Goal: Task Accomplishment & Management: Use online tool/utility

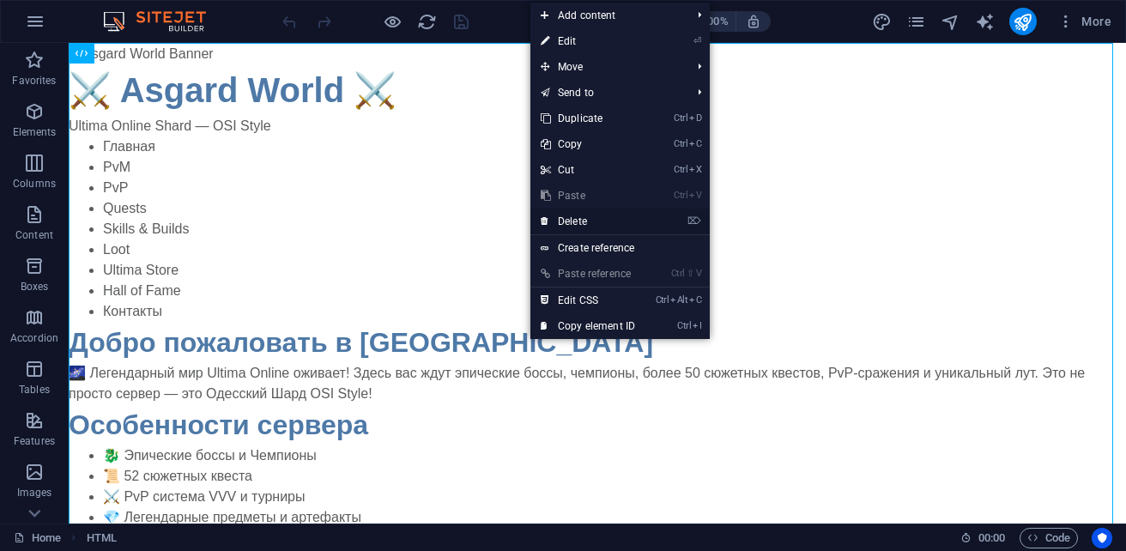
click at [602, 223] on link "⌦ Delete" at bounding box center [587, 222] width 115 height 26
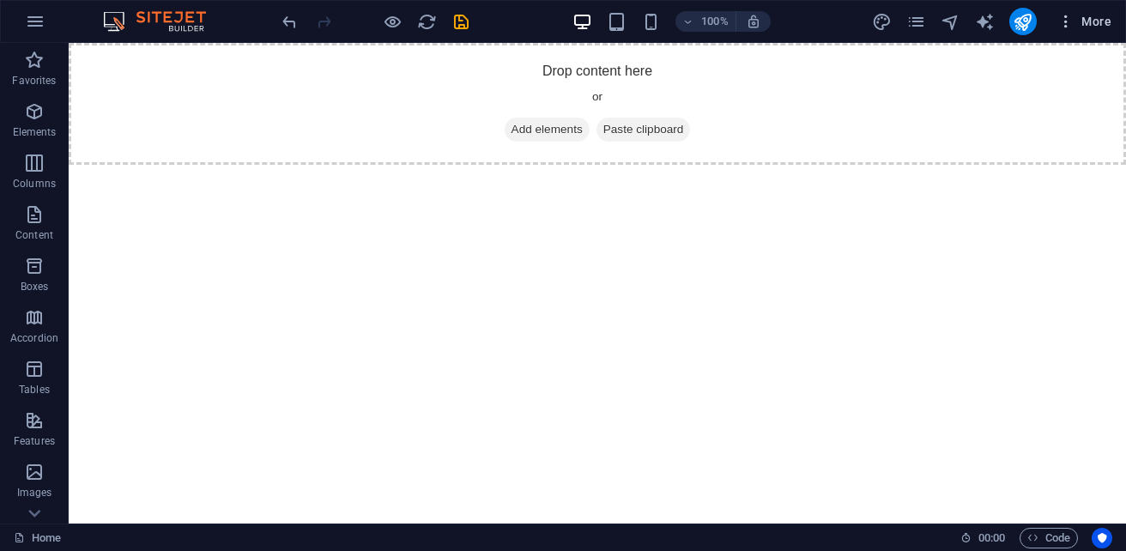
click at [1101, 15] on span "More" at bounding box center [1084, 21] width 54 height 17
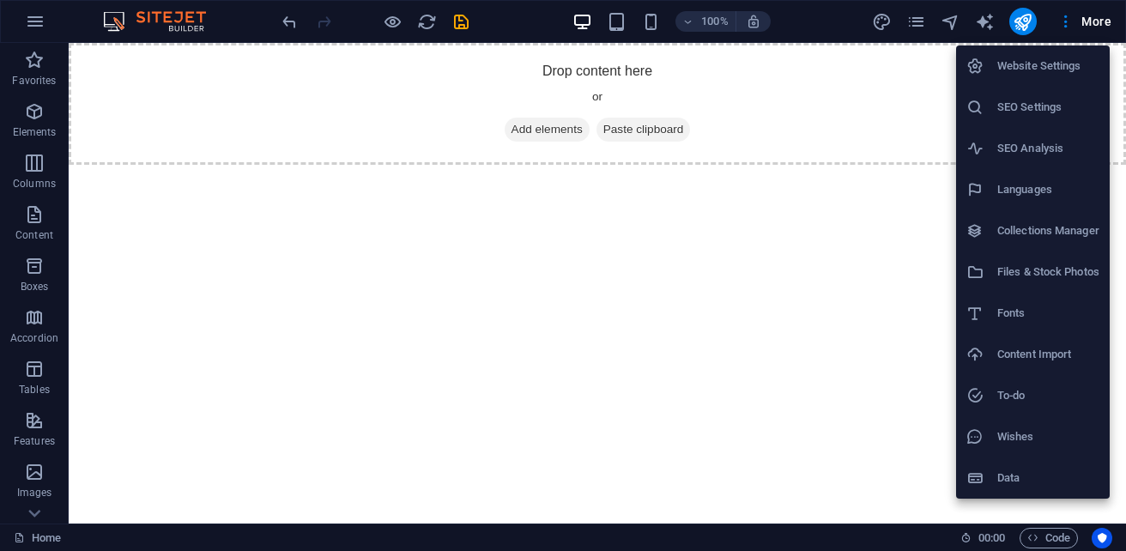
click at [1032, 279] on h6 "Files & Stock Photos" at bounding box center [1048, 272] width 102 height 21
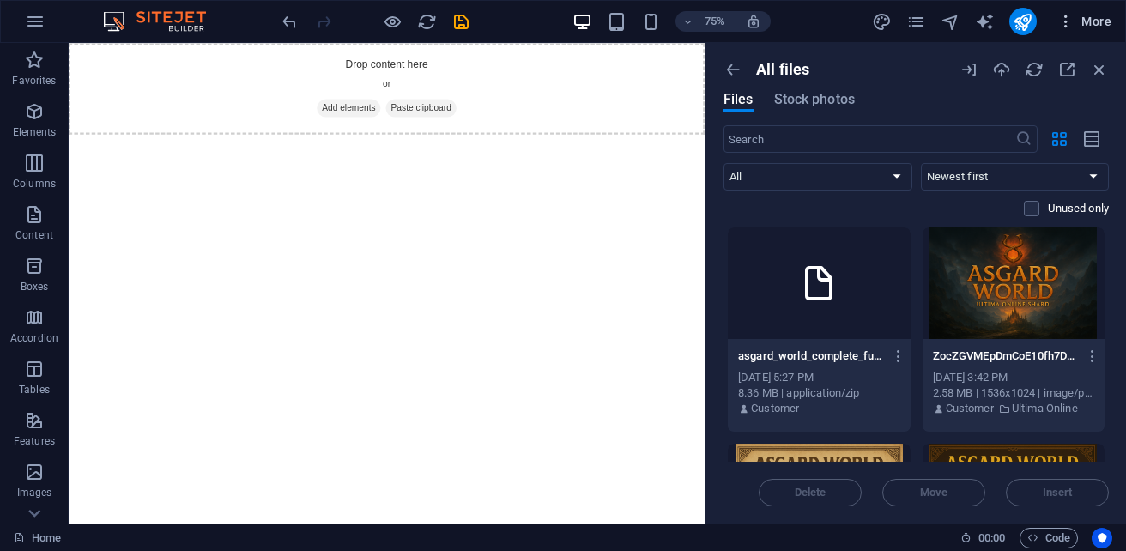
click at [1094, 28] on span "More" at bounding box center [1084, 21] width 54 height 17
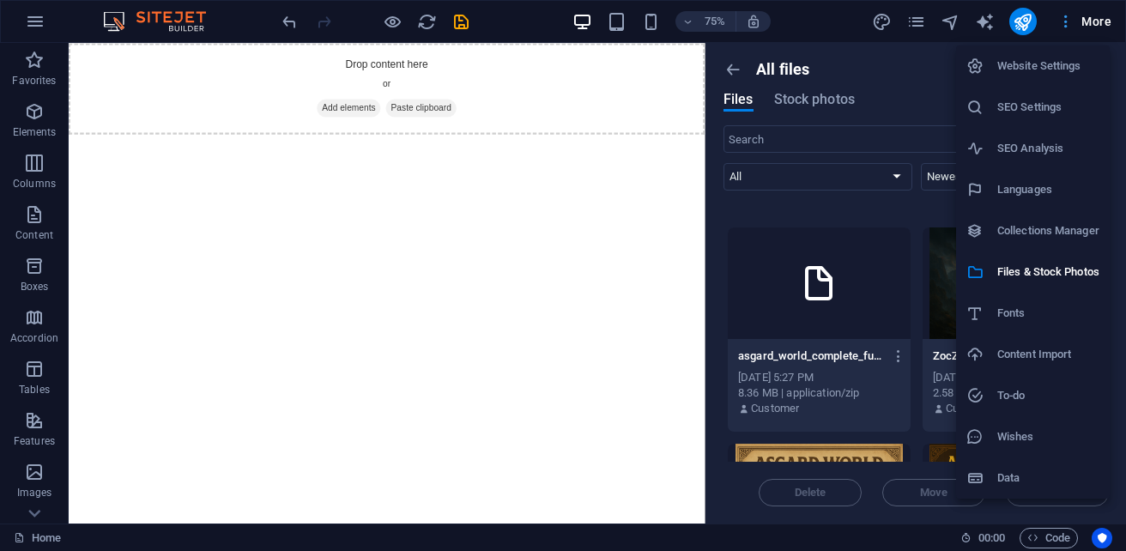
click at [1094, 28] on div at bounding box center [563, 275] width 1126 height 551
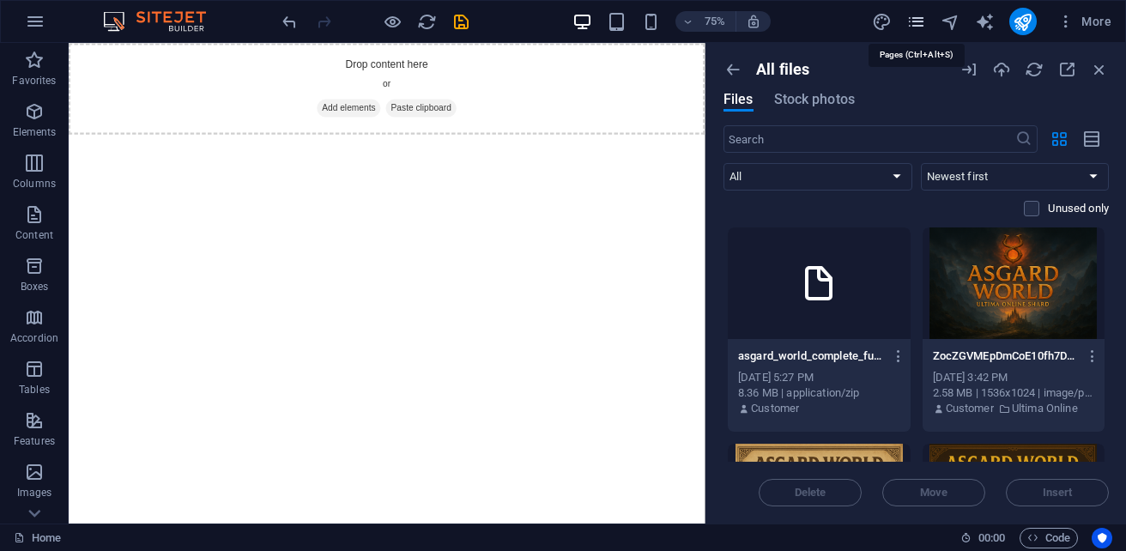
click at [910, 27] on icon "pages" at bounding box center [916, 22] width 20 height 20
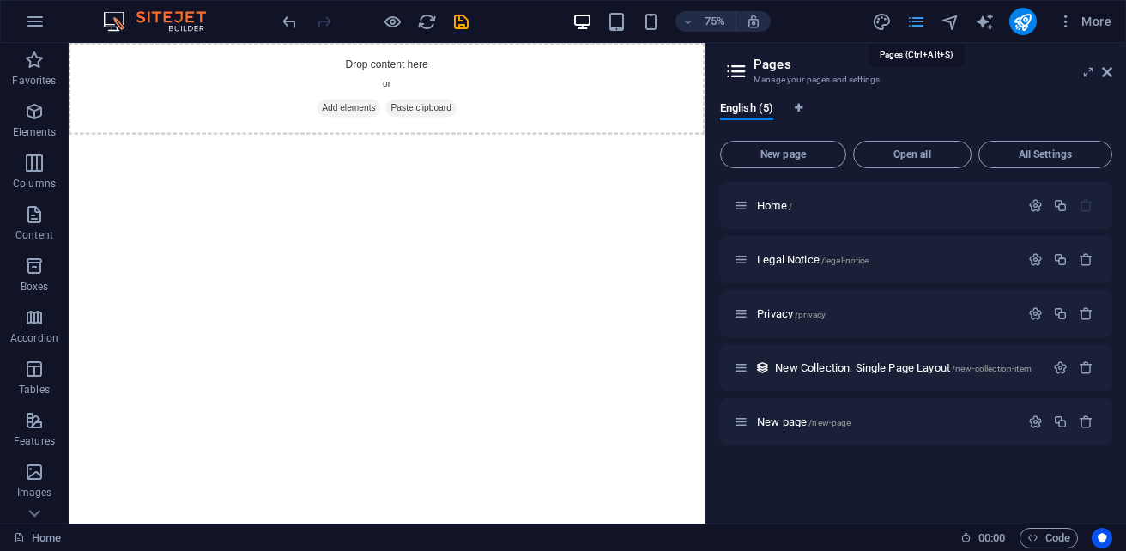
click at [910, 27] on icon "pages" at bounding box center [916, 22] width 20 height 20
click at [1110, 71] on icon at bounding box center [1107, 72] width 10 height 14
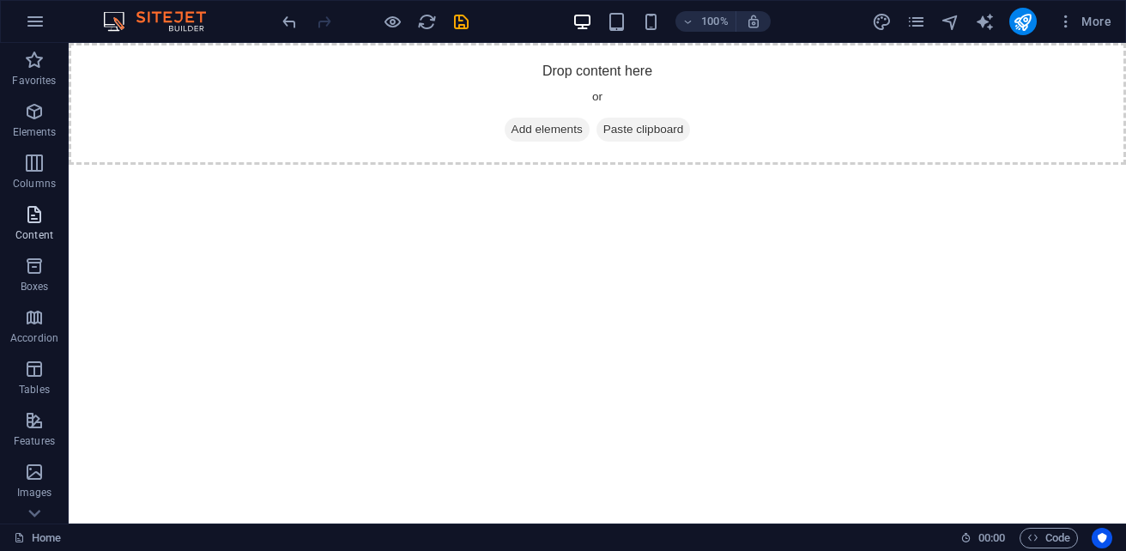
click at [43, 239] on p "Content" at bounding box center [34, 235] width 38 height 14
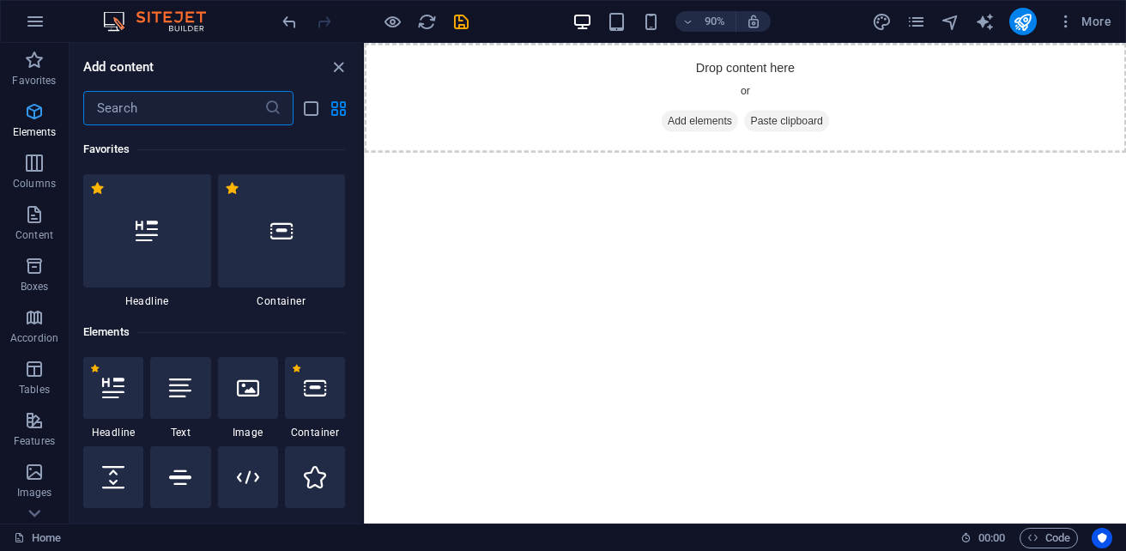
scroll to position [2808, 0]
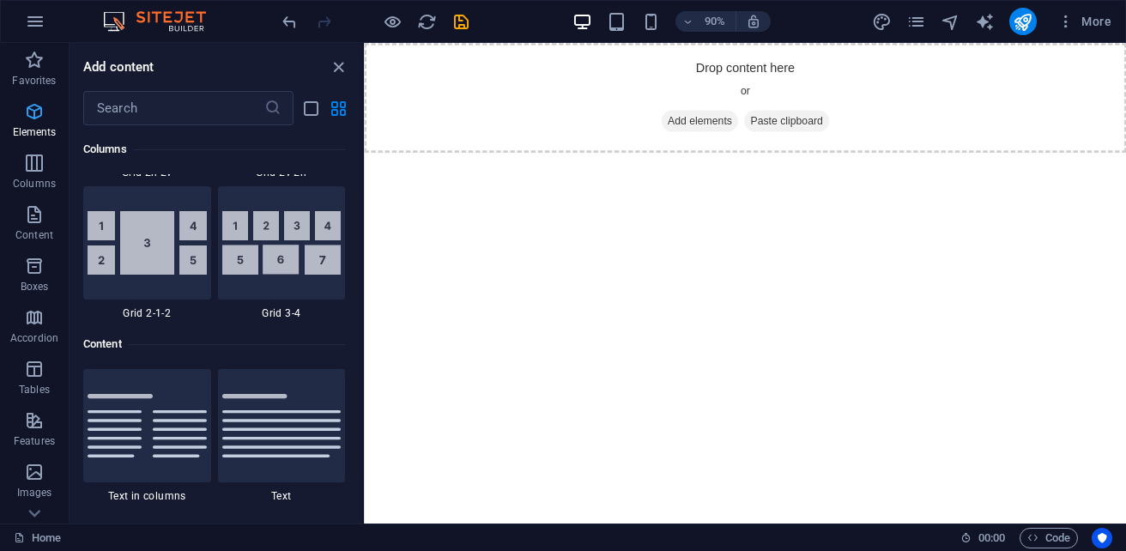
click at [37, 116] on icon "button" at bounding box center [34, 111] width 21 height 21
click at [34, 111] on icon "button" at bounding box center [34, 111] width 21 height 21
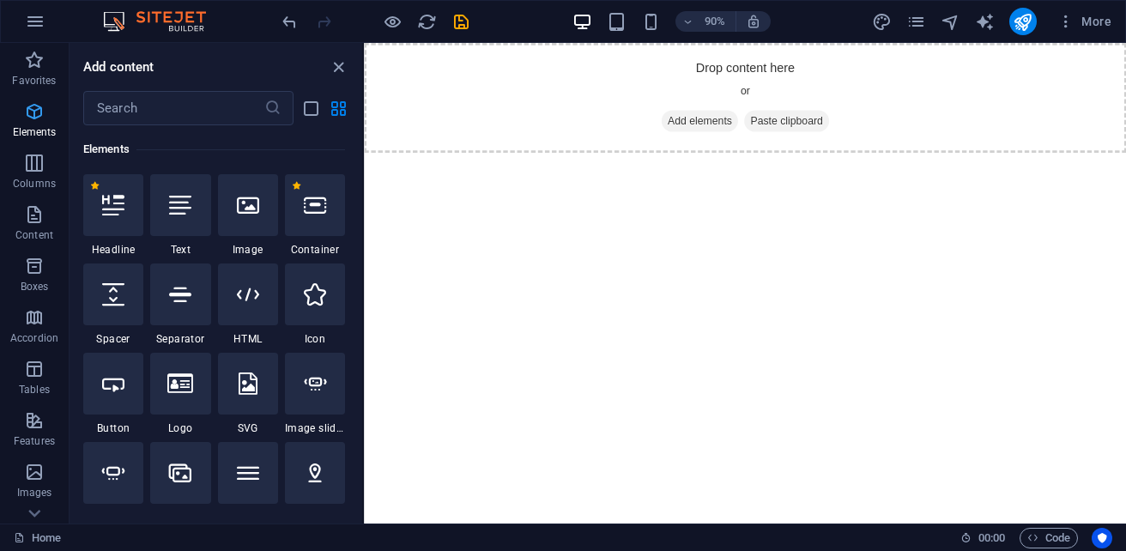
scroll to position [183, 0]
click at [249, 311] on div at bounding box center [248, 294] width 60 height 62
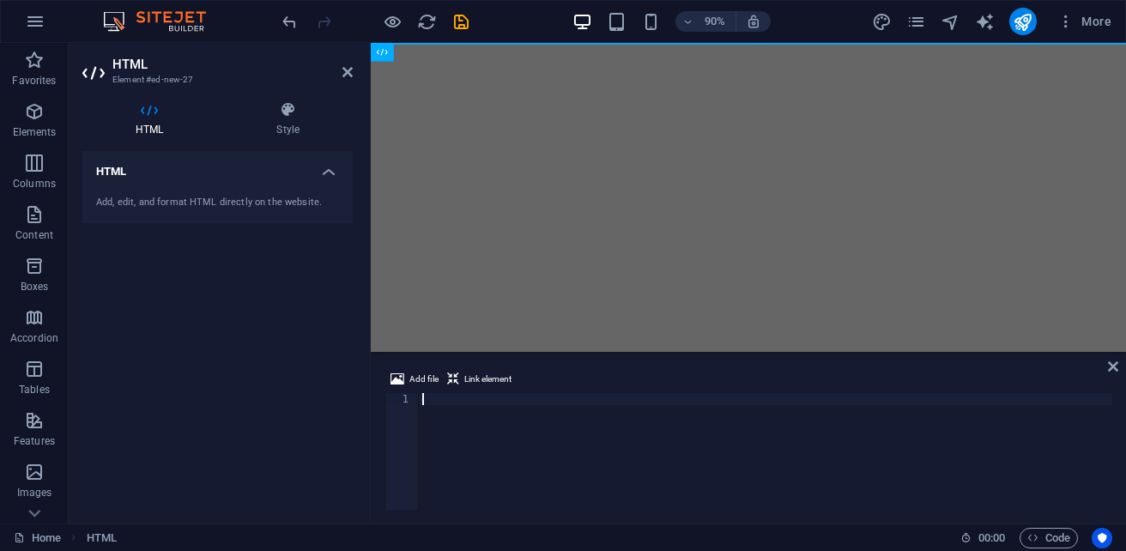
paste textarea "</div>"
type textarea "</div>"
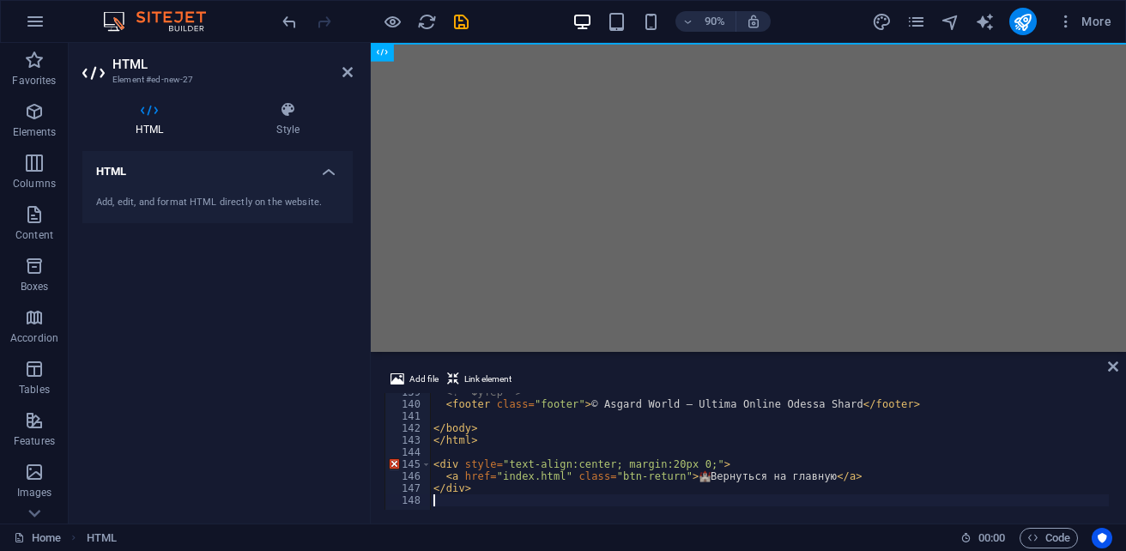
scroll to position [1665, 0]
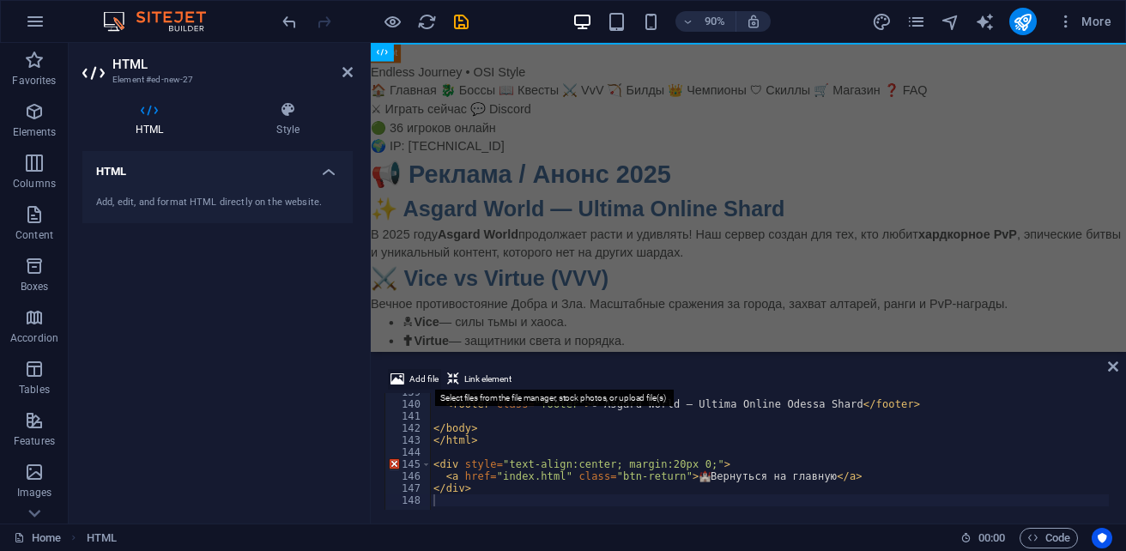
click at [410, 373] on span "Add file" at bounding box center [423, 379] width 29 height 21
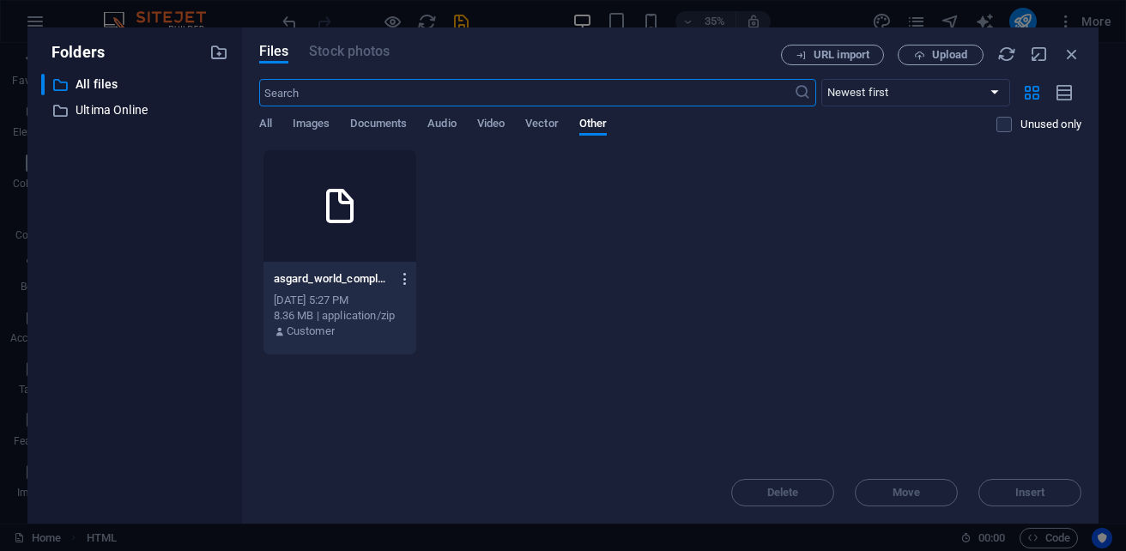
click at [407, 279] on icon "button" at bounding box center [405, 278] width 16 height 15
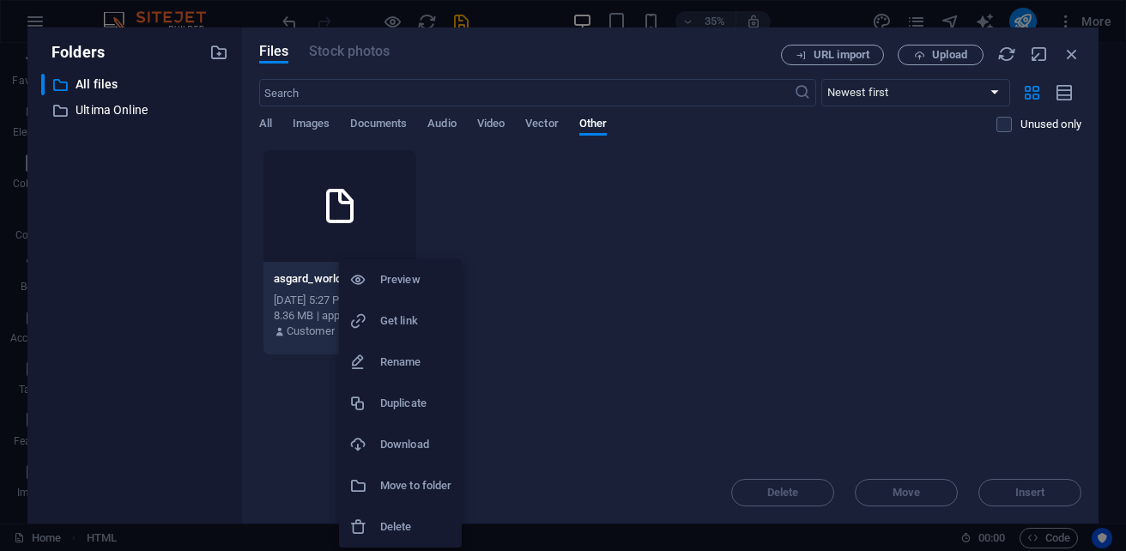
click at [380, 524] on h6 "Delete" at bounding box center [415, 527] width 71 height 21
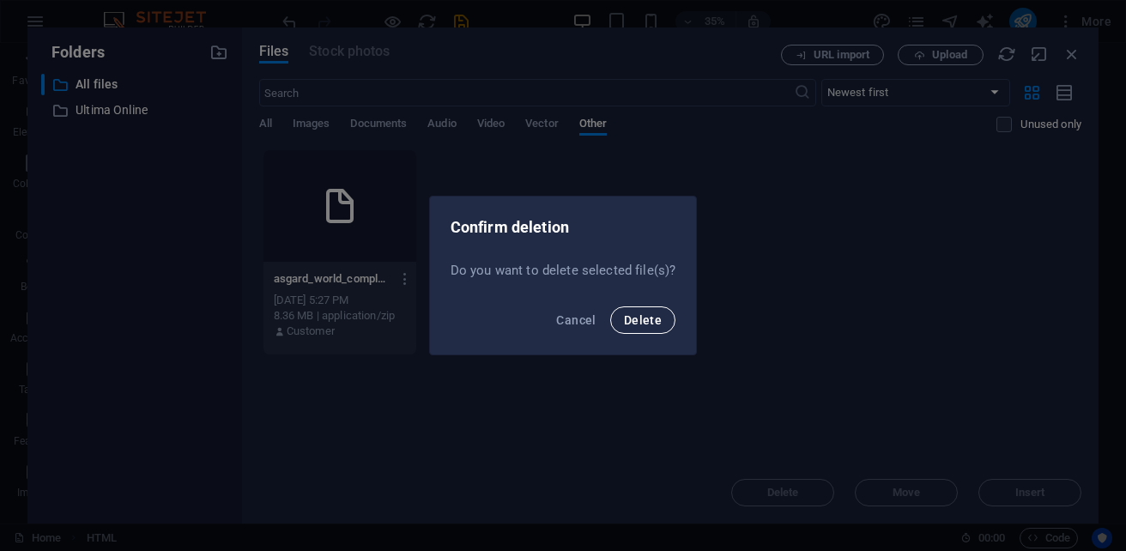
click at [649, 326] on span "Delete" at bounding box center [643, 320] width 38 height 14
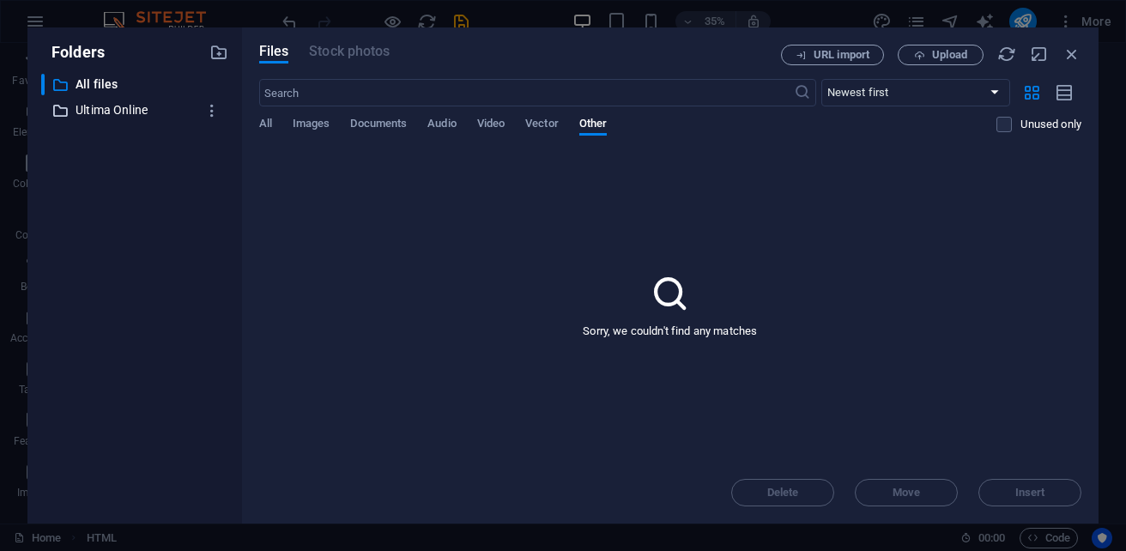
click at [111, 108] on p "Ultima Online" at bounding box center [136, 110] width 121 height 20
click at [116, 116] on p "Ultima Online" at bounding box center [136, 110] width 121 height 20
click at [906, 229] on div "Sorry, we couldn't find any matches" at bounding box center [670, 305] width 822 height 312
click at [932, 55] on span "Upload" at bounding box center [949, 55] width 35 height 10
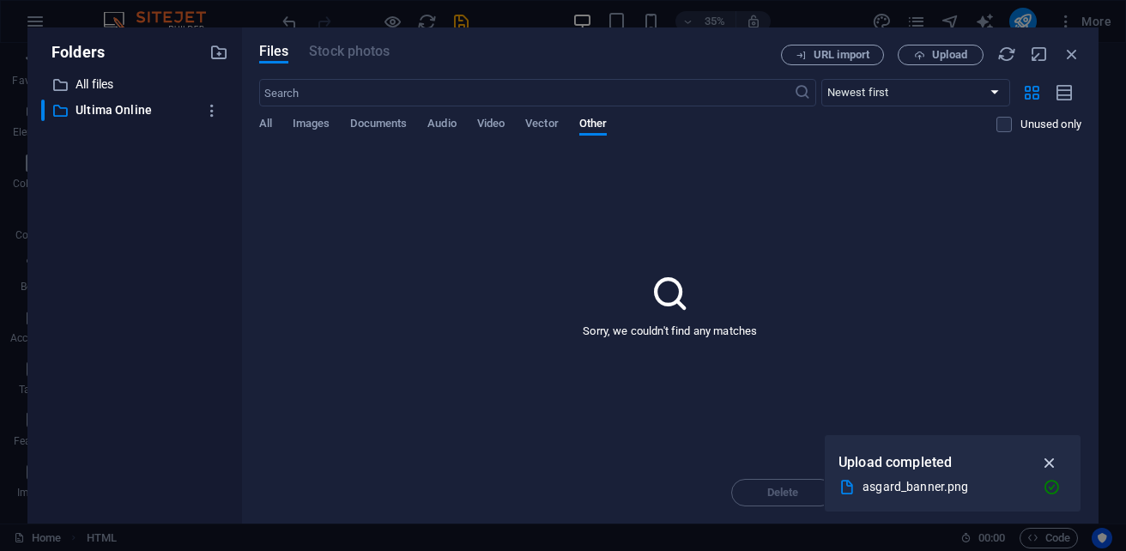
click at [1047, 461] on icon "button" at bounding box center [1050, 462] width 20 height 19
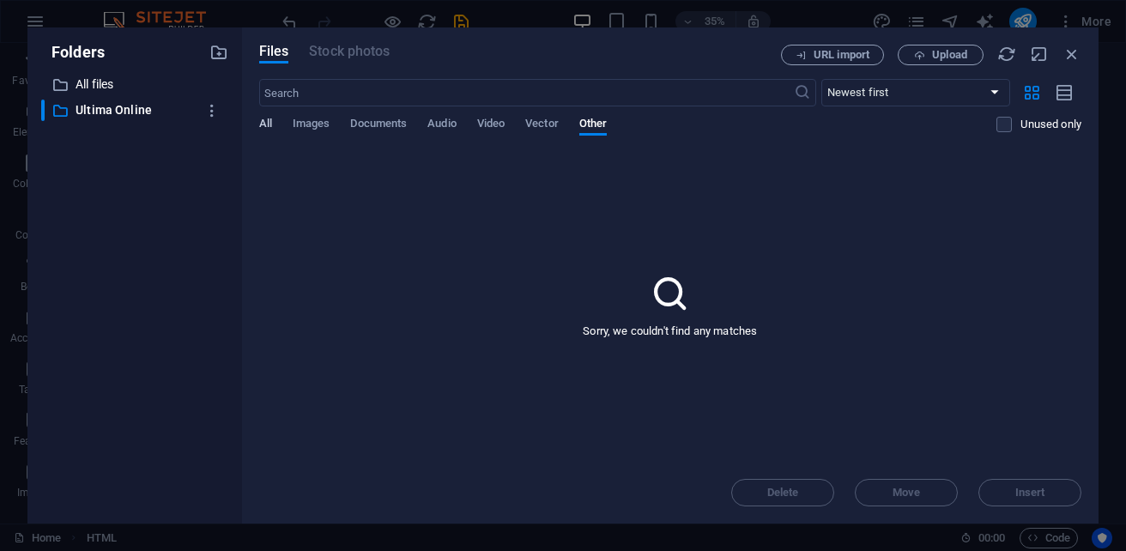
click at [266, 122] on span "All" at bounding box center [265, 125] width 13 height 24
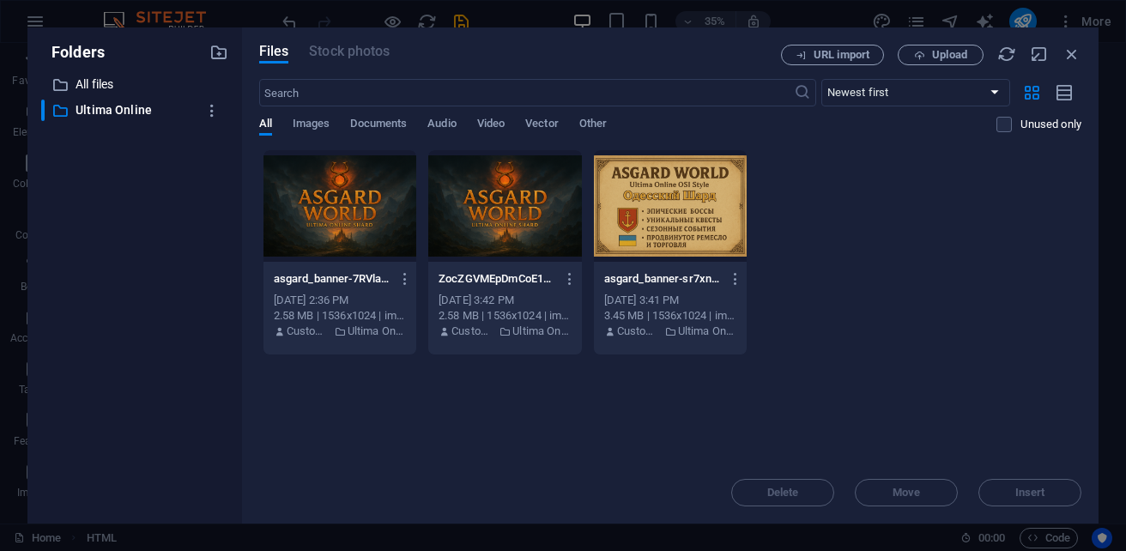
click at [337, 214] on div at bounding box center [339, 206] width 153 height 112
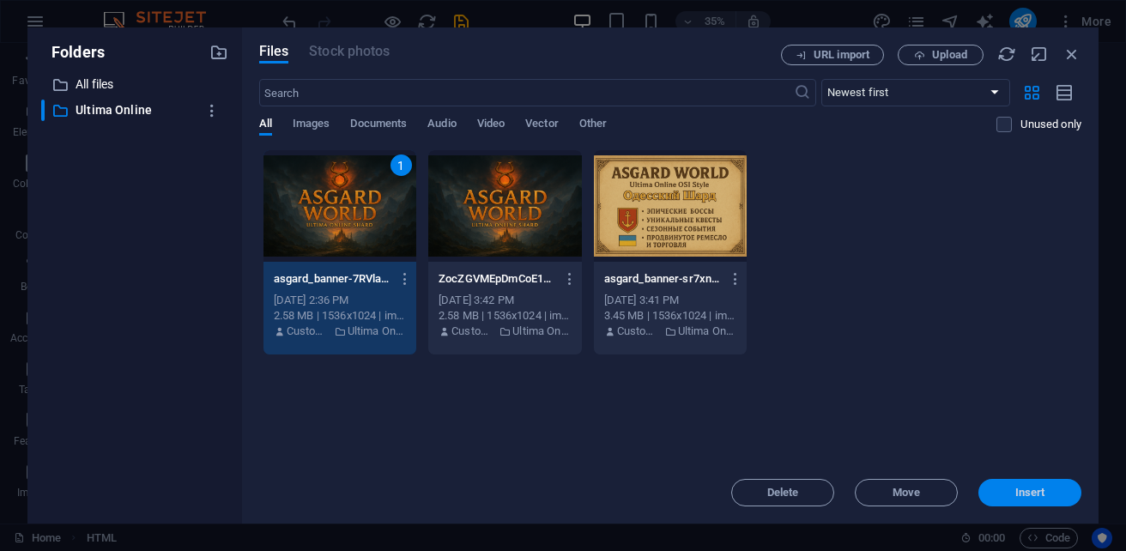
click at [1028, 491] on span "Insert" at bounding box center [1030, 492] width 30 height 10
type textarea "https://cdn1.site-media.eu/images/0/19693025/asgard_banner-7RVlaH_Kv7voMmKYXIgs…"
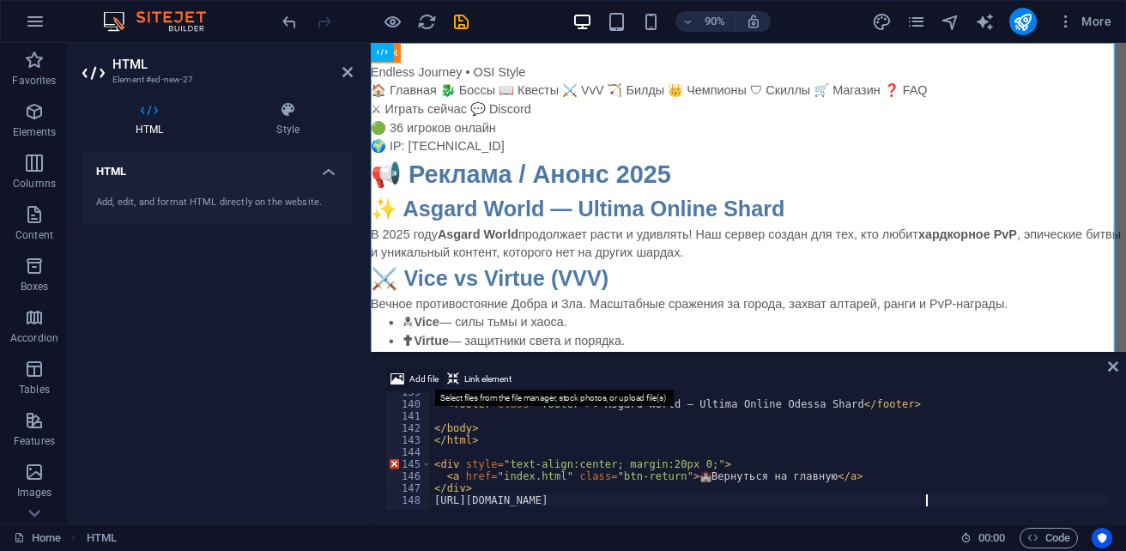
click at [421, 377] on span "Add file" at bounding box center [423, 379] width 29 height 21
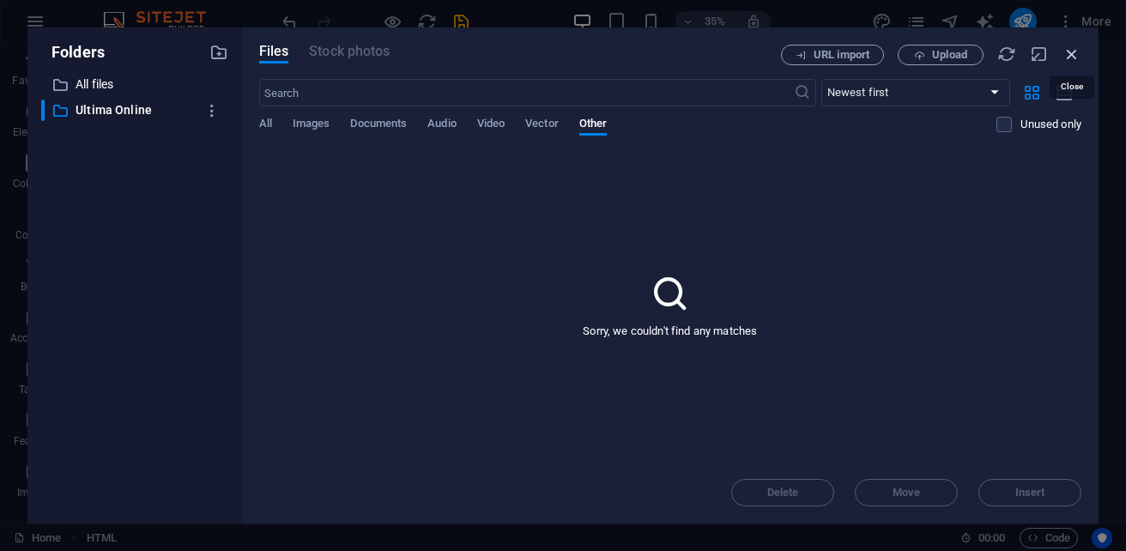
click at [1077, 53] on icon "button" at bounding box center [1072, 54] width 19 height 19
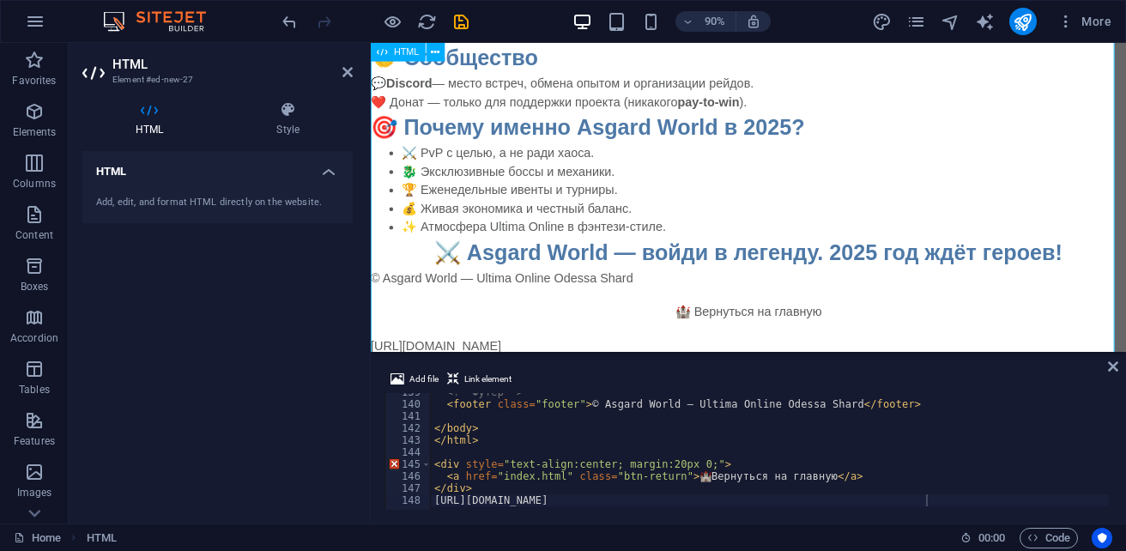
scroll to position [754, 0]
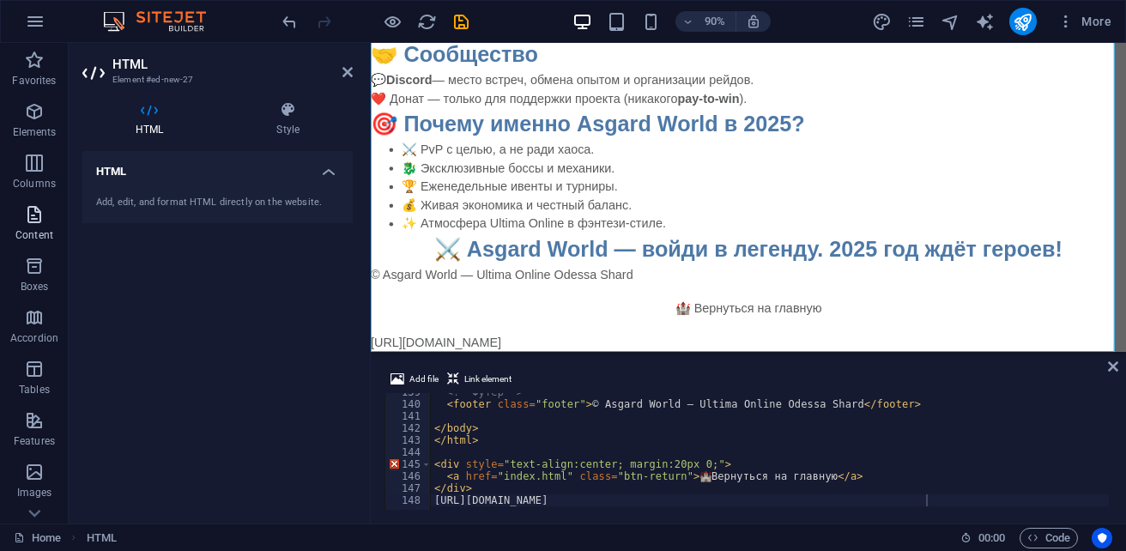
click at [35, 223] on icon "button" at bounding box center [34, 214] width 21 height 21
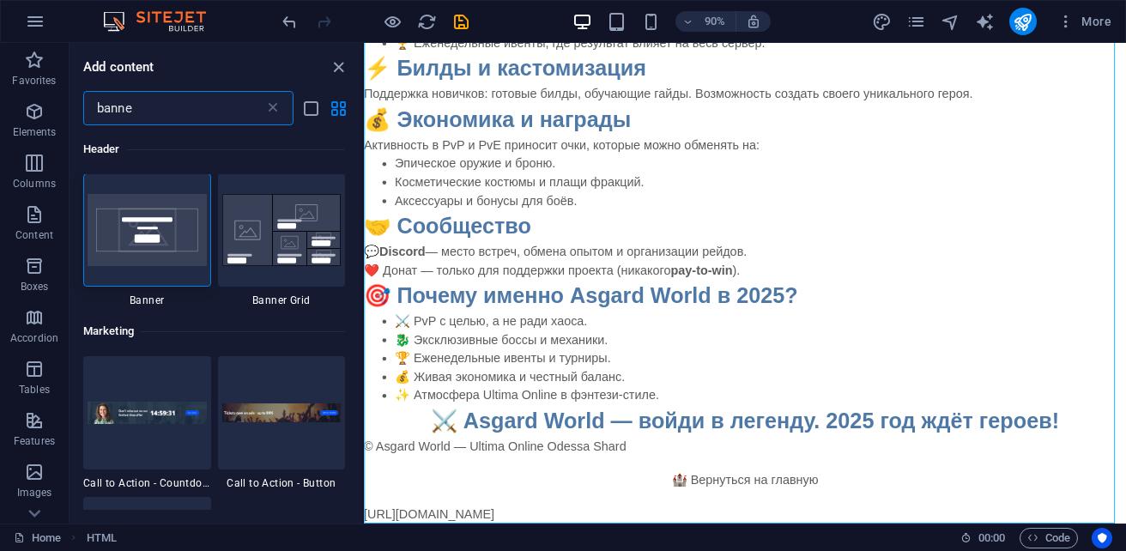
scroll to position [0, 0]
type input "banne"
click at [160, 247] on img at bounding box center [147, 231] width 119 height 72
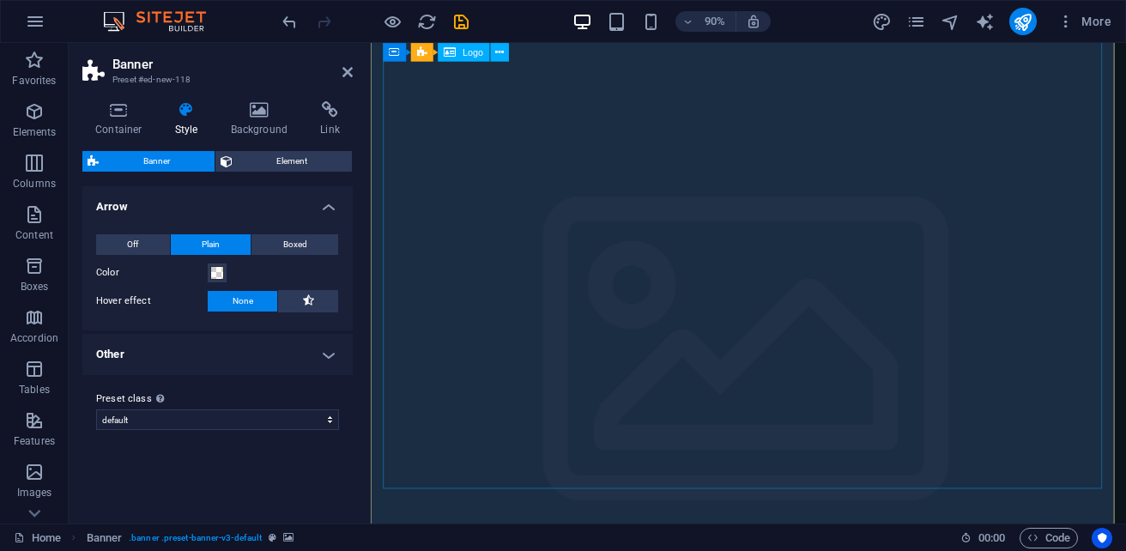
scroll to position [1117, 0]
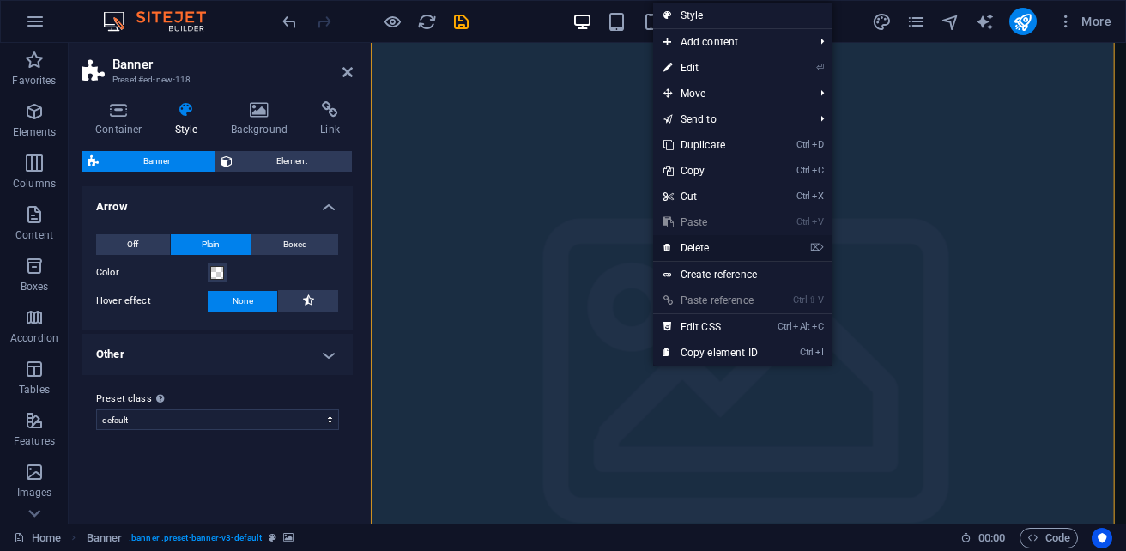
click at [723, 248] on link "⌦ Delete" at bounding box center [710, 248] width 115 height 26
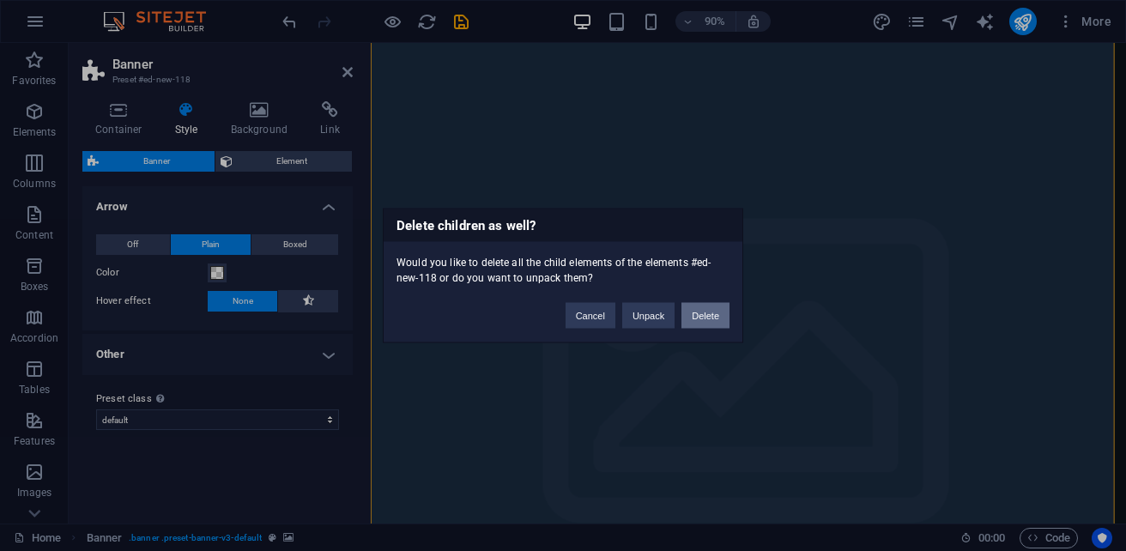
click at [719, 311] on button "Delete" at bounding box center [705, 316] width 48 height 26
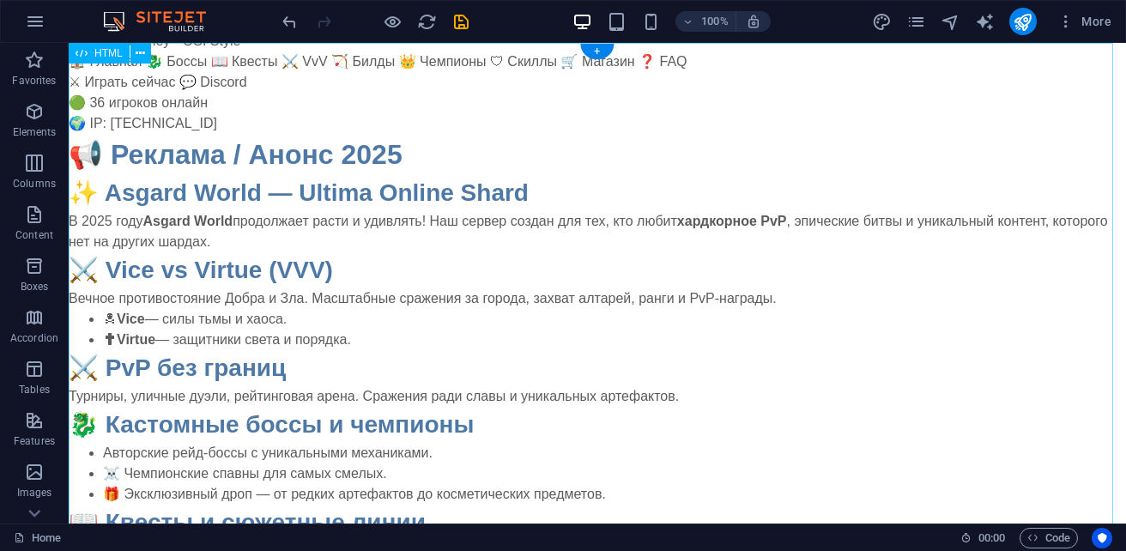
scroll to position [0, 0]
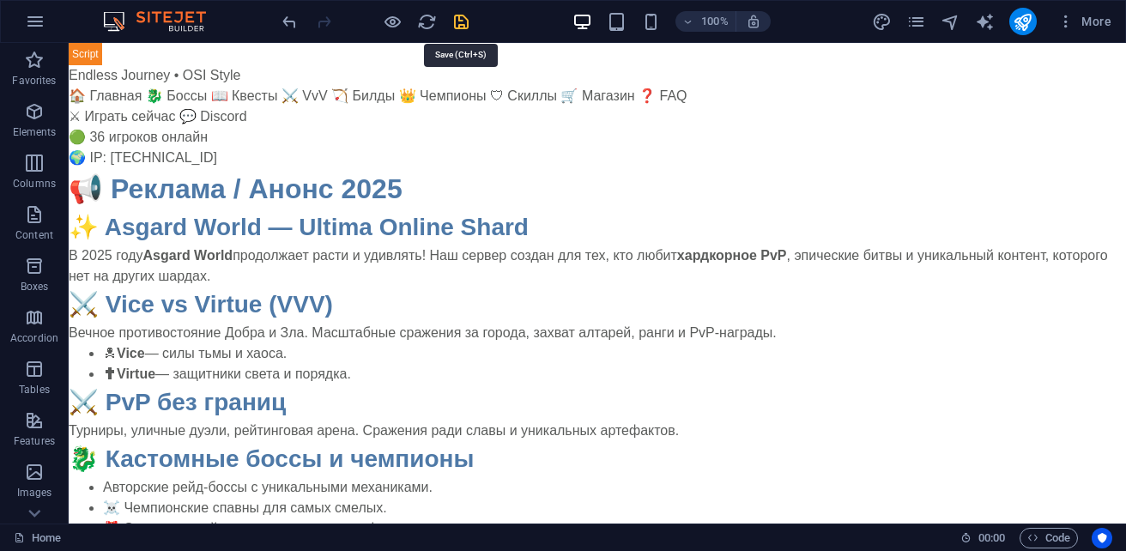
click at [465, 18] on icon "save" at bounding box center [461, 22] width 20 height 20
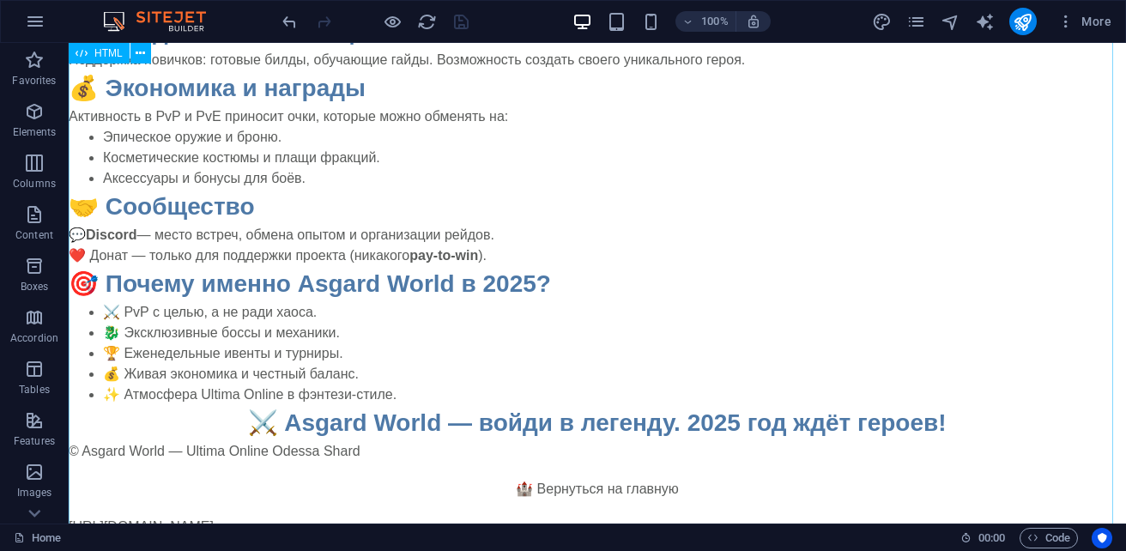
scroll to position [616, 0]
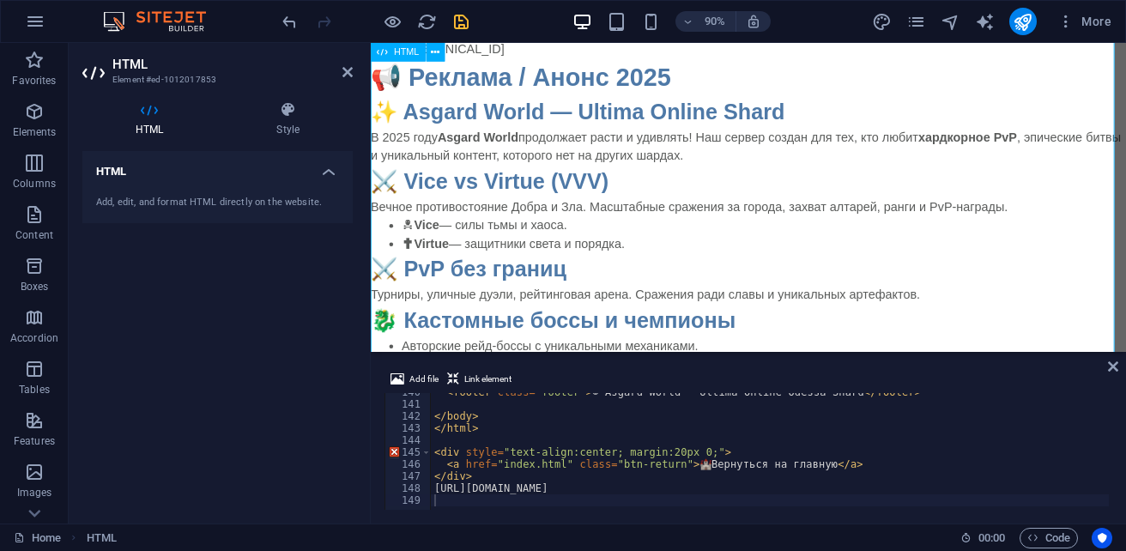
scroll to position [101, 0]
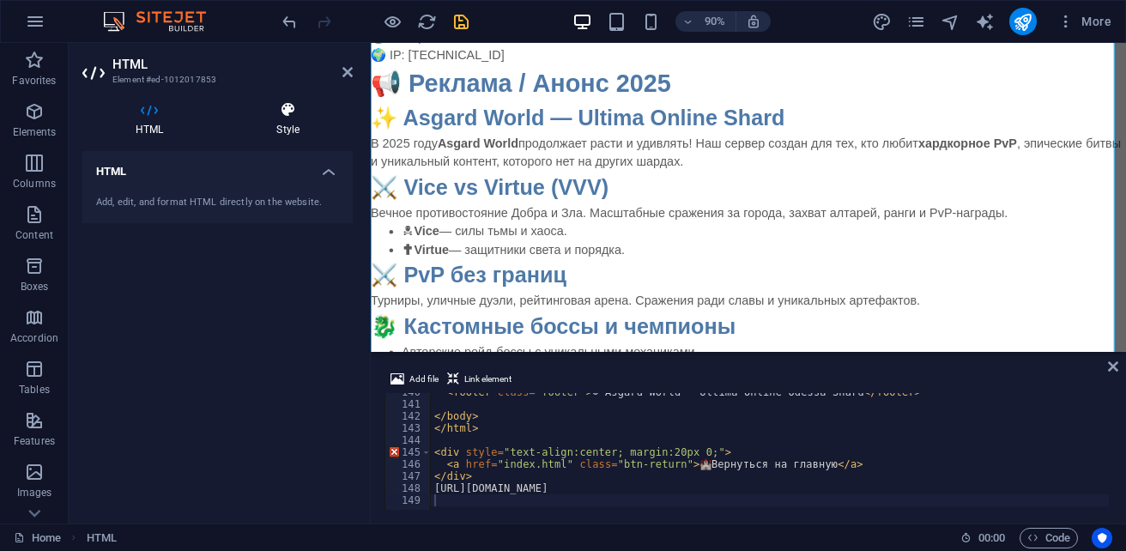
click at [296, 118] on icon at bounding box center [288, 109] width 130 height 17
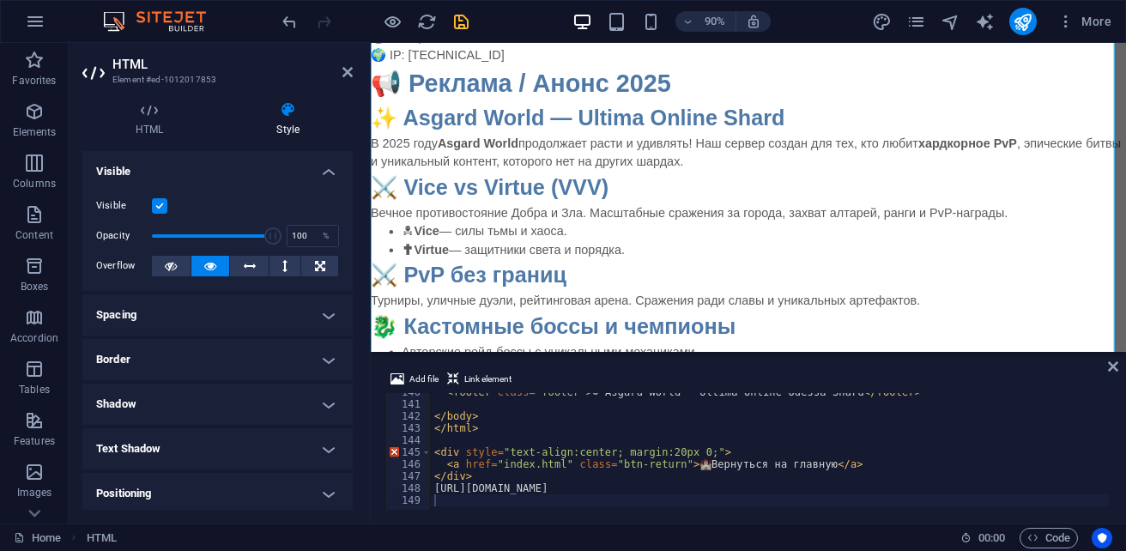
click at [324, 170] on h4 "Visible" at bounding box center [217, 166] width 270 height 31
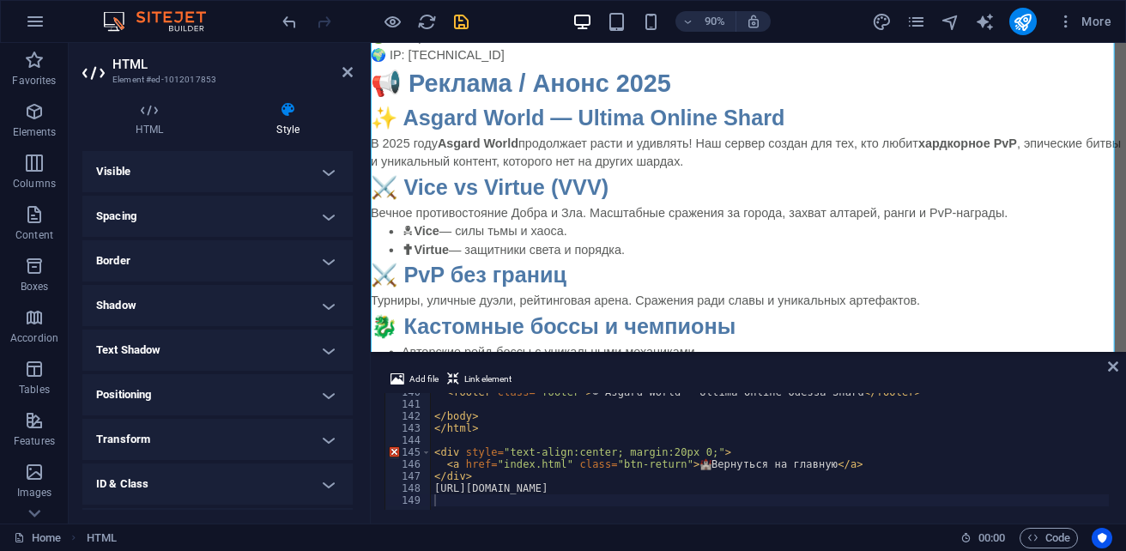
click at [324, 173] on h4 "Visible" at bounding box center [217, 171] width 270 height 41
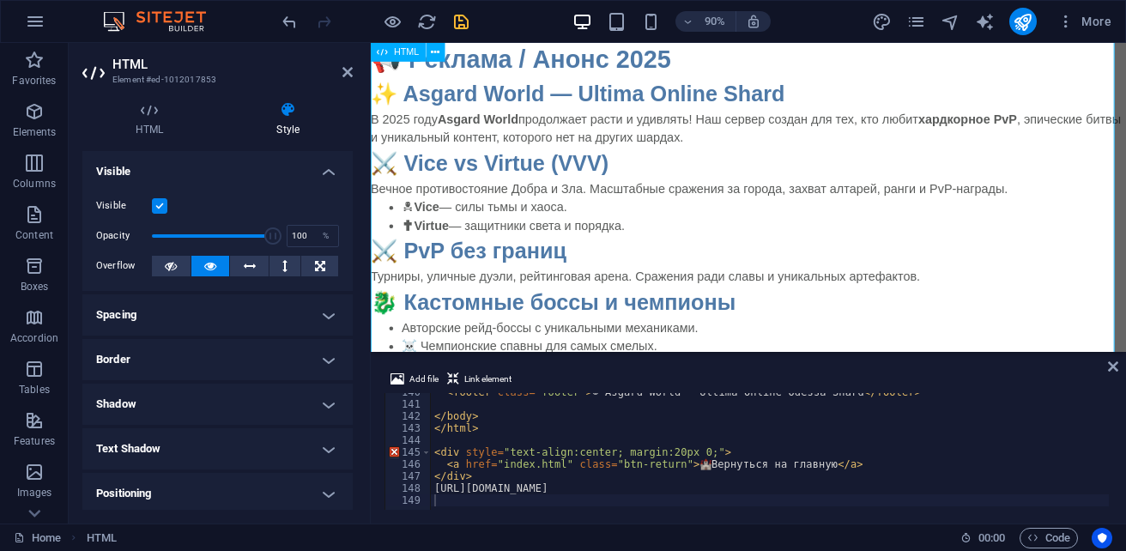
scroll to position [0, 0]
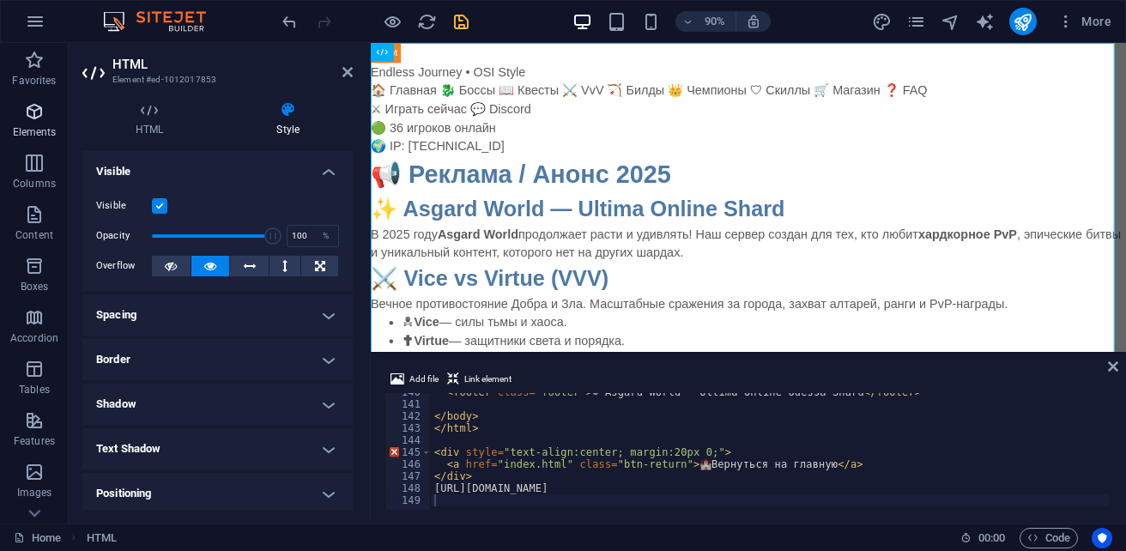
click at [31, 119] on icon "button" at bounding box center [34, 111] width 21 height 21
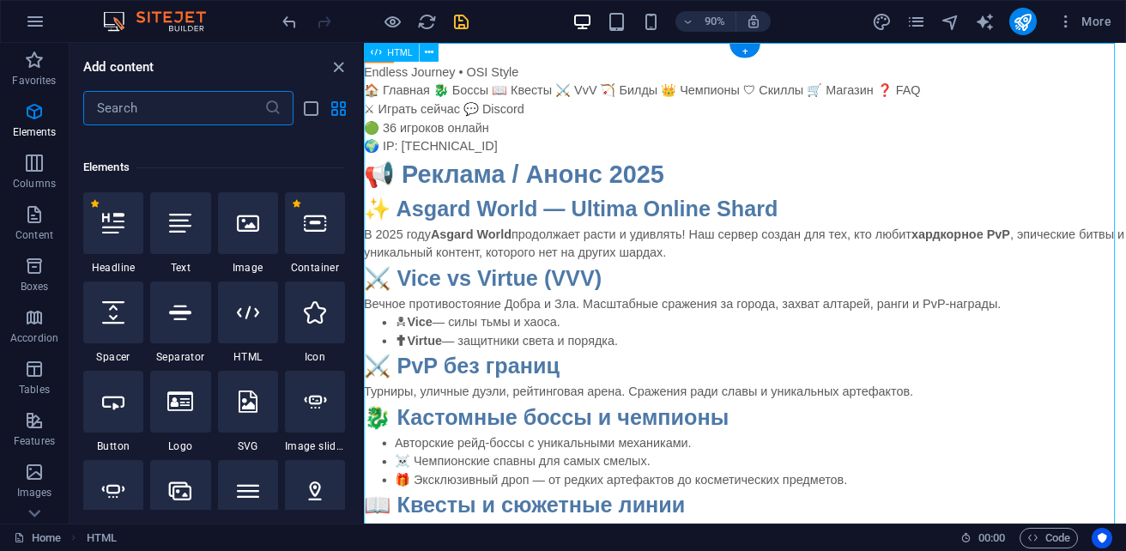
scroll to position [183, 0]
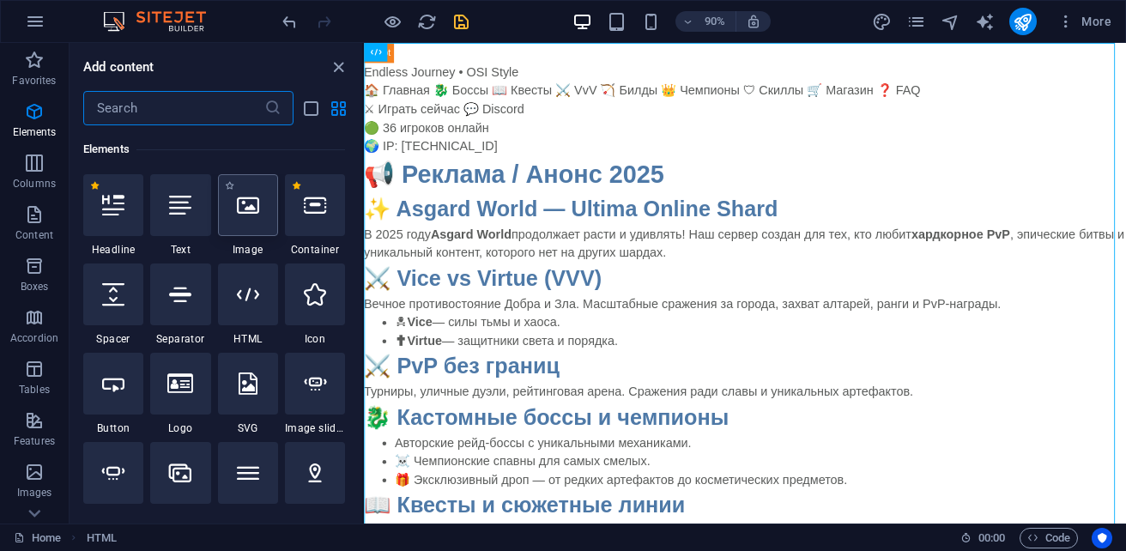
click at [257, 211] on icon at bounding box center [248, 205] width 22 height 22
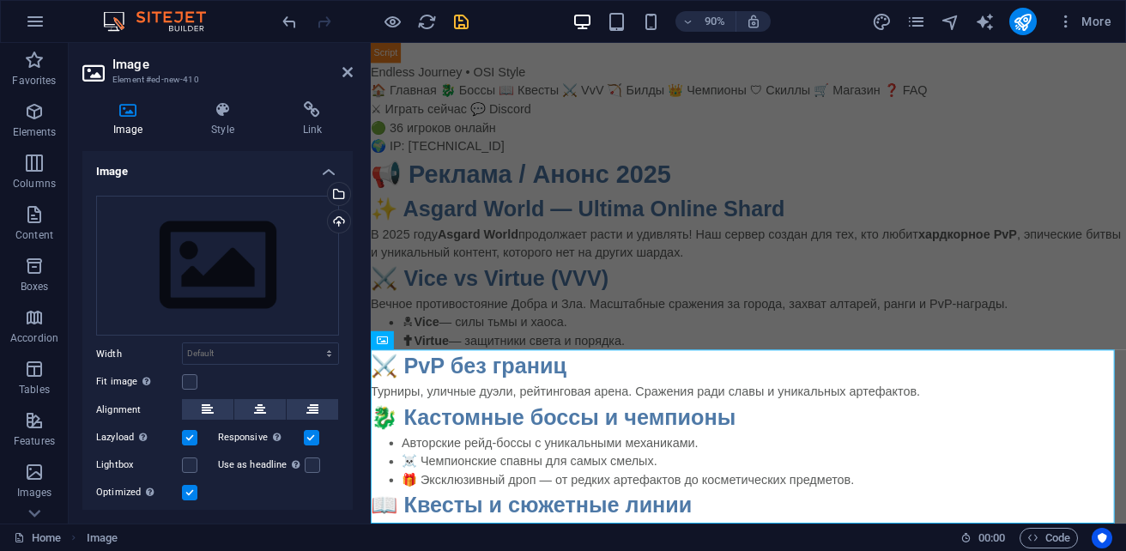
scroll to position [756, 0]
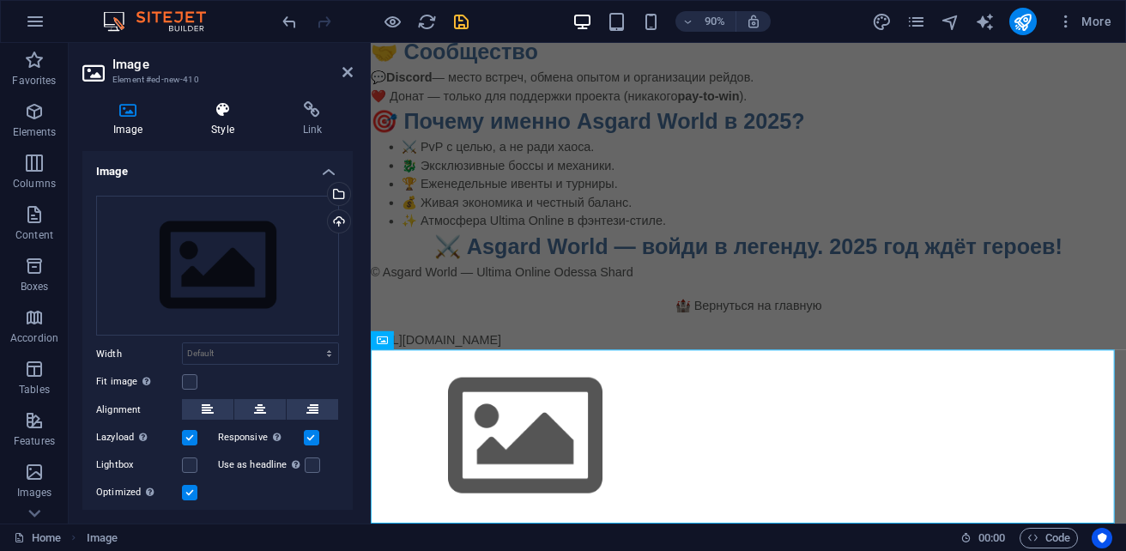
click at [227, 126] on h4 "Style" at bounding box center [225, 119] width 91 height 36
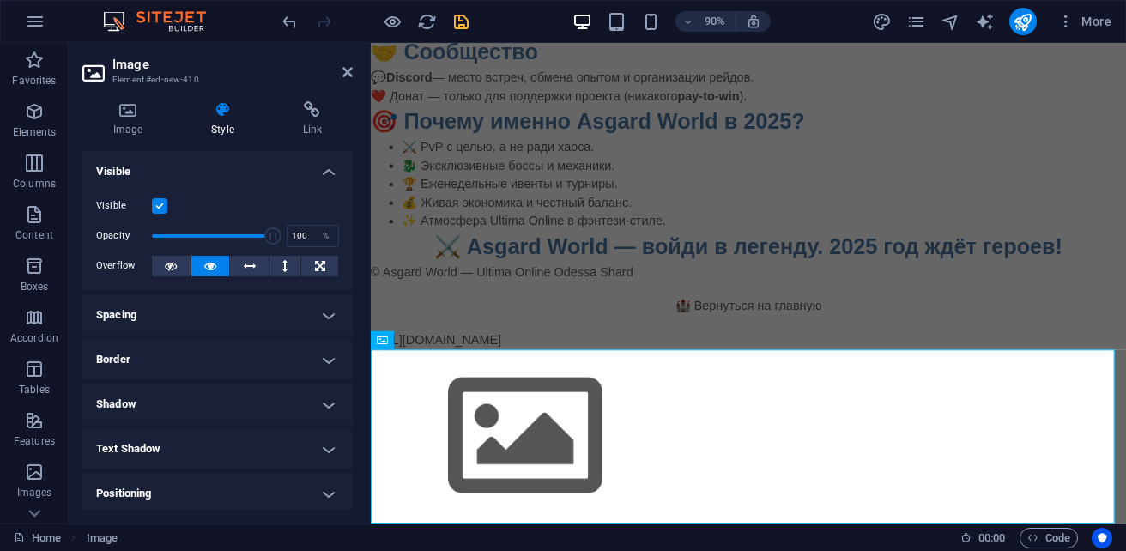
click at [179, 363] on h4 "Border" at bounding box center [217, 359] width 270 height 41
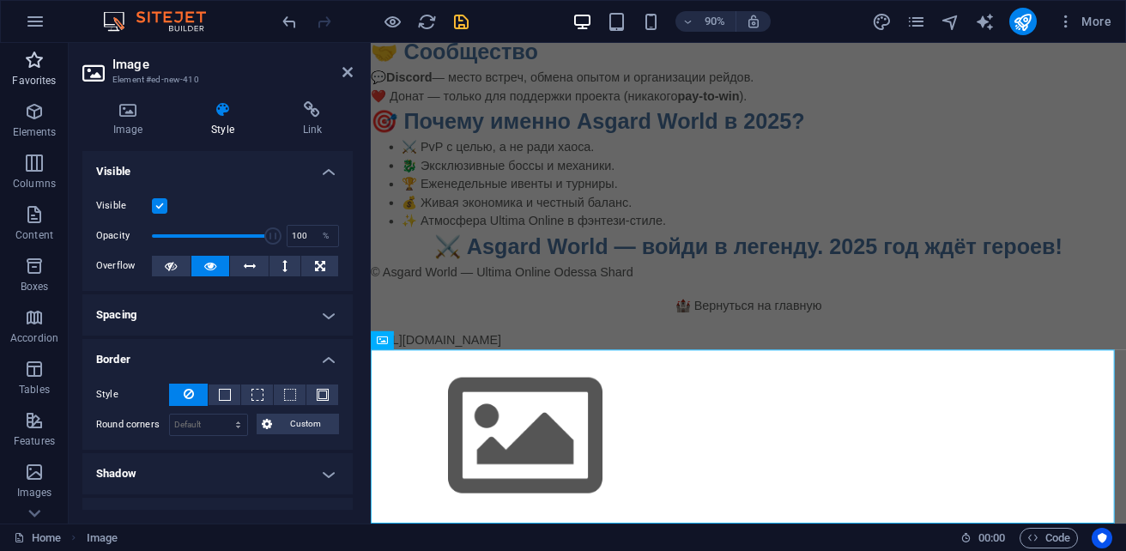
click at [47, 77] on p "Favorites" at bounding box center [34, 81] width 44 height 14
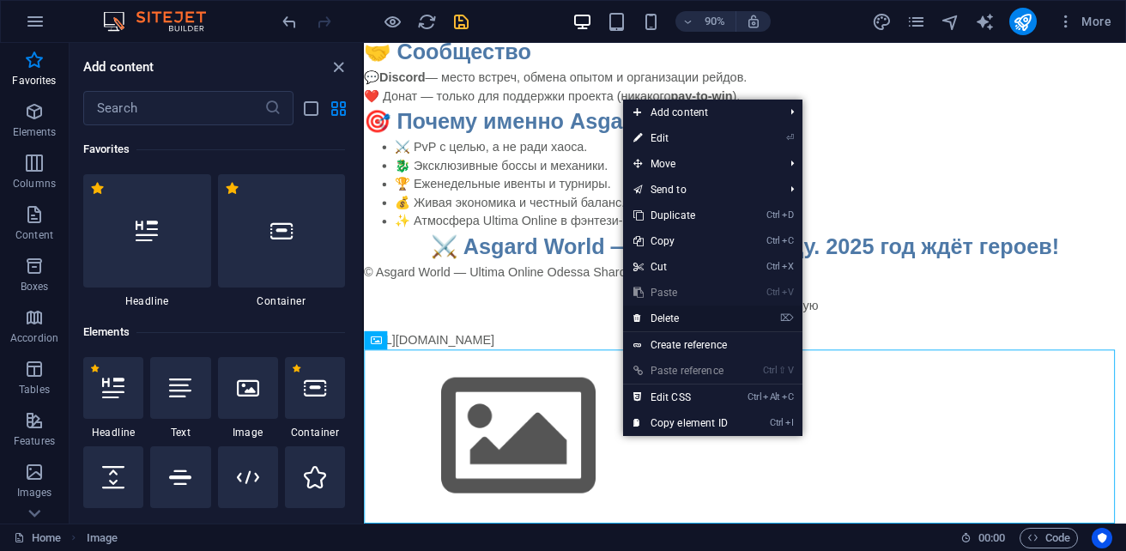
click at [666, 313] on link "⌦ Delete" at bounding box center [680, 319] width 115 height 26
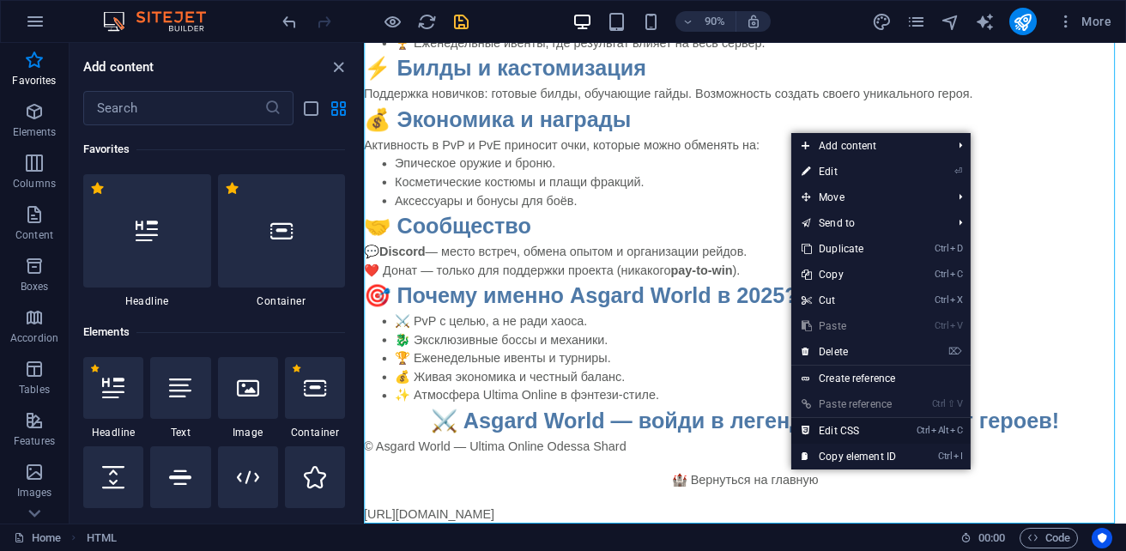
click at [833, 434] on link "Ctrl Alt C Edit CSS" at bounding box center [848, 431] width 115 height 26
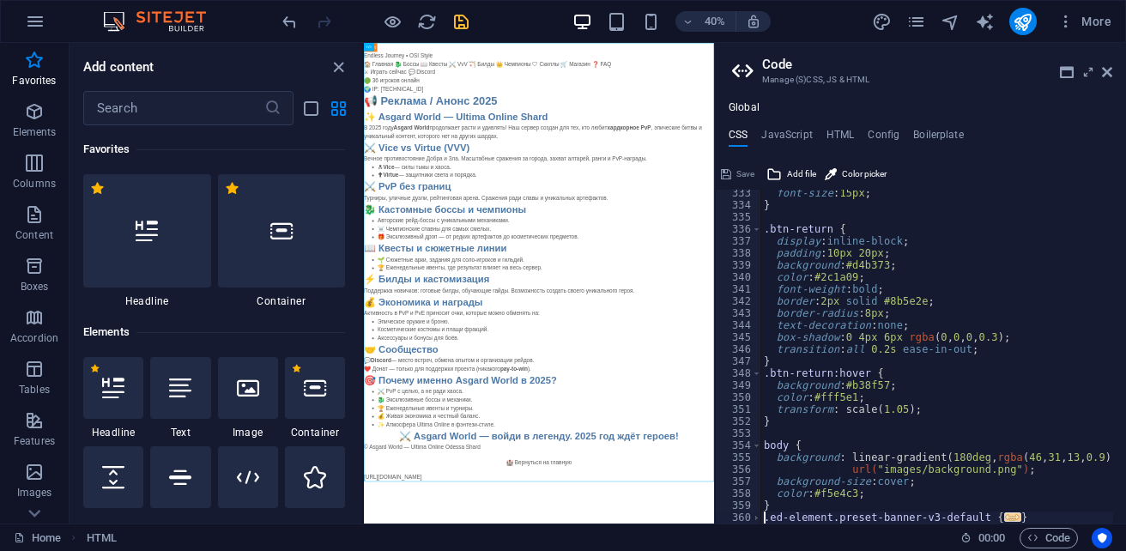
scroll to position [3992, 0]
click at [772, 171] on icon at bounding box center [773, 174] width 15 height 21
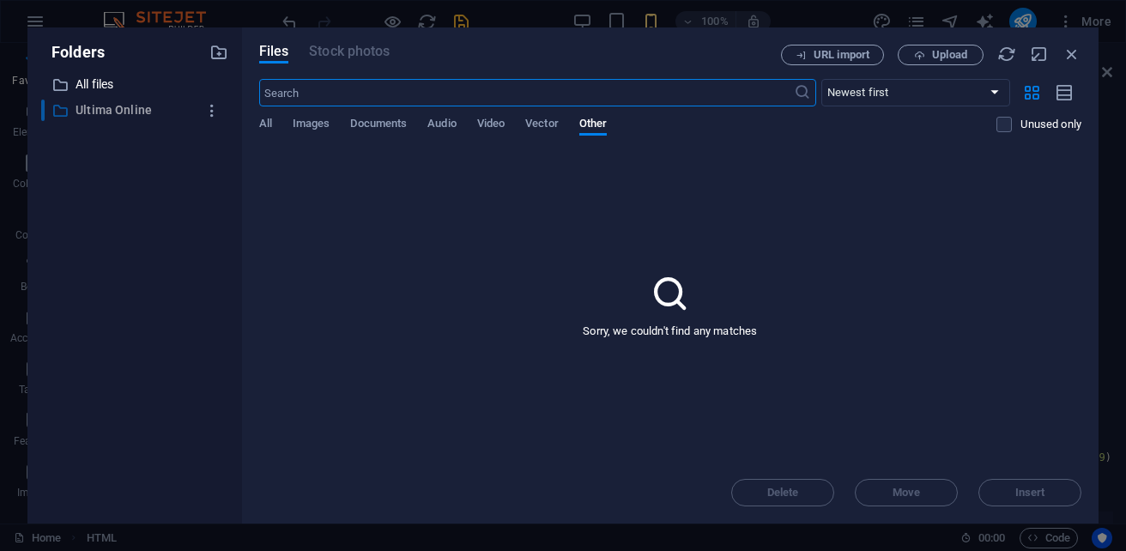
click at [82, 105] on p "Ultima Online" at bounding box center [136, 110] width 121 height 20
click at [946, 58] on span "Upload" at bounding box center [949, 55] width 35 height 10
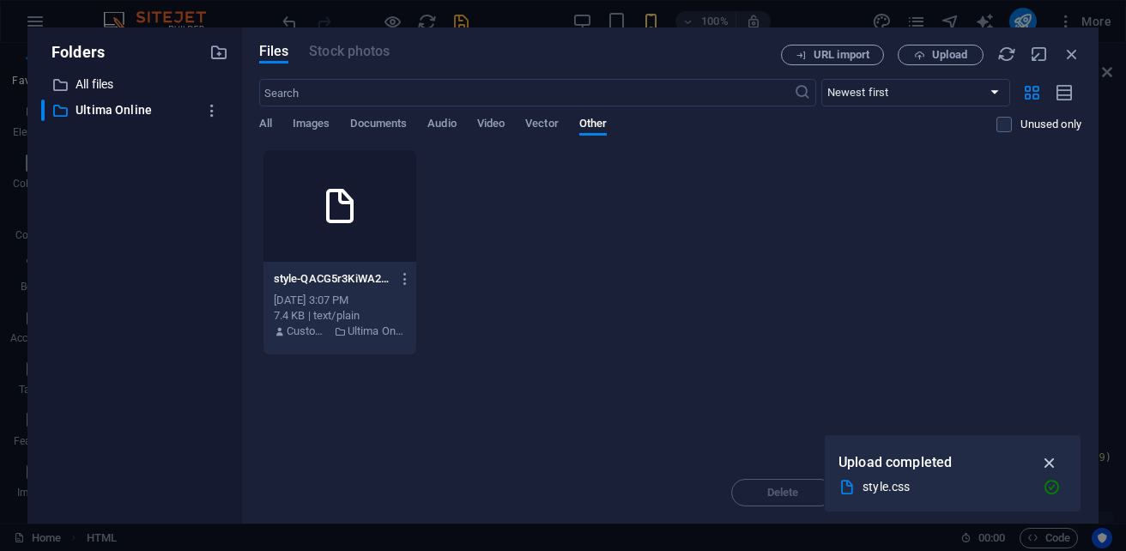
click at [1048, 463] on icon "button" at bounding box center [1050, 462] width 20 height 19
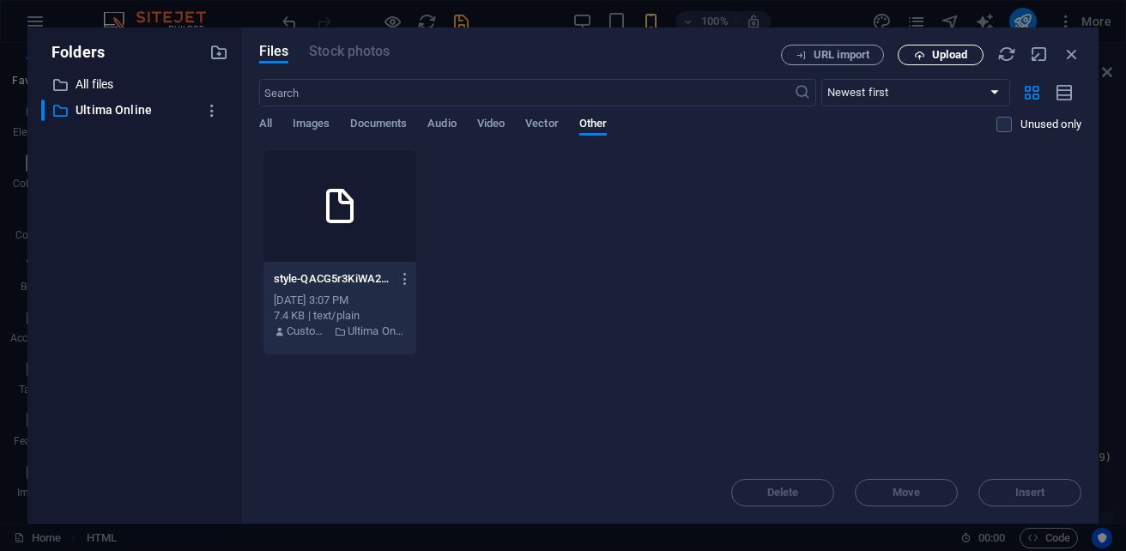
click at [948, 52] on span "Upload" at bounding box center [949, 55] width 35 height 10
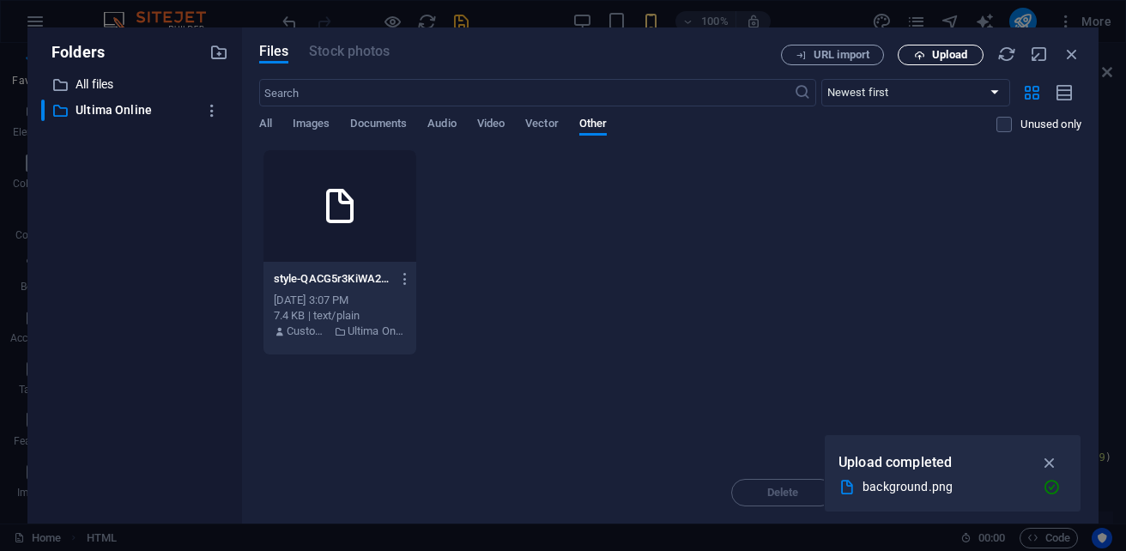
click at [921, 63] on button "Upload" at bounding box center [941, 55] width 86 height 21
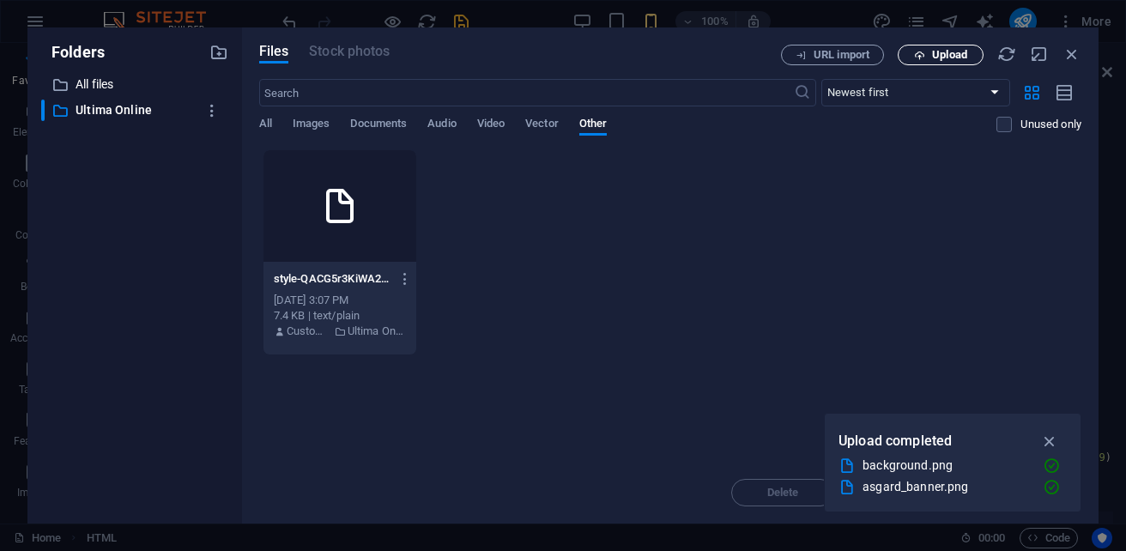
click at [942, 60] on span "Upload" at bounding box center [949, 55] width 35 height 10
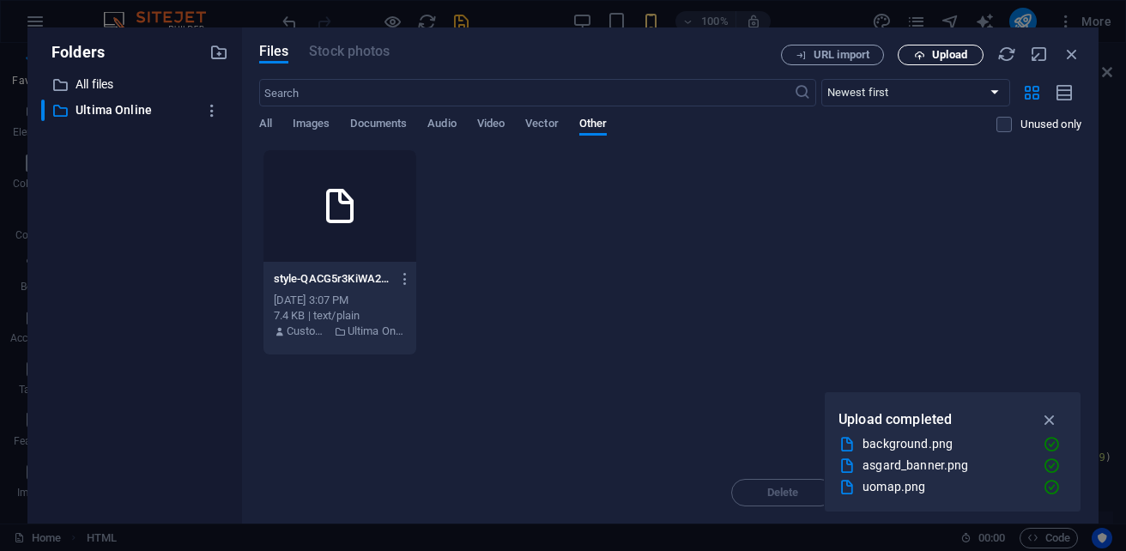
click at [950, 51] on span "Upload" at bounding box center [949, 55] width 35 height 10
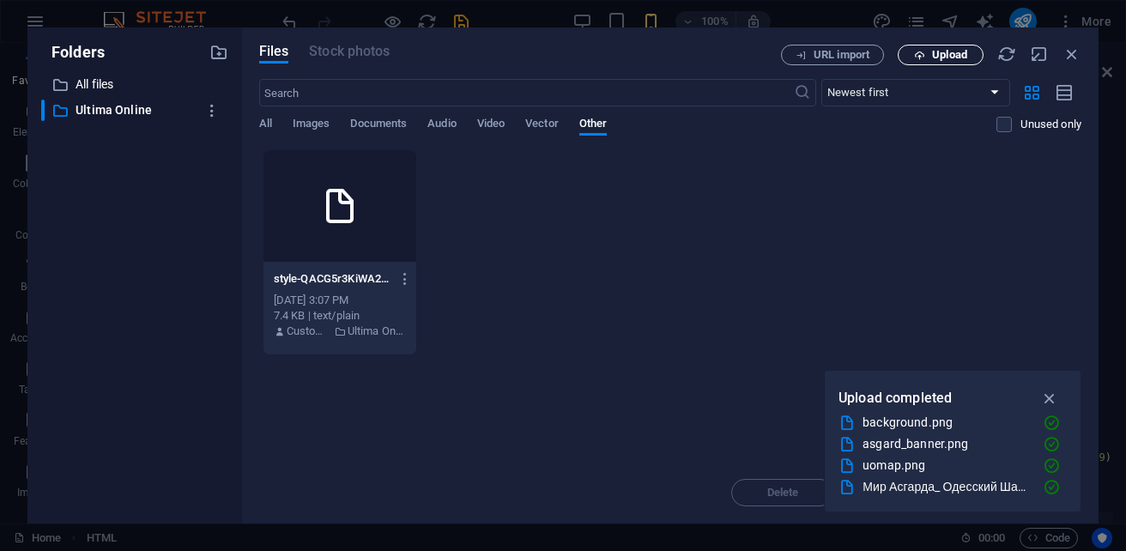
click at [952, 58] on span "Upload" at bounding box center [949, 55] width 35 height 10
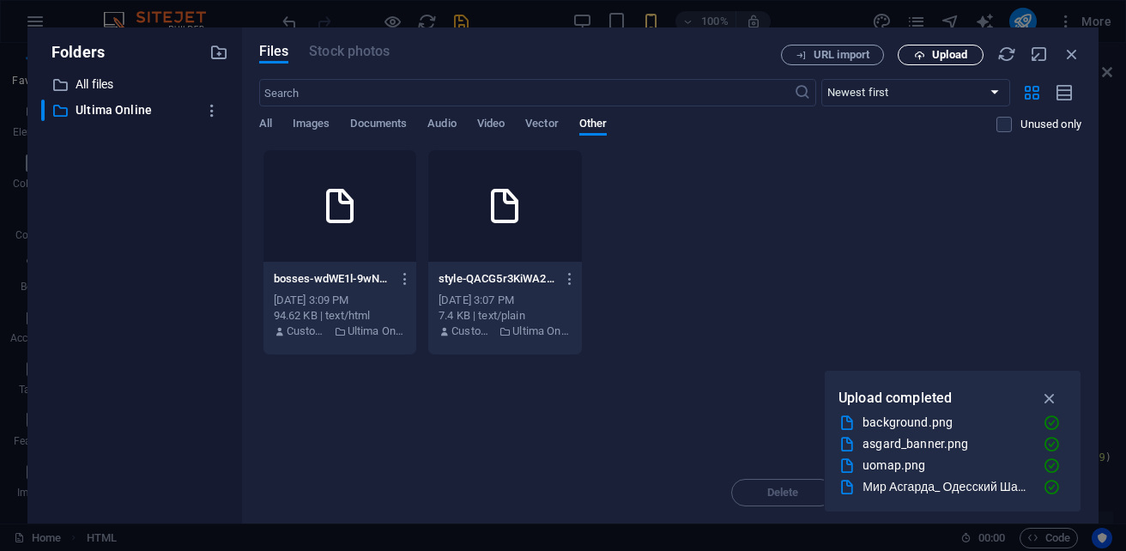
click at [947, 62] on button "Upload" at bounding box center [941, 55] width 86 height 21
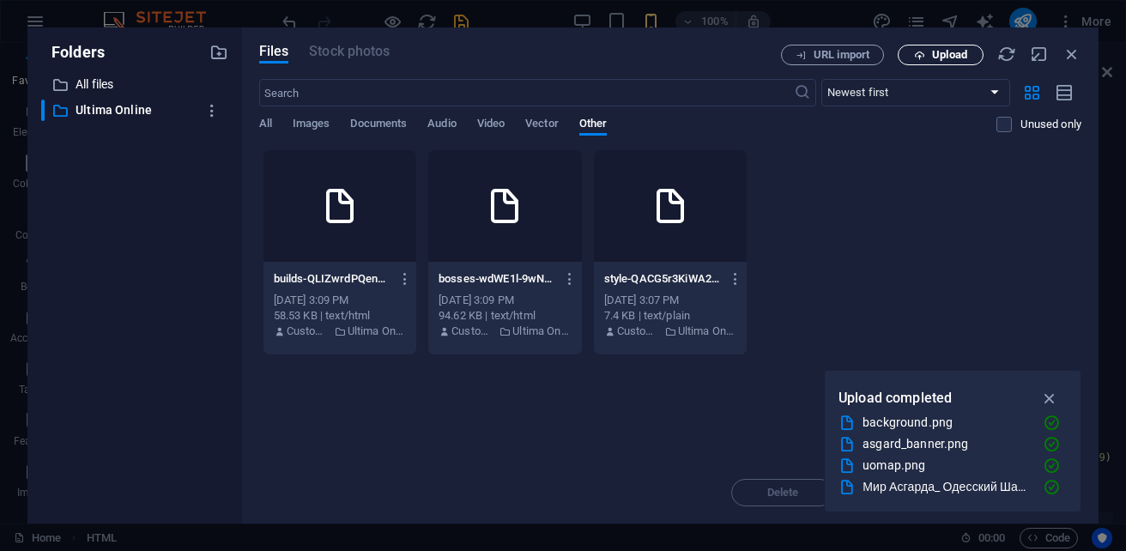
click at [937, 50] on span "Upload" at bounding box center [949, 55] width 35 height 10
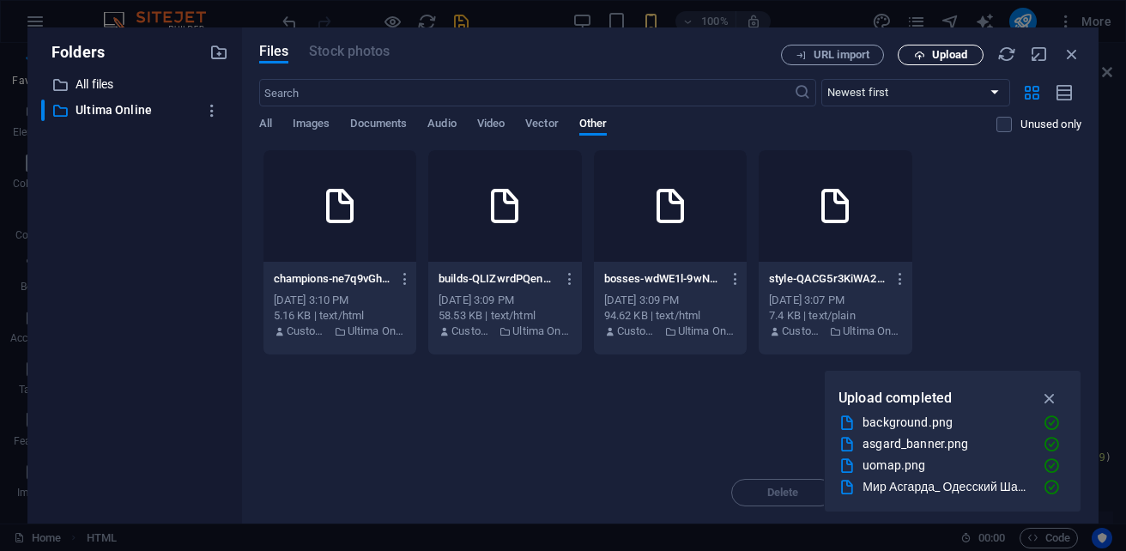
click at [966, 59] on span "Upload" at bounding box center [949, 55] width 35 height 10
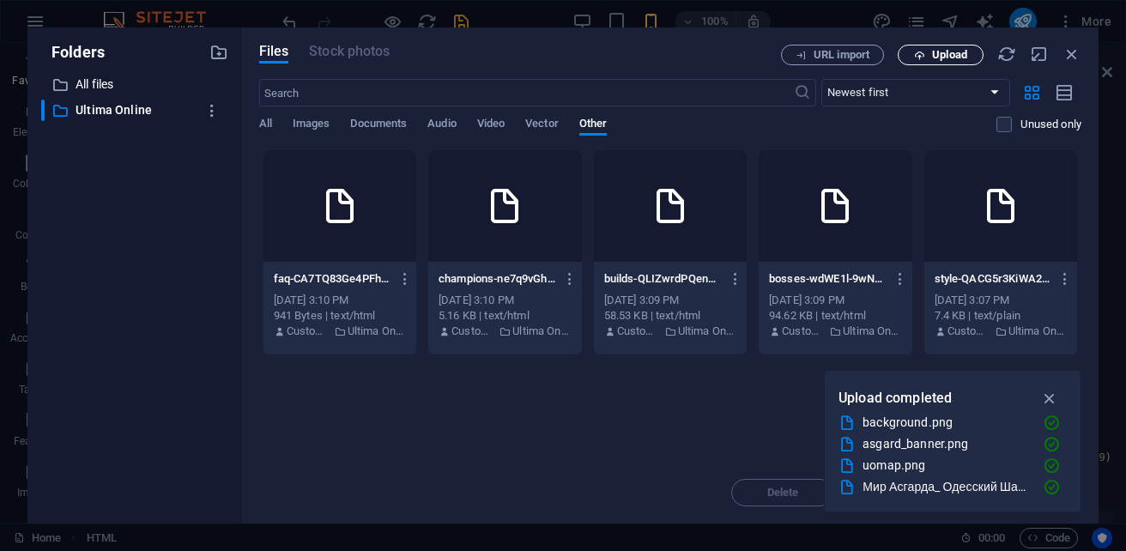
click at [952, 55] on span "Upload" at bounding box center [949, 55] width 35 height 10
click at [203, 170] on div "​ All files All files ​ Ultima Online Ultima Online" at bounding box center [134, 292] width 187 height 436
click at [960, 64] on button "Upload" at bounding box center [941, 55] width 86 height 21
click at [966, 58] on span "Upload" at bounding box center [949, 55] width 35 height 10
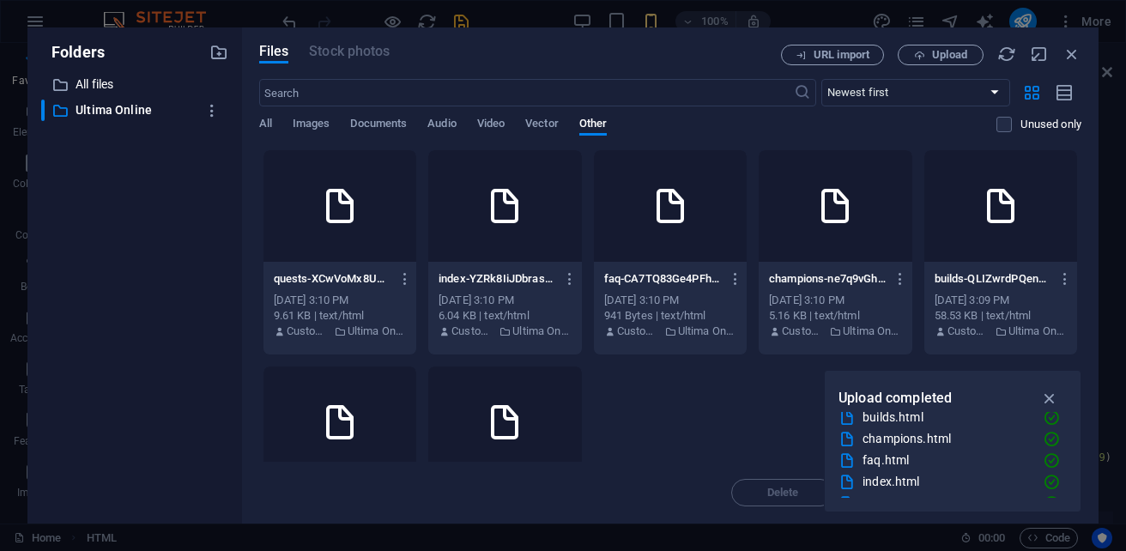
scroll to position [129, 0]
click at [941, 63] on button "Upload" at bounding box center [941, 55] width 86 height 21
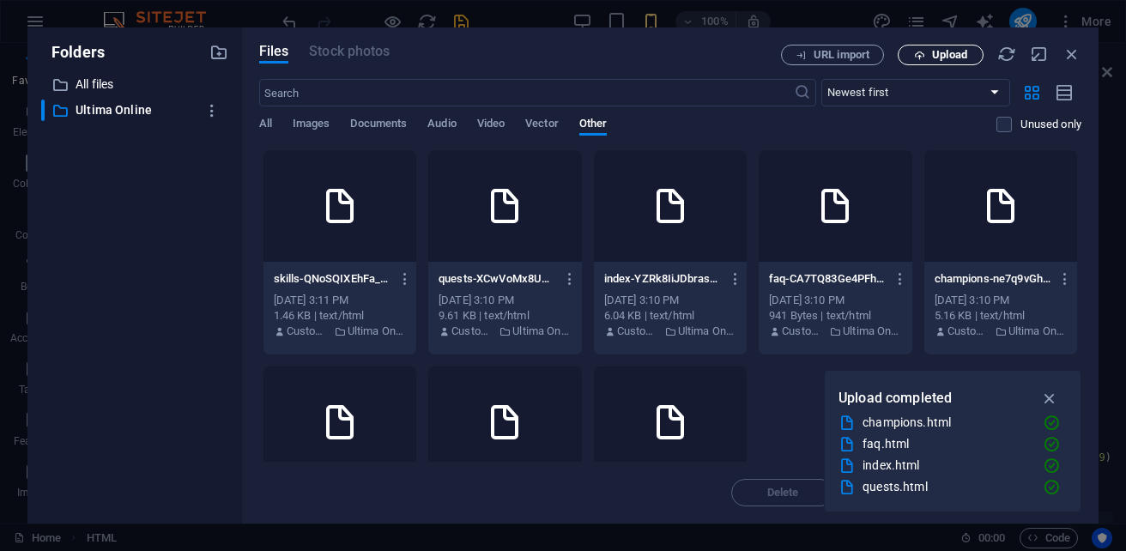
click at [944, 62] on button "Upload" at bounding box center [941, 55] width 86 height 21
click at [944, 50] on span "Upload" at bounding box center [949, 55] width 35 height 10
click at [949, 59] on span "Upload" at bounding box center [949, 55] width 35 height 10
click at [415, 217] on div at bounding box center [339, 206] width 153 height 112
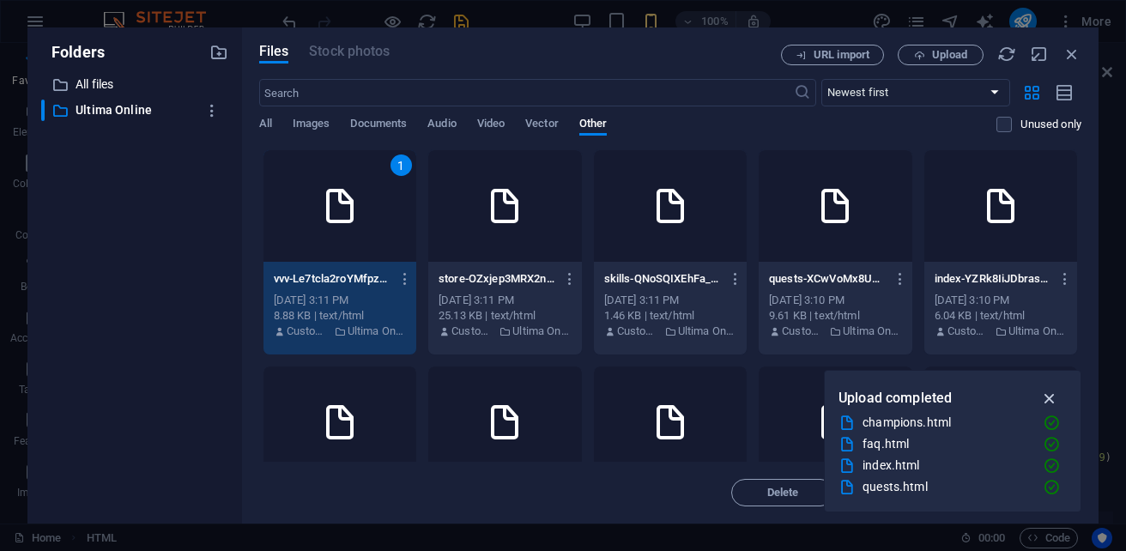
click at [1050, 396] on icon "button" at bounding box center [1050, 398] width 20 height 19
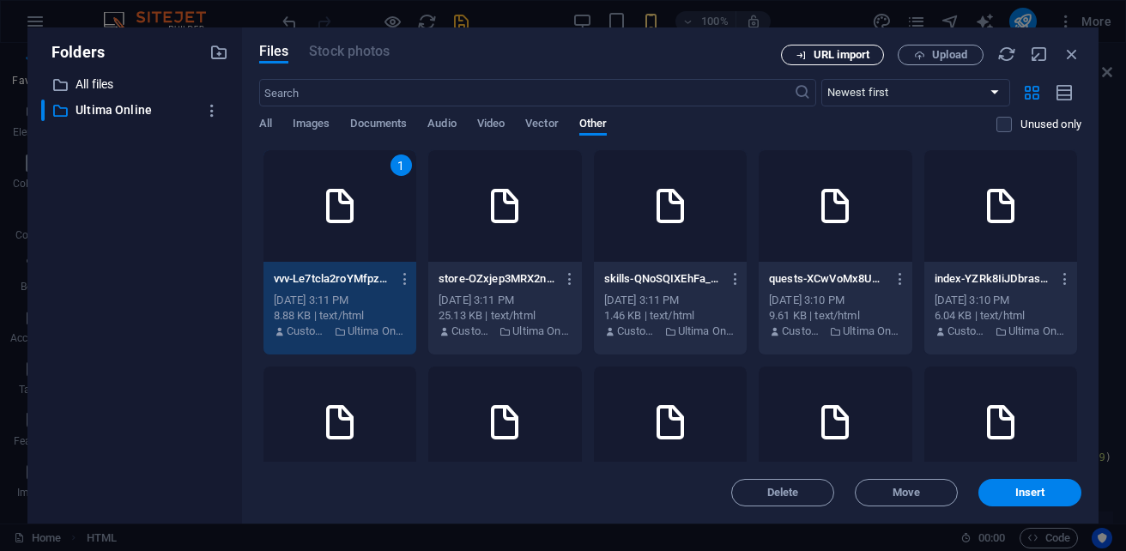
click at [830, 60] on span "URL import" at bounding box center [842, 55] width 56 height 10
select select "Ultima Online"
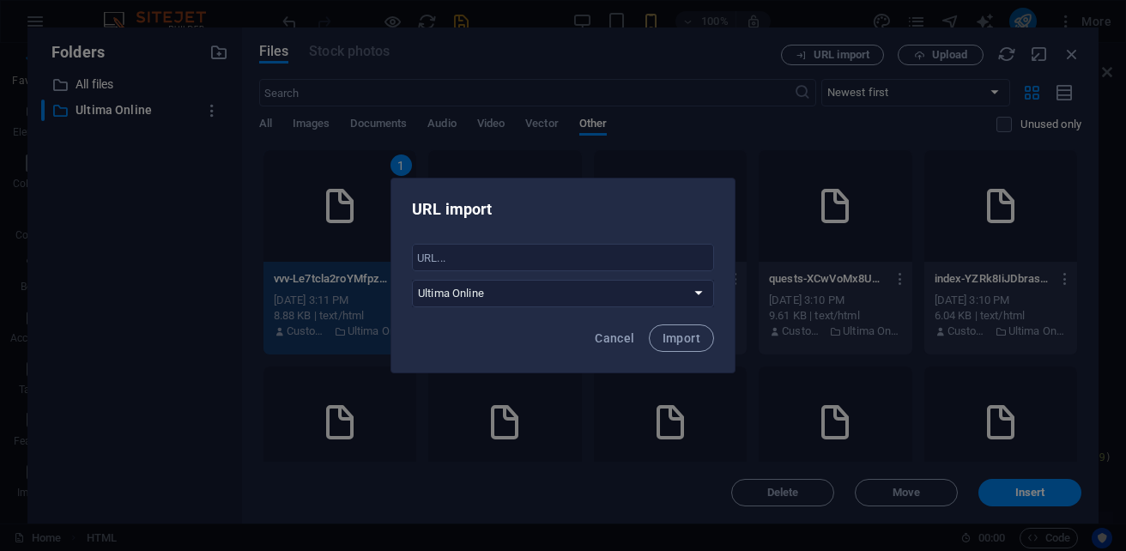
click at [687, 131] on div "URL import ​ All files Ultima Online Cancel Import" at bounding box center [563, 275] width 1126 height 551
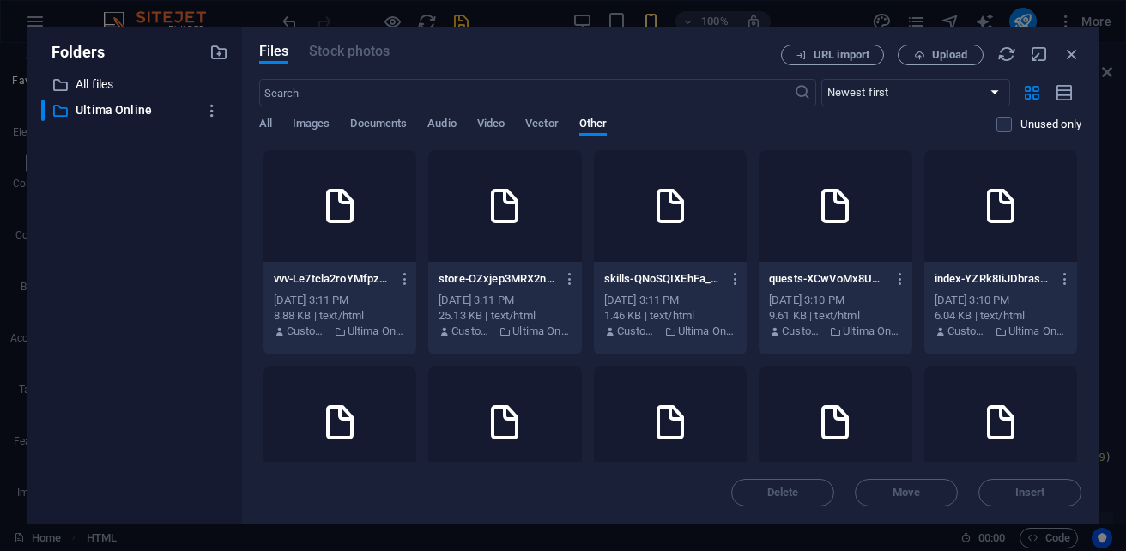
click at [332, 211] on div at bounding box center [339, 206] width 153 height 112
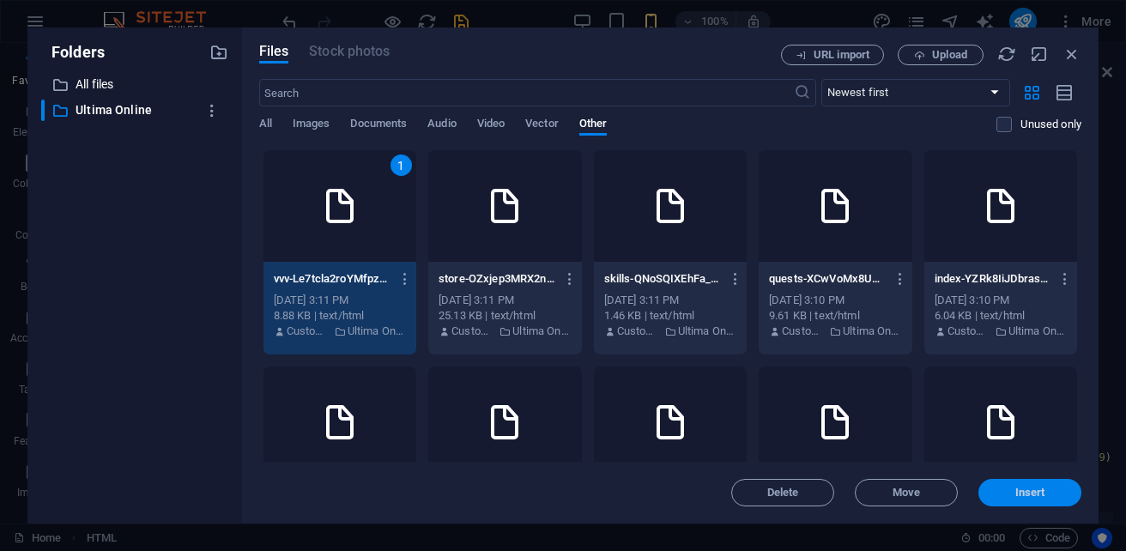
click at [1030, 495] on span "Insert" at bounding box center [1030, 492] width 30 height 10
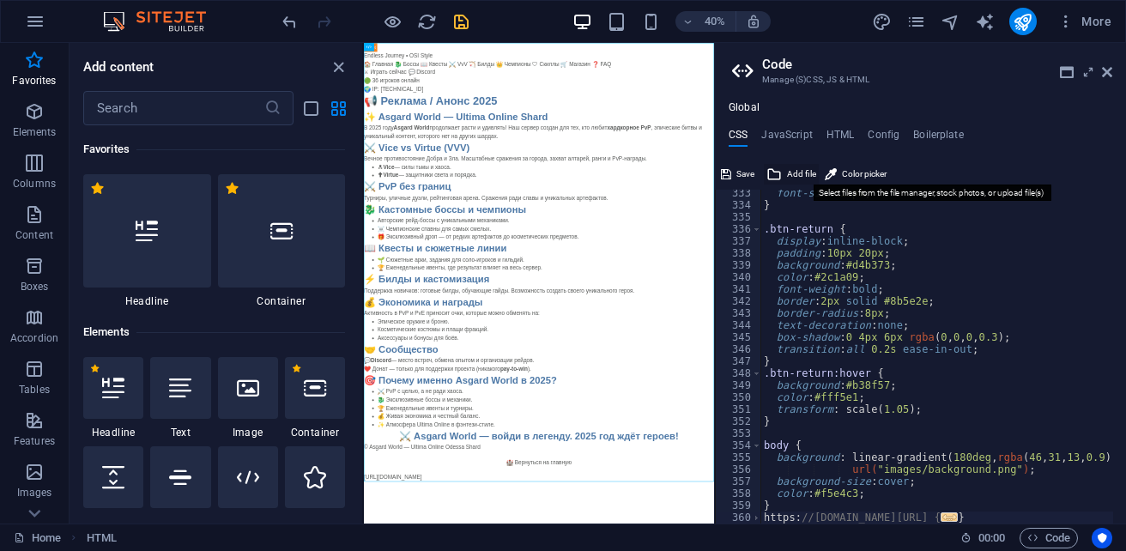
click at [799, 173] on span "Add file" at bounding box center [801, 174] width 29 height 21
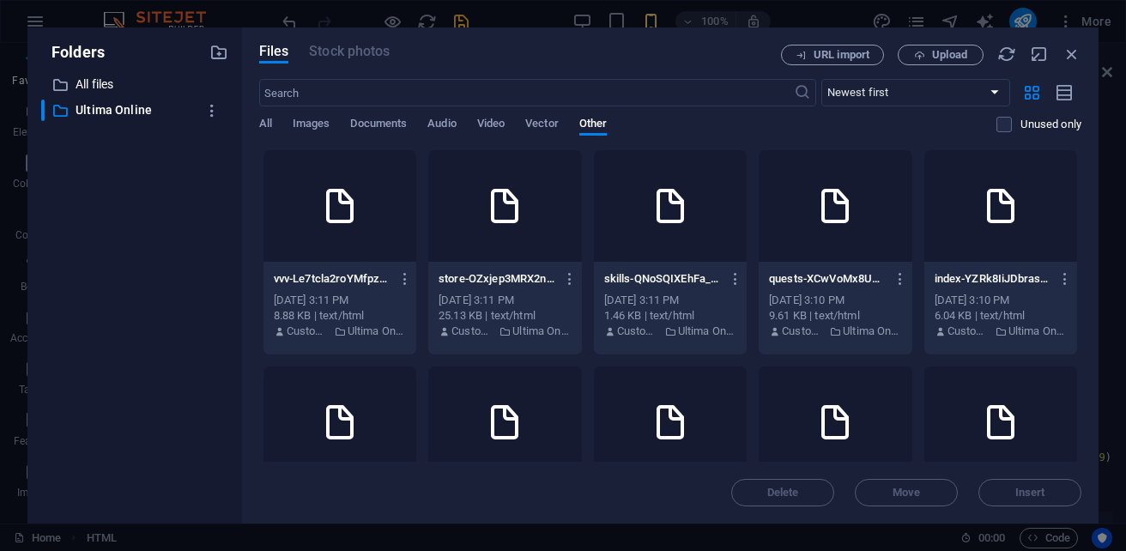
click at [366, 228] on div at bounding box center [339, 206] width 153 height 112
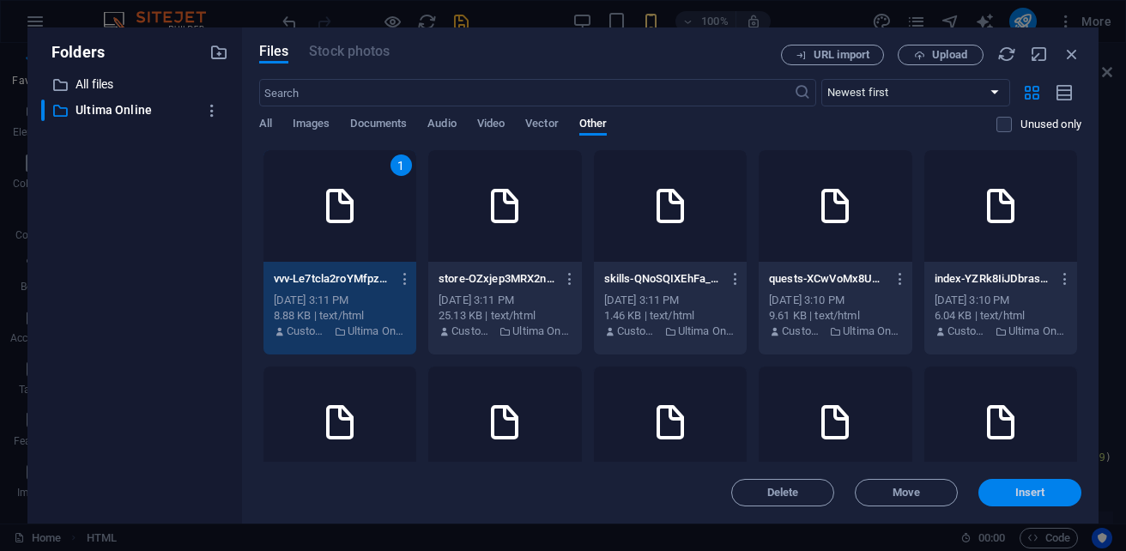
click at [1025, 487] on span "Insert" at bounding box center [1030, 492] width 30 height 10
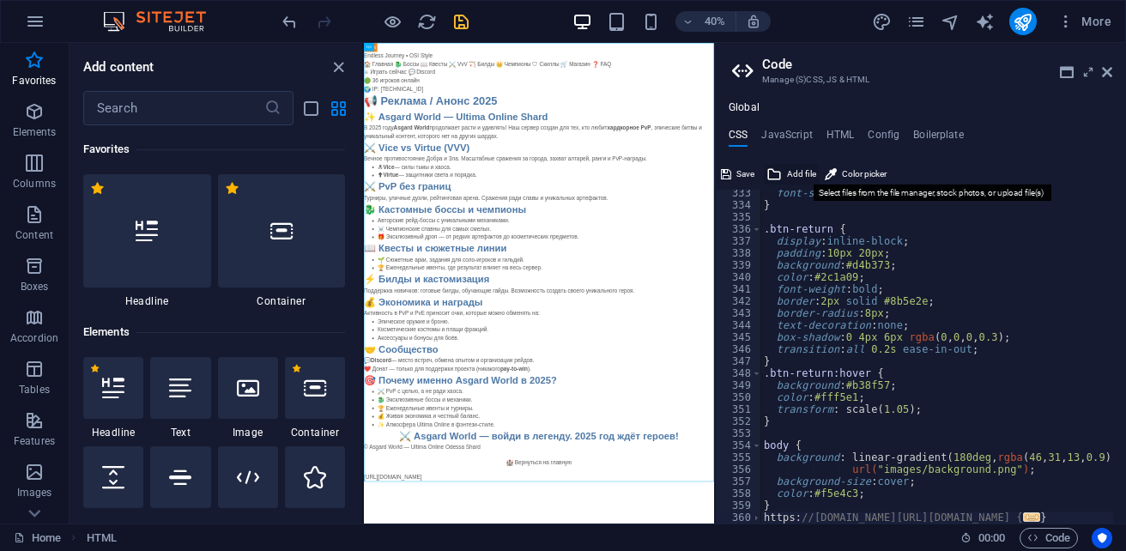
click at [796, 177] on span "Add file" at bounding box center [801, 174] width 29 height 21
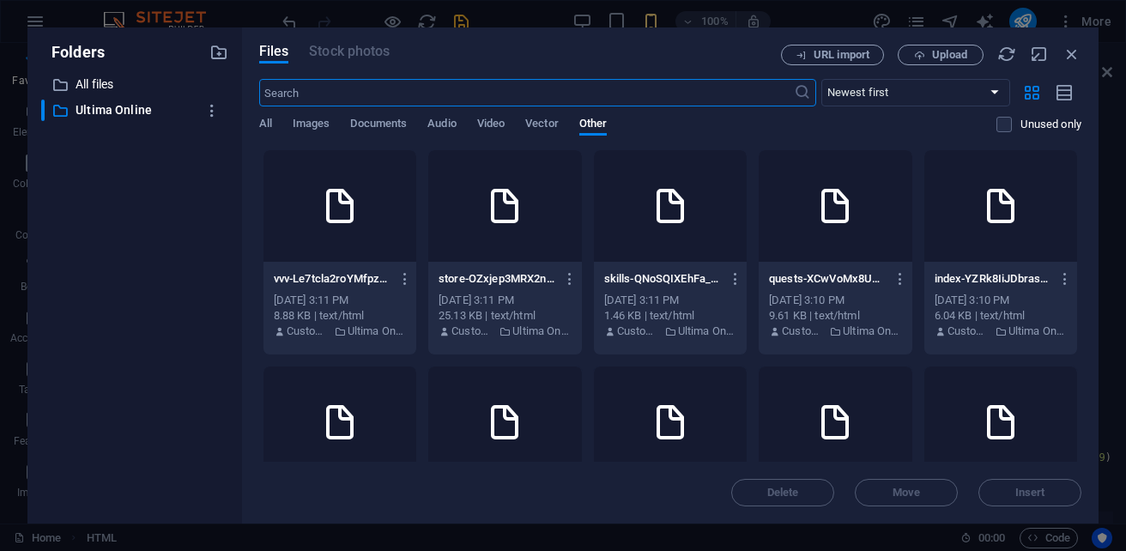
click at [581, 221] on div at bounding box center [504, 206] width 153 height 112
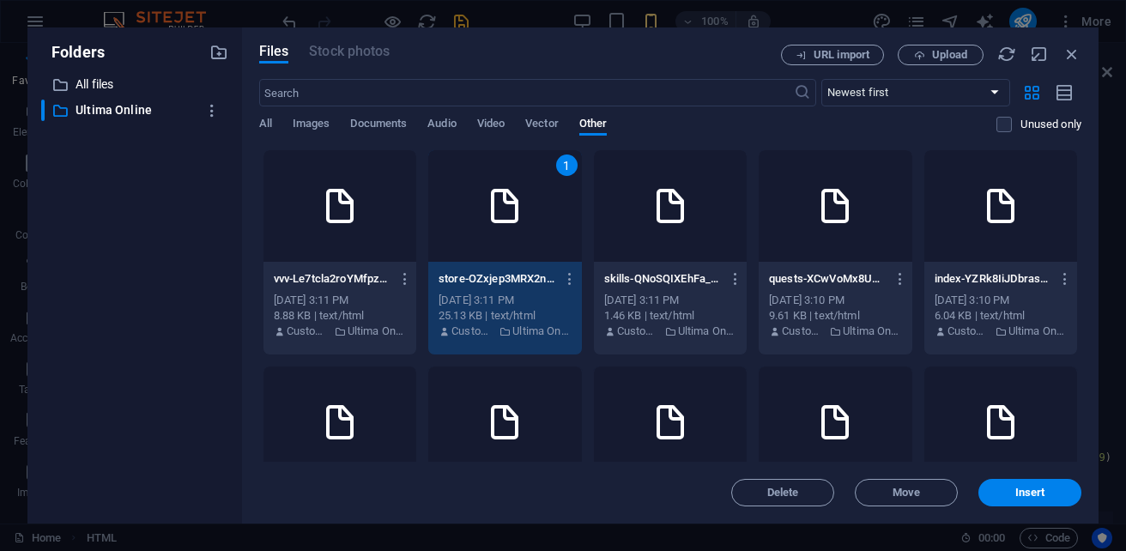
click at [581, 221] on div "1" at bounding box center [504, 206] width 153 height 112
type textarea "https://cdn1.site-media.eu/images/0/19693396/vvv-Le7tcla2roYMfpzRpxgcjQ.htmlhtt…"
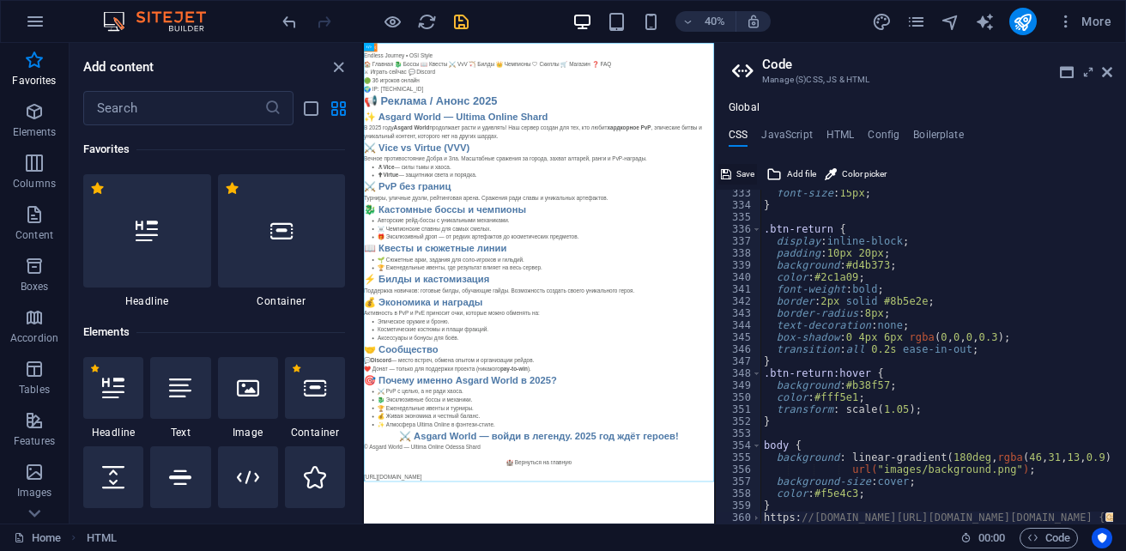
click at [736, 177] on span "Save" at bounding box center [745, 174] width 18 height 21
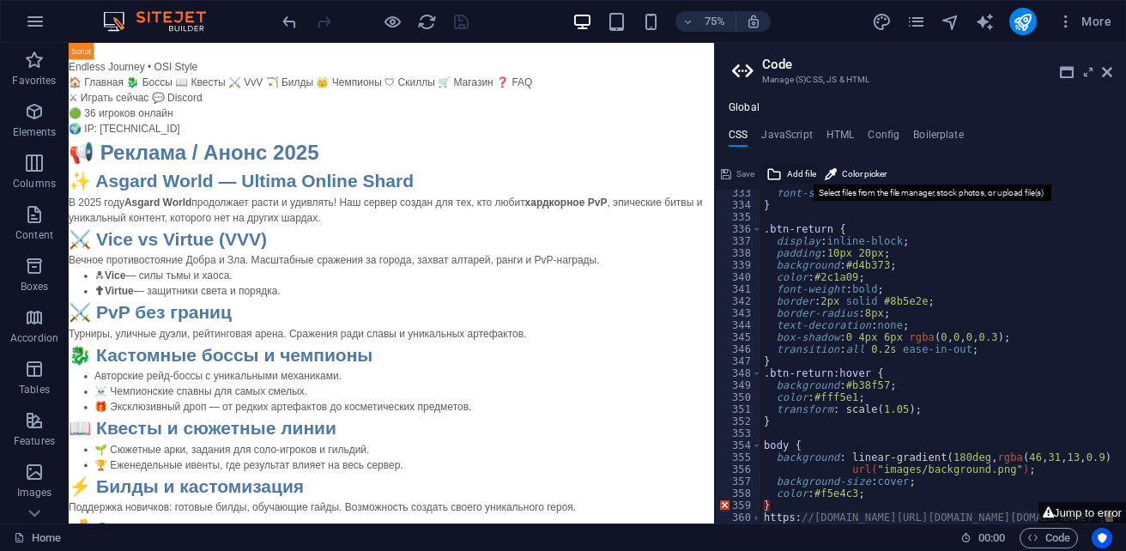
click at [781, 173] on icon at bounding box center [773, 174] width 15 height 21
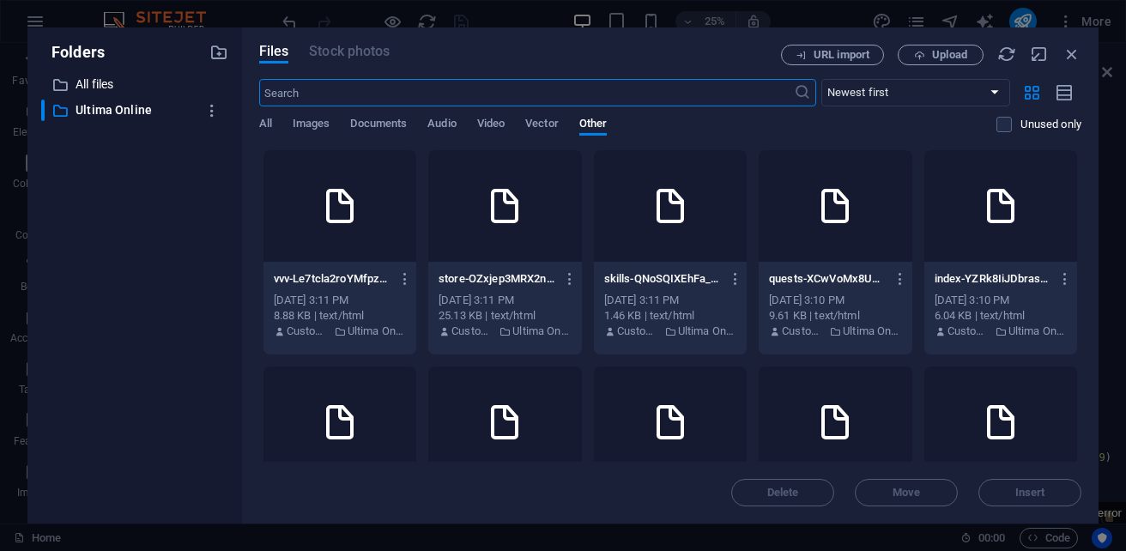
click at [315, 206] on div at bounding box center [339, 206] width 153 height 112
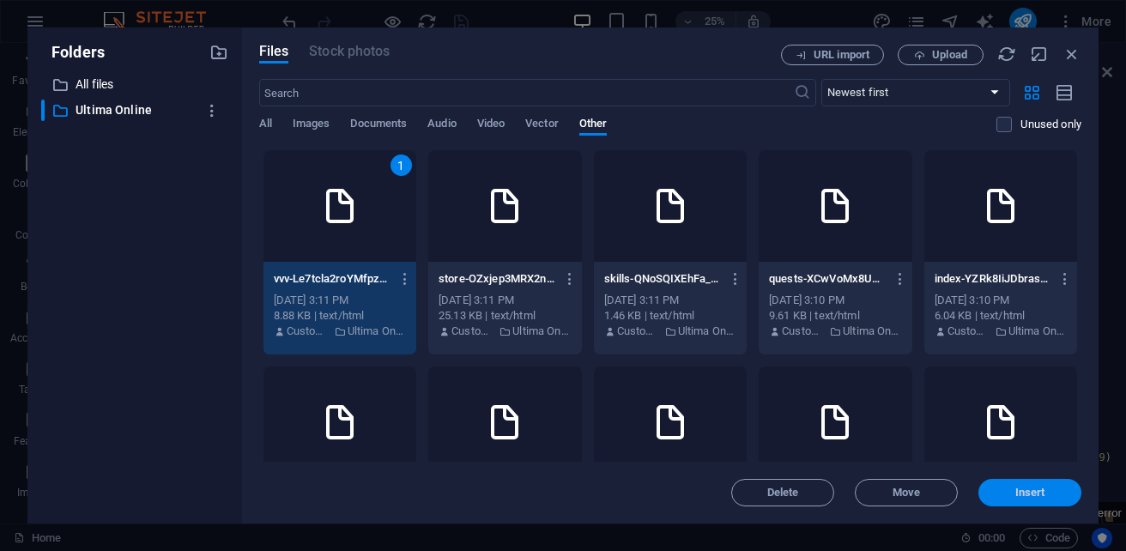
click at [1021, 495] on span "Insert" at bounding box center [1030, 492] width 30 height 10
type textarea "https://cdn1.site-media.eu/images/0/19693396/vvv-Le7tcla2roYMfpzRpxgcjQ.htmlhtt…"
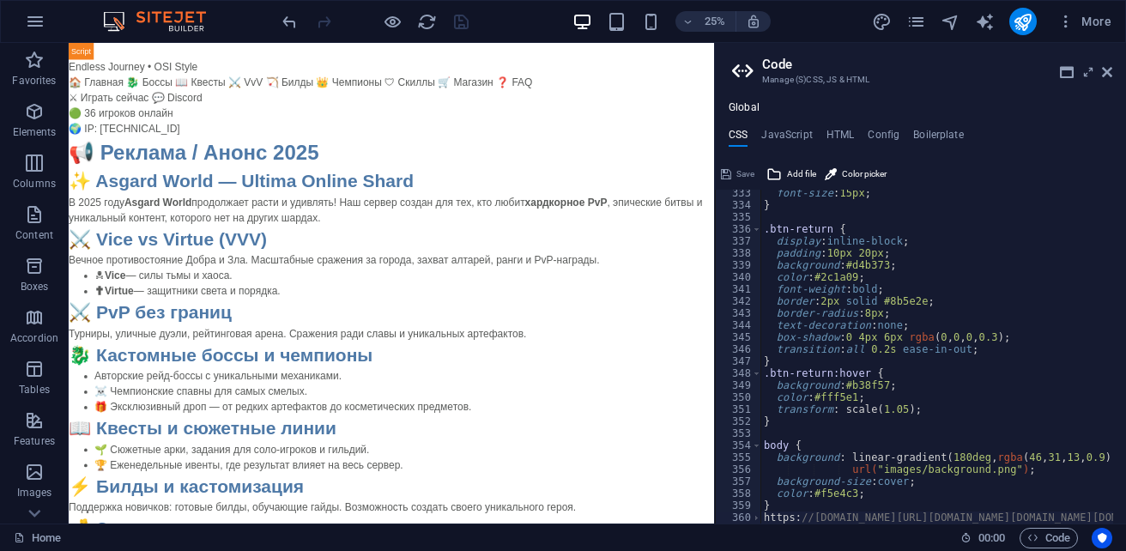
scroll to position [3992, 0]
click at [748, 171] on span "Save" at bounding box center [745, 174] width 18 height 21
click at [796, 170] on span "Add file" at bounding box center [801, 174] width 29 height 21
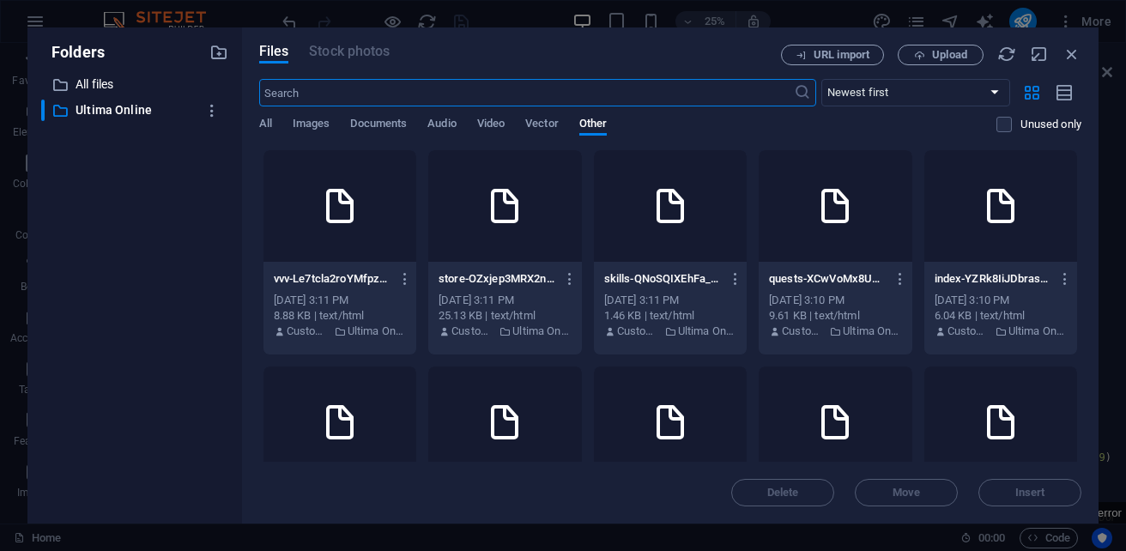
click at [747, 240] on div at bounding box center [670, 206] width 153 height 112
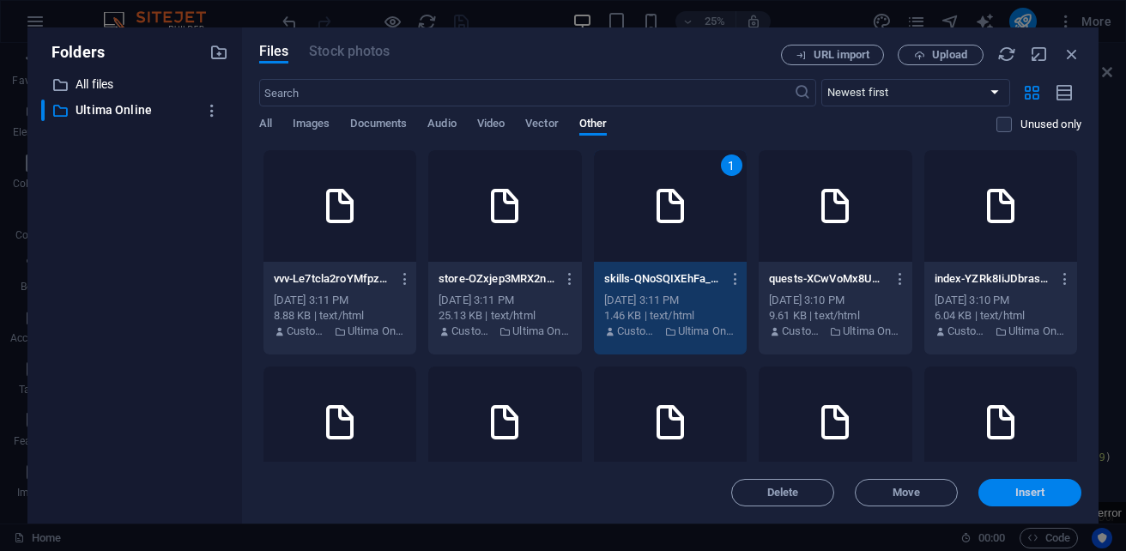
click at [1037, 494] on span "Insert" at bounding box center [1030, 492] width 30 height 10
type textarea "https://cdn1.site-media.eu/images/0/19693396/vvv-Le7tcla2roYMfpzRpxgcjQ.htmlhtt…"
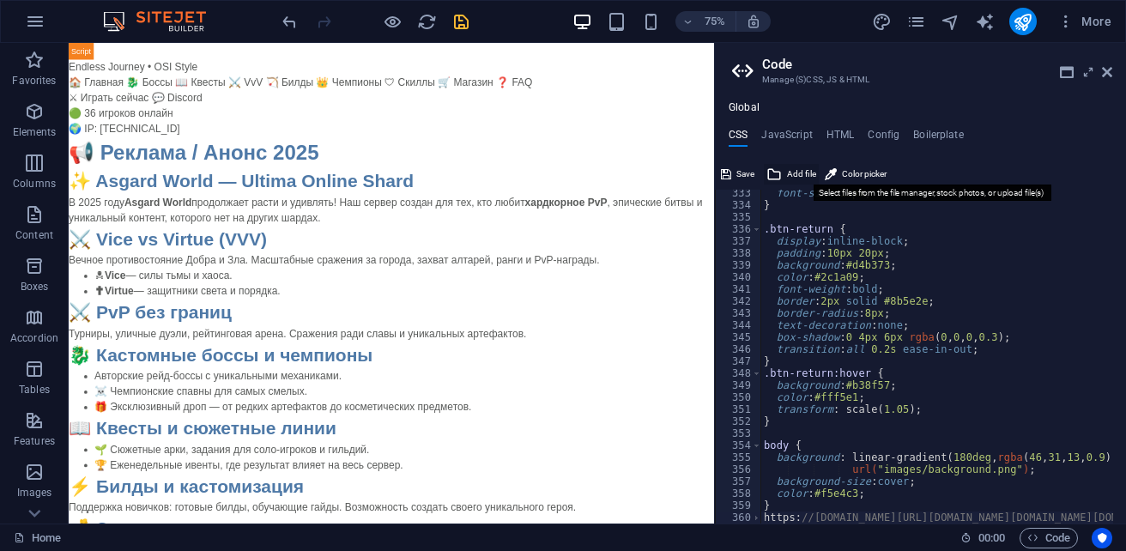
click at [795, 169] on span "Add file" at bounding box center [801, 174] width 29 height 21
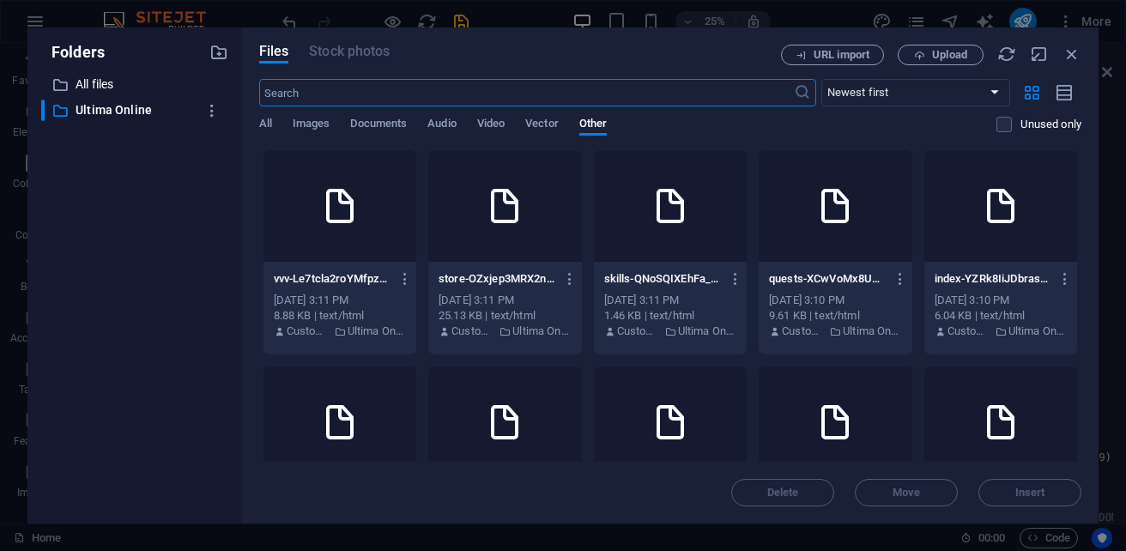
click at [856, 214] on icon at bounding box center [834, 205] width 41 height 41
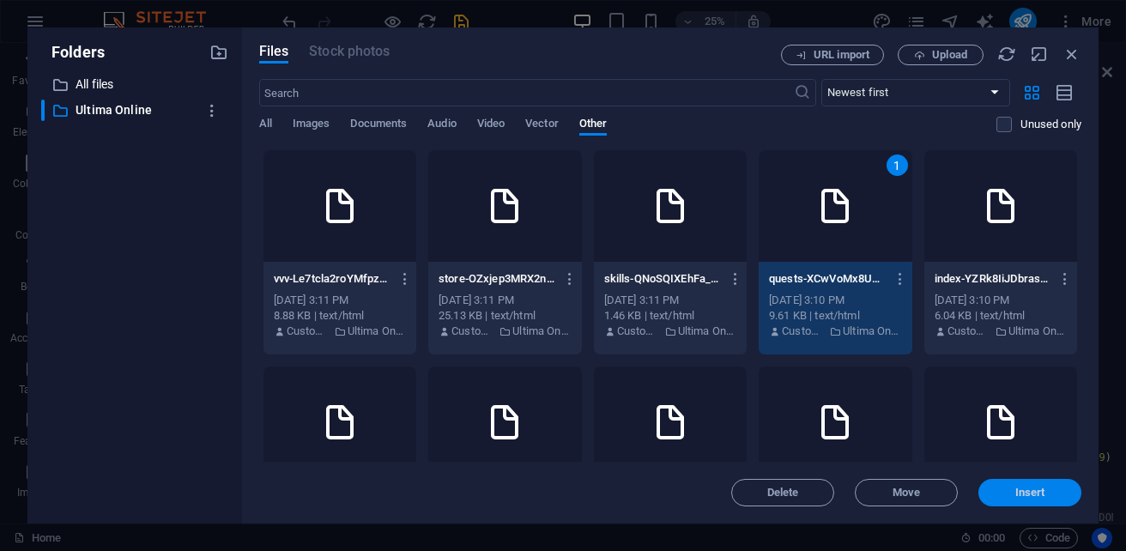
click at [1021, 502] on button "Insert" at bounding box center [1029, 492] width 103 height 27
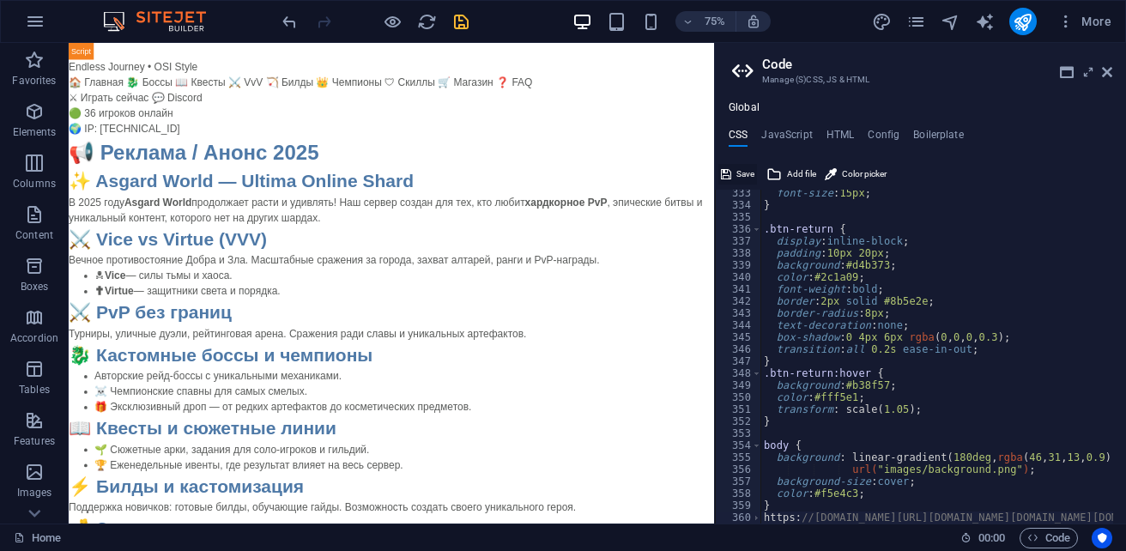
click at [742, 175] on span "Save" at bounding box center [745, 174] width 18 height 21
click at [846, 142] on h4 "HTML" at bounding box center [840, 138] width 28 height 19
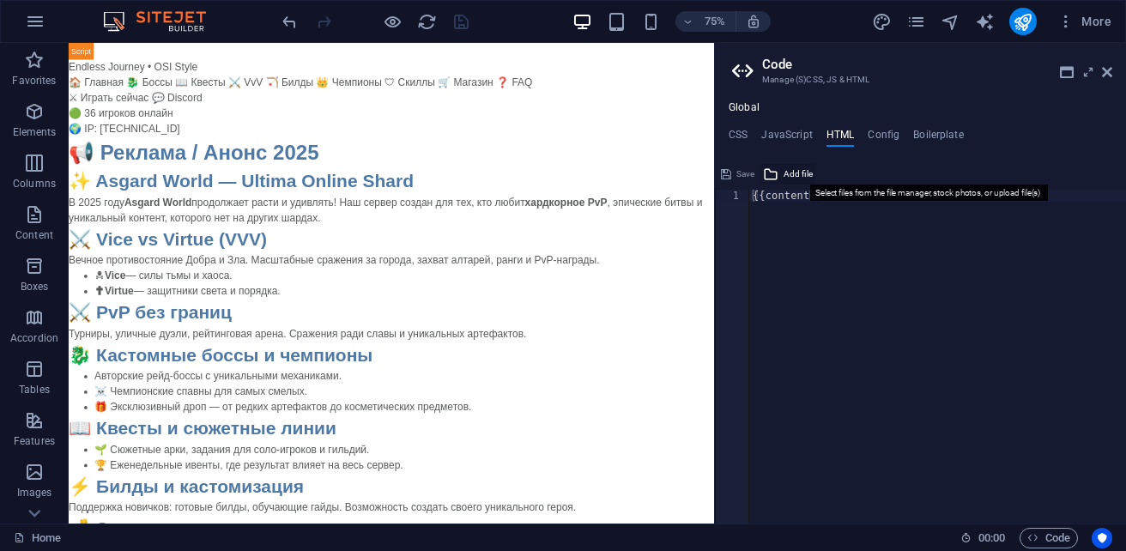
click at [797, 177] on span "Add file" at bounding box center [798, 174] width 29 height 21
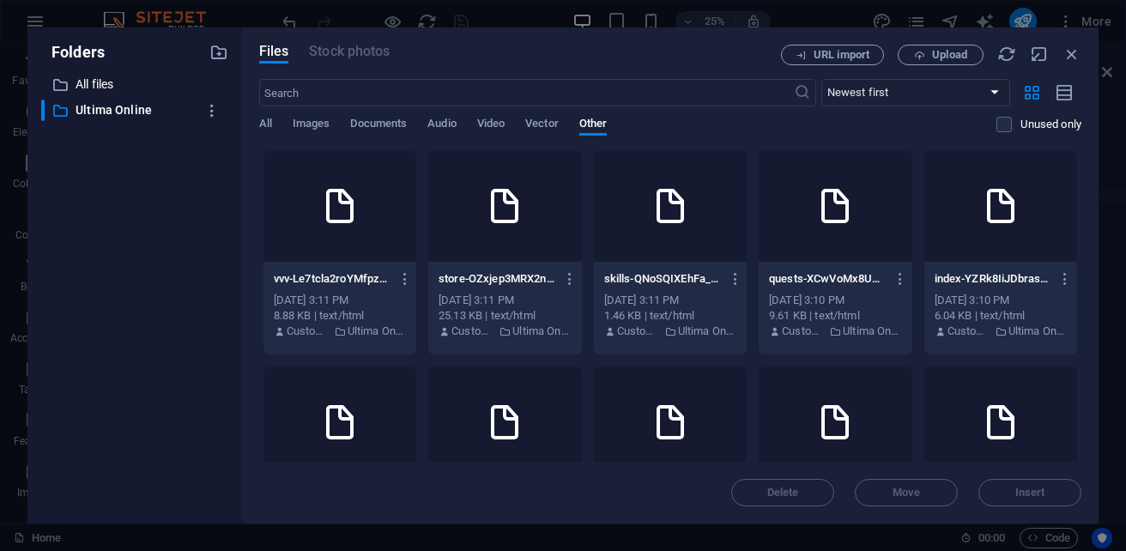
click at [399, 223] on div at bounding box center [339, 206] width 153 height 112
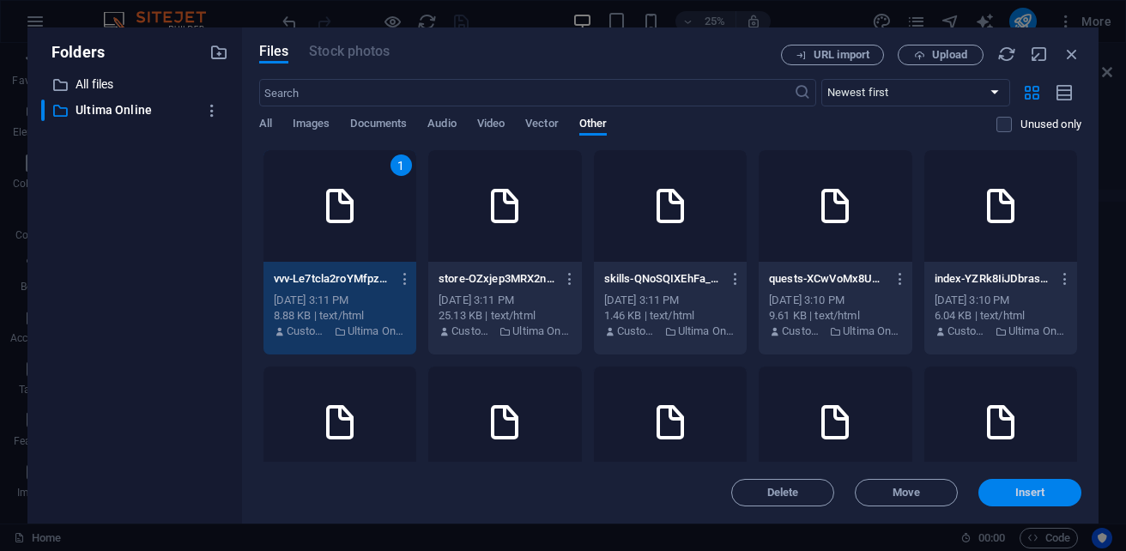
click at [1028, 497] on span "Insert" at bounding box center [1030, 492] width 30 height 10
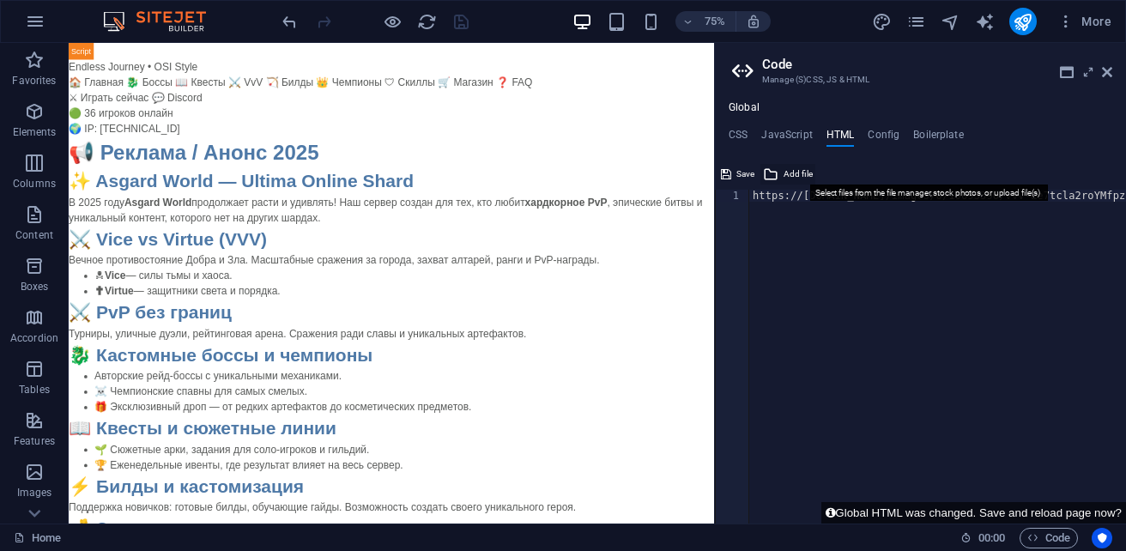
click at [785, 171] on span "Add file" at bounding box center [798, 174] width 29 height 21
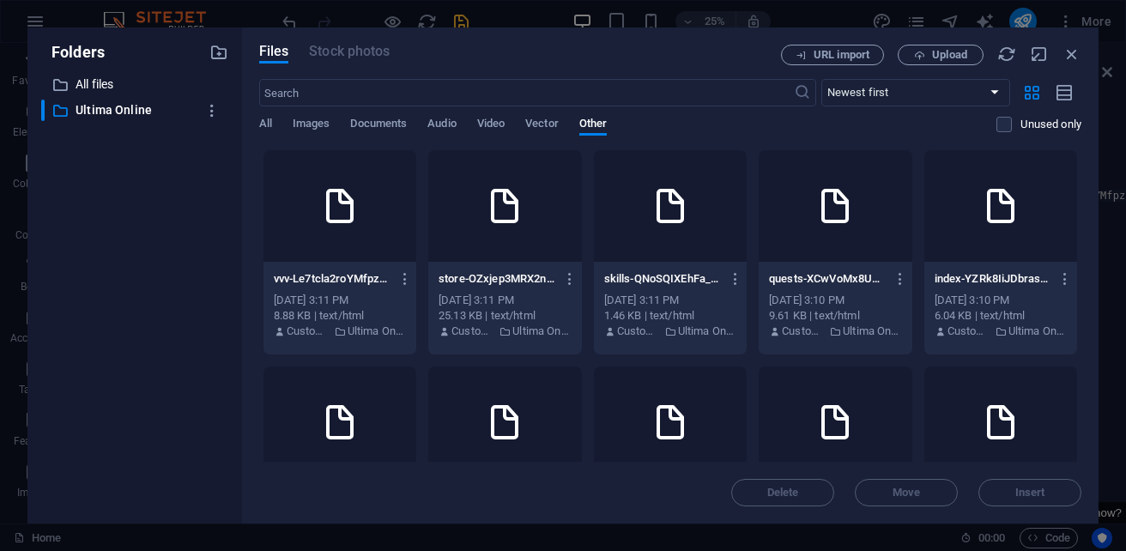
click at [525, 215] on icon at bounding box center [504, 205] width 41 height 41
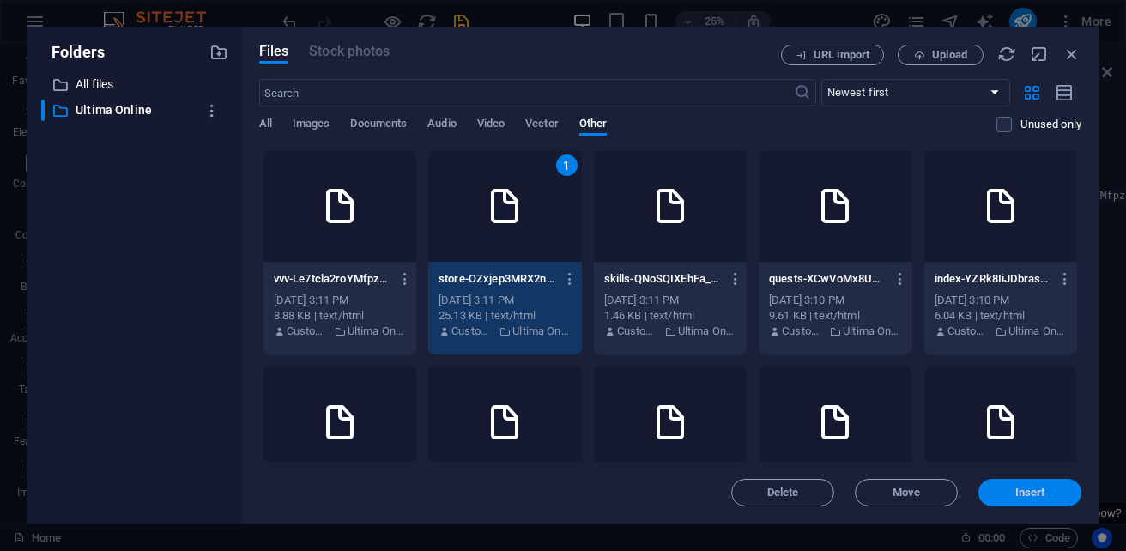
click at [1027, 496] on span "Insert" at bounding box center [1030, 492] width 30 height 10
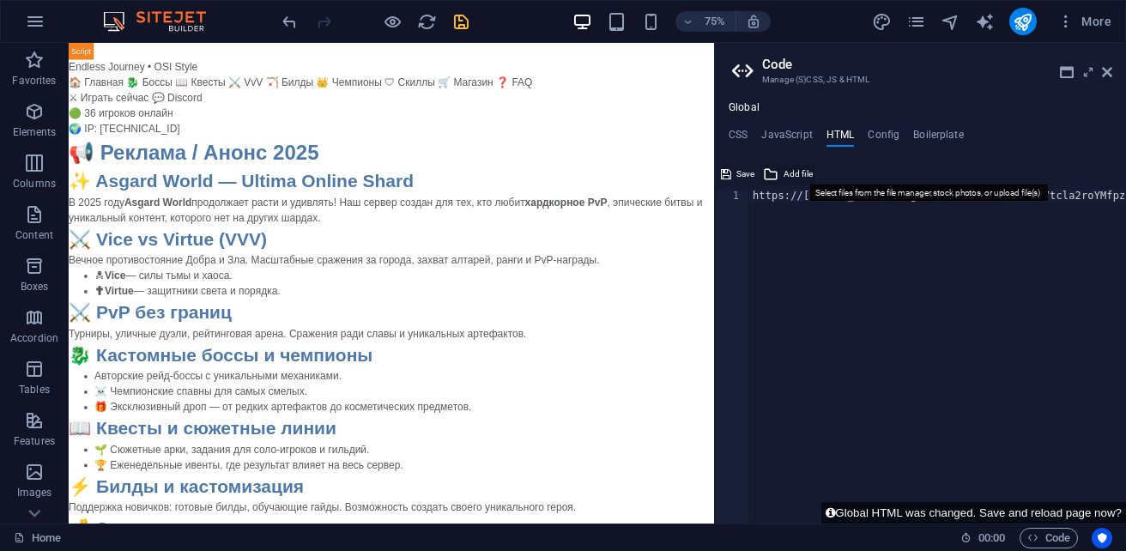
click at [793, 176] on span "Add file" at bounding box center [798, 174] width 29 height 21
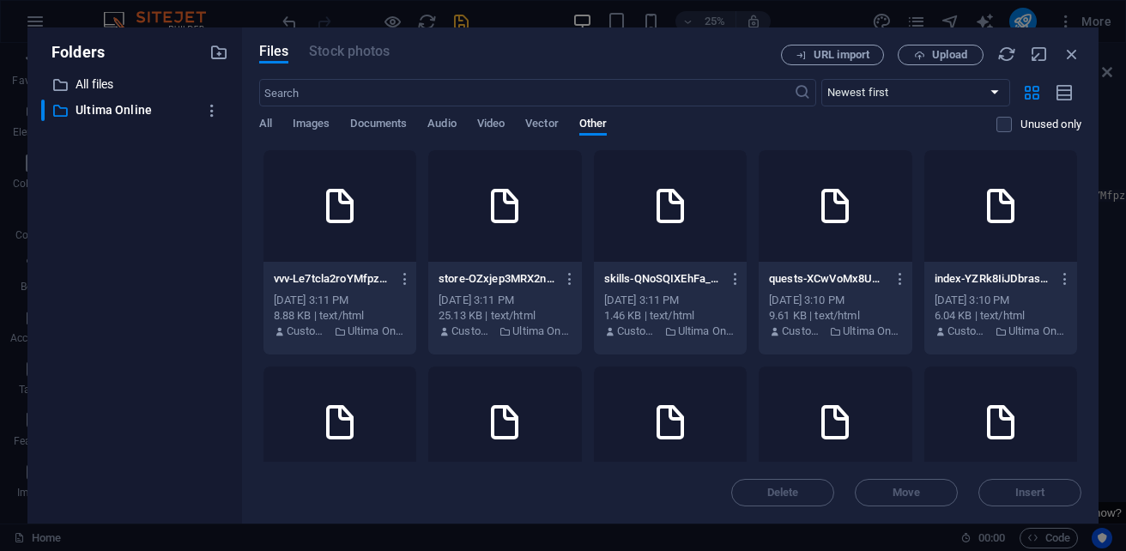
click at [742, 224] on div at bounding box center [670, 206] width 153 height 112
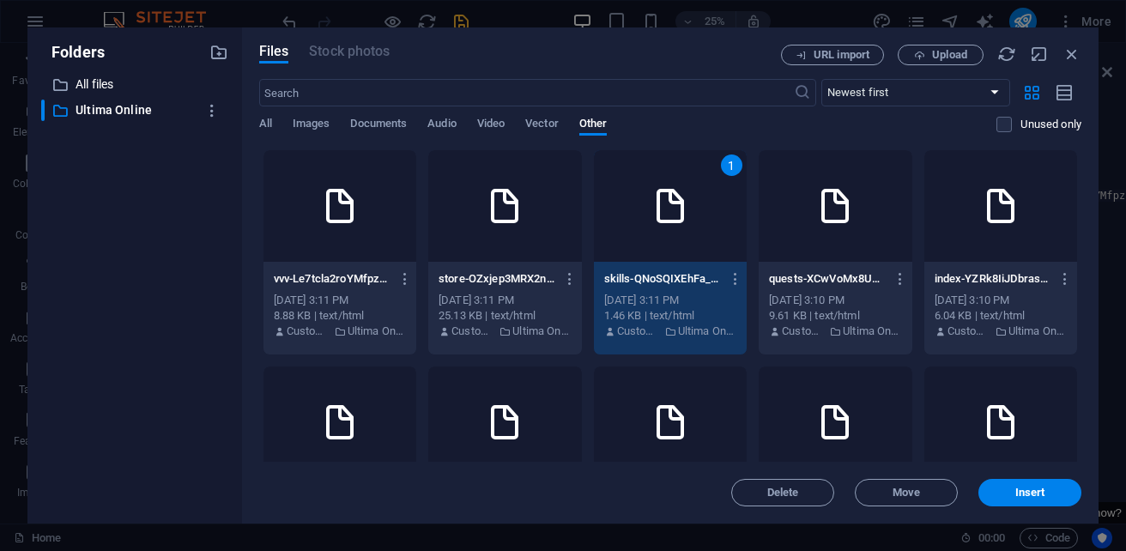
click at [742, 224] on div "1" at bounding box center [670, 206] width 153 height 112
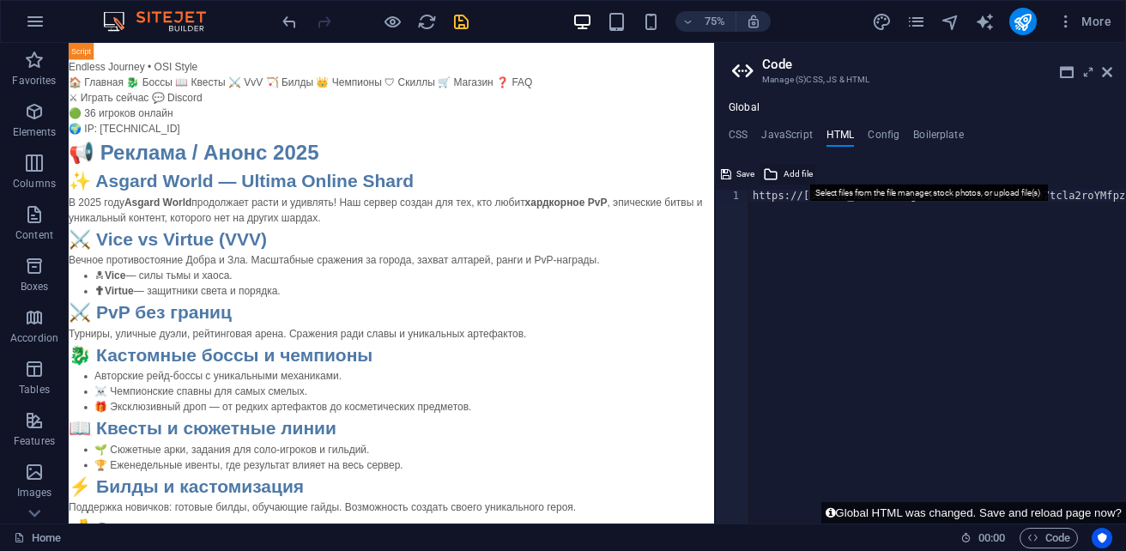
click at [803, 173] on span "Add file" at bounding box center [798, 174] width 29 height 21
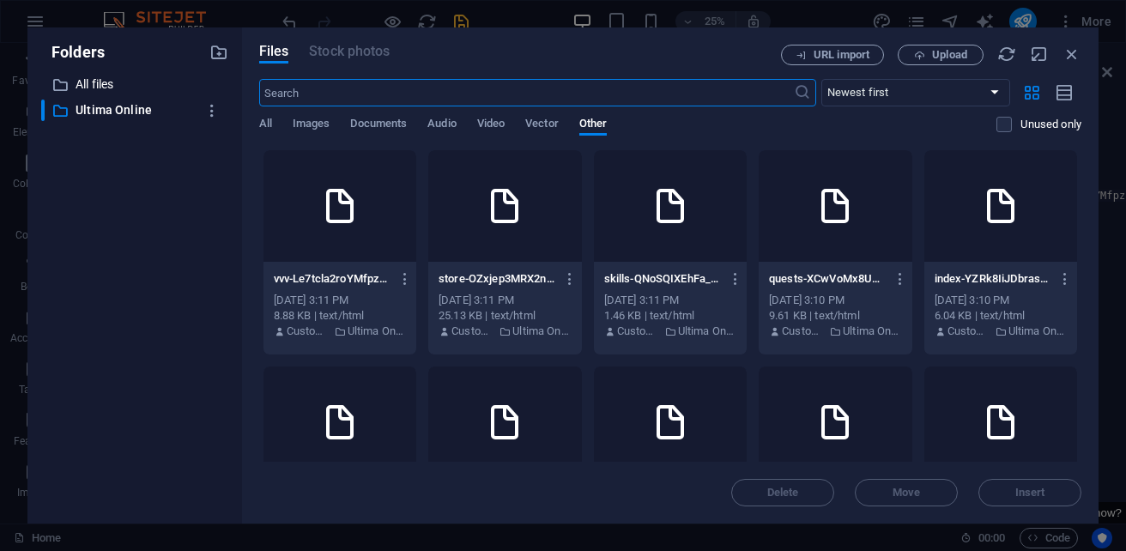
click at [691, 210] on icon at bounding box center [670, 205] width 41 height 41
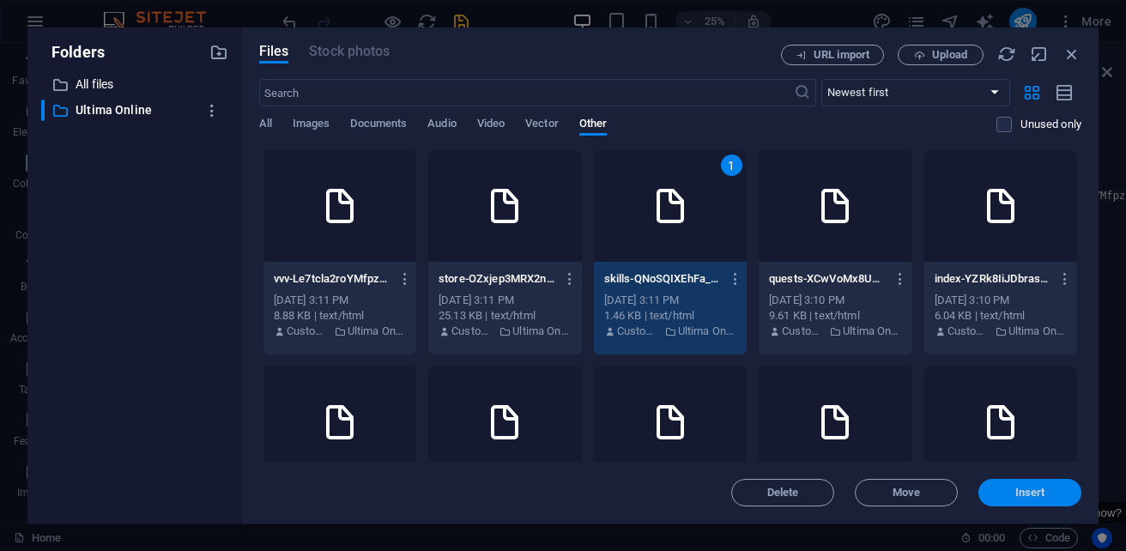
click at [1045, 495] on span "Insert" at bounding box center [1029, 492] width 89 height 10
type textarea "https://cdn1.site-media.eu/images/0/19693396/vvv-Le7tcla2roYMfpzRpxgcjQ.htmlhtt…"
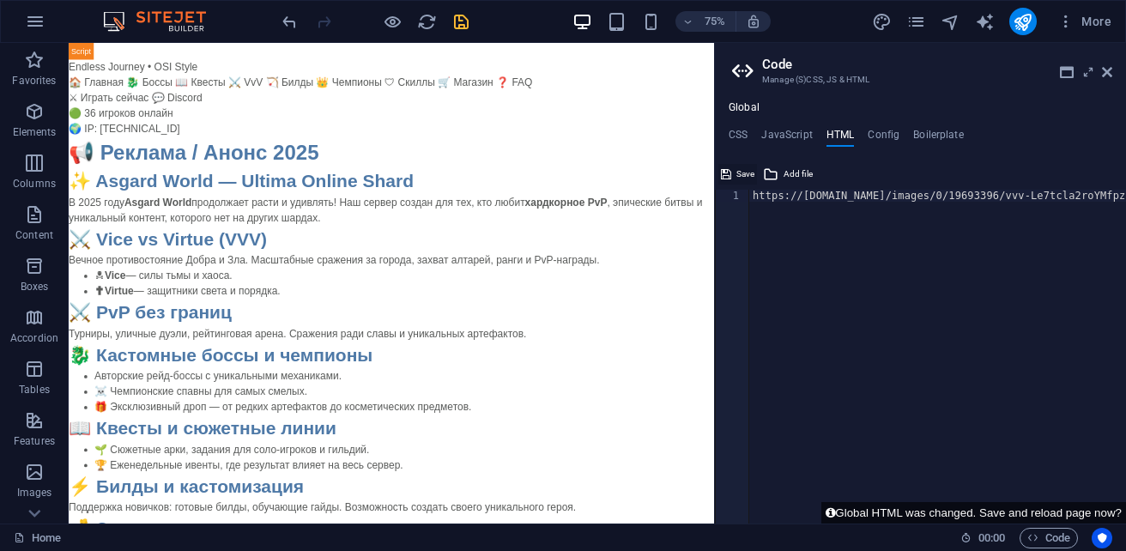
click at [730, 175] on icon at bounding box center [726, 174] width 10 height 21
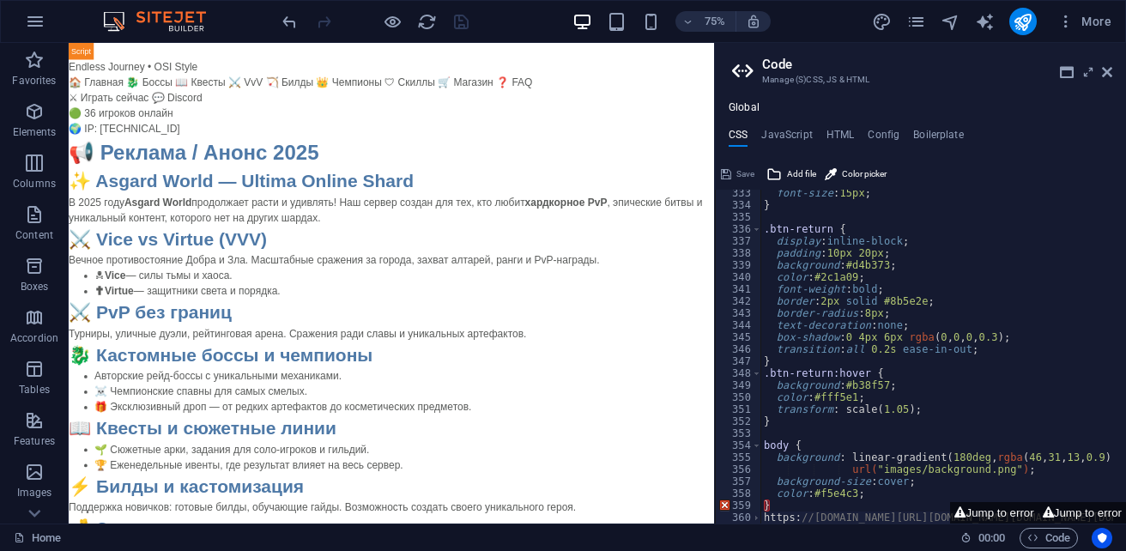
click at [855, 138] on ul "CSS JavaScript HTML Config Boilerplate" at bounding box center [920, 138] width 411 height 19
click at [845, 138] on h4 "HTML" at bounding box center [840, 138] width 28 height 19
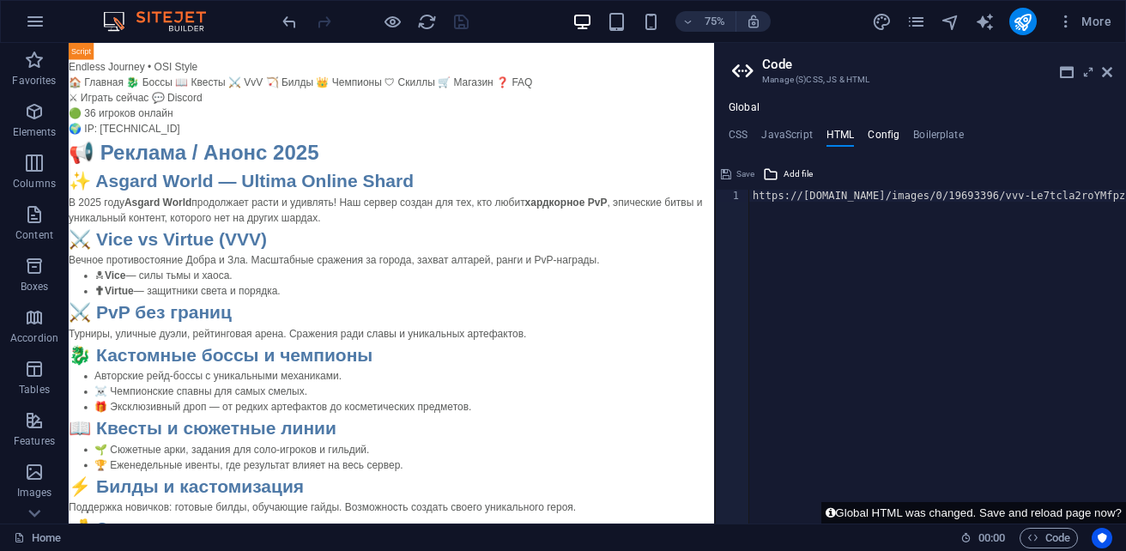
click at [887, 132] on h4 "Config" at bounding box center [884, 138] width 32 height 19
type textarea "/**"
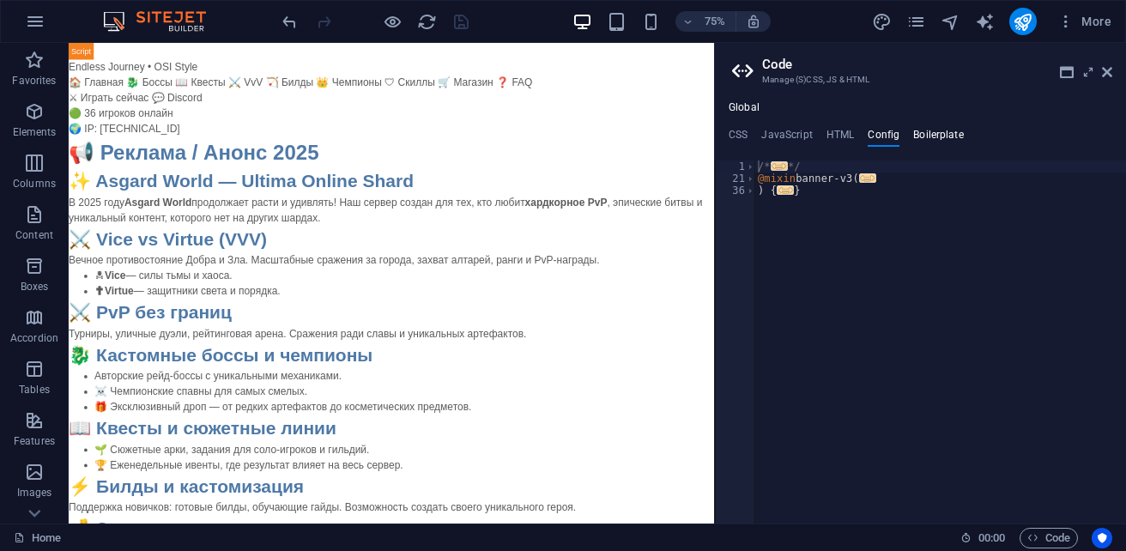
click at [928, 135] on h4 "Boilerplate" at bounding box center [938, 138] width 51 height 19
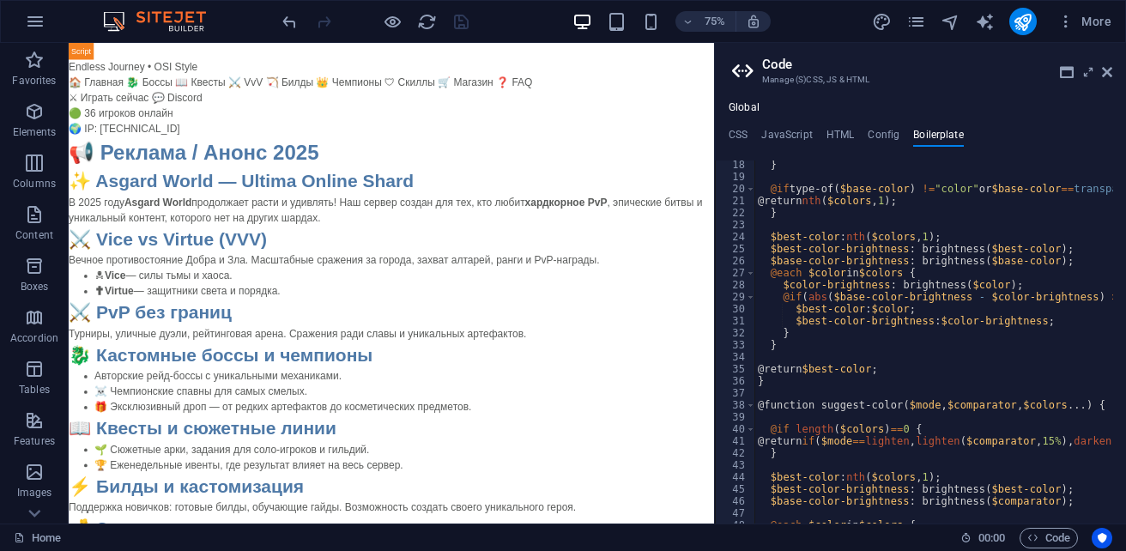
scroll to position [145, 0]
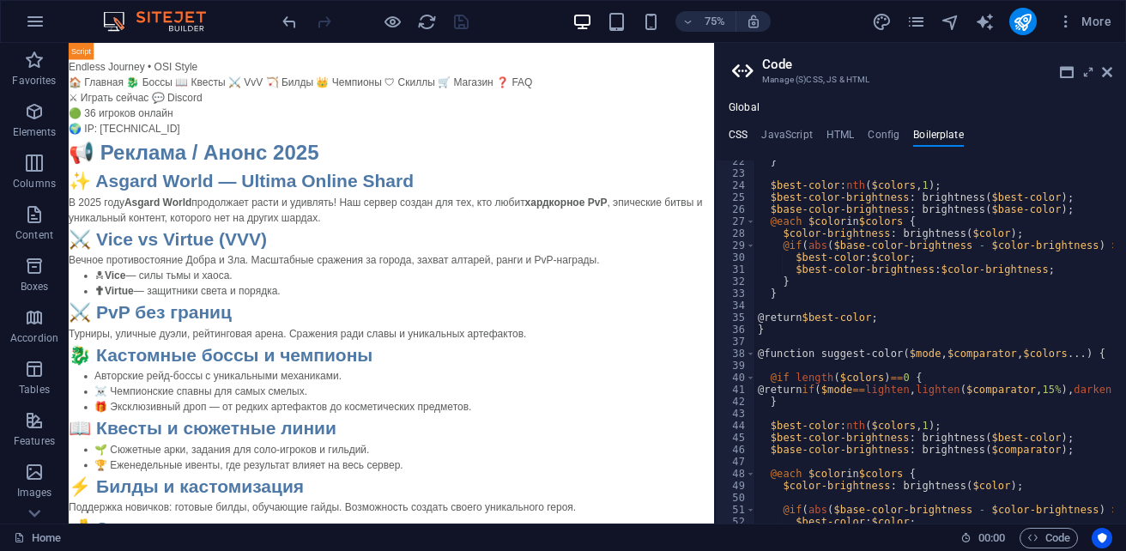
click at [739, 137] on h4 "CSS" at bounding box center [738, 138] width 19 height 19
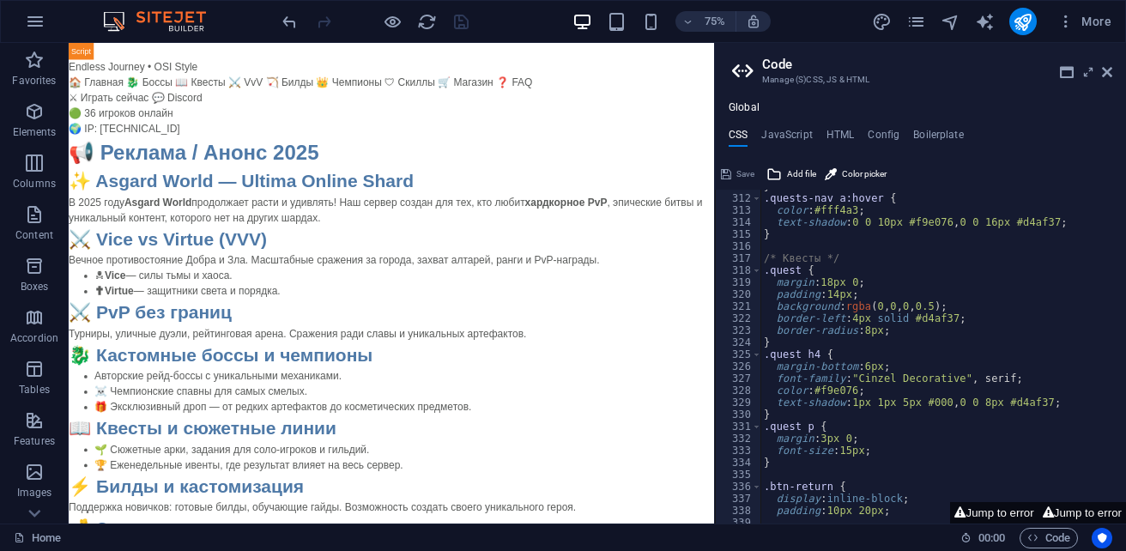
scroll to position [3683, 0]
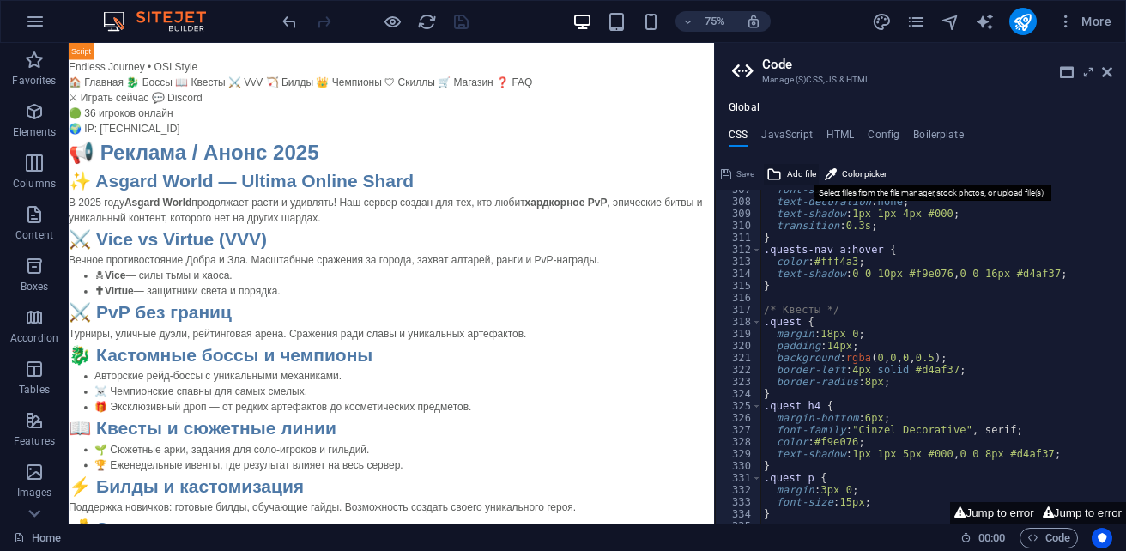
click at [784, 171] on button "Add file" at bounding box center [791, 174] width 55 height 21
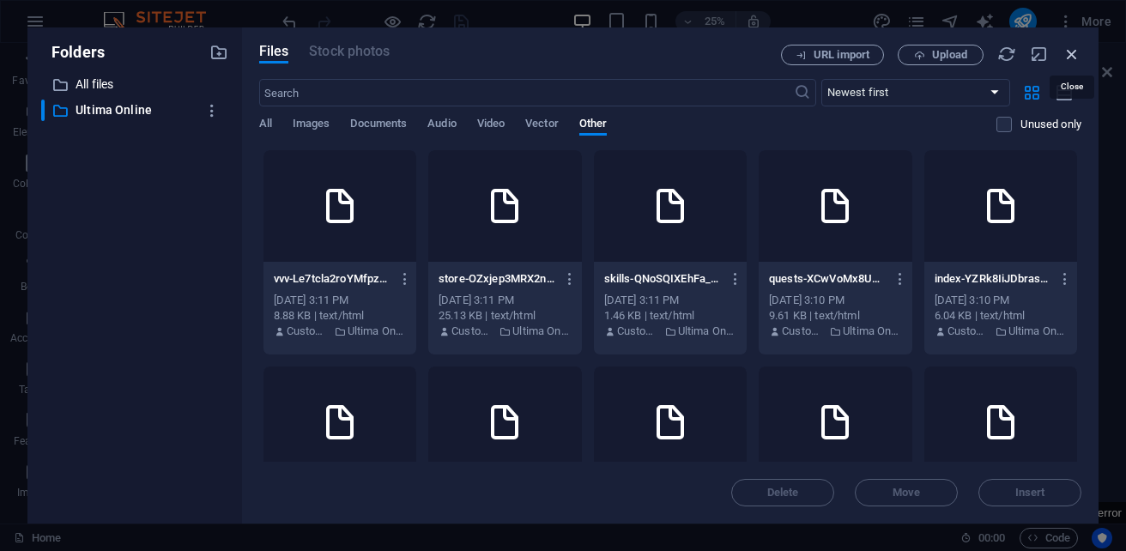
click at [1075, 49] on icon "button" at bounding box center [1072, 54] width 19 height 19
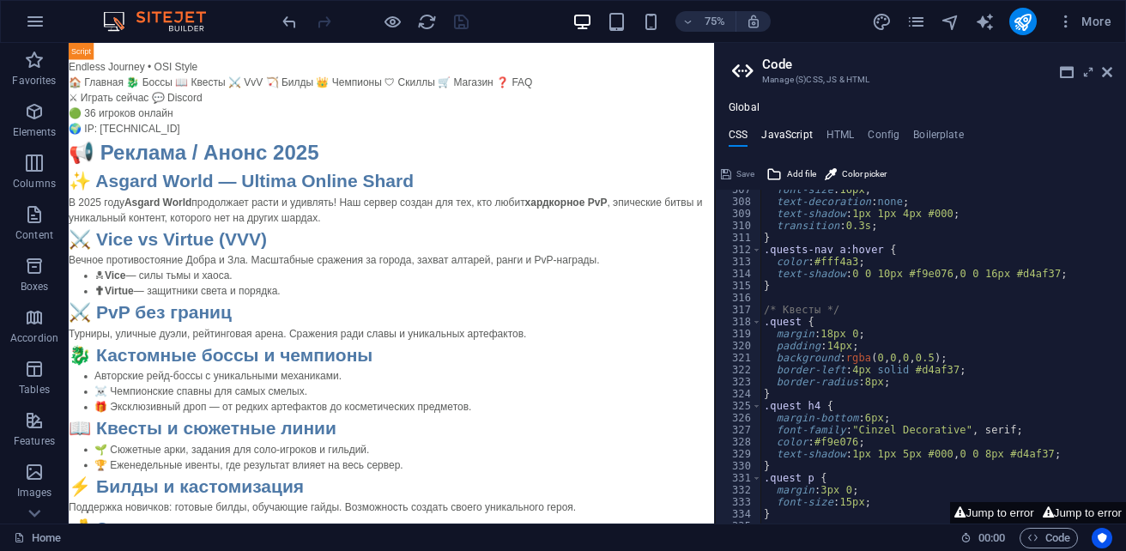
click at [767, 131] on h4 "JavaScript" at bounding box center [786, 138] width 51 height 19
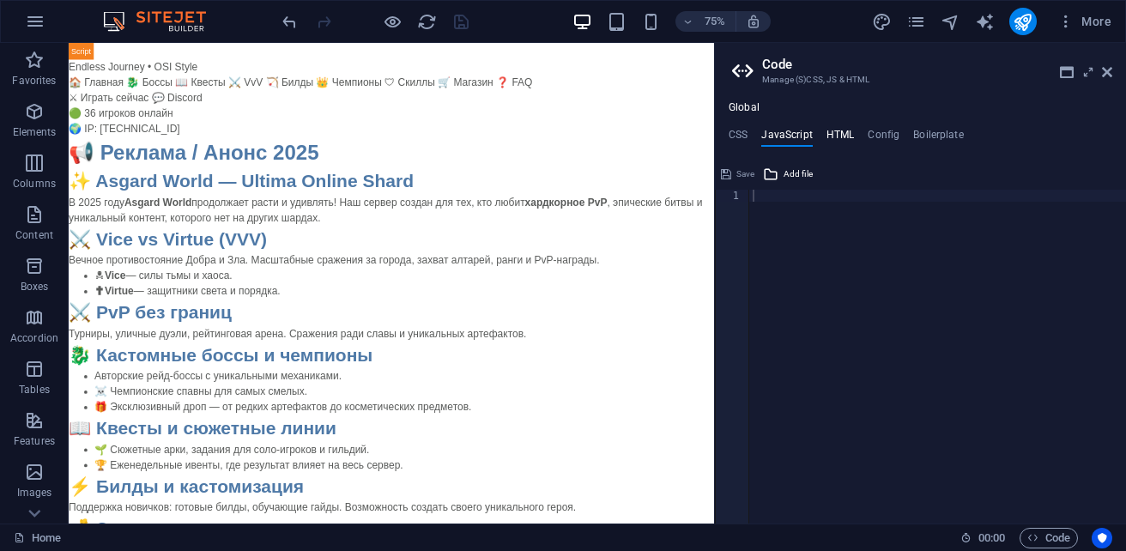
click at [836, 136] on h4 "HTML" at bounding box center [840, 138] width 28 height 19
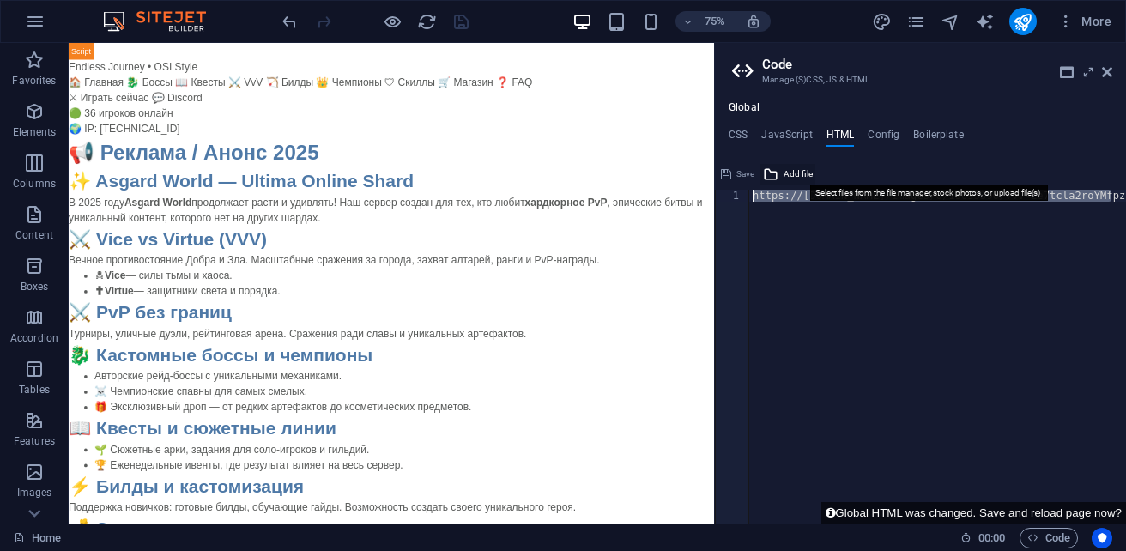
drag, startPoint x: 1113, startPoint y: 194, endPoint x: 784, endPoint y: 185, distance: 329.7
click at [784, 185] on div "https://cdn1.site-media.eu/images/0/19693396/vvv-Le7tcla2roYMfpzRpxgcjQ.htmlhtt…" at bounding box center [920, 341] width 411 height 363
type textarea "pzRpxgcjQ.htmlhttps://cdn1.site-media.eu/images/0/19693389/store-OZxjep3MRX2n5A…"
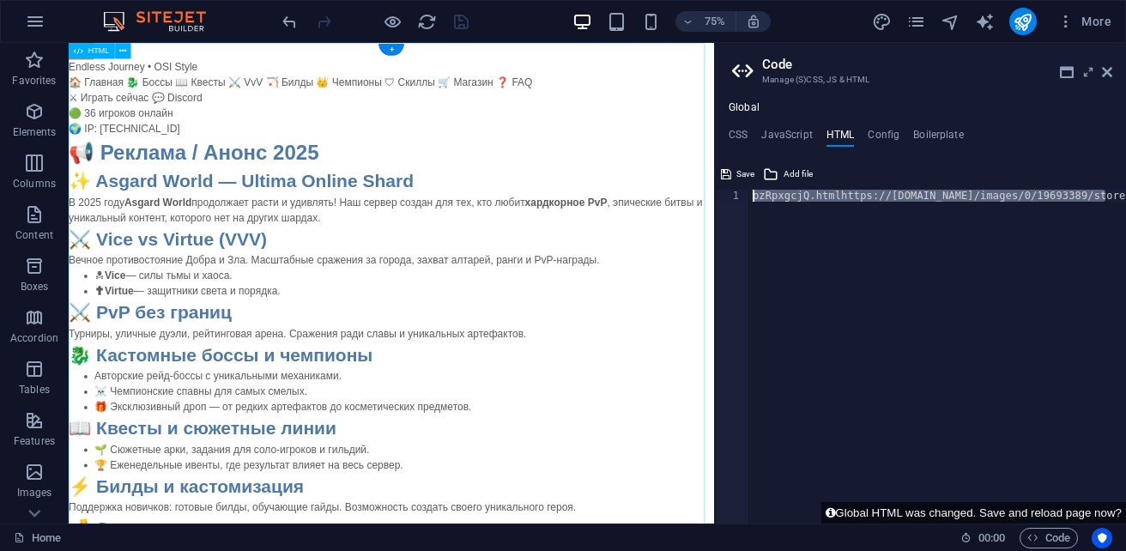
drag, startPoint x: 1174, startPoint y: 233, endPoint x: 760, endPoint y: 234, distance: 414.5
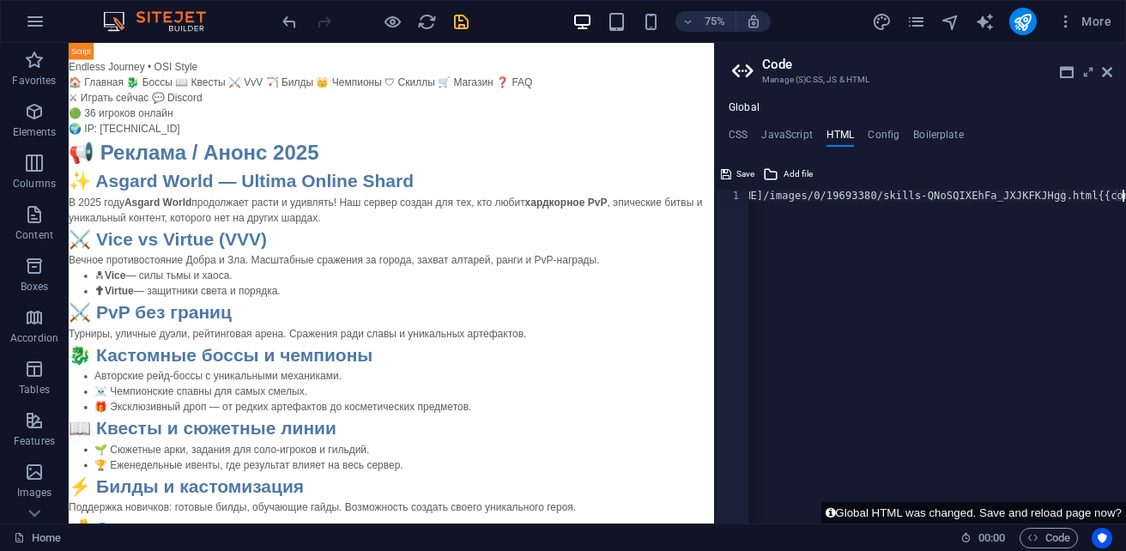
scroll to position [0, 0]
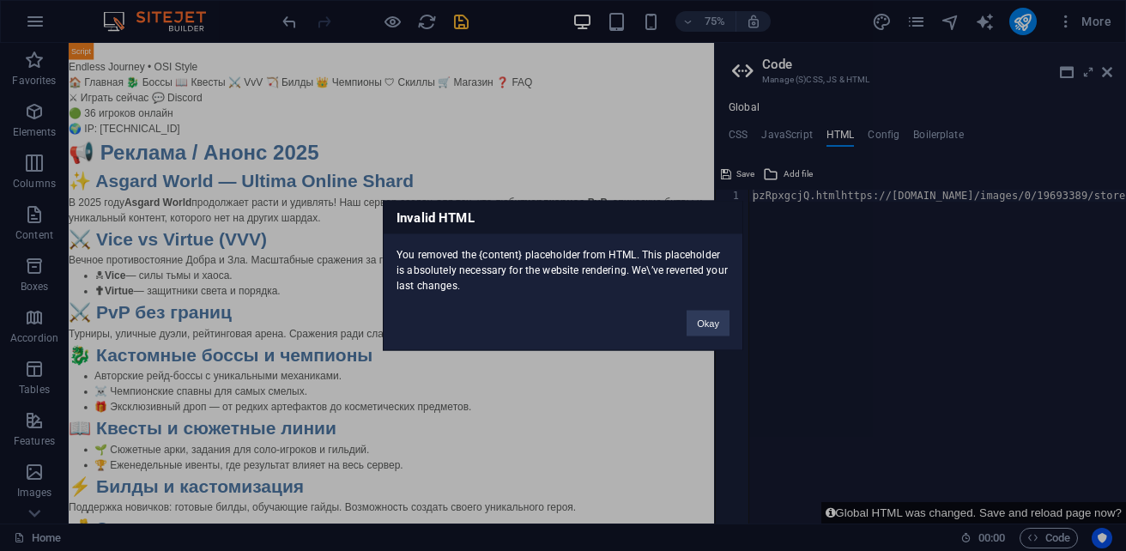
click button "Okay" at bounding box center [708, 324] width 43 height 26
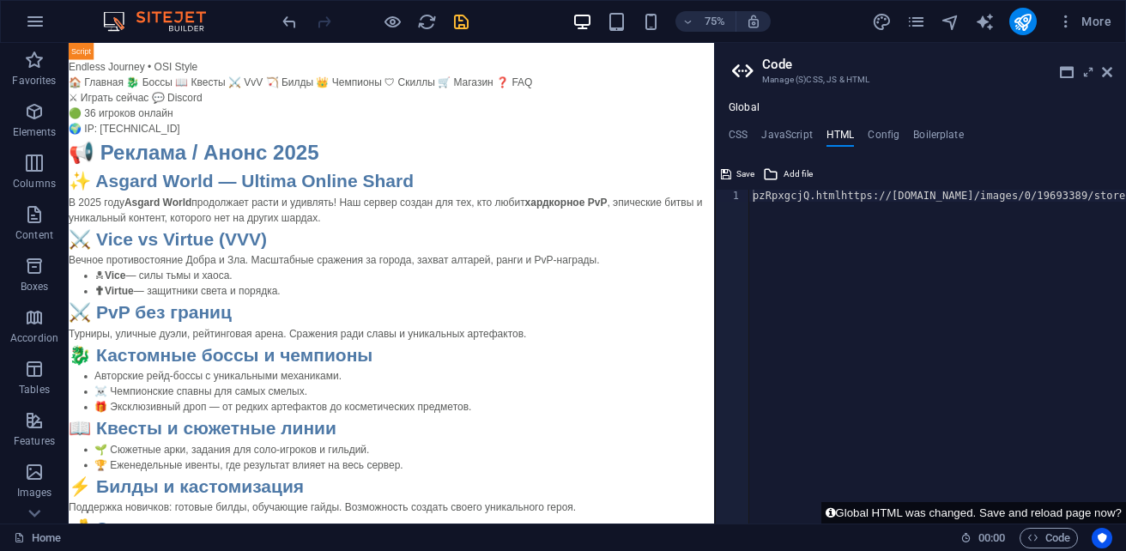
drag, startPoint x: 1123, startPoint y: 201, endPoint x: 754, endPoint y: 206, distance: 369.9
click at [754, 206] on div "pzRpxgcjQ.htmlhttps://cdn1.site-media.eu/images/0/19693389/store-OZxjep3MRX2n5A…" at bounding box center [367, 362] width 1517 height 345
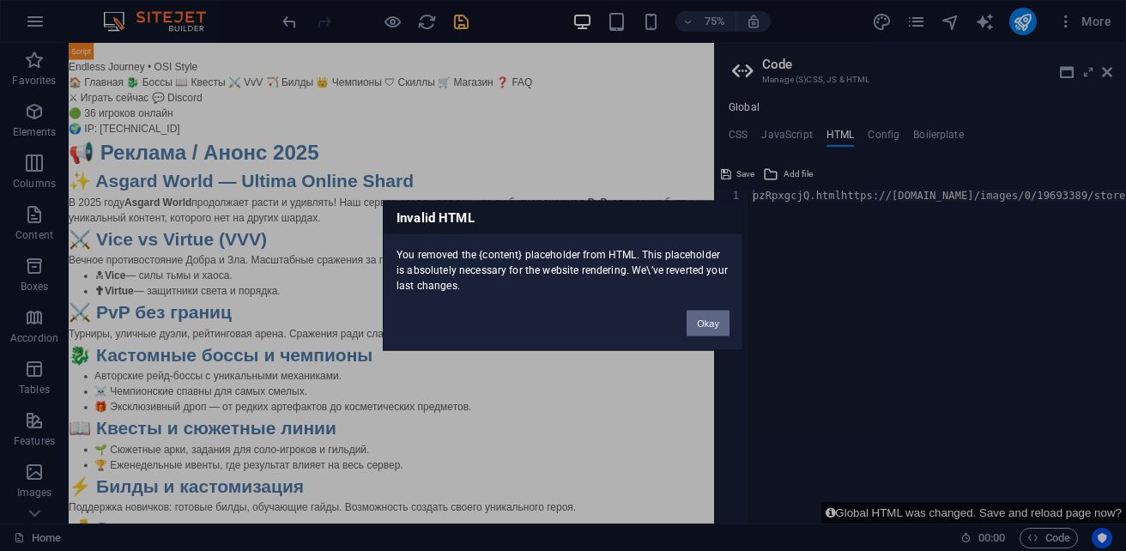
click at [710, 321] on button "Okay" at bounding box center [708, 324] width 43 height 26
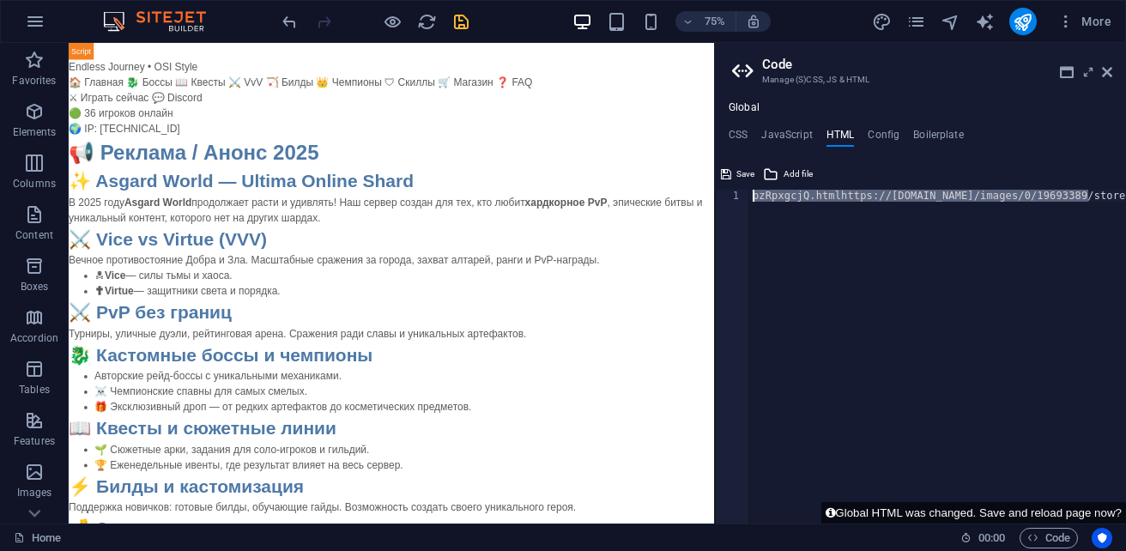
drag, startPoint x: 1081, startPoint y: 192, endPoint x: 725, endPoint y: 192, distance: 355.3
click at [725, 192] on div "pzRpxgcjQ.htmlhttps://cdn1.site-media.eu/images/0/19693389/store-OZxjep3MRX2n5A…" at bounding box center [920, 357] width 411 height 334
drag, startPoint x: 1125, startPoint y: 197, endPoint x: 813, endPoint y: 198, distance: 312.4
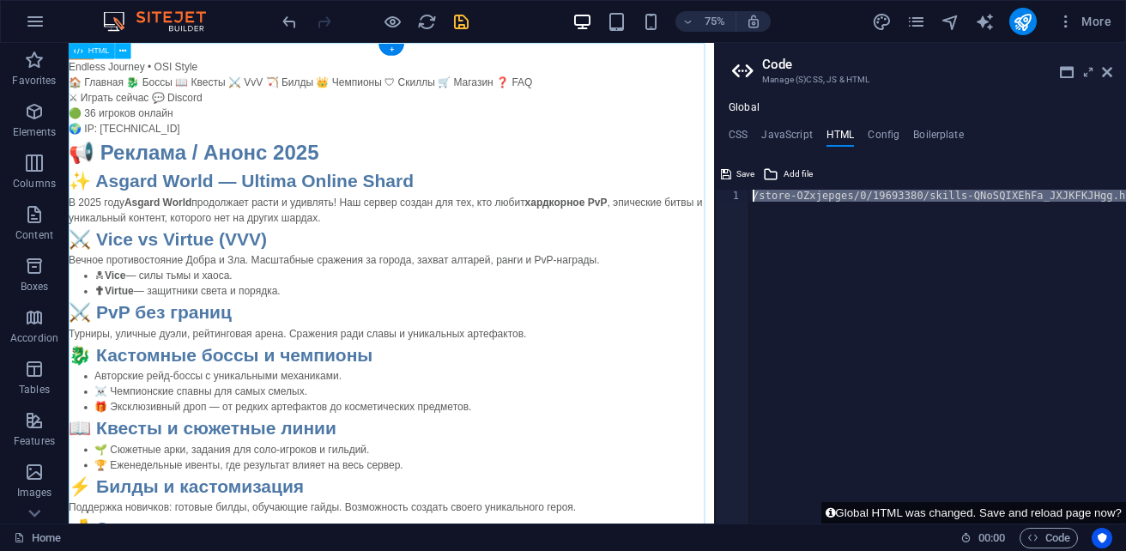
drag, startPoint x: 1181, startPoint y: 243, endPoint x: 887, endPoint y: 227, distance: 293.9
drag, startPoint x: 995, startPoint y: 191, endPoint x: 748, endPoint y: 188, distance: 246.3
click at [748, 188] on div "ps://cdn1.site-media.eu/images/0/19693380/skills-QNoSQIXEhFa_JXJKFKJHgg.html{{c…" at bounding box center [920, 341] width 411 height 363
type textarea "skills-QNoSQIXEhFa_JXJKFKJHgg.html{{content}}"
drag, startPoint x: 1035, startPoint y: 206, endPoint x: 729, endPoint y: 200, distance: 306.5
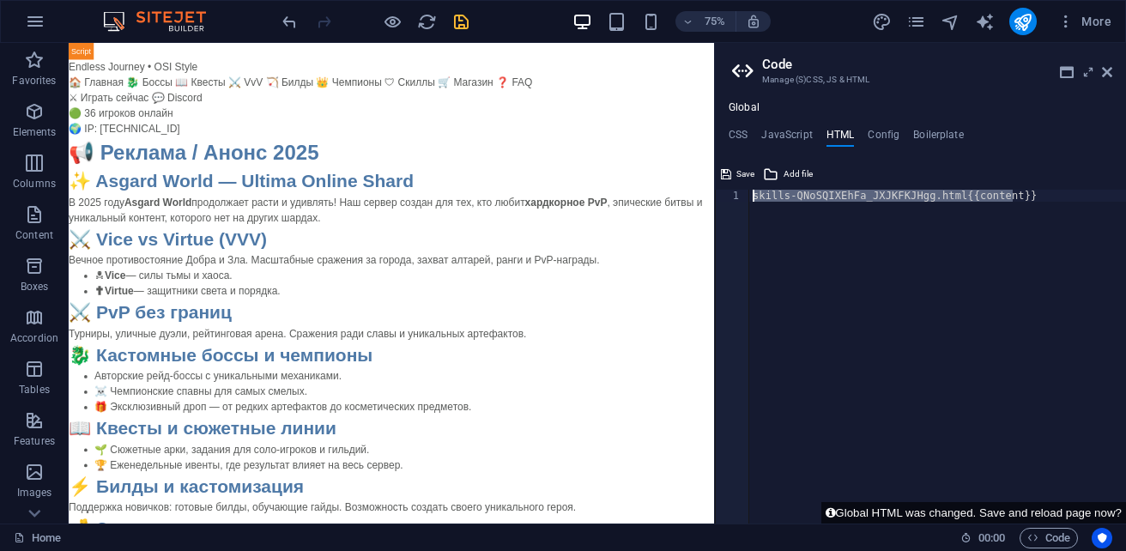
click at [729, 200] on div "skills-QNoSQIXEhFa_JXJKFKJHgg.html{{content}} 1 skills-QNoSQIXEhFa_JXJKFKJHgg.h…" at bounding box center [920, 357] width 411 height 334
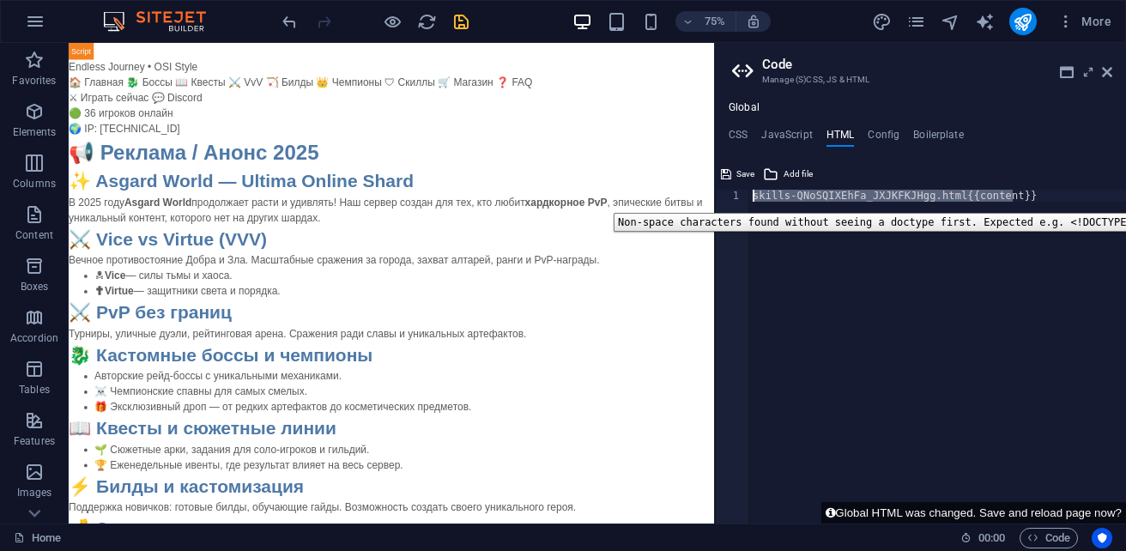
type textarea "skills-QNoSQIXEhFa_JXJKFKJHgg.html{{content}}"
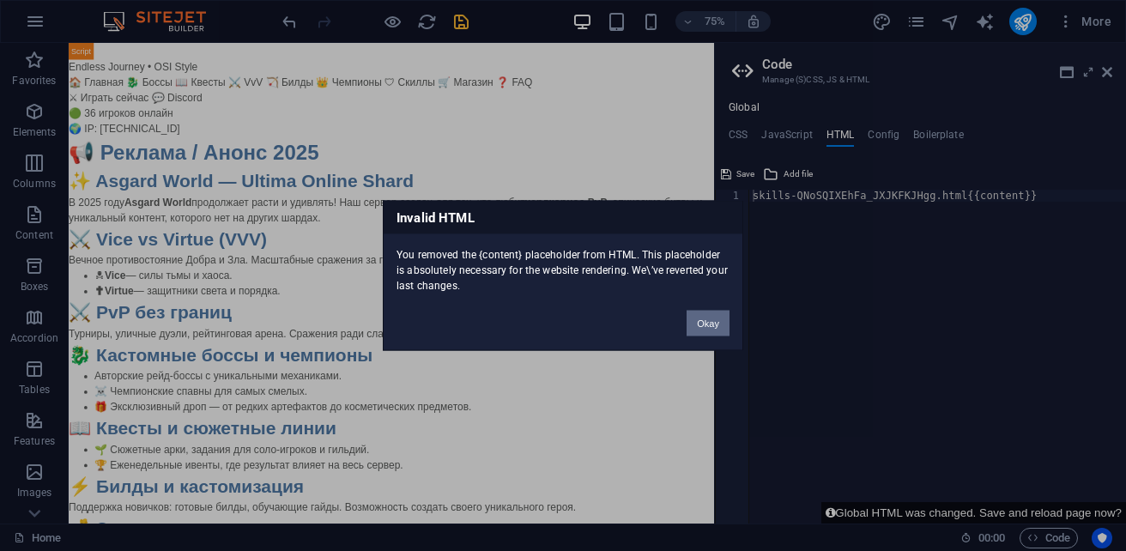
click at [702, 326] on button "Okay" at bounding box center [708, 324] width 43 height 26
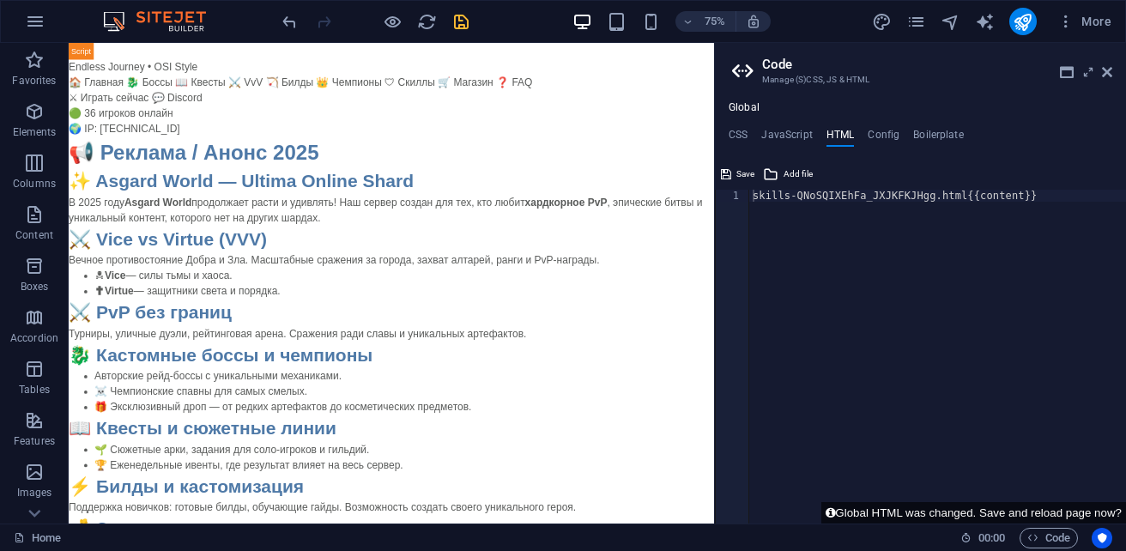
click at [1032, 194] on div "skills-QNoSQIXEhFa_JXJKFKJHgg.html{{content}}" at bounding box center [937, 369] width 377 height 358
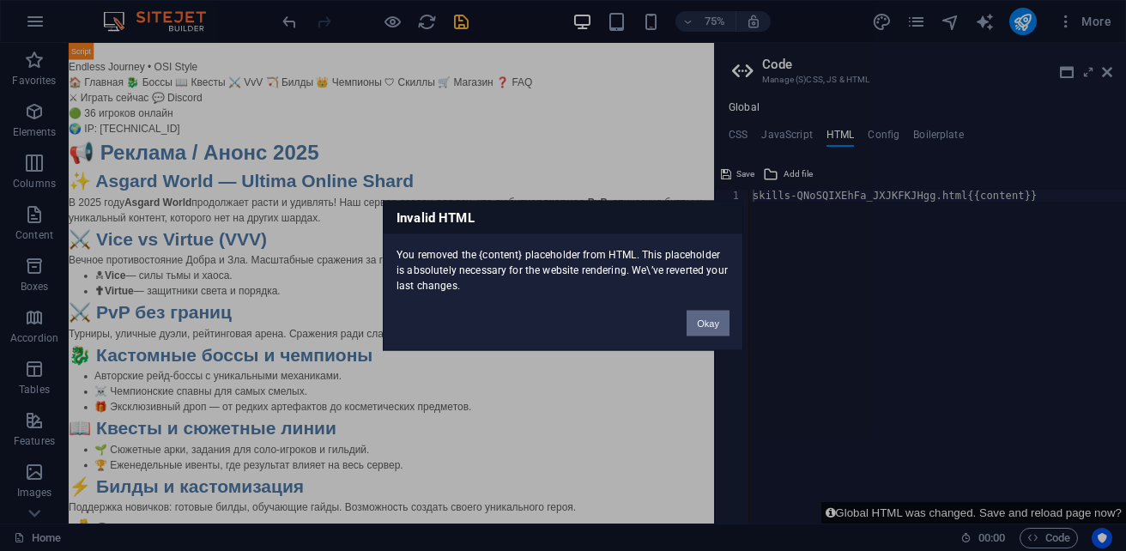
click at [706, 325] on button "Okay" at bounding box center [708, 324] width 43 height 26
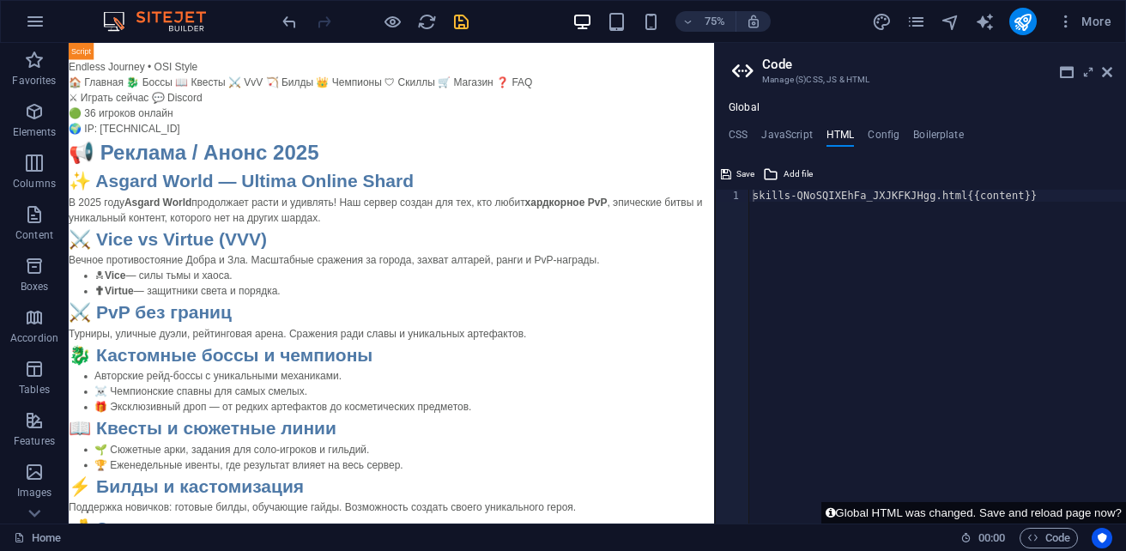
click at [764, 198] on div "skills-QNoSQIXEhFa_JXJKFKJHgg.html{{content}}" at bounding box center [937, 369] width 377 height 358
click at [777, 202] on div "ills-QNoSQIXEhFa_JXJKFKJHgg.html{{content}}" at bounding box center [937, 369] width 377 height 358
click at [814, 198] on div "-QNoSQIXEhFa_JXJKFKJHgg.html{{content}}" at bounding box center [937, 369] width 377 height 358
click at [814, 198] on div "-.html{{content}}" at bounding box center [937, 369] width 377 height 358
type textarea ".html{{content}}"
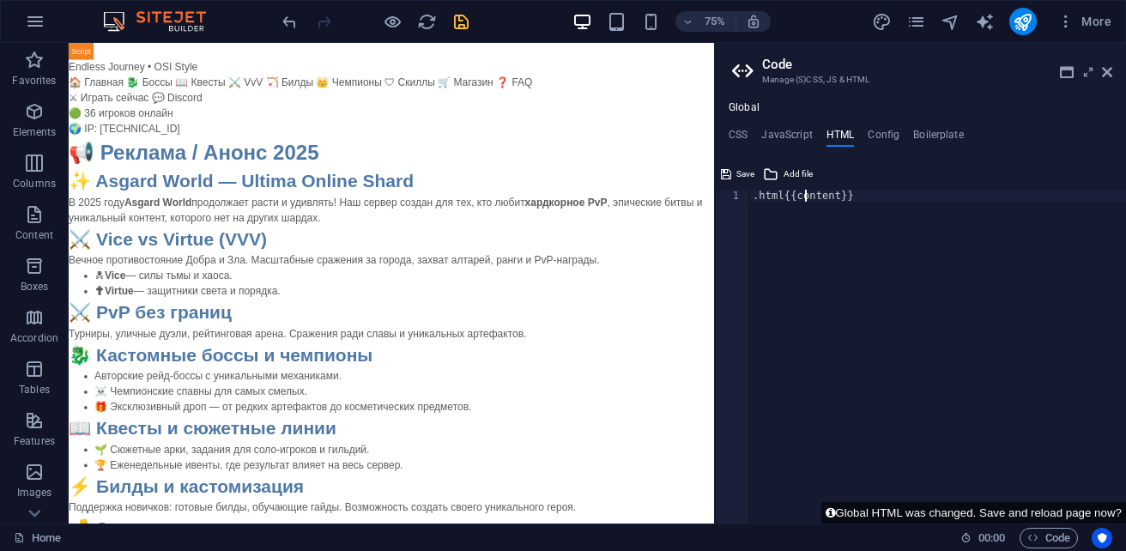
click at [802, 198] on div ".html{{content}}" at bounding box center [937, 369] width 377 height 358
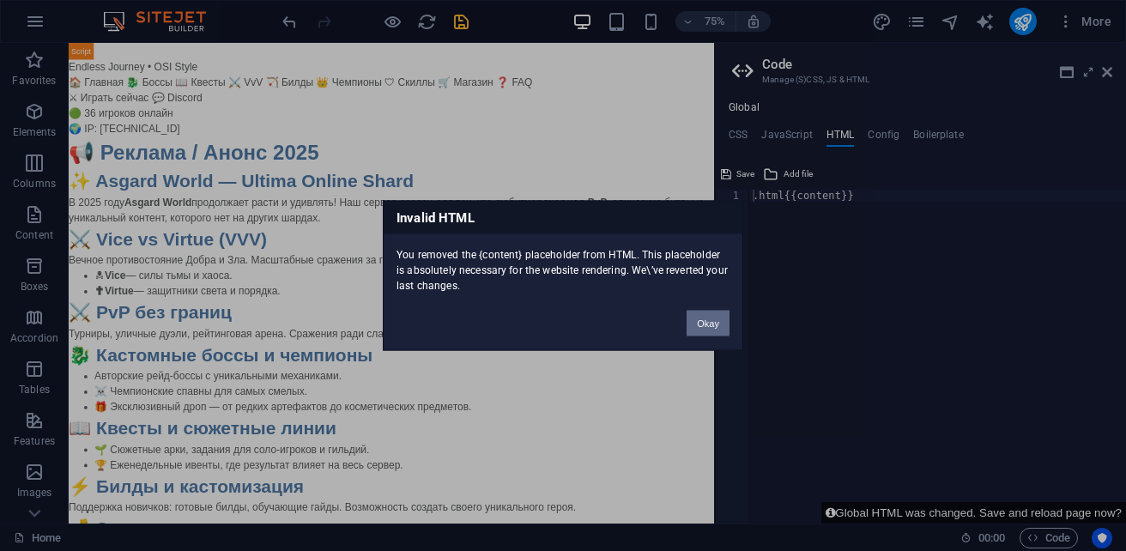
click at [719, 318] on button "Okay" at bounding box center [708, 324] width 43 height 26
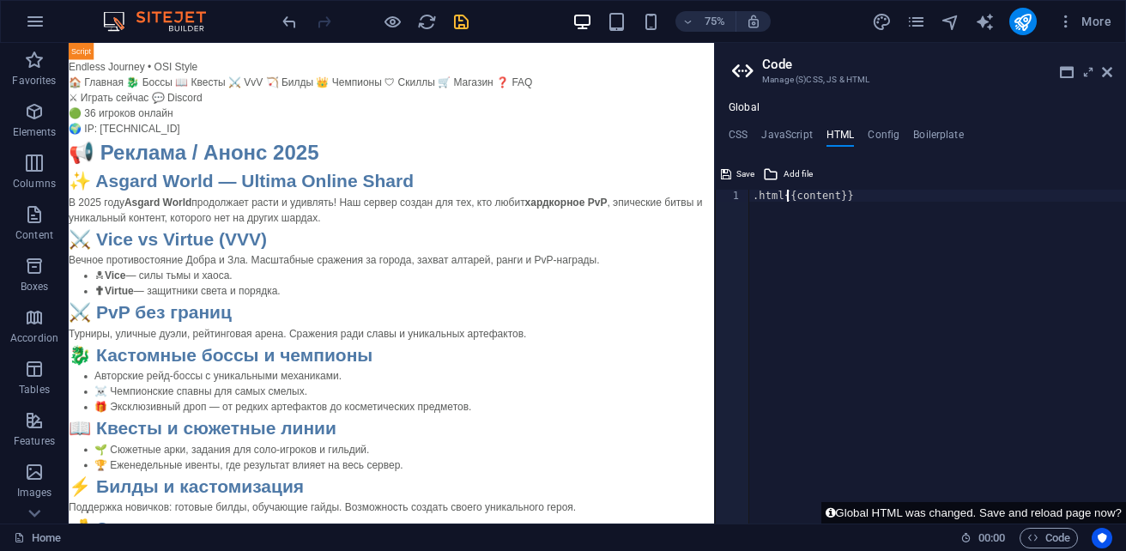
click at [786, 199] on div ".html{{content}}" at bounding box center [937, 369] width 377 height 358
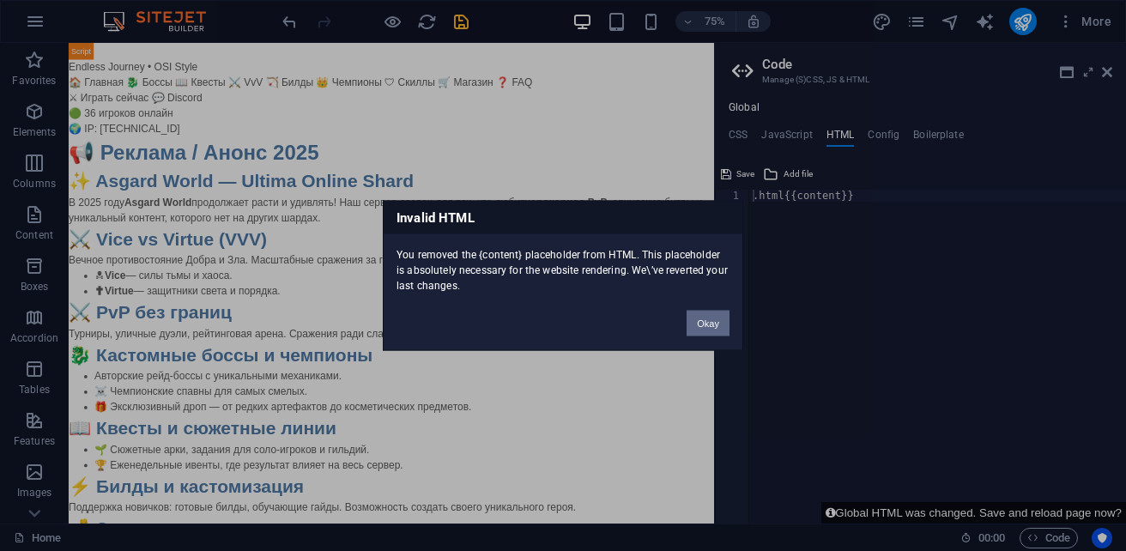
click at [703, 324] on button "Okay" at bounding box center [708, 324] width 43 height 26
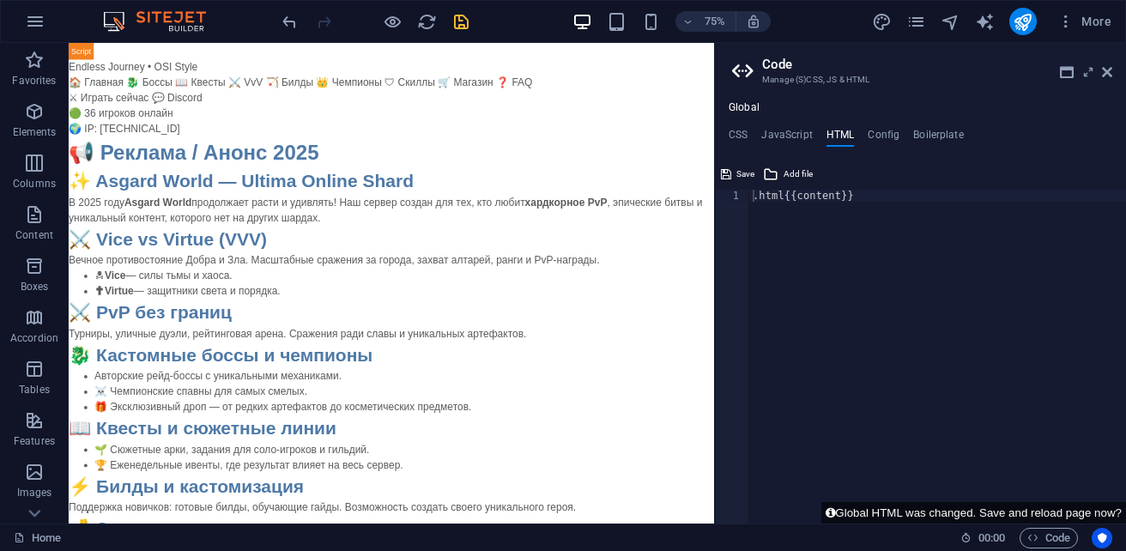
click at [778, 197] on div ".html{{content}}" at bounding box center [937, 369] width 377 height 358
click at [779, 197] on div ".html{{content}}" at bounding box center [937, 369] width 377 height 358
type textarea "{{content}}"
click at [842, 188] on div "{{content}} 1 {{content}} ההההההההההההההההההההההההההההההההההההההההההההההההההההה…" at bounding box center [920, 341] width 411 height 363
click at [835, 203] on div "{{content}}" at bounding box center [937, 369] width 377 height 358
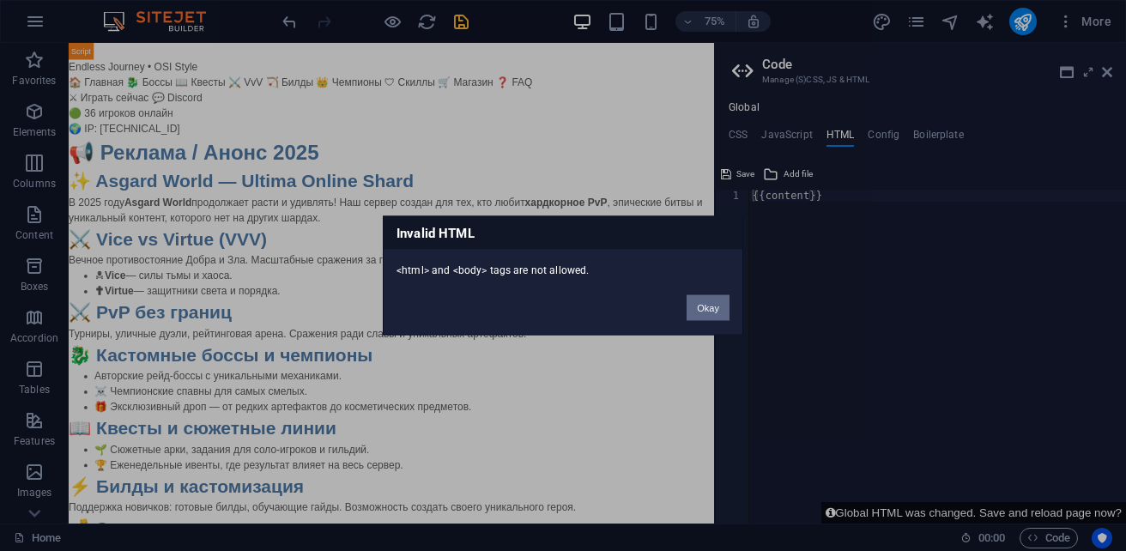
click at [696, 313] on button "Okay" at bounding box center [708, 308] width 43 height 26
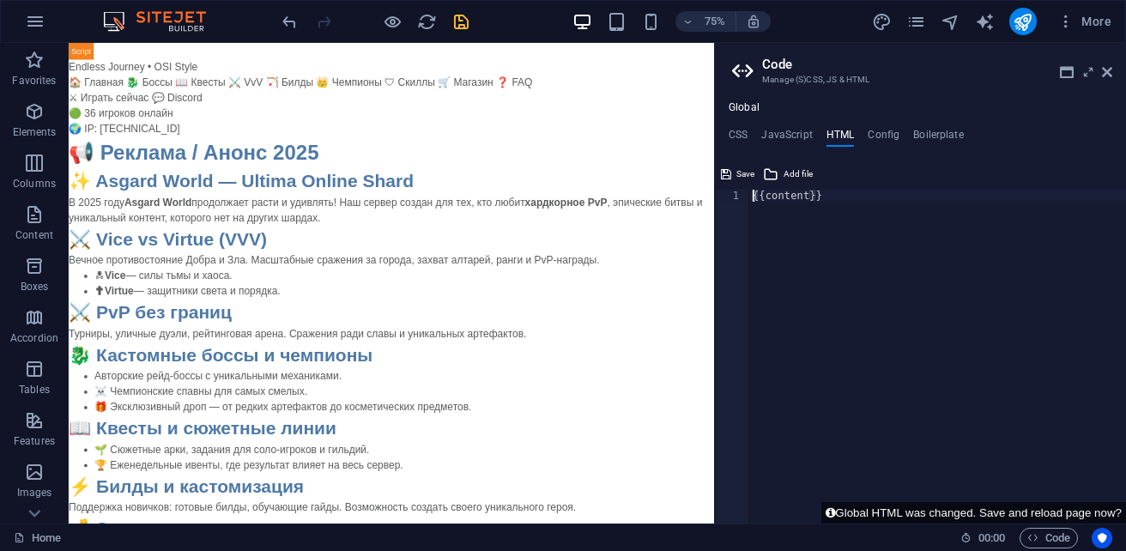
click at [753, 197] on div "{{content}}" at bounding box center [937, 369] width 377 height 358
paste textarea
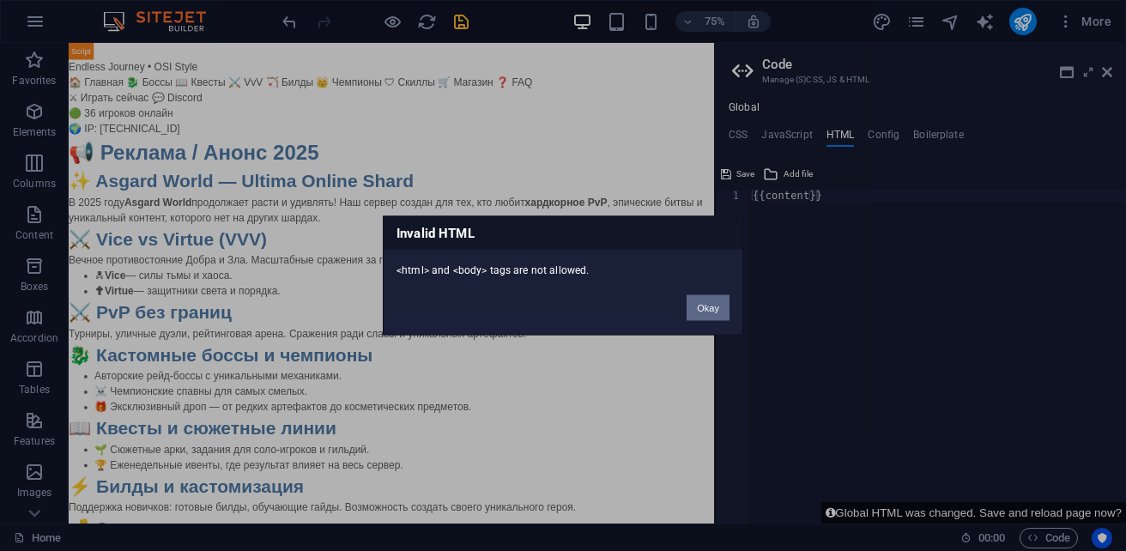
click at [696, 311] on button "Okay" at bounding box center [708, 308] width 43 height 26
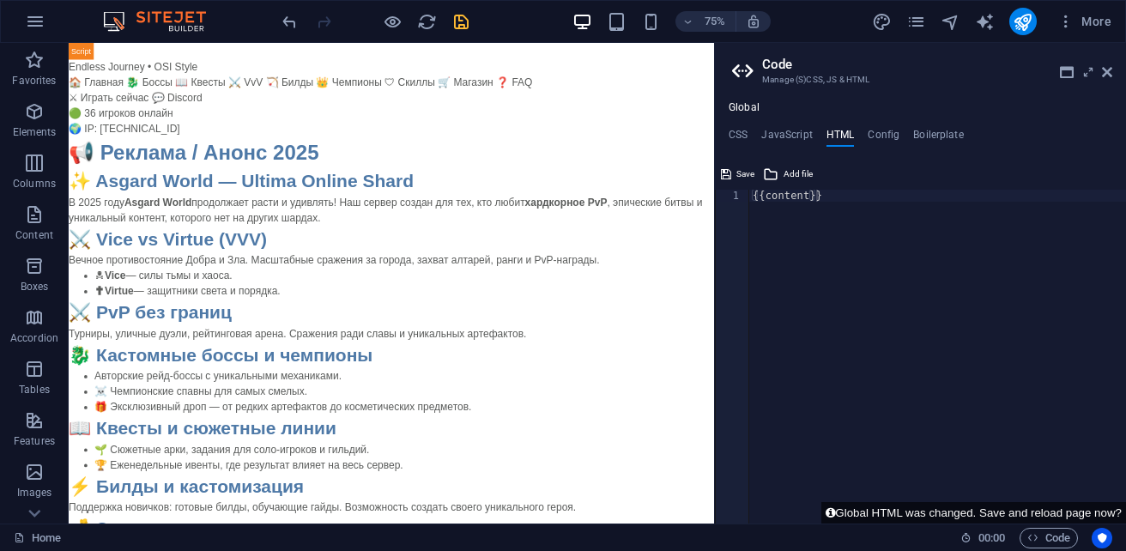
click at [818, 197] on div "{{content}}" at bounding box center [937, 369] width 377 height 358
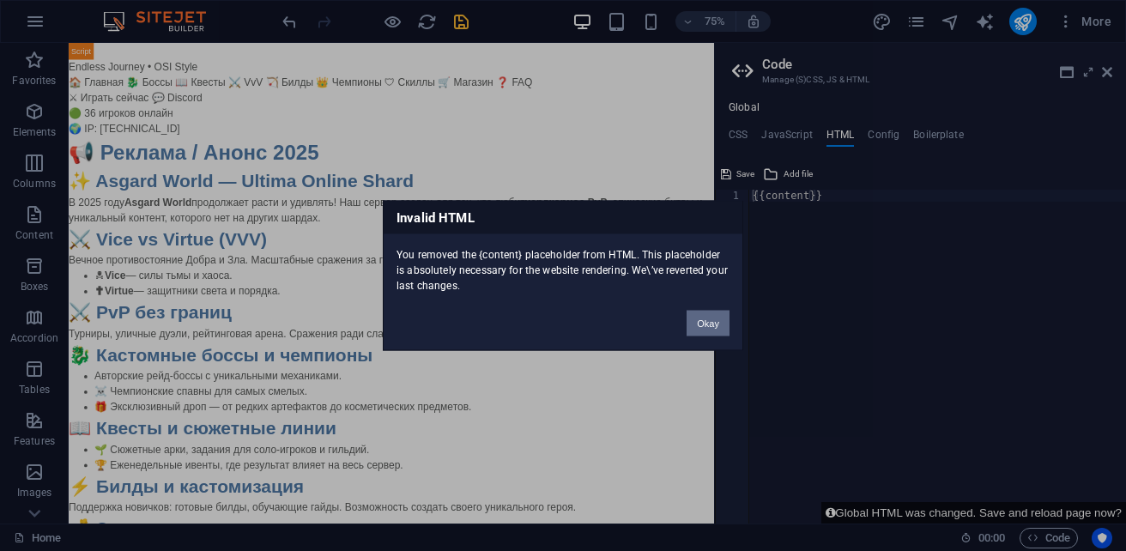
click at [724, 332] on button "Okay" at bounding box center [708, 324] width 43 height 26
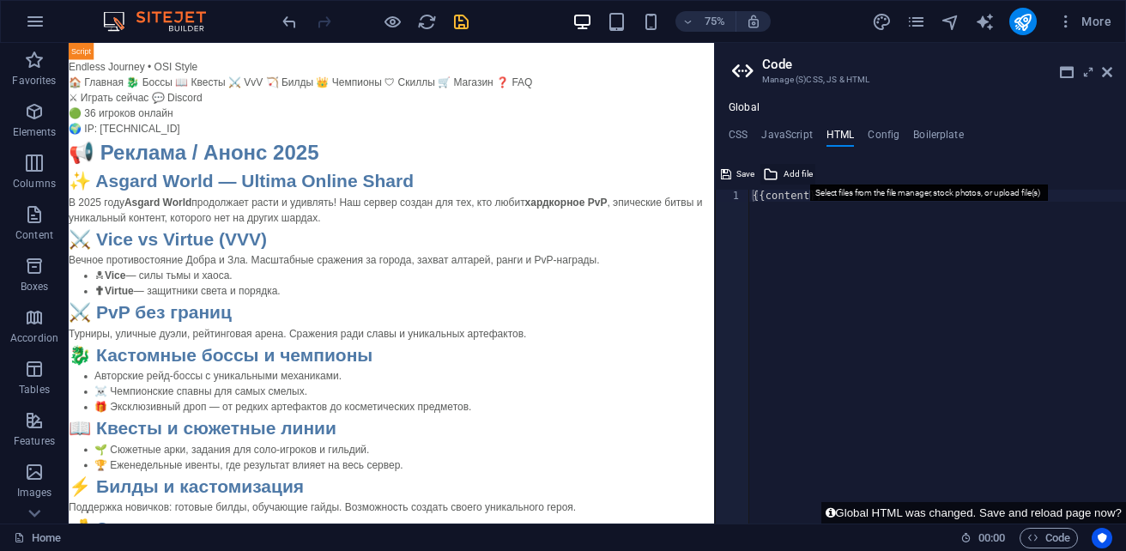
click at [802, 168] on span "Add file" at bounding box center [798, 174] width 29 height 21
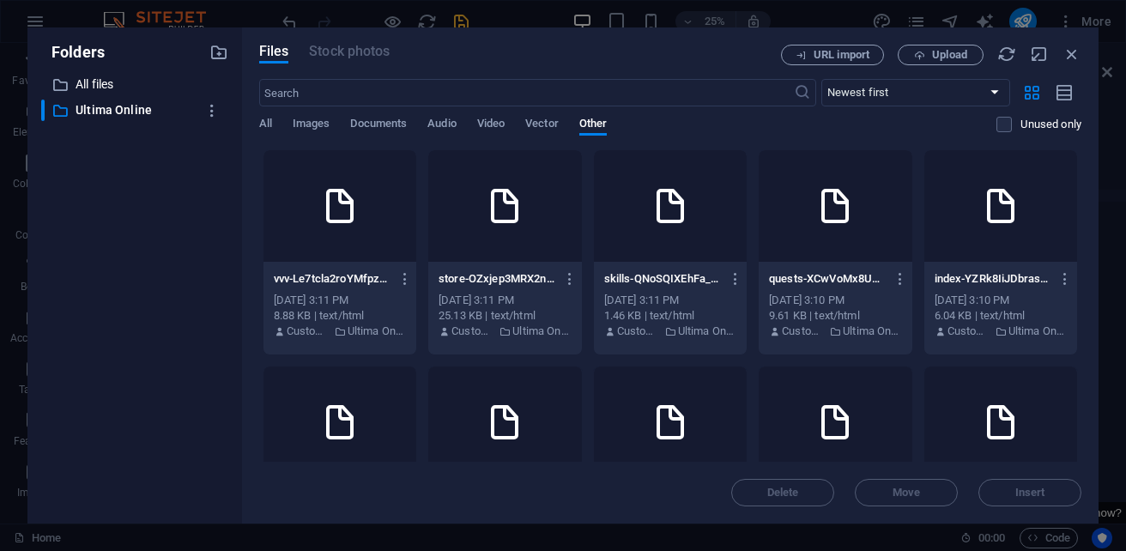
click at [360, 221] on icon at bounding box center [339, 205] width 41 height 41
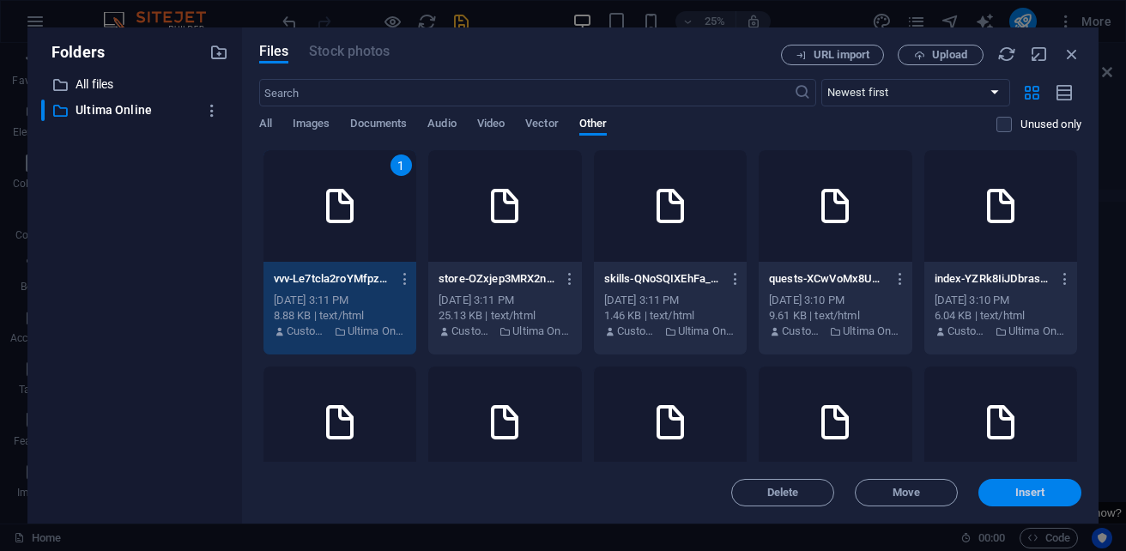
click at [1005, 497] on span "Insert" at bounding box center [1029, 492] width 89 height 10
type textarea "https://cdn1.site-media.eu/images/0/19693396/vvv-Le7tcla2roYMfpzRpxgcjQ.html{{c…"
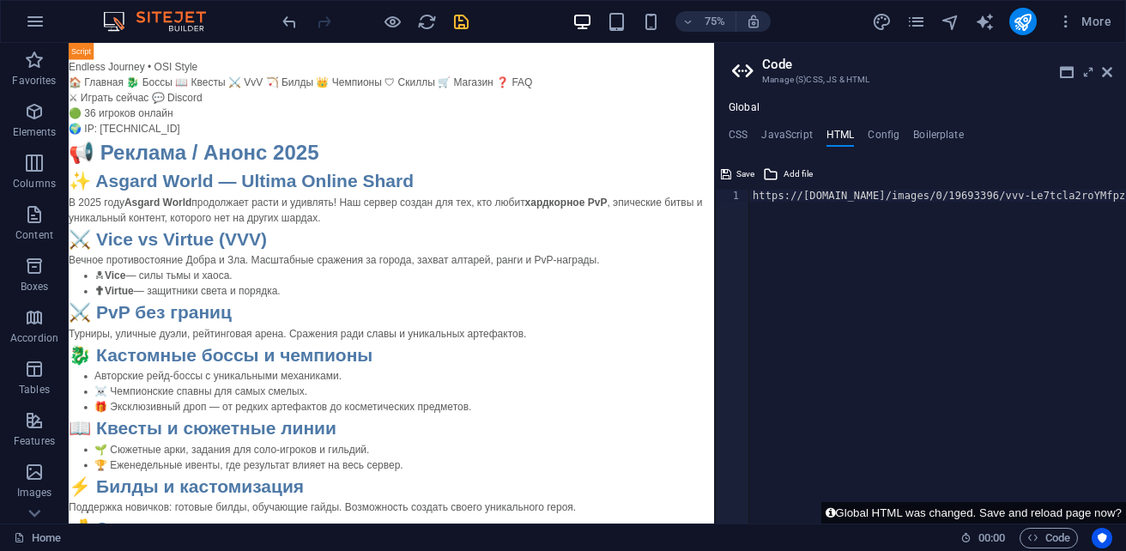
click at [767, 221] on div "https://cdn1.site-media.eu/images/0/19693396/vvv-Le7tcla2roYMfpzRpxgcjQ.html{{c…" at bounding box center [1004, 369] width 510 height 358
click at [791, 172] on span "Add file" at bounding box center [798, 174] width 29 height 21
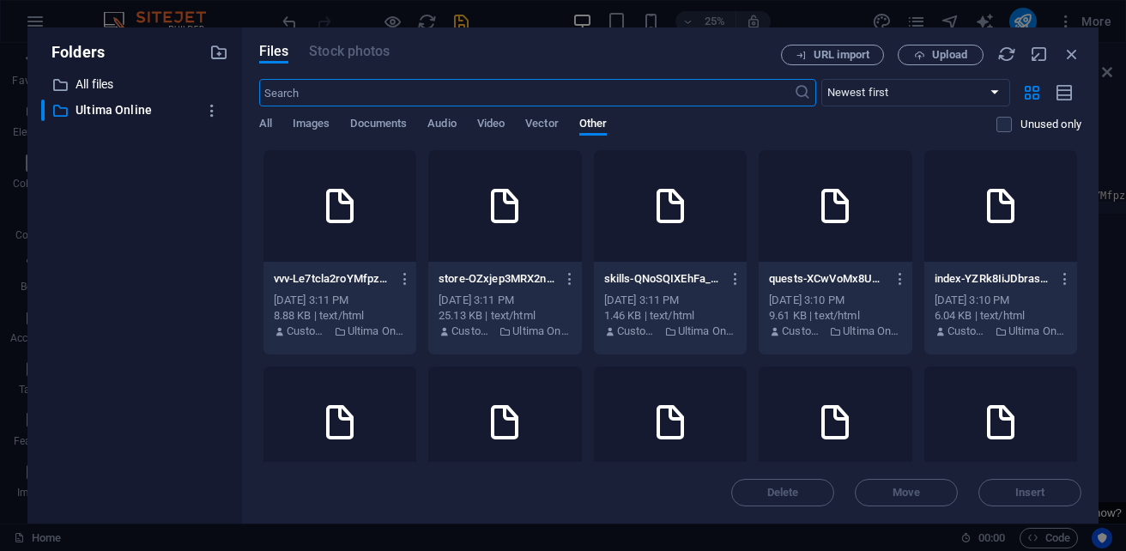
click at [581, 198] on div at bounding box center [504, 206] width 153 height 112
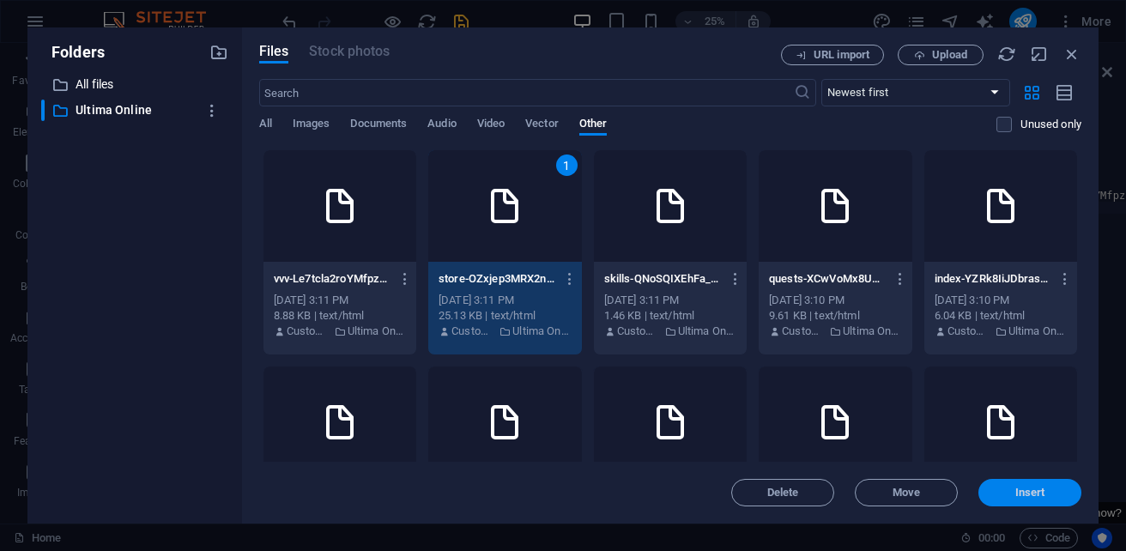
click at [1041, 490] on span "Insert" at bounding box center [1030, 492] width 30 height 10
type textarea "https://cdn1.site-media.eu/images/0/19693389/store-OZxjep3MRX2n5A9pc5WfHw.html"
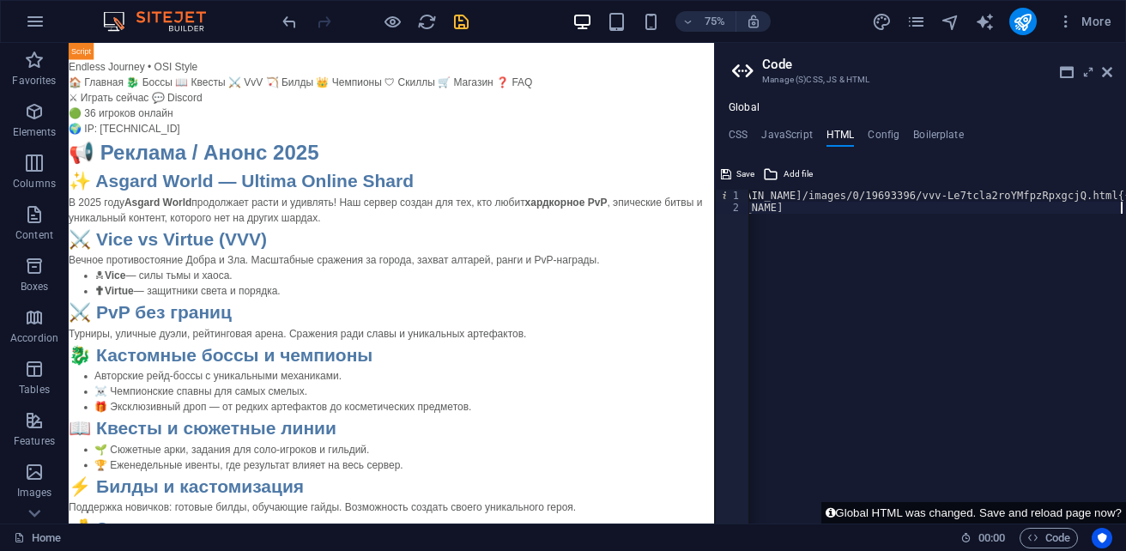
scroll to position [0, 83]
click at [760, 226] on div "https://cdn1.site-media.eu/images/0/19693396/vvv-Le7tcla2roYMfpzRpxgcjQ.html{{c…" at bounding box center [921, 362] width 510 height 345
click at [756, 221] on div "https://cdn1.site-media.eu/images/0/19693396/vvv-Le7tcla2roYMfpzRpxgcjQ.html{{c…" at bounding box center [921, 362] width 510 height 345
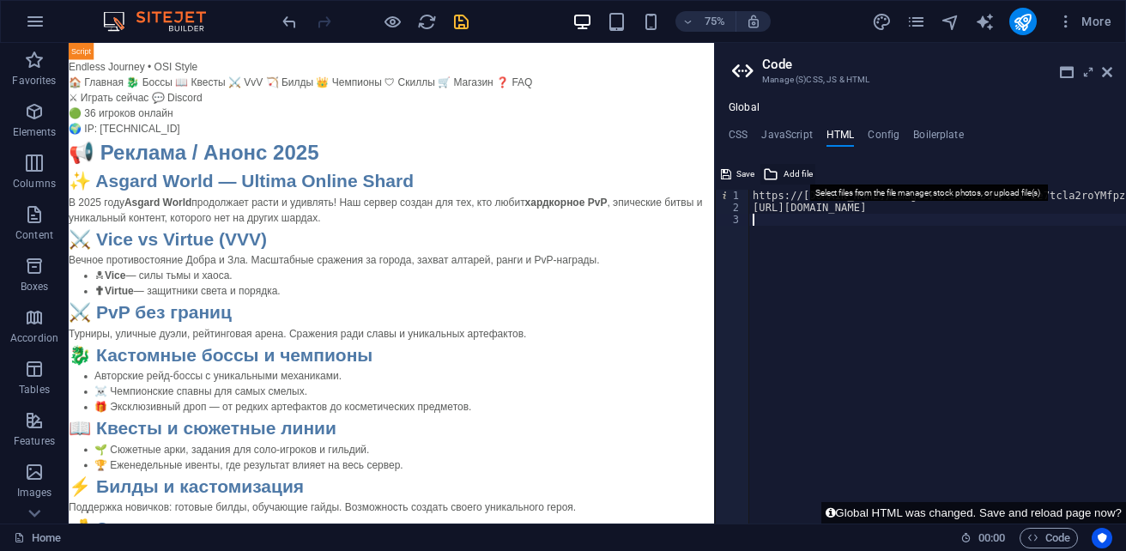
click at [788, 175] on span "Add file" at bounding box center [798, 174] width 29 height 21
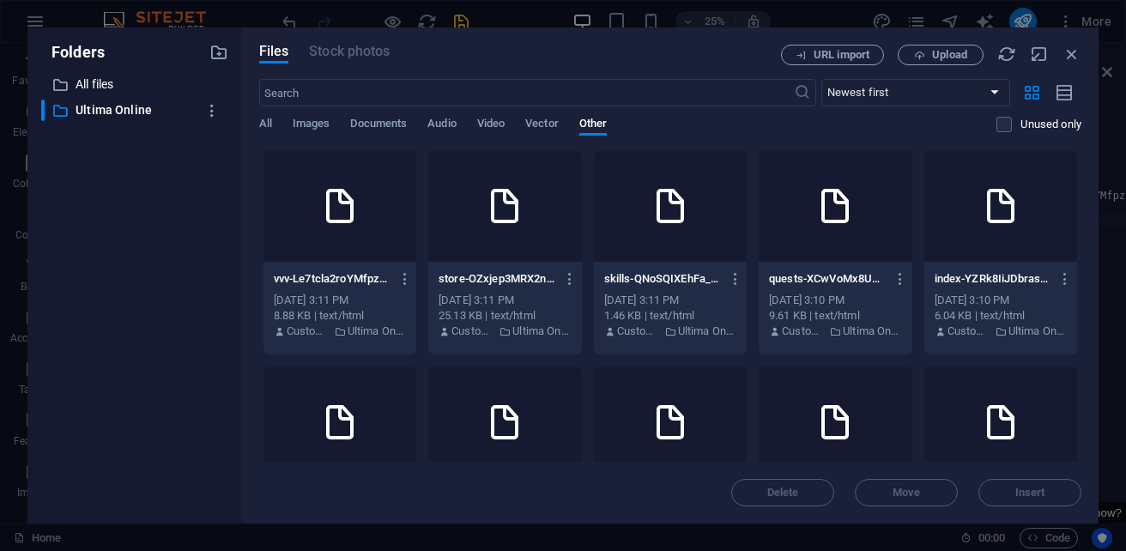
click at [691, 223] on icon at bounding box center [670, 205] width 41 height 41
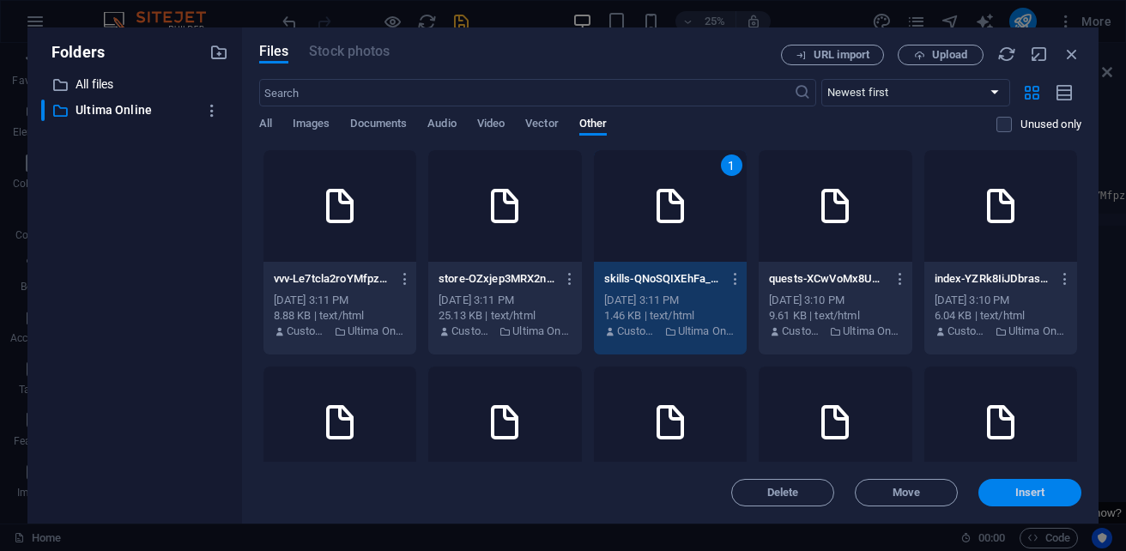
click at [1027, 494] on span "Insert" at bounding box center [1030, 492] width 30 height 10
type textarea "https://cdn1.site-media.eu/images/0/19693380/skills-QNoSQIXEhFa_JXJKFKJHgg.html"
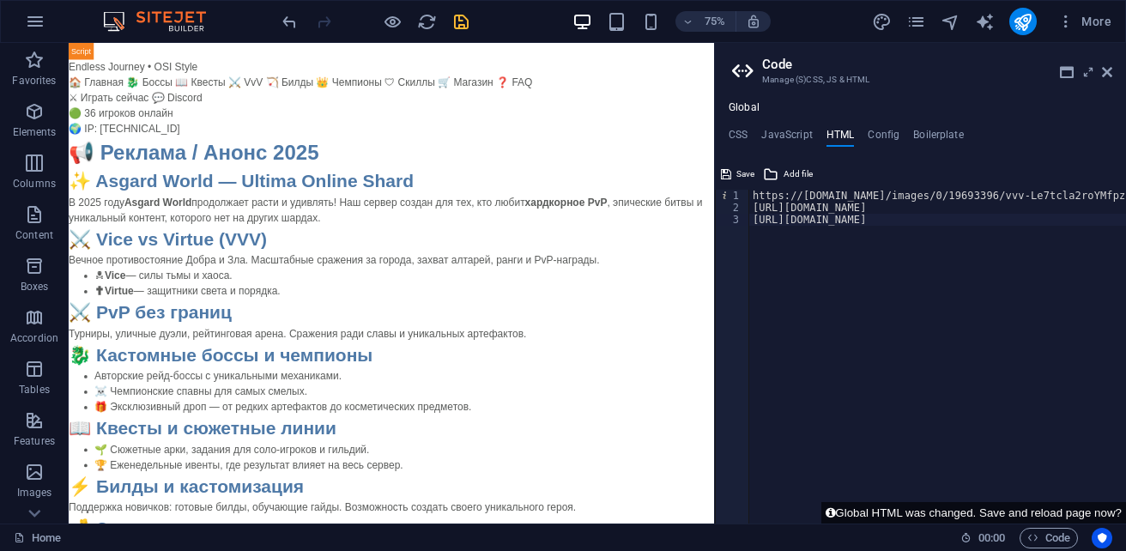
click at [753, 236] on div "https://cdn1.site-media.eu/images/0/19693396/vvv-Le7tcla2roYMfpzRpxgcjQ.html{{c…" at bounding box center [1004, 362] width 510 height 345
click at [757, 238] on div "https://cdn1.site-media.eu/images/0/19693396/vvv-Le7tcla2roYMfpzRpxgcjQ.html{{c…" at bounding box center [915, 362] width 510 height 345
click at [776, 173] on icon at bounding box center [770, 174] width 15 height 21
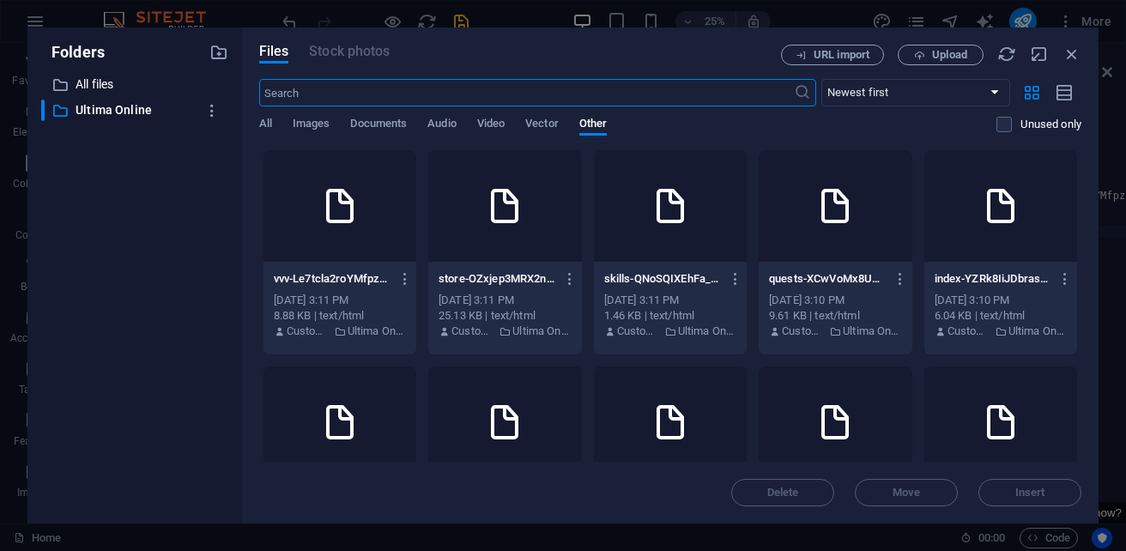
click at [856, 215] on icon at bounding box center [834, 205] width 41 height 41
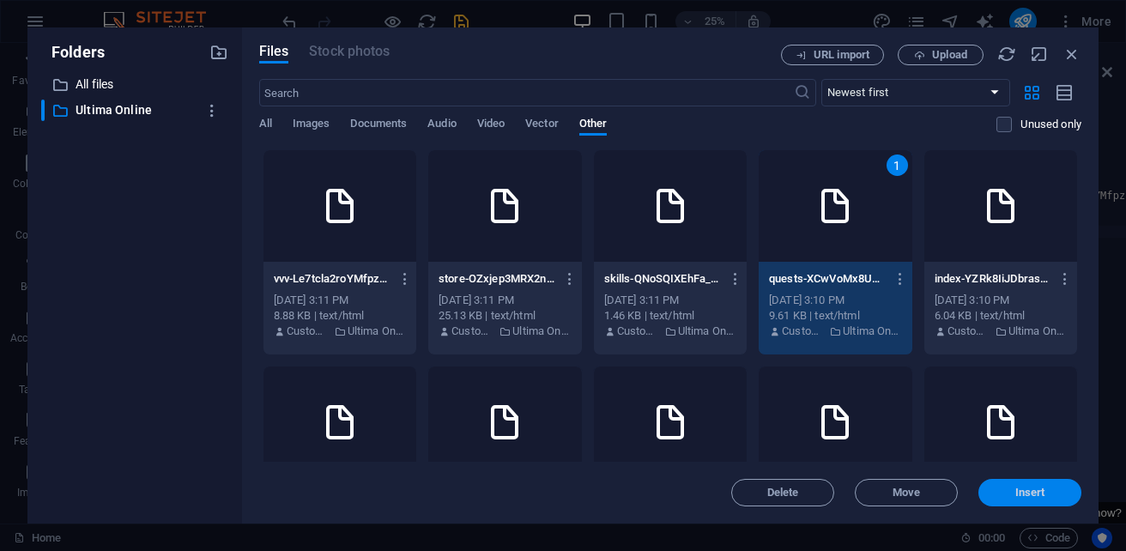
click at [1020, 494] on span "Insert" at bounding box center [1030, 492] width 30 height 10
type textarea "https://cdn1.site-media.eu/images/0/19693370/quests-XCwVoMx8UcDp-Ue0dQsEXg.html"
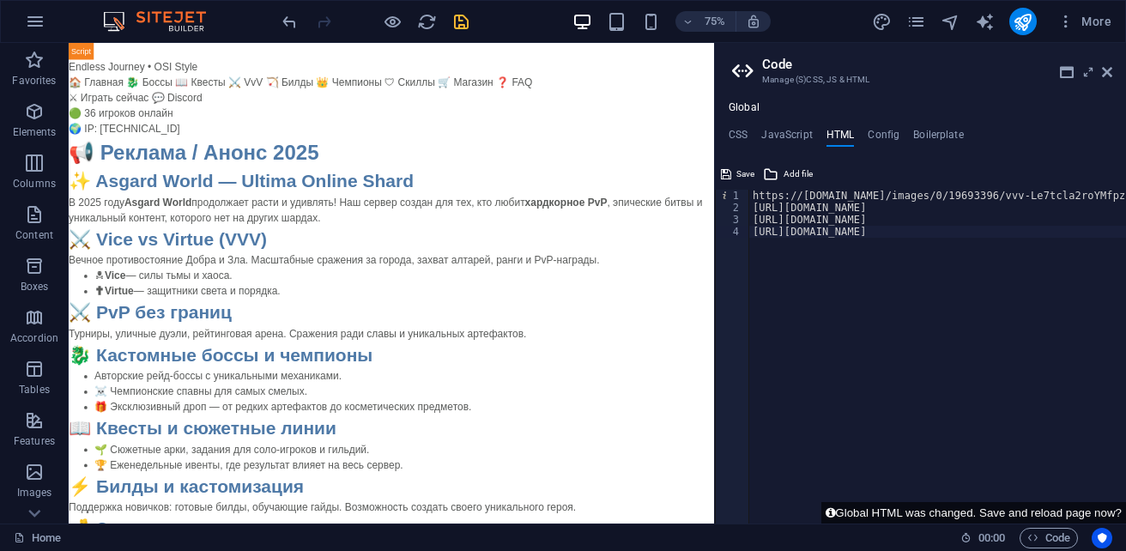
click at [760, 253] on div "https://cdn1.site-media.eu/images/0/19693396/vvv-Le7tcla2roYMfpzRpxgcjQ.html{{c…" at bounding box center [1004, 362] width 510 height 345
click at [791, 175] on span "Add file" at bounding box center [798, 174] width 29 height 21
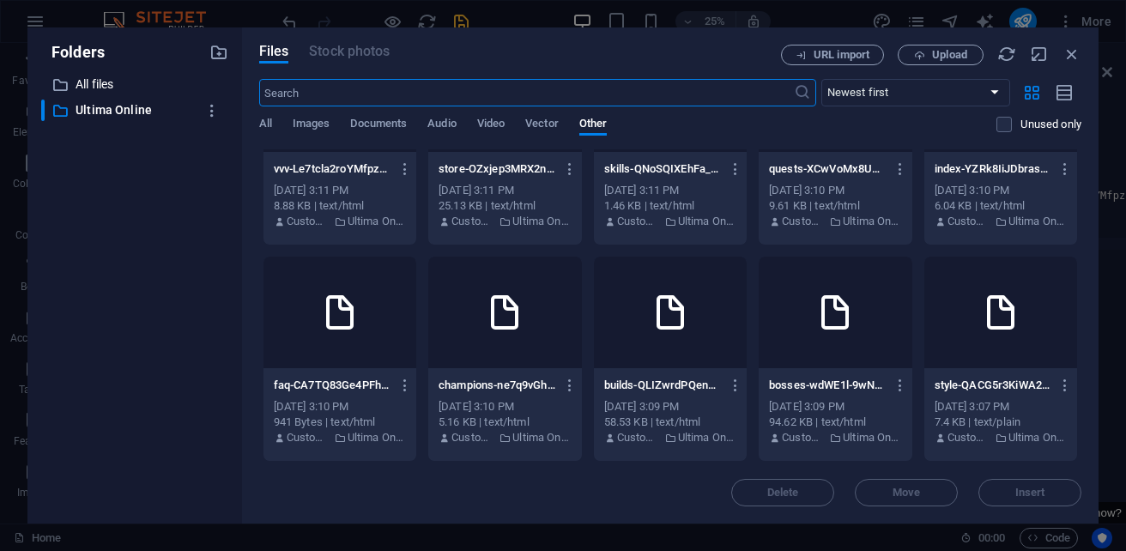
scroll to position [172, 0]
click at [980, 117] on icon at bounding box center [1000, 96] width 41 height 41
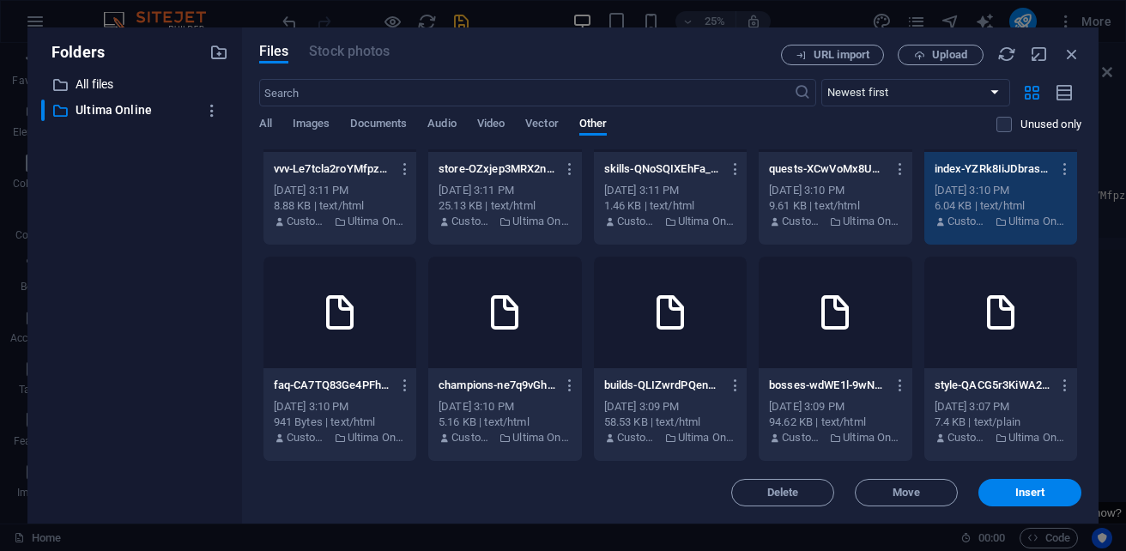
click at [980, 117] on icon at bounding box center [1000, 96] width 41 height 41
type textarea "https://cdn1.site-media.eu/images/0/19693368/index-YZRk8IiJDbrasMYTKXWEfQ.html"
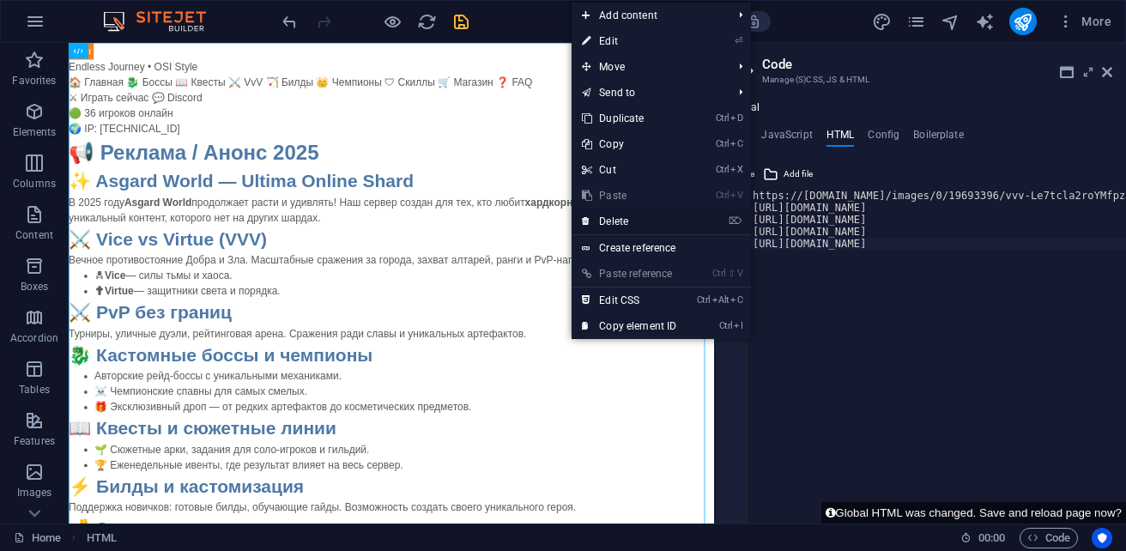
click at [615, 219] on link "⌦ Delete" at bounding box center [629, 222] width 115 height 26
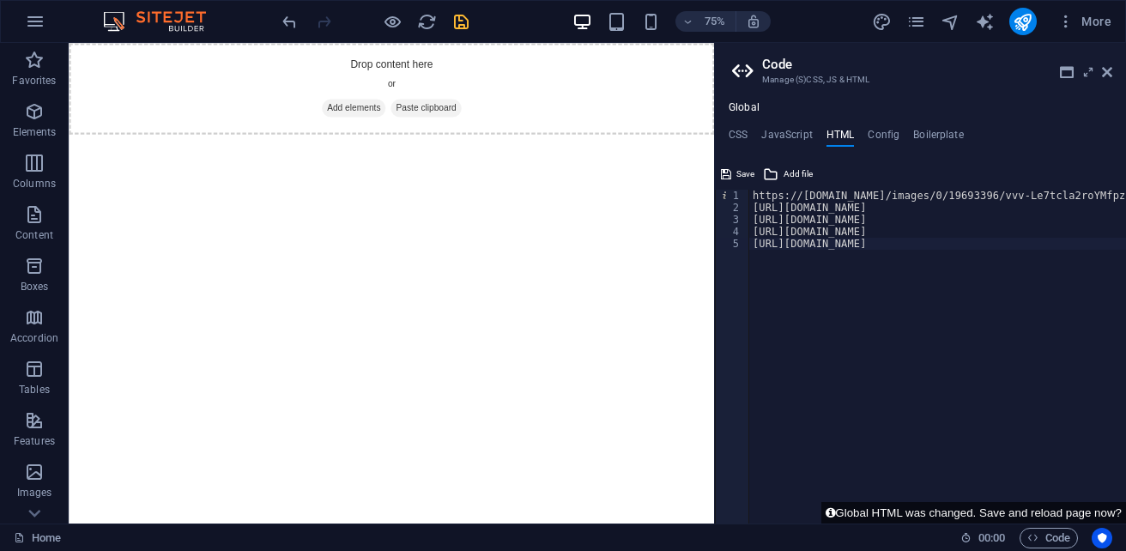
click at [754, 263] on div "https://cdn1.site-media.eu/images/0/19693396/vvv-Le7tcla2roYMfpzRpxgcjQ.html{{c…" at bounding box center [1004, 362] width 510 height 345
click at [796, 174] on span "Add file" at bounding box center [798, 174] width 29 height 21
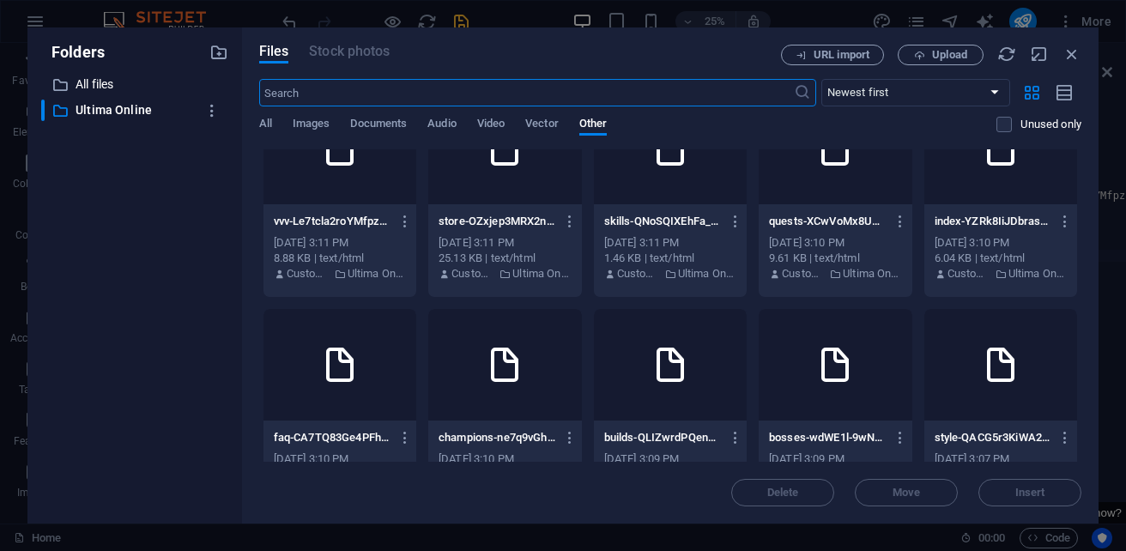
scroll to position [86, 0]
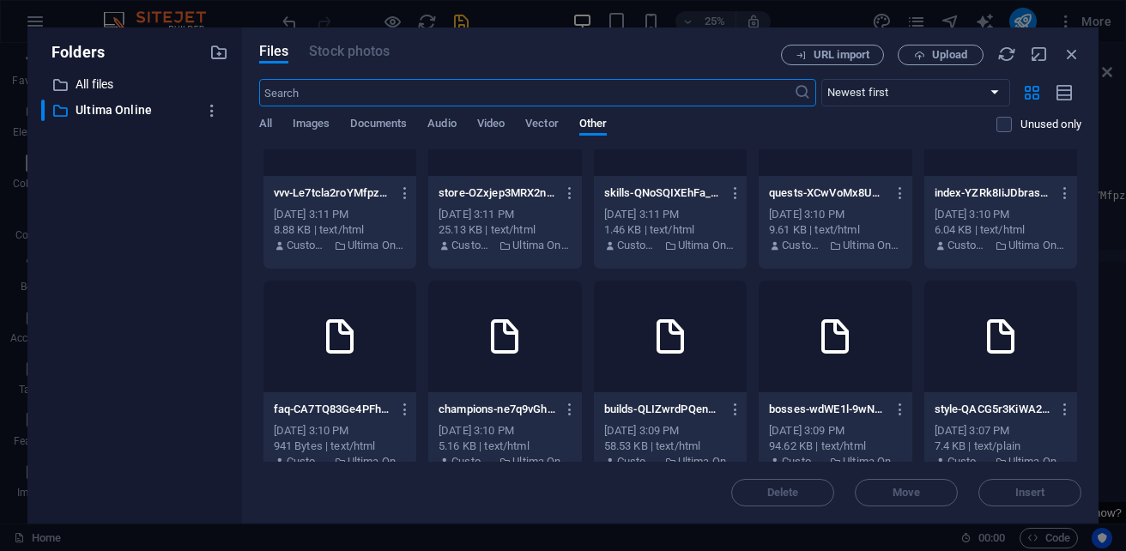
click at [360, 345] on icon at bounding box center [339, 336] width 41 height 41
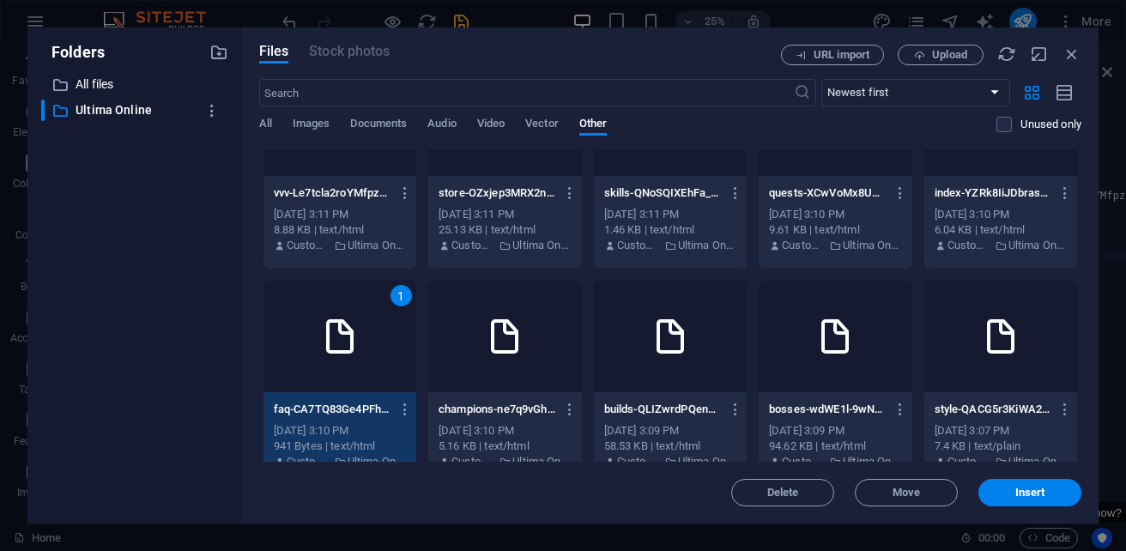
click at [360, 345] on icon at bounding box center [339, 336] width 41 height 41
type textarea "https://cdn1.site-media.eu/images/0/19693366/faq-CA7TQ83Ge4PFhNTxgmKvqQ.html"
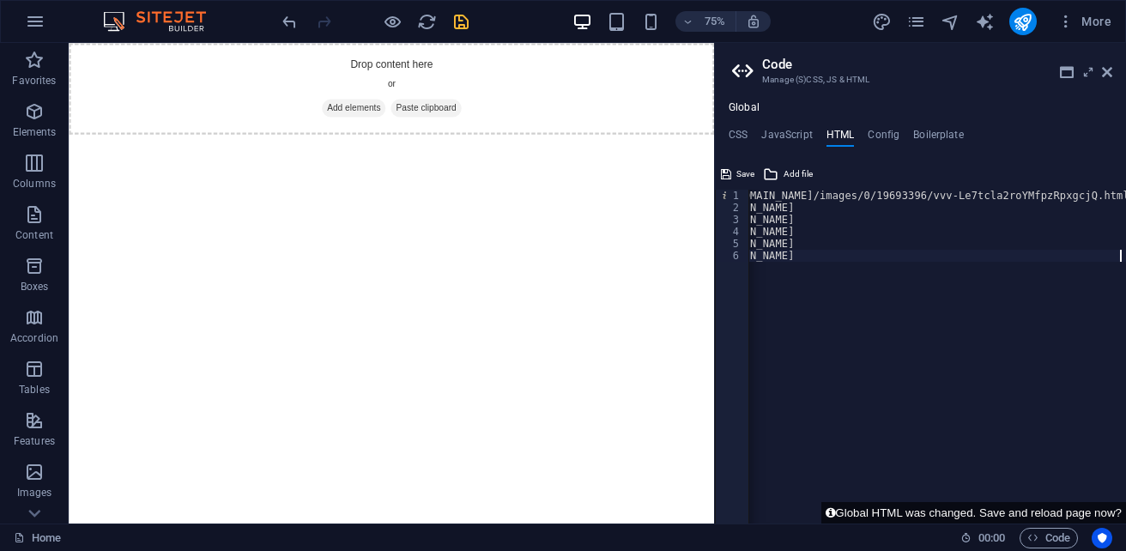
click at [758, 275] on div "https://cdn1.site-media.eu/images/0/19693396/vvv-Le7tcla2roYMfpzRpxgcjQ.html{{c…" at bounding box center [932, 362] width 510 height 345
click at [803, 176] on span "Add file" at bounding box center [798, 174] width 29 height 21
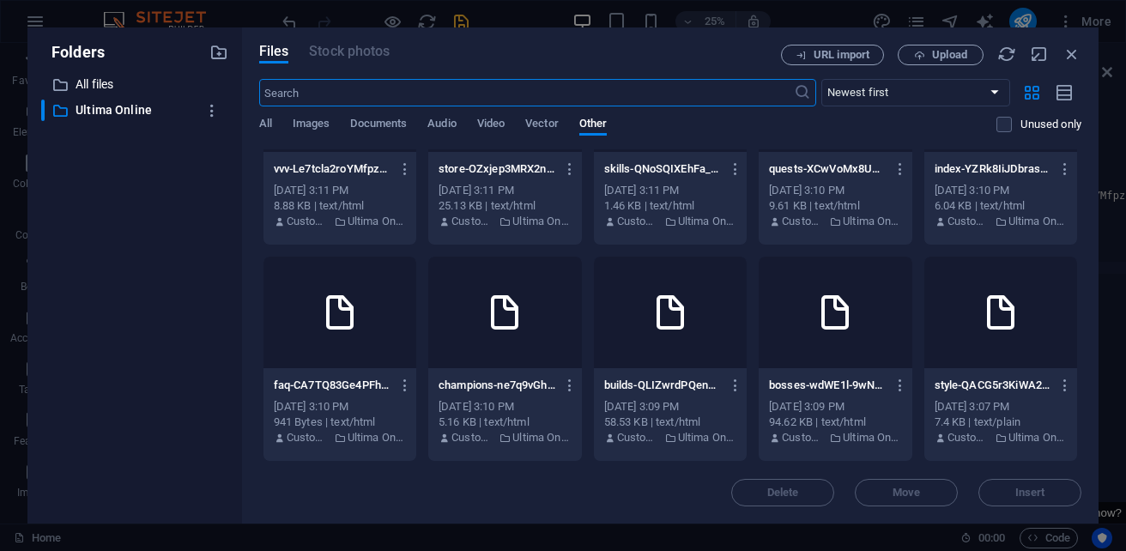
scroll to position [172, 0]
click at [581, 287] on div at bounding box center [504, 313] width 153 height 112
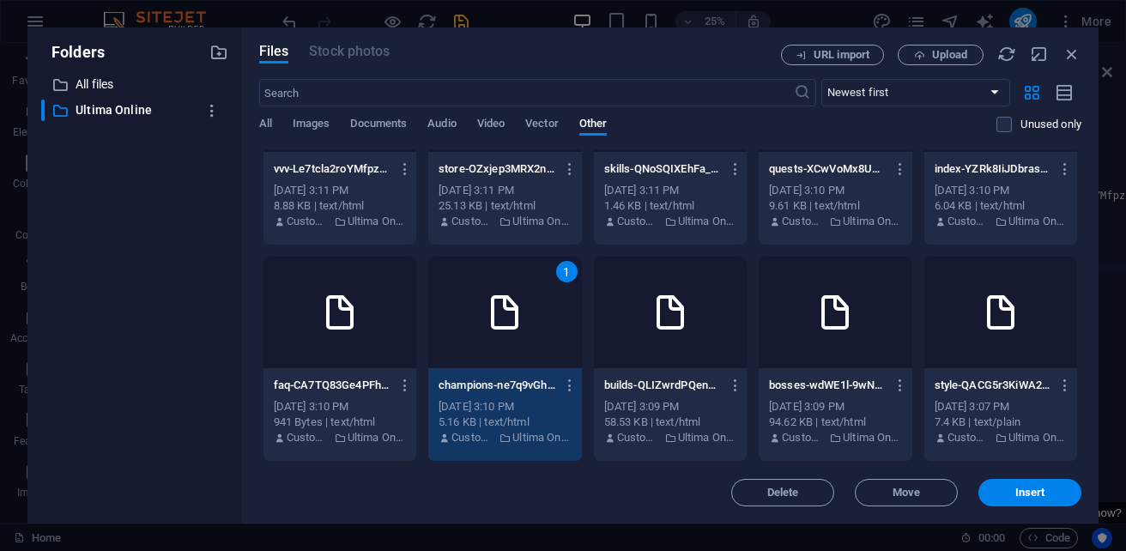
click at [581, 287] on div "1" at bounding box center [504, 313] width 153 height 112
type textarea "https://cdn1.site-media.eu/images/0/19693360/champions-ne7q9vGh-cJNN-tkMOFfJw.h…"
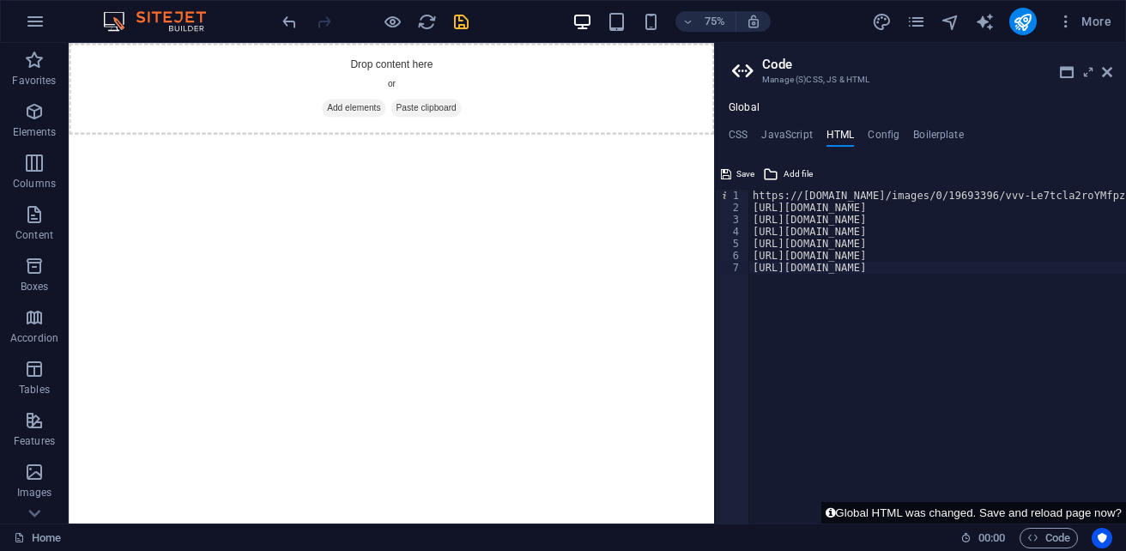
click at [784, 285] on div "https://cdn1.site-media.eu/images/0/19693396/vvv-Le7tcla2roYMfpzRpxgcjQ.html{{c…" at bounding box center [1004, 362] width 510 height 345
click at [794, 169] on span "Add file" at bounding box center [798, 174] width 29 height 21
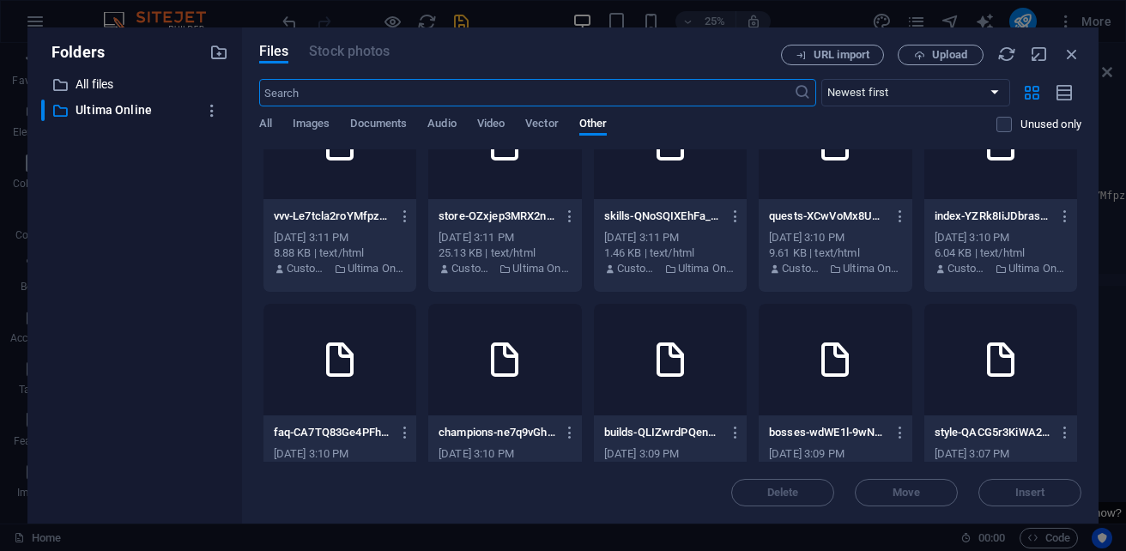
scroll to position [172, 0]
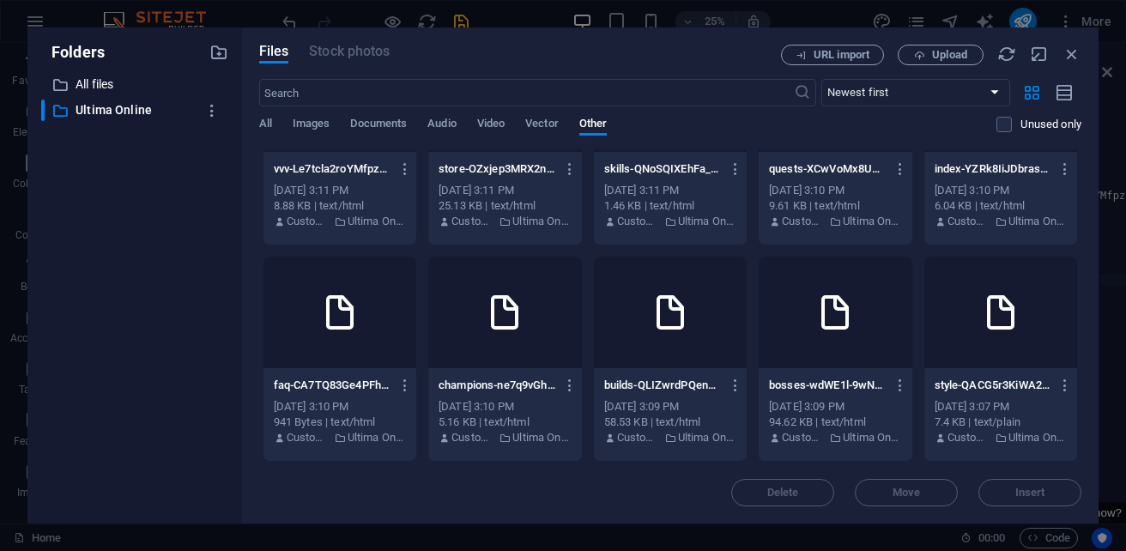
click at [691, 292] on icon at bounding box center [670, 312] width 41 height 41
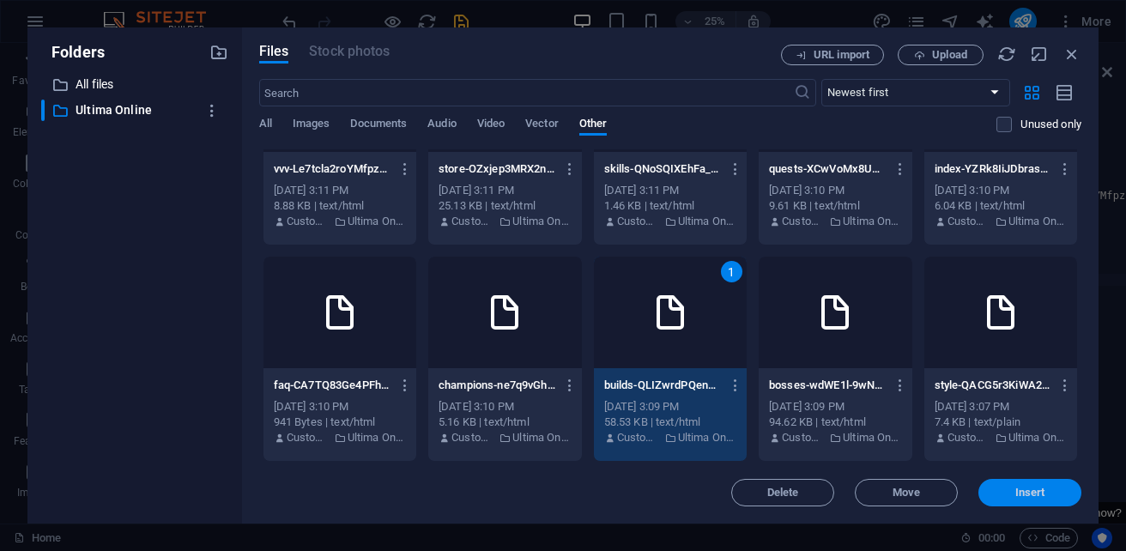
click at [1018, 501] on button "Insert" at bounding box center [1029, 492] width 103 height 27
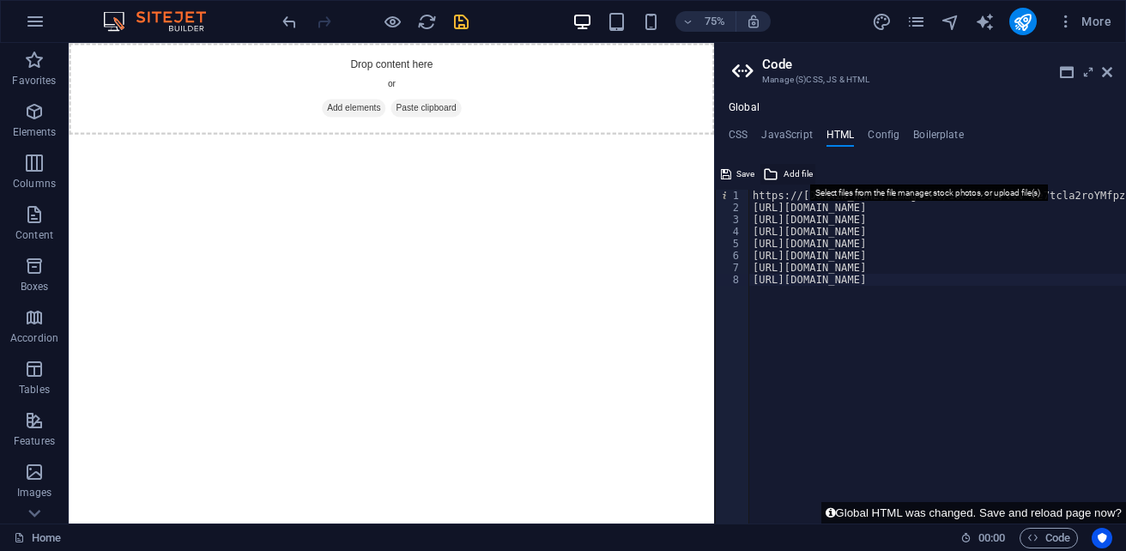
click at [802, 174] on span "Add file" at bounding box center [798, 174] width 29 height 21
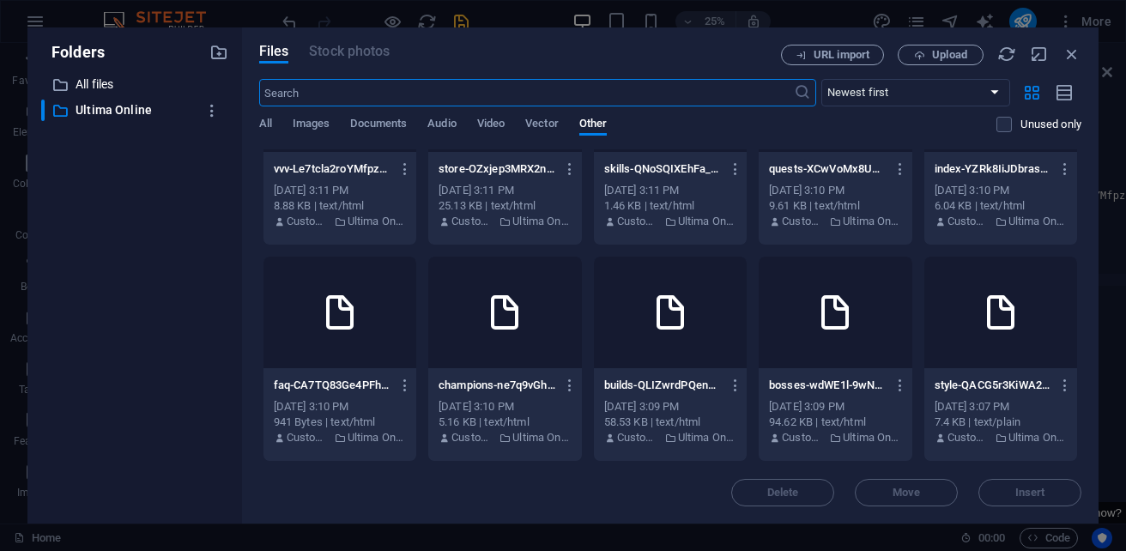
scroll to position [326, 0]
click at [814, 328] on icon at bounding box center [834, 312] width 41 height 41
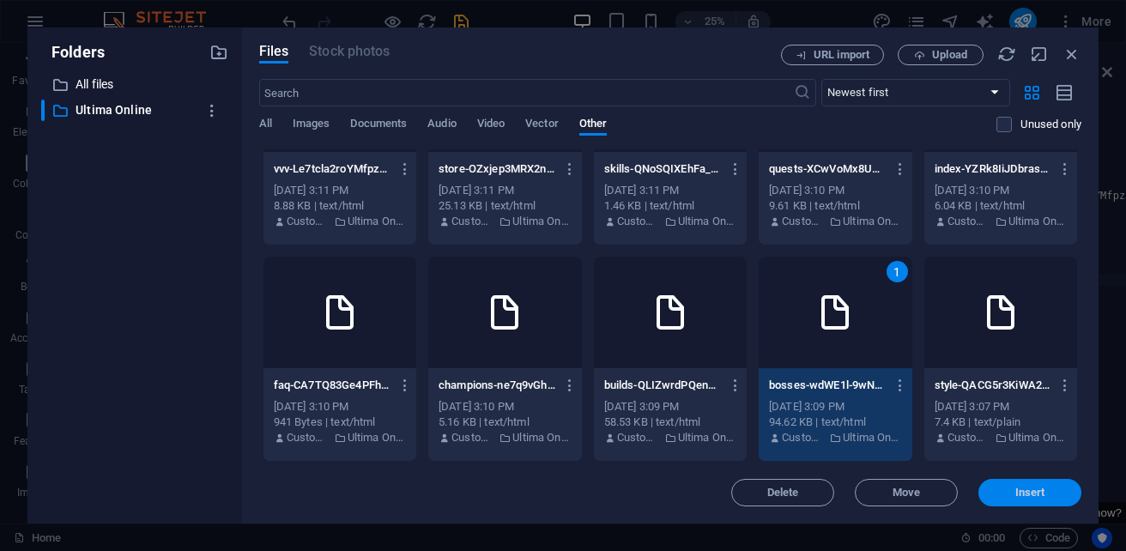
click at [1048, 493] on span "Insert" at bounding box center [1029, 492] width 89 height 10
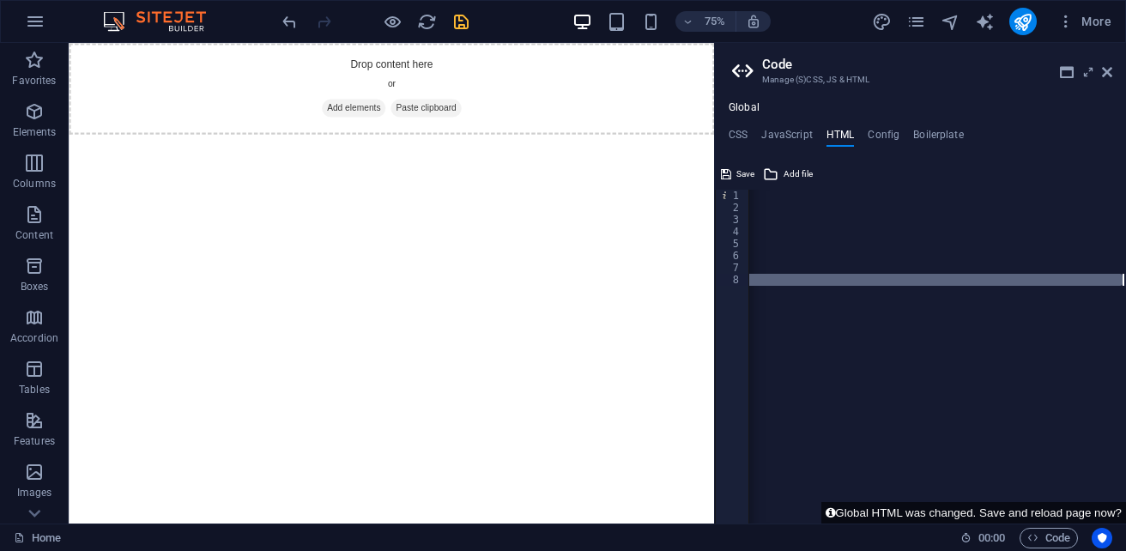
scroll to position [0, 544]
drag, startPoint x: 1003, startPoint y: 284, endPoint x: 1126, endPoint y: 289, distance: 122.8
click at [1125, 289] on html "sb5985678.a.had.tf Home Favorites Elements Columns Content Boxes Accordion Tabl…" at bounding box center [563, 275] width 1126 height 551
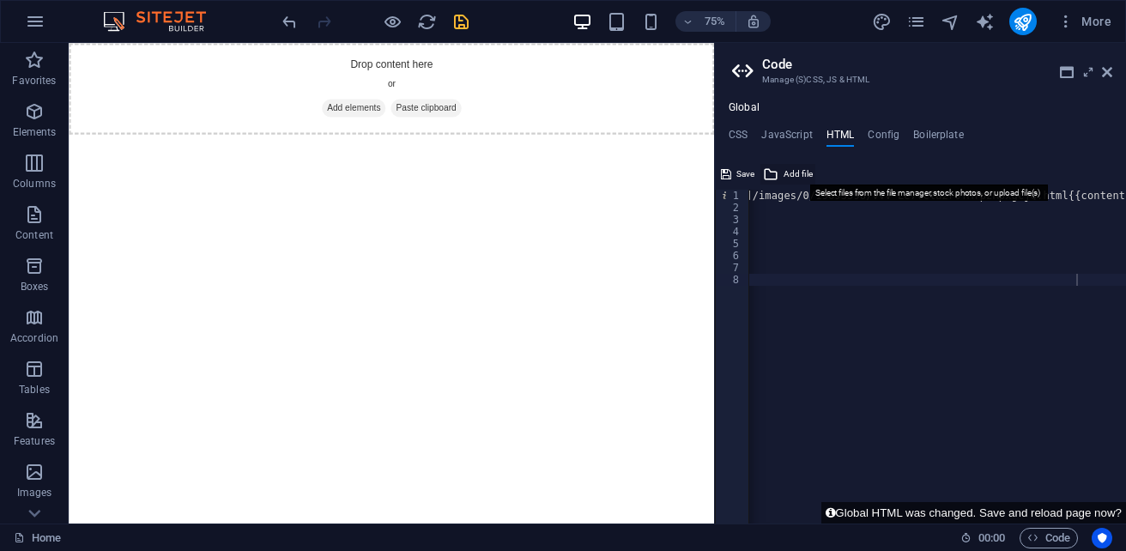
click at [785, 173] on span "Add file" at bounding box center [798, 174] width 29 height 21
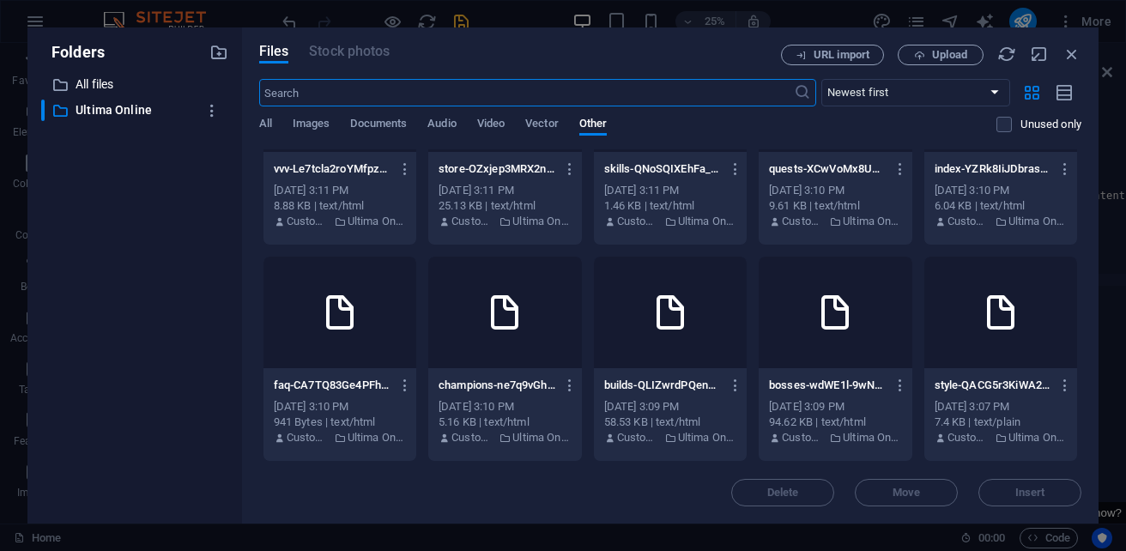
scroll to position [257, 0]
click at [759, 368] on div at bounding box center [835, 313] width 153 height 112
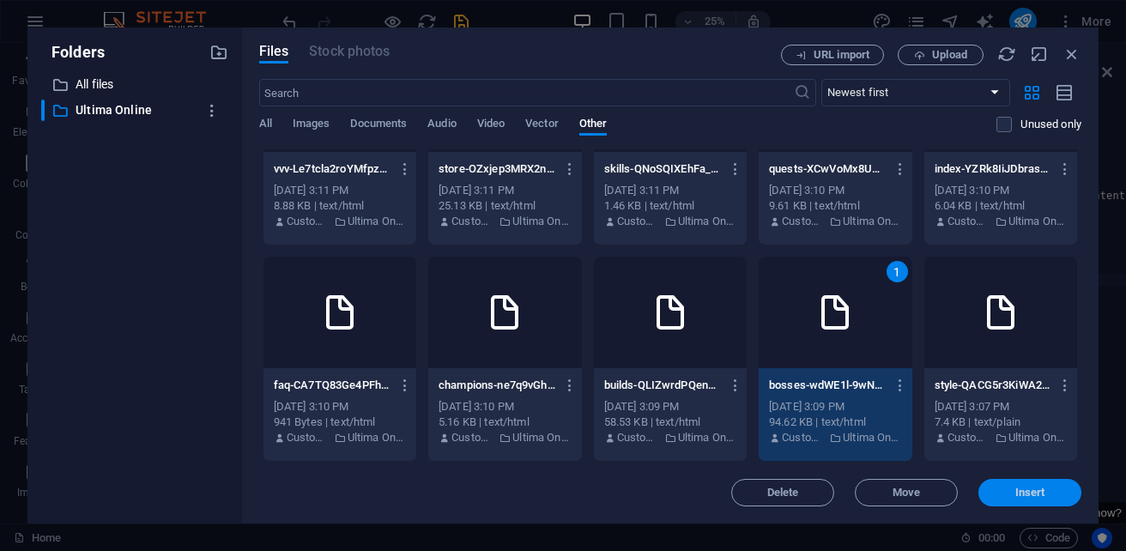
click at [1006, 494] on span "Insert" at bounding box center [1029, 492] width 89 height 10
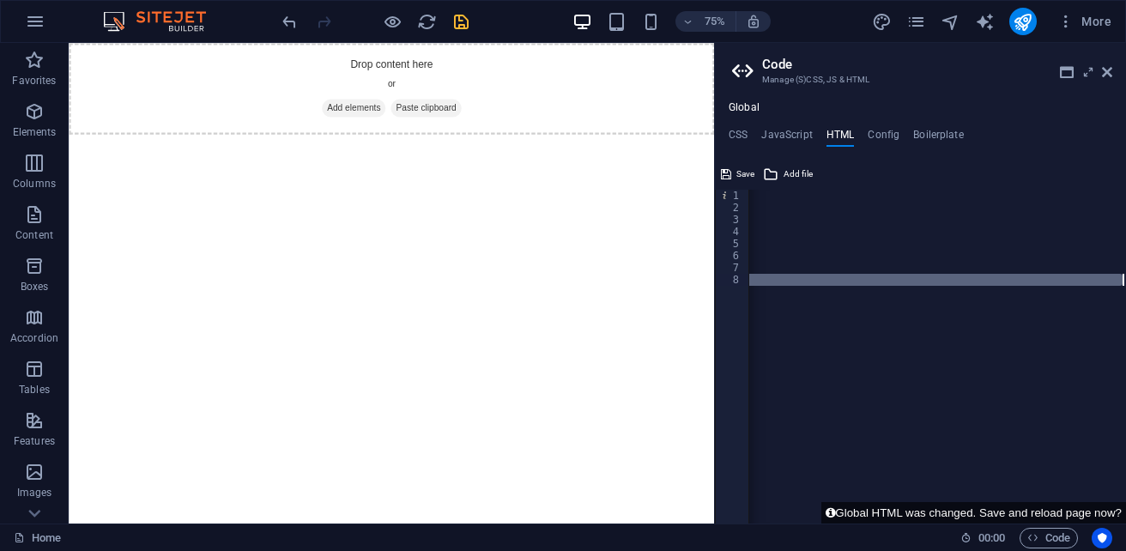
scroll to position [0, 544]
drag, startPoint x: 1076, startPoint y: 282, endPoint x: 1126, endPoint y: 282, distance: 49.8
click at [1125, 282] on html "sb5985678.a.had.tf Home Favorites Elements Columns Content Boxes Accordion Tabl…" at bounding box center [563, 275] width 1126 height 551
type textarea "https://cdn1.site-media.eu/images/0/19693348/builds-QLIZwrdPQenEjc5-sWY0BA.html"
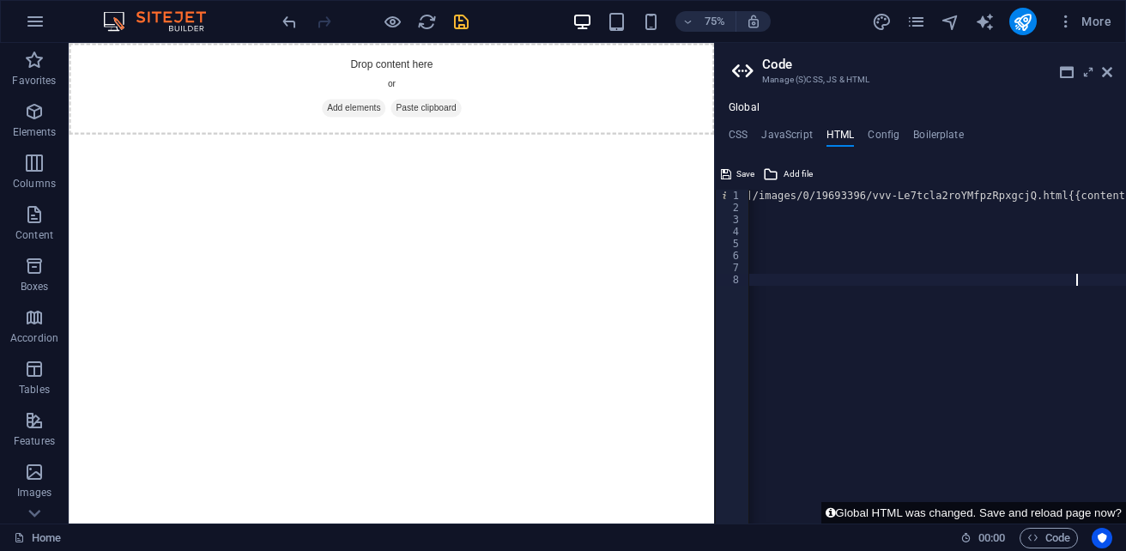
click at [754, 300] on div "https://cdn1.site-media.eu/images/0/19693396/vvv-Le7tcla2roYMfpzRpxgcjQ.html{{c…" at bounding box center [871, 362] width 510 height 345
click at [777, 300] on div "https://cdn1.site-media.eu/images/0/19693396/vvv-Le7tcla2roYMfpzRpxgcjQ.html{{c…" at bounding box center [871, 362] width 510 height 345
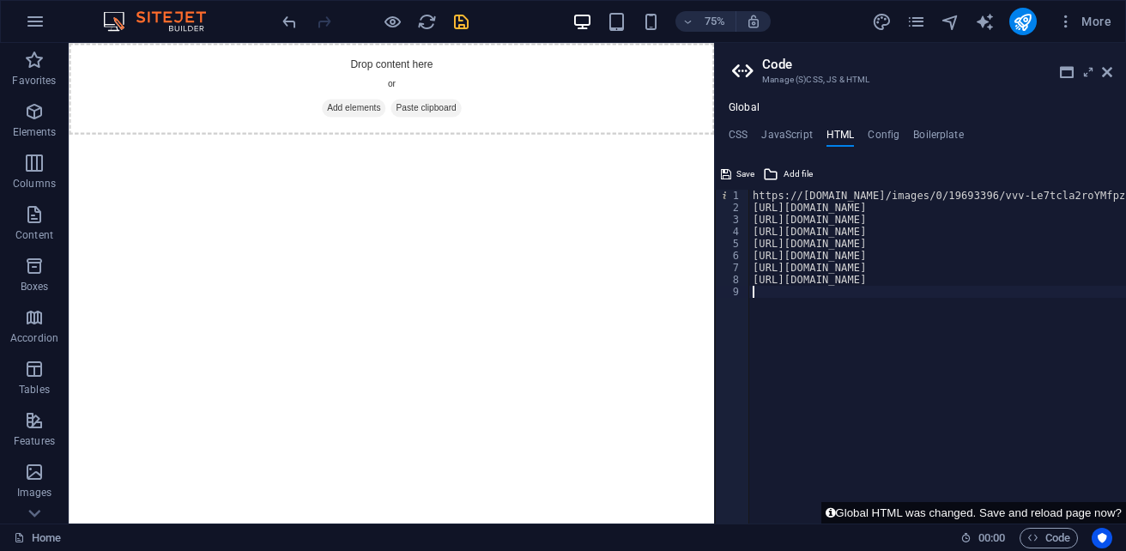
scroll to position [0, 0]
paste textarea "https://cdn1.site-media.eu/images/0/19693345/bosses-wdWE1l-9wNqk1HgUrOl6gA.html"
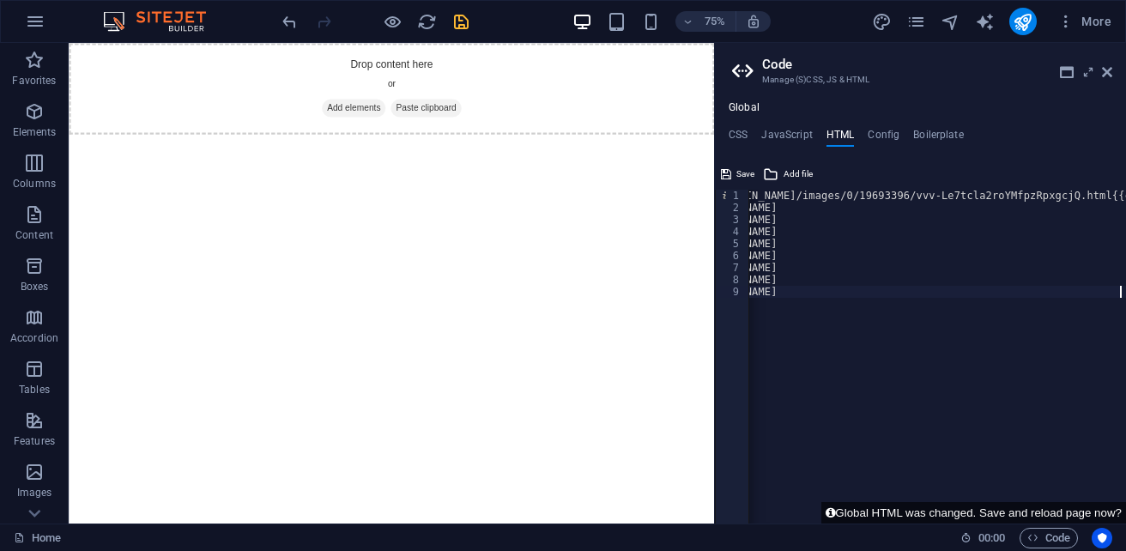
scroll to position [0, 89]
click at [797, 173] on span "Add file" at bounding box center [798, 174] width 29 height 21
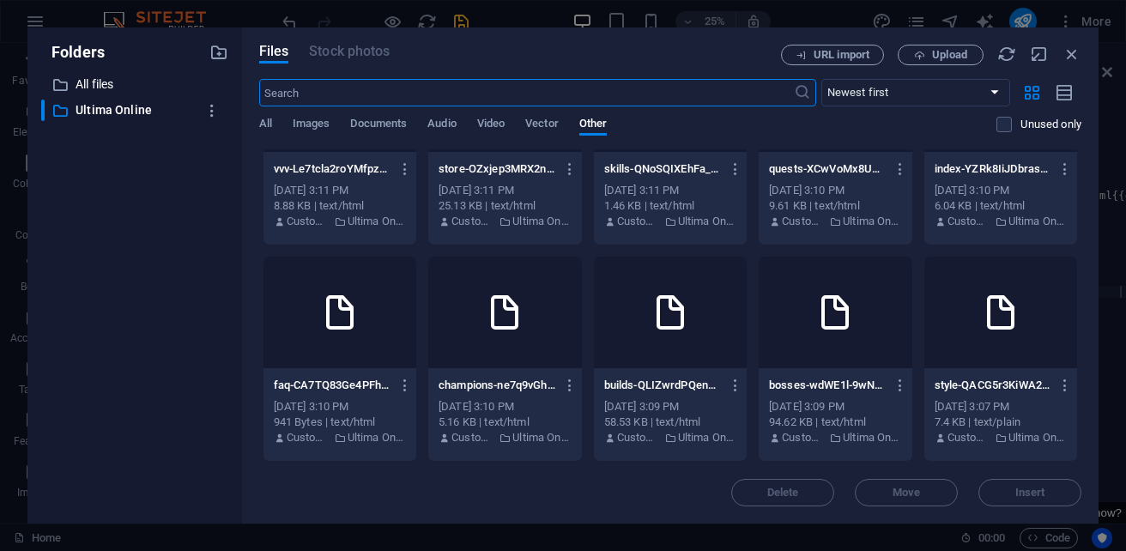
scroll to position [326, 0]
click at [924, 335] on div at bounding box center [1000, 313] width 153 height 112
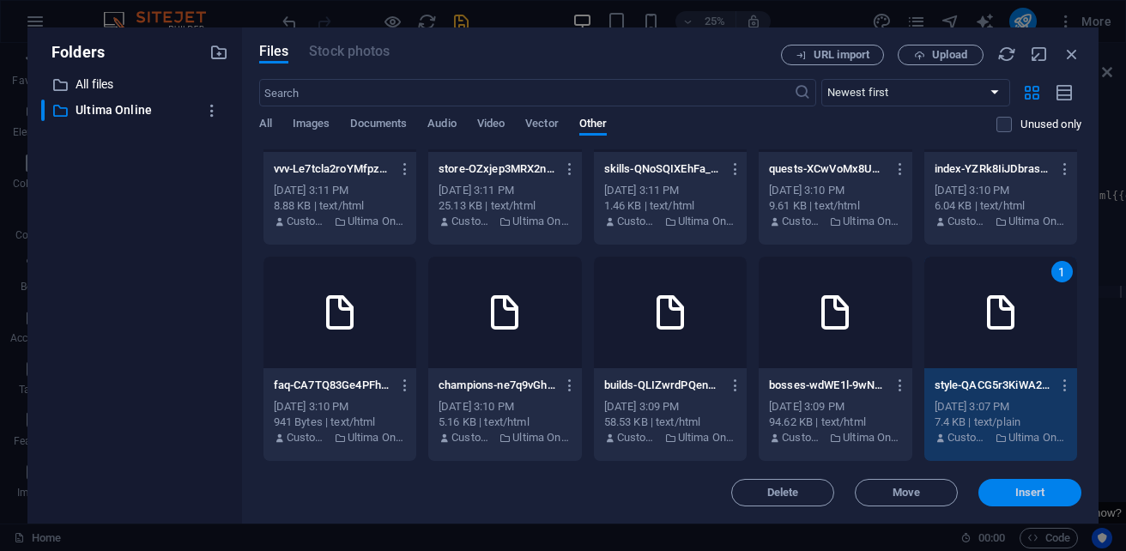
click at [1044, 488] on span "Insert" at bounding box center [1030, 492] width 30 height 10
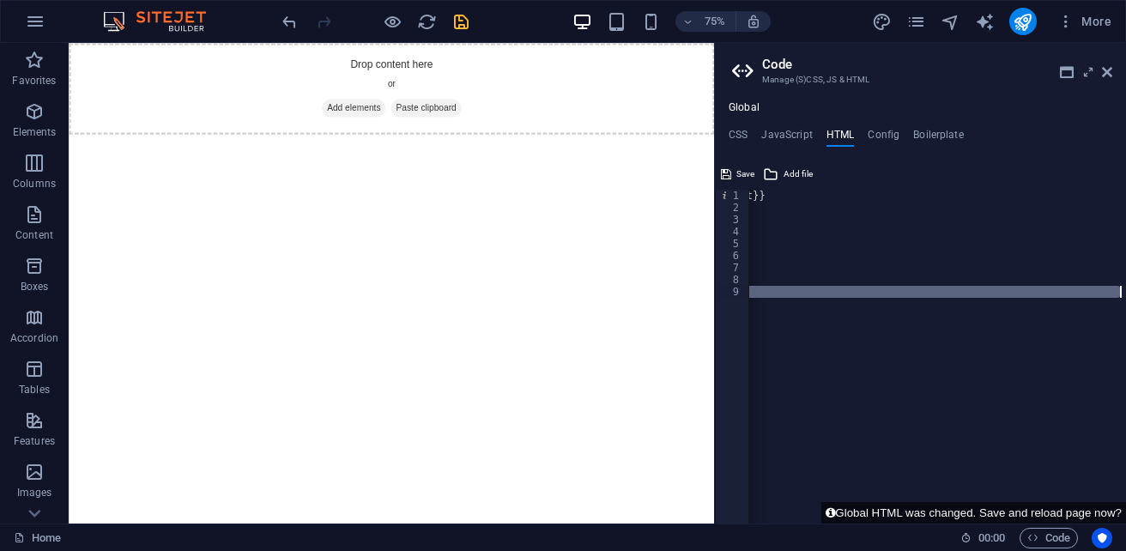
scroll to position [0, 532]
drag, startPoint x: 929, startPoint y: 293, endPoint x: 1126, endPoint y: 322, distance: 199.5
click at [1125, 322] on html "sb5985678.a.had.tf Home Favorites Elements Columns Content Boxes Accordion Tabl…" at bounding box center [563, 275] width 1126 height 551
type textarea "https://cdn1.site-media.eu/images/0/19693345/bosses-wdWE1l-9wNqk1HgUrOl6gA.html"
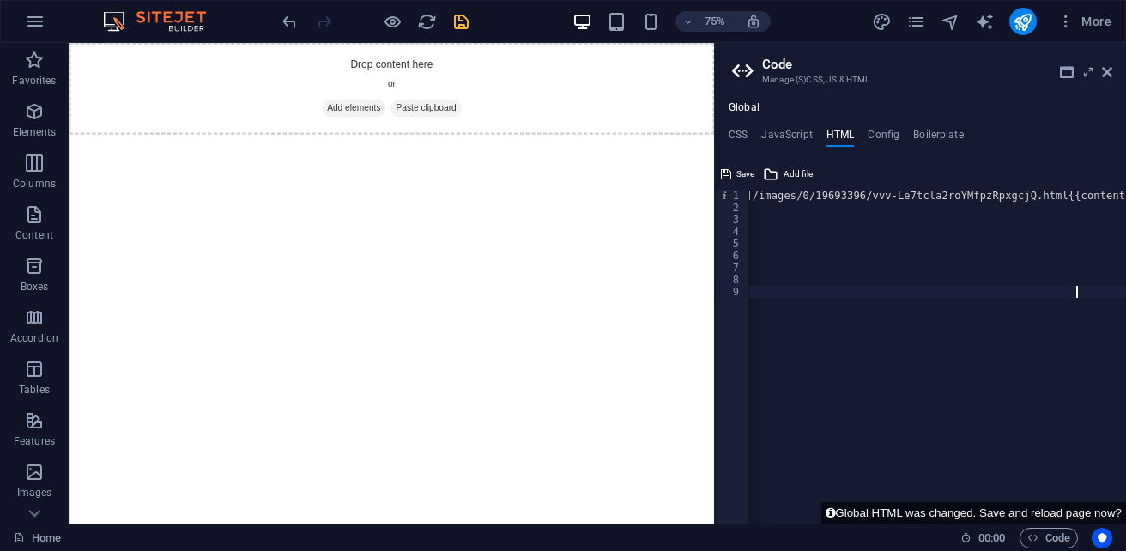
scroll to position [0, 133]
click at [745, 176] on span "Save" at bounding box center [745, 174] width 18 height 21
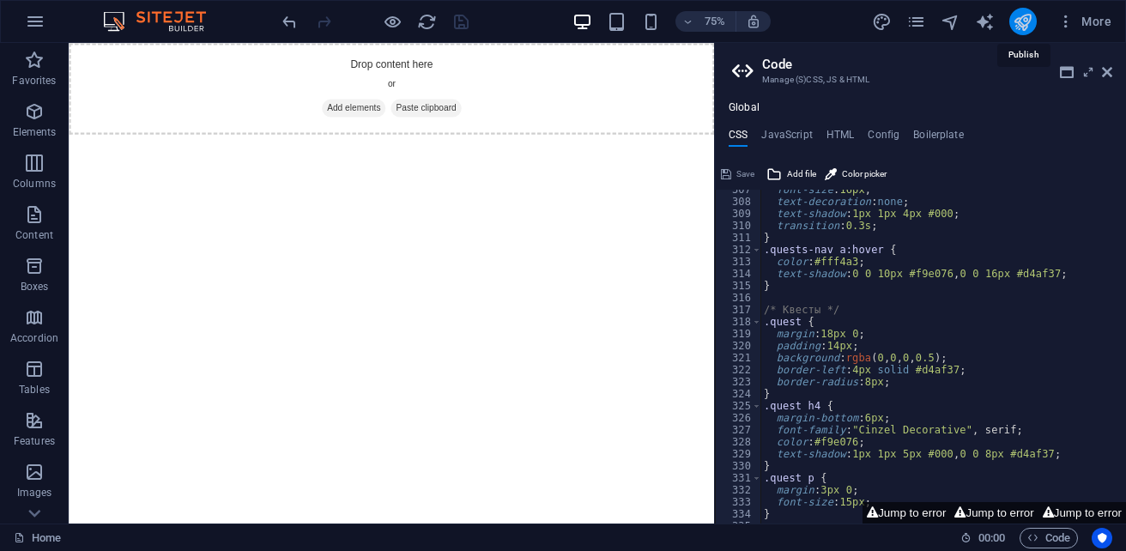
click at [1026, 18] on icon "publish" at bounding box center [1023, 22] width 20 height 20
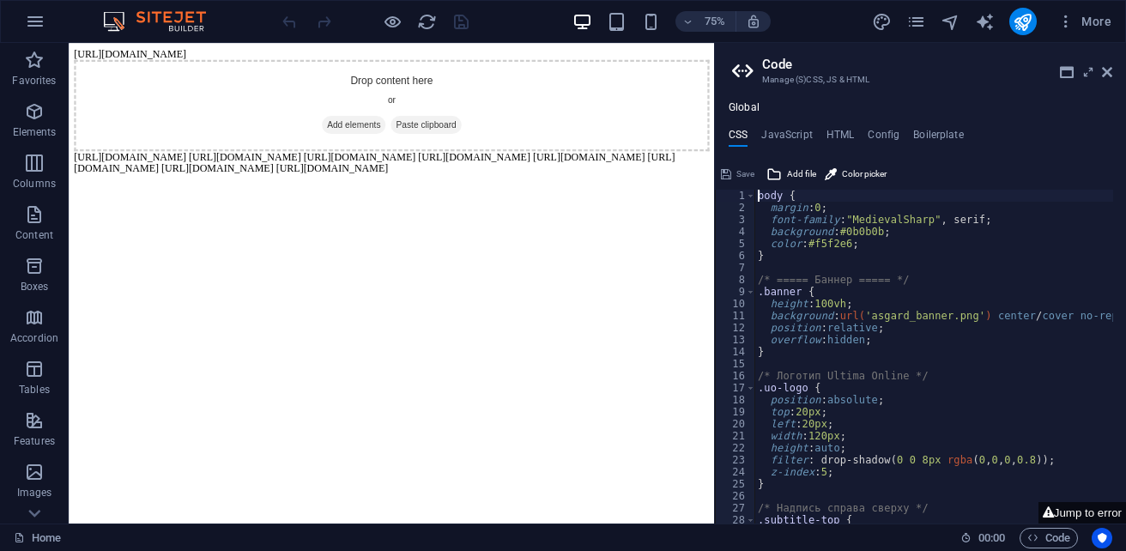
click at [511, 218] on body "https://cdn1.site-media.eu/images/0/19693396/vvv-Le7tcla2roYMfpzRpxgcjQ.html Dr…" at bounding box center [499, 134] width 847 height 168
click at [463, 218] on body "https://cdn1.site-media.eu/images/0/19693396/vvv-Le7tcla2roYMfpzRpxgcjQ.html Dr…" at bounding box center [499, 134] width 847 height 168
click at [499, 218] on body "https://cdn1.site-media.eu/images/0/19693396/vvv-Le7tcla2roYMfpzRpxgcjQ.html Dr…" at bounding box center [499, 134] width 847 height 168
click at [472, 218] on body "https://cdn1.site-media.eu/images/0/19693396/vvv-Le7tcla2roYMfpzRpxgcjQ.html Dr…" at bounding box center [499, 134] width 847 height 168
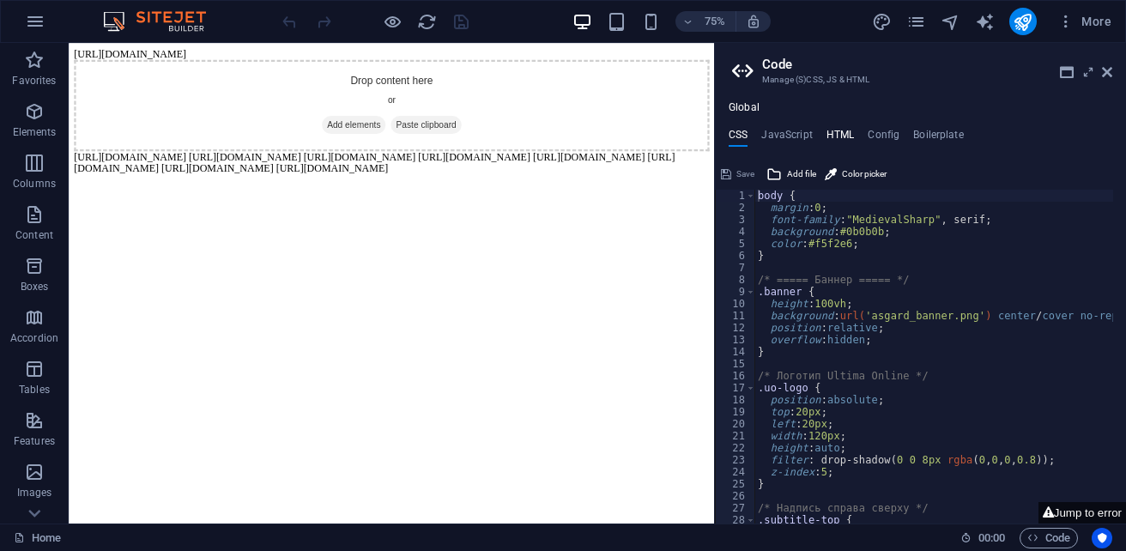
click at [839, 145] on h4 "HTML" at bounding box center [840, 138] width 28 height 19
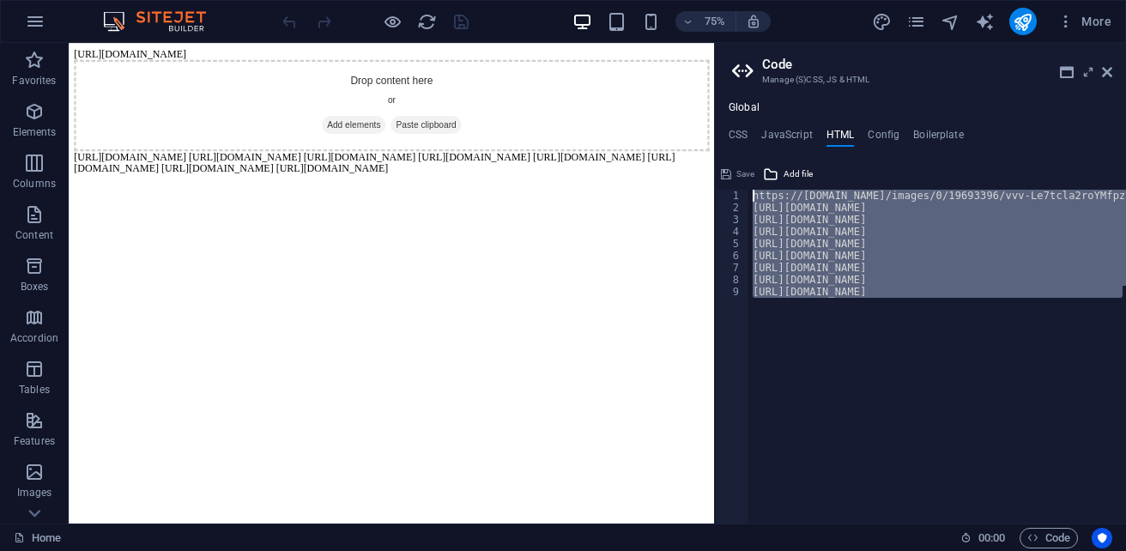
drag, startPoint x: 1123, startPoint y: 297, endPoint x: 737, endPoint y: 181, distance: 403.2
click at [737, 181] on div "https://cdn1.site-media.eu/images/0/19693396/vvv-Le7tcla2roYMfpzRpxgcjQ.html{{c…" at bounding box center [920, 341] width 411 height 363
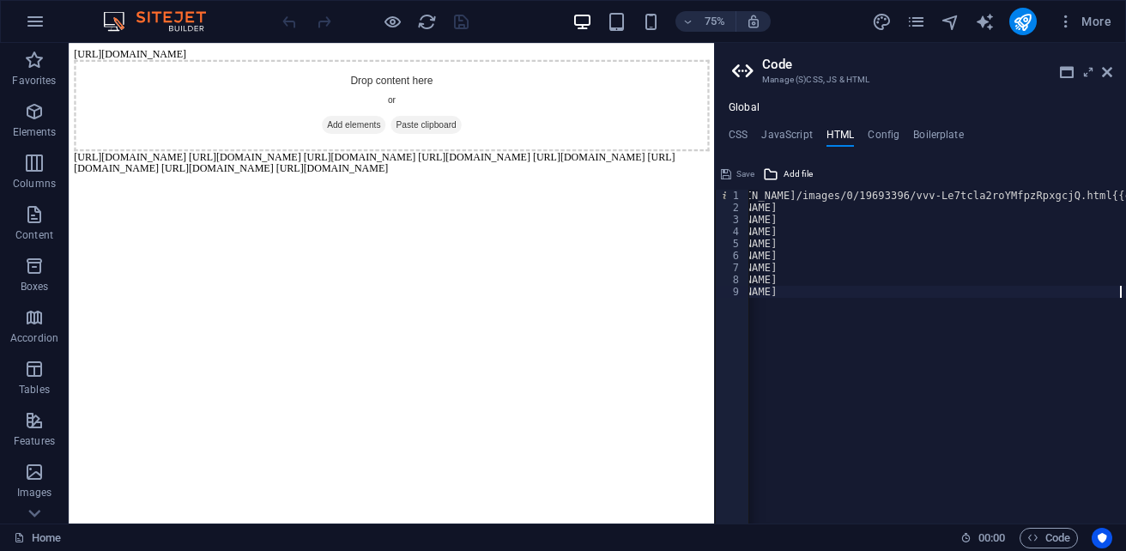
scroll to position [0, 89]
click at [863, 348] on div "https://cdn1.site-media.eu/images/0/19693396/vvv-Le7tcla2roYMfpzRpxgcjQ.html{{c…" at bounding box center [915, 362] width 510 height 345
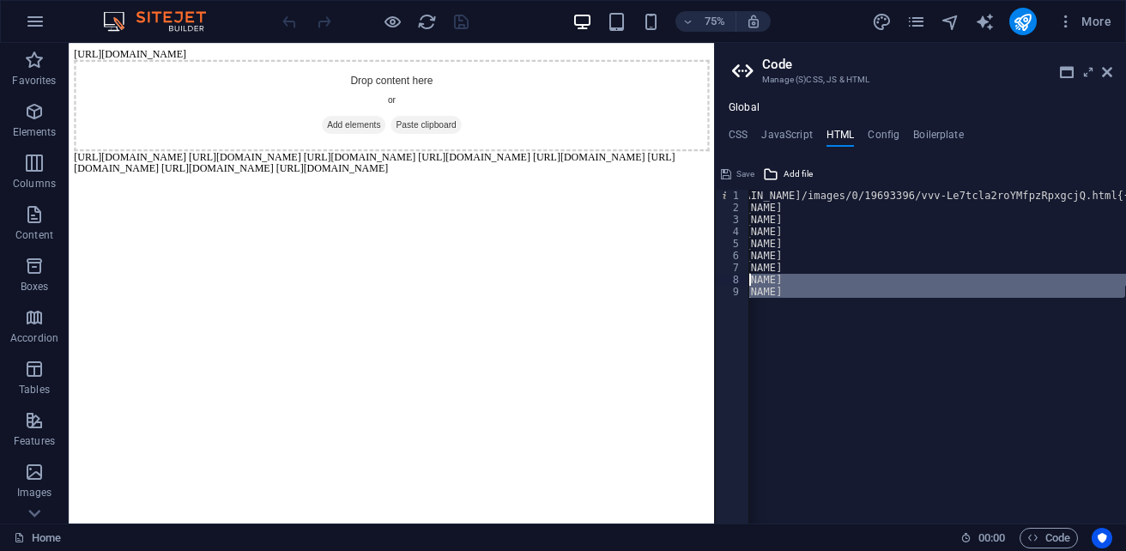
scroll to position [0, 0]
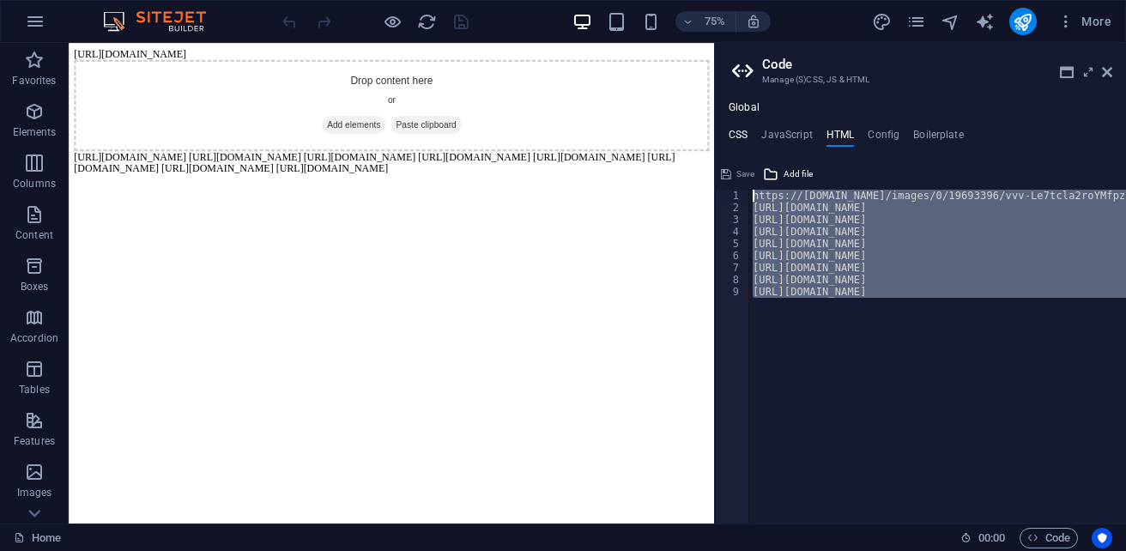
drag, startPoint x: 1123, startPoint y: 291, endPoint x: 744, endPoint y: 136, distance: 409.6
click at [744, 136] on div "CSS JavaScript HTML Config Boilerplate body { 1 2 3 4 5 6 7 8 9 10 11 12 13 14 …" at bounding box center [920, 326] width 411 height 395
type textarea "https://cdn1.site-media.eu/images/0/19693396/vvv-Le7tcla2roYMfpzRpxgcjQ.html{{c…"
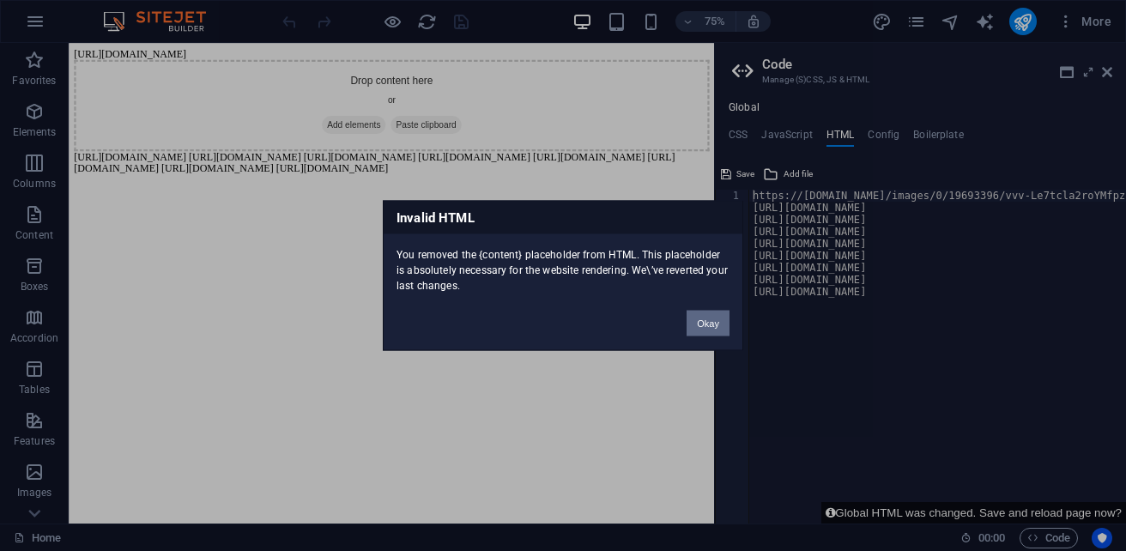
click at [725, 318] on button "Okay" at bounding box center [708, 324] width 43 height 26
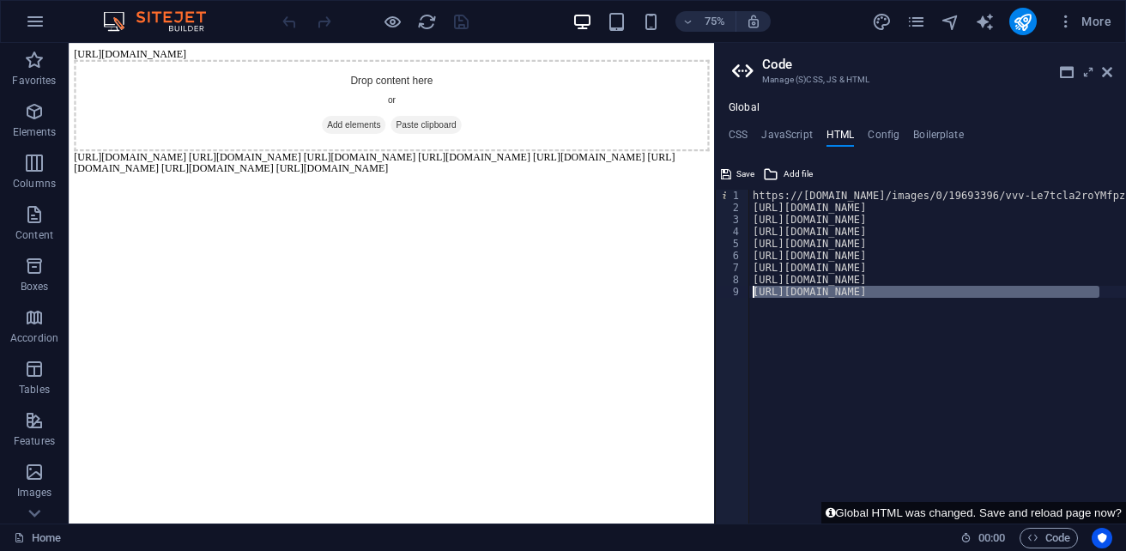
drag, startPoint x: 1170, startPoint y: 341, endPoint x: 893, endPoint y: 346, distance: 276.4
type textarea "wNqk1HgUrOl6gA.html"
drag, startPoint x: 985, startPoint y: 334, endPoint x: 807, endPoint y: 334, distance: 178.5
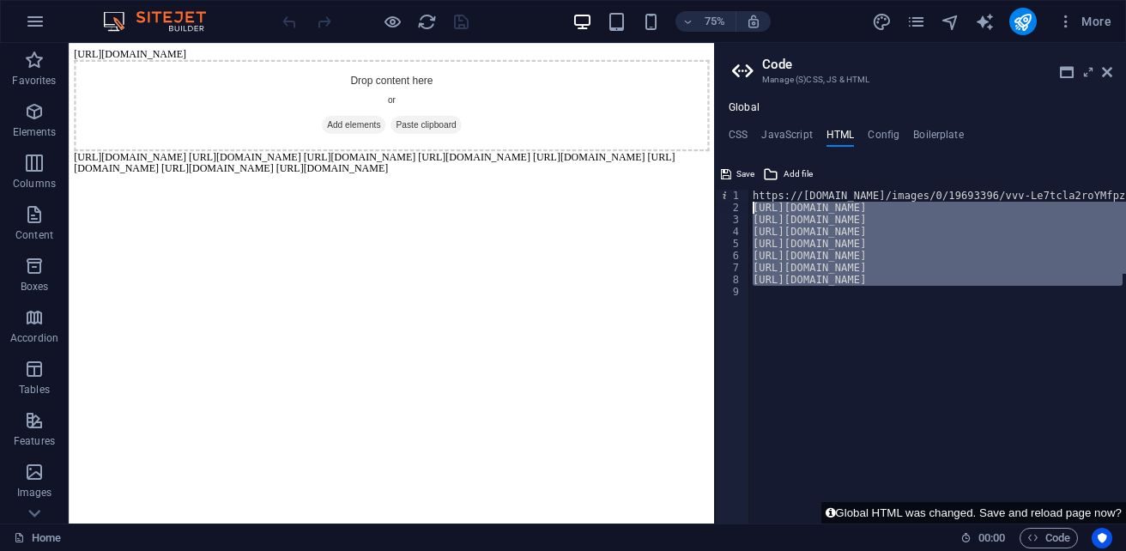
drag, startPoint x: 1116, startPoint y: 284, endPoint x: 728, endPoint y: 206, distance: 395.7
click at [728, 206] on div "1 2 3 4 5 6 7 8 9 https://cdn1.site-media.eu/images/0/19693396/vvv-Le7tcla2roYM…" at bounding box center [920, 357] width 411 height 334
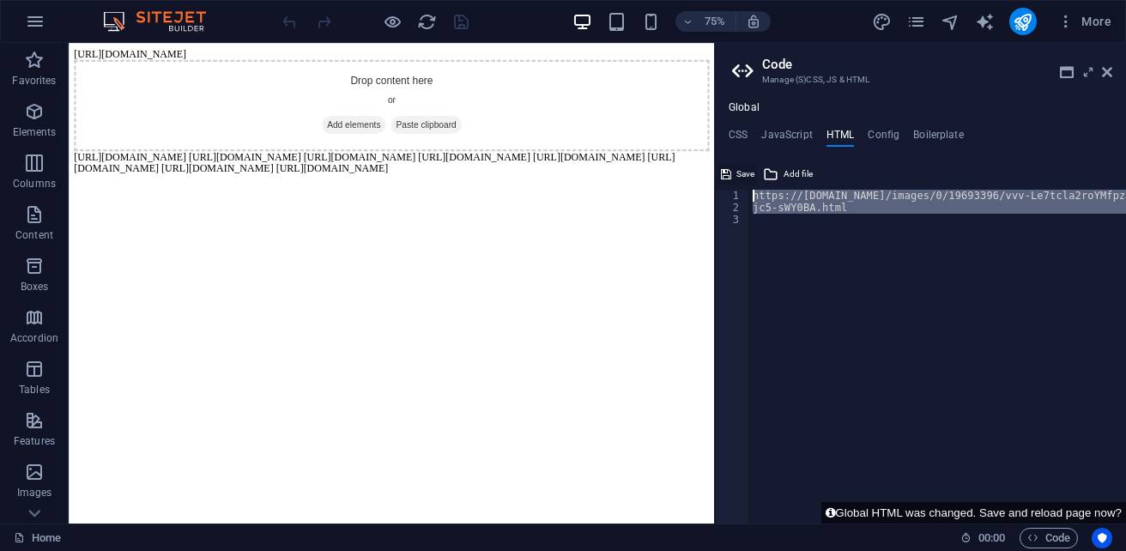
drag, startPoint x: 796, startPoint y: 205, endPoint x: 723, endPoint y: 181, distance: 77.6
click at [723, 181] on div "jc5-sWY0BA.html 1 2 3 https://cdn1.site-media.eu/images/0/19693396/vvv-Le7tcla2…" at bounding box center [920, 341] width 411 height 363
type textarea "https://cdn1.site-media.eu/images/0/19693396/vvv-Le7tcla2roYMfpzRpxgcjQ.html{{c…"
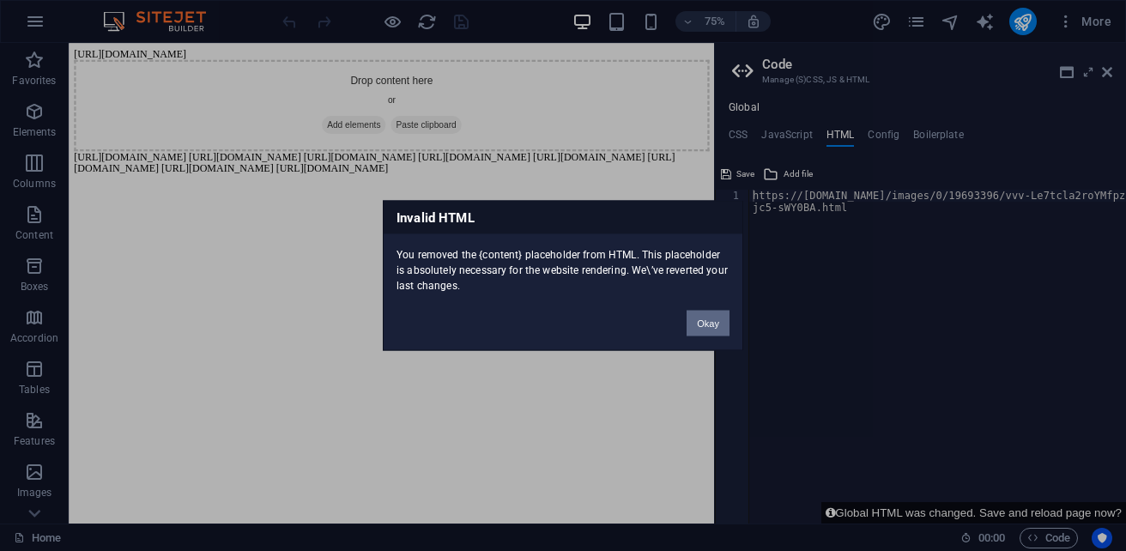
click at [714, 321] on button "Okay" at bounding box center [708, 324] width 43 height 26
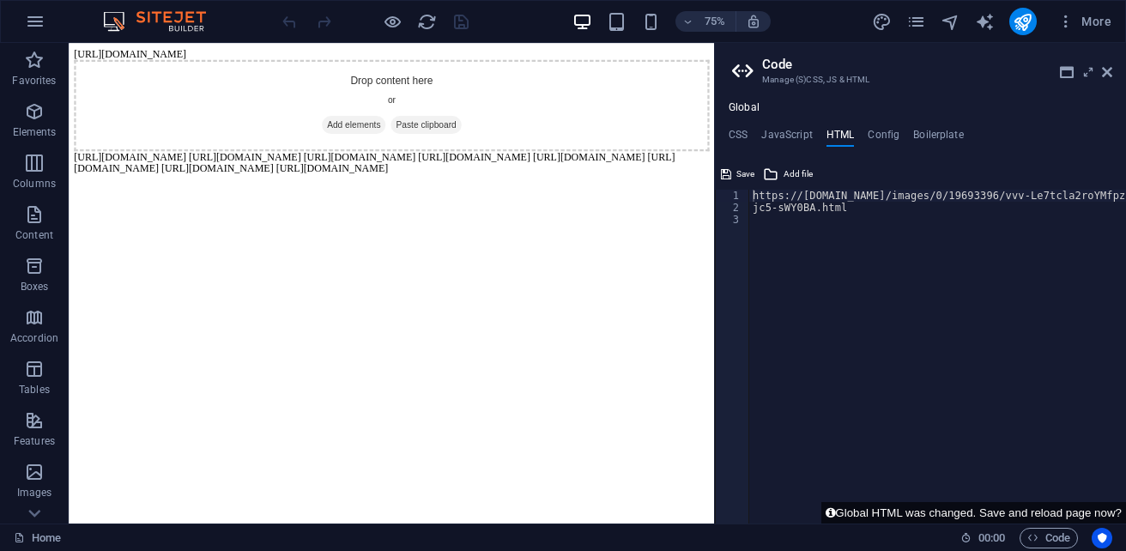
type textarea "jc5-sWY0BA.html"
drag, startPoint x: 851, startPoint y: 214, endPoint x: 719, endPoint y: 204, distance: 132.5
click at [719, 204] on div "jc5-sWY0BA.html 1 2 3 https://cdn1.site-media.eu/images/0/19693396/vvv-Le7tcla2…" at bounding box center [920, 357] width 411 height 334
click at [1094, 198] on div "https://cdn1.site-media.eu/images/0/19693396/vvv-Le7tcla2roYMfpzRpxgcjQ.html{{c…" at bounding box center [1004, 362] width 510 height 345
click at [849, 197] on div "YMfpzRpxgcjQ.html{{content}}" at bounding box center [937, 369] width 377 height 358
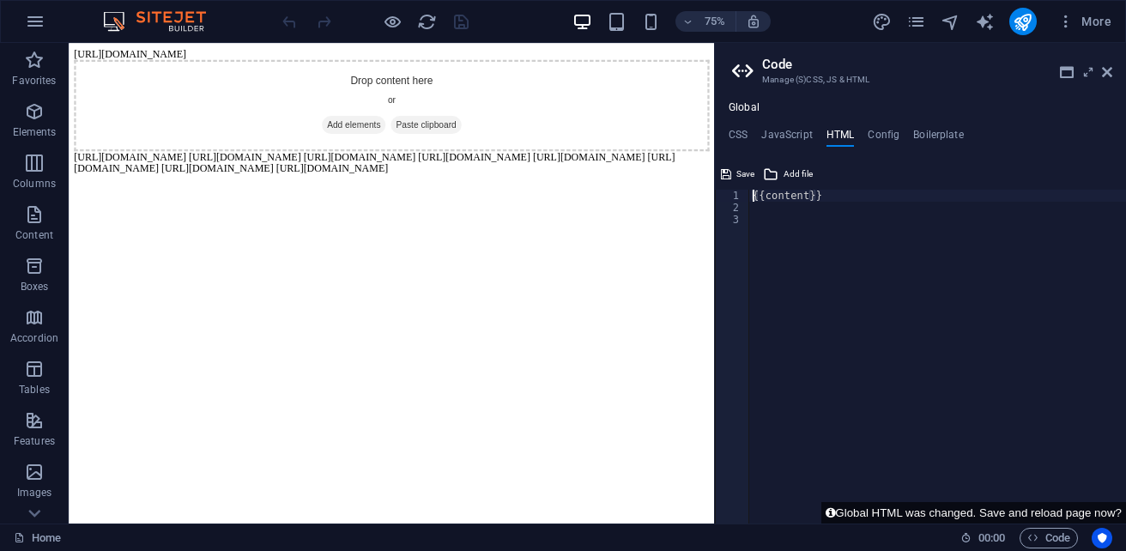
click at [832, 197] on div "{{content}}" at bounding box center [937, 369] width 377 height 358
click at [798, 167] on span "Add file" at bounding box center [798, 174] width 29 height 21
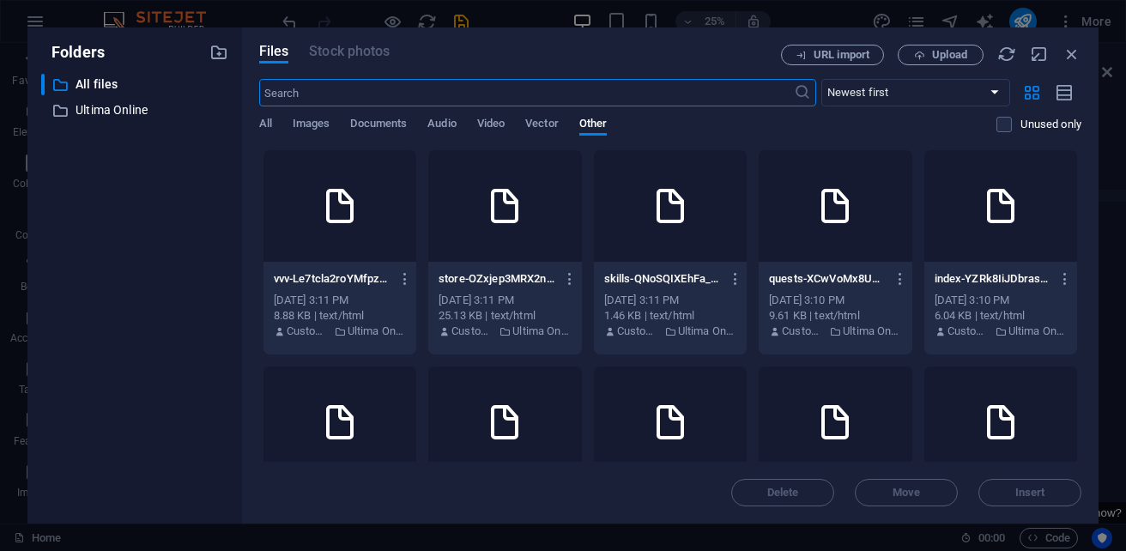
click at [397, 228] on div at bounding box center [339, 206] width 153 height 112
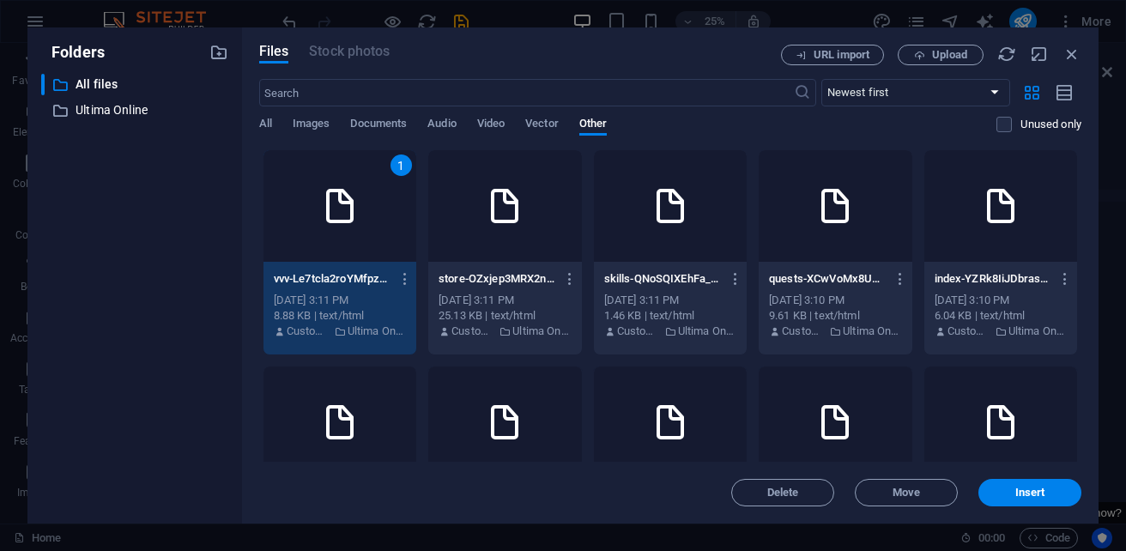
click at [397, 228] on div "1" at bounding box center [339, 206] width 153 height 112
type textarea "{{content}}[URL][DOMAIN_NAME]"
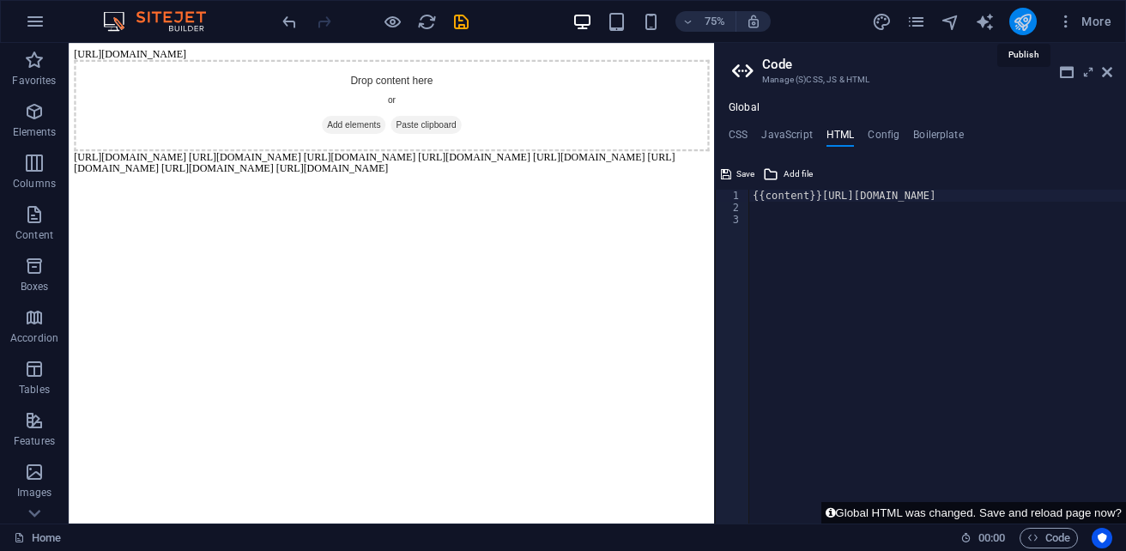
click at [1020, 20] on icon "publish" at bounding box center [1023, 22] width 20 height 20
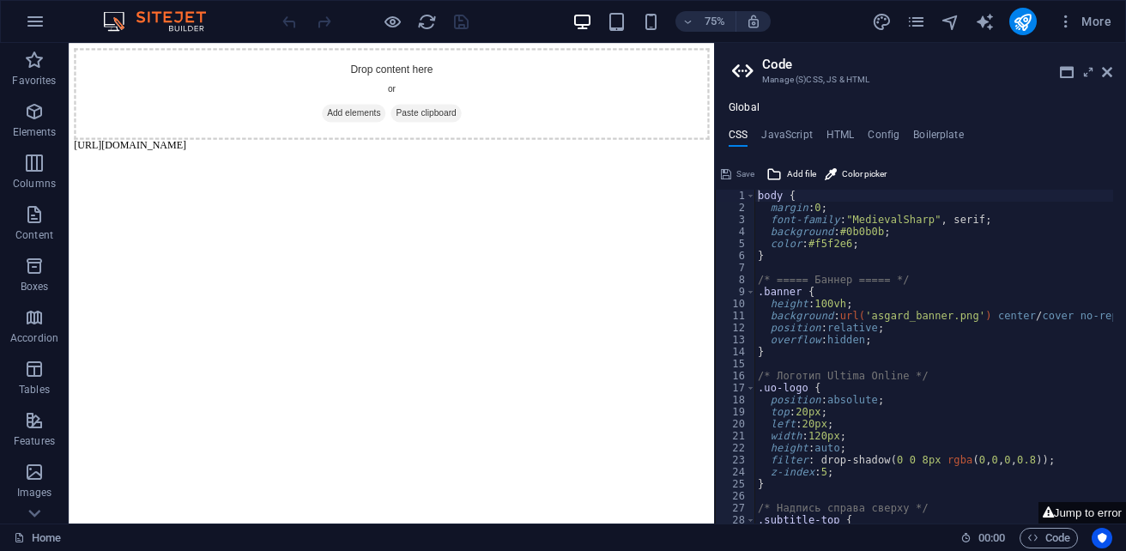
click at [504, 174] on body "Drop content here or Add elements Paste clipboard [URL][DOMAIN_NAME]" at bounding box center [499, 118] width 847 height 137
click at [851, 136] on h4 "HTML" at bounding box center [840, 138] width 28 height 19
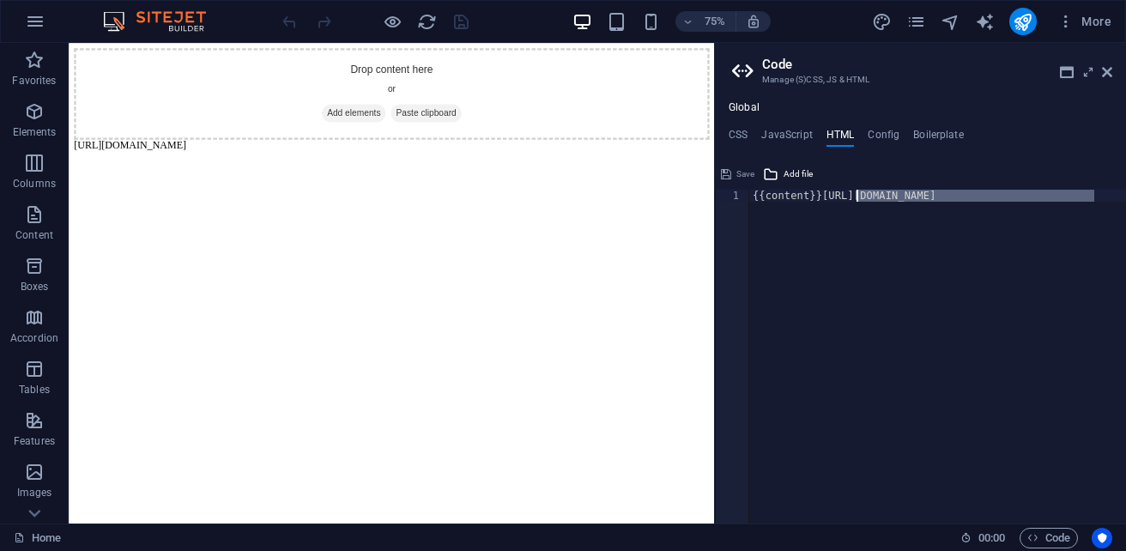
drag, startPoint x: 1093, startPoint y: 200, endPoint x: 855, endPoint y: 202, distance: 238.6
click at [855, 202] on div "{{content}}[URL][DOMAIN_NAME]" at bounding box center [1004, 362] width 510 height 345
drag, startPoint x: 1015, startPoint y: 197, endPoint x: 817, endPoint y: 197, distance: 198.3
click at [817, 197] on div "{{content}}https:/-Le7tcla2roYMfpzRpxgcjQ.html" at bounding box center [937, 362] width 377 height 345
type textarea "{{content}}"
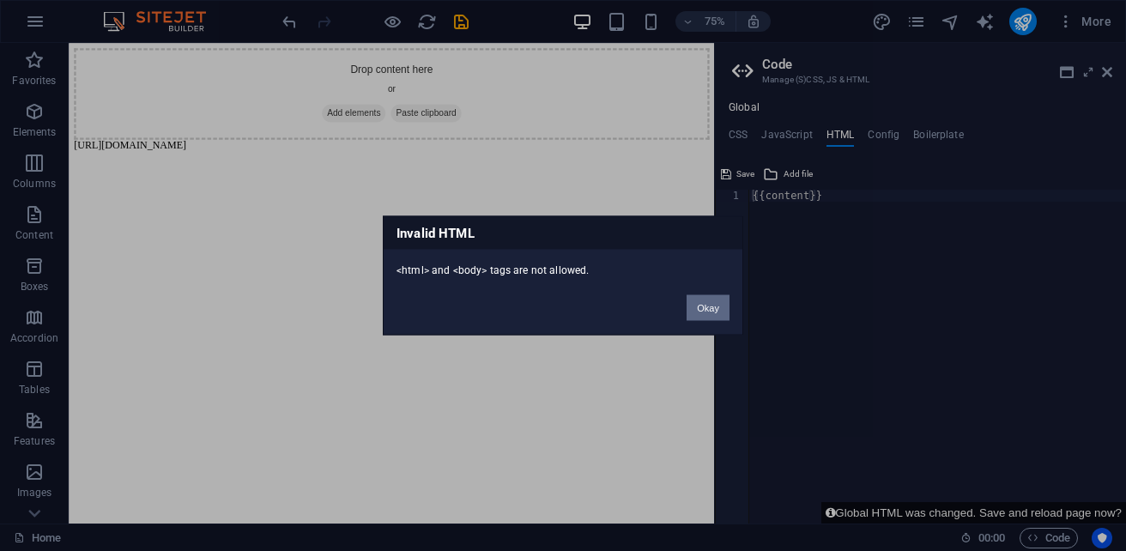
click at [710, 312] on button "Okay" at bounding box center [708, 308] width 43 height 26
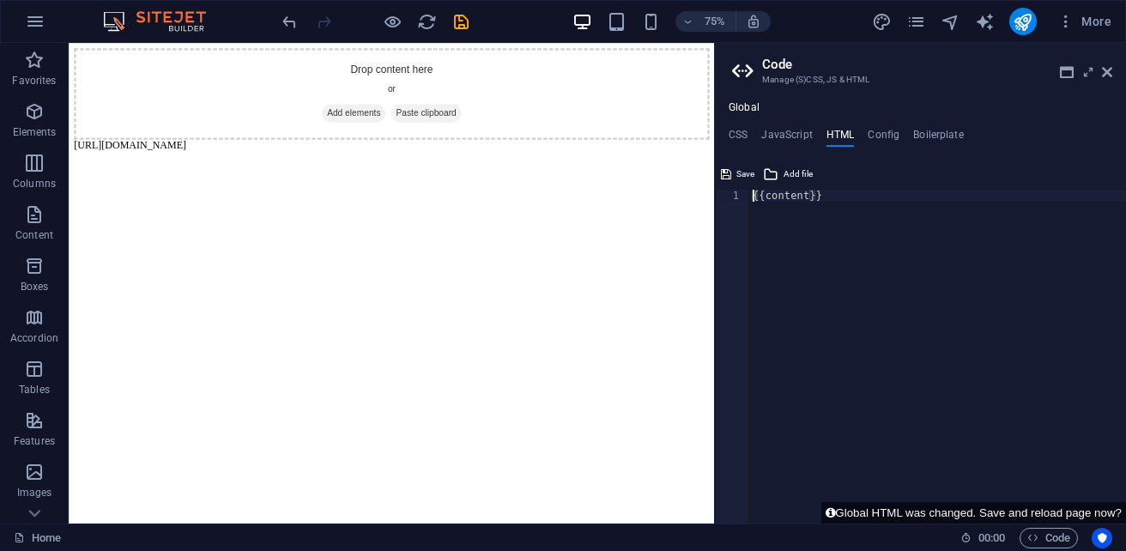
paste textarea
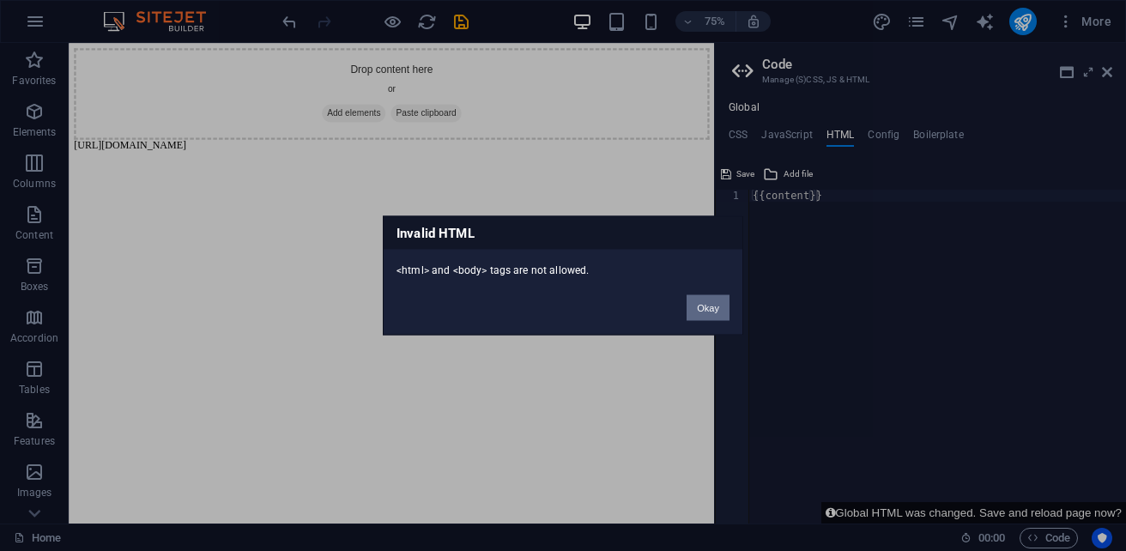
click at [712, 318] on button "Okay" at bounding box center [708, 308] width 43 height 26
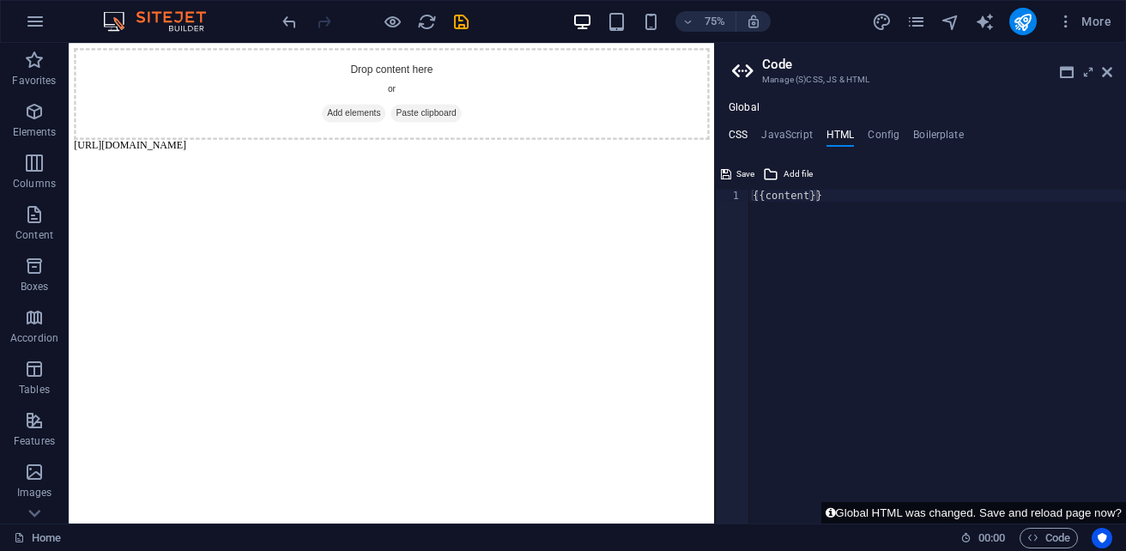
click at [736, 134] on h4 "CSS" at bounding box center [738, 138] width 19 height 19
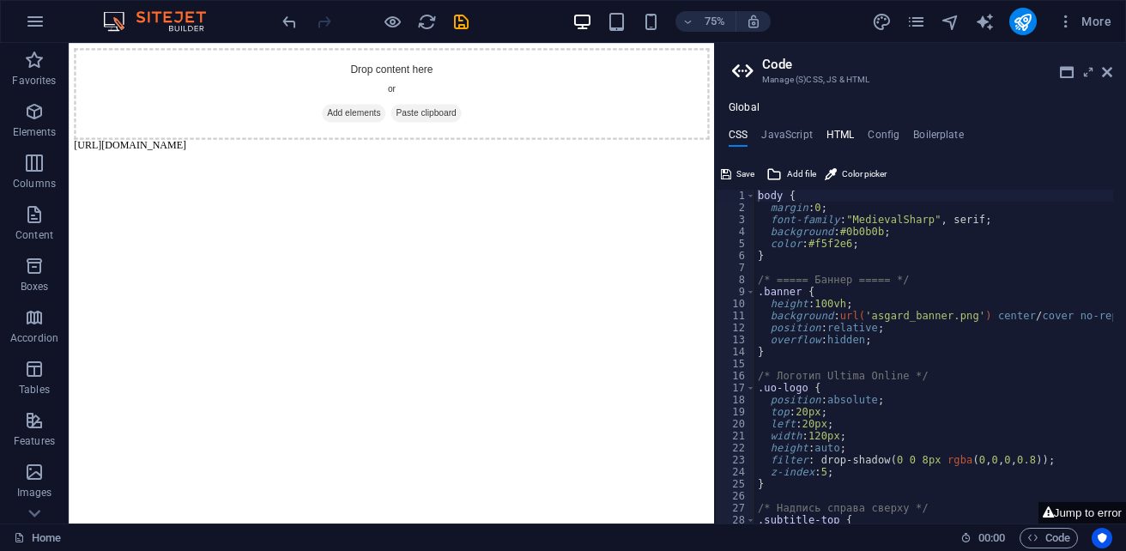
click at [828, 136] on h4 "HTML" at bounding box center [840, 138] width 28 height 19
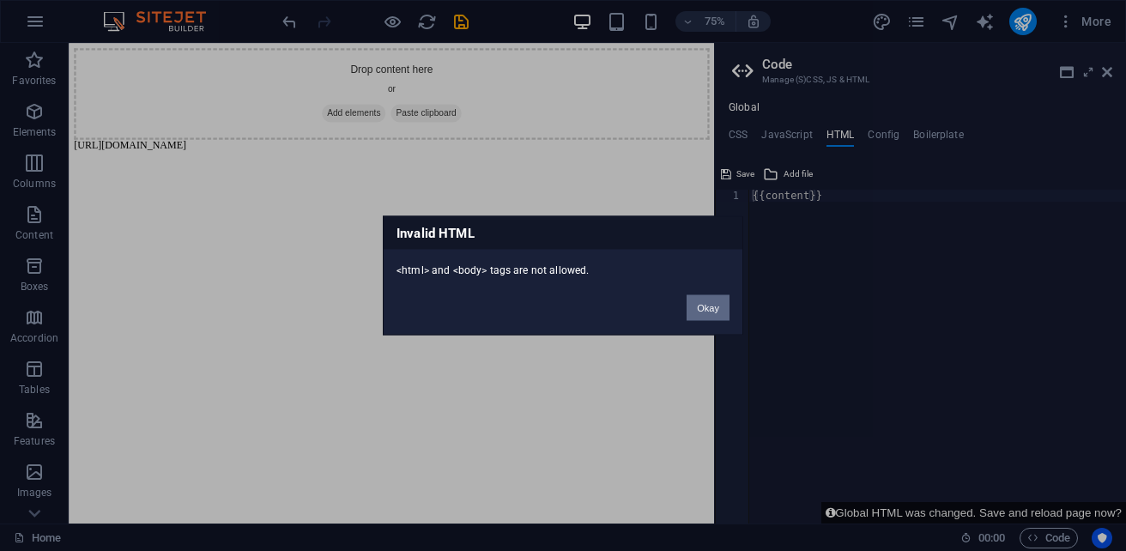
click at [716, 307] on button "Okay" at bounding box center [708, 308] width 43 height 26
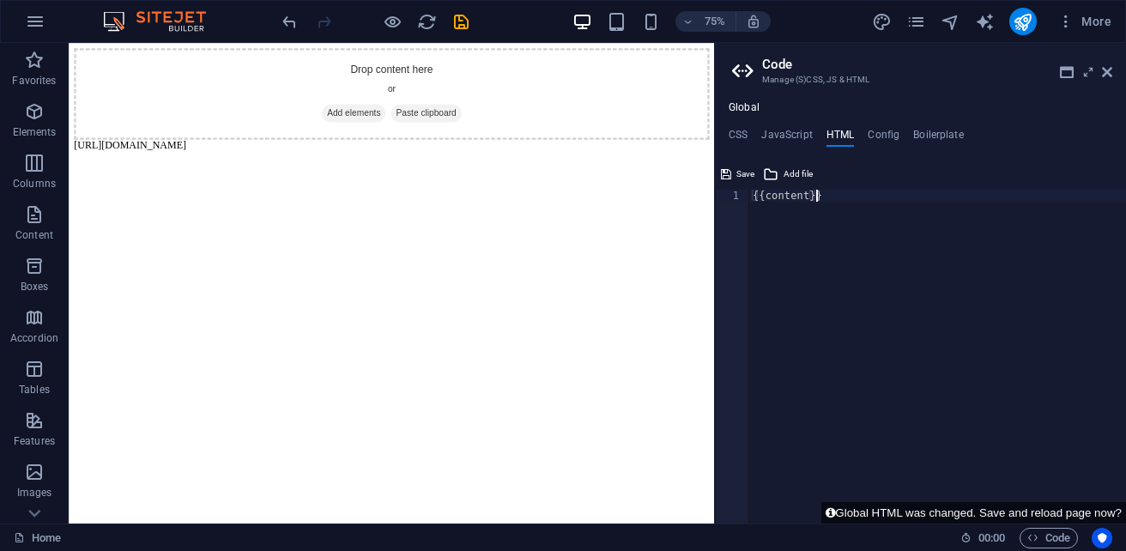
click at [820, 208] on div "{{content}}" at bounding box center [937, 369] width 377 height 358
paste textarea "j"
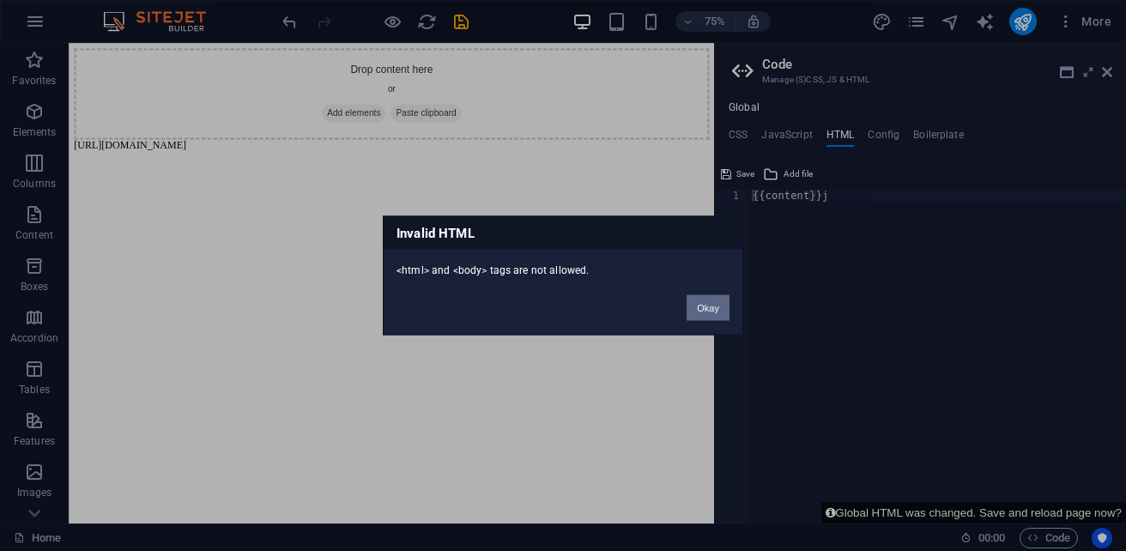
click at [724, 315] on button "Okay" at bounding box center [708, 308] width 43 height 26
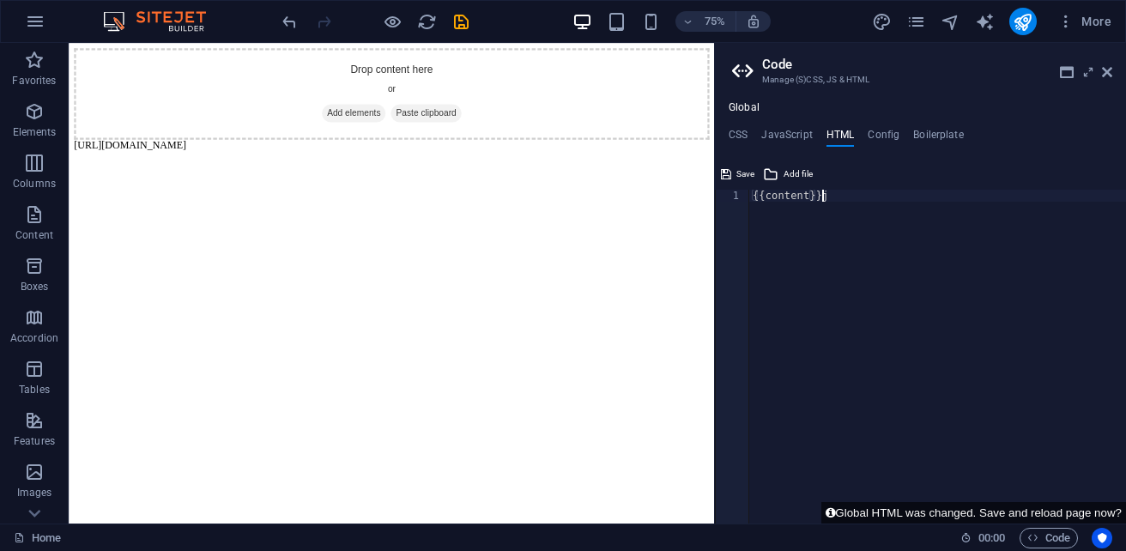
click at [839, 194] on div "{{content}}j" at bounding box center [937, 369] width 377 height 358
type textarea "{{content}}"
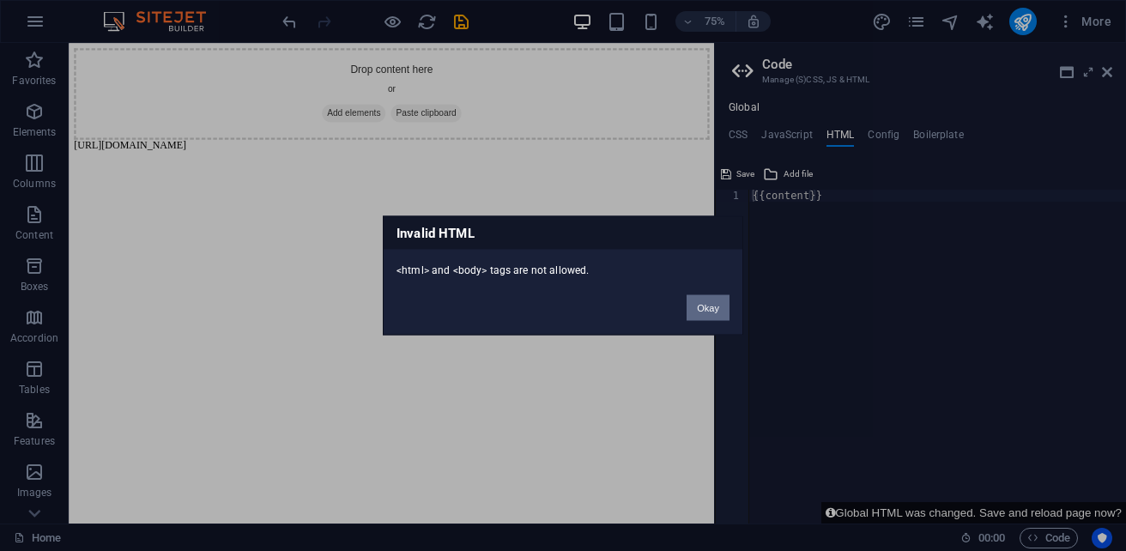
click at [715, 300] on button "Okay" at bounding box center [708, 308] width 43 height 26
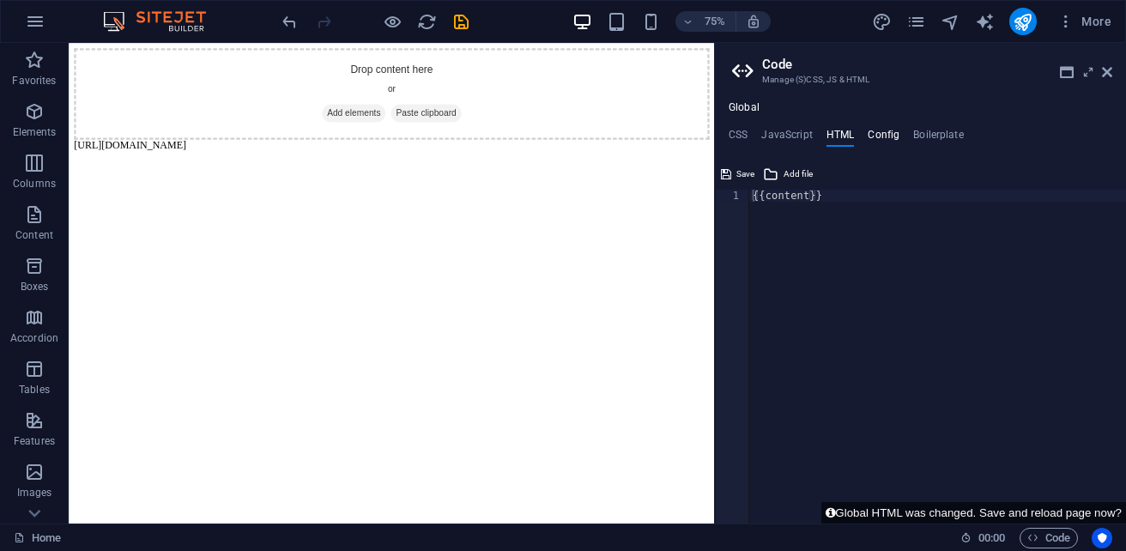
click at [883, 135] on h4 "Config" at bounding box center [884, 138] width 32 height 19
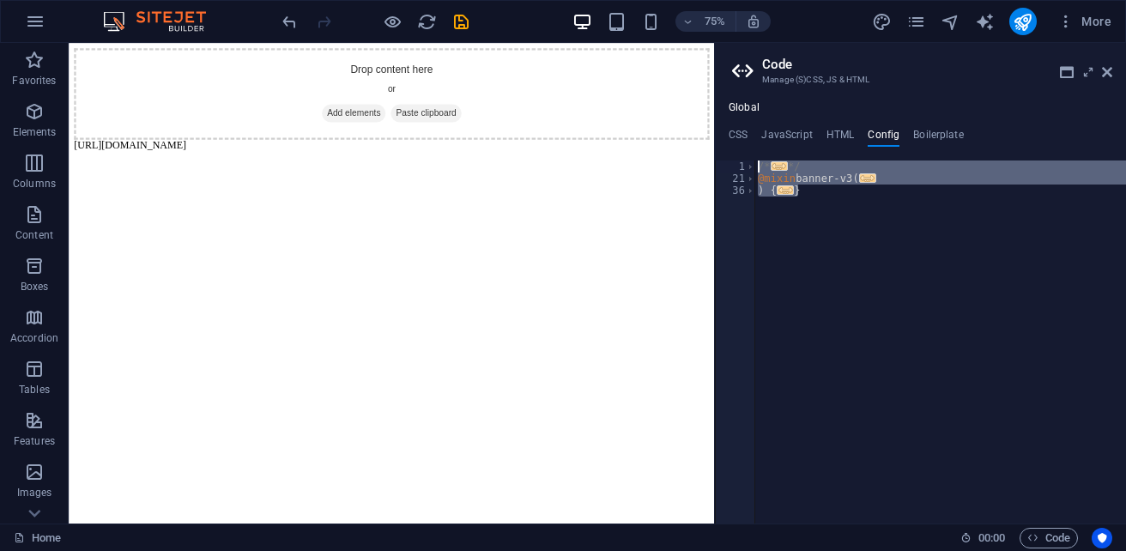
drag, startPoint x: 808, startPoint y: 195, endPoint x: 716, endPoint y: 138, distance: 107.9
click at [716, 138] on aside "Code Manage (S)CSS, JS & HTML Global CSS JavaScript HTML Config Boilerplate bod…" at bounding box center [920, 283] width 412 height 481
type textarea "/** * Banner"
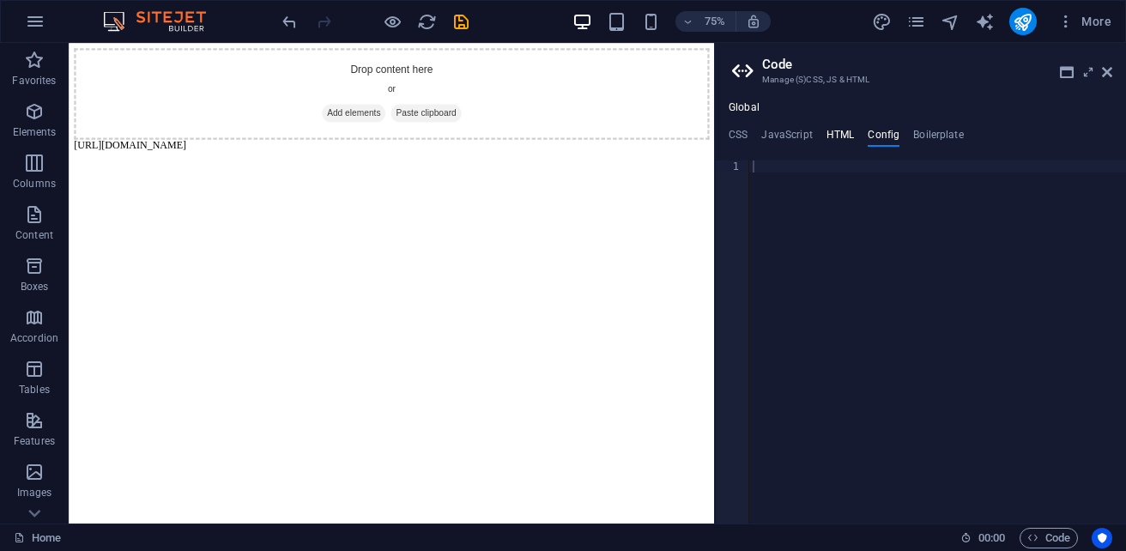
click at [833, 141] on h4 "HTML" at bounding box center [840, 138] width 28 height 19
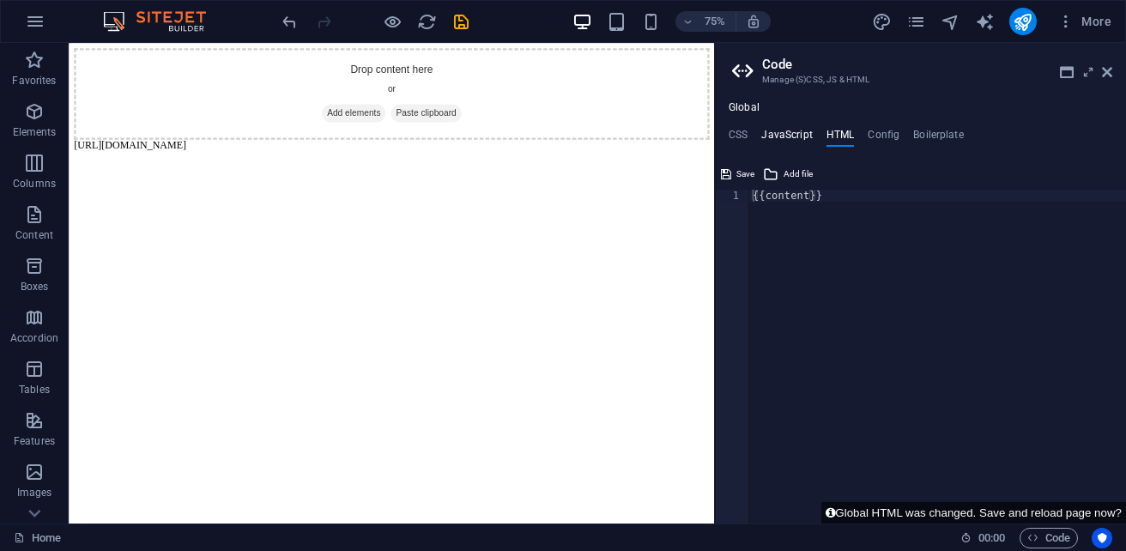
click at [777, 129] on h4 "JavaScript" at bounding box center [786, 138] width 51 height 19
click at [729, 138] on h4 "CSS" at bounding box center [738, 138] width 19 height 19
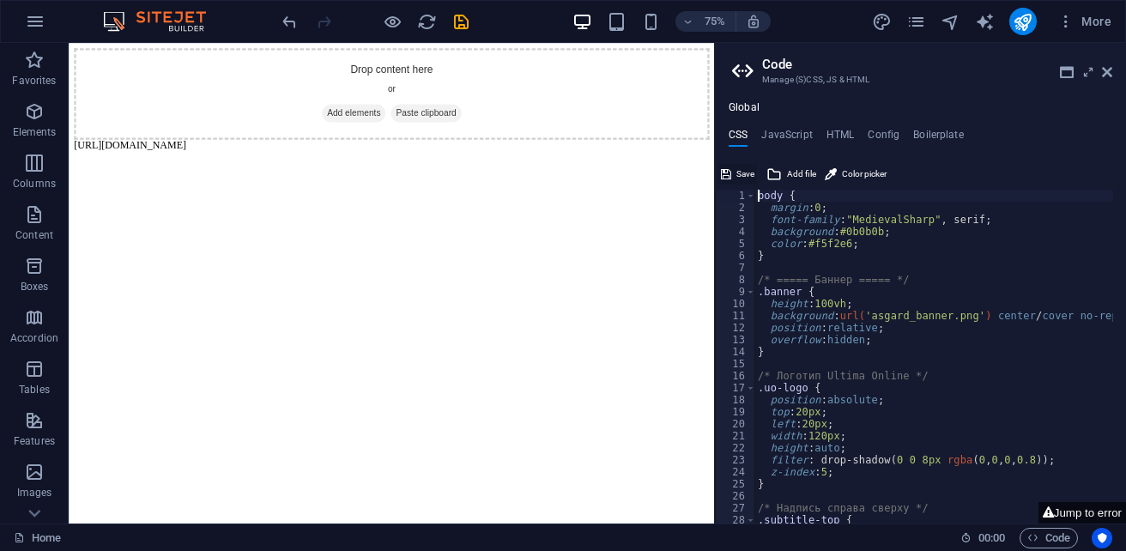
click at [735, 175] on button "Save" at bounding box center [737, 174] width 39 height 21
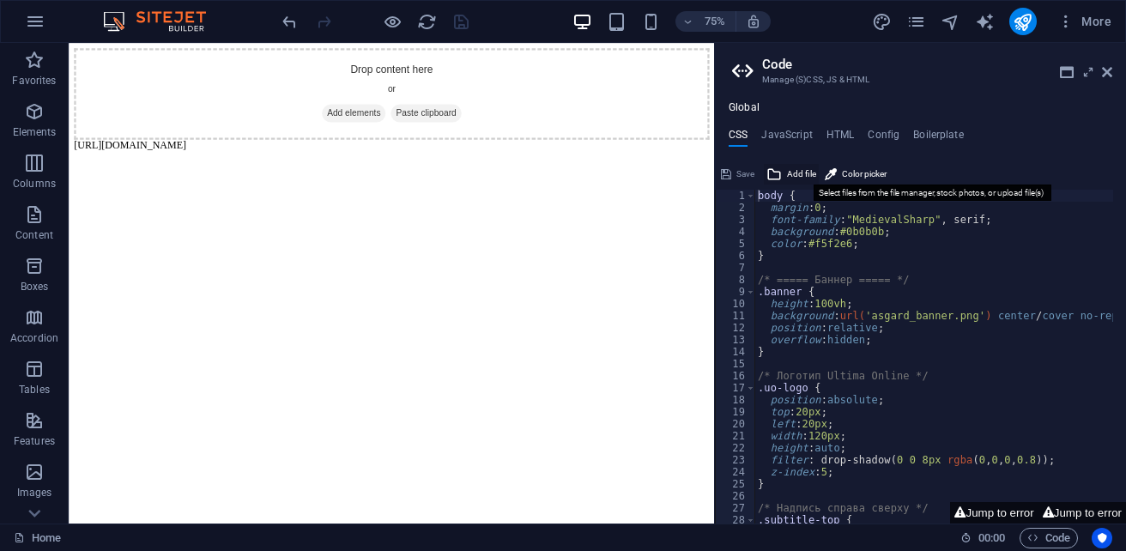
click at [788, 176] on span "Add file" at bounding box center [801, 174] width 29 height 21
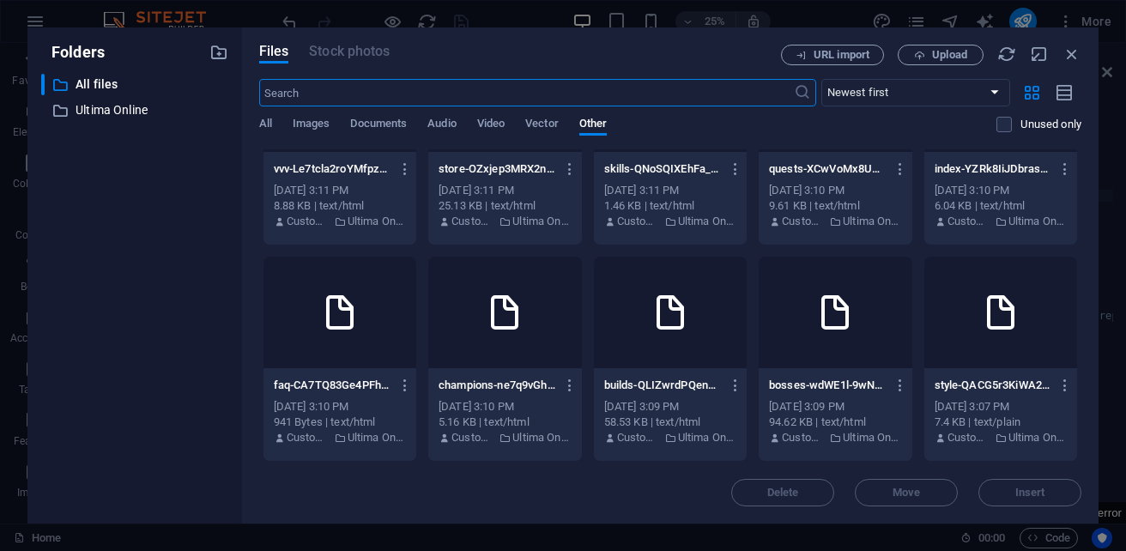
scroll to position [326, 0]
click at [924, 307] on div at bounding box center [1000, 313] width 153 height 112
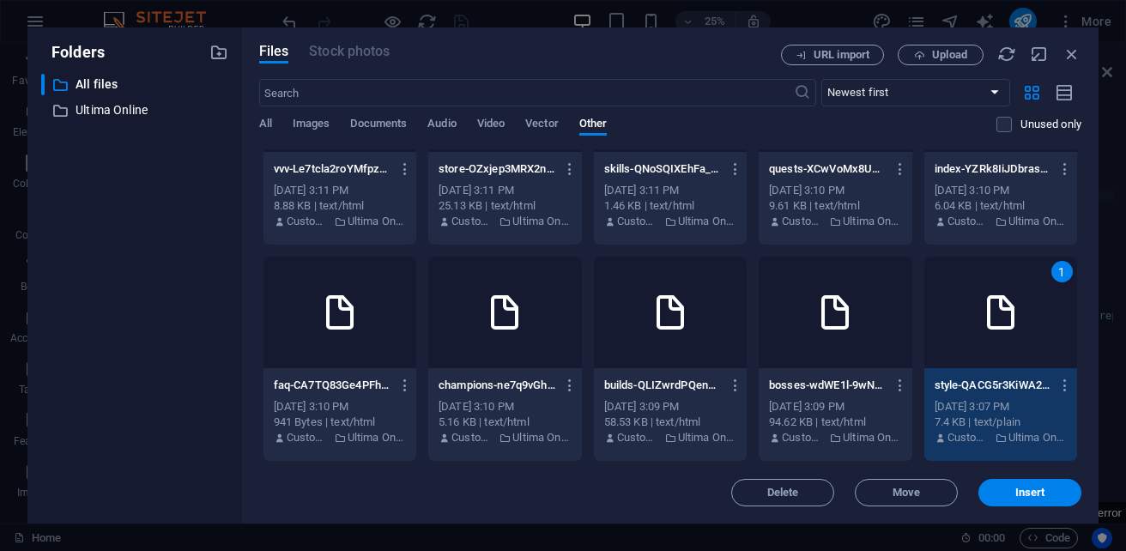
click at [924, 307] on div "1" at bounding box center [1000, 313] width 153 height 112
type textarea "[URL][DOMAIN_NAME] {"
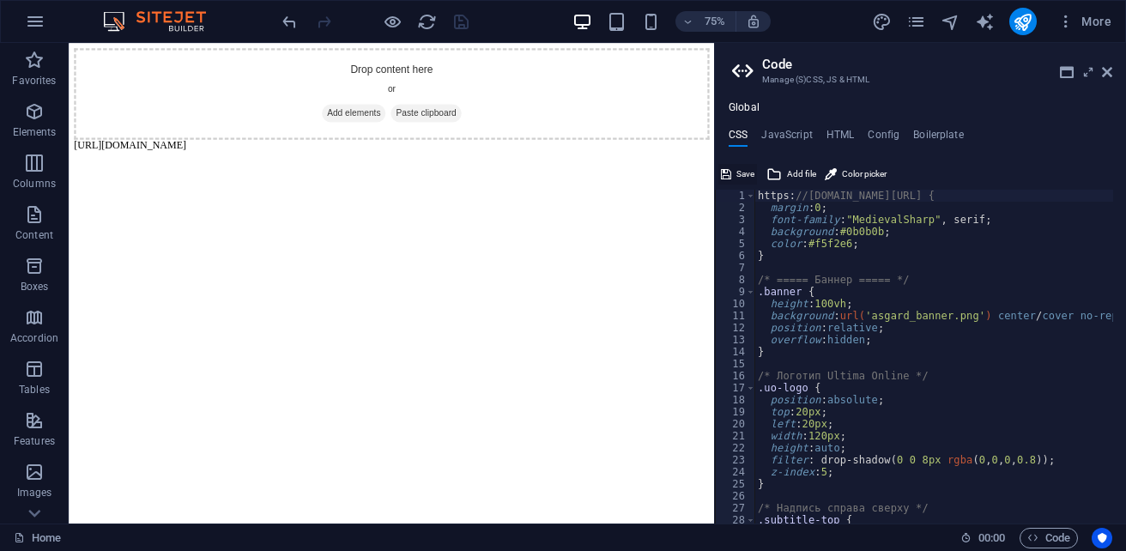
click at [735, 175] on button "Save" at bounding box center [737, 174] width 39 height 21
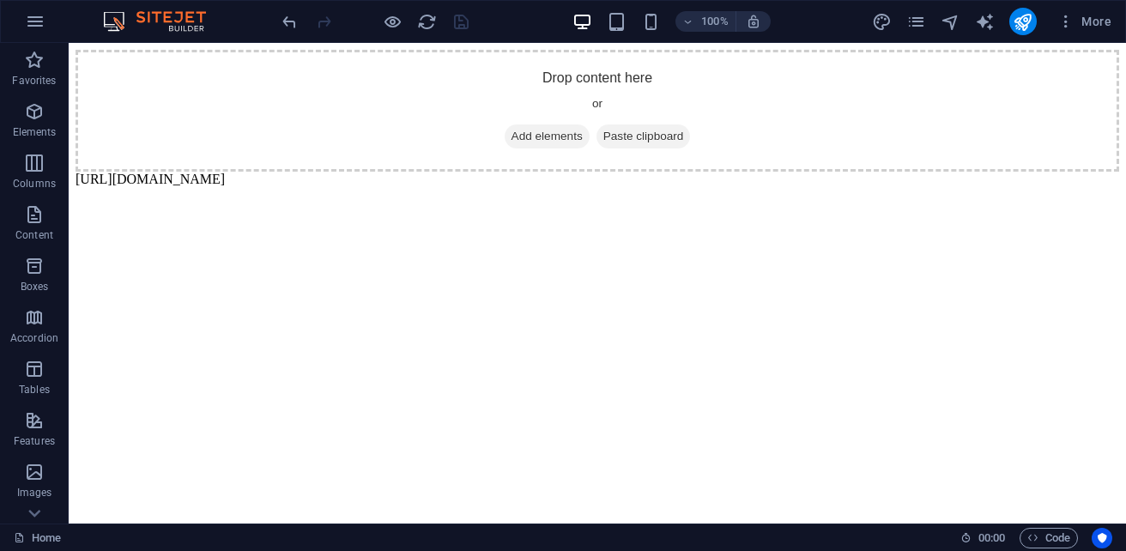
click at [497, 173] on body "Drop content here or Add elements Paste clipboard [URL][DOMAIN_NAME]" at bounding box center [598, 118] width 1044 height 137
click at [494, 173] on body "Drop content here or Add elements Paste clipboard [URL][DOMAIN_NAME]" at bounding box center [598, 118] width 1044 height 137
click at [339, 194] on html "Drop content here or Add elements Paste clipboard [URL][DOMAIN_NAME]" at bounding box center [597, 118] width 1057 height 151
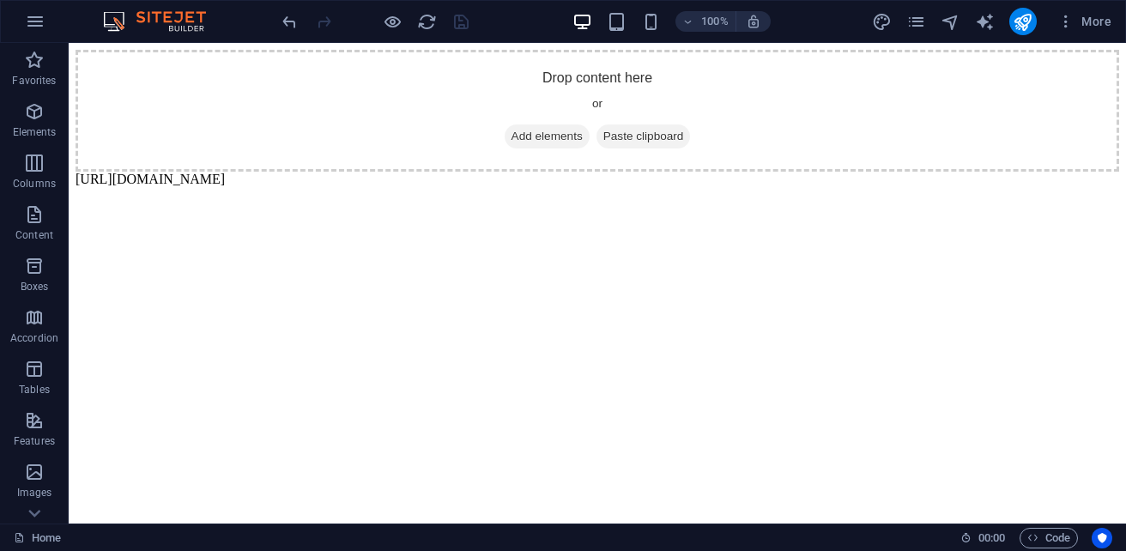
click at [339, 194] on html "Drop content here or Add elements Paste clipboard [URL][DOMAIN_NAME]" at bounding box center [597, 118] width 1057 height 151
click at [45, 57] on span "Favorites" at bounding box center [34, 70] width 69 height 41
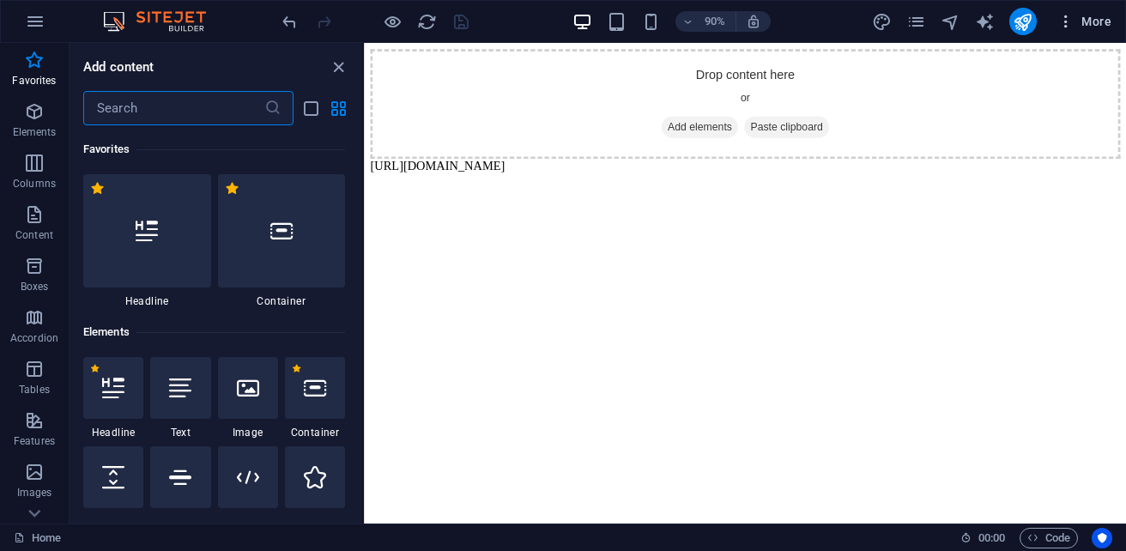
click at [1075, 21] on span "More" at bounding box center [1084, 21] width 54 height 17
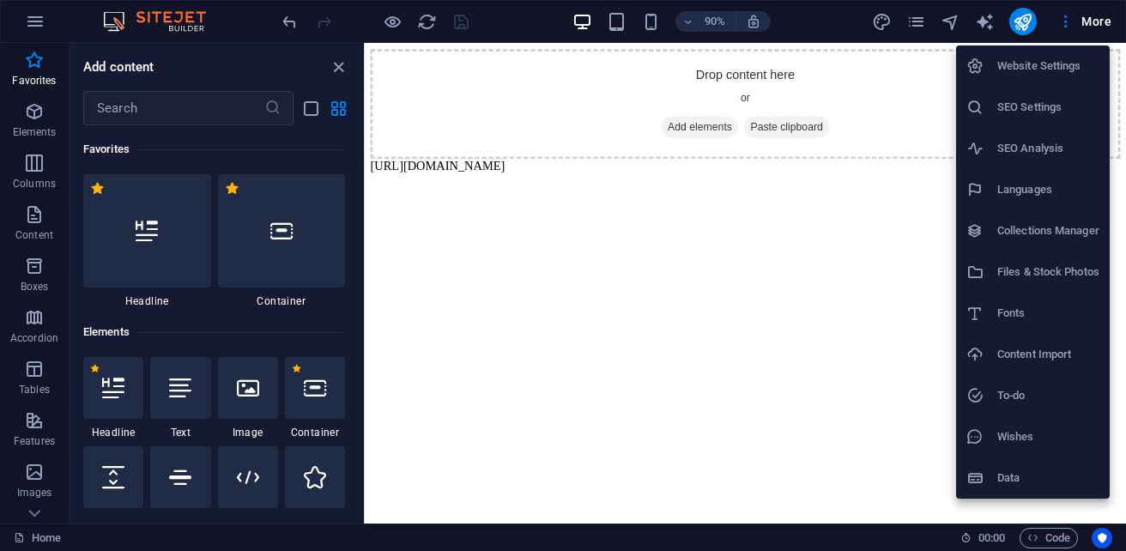
click at [1049, 274] on h6 "Files & Stock Photos" at bounding box center [1048, 272] width 102 height 21
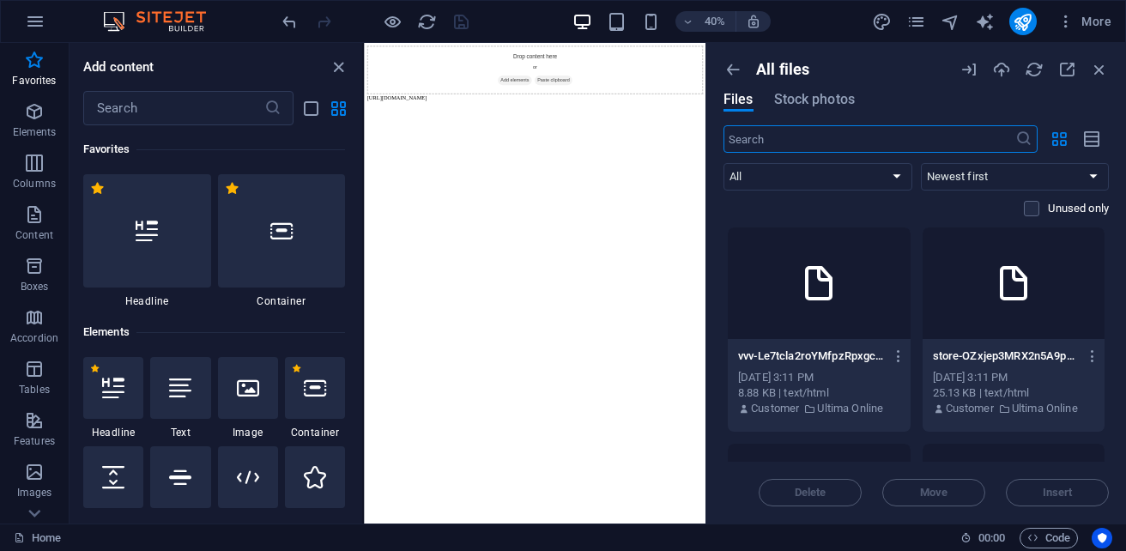
scroll to position [86, 0]
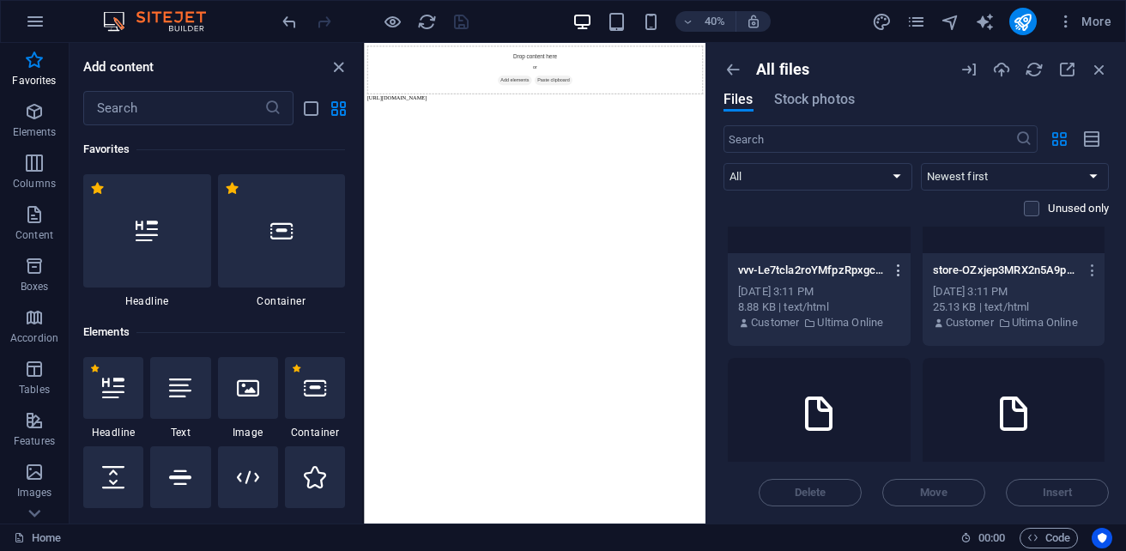
click at [895, 271] on icon "button" at bounding box center [899, 270] width 16 height 15
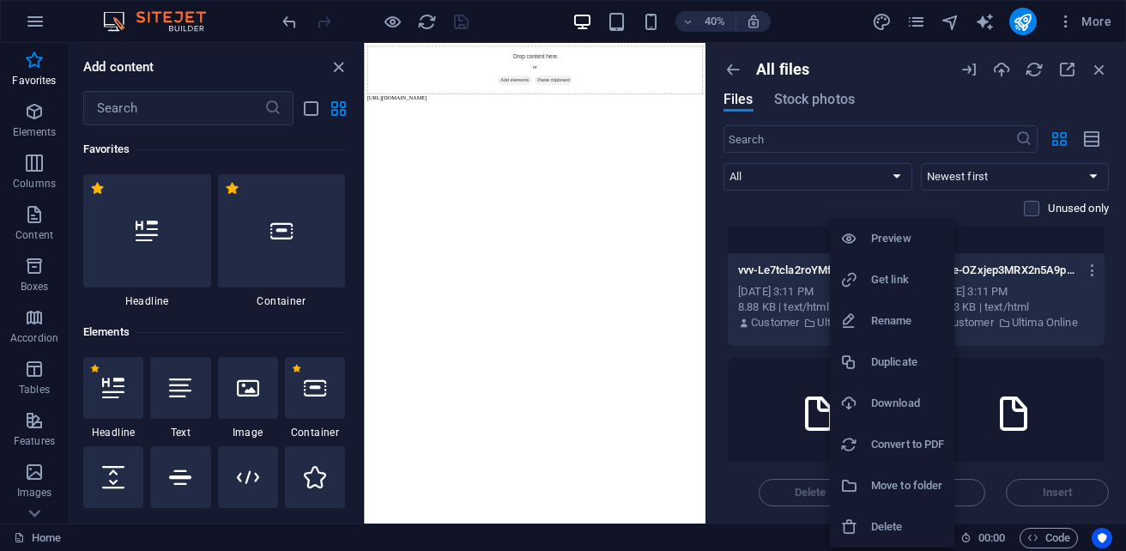
click at [914, 281] on h6 "Get link" at bounding box center [907, 279] width 73 height 21
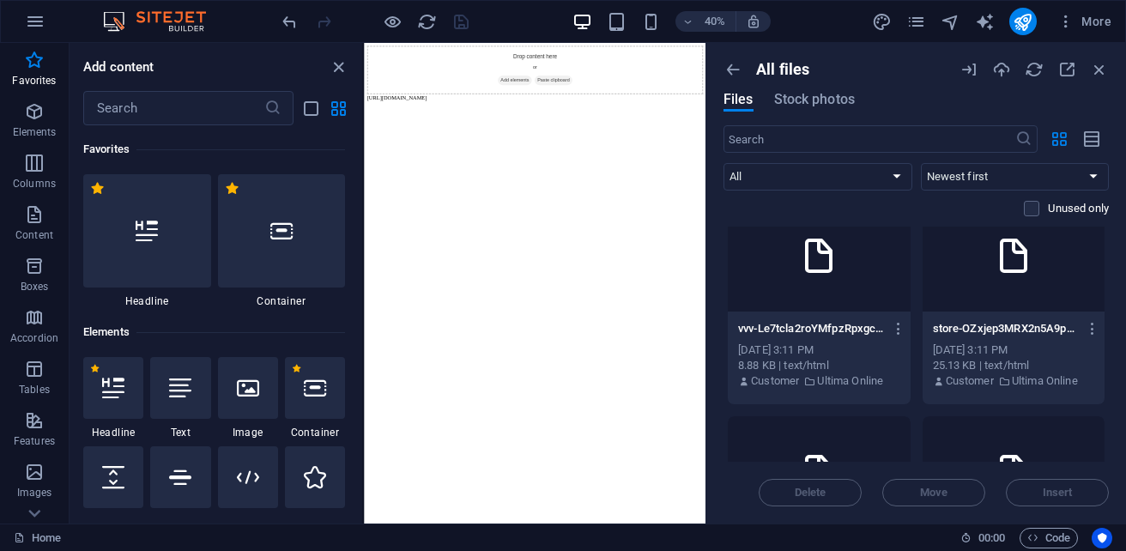
scroll to position [0, 0]
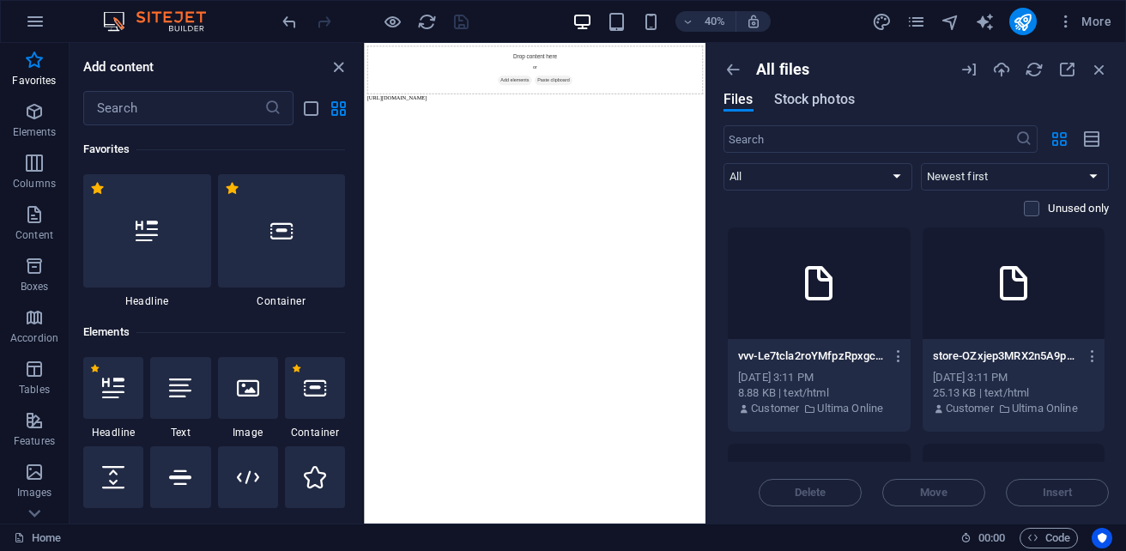
click at [826, 108] on span "Stock photos" at bounding box center [814, 99] width 81 height 21
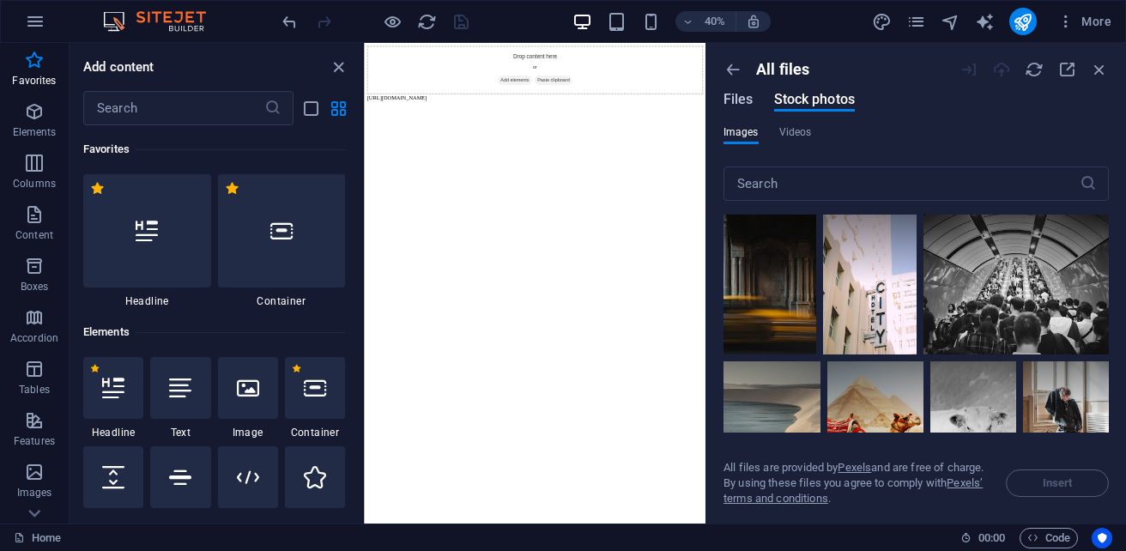
click at [742, 104] on span "Files" at bounding box center [739, 99] width 30 height 21
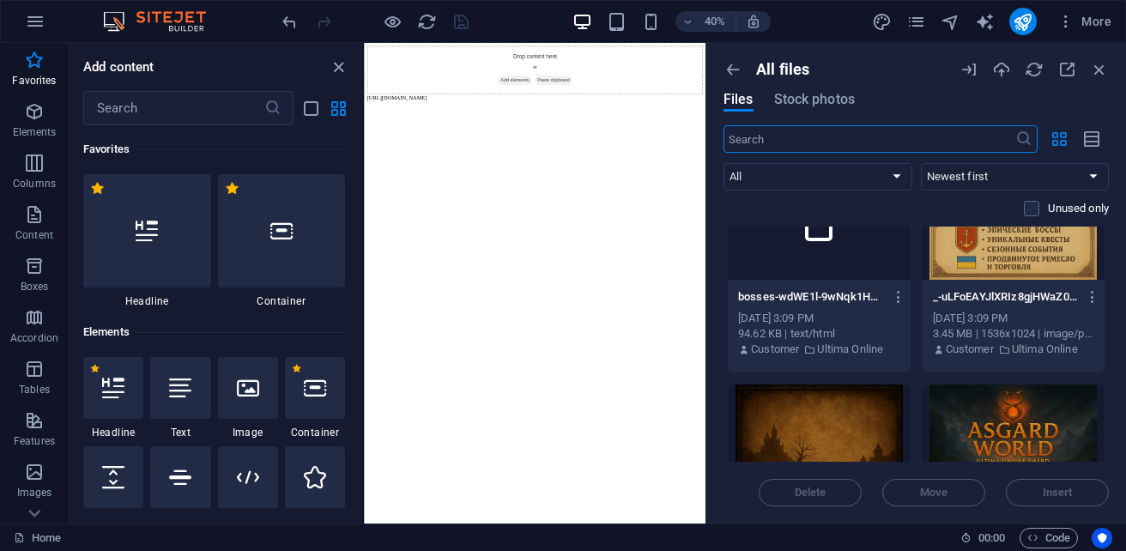
scroll to position [1030, 0]
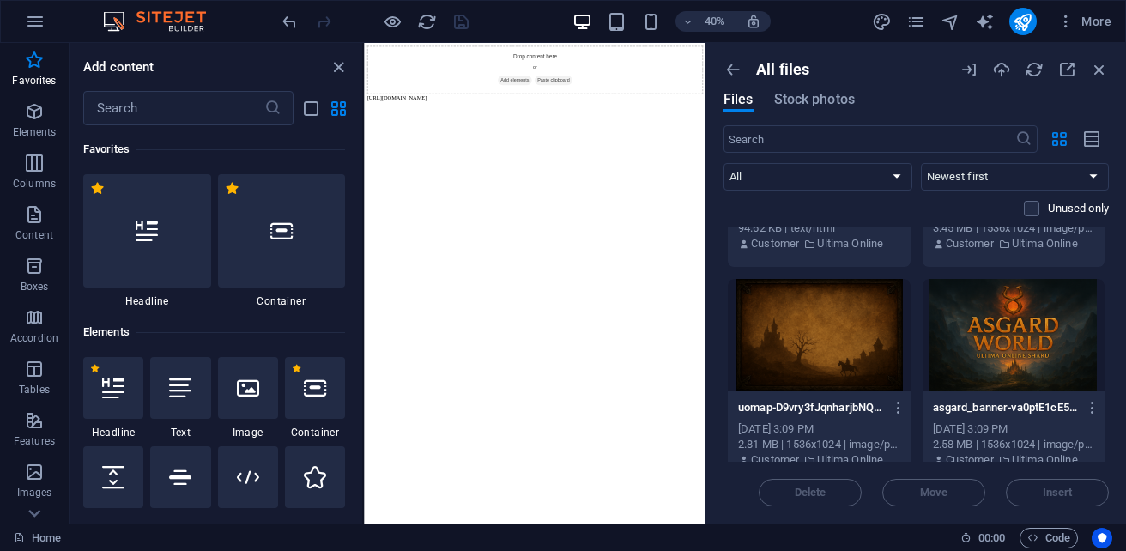
click at [1034, 347] on div at bounding box center [1014, 335] width 183 height 112
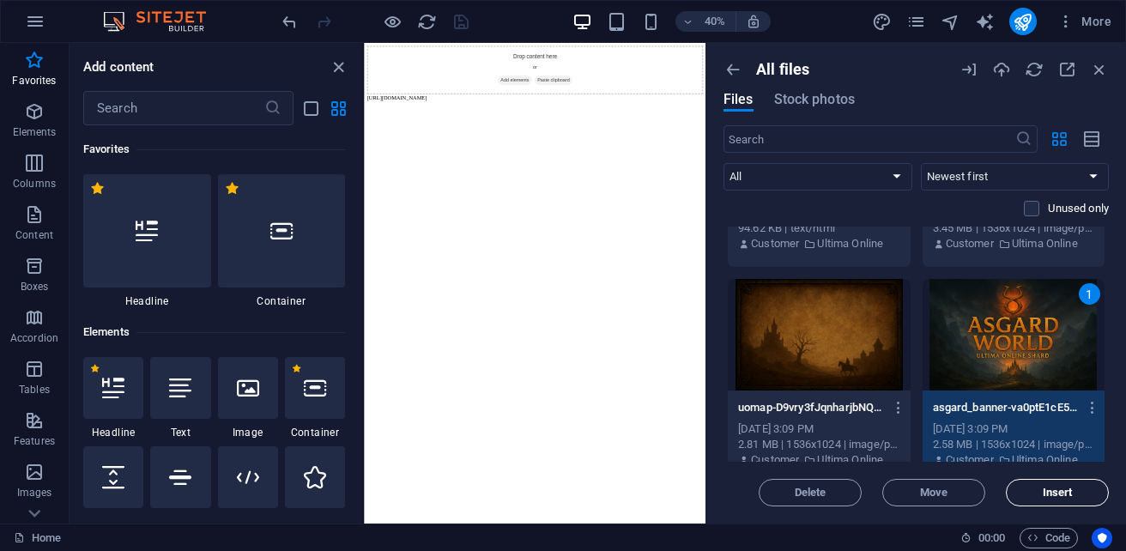
click at [1070, 492] on span "Insert" at bounding box center [1058, 492] width 30 height 10
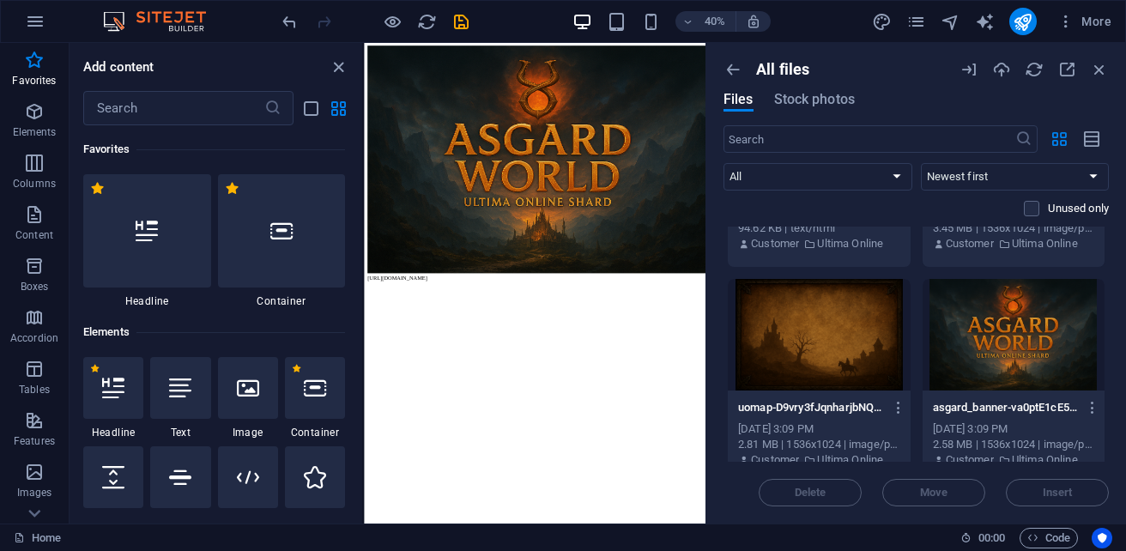
click at [621, 69] on body "[URL][DOMAIN_NAME]" at bounding box center [791, 344] width 840 height 588
click at [726, 68] on icon "button" at bounding box center [733, 69] width 19 height 19
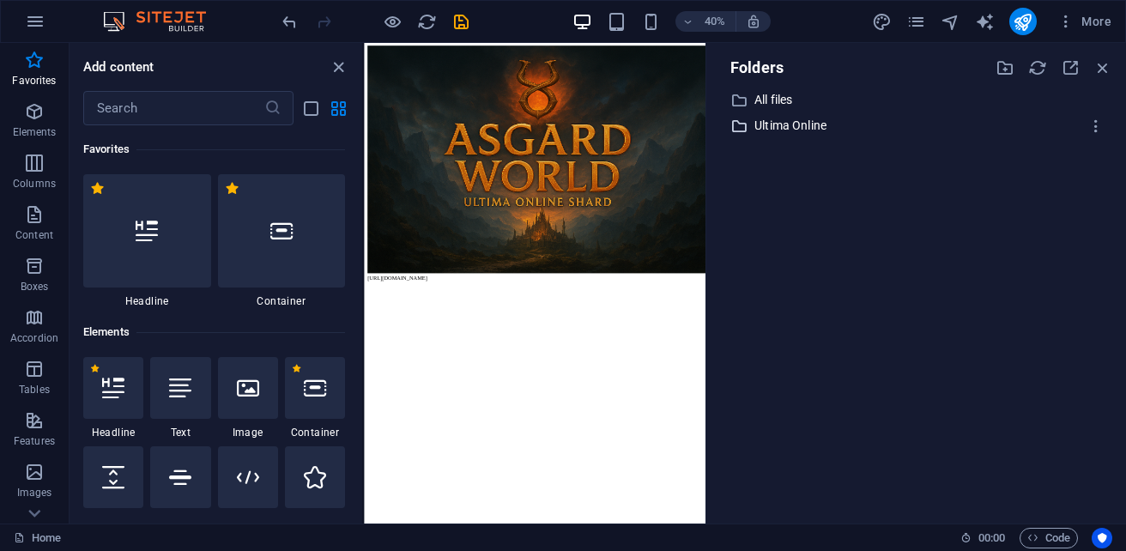
click at [804, 124] on p "Ultima Online" at bounding box center [917, 126] width 326 height 20
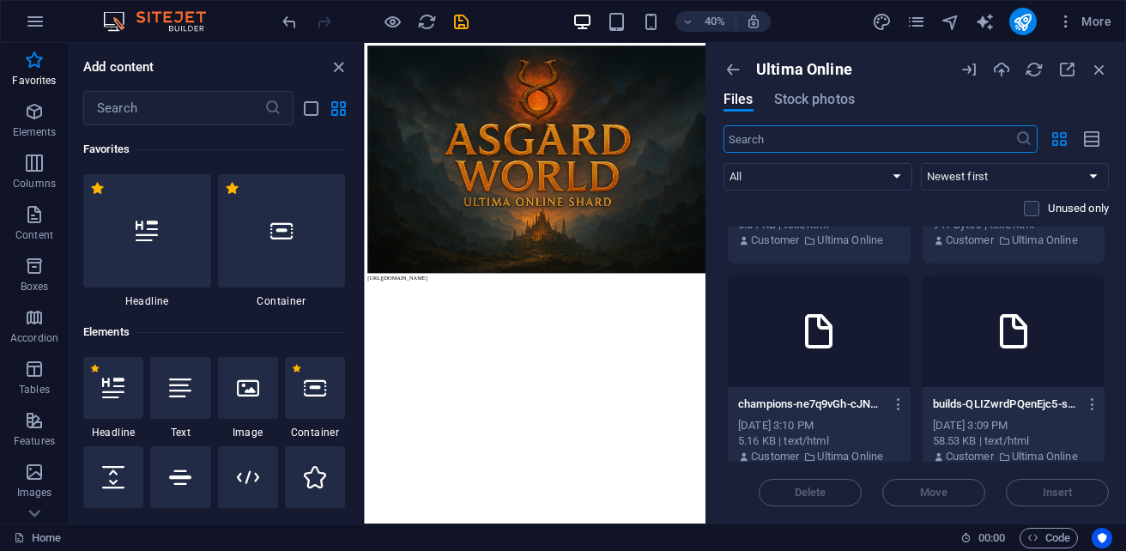
scroll to position [515, 0]
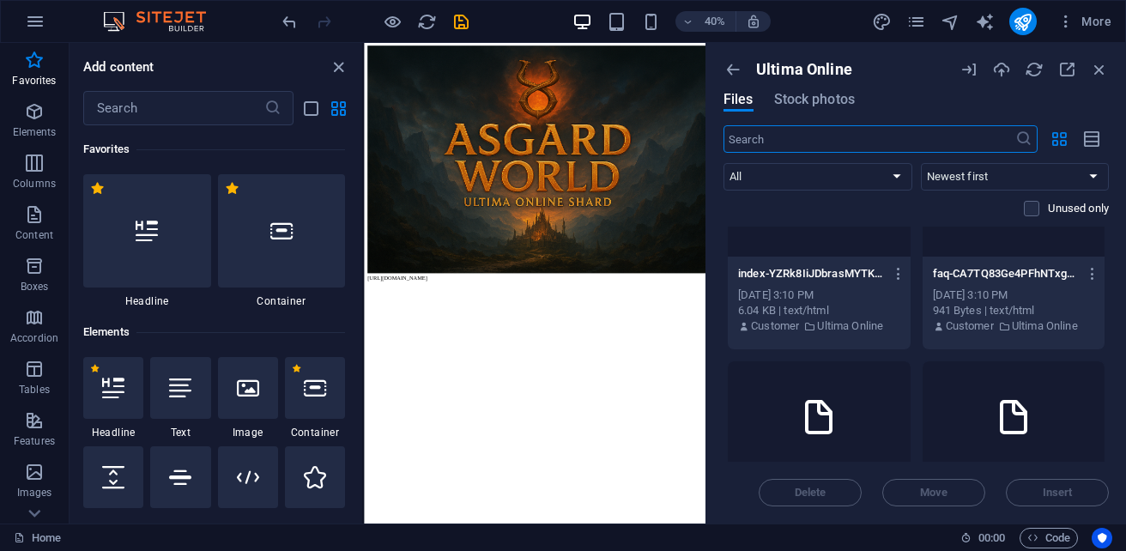
click at [830, 251] on div at bounding box center [819, 201] width 183 height 112
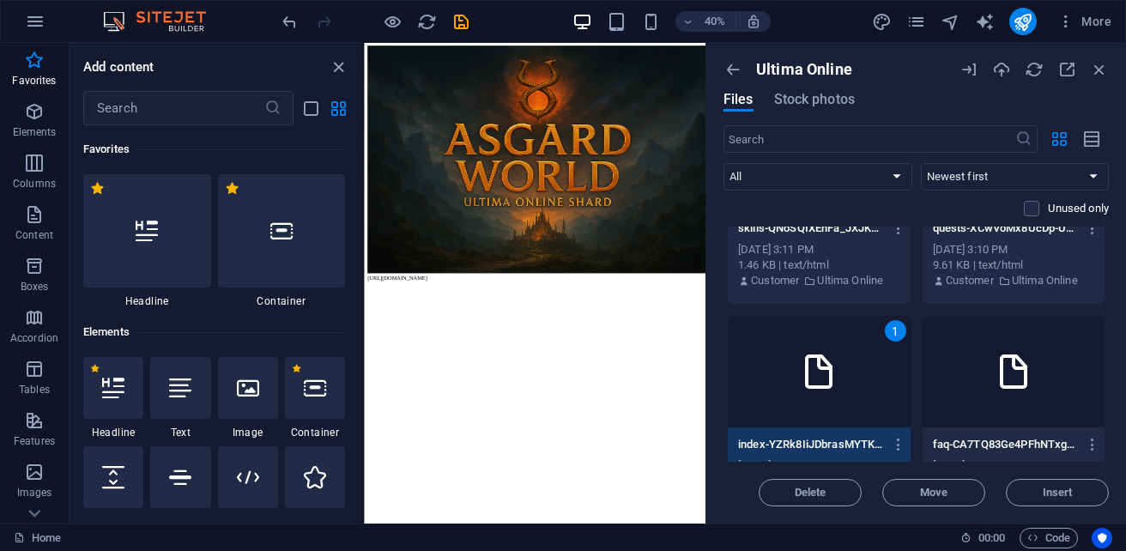
scroll to position [343, 0]
click at [974, 77] on icon "button" at bounding box center [969, 69] width 19 height 19
select select "Ultima Online"
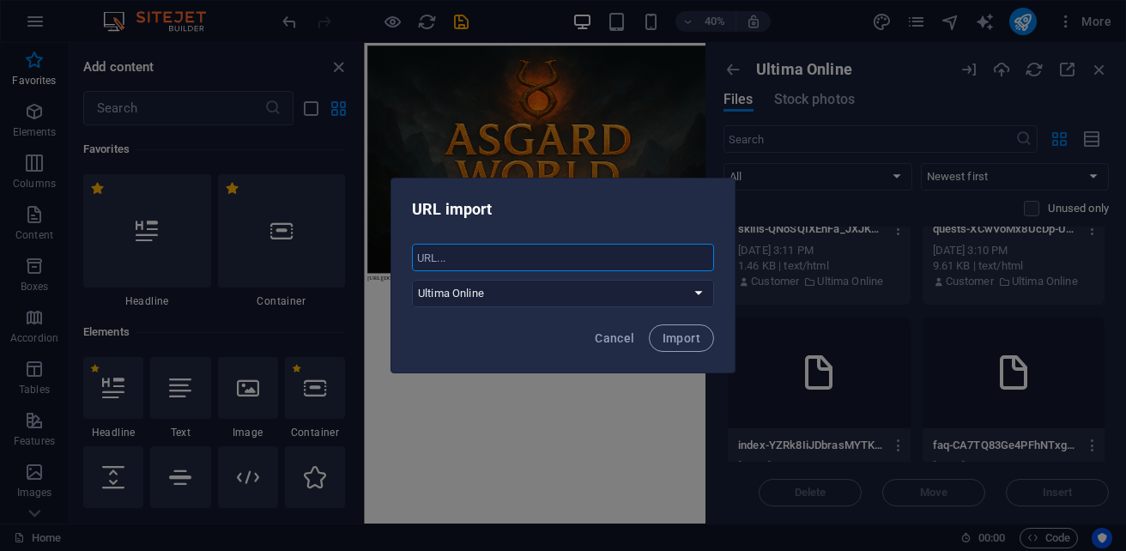
click at [479, 257] on input "text" at bounding box center [563, 257] width 302 height 27
click at [675, 297] on select "All files Ultima Online" at bounding box center [563, 293] width 302 height 27
click at [685, 342] on span "Import" at bounding box center [682, 338] width 38 height 14
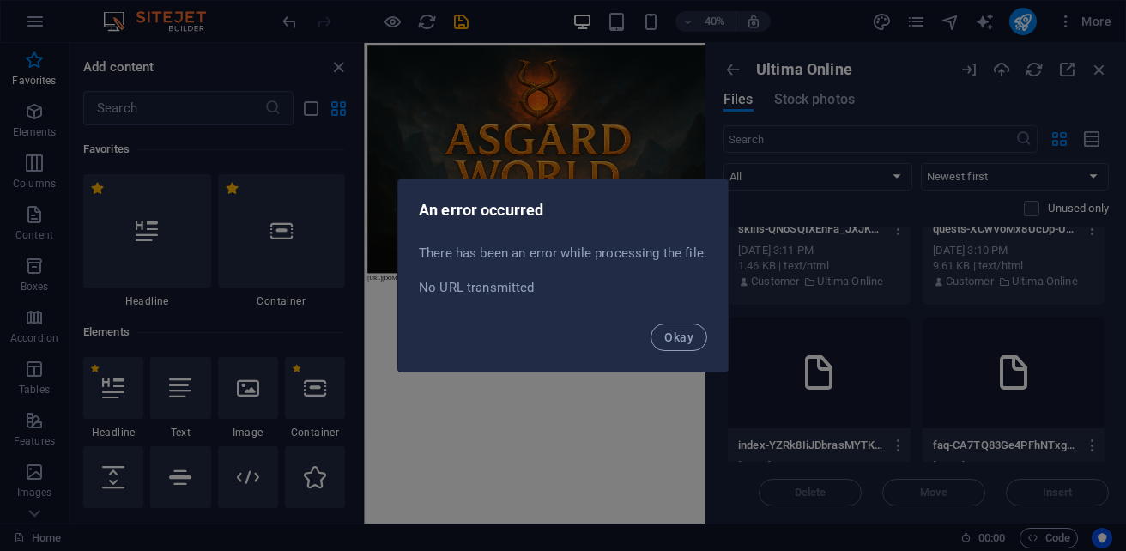
click at [685, 342] on span "Okay" at bounding box center [678, 337] width 29 height 14
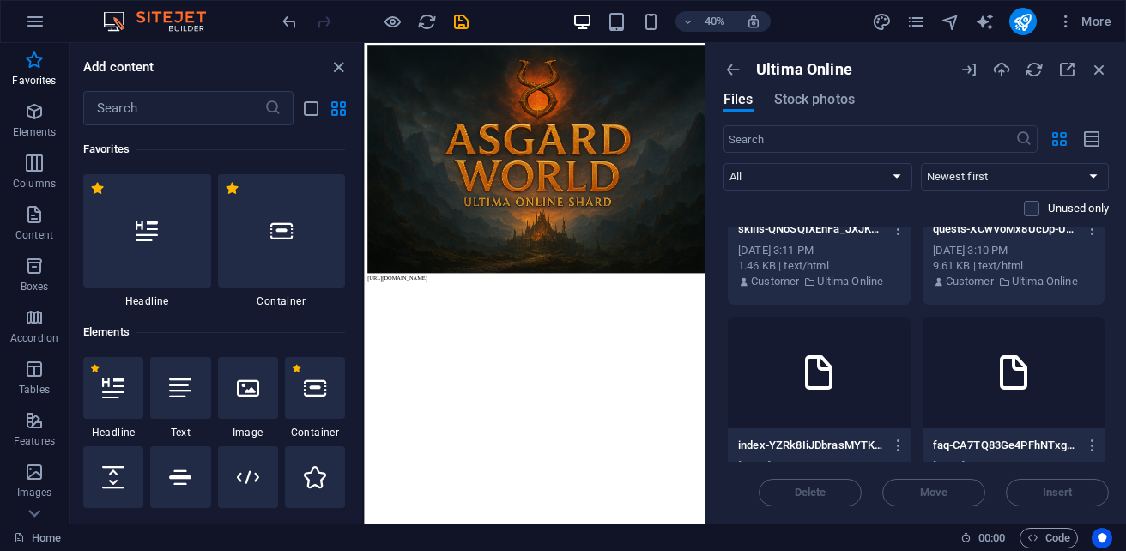
scroll to position [429, 0]
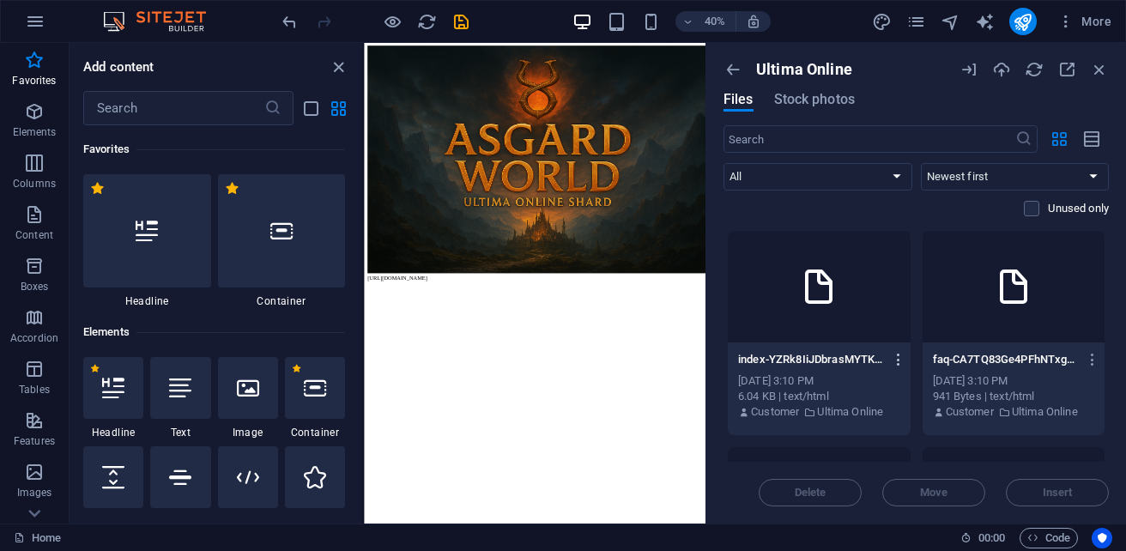
click at [892, 360] on icon "button" at bounding box center [899, 359] width 16 height 15
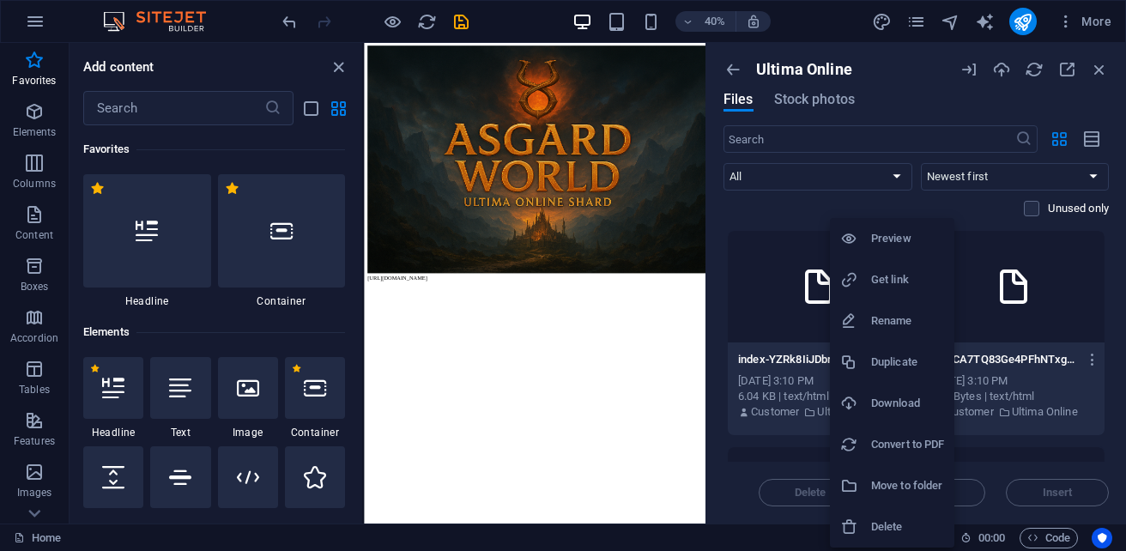
click at [900, 399] on h6 "Download" at bounding box center [907, 403] width 73 height 21
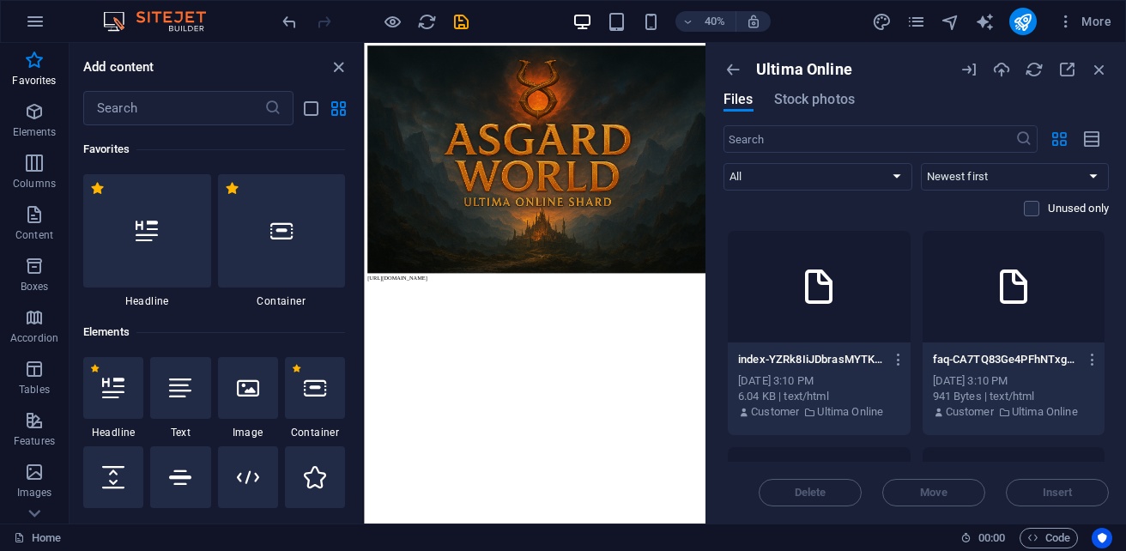
click at [808, 311] on div at bounding box center [819, 287] width 183 height 112
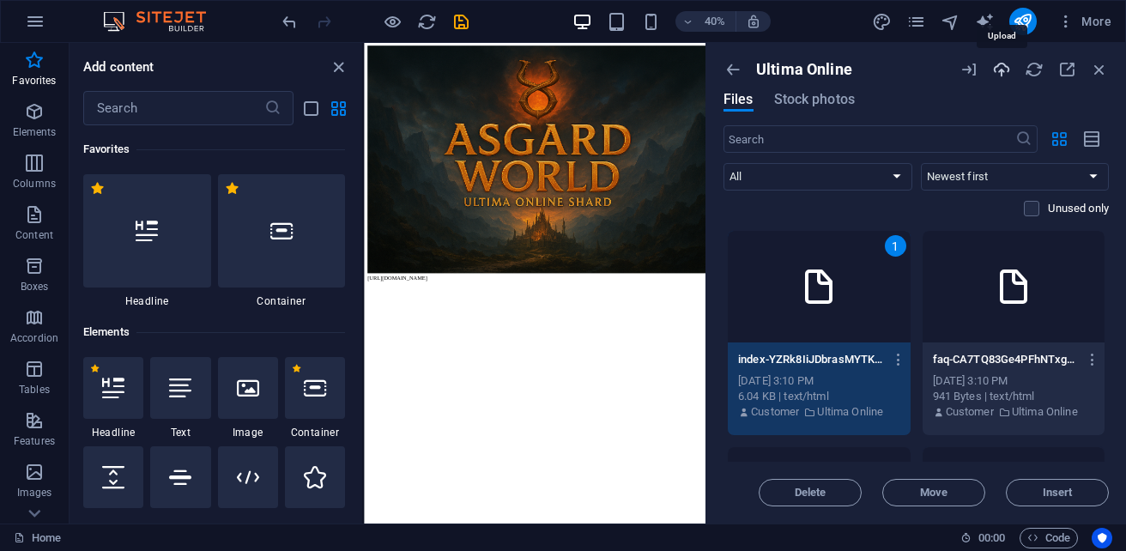
click at [999, 77] on icon "button" at bounding box center [1001, 69] width 19 height 19
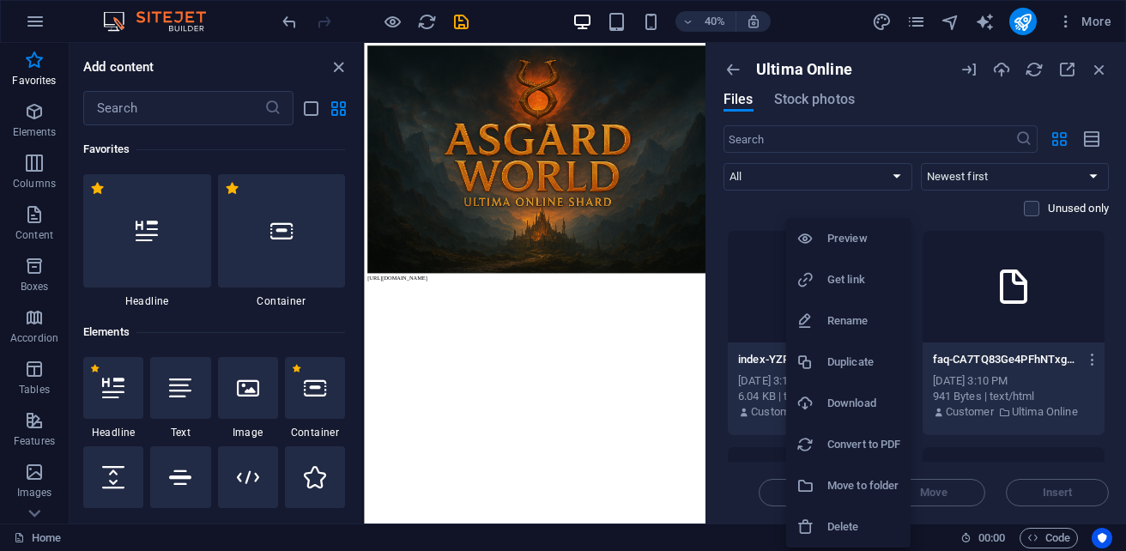
click at [900, 445] on h6 "Convert to PDF" at bounding box center [863, 444] width 73 height 21
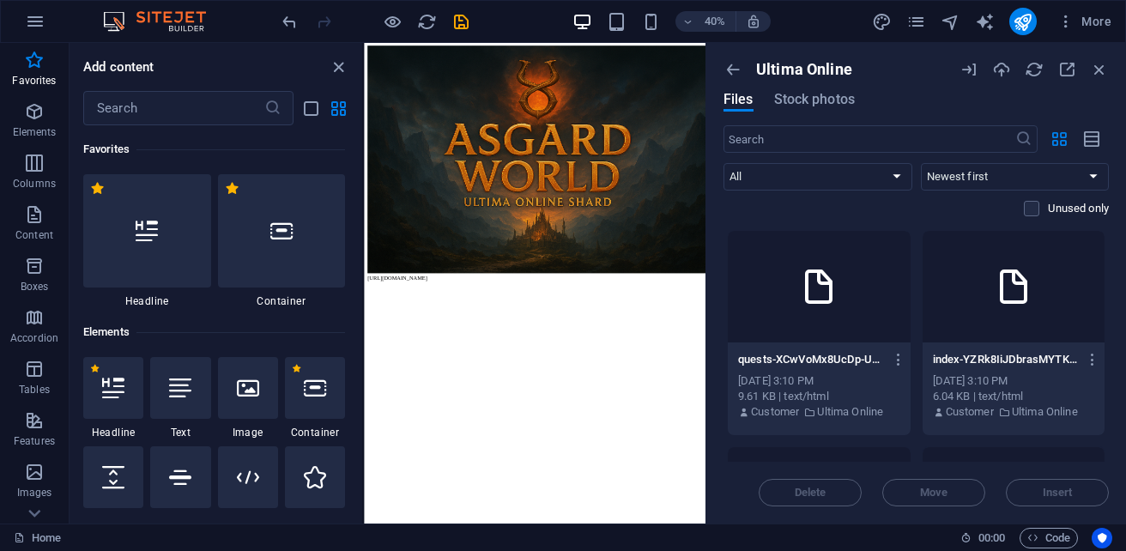
click at [846, 315] on div at bounding box center [819, 287] width 183 height 112
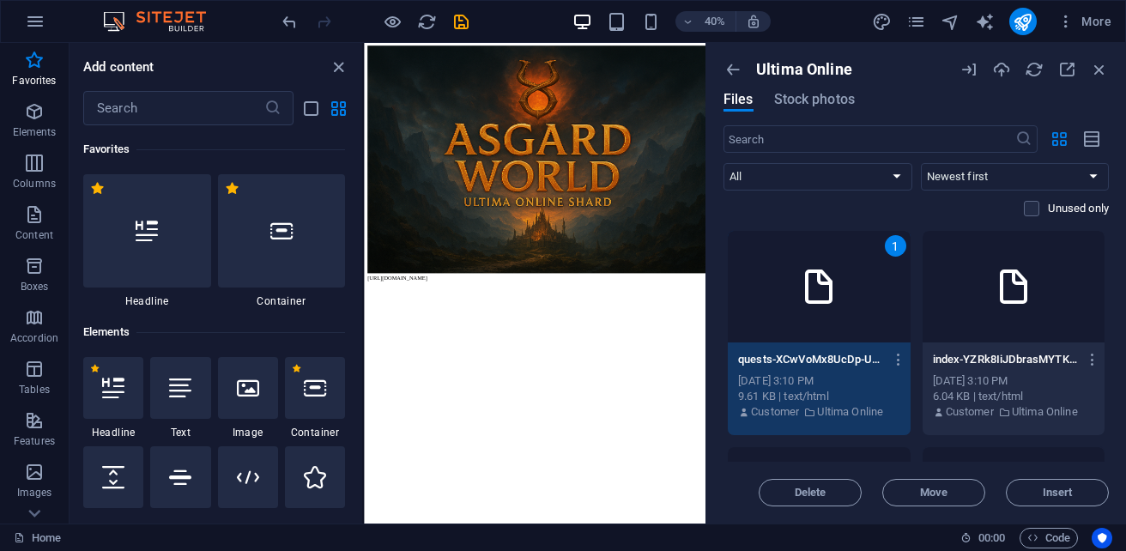
click at [846, 315] on div "1" at bounding box center [819, 287] width 183 height 112
click at [1008, 330] on div at bounding box center [1014, 287] width 183 height 112
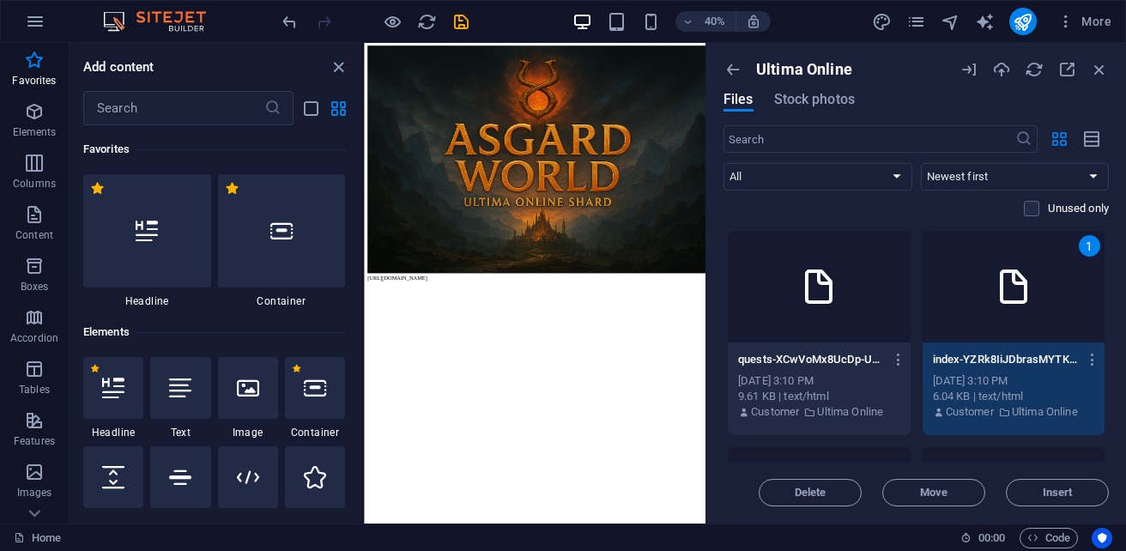
click at [865, 309] on div at bounding box center [819, 287] width 183 height 112
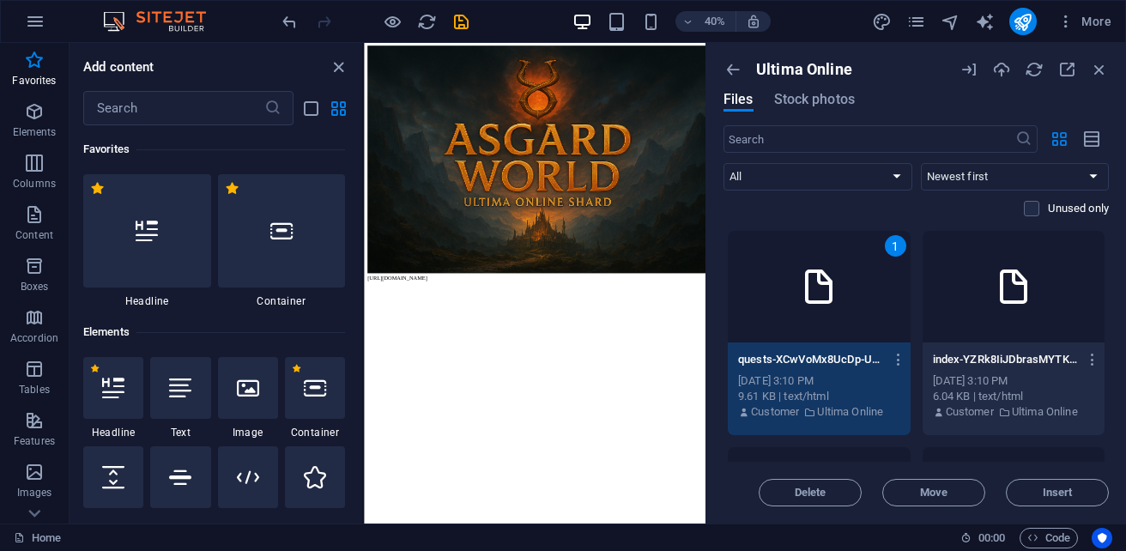
click at [984, 329] on div at bounding box center [1014, 287] width 183 height 112
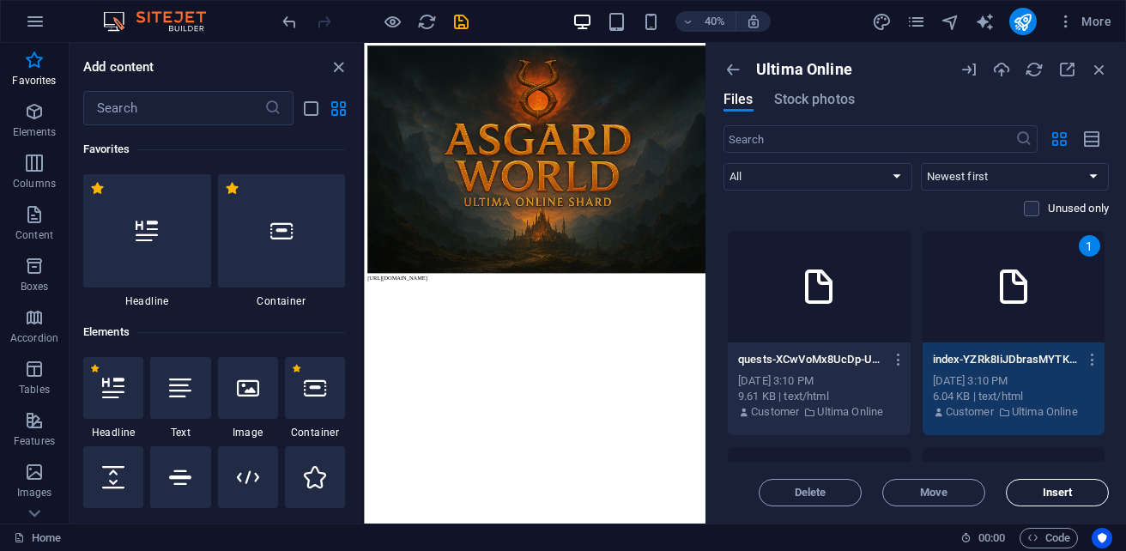
click at [1057, 498] on span "Insert" at bounding box center [1058, 492] width 30 height 10
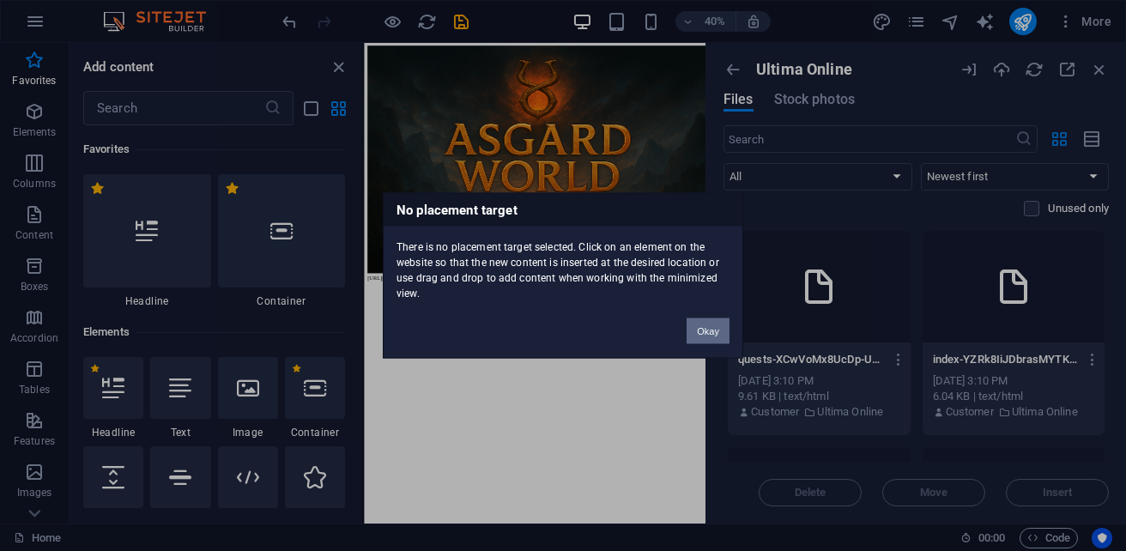
click at [711, 332] on button "Okay" at bounding box center [708, 331] width 43 height 26
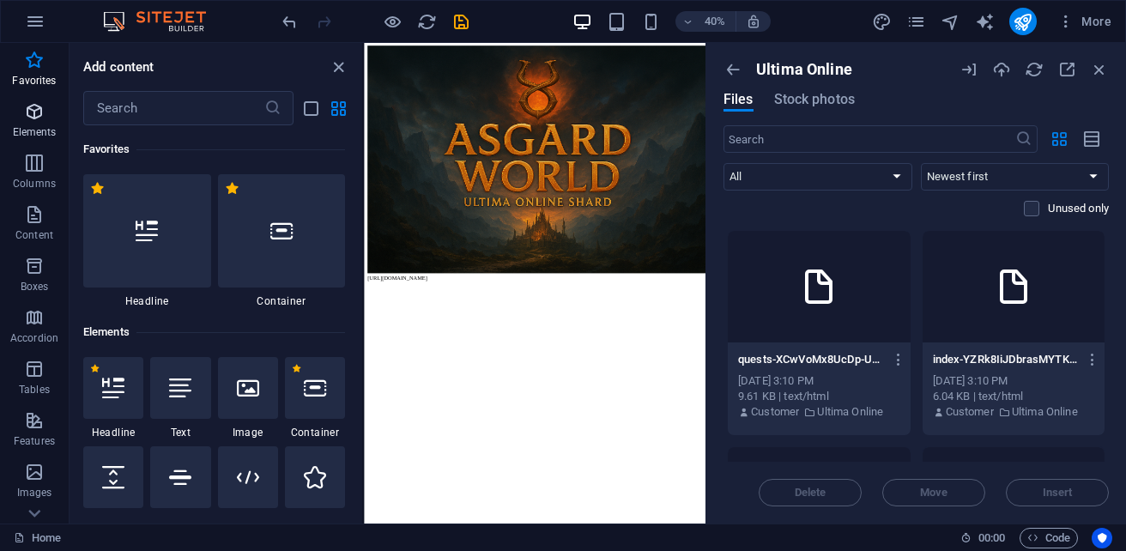
click at [26, 130] on p "Elements" at bounding box center [35, 132] width 44 height 14
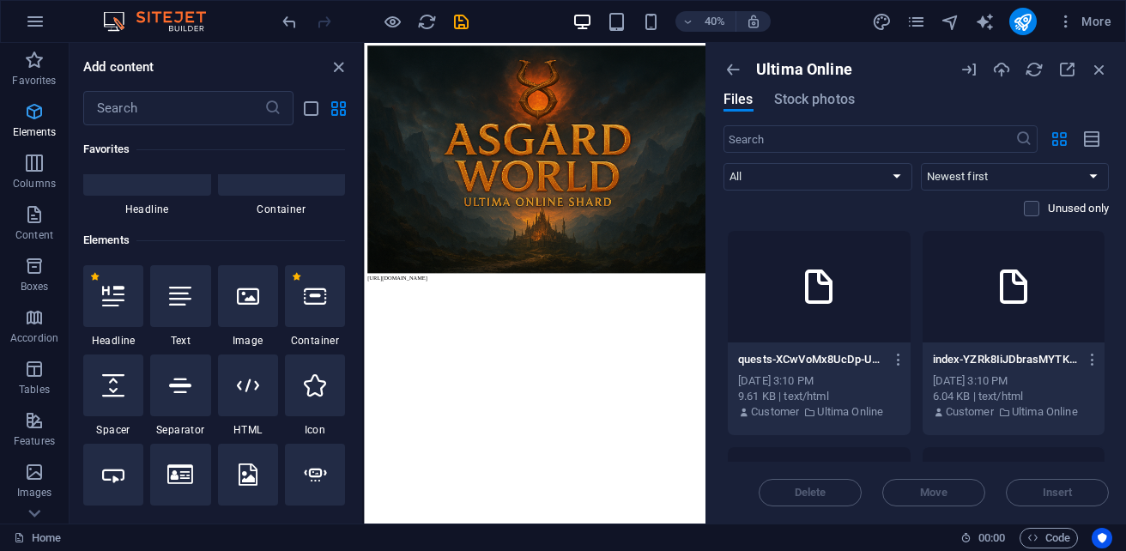
scroll to position [183, 0]
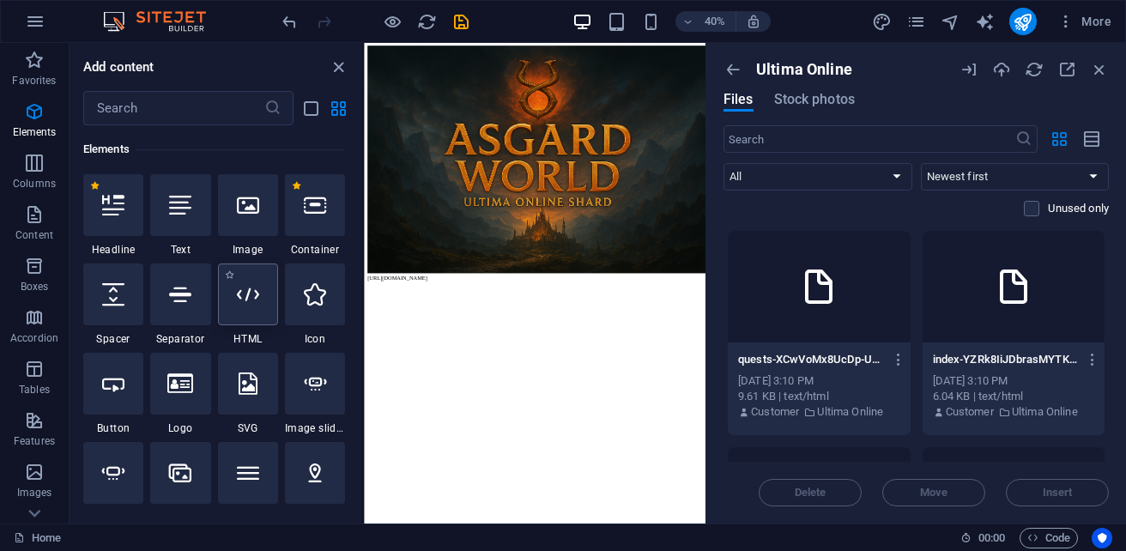
click at [251, 307] on div at bounding box center [248, 294] width 60 height 62
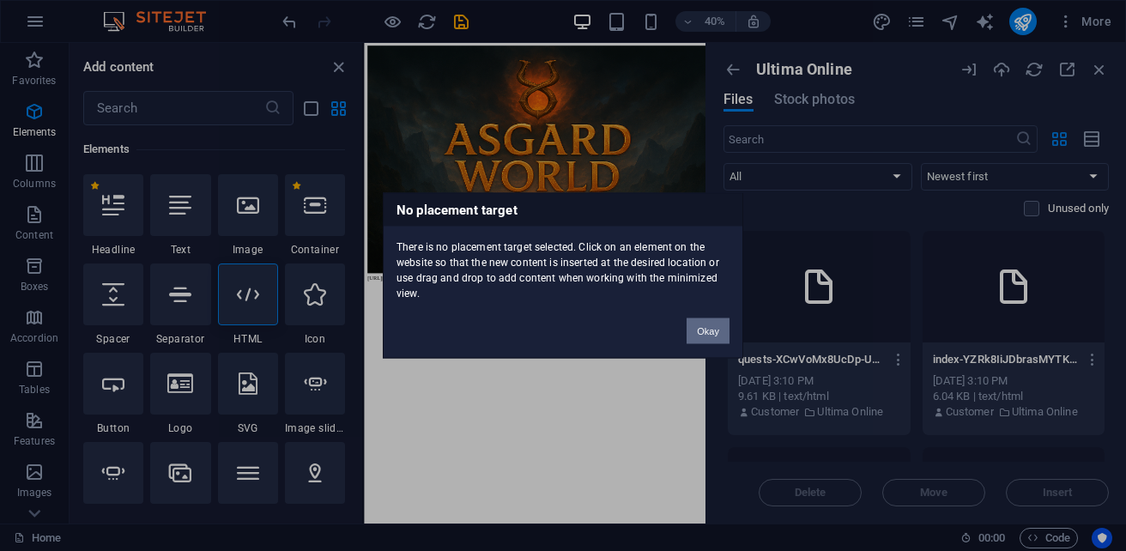
click at [723, 324] on button "Okay" at bounding box center [708, 331] width 43 height 26
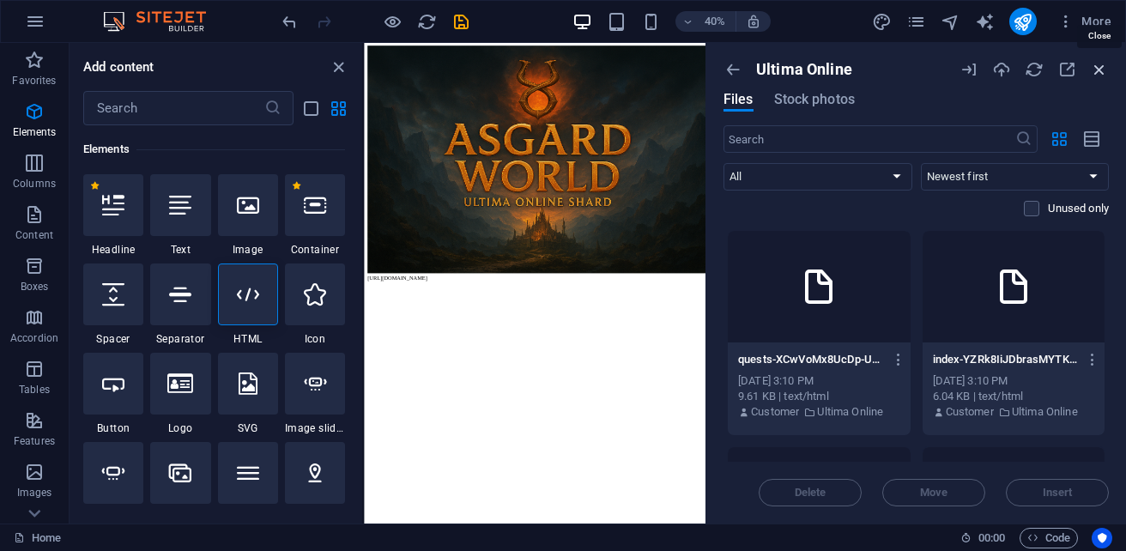
click at [1093, 66] on icon "button" at bounding box center [1099, 69] width 19 height 19
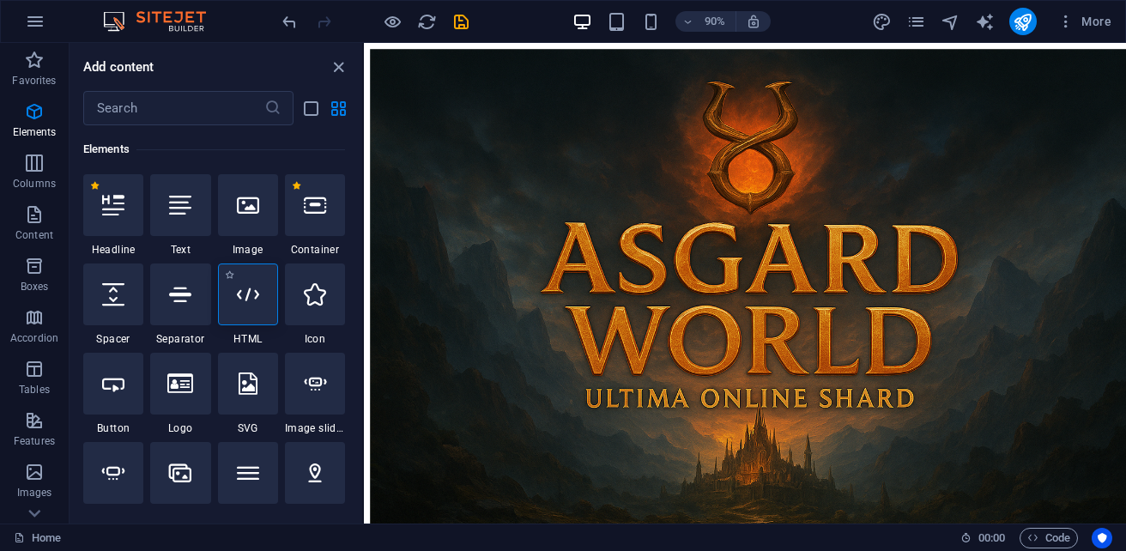
click at [243, 300] on icon at bounding box center [248, 294] width 22 height 22
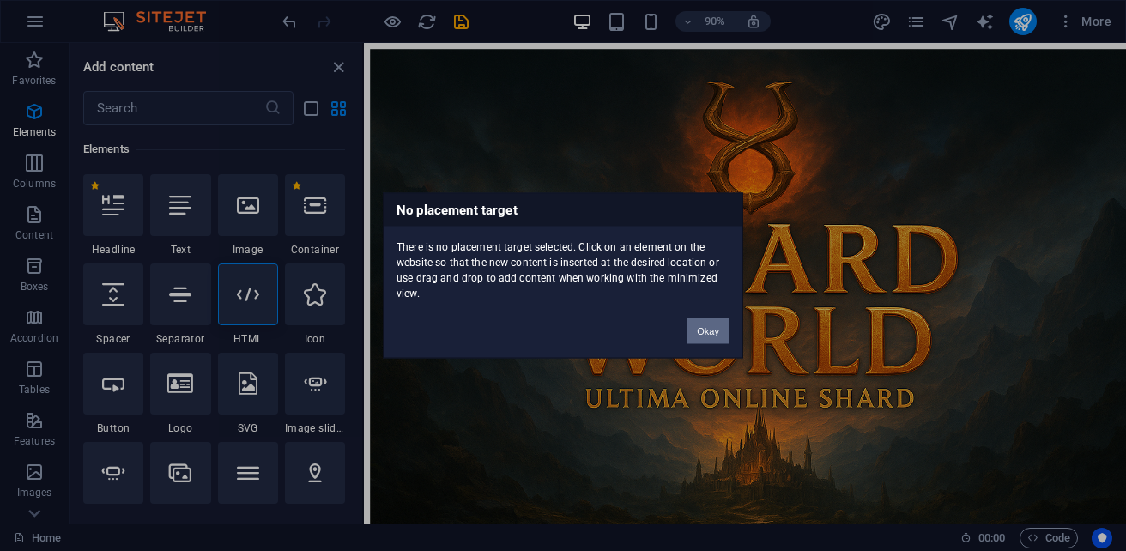
click at [705, 324] on button "Okay" at bounding box center [708, 331] width 43 height 26
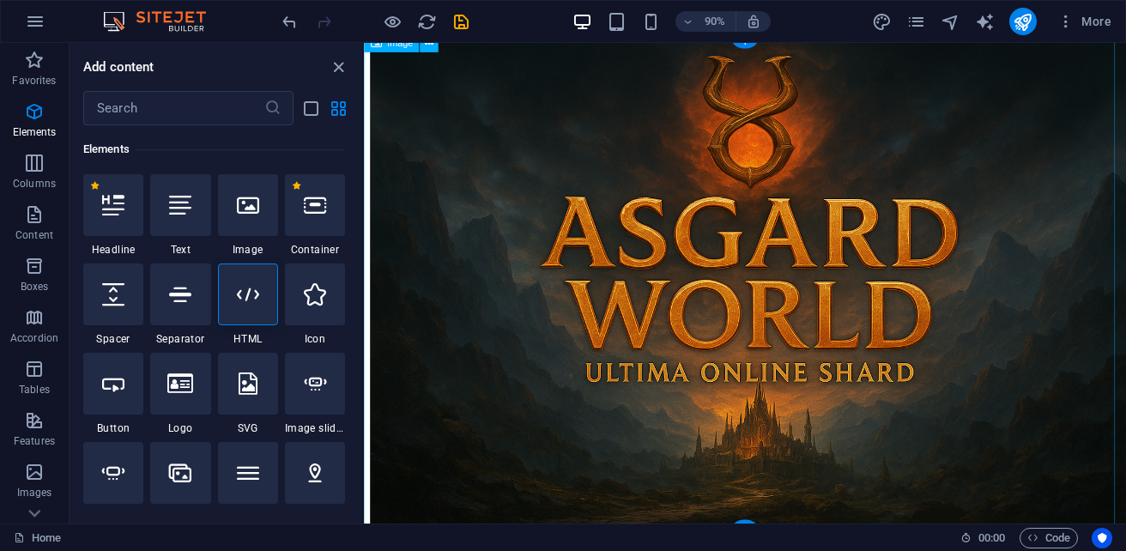
scroll to position [43, 0]
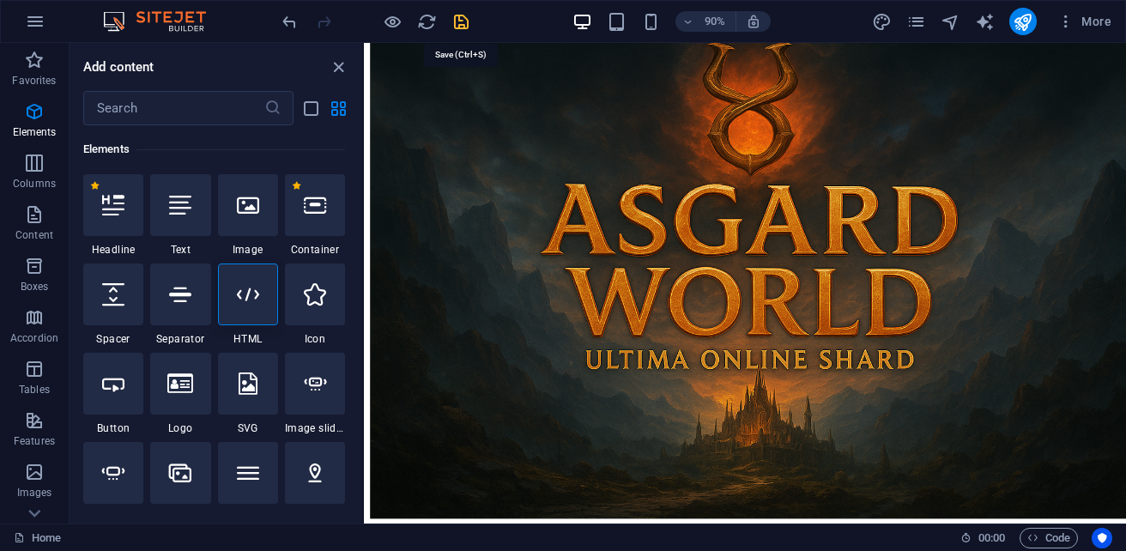
click at [457, 23] on icon "save" at bounding box center [461, 22] width 20 height 20
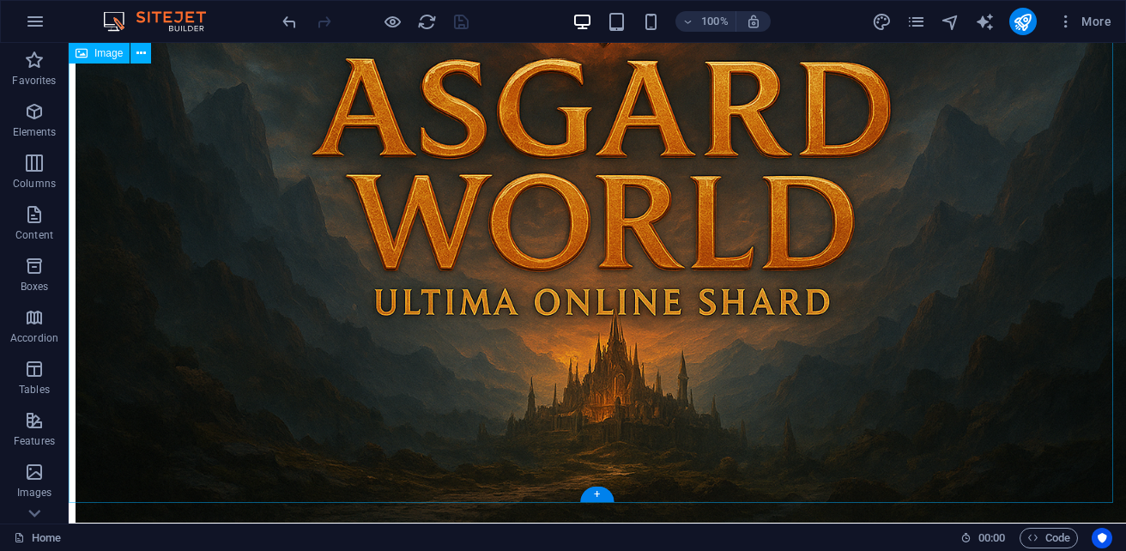
scroll to position [236, 0]
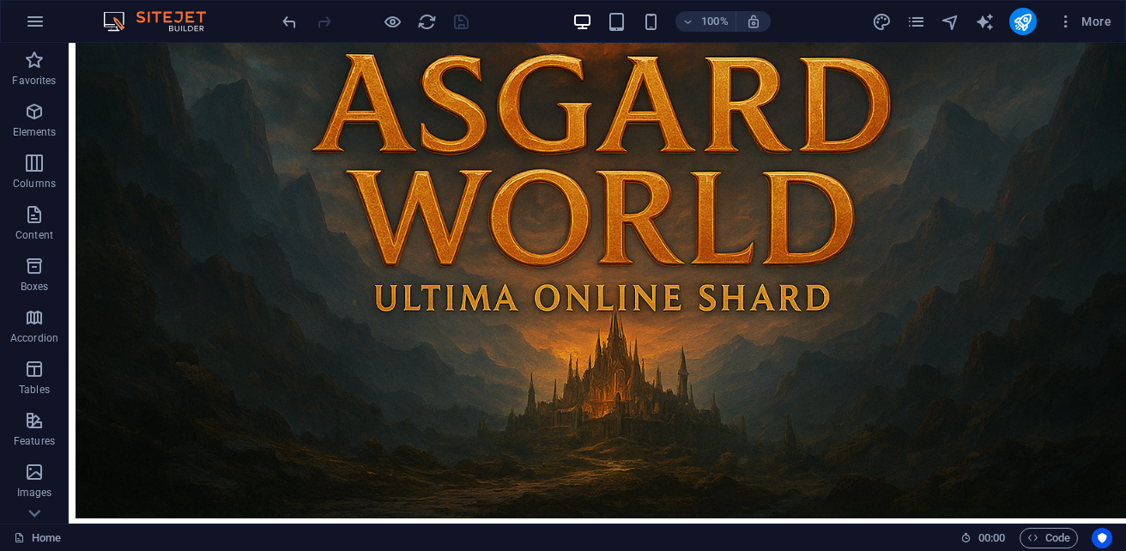
click at [545, 507] on body "[URL][DOMAIN_NAME]" at bounding box center [598, 176] width 1044 height 724
click at [1103, 16] on span "More" at bounding box center [1084, 21] width 54 height 17
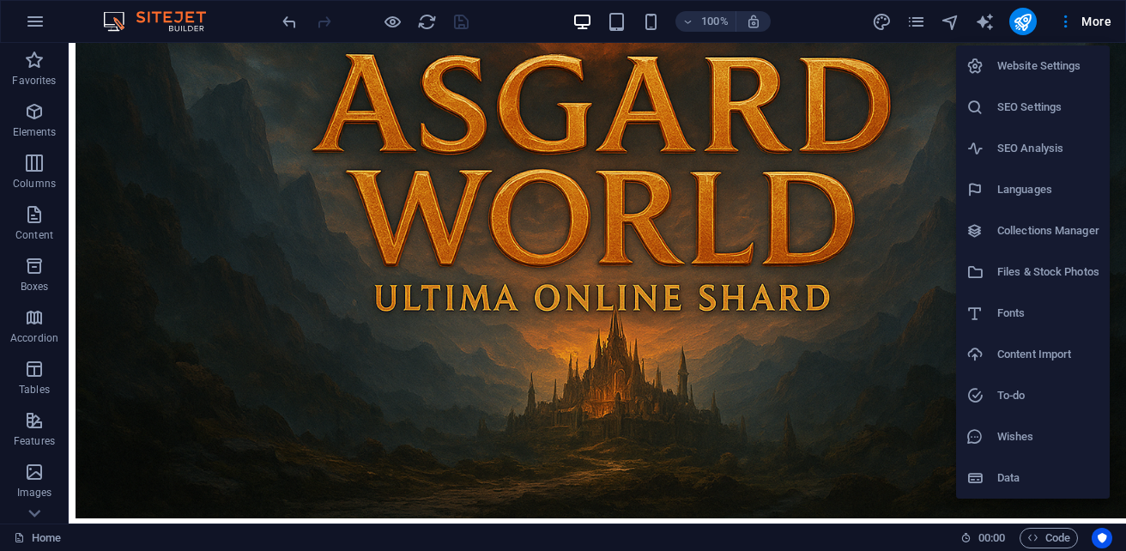
click at [1063, 276] on h6 "Files & Stock Photos" at bounding box center [1048, 272] width 102 height 21
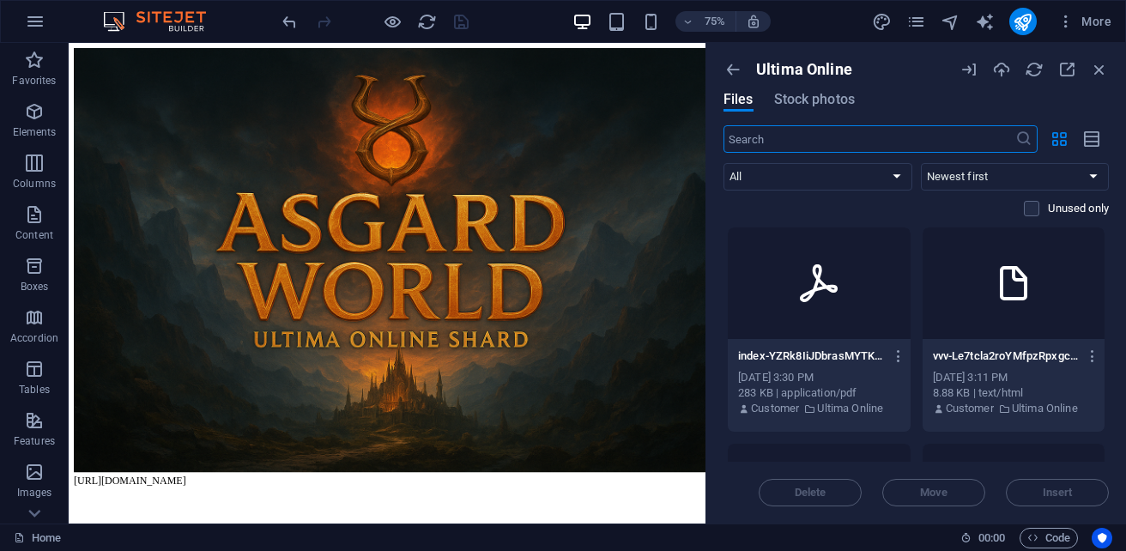
scroll to position [0, 0]
click at [891, 356] on icon "button" at bounding box center [899, 355] width 16 height 15
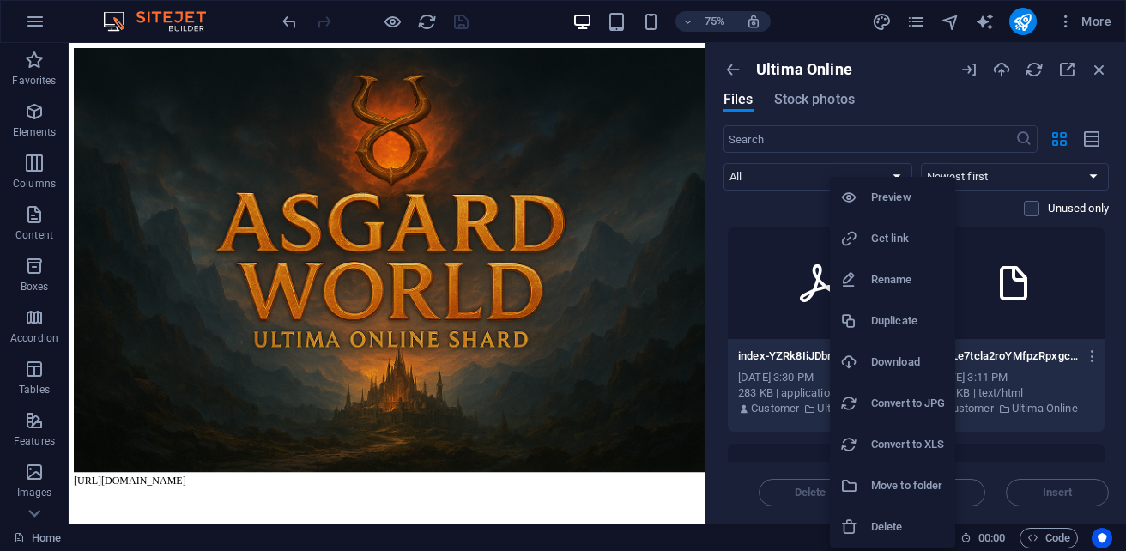
click at [911, 251] on li "Get link" at bounding box center [892, 238] width 125 height 41
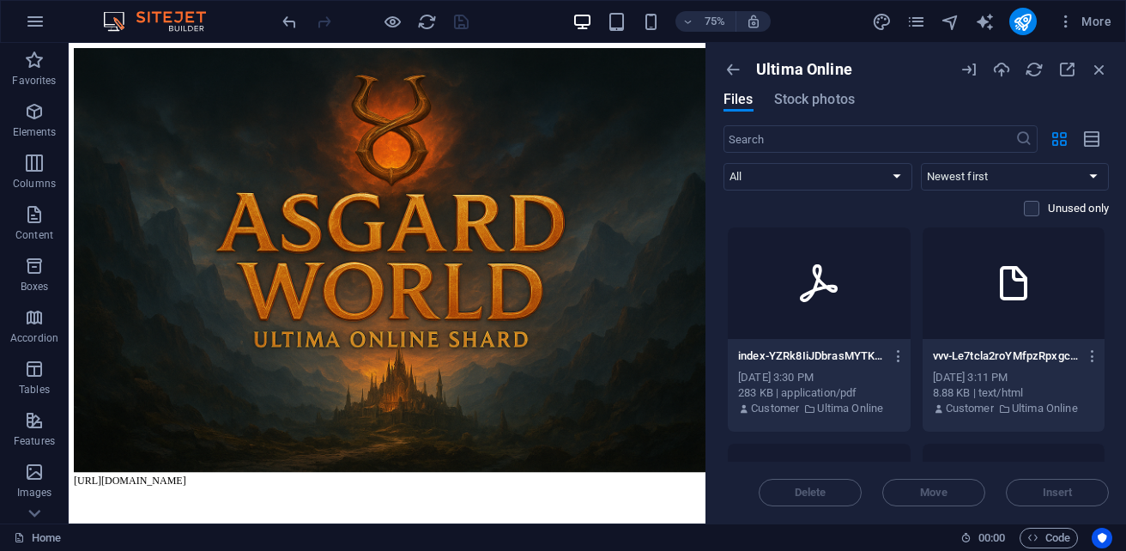
click at [550, 550] on body "[URL][DOMAIN_NAME]" at bounding box center [493, 342] width 835 height 584
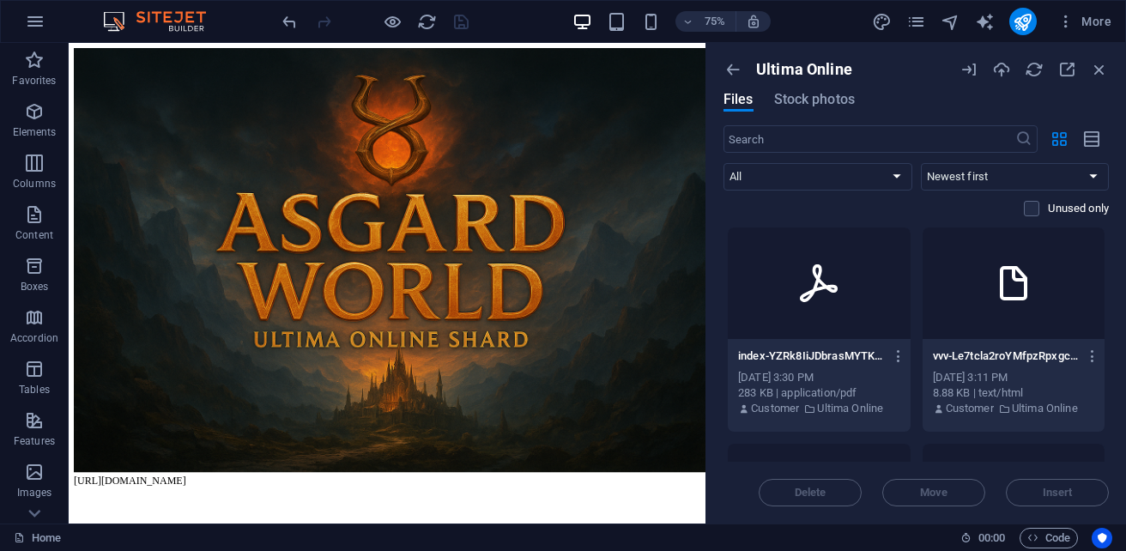
click at [550, 550] on body "[URL][DOMAIN_NAME]" at bounding box center [493, 342] width 835 height 584
click at [463, 550] on body "[URL][DOMAIN_NAME]" at bounding box center [493, 342] width 835 height 584
click at [899, 353] on icon "button" at bounding box center [899, 355] width 16 height 15
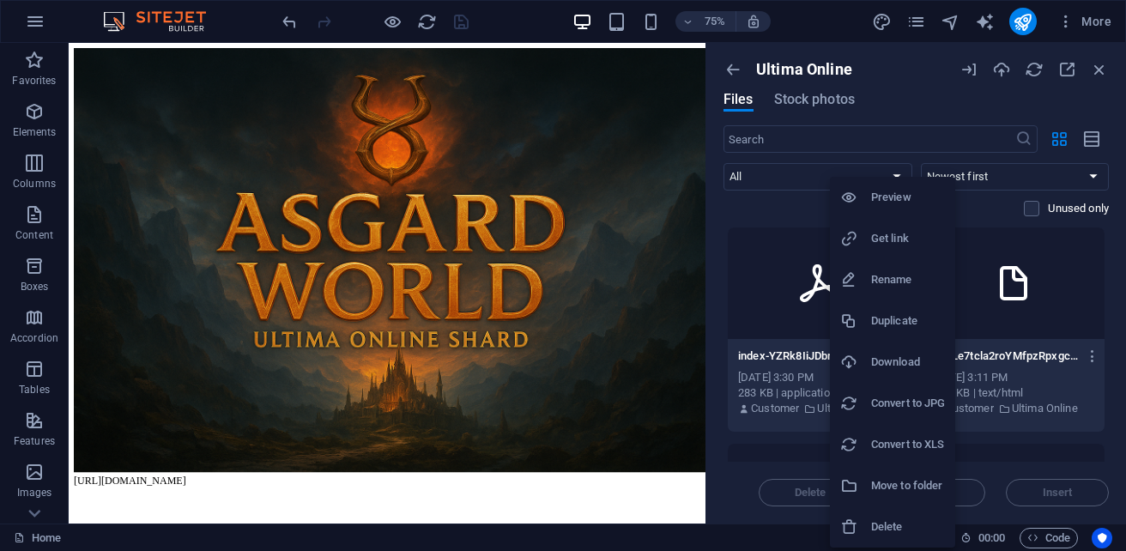
click at [938, 440] on h6 "Convert to XLS" at bounding box center [908, 444] width 74 height 21
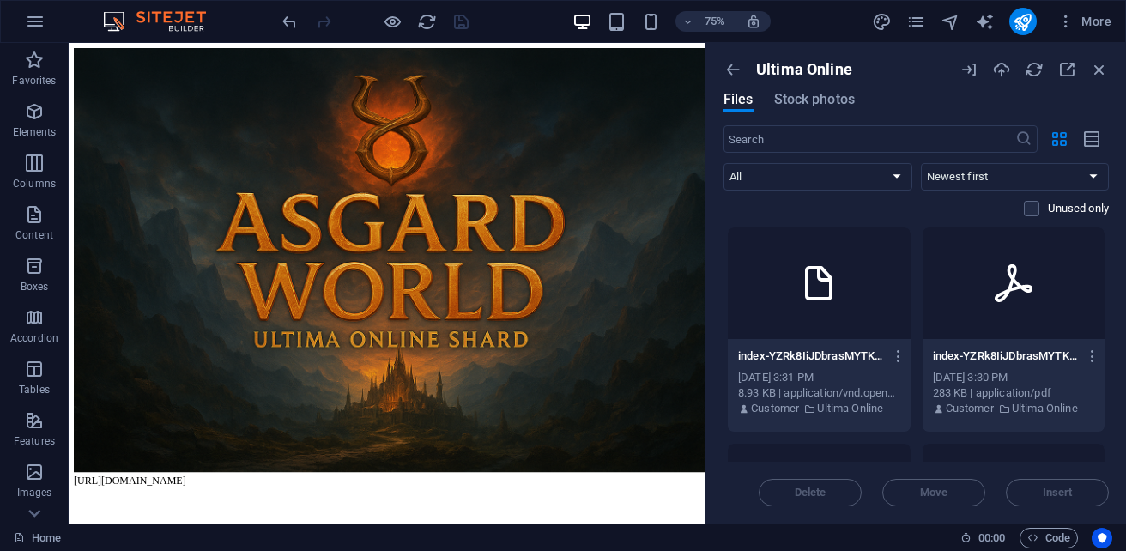
click at [792, 290] on div at bounding box center [819, 283] width 183 height 112
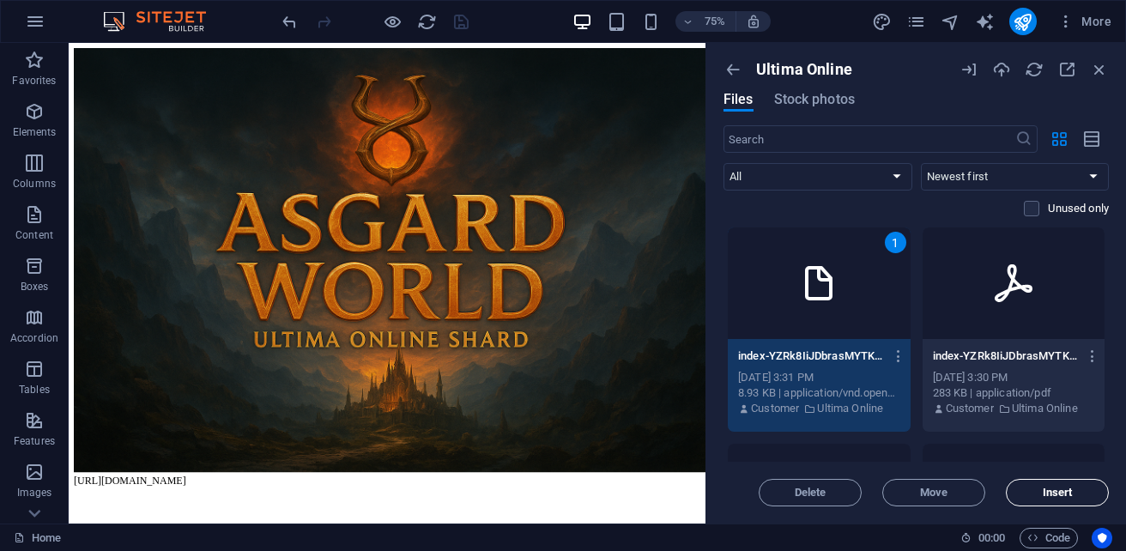
click at [1057, 500] on button "Insert" at bounding box center [1057, 492] width 103 height 27
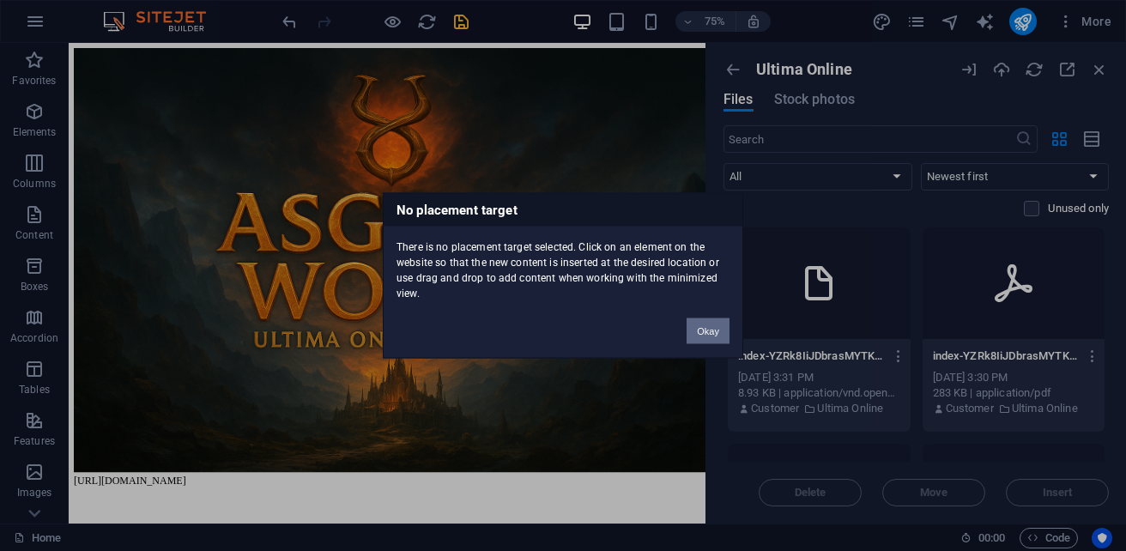
click at [700, 331] on button "Okay" at bounding box center [708, 331] width 43 height 26
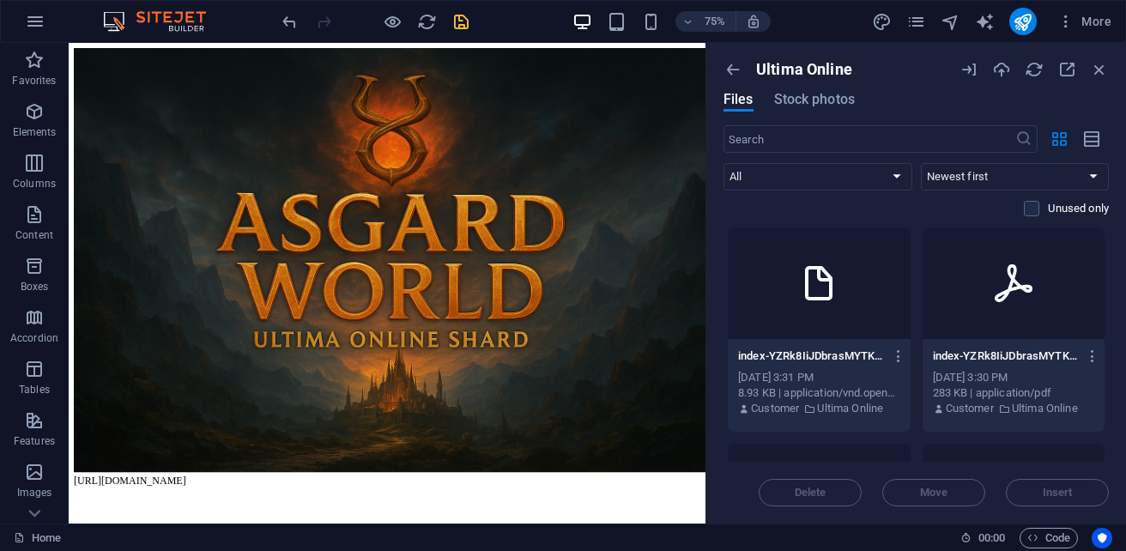
click at [812, 300] on icon at bounding box center [818, 283] width 41 height 41
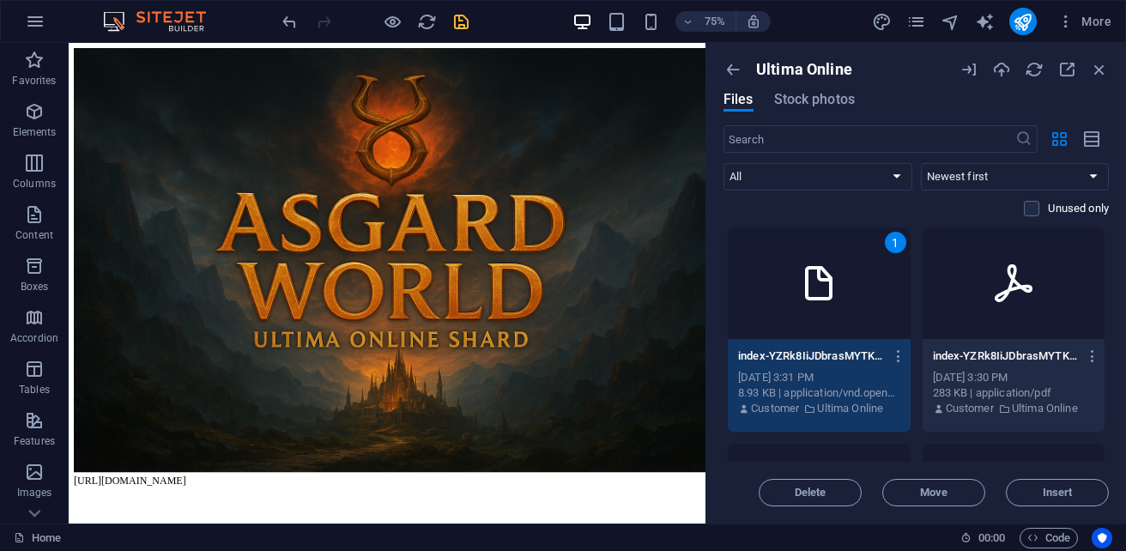
click at [812, 300] on icon at bounding box center [818, 283] width 41 height 41
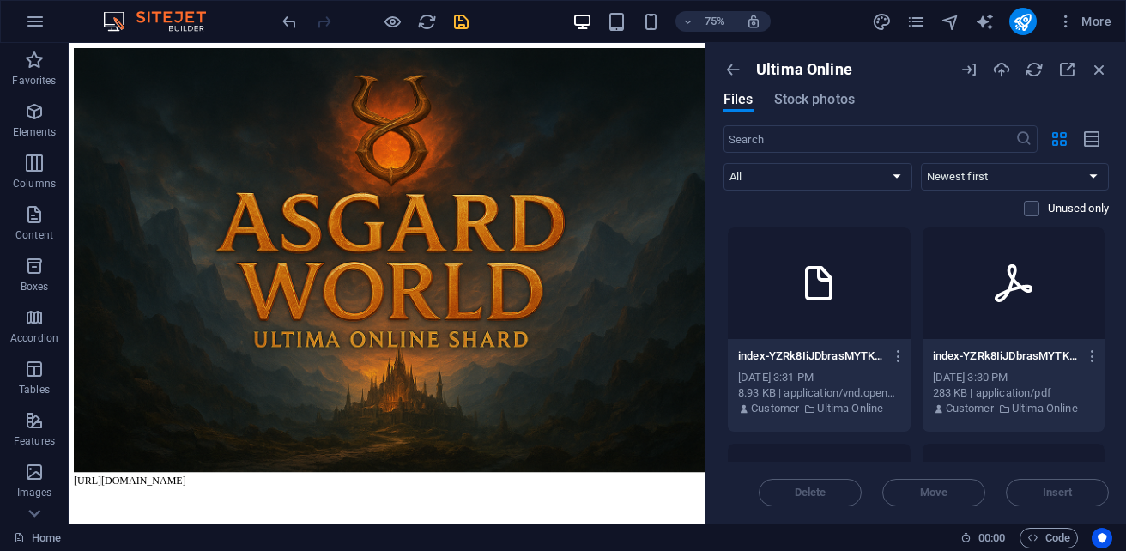
click at [812, 300] on icon at bounding box center [818, 283] width 41 height 41
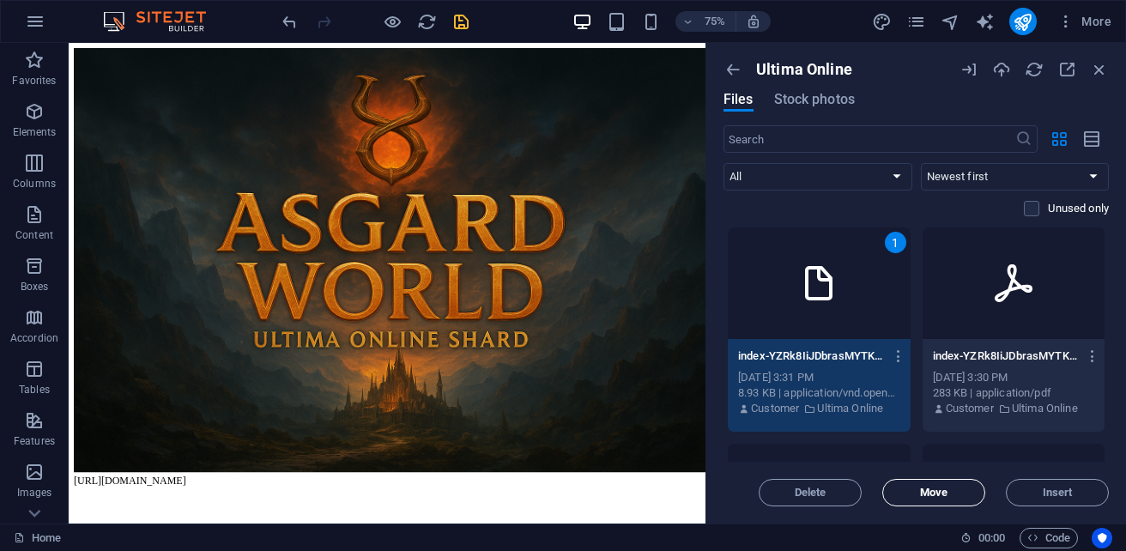
click at [941, 497] on span "Move" at bounding box center [933, 492] width 27 height 10
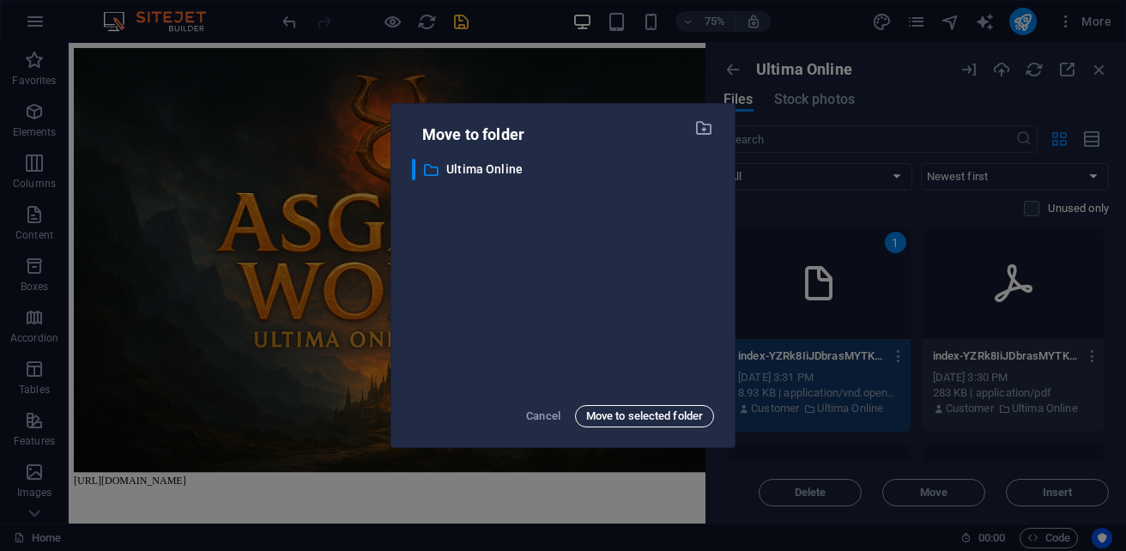
click at [653, 422] on span "Move to selected folder" at bounding box center [644, 416] width 117 height 21
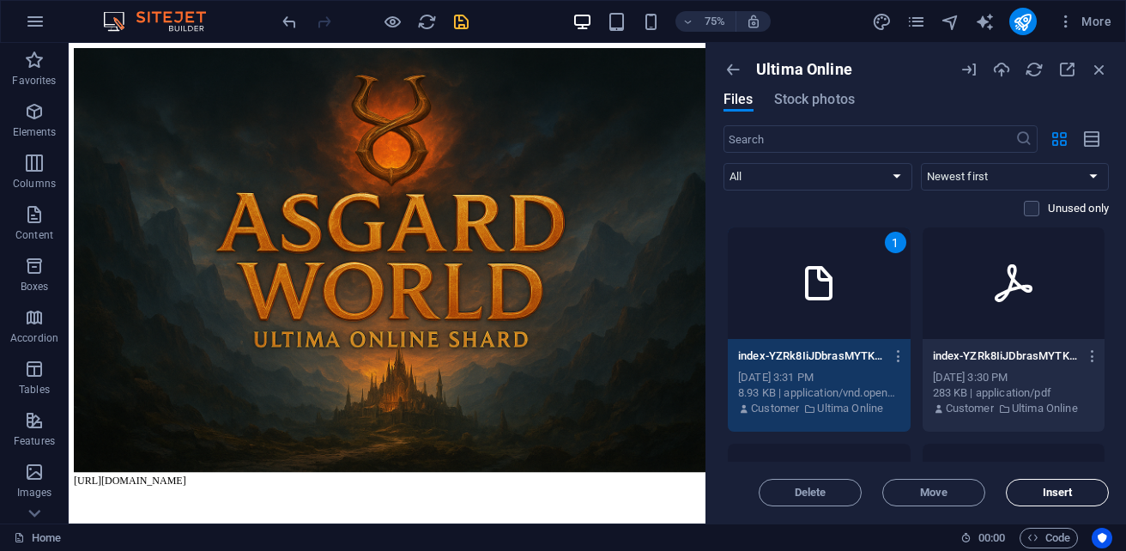
click at [1073, 493] on span "Insert" at bounding box center [1058, 492] width 88 height 10
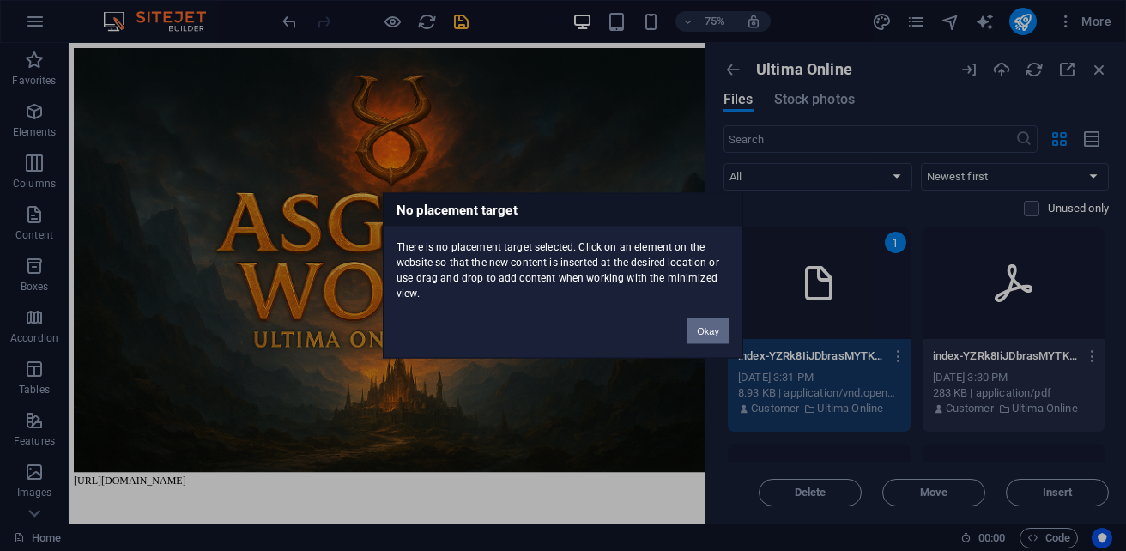
drag, startPoint x: 700, startPoint y: 337, endPoint x: 842, endPoint y: 390, distance: 151.0
click at [700, 337] on button "Okay" at bounding box center [708, 331] width 43 height 26
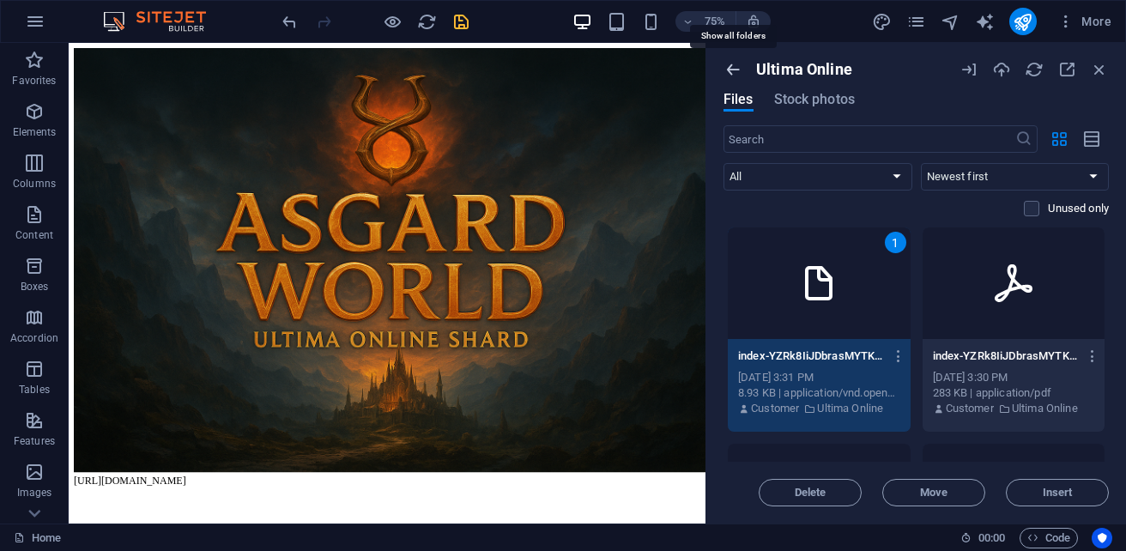
click at [727, 74] on icon "button" at bounding box center [733, 69] width 19 height 19
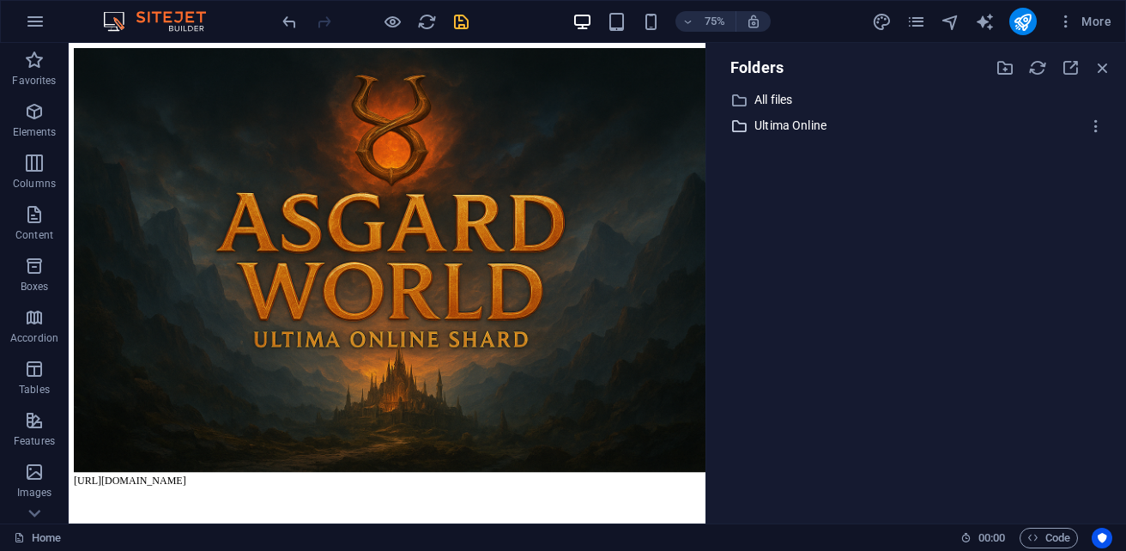
click at [766, 127] on p "Ultima Online" at bounding box center [917, 126] width 326 height 20
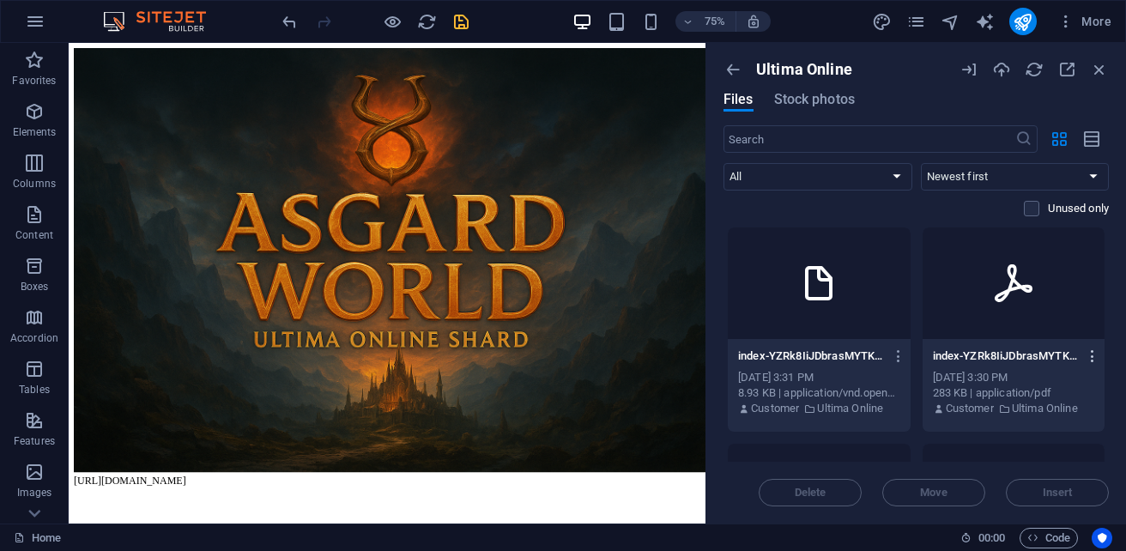
click at [1086, 355] on icon "button" at bounding box center [1093, 355] width 16 height 15
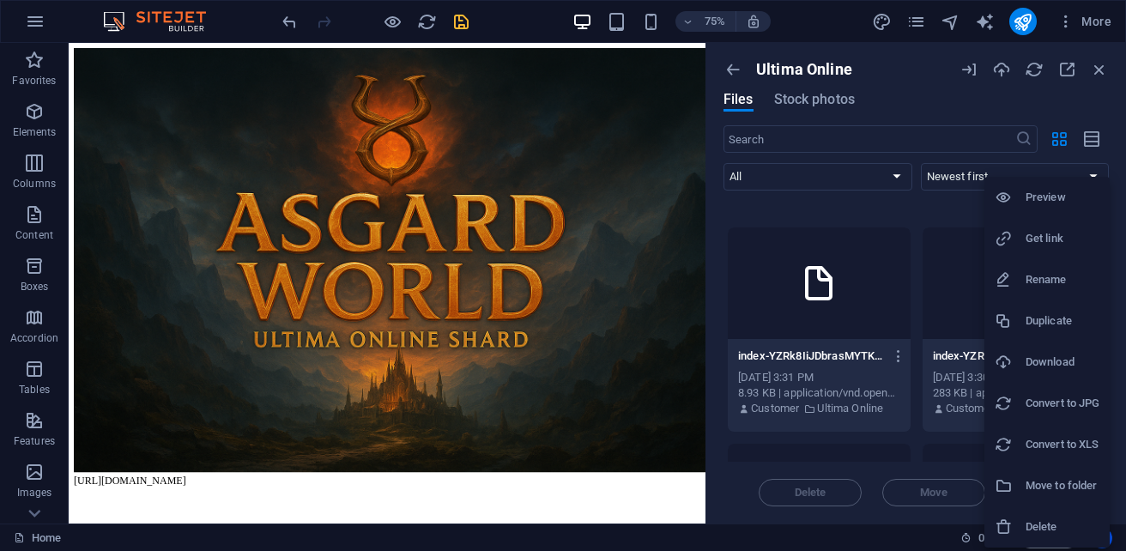
click at [1079, 405] on h6 "Convert to JPG" at bounding box center [1063, 403] width 74 height 21
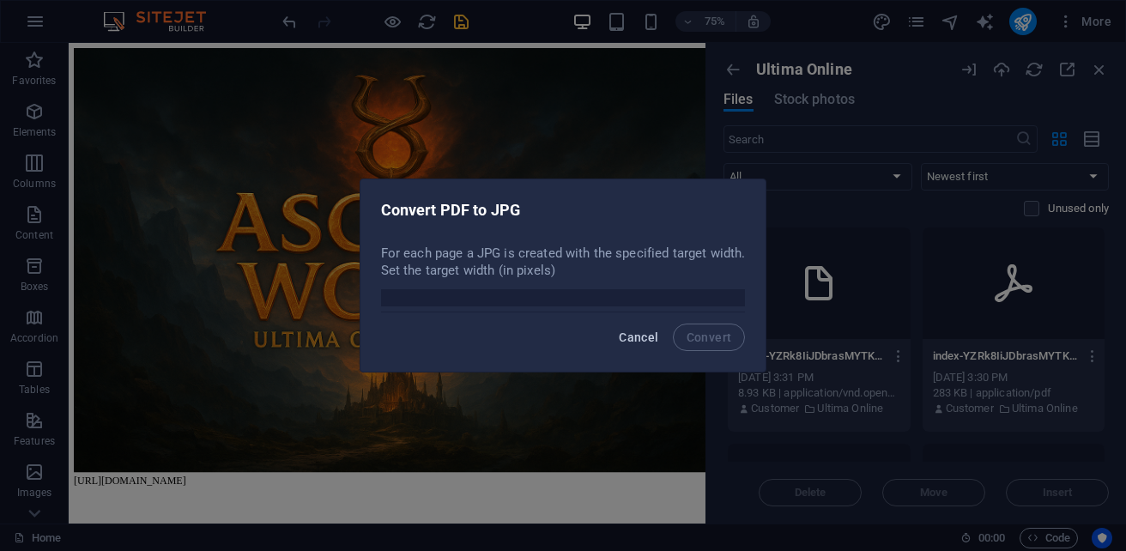
click at [655, 335] on span "Cancel" at bounding box center [638, 337] width 39 height 14
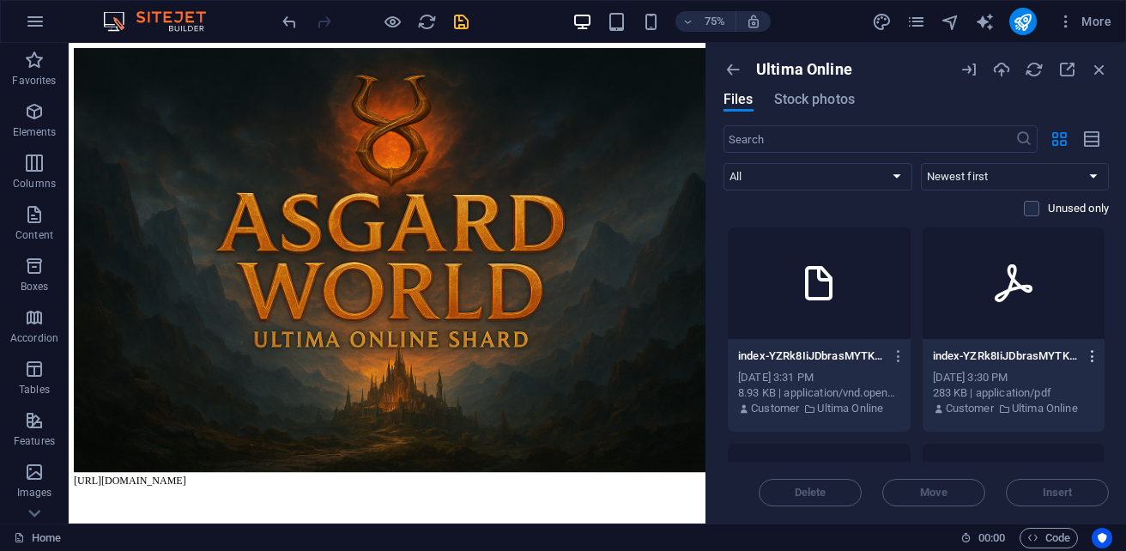
click at [1090, 356] on icon "button" at bounding box center [1093, 355] width 16 height 15
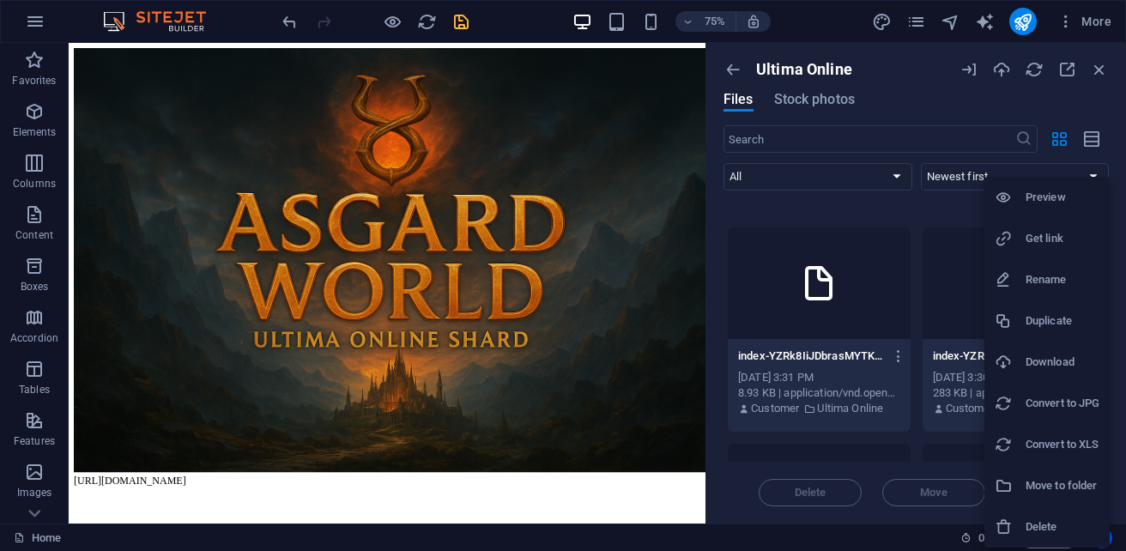
click at [1081, 441] on h6 "Convert to XLS" at bounding box center [1063, 444] width 74 height 21
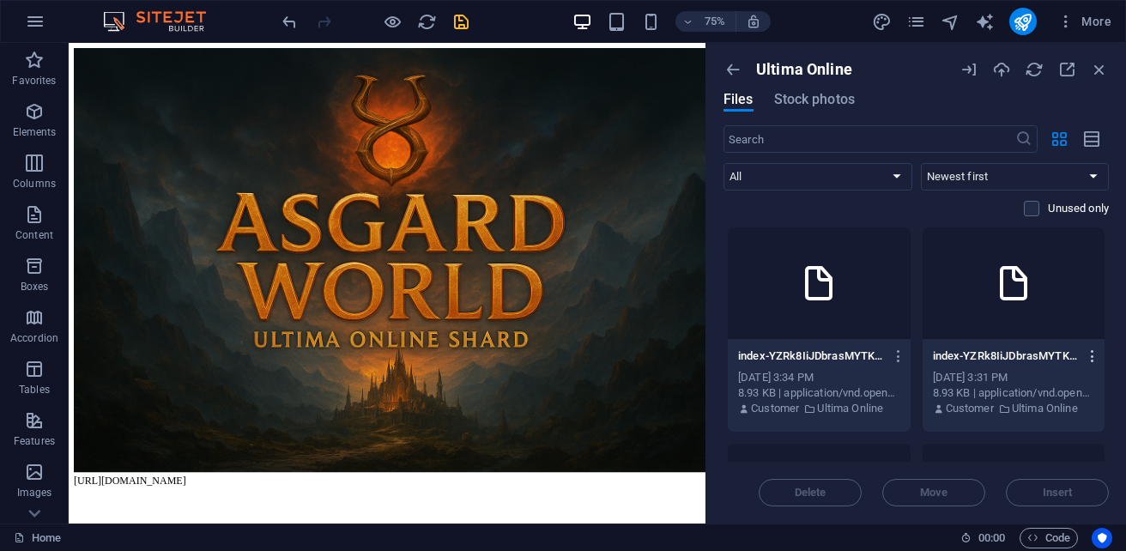
click at [1079, 354] on button "button" at bounding box center [1089, 355] width 23 height 27
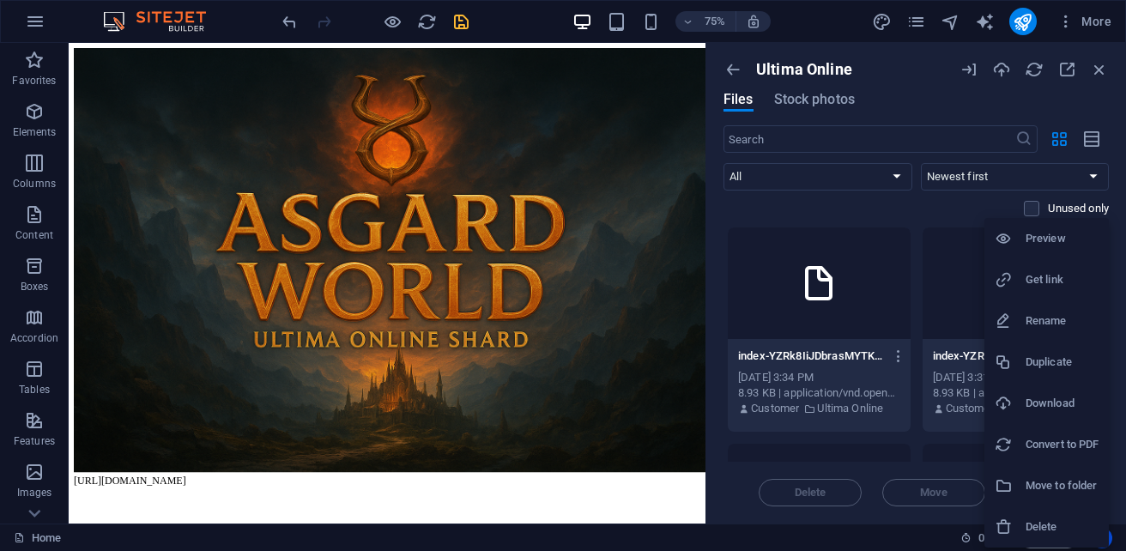
click at [1062, 280] on h6 "Get link" at bounding box center [1062, 279] width 73 height 21
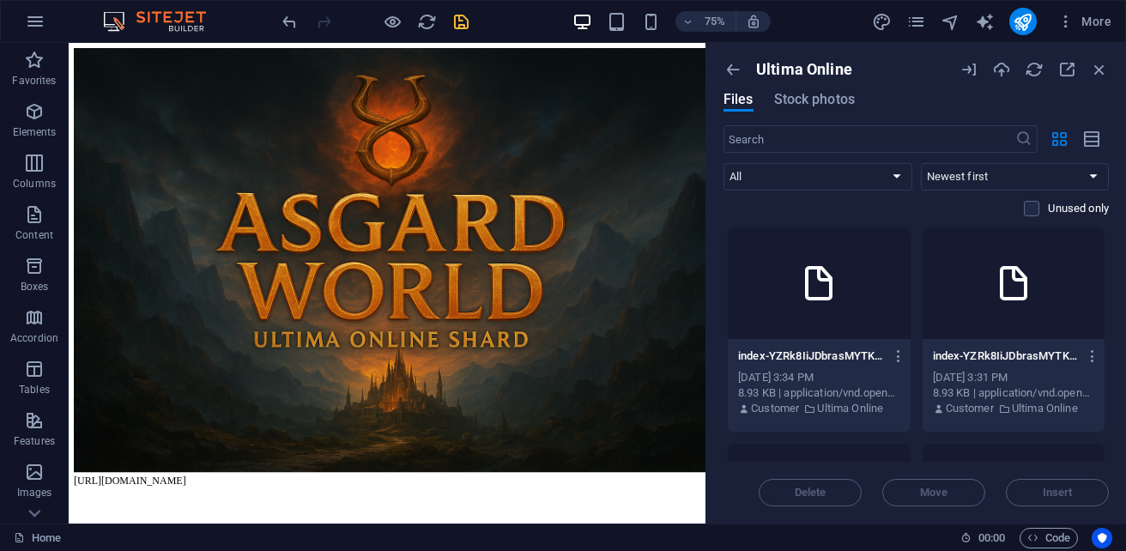
click at [1011, 305] on div at bounding box center [1014, 283] width 183 height 112
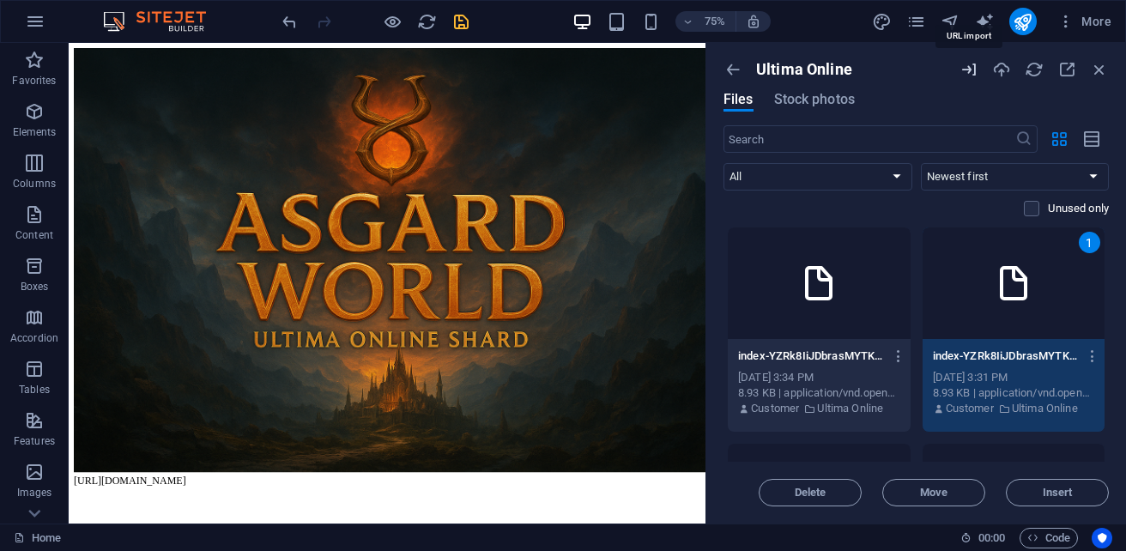
click at [974, 71] on icon "button" at bounding box center [969, 69] width 19 height 19
select select "Ultima Online"
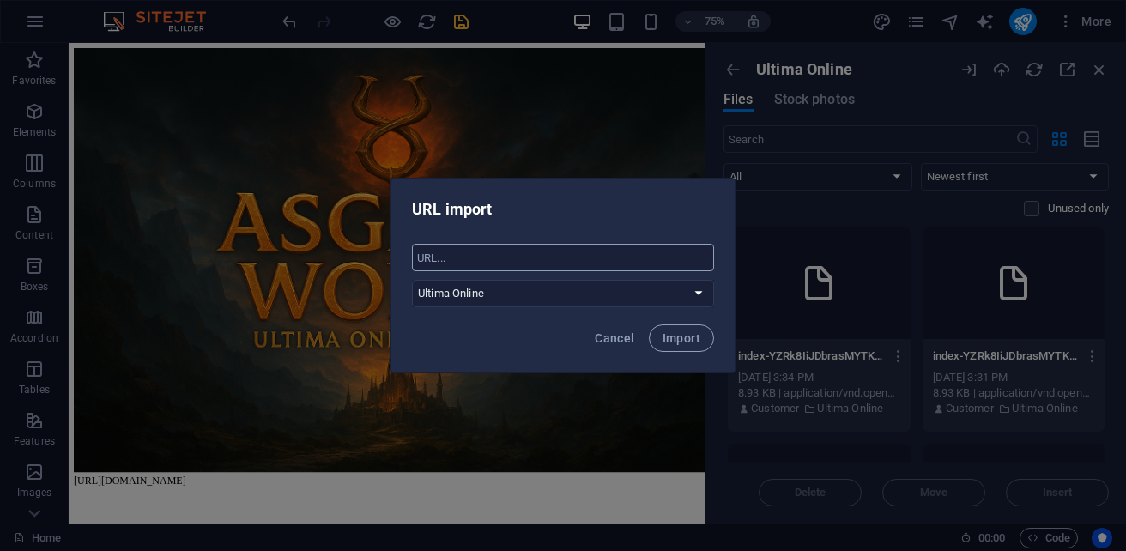
click at [530, 261] on input "text" at bounding box center [563, 257] width 302 height 27
click at [579, 269] on input "text" at bounding box center [563, 257] width 302 height 27
click at [603, 294] on select "All files Ultima Online" at bounding box center [563, 293] width 302 height 27
click at [412, 280] on select "All files Ultima Online" at bounding box center [563, 293] width 302 height 27
click at [512, 343] on div "Cancel Import" at bounding box center [562, 343] width 343 height 58
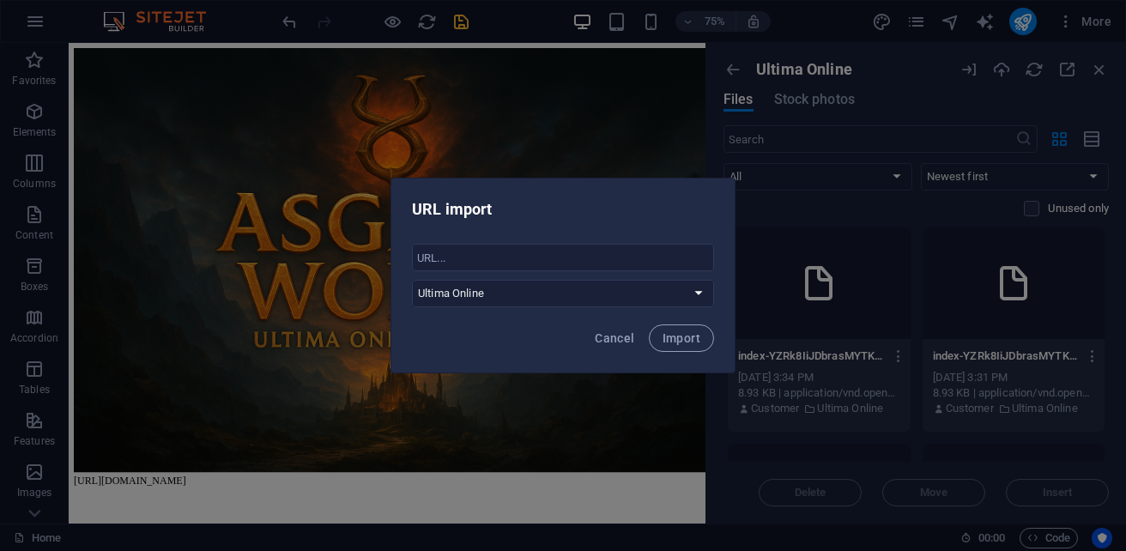
click at [1056, 370] on div "URL import ​ All files Ultima Online Cancel Import" at bounding box center [563, 275] width 1126 height 551
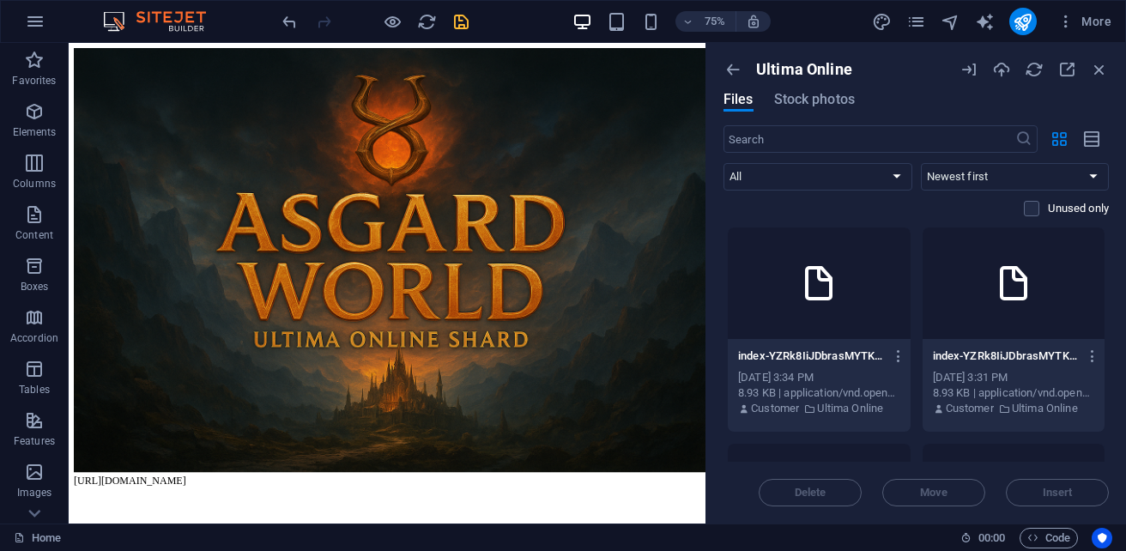
click at [977, 345] on div "index-YZRk8IiJDbrasMYTKXWEfQ-_SNK42ity_eqAYhJURtagg-Zdv_zHMouZrvgUQj2vu4hw.xlsx…" at bounding box center [1014, 355] width 162 height 27
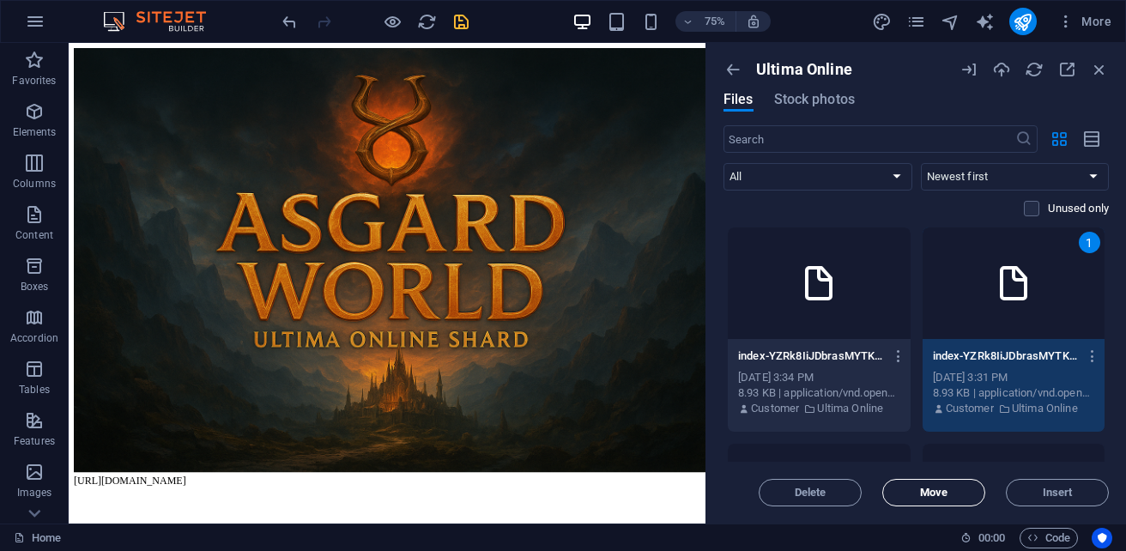
click at [944, 491] on span "Move" at bounding box center [933, 492] width 27 height 10
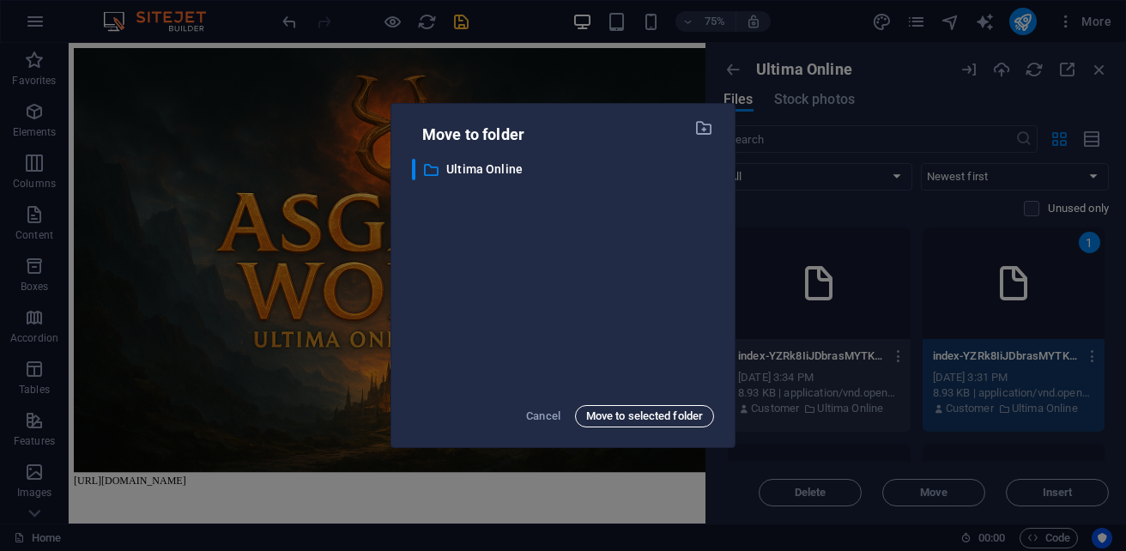
click at [633, 416] on span "Move to selected folder" at bounding box center [644, 416] width 117 height 21
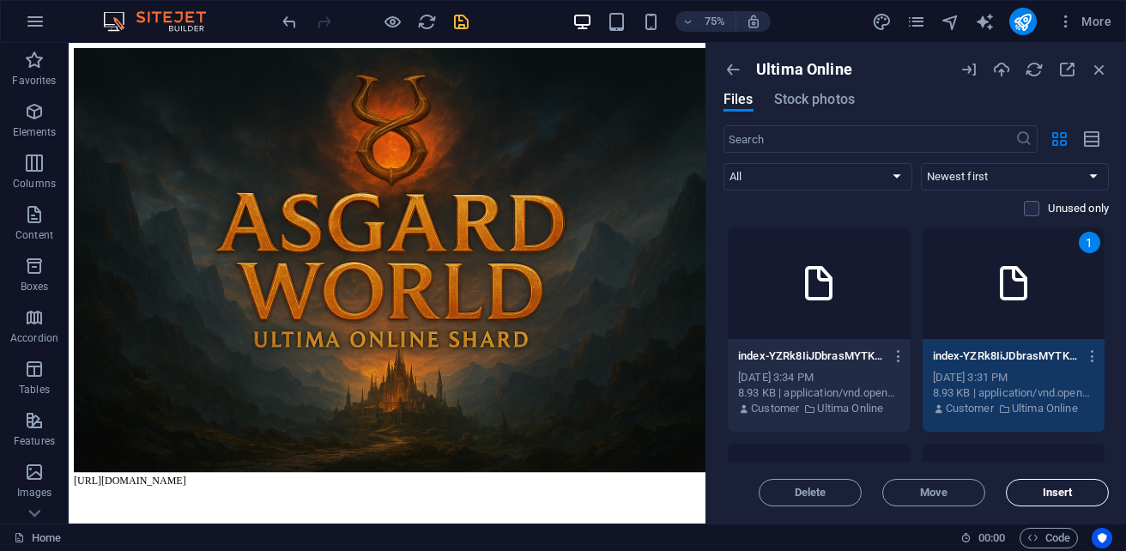
click at [1088, 501] on button "Insert" at bounding box center [1057, 492] width 103 height 27
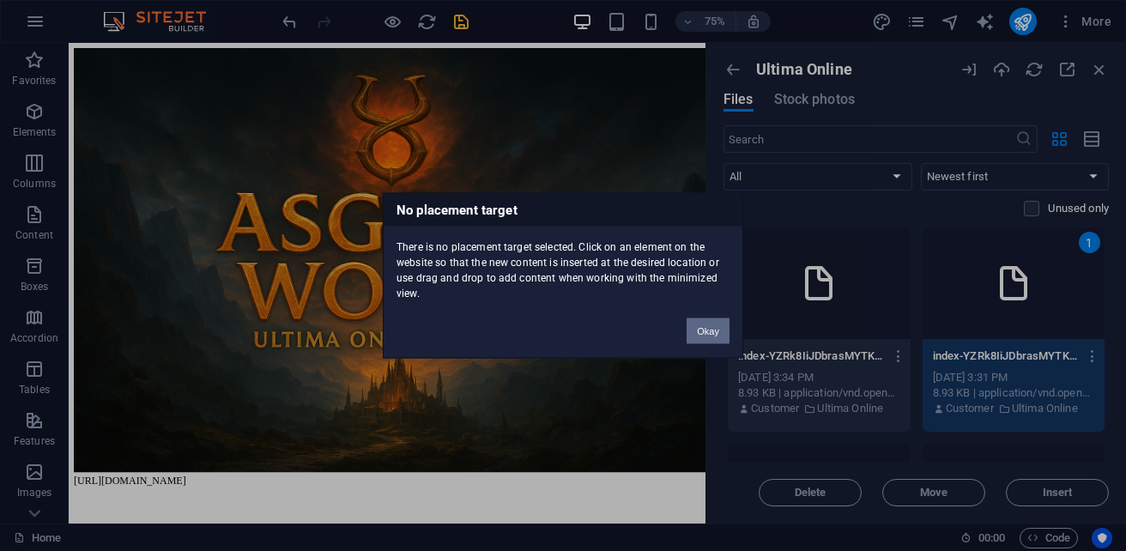
click at [709, 325] on button "Okay" at bounding box center [708, 331] width 43 height 26
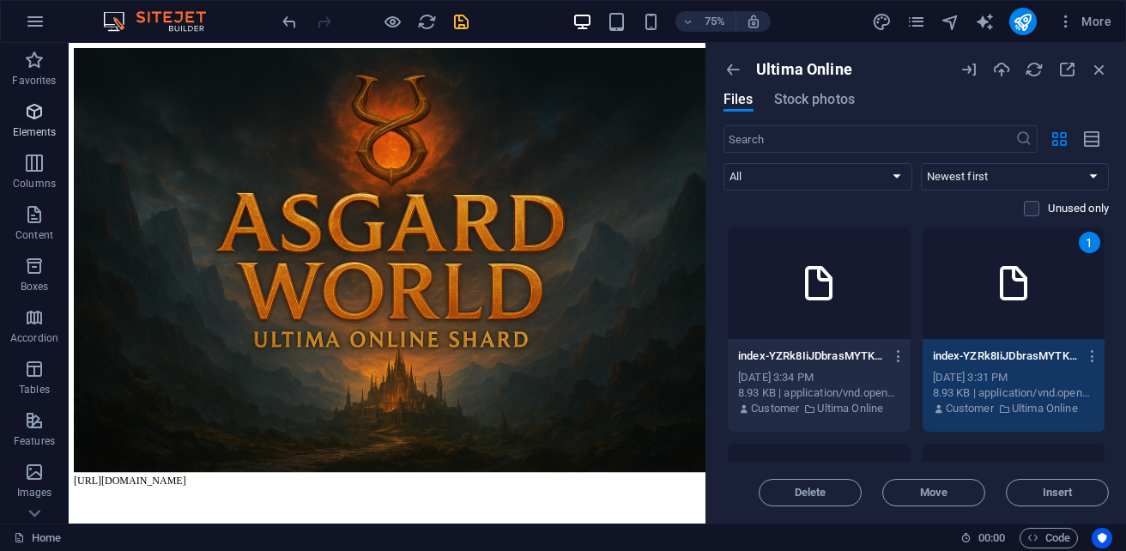
click at [33, 126] on p "Elements" at bounding box center [35, 132] width 44 height 14
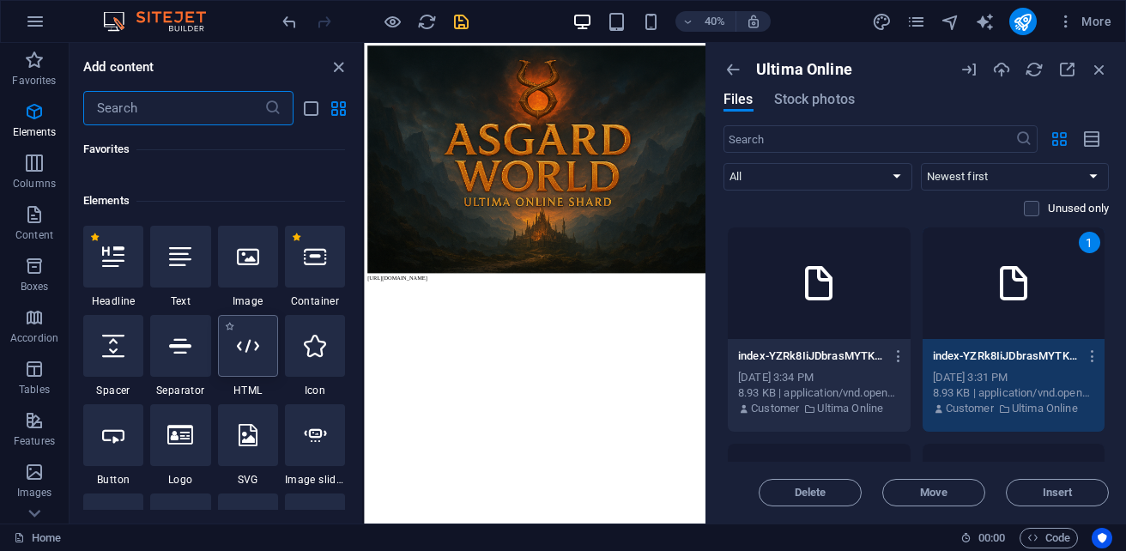
scroll to position [183, 0]
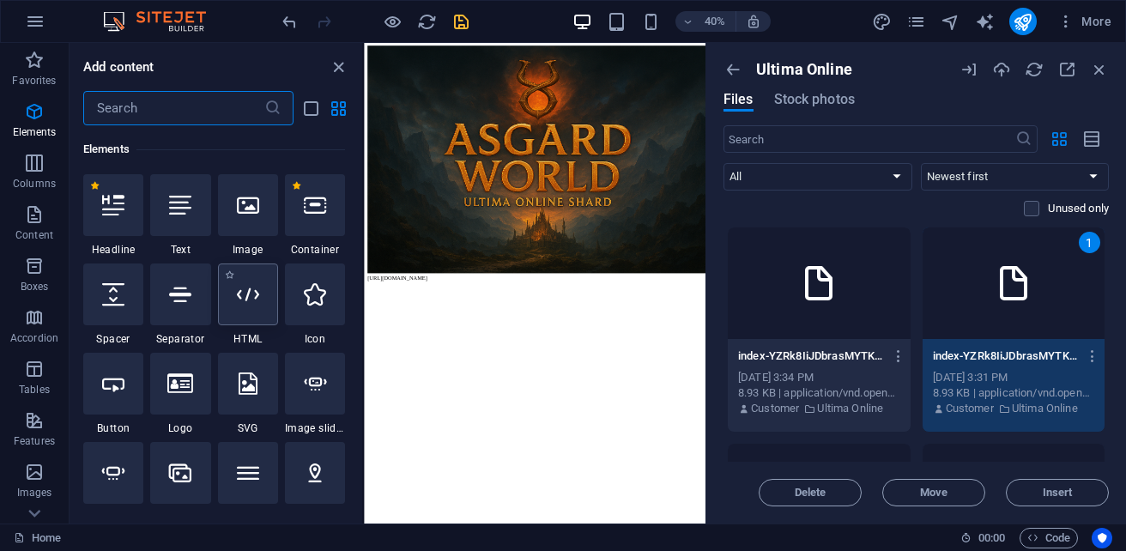
click at [255, 310] on div at bounding box center [248, 294] width 60 height 62
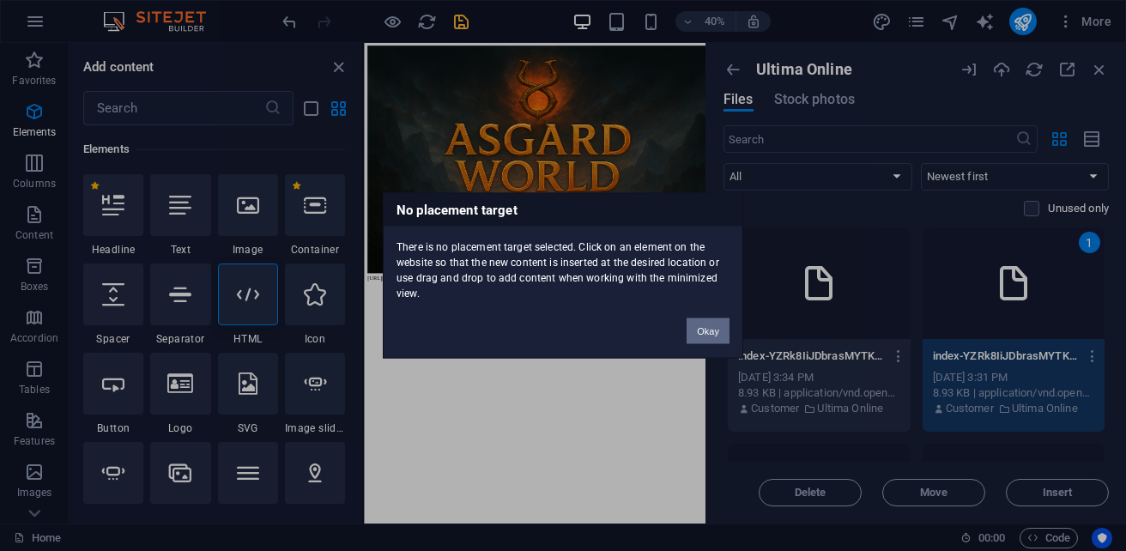
click at [694, 330] on button "Okay" at bounding box center [708, 331] width 43 height 26
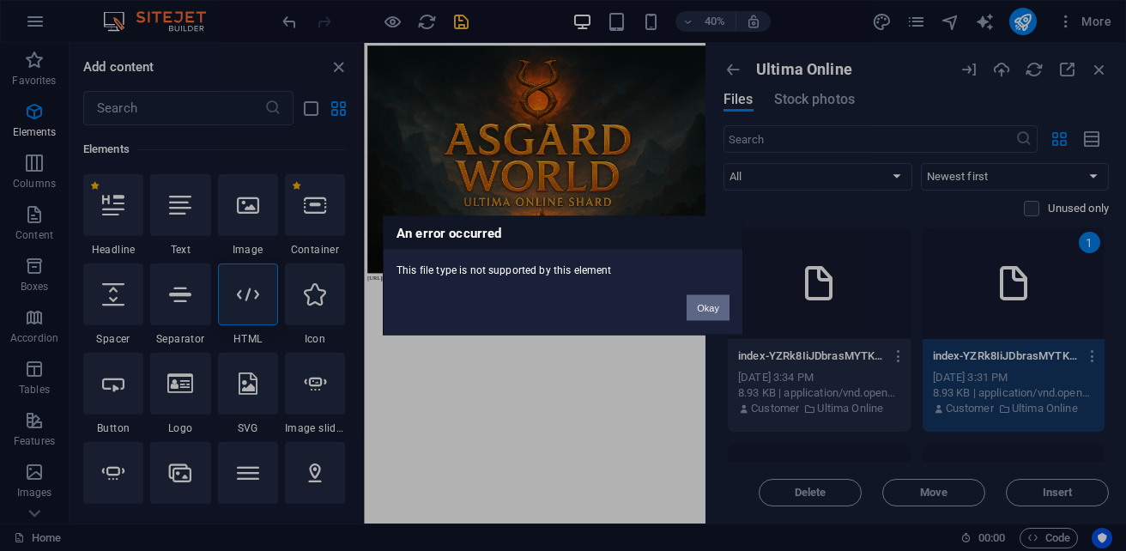
click at [718, 312] on button "Okay" at bounding box center [708, 308] width 43 height 26
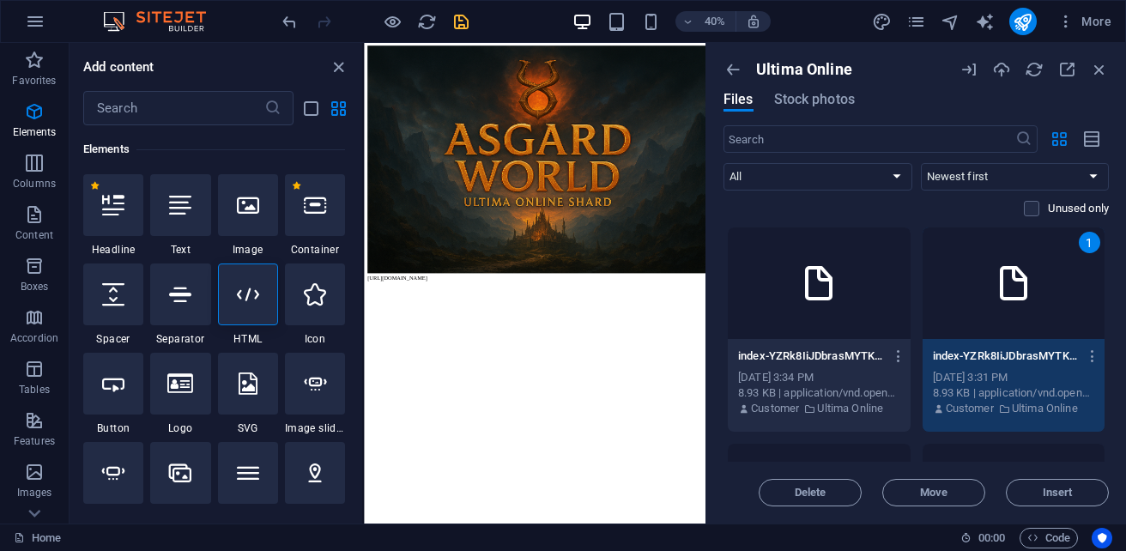
click at [905, 550] on html "[URL][DOMAIN_NAME]" at bounding box center [791, 344] width 854 height 602
click at [255, 306] on div at bounding box center [248, 294] width 60 height 62
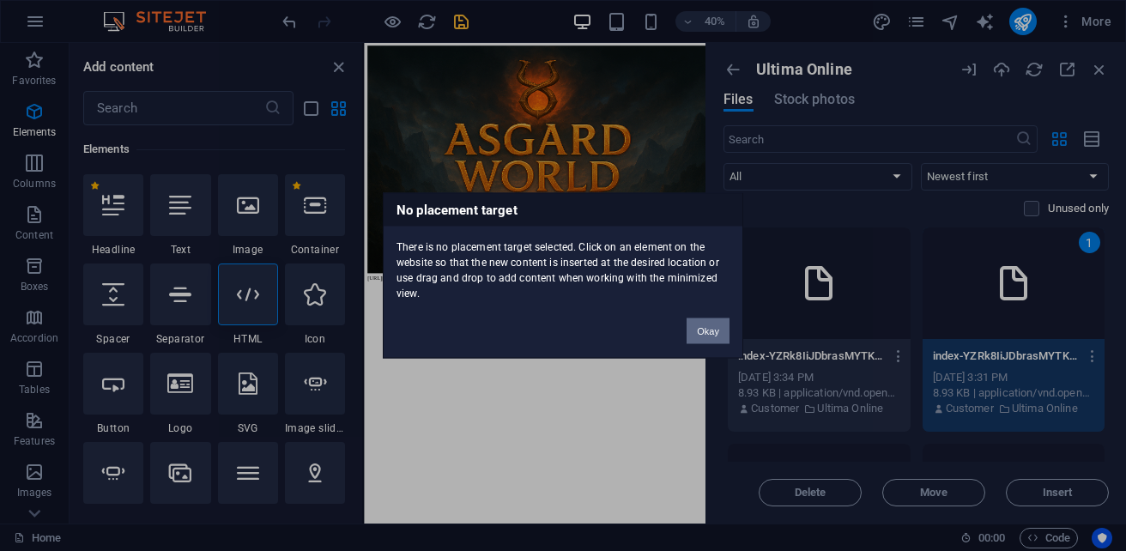
click at [724, 327] on button "Okay" at bounding box center [708, 331] width 43 height 26
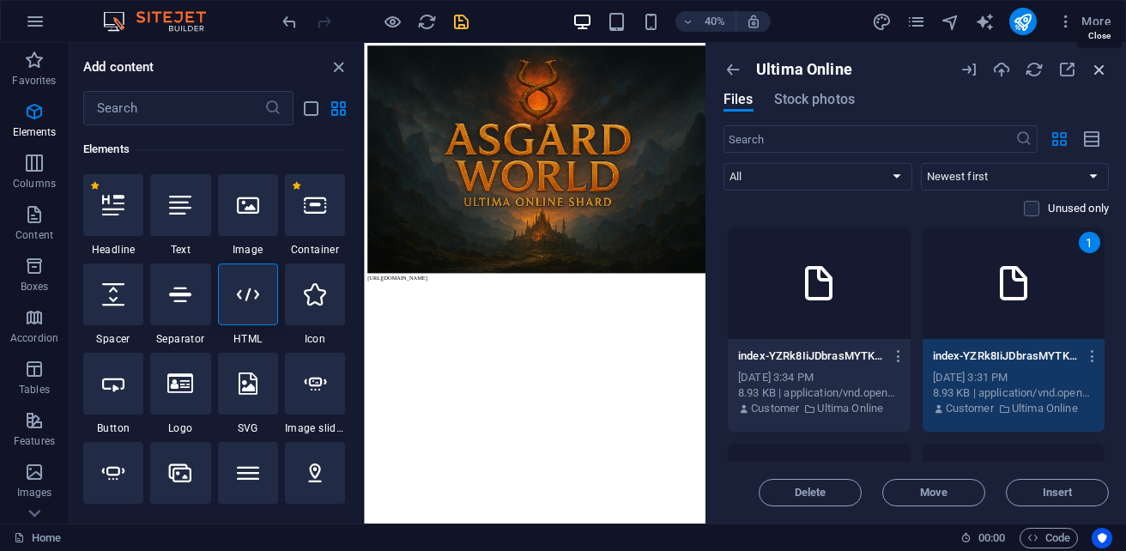
click at [1099, 76] on icon "button" at bounding box center [1099, 69] width 19 height 19
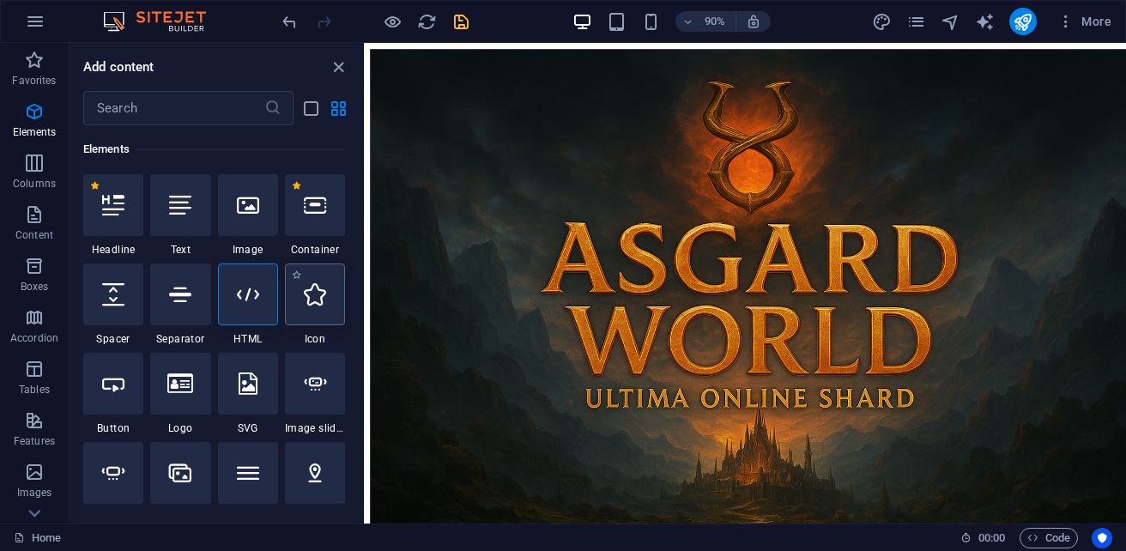
click at [314, 306] on div at bounding box center [315, 294] width 60 height 62
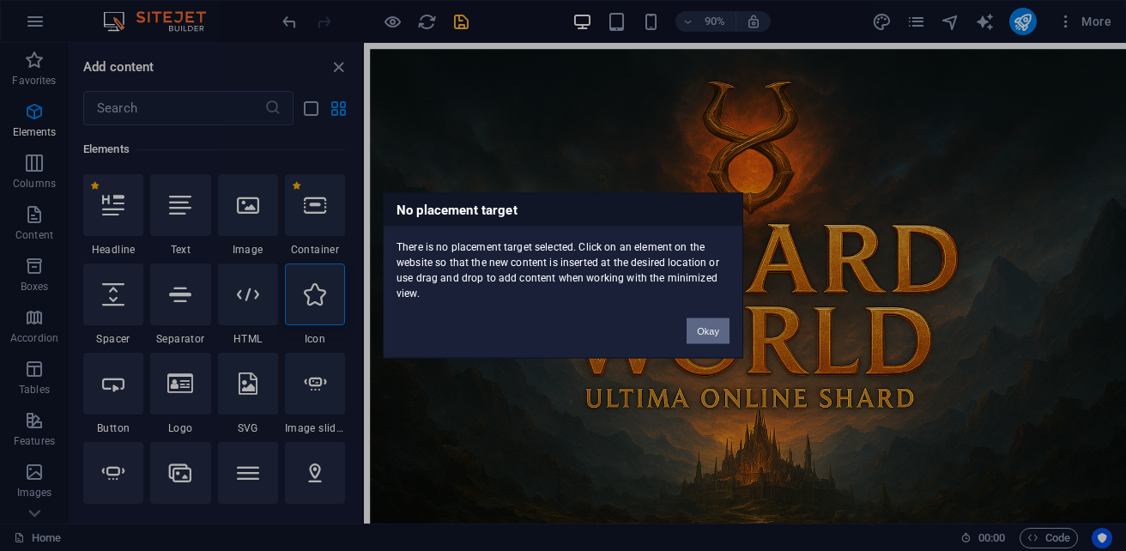
click at [717, 324] on button "Okay" at bounding box center [708, 331] width 43 height 26
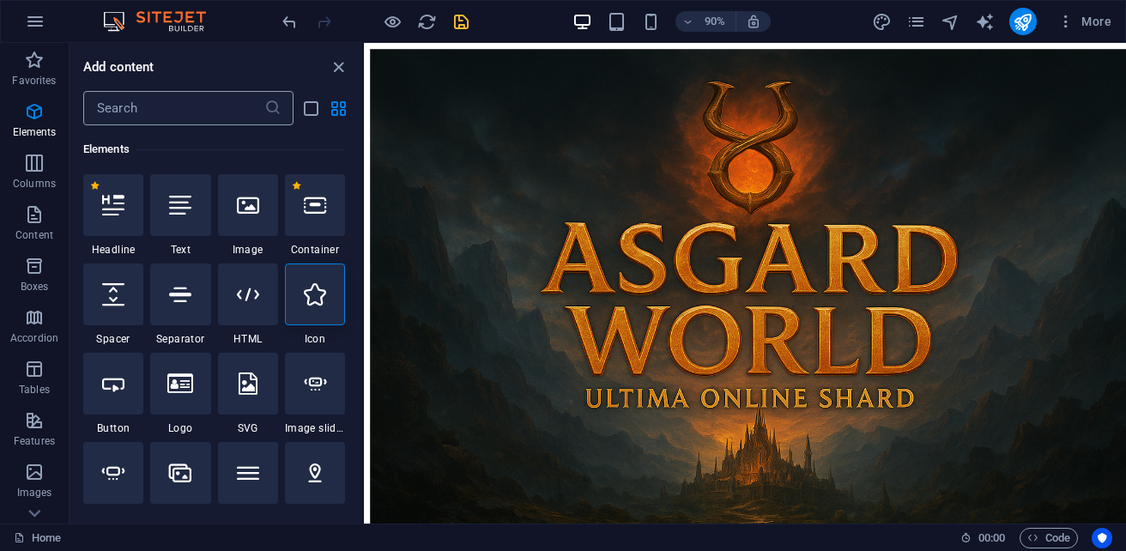
click at [181, 106] on input "text" at bounding box center [173, 108] width 181 height 34
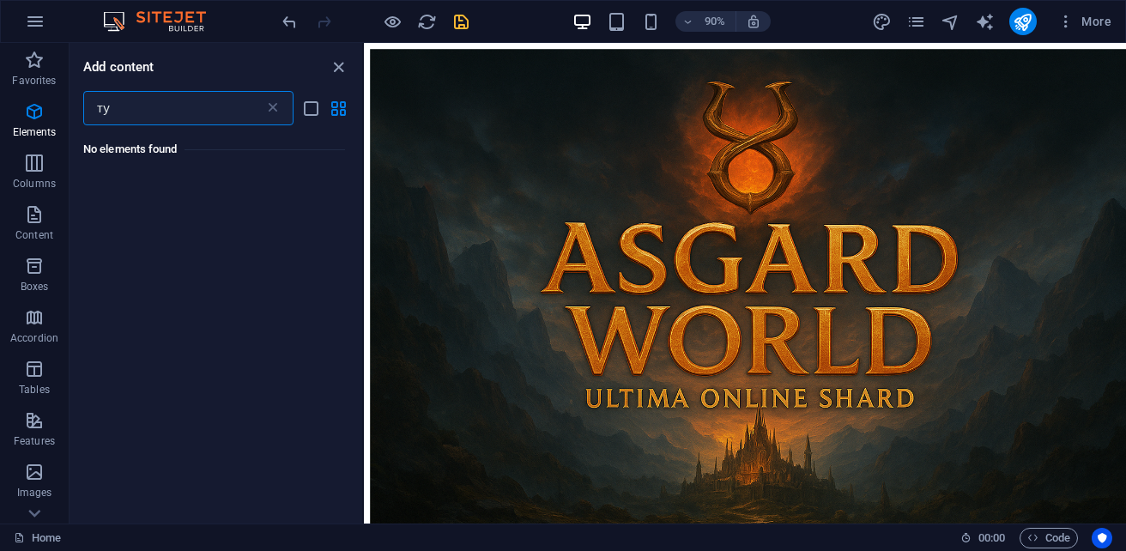
type input "т"
click at [330, 104] on icon "grid-view" at bounding box center [339, 109] width 20 height 20
click at [142, 115] on input "new" at bounding box center [173, 108] width 181 height 34
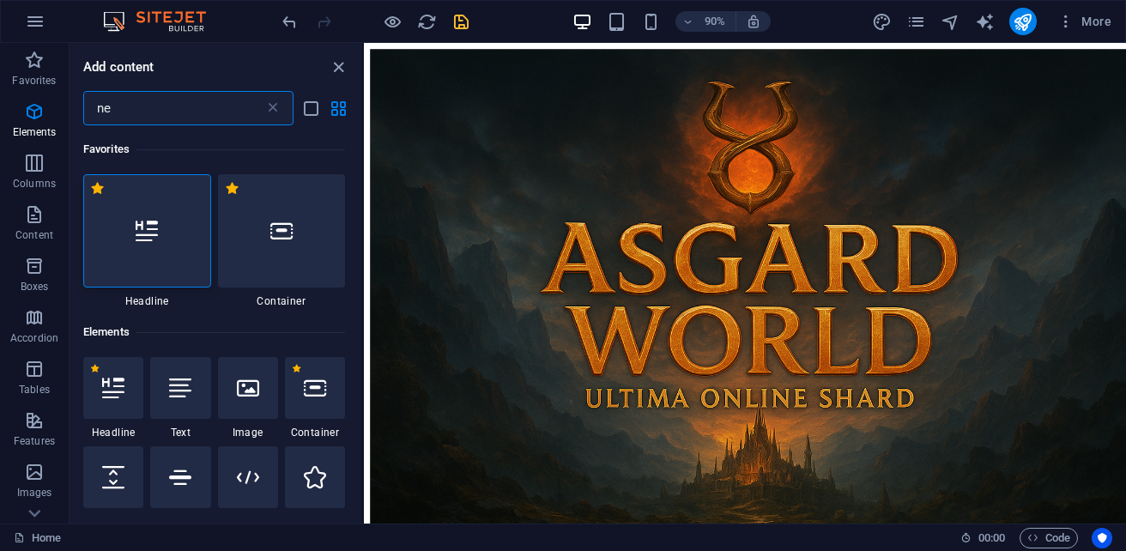
type input "n"
click at [141, 71] on h6 "Add content" at bounding box center [118, 67] width 71 height 21
click at [313, 112] on icon "list-view" at bounding box center [311, 109] width 20 height 20
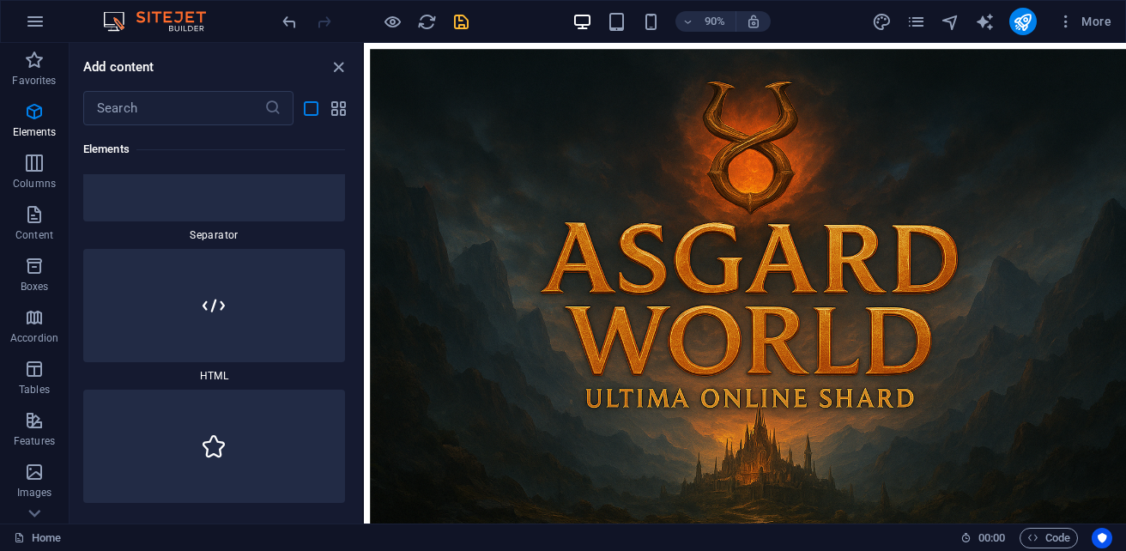
scroll to position [1202, 0]
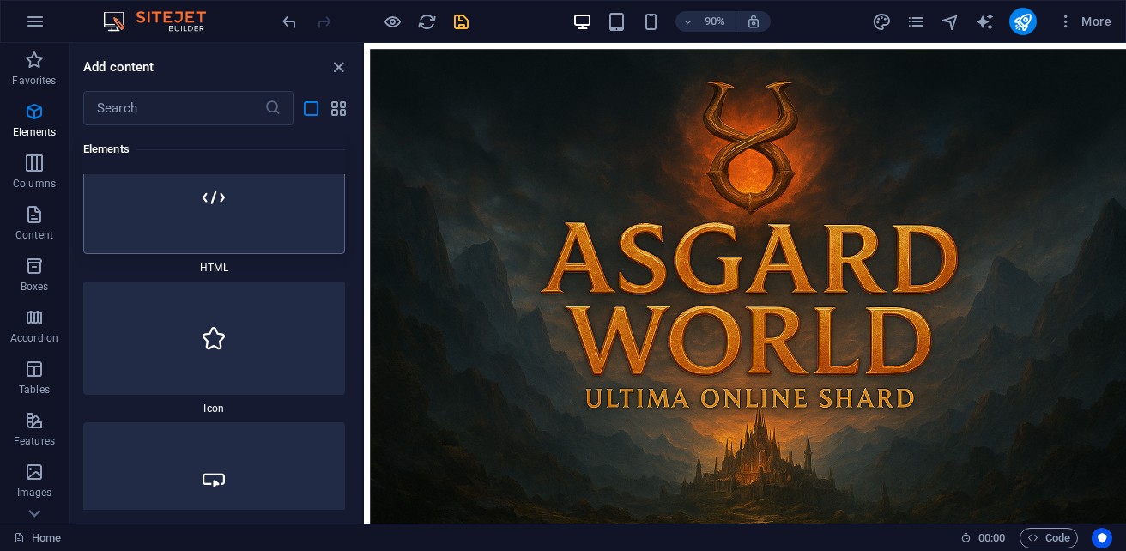
click at [257, 233] on div at bounding box center [214, 197] width 262 height 113
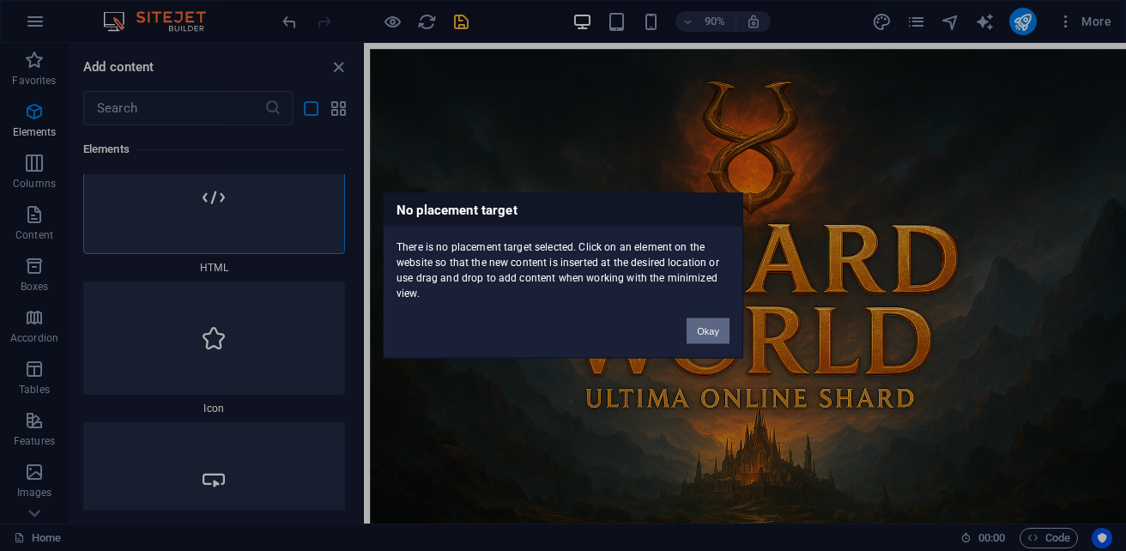
click at [705, 333] on button "Okay" at bounding box center [708, 331] width 43 height 26
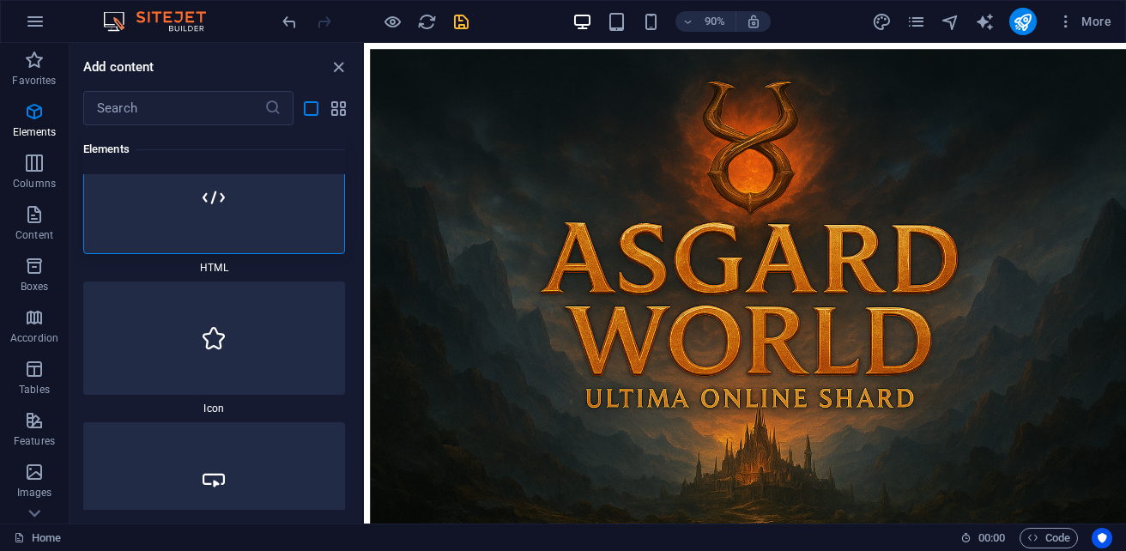
click at [282, 236] on div at bounding box center [214, 197] width 262 height 113
click at [268, 226] on div at bounding box center [214, 197] width 262 height 113
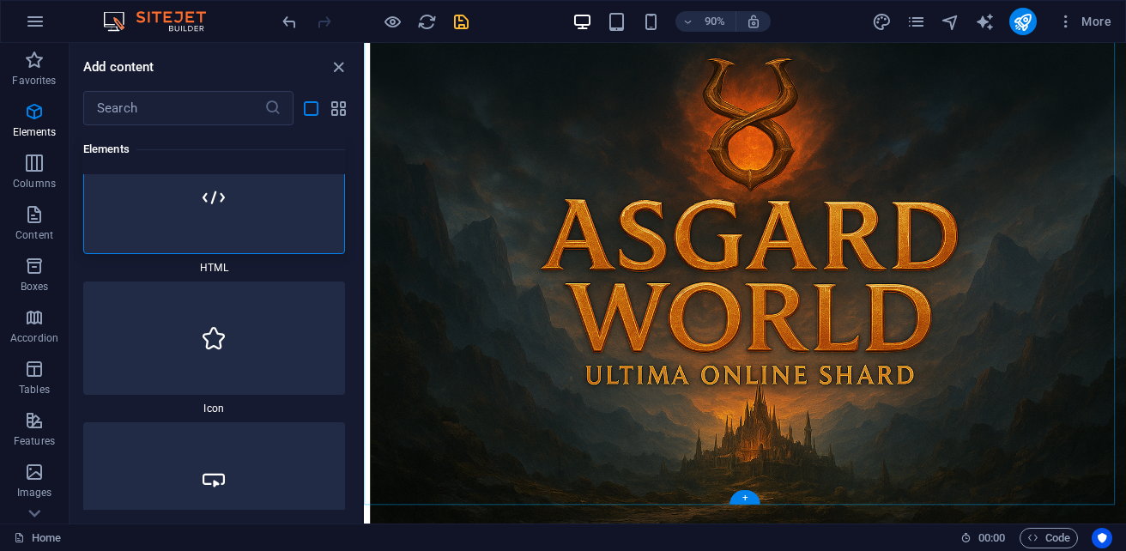
scroll to position [43, 0]
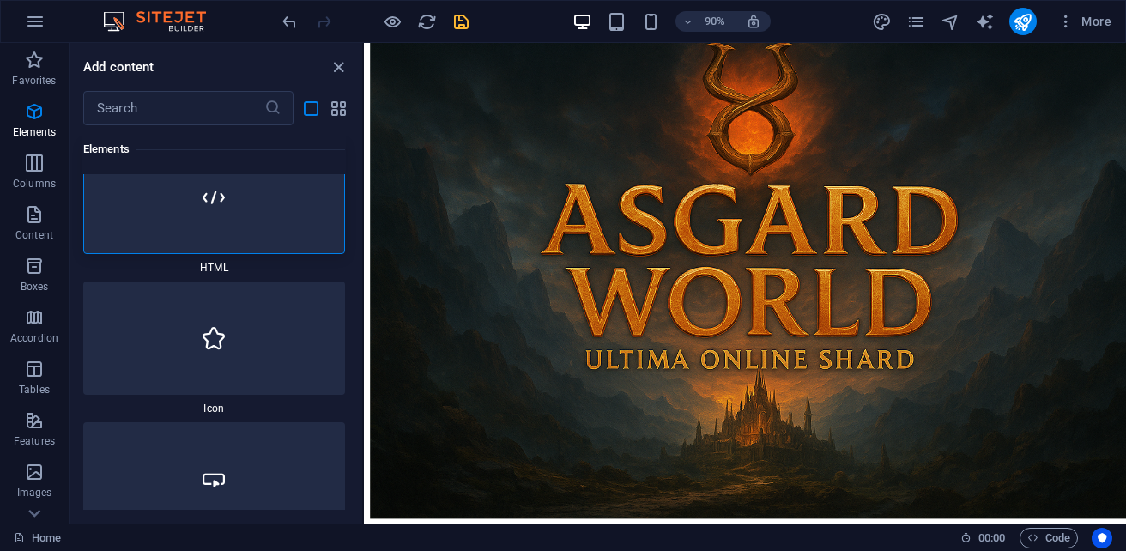
click at [851, 550] on body "[URL][DOMAIN_NAME]" at bounding box center [787, 299] width 833 height 584
click at [248, 336] on div at bounding box center [214, 338] width 262 height 113
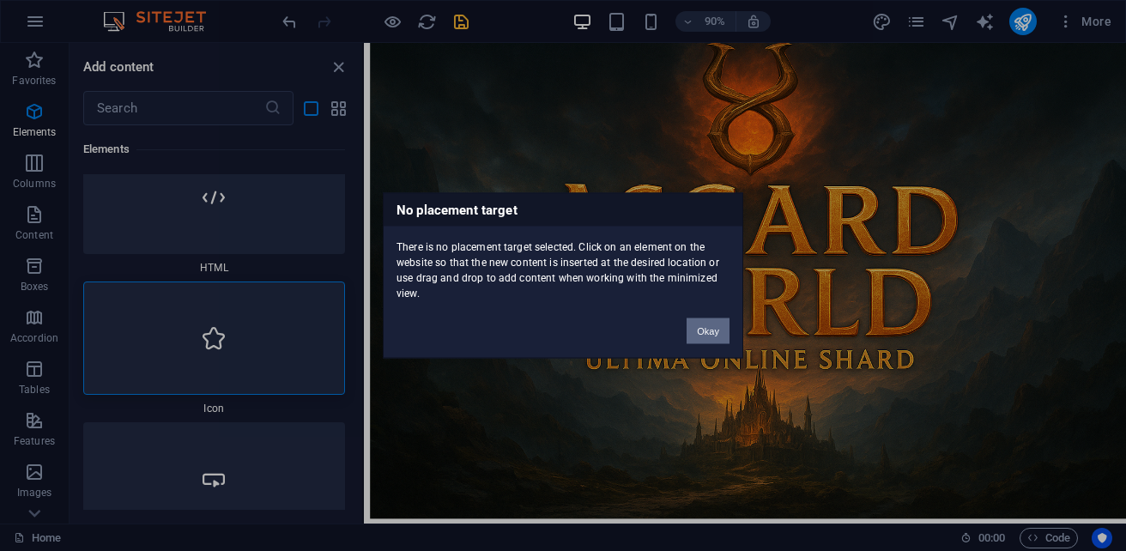
click at [702, 330] on button "Okay" at bounding box center [708, 331] width 43 height 26
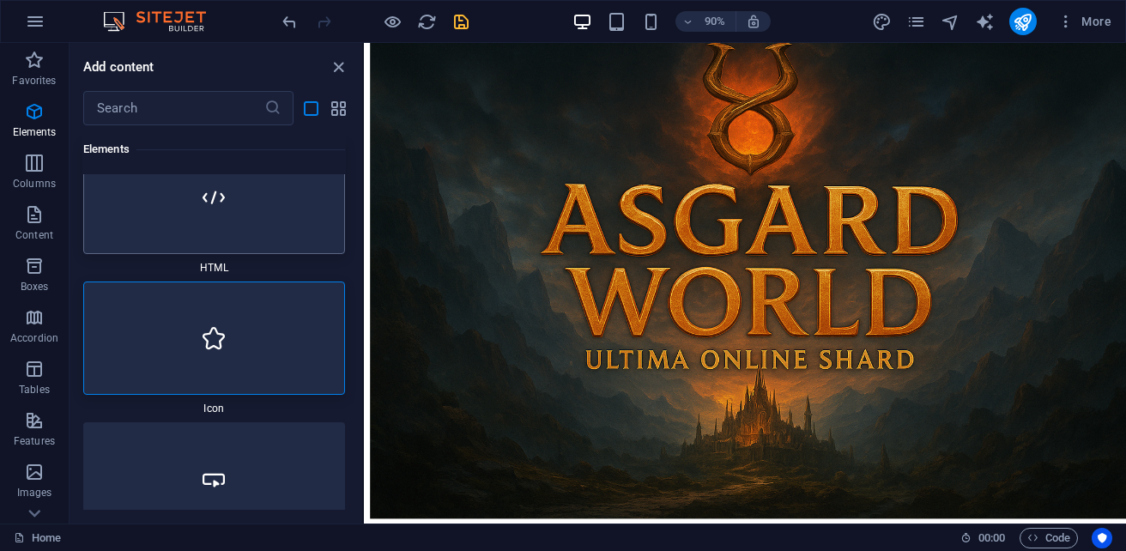
click at [256, 229] on div at bounding box center [214, 197] width 262 height 113
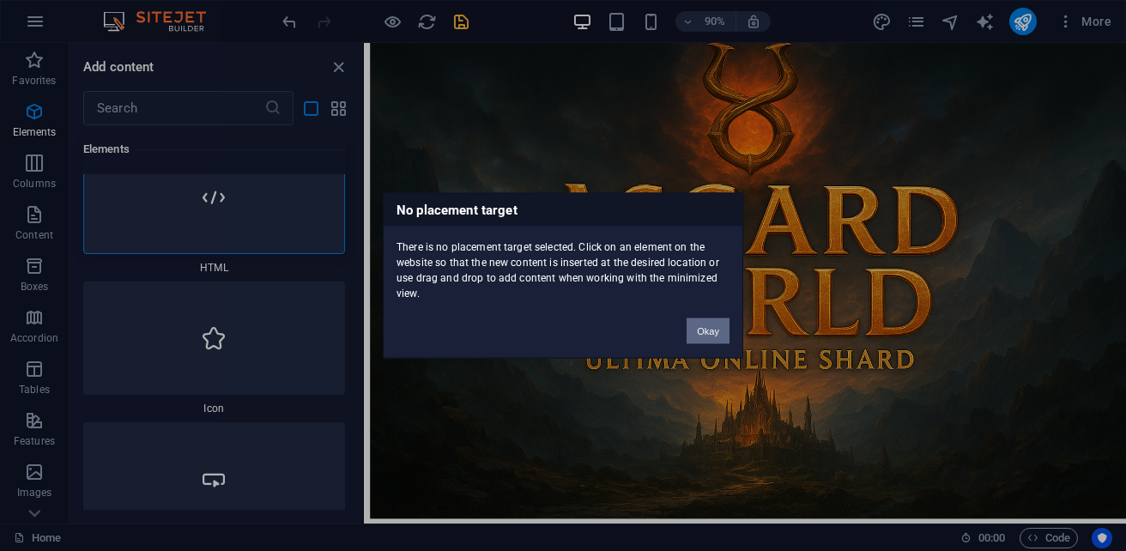
click at [723, 339] on button "Okay" at bounding box center [708, 331] width 43 height 26
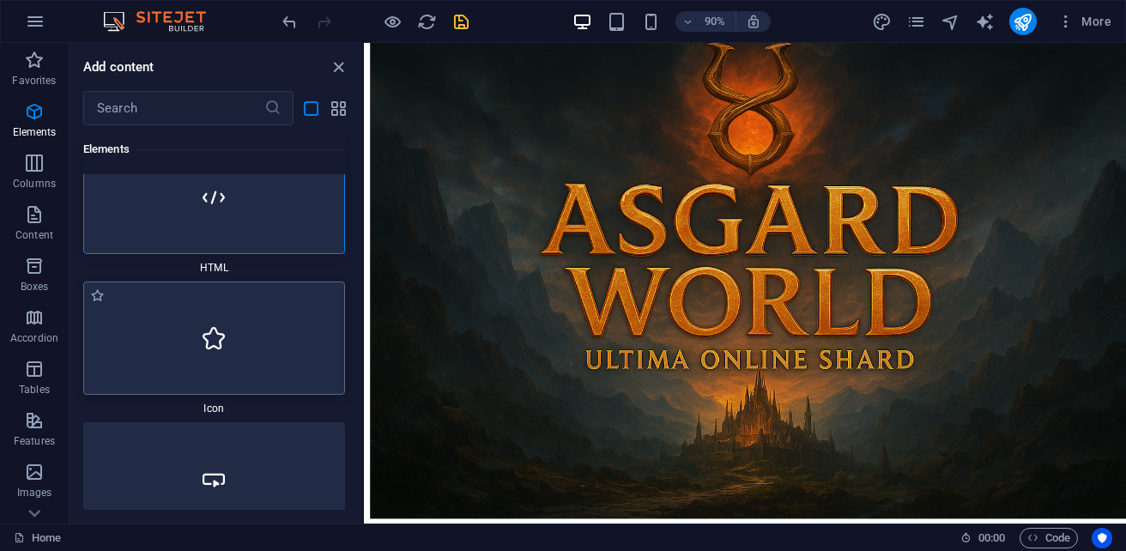
scroll to position [1116, 0]
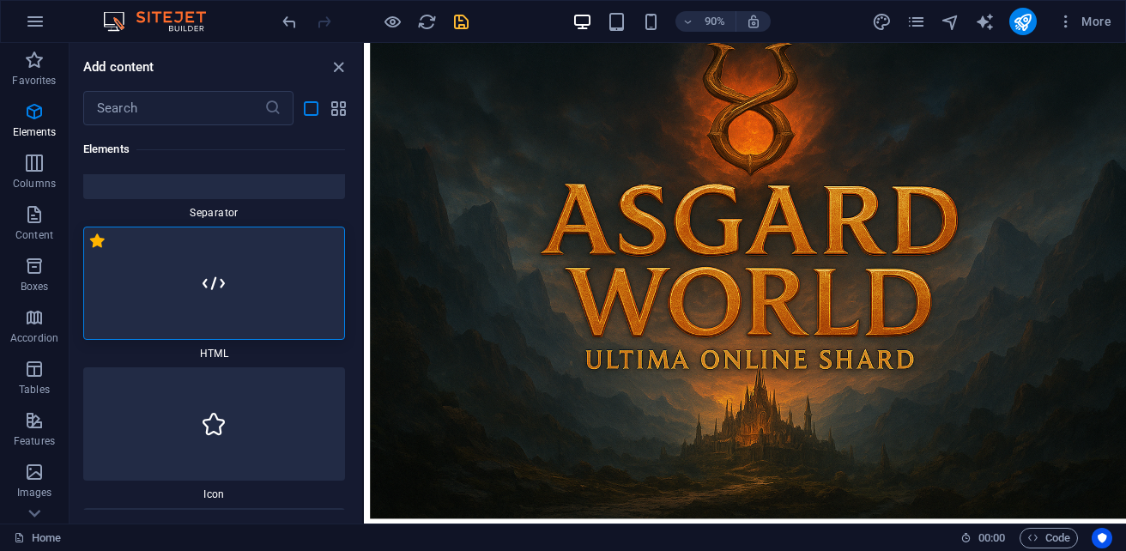
drag, startPoint x: 269, startPoint y: 308, endPoint x: 99, endPoint y: 240, distance: 183.8
click at [99, 240] on label "1 Star" at bounding box center [97, 240] width 15 height 15
click at [90, 250] on input "1 Star" at bounding box center [89, 250] width 1 height 1
radio input "true"
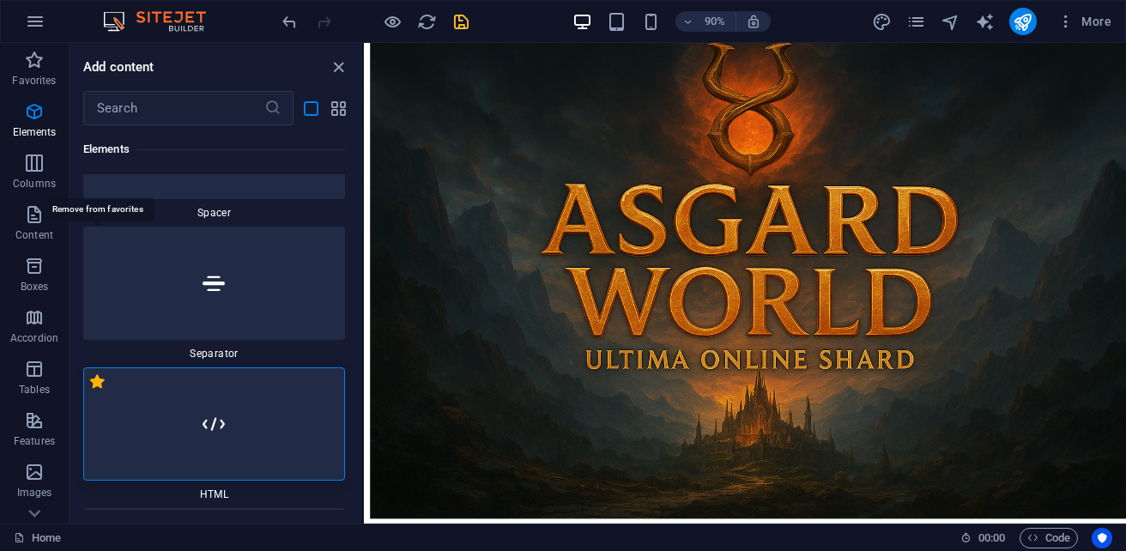
scroll to position [1256, 0]
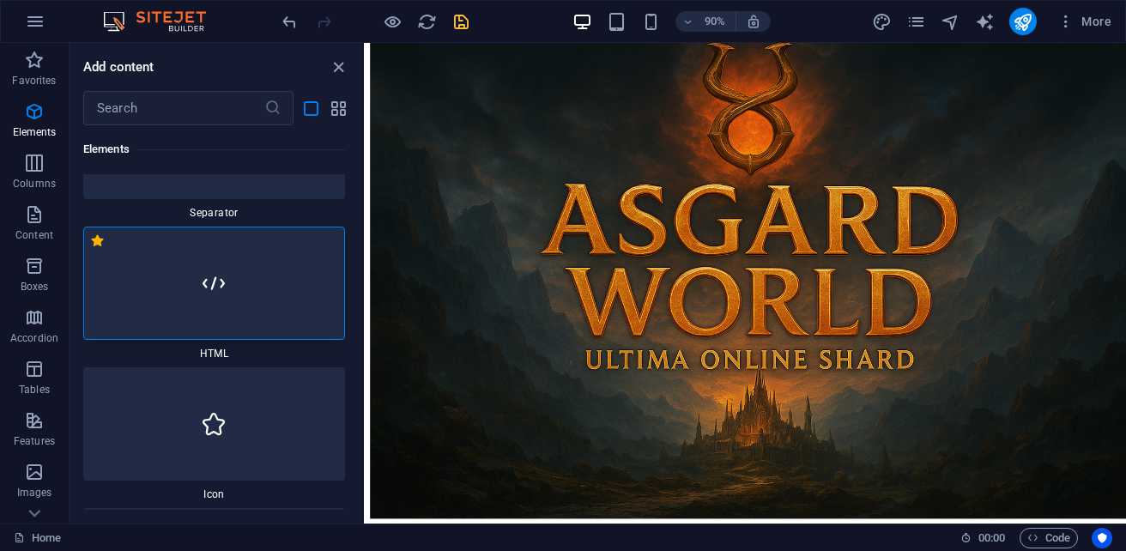
drag, startPoint x: 221, startPoint y: 294, endPoint x: 137, endPoint y: 296, distance: 84.1
click at [137, 296] on div at bounding box center [214, 283] width 262 height 113
click at [137, 297] on div at bounding box center [214, 283] width 262 height 113
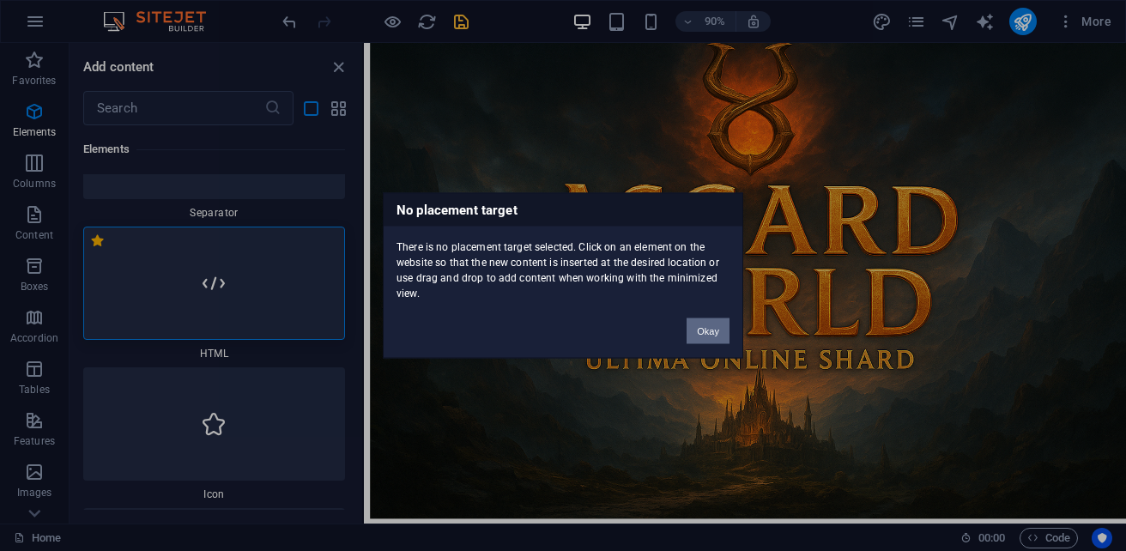
click at [717, 323] on button "Okay" at bounding box center [708, 331] width 43 height 26
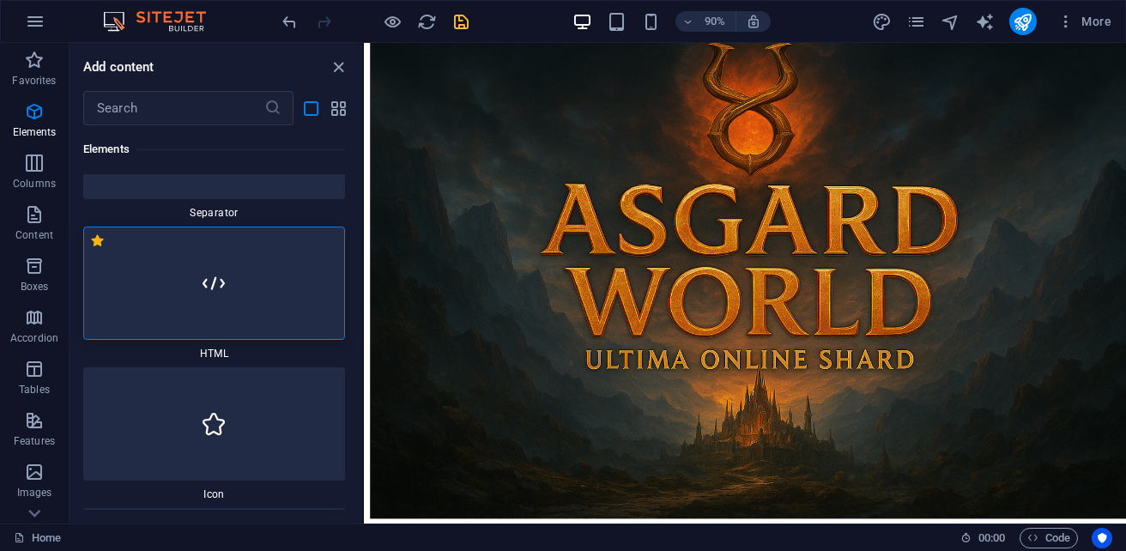
click at [790, 550] on body "[URL][DOMAIN_NAME]" at bounding box center [787, 299] width 833 height 584
click at [1084, 22] on span "More" at bounding box center [1084, 21] width 54 height 17
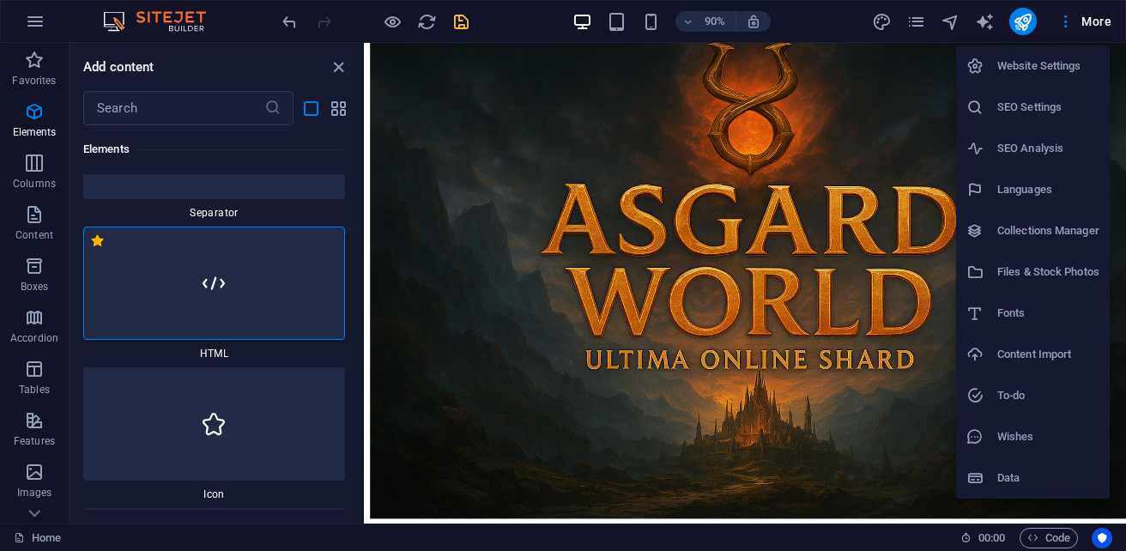
click at [1034, 76] on h6 "Website Settings" at bounding box center [1048, 66] width 102 height 21
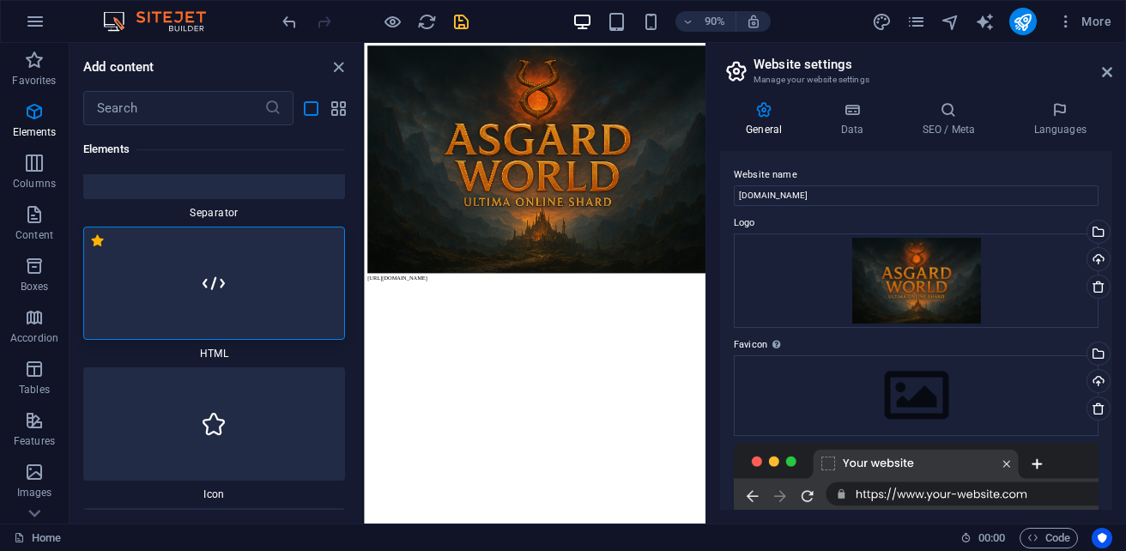
scroll to position [0, 0]
click at [786, 550] on body "[URL][DOMAIN_NAME]" at bounding box center [791, 344] width 840 height 588
click at [913, 550] on html "[URL][DOMAIN_NAME]" at bounding box center [791, 344] width 854 height 602
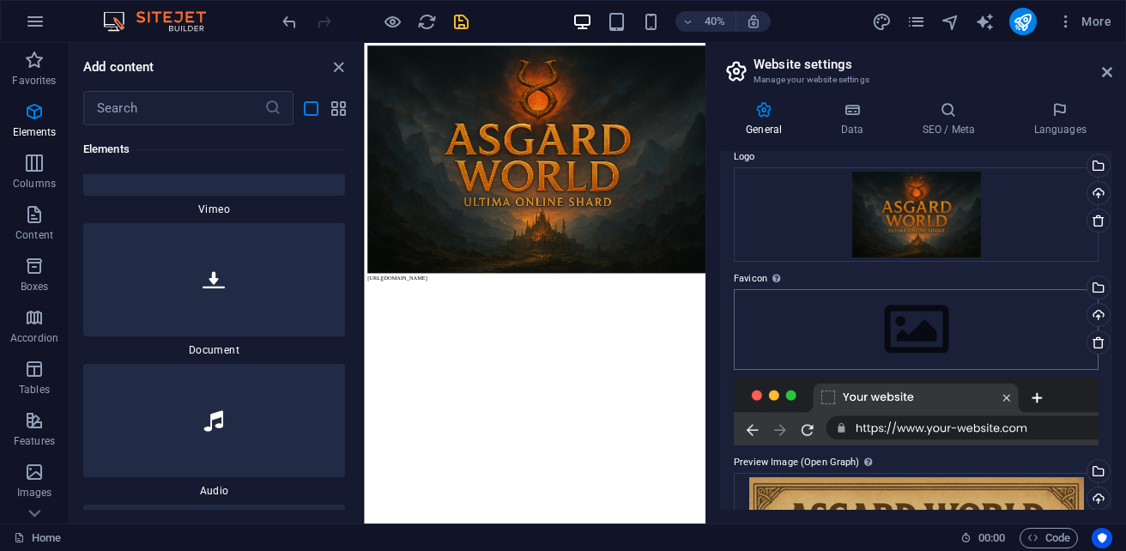
scroll to position [172, 0]
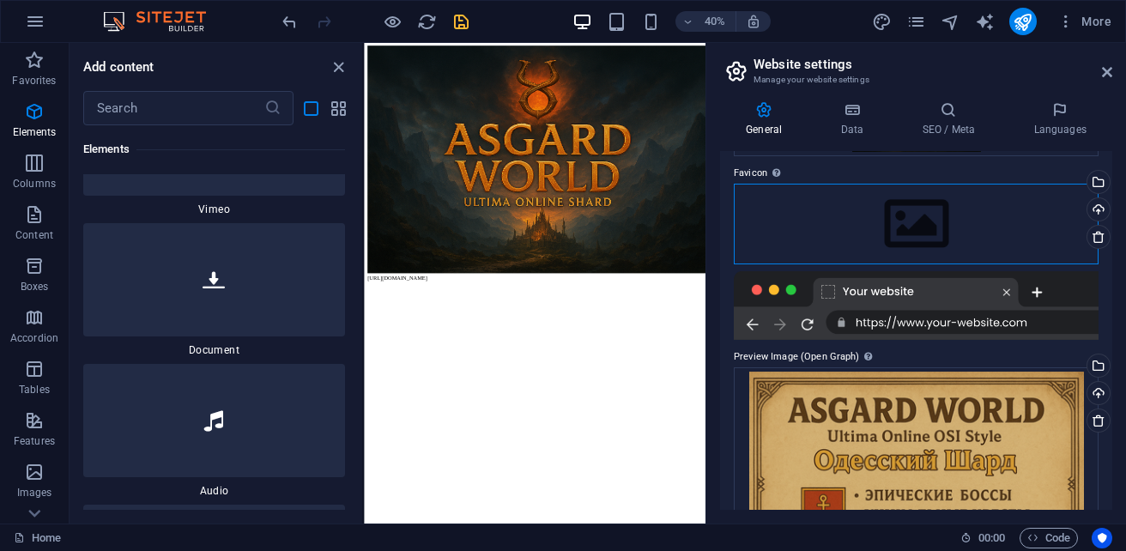
click at [923, 213] on div "Drag files here, click to choose files or select files from Files or our free s…" at bounding box center [916, 224] width 365 height 81
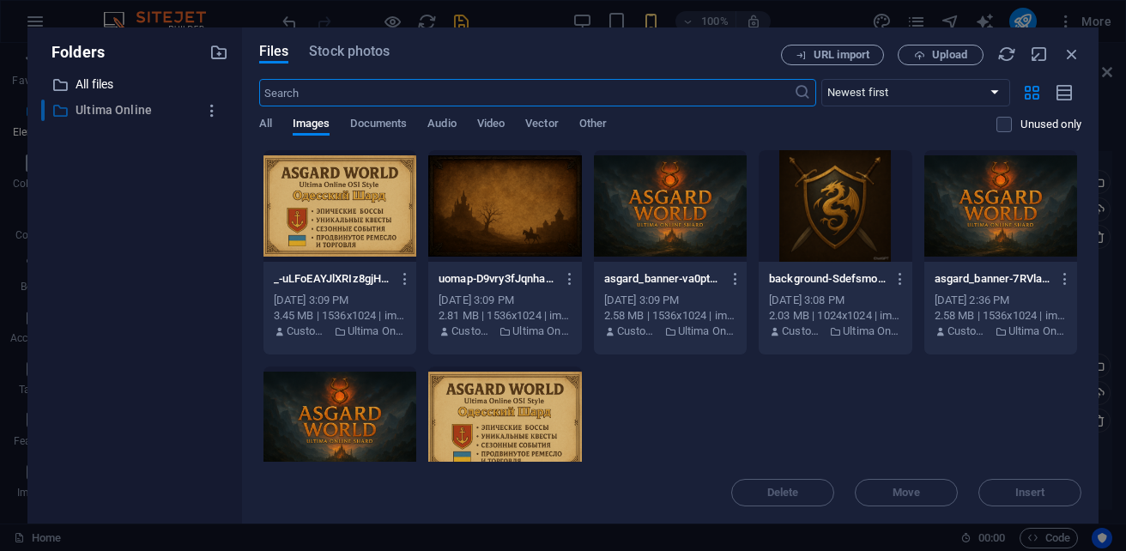
click at [135, 111] on p "Ultima Online" at bounding box center [136, 110] width 121 height 20
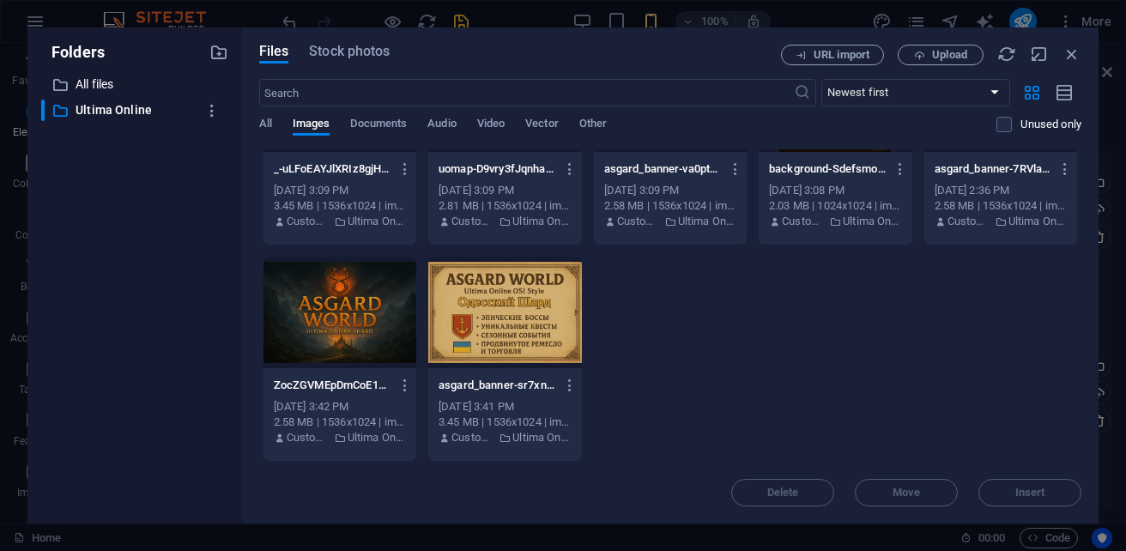
scroll to position [0, 0]
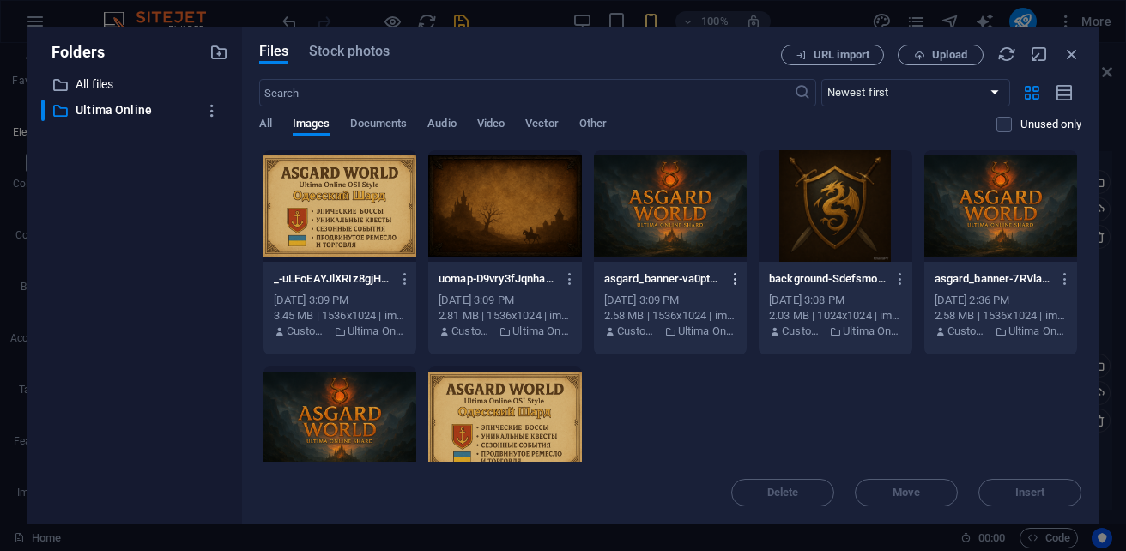
click at [744, 285] on icon "button" at bounding box center [736, 278] width 16 height 15
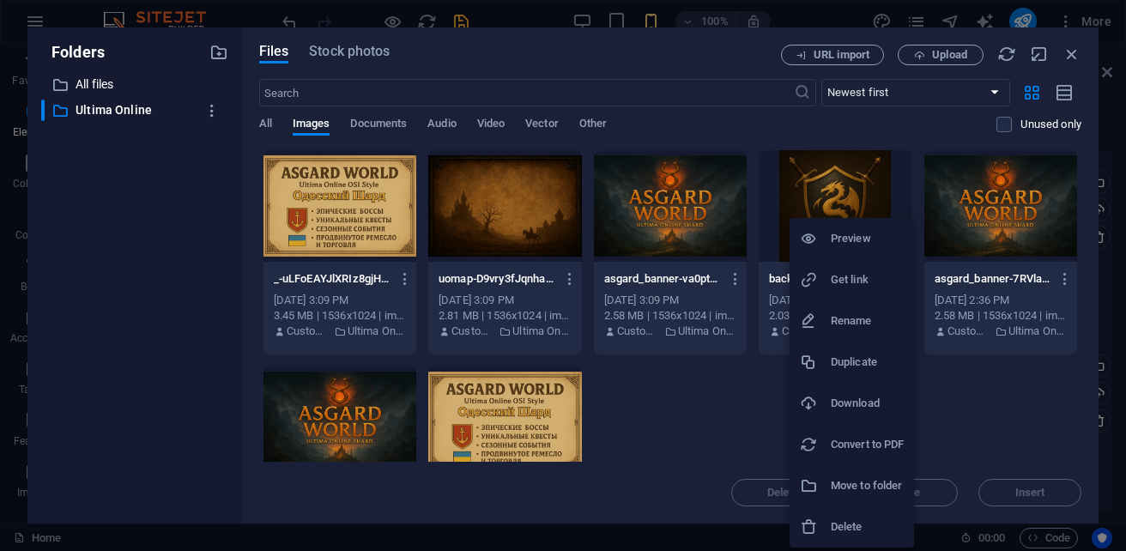
click at [772, 276] on div at bounding box center [563, 275] width 1126 height 551
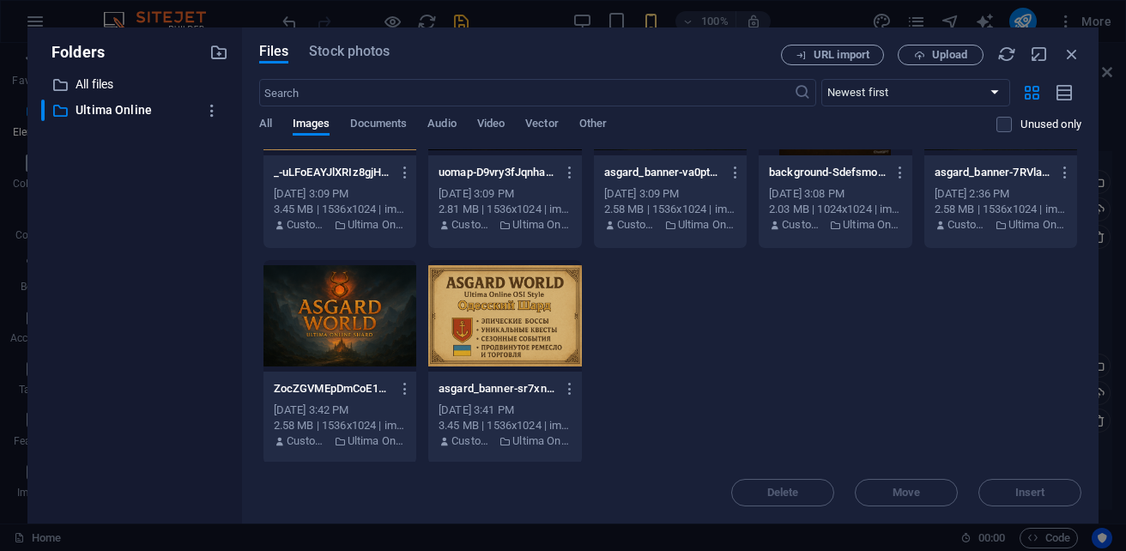
scroll to position [110, 0]
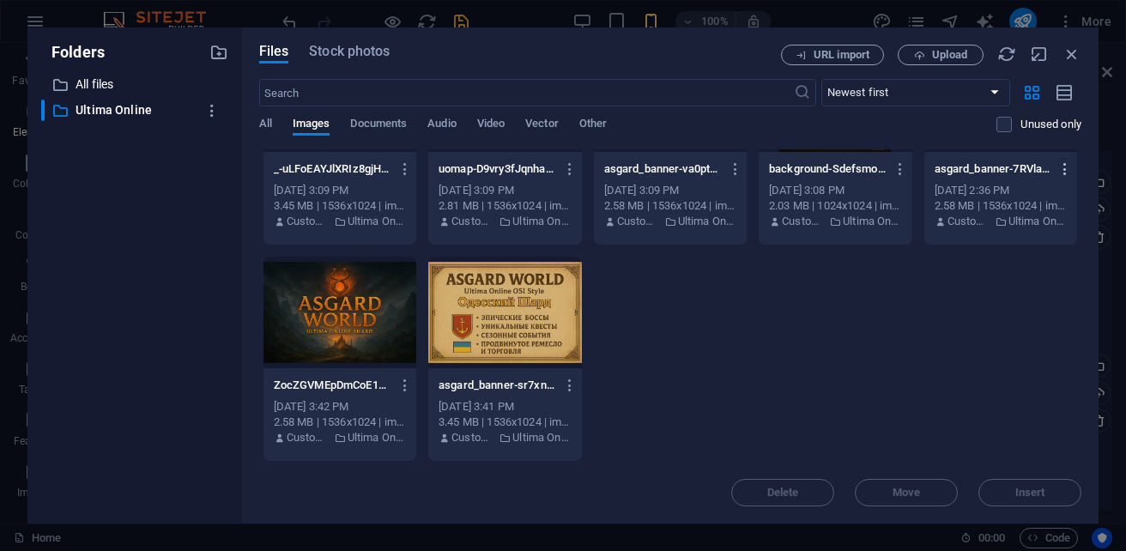
click at [1057, 177] on icon "button" at bounding box center [1065, 168] width 16 height 15
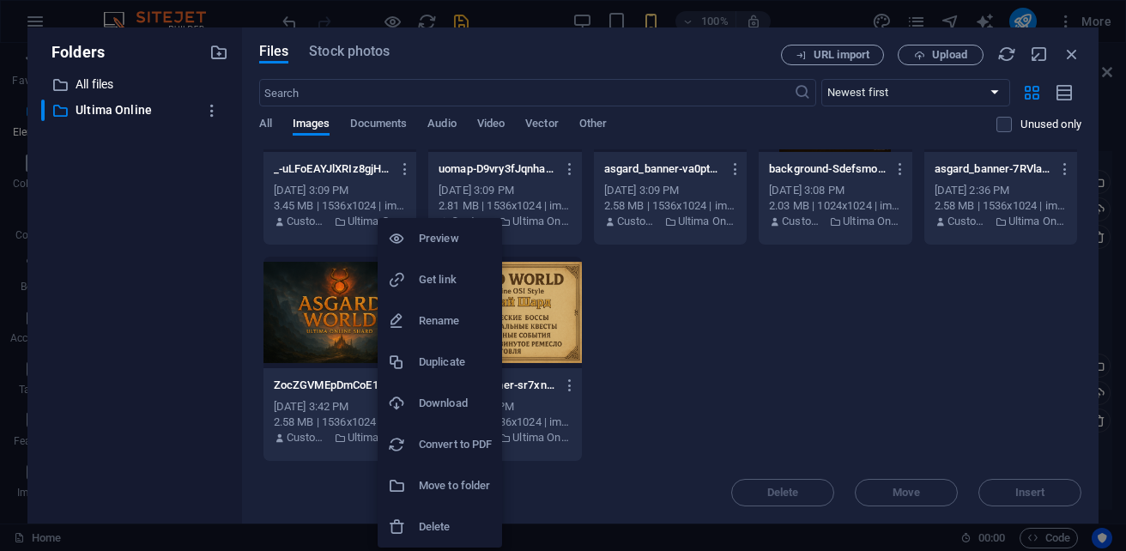
click at [449, 531] on h6 "Delete" at bounding box center [455, 527] width 73 height 21
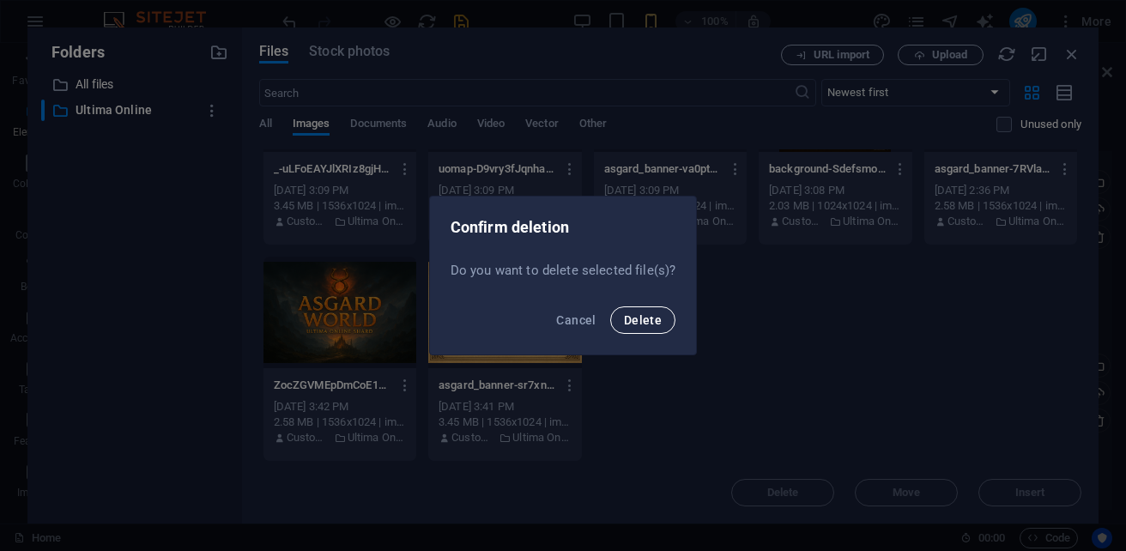
click at [636, 320] on span "Delete" at bounding box center [643, 320] width 38 height 14
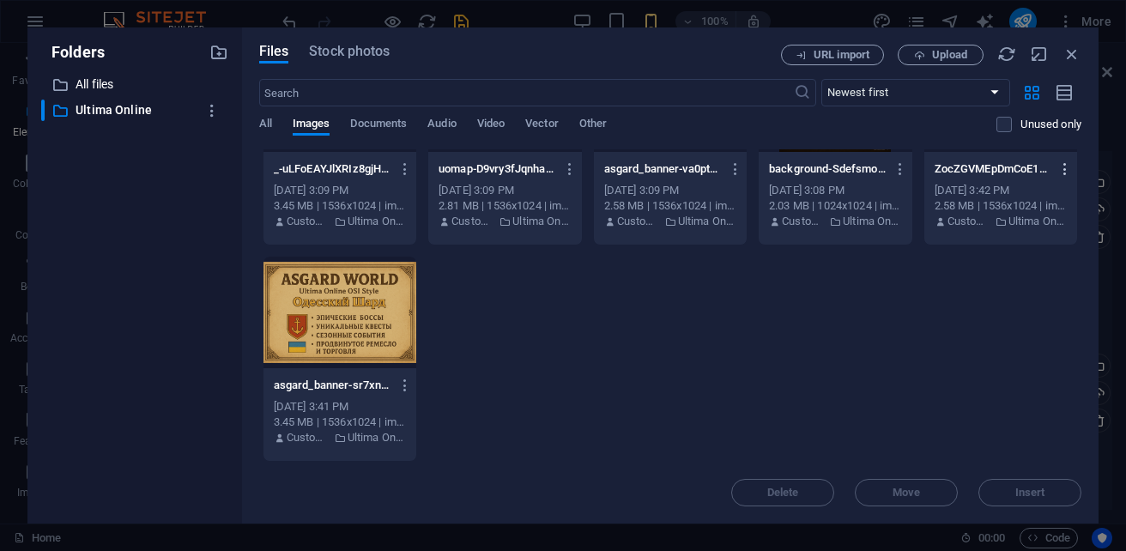
click at [414, 382] on icon "button" at bounding box center [405, 385] width 16 height 15
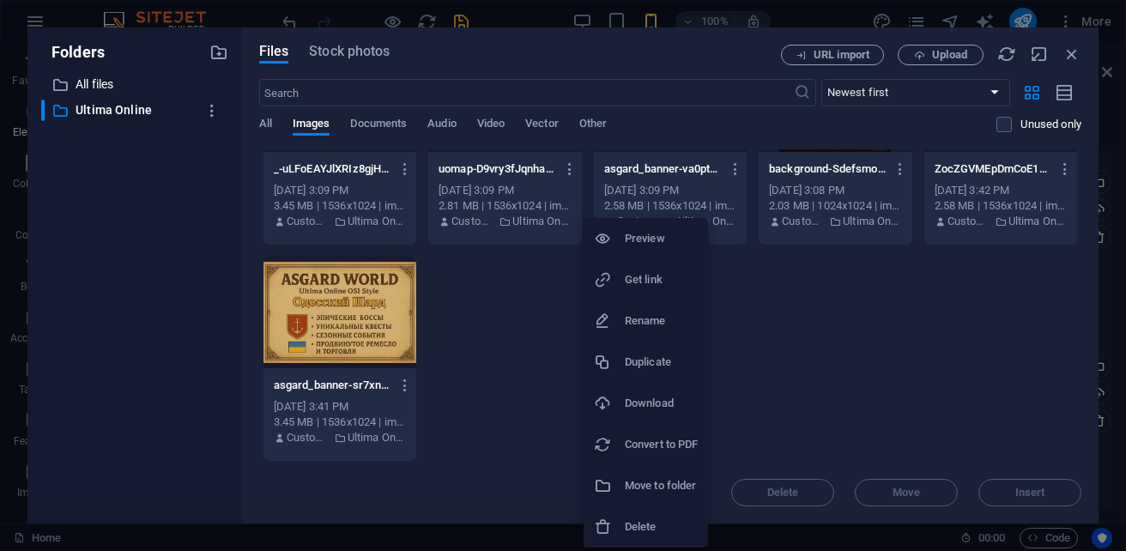
click at [443, 388] on div at bounding box center [563, 275] width 1126 height 551
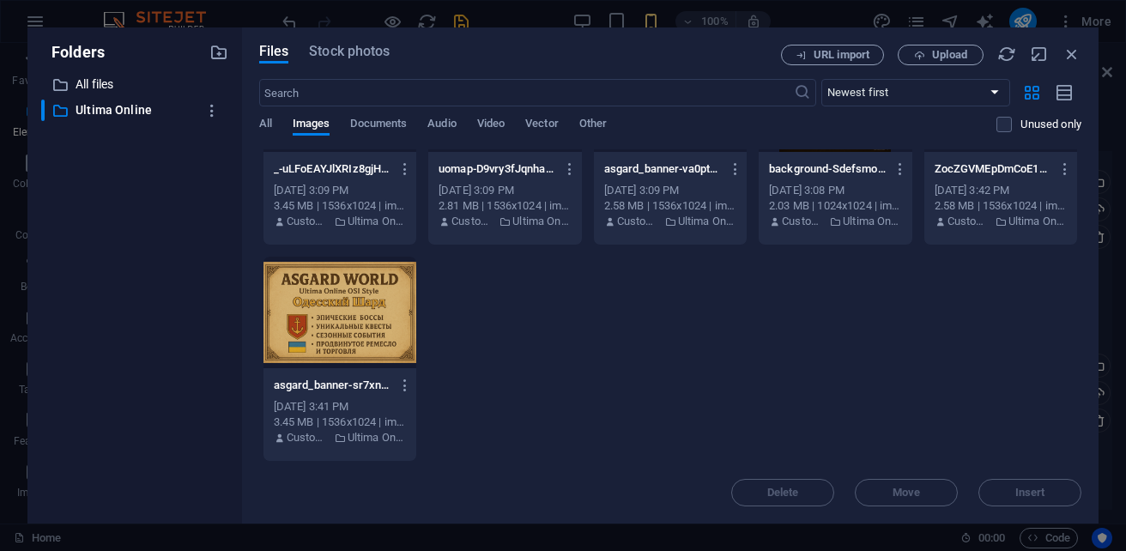
click at [1057, 177] on icon "button" at bounding box center [1065, 168] width 16 height 15
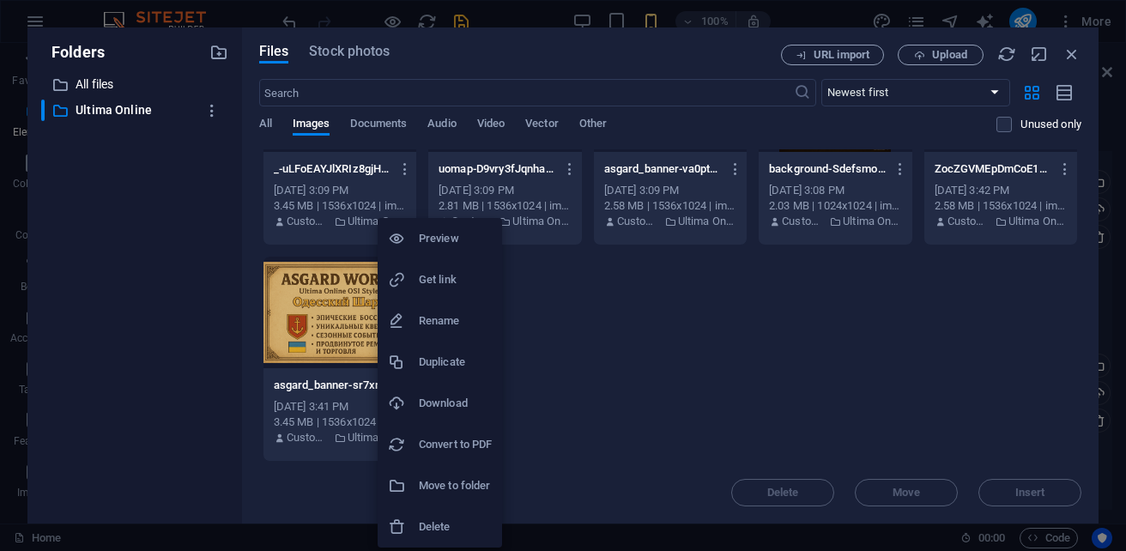
click at [447, 524] on h6 "Delete" at bounding box center [455, 527] width 73 height 21
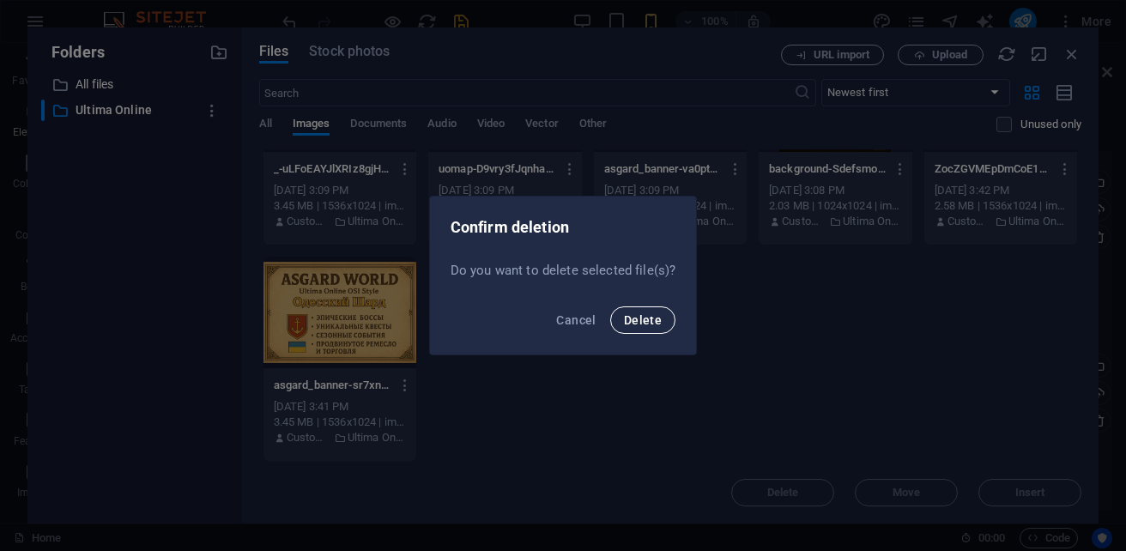
click at [651, 327] on button "Delete" at bounding box center [642, 319] width 65 height 27
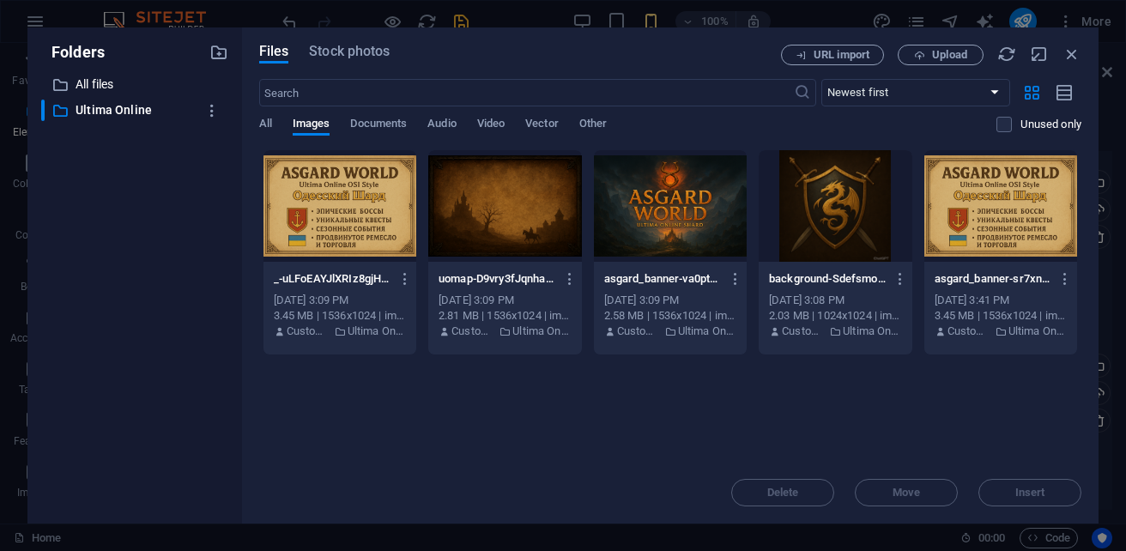
scroll to position [0, 0]
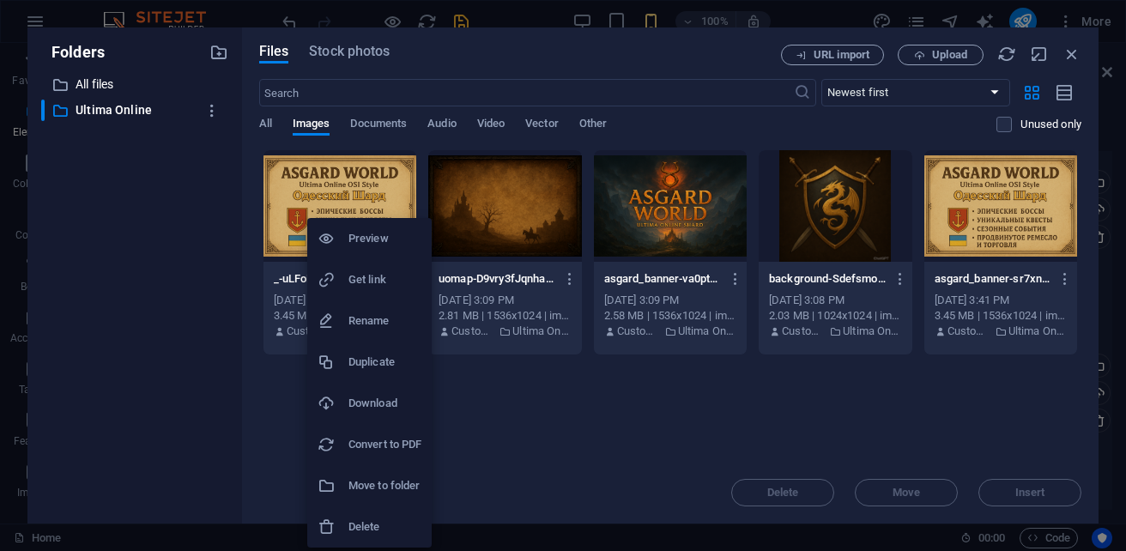
click at [363, 521] on h6 "Delete" at bounding box center [384, 527] width 73 height 21
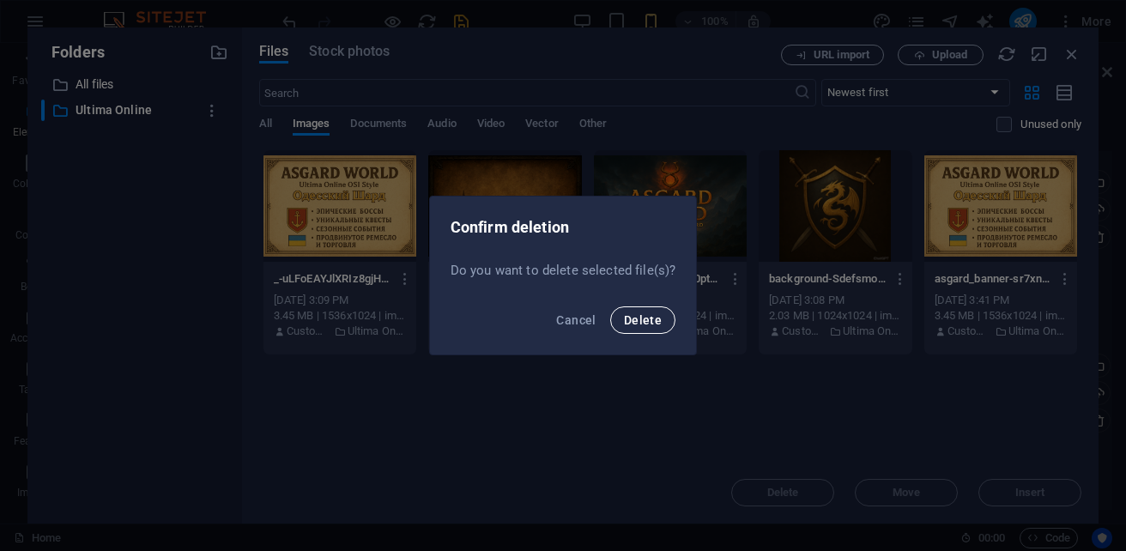
click at [634, 319] on span "Delete" at bounding box center [643, 320] width 38 height 14
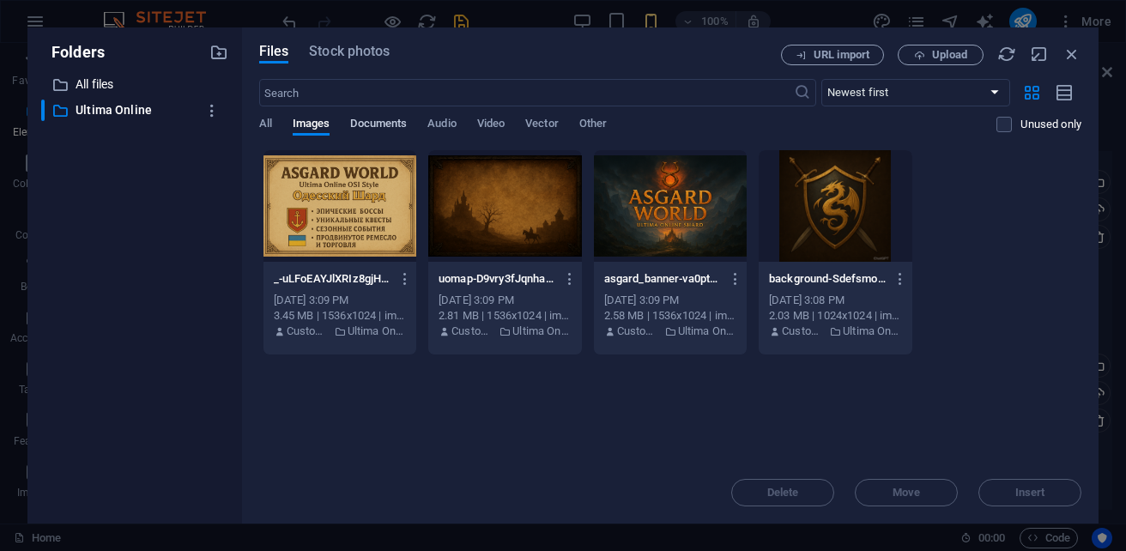
click at [370, 122] on span "Documents" at bounding box center [378, 125] width 57 height 24
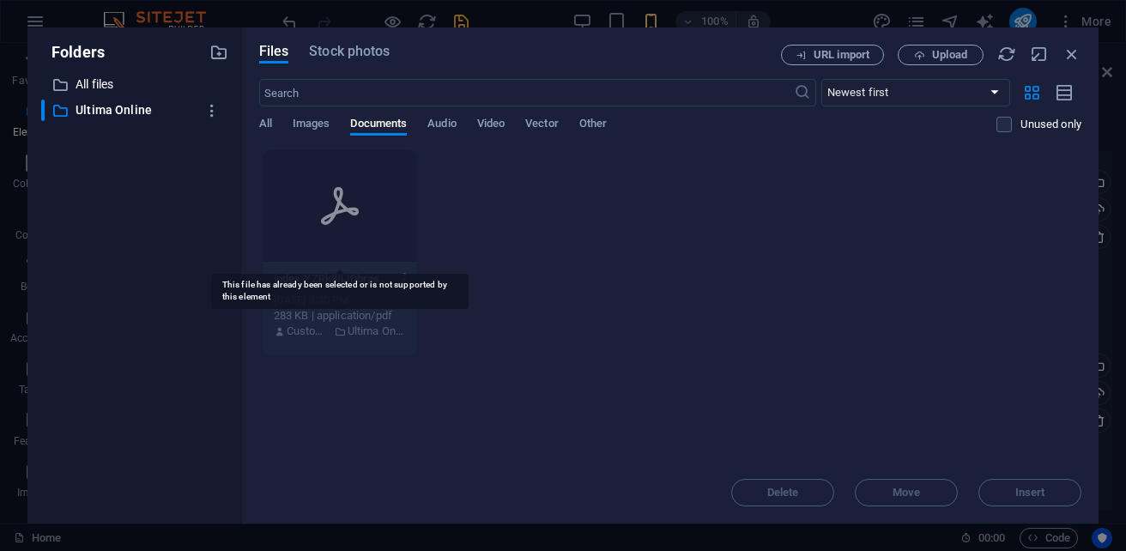
click at [359, 233] on div at bounding box center [339, 206] width 153 height 112
click at [366, 238] on div at bounding box center [339, 206] width 153 height 112
click at [405, 275] on icon "button" at bounding box center [405, 278] width 16 height 15
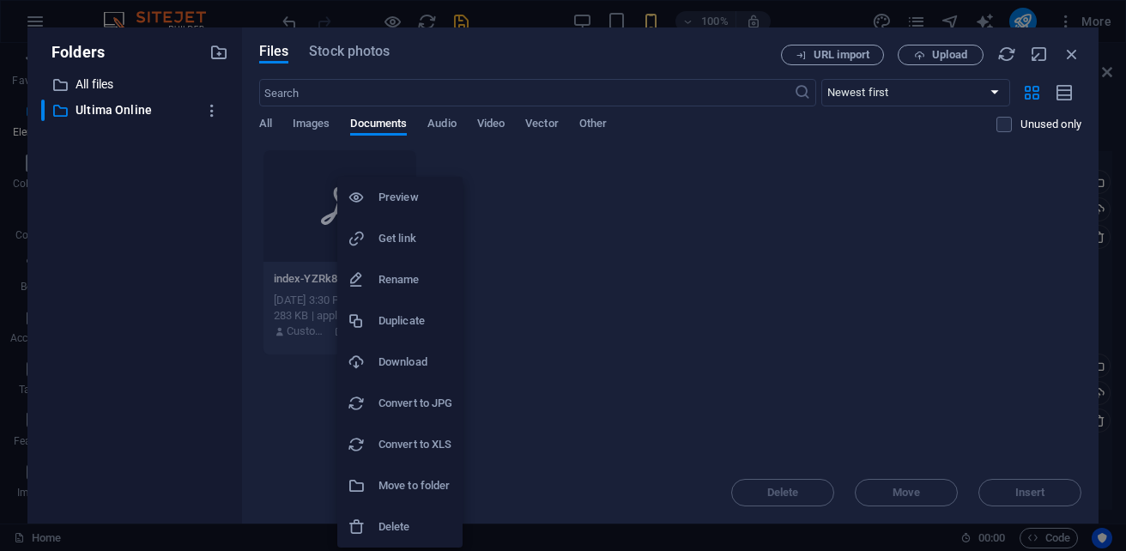
click at [405, 522] on h6 "Delete" at bounding box center [415, 527] width 74 height 21
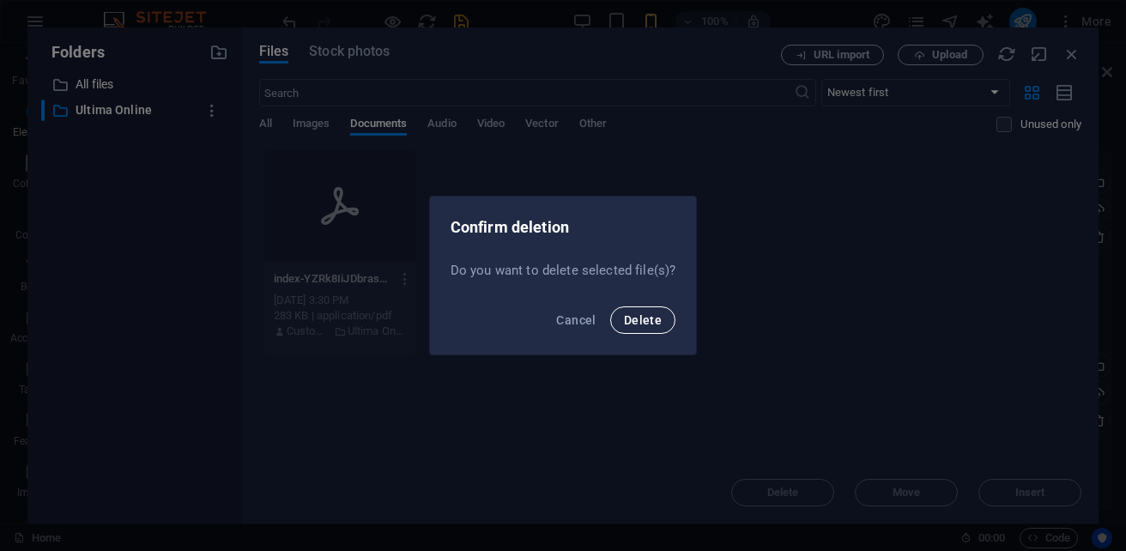
click at [658, 332] on button "Delete" at bounding box center [642, 319] width 65 height 27
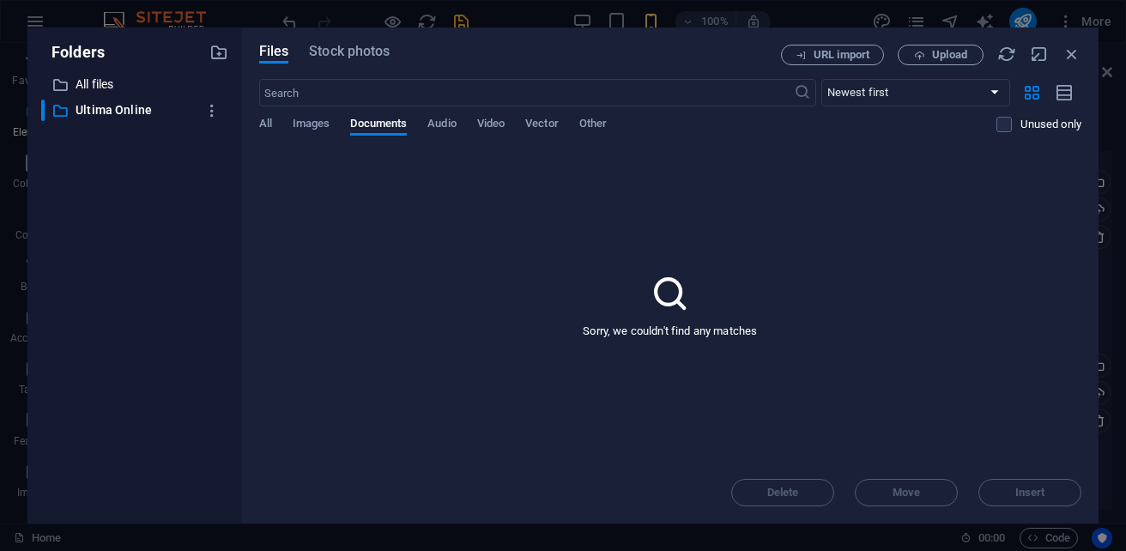
click at [252, 129] on div "Files Stock photos URL import Upload ​ Newest first Oldest first Name (A-Z) Nam…" at bounding box center [670, 275] width 857 height 496
click at [261, 120] on span "All" at bounding box center [265, 125] width 13 height 24
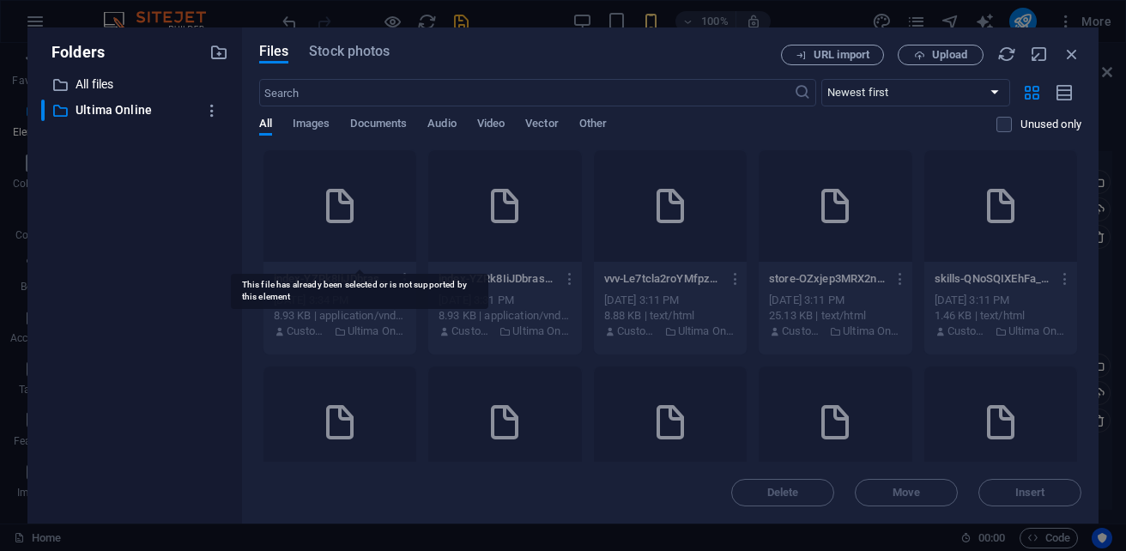
click at [360, 221] on icon at bounding box center [339, 205] width 41 height 41
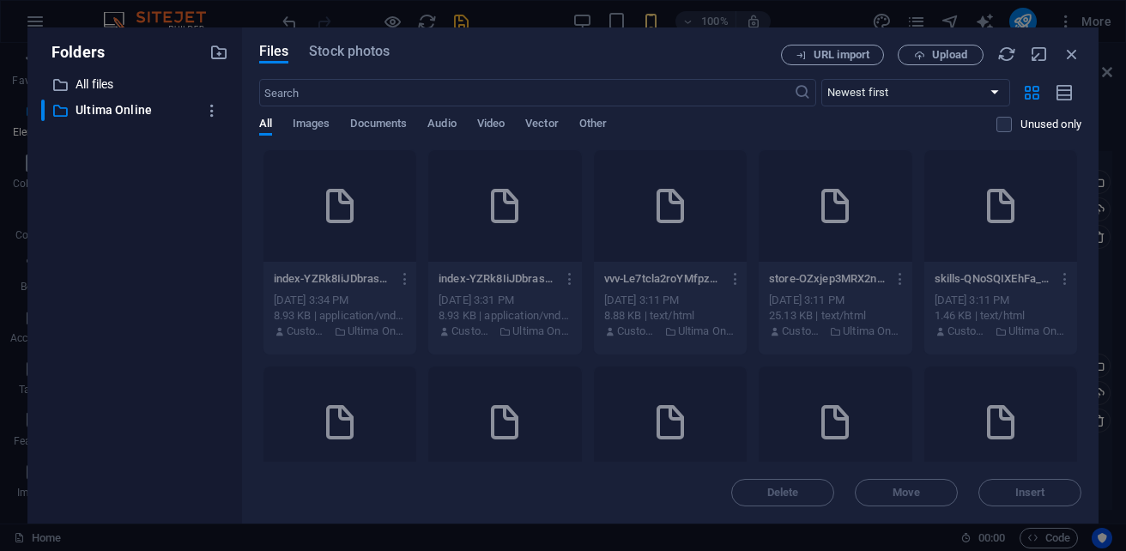
click at [1035, 496] on div "Delete Move Insert" at bounding box center [670, 484] width 822 height 45
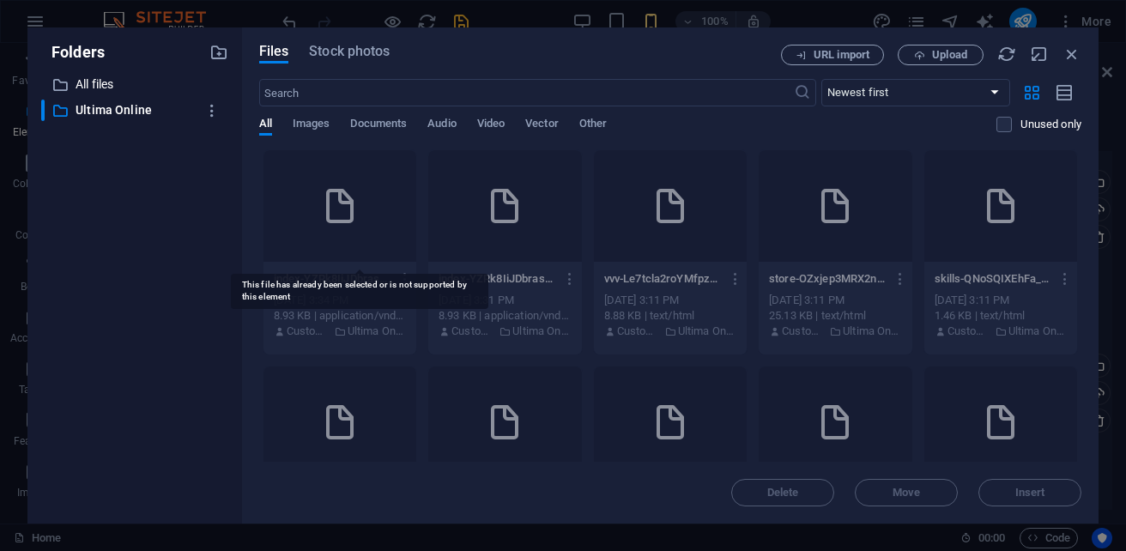
click at [396, 178] on div at bounding box center [339, 206] width 153 height 112
click at [383, 209] on div at bounding box center [339, 206] width 153 height 112
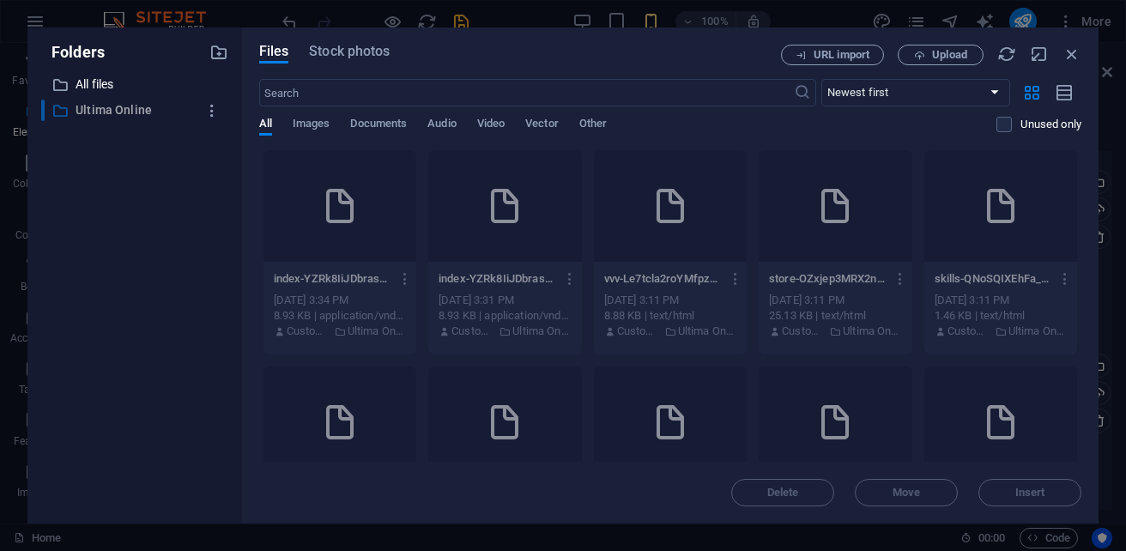
click at [72, 109] on div "​ Ultima Online Ultima Online" at bounding box center [118, 110] width 155 height 21
click at [212, 107] on icon "button" at bounding box center [212, 110] width 18 height 17
click at [584, 50] on div at bounding box center [563, 275] width 1126 height 551
click at [850, 55] on span "URL import" at bounding box center [842, 55] width 56 height 10
select select "Ultima Online"
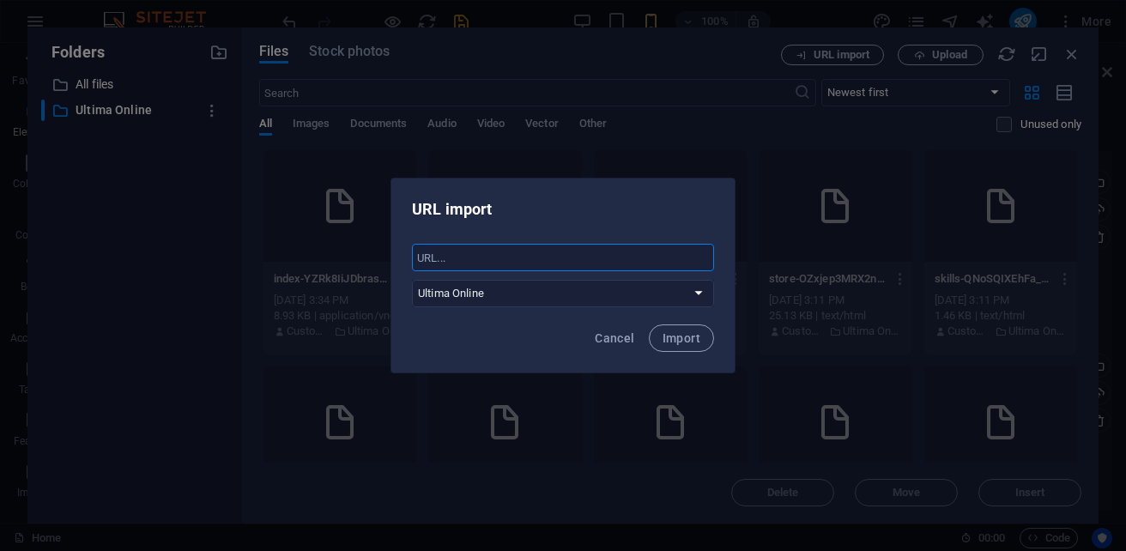
click at [469, 261] on input "text" at bounding box center [563, 257] width 302 height 27
click at [620, 341] on span "Cancel" at bounding box center [614, 338] width 39 height 14
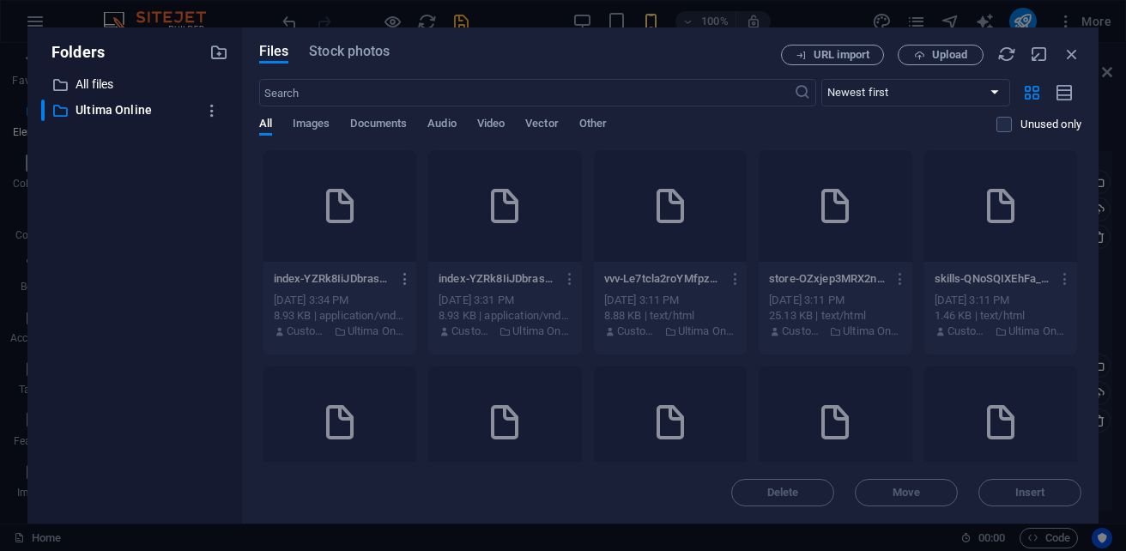
click at [414, 283] on icon "button" at bounding box center [405, 278] width 16 height 15
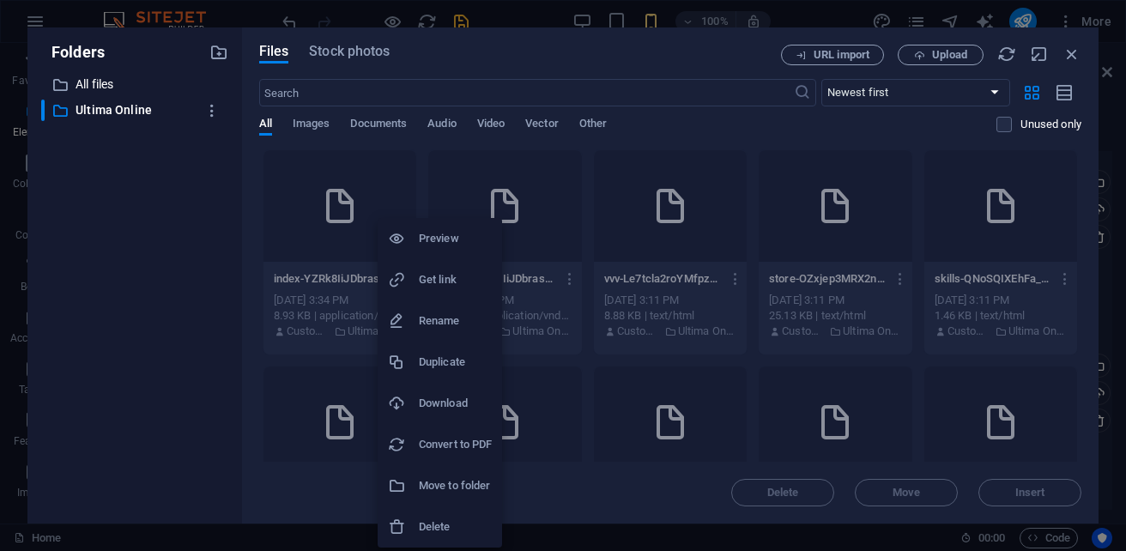
click at [457, 488] on h6 "Move to folder" at bounding box center [455, 485] width 73 height 21
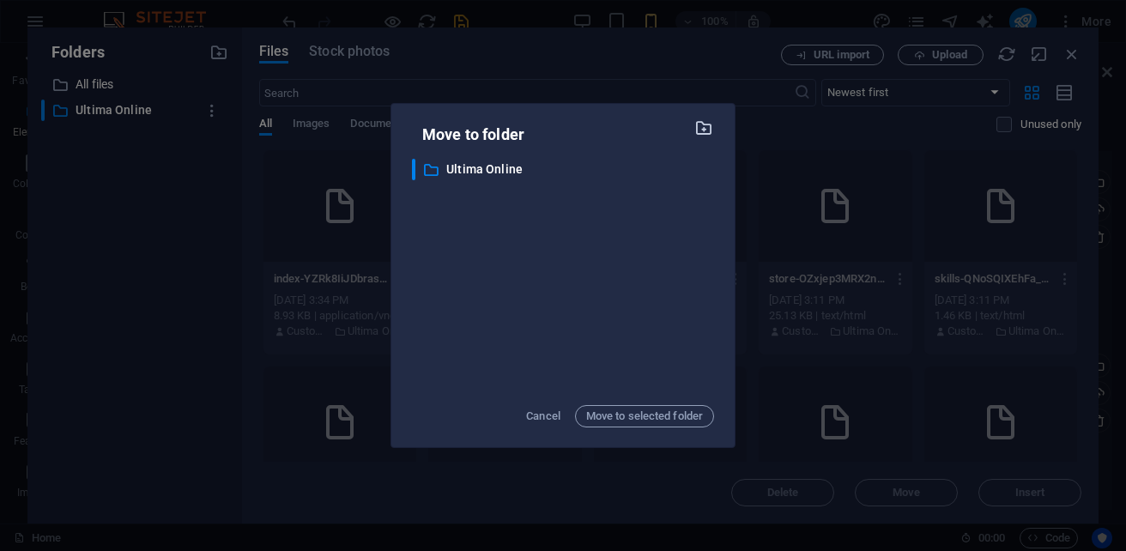
click at [701, 130] on icon "button" at bounding box center [704, 127] width 20 height 19
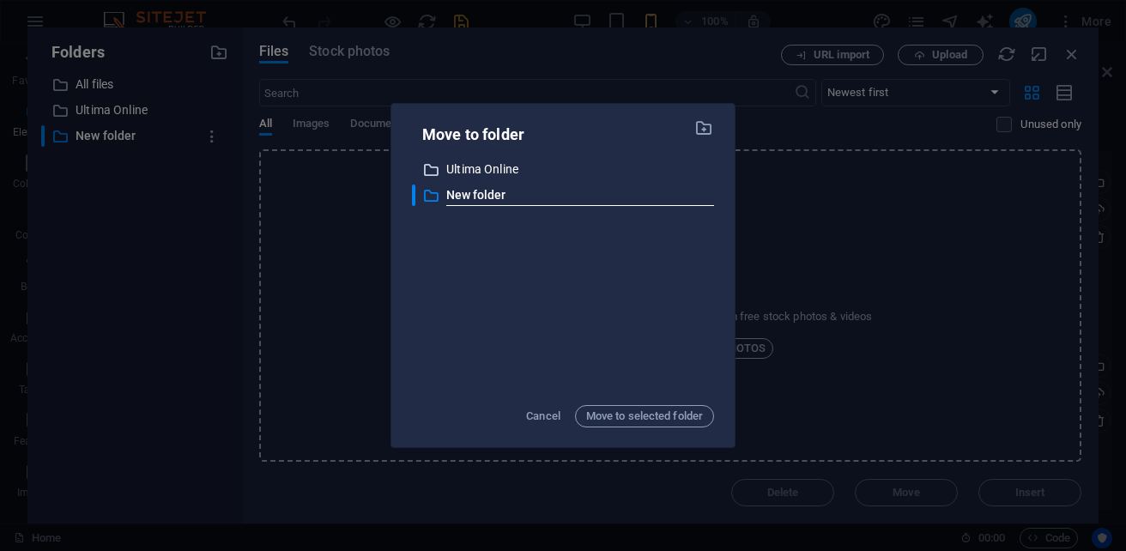
click at [466, 171] on p "Ultima Online" at bounding box center [580, 170] width 268 height 20
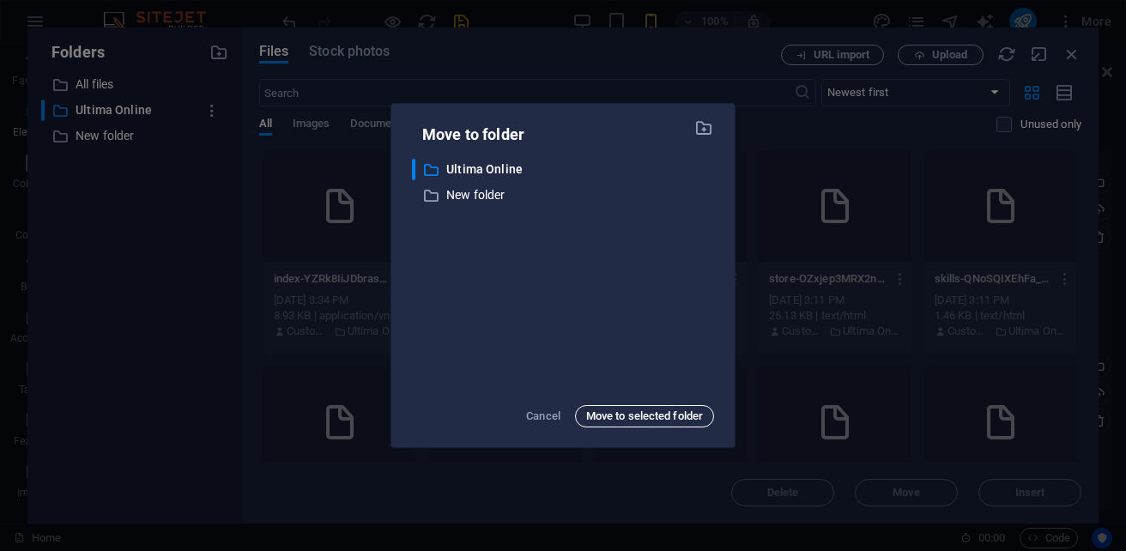
click at [633, 421] on span "Move to selected folder" at bounding box center [644, 416] width 117 height 21
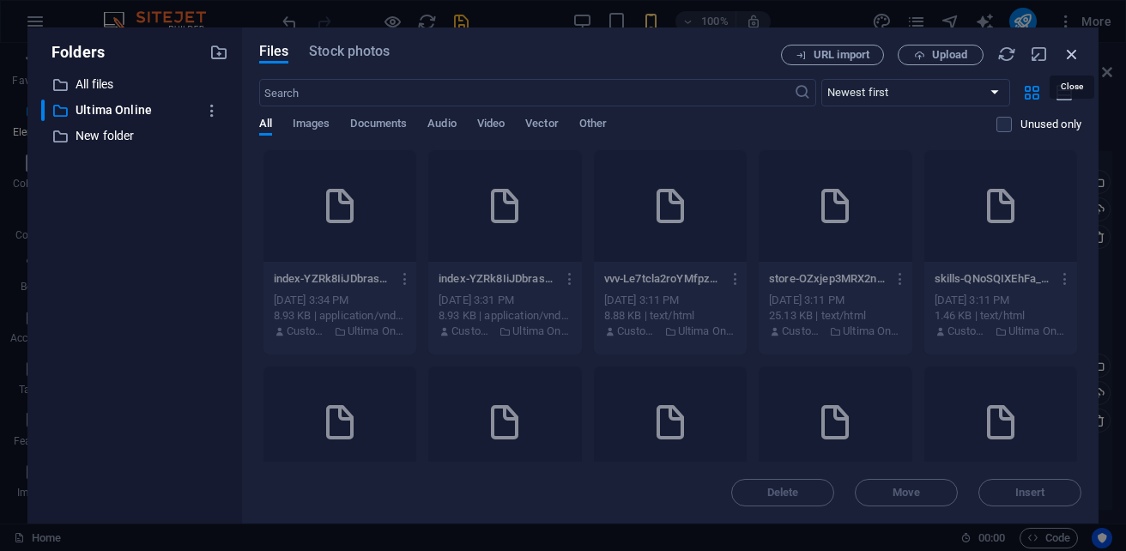
click at [1073, 50] on icon "button" at bounding box center [1072, 54] width 19 height 19
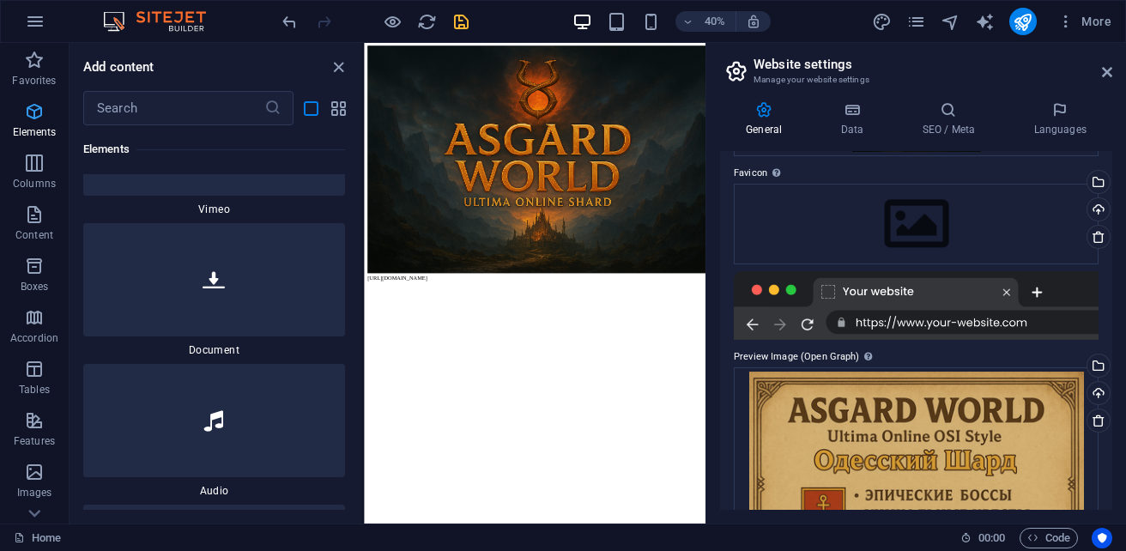
click at [33, 120] on icon "button" at bounding box center [34, 111] width 21 height 21
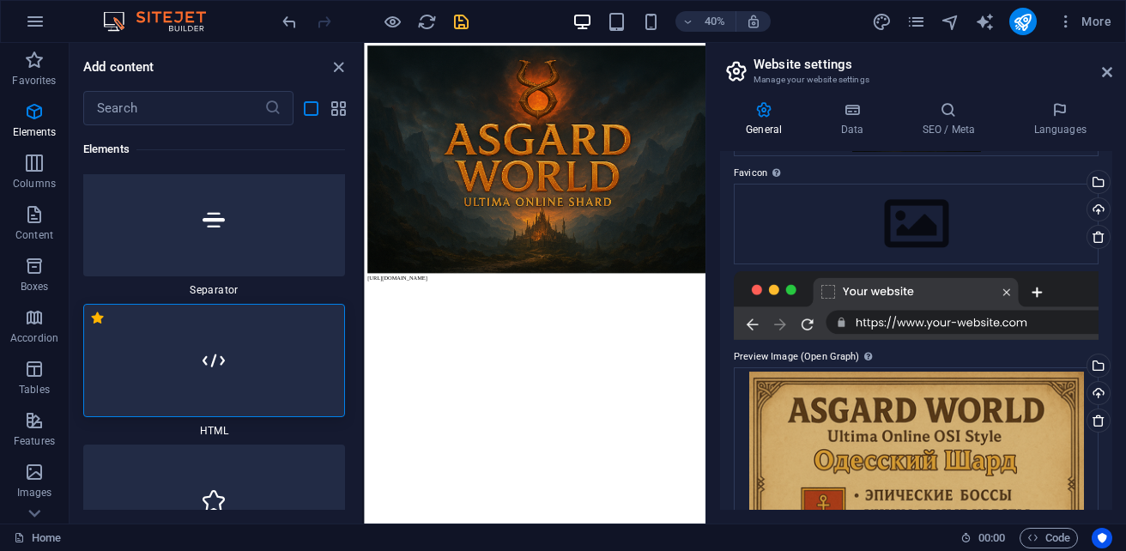
scroll to position [1171, 0]
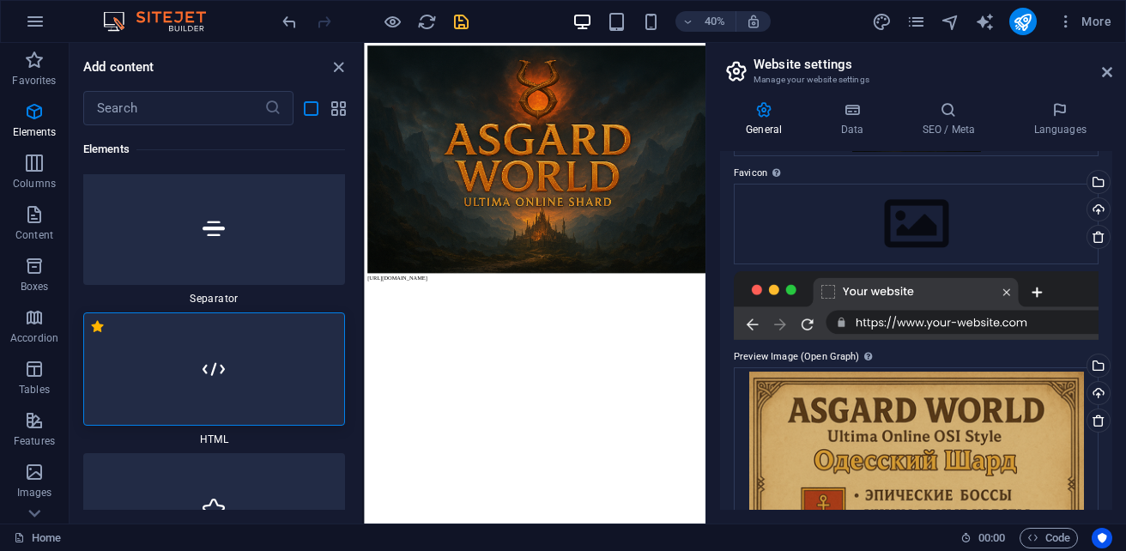
click at [270, 399] on div at bounding box center [214, 368] width 262 height 113
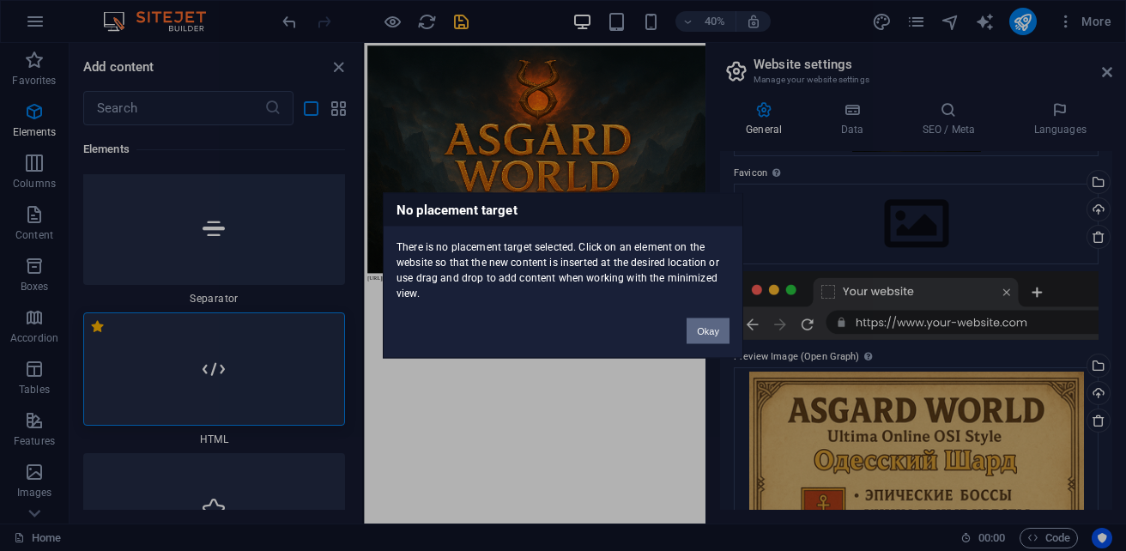
click at [713, 336] on button "Okay" at bounding box center [708, 331] width 43 height 26
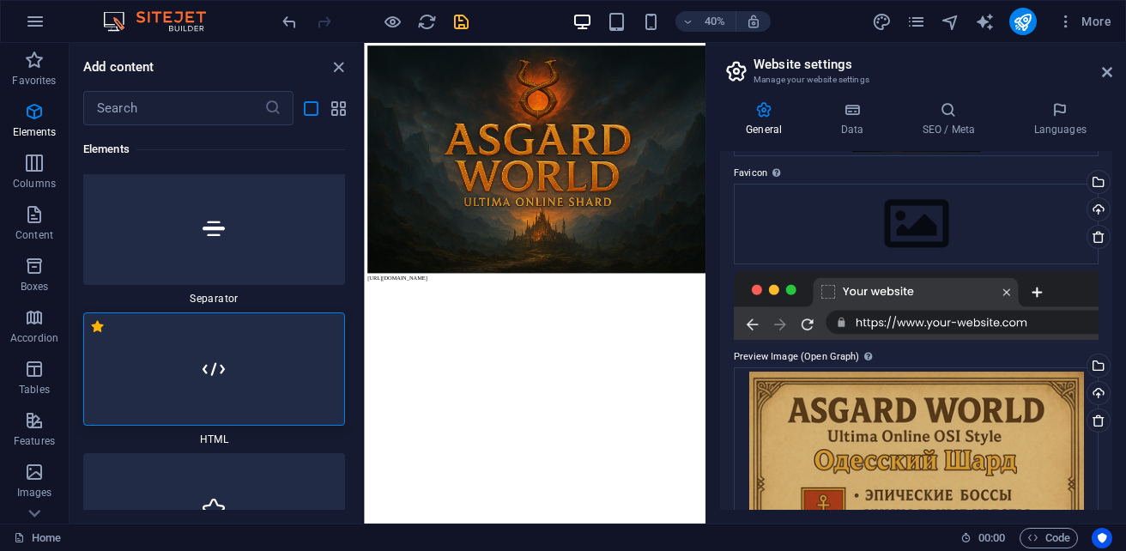
click at [765, 550] on html "[URL][DOMAIN_NAME]" at bounding box center [791, 344] width 854 height 602
click at [197, 104] on input "text" at bounding box center [173, 108] width 181 height 34
click at [344, 65] on icon "close panel" at bounding box center [339, 68] width 20 height 20
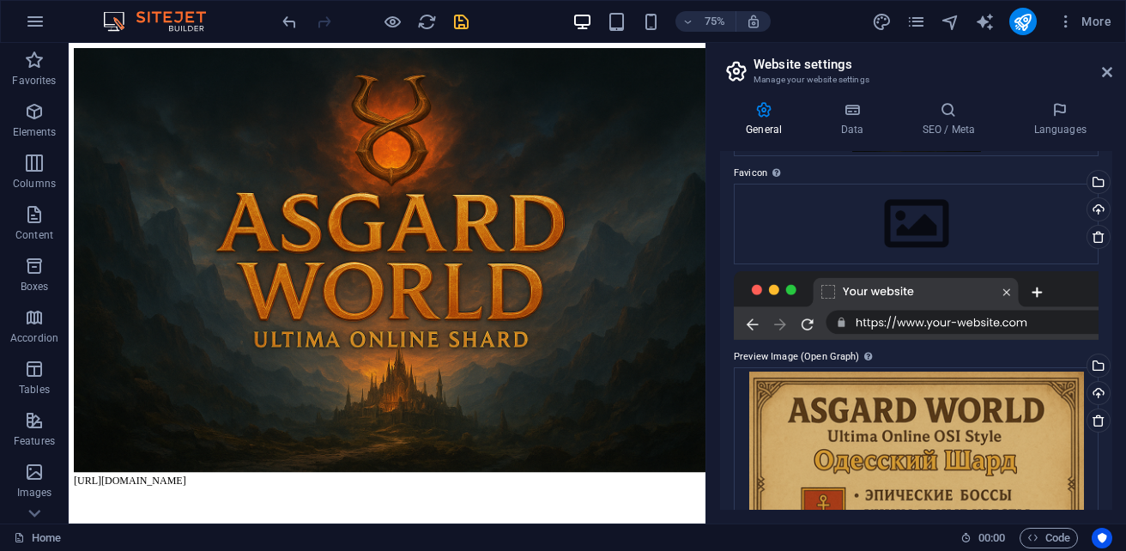
click at [438, 550] on html "[URL][DOMAIN_NAME]" at bounding box center [493, 342] width 849 height 598
click at [512, 550] on html "[URL][DOMAIN_NAME]" at bounding box center [493, 342] width 849 height 598
click at [517, 550] on body "[URL][DOMAIN_NAME]" at bounding box center [493, 342] width 835 height 584
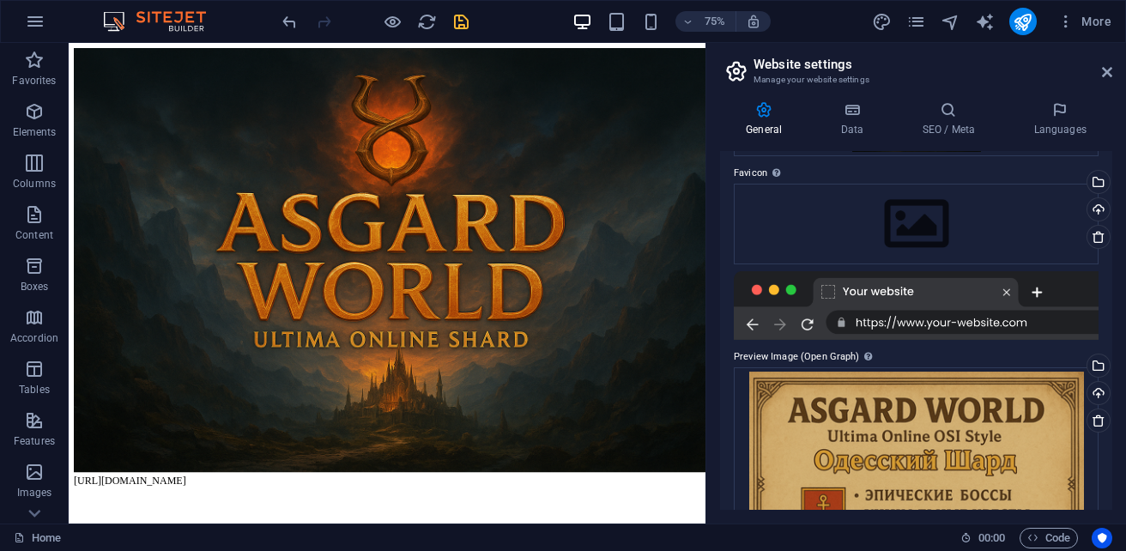
click at [517, 550] on body "[URL][DOMAIN_NAME]" at bounding box center [493, 342] width 835 height 584
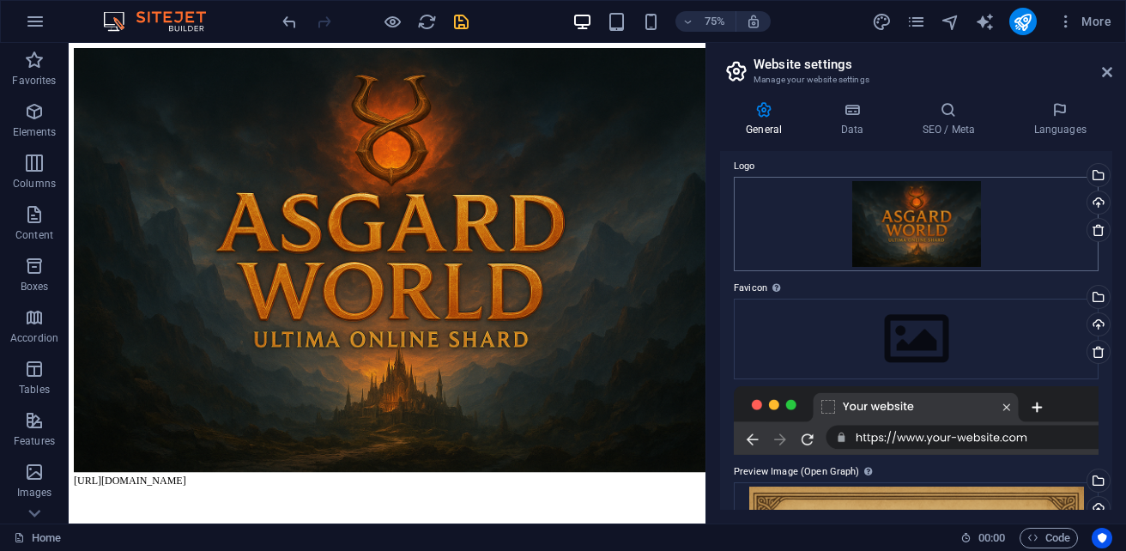
scroll to position [86, 0]
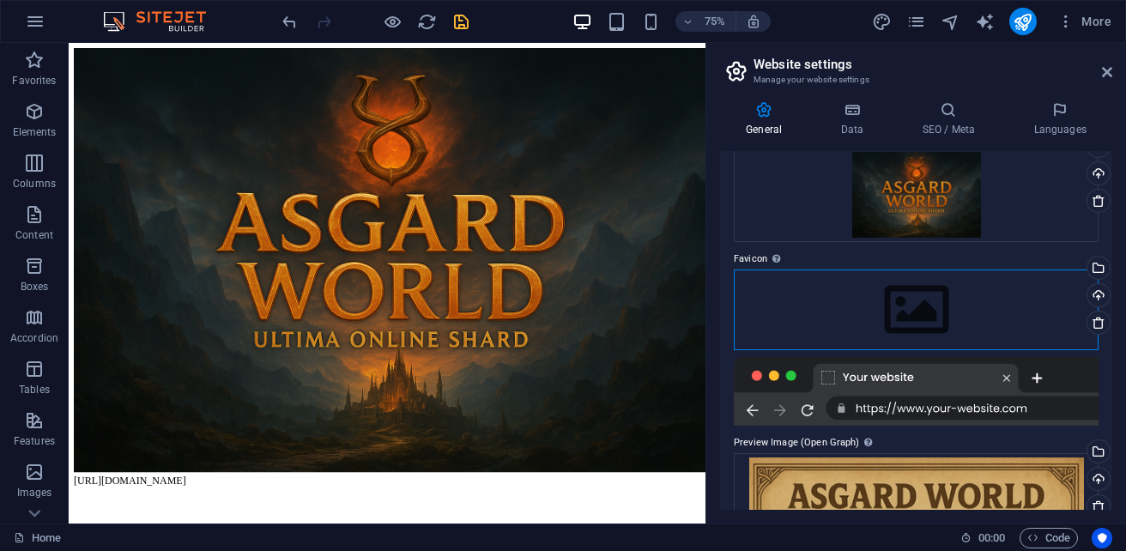
click at [892, 303] on div "Drag files here, click to choose files or select files from Files or our free s…" at bounding box center [916, 309] width 365 height 81
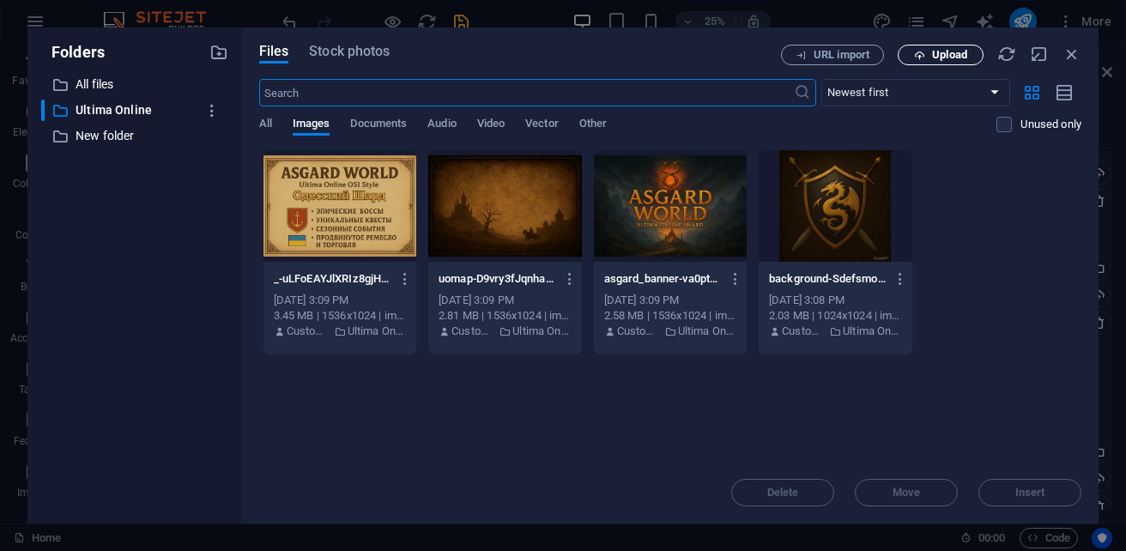
click at [919, 51] on icon "button" at bounding box center [919, 55] width 11 height 11
click at [945, 57] on span "Upload" at bounding box center [949, 55] width 35 height 10
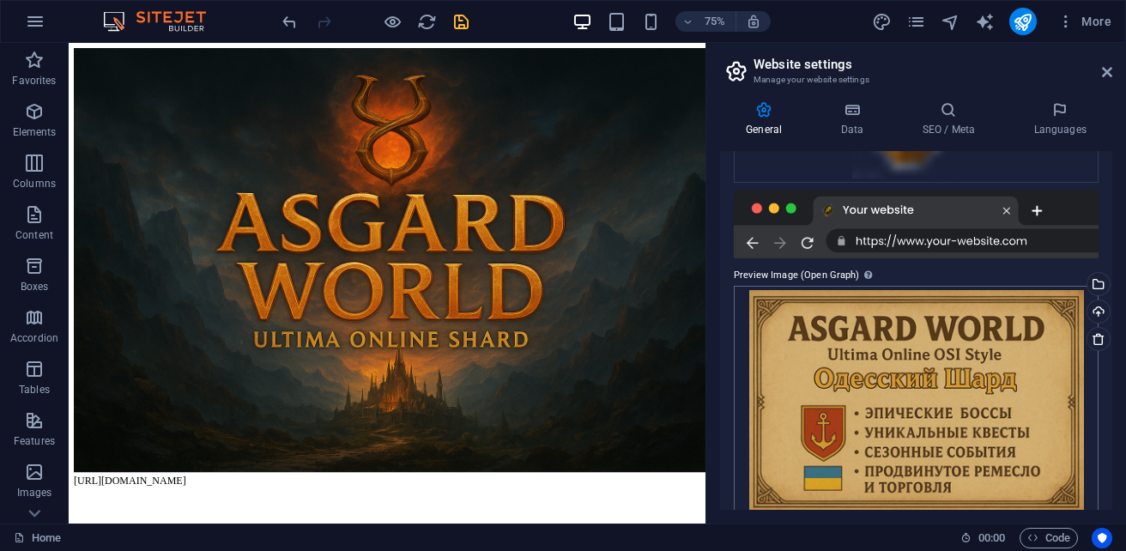
scroll to position [331, 0]
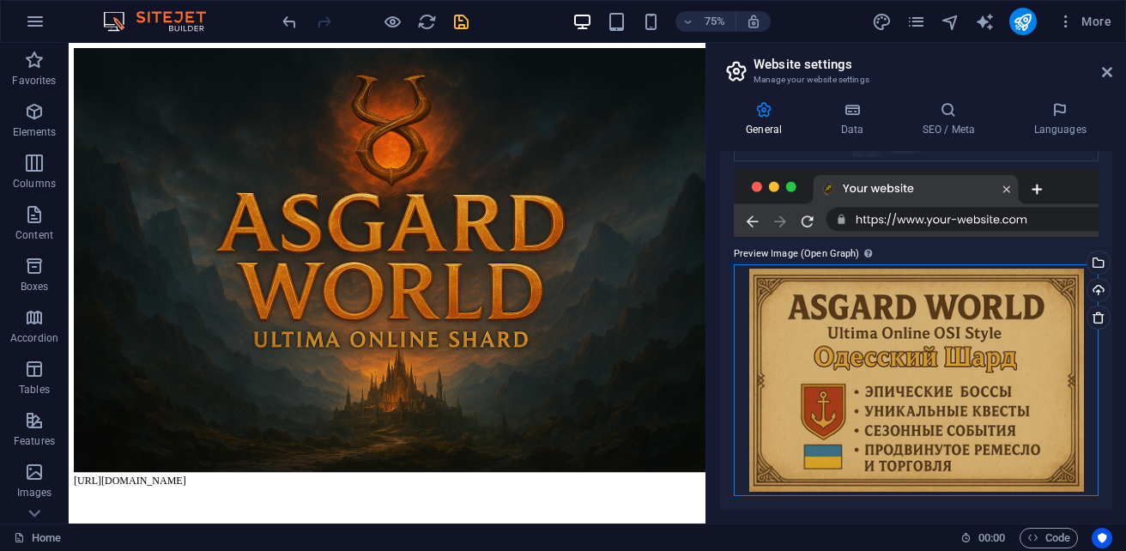
click at [872, 346] on div "Drag files here, click to choose files or select files from Files or our free s…" at bounding box center [916, 380] width 365 height 232
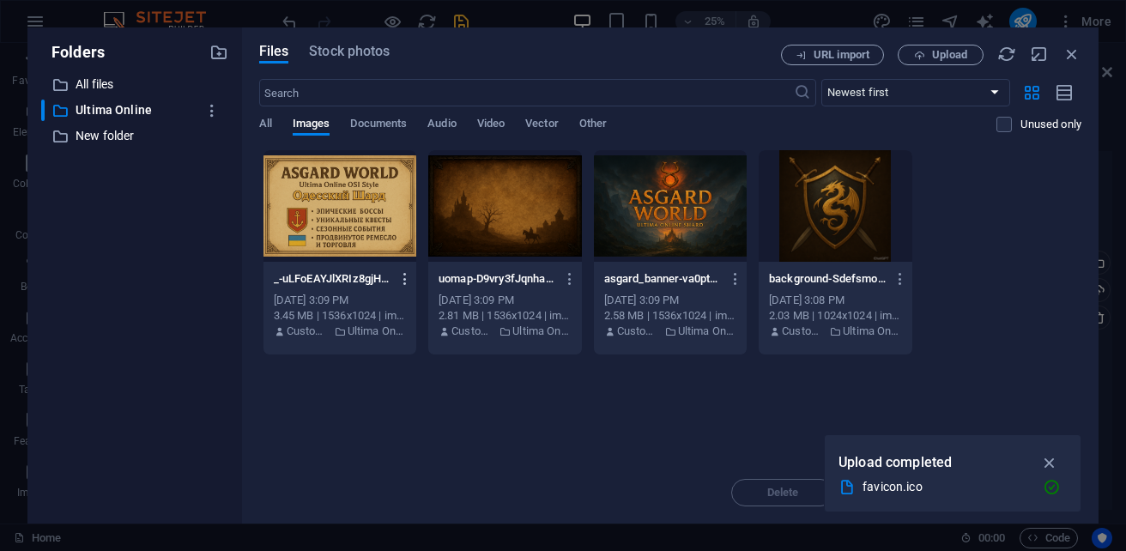
click at [401, 282] on icon "button" at bounding box center [405, 278] width 16 height 15
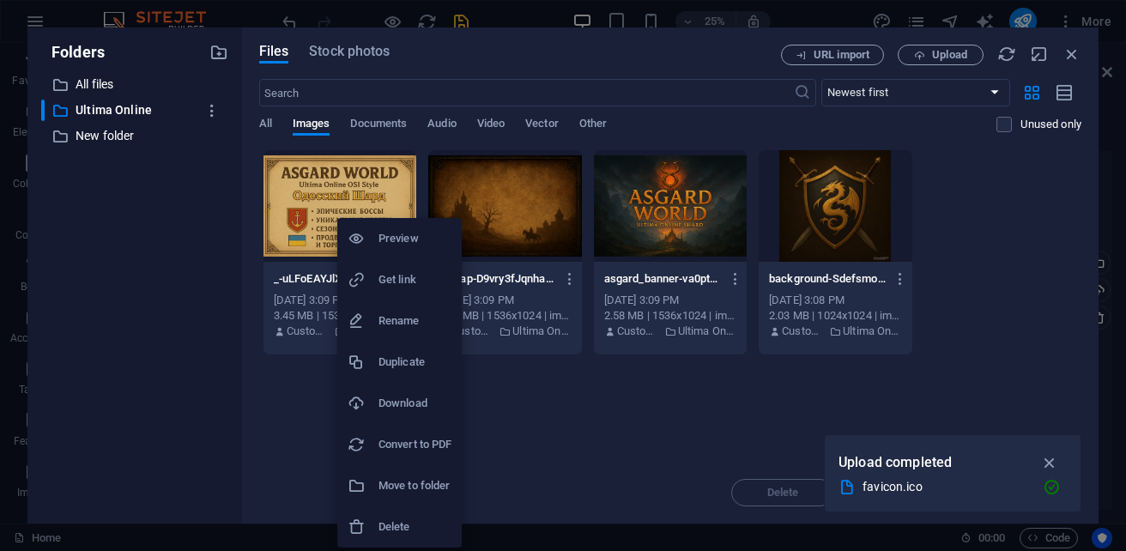
click at [426, 533] on h6 "Delete" at bounding box center [414, 527] width 73 height 21
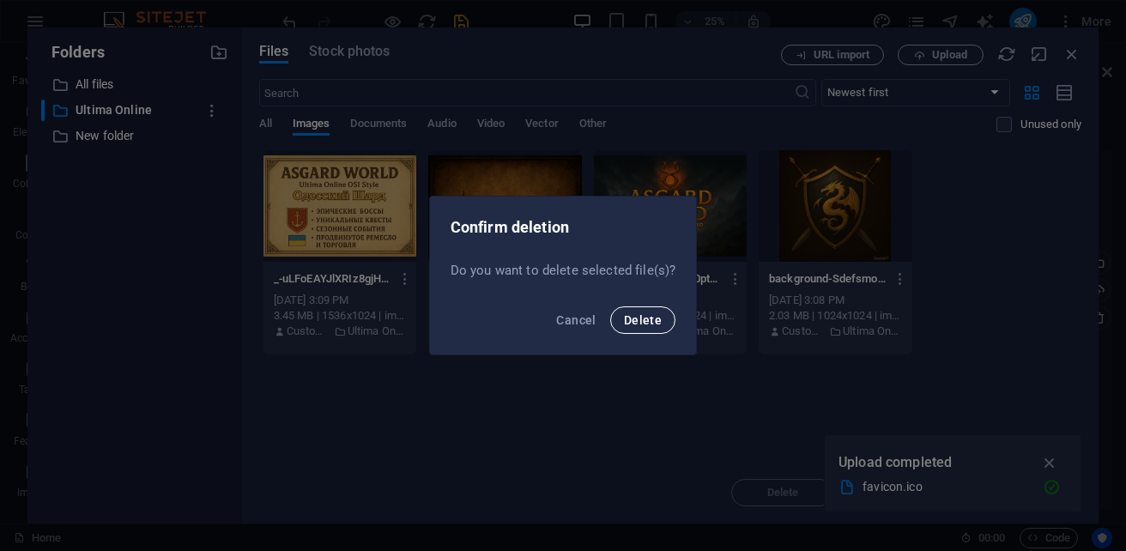
click at [663, 314] on button "Delete" at bounding box center [642, 319] width 65 height 27
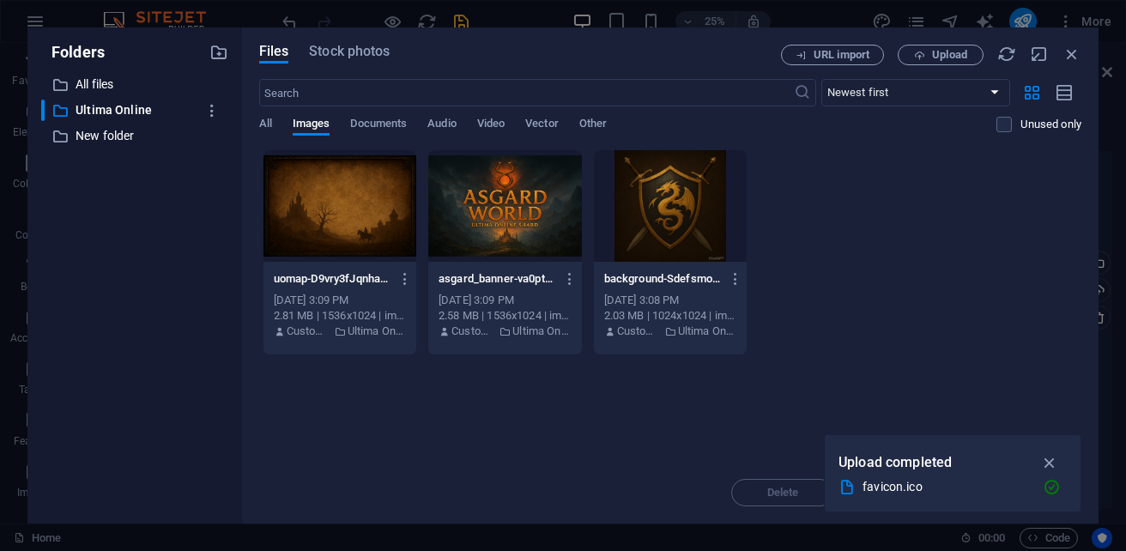
click at [356, 221] on div at bounding box center [339, 206] width 153 height 112
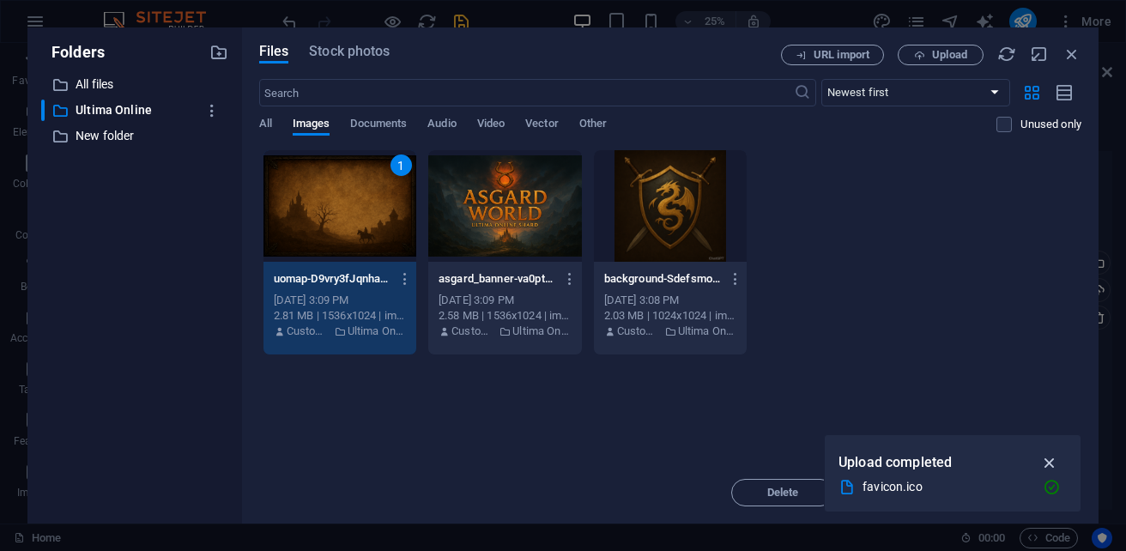
click at [1054, 463] on icon "button" at bounding box center [1050, 462] width 20 height 19
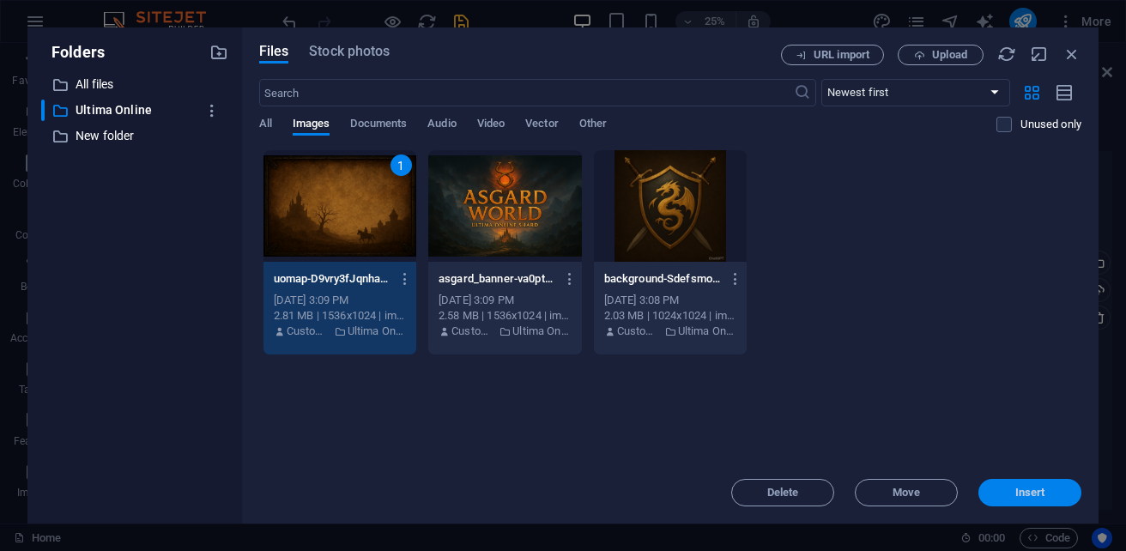
click at [1049, 493] on span "Insert" at bounding box center [1029, 492] width 89 height 10
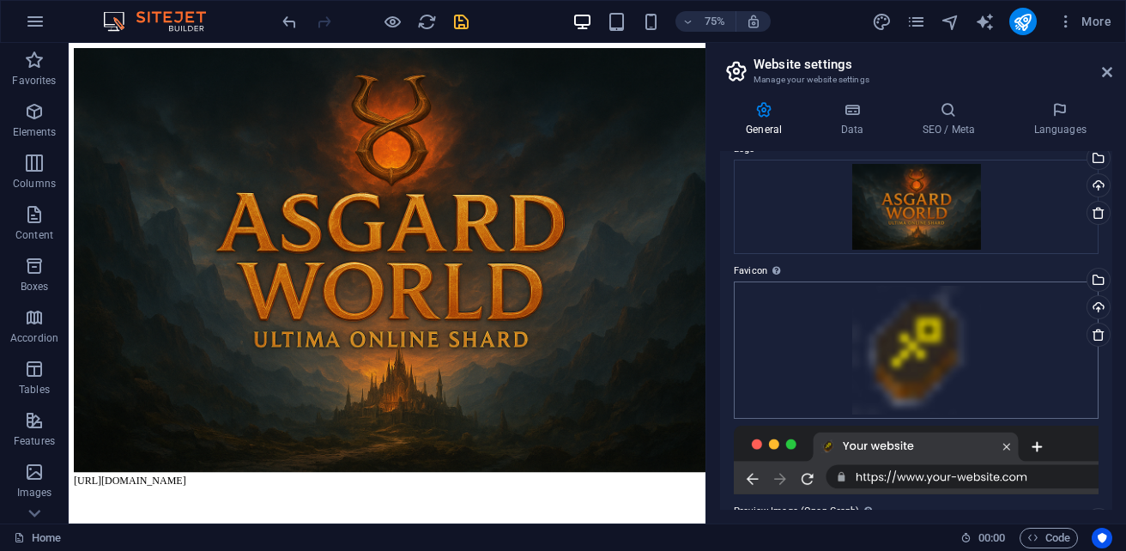
scroll to position [0, 0]
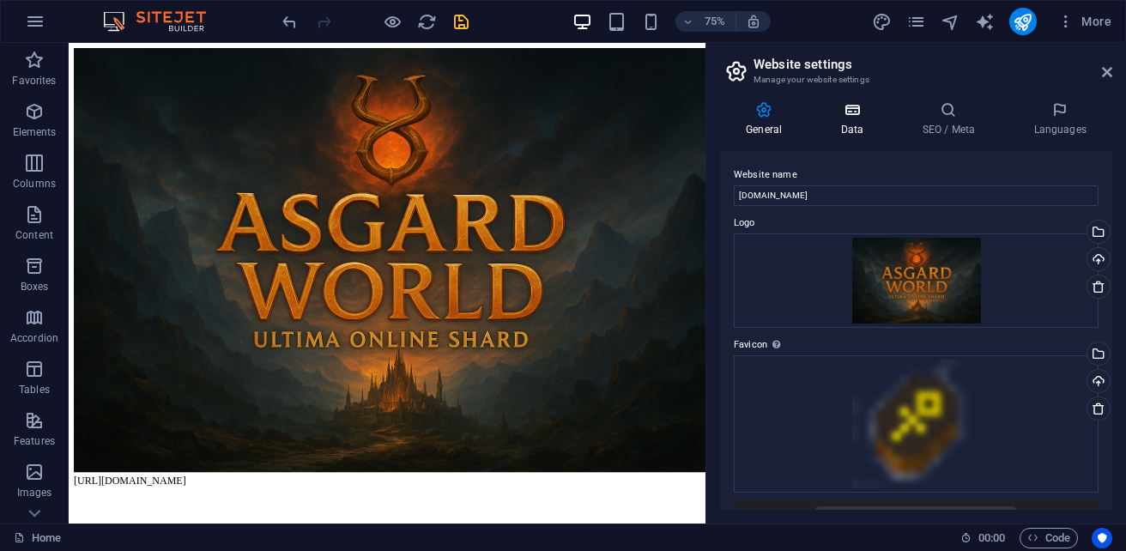
click at [855, 110] on icon at bounding box center [851, 109] width 75 height 17
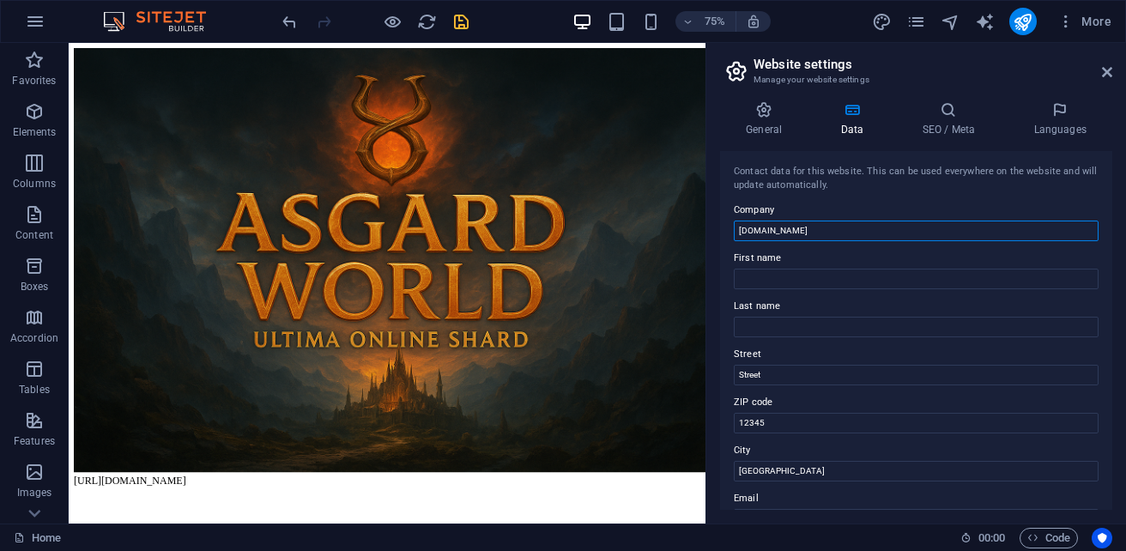
click at [825, 233] on input "[DOMAIN_NAME]" at bounding box center [916, 231] width 365 height 21
click at [1102, 73] on icon at bounding box center [1107, 72] width 10 height 14
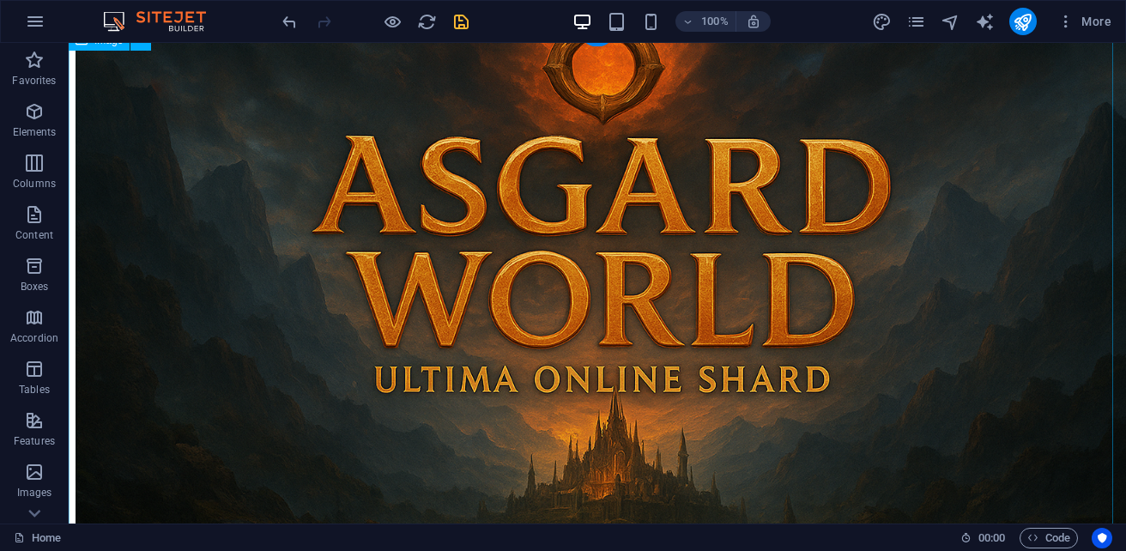
scroll to position [236, 0]
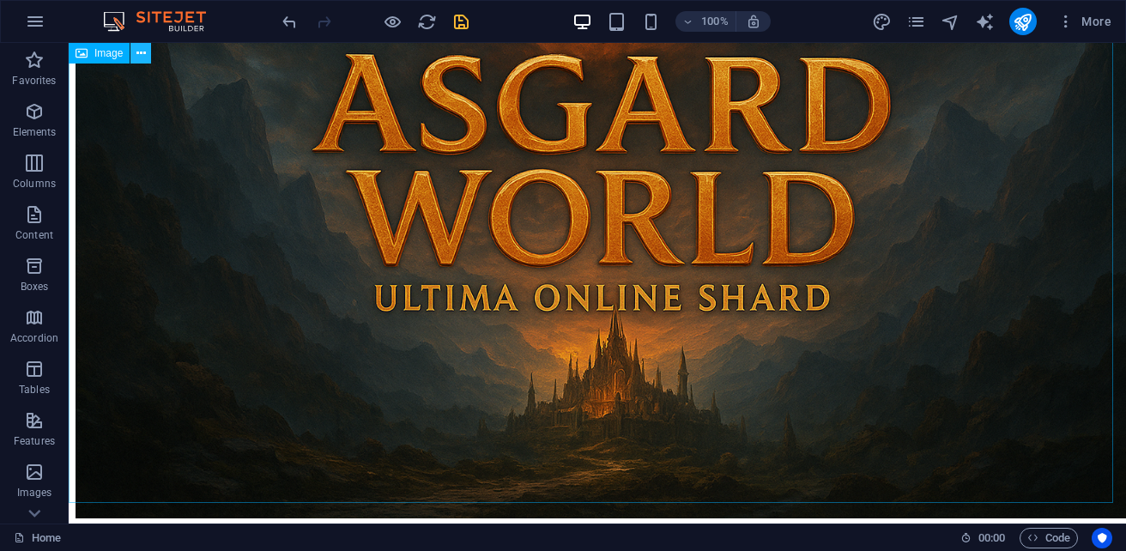
click at [139, 51] on icon at bounding box center [140, 54] width 9 height 18
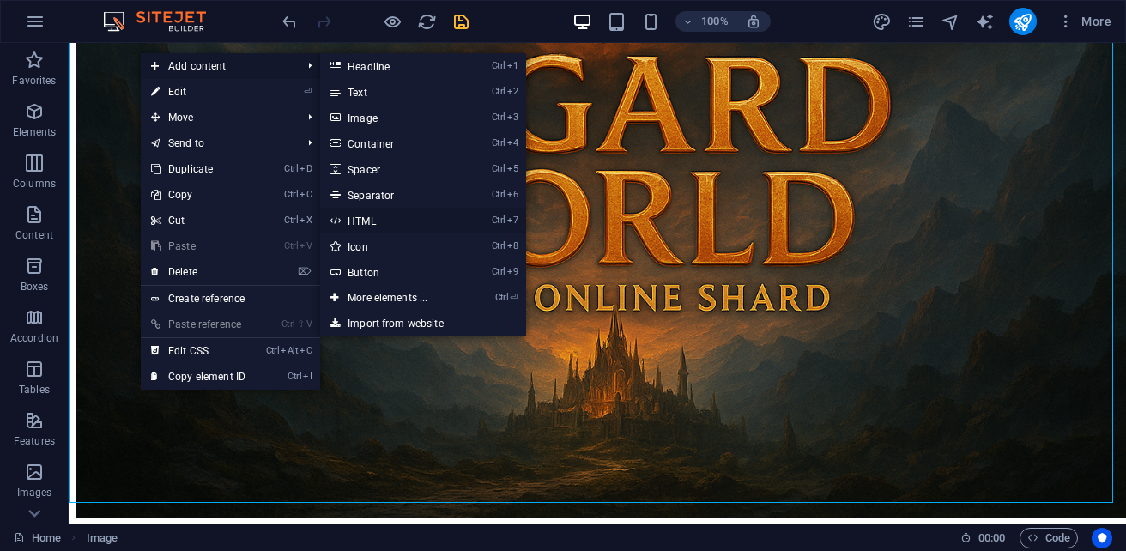
click at [387, 230] on link "Ctrl 7 HTML" at bounding box center [391, 221] width 142 height 26
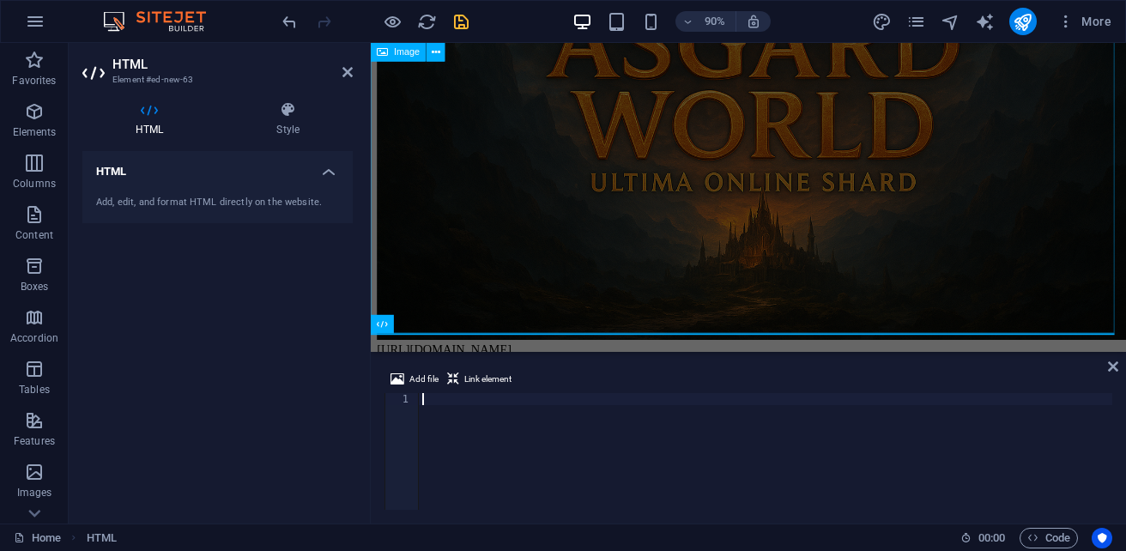
scroll to position [228, 0]
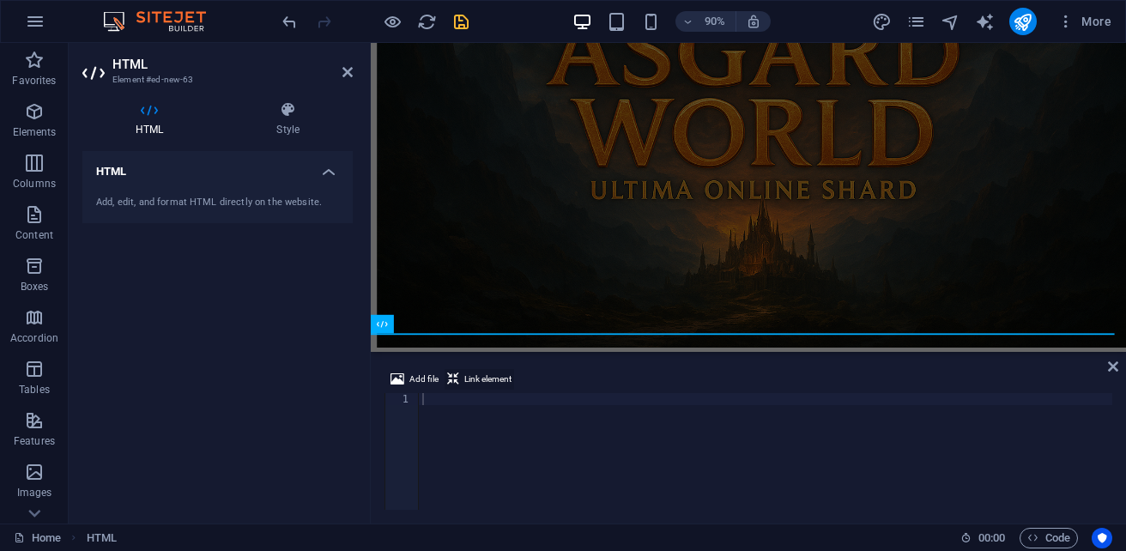
click at [470, 380] on span "Link element" at bounding box center [487, 379] width 47 height 21
click at [422, 379] on span "Add file" at bounding box center [423, 379] width 29 height 21
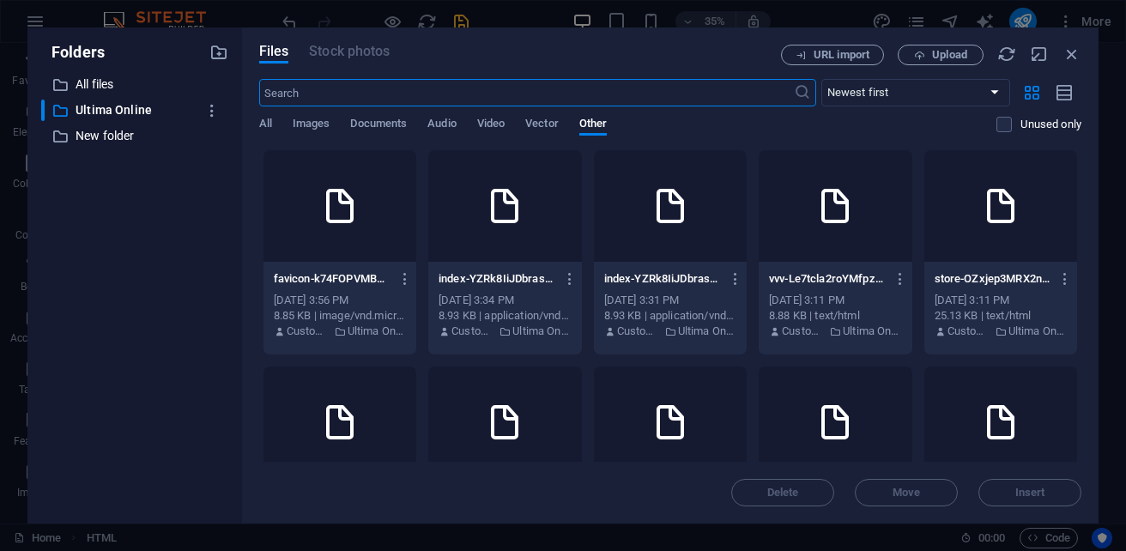
scroll to position [0, 0]
click at [581, 231] on div at bounding box center [504, 206] width 153 height 112
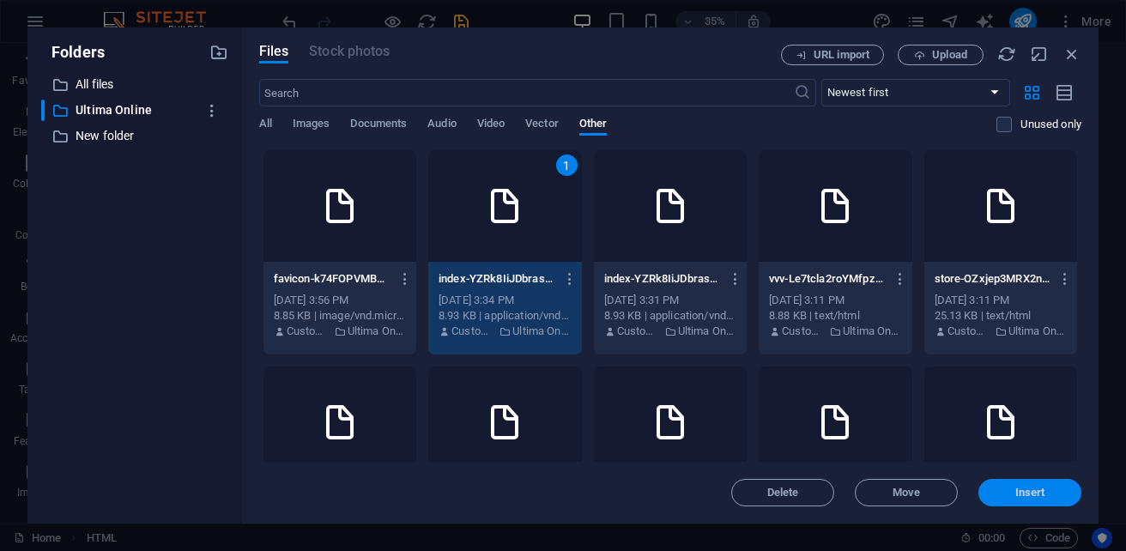
click at [1046, 499] on button "Insert" at bounding box center [1029, 492] width 103 height 27
type textarea "[URL][DOMAIN_NAME]"
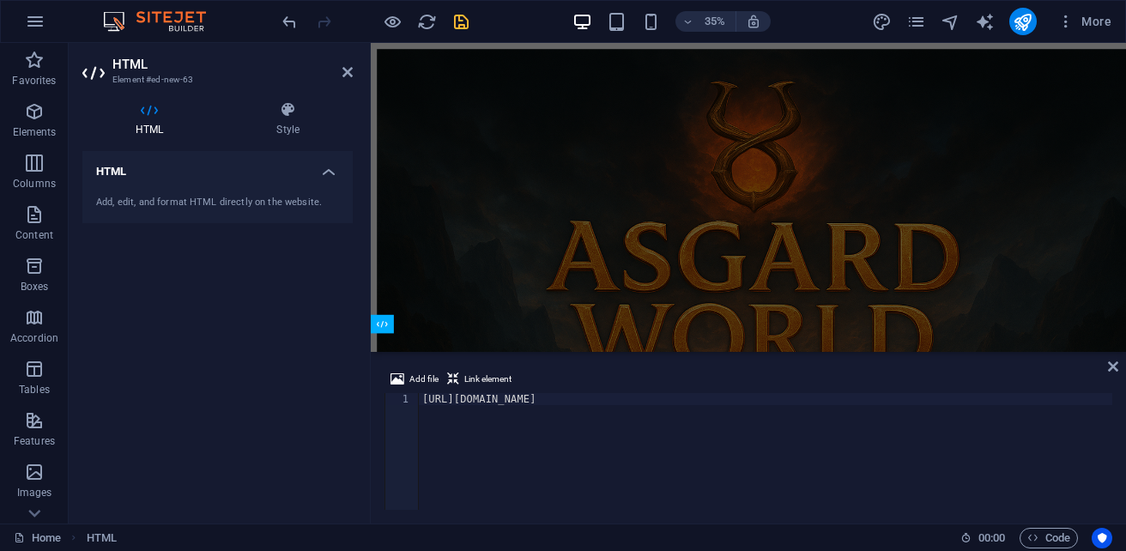
scroll to position [228, 0]
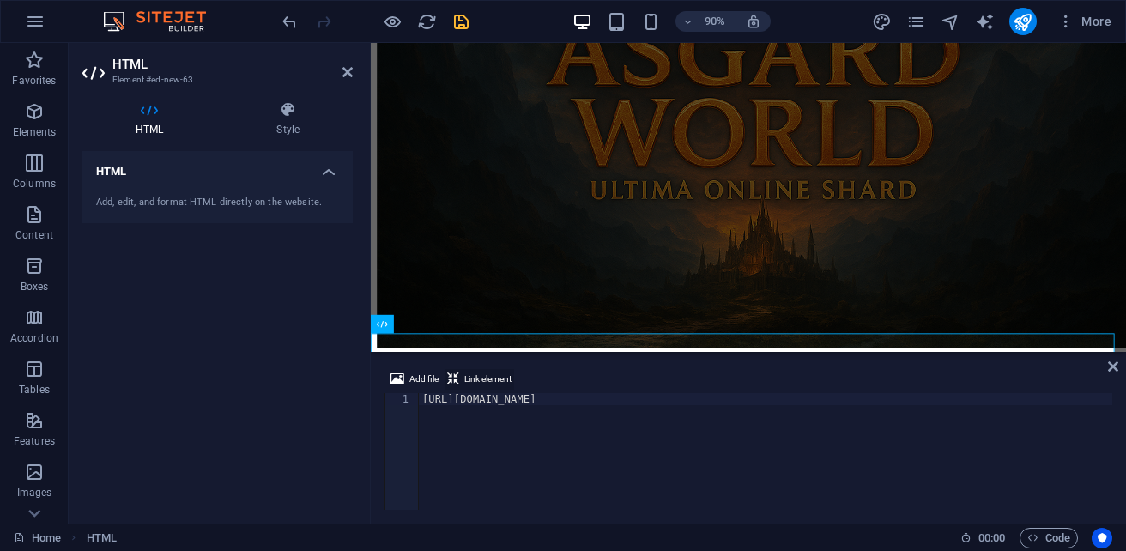
click at [479, 379] on span "Link element" at bounding box center [487, 379] width 47 height 21
click at [782, 404] on div "[URL][DOMAIN_NAME]" at bounding box center [781, 461] width 724 height 137
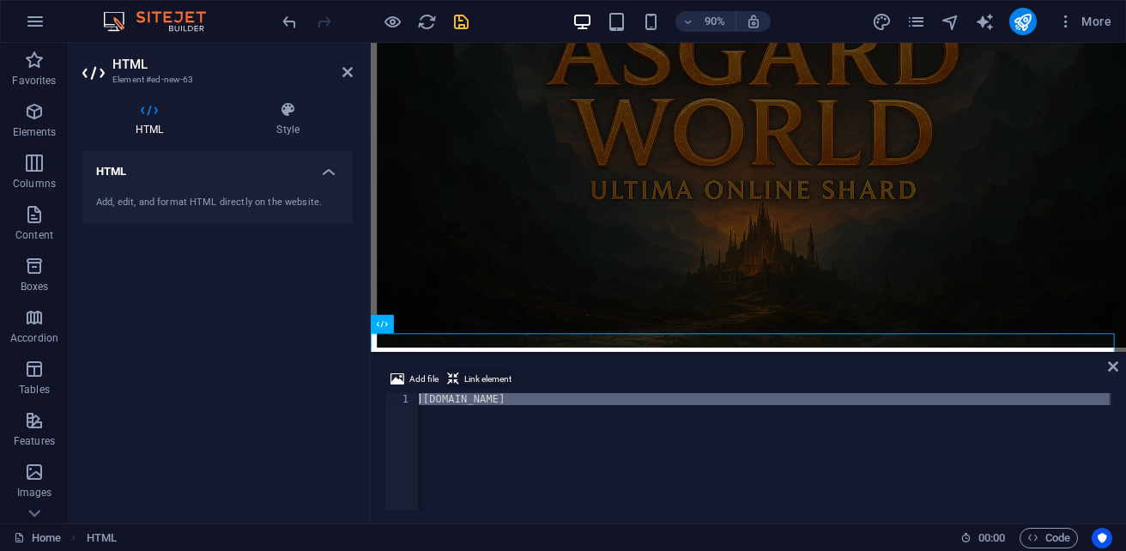
click at [501, 375] on span "Link element" at bounding box center [487, 379] width 47 height 21
click at [428, 379] on span "Add file" at bounding box center [423, 379] width 29 height 21
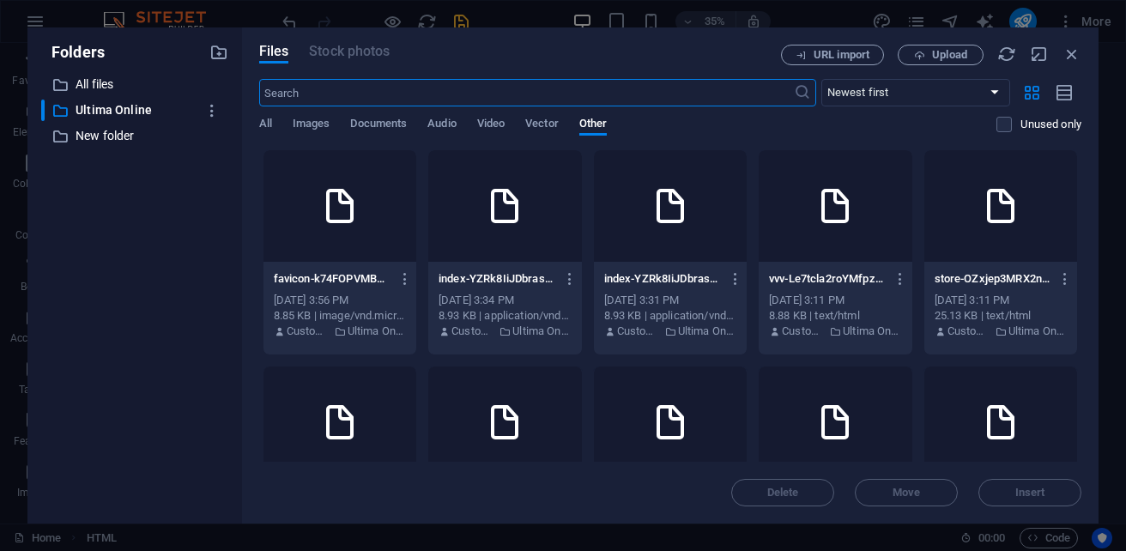
scroll to position [0, 0]
click at [1078, 58] on icon "button" at bounding box center [1072, 54] width 19 height 19
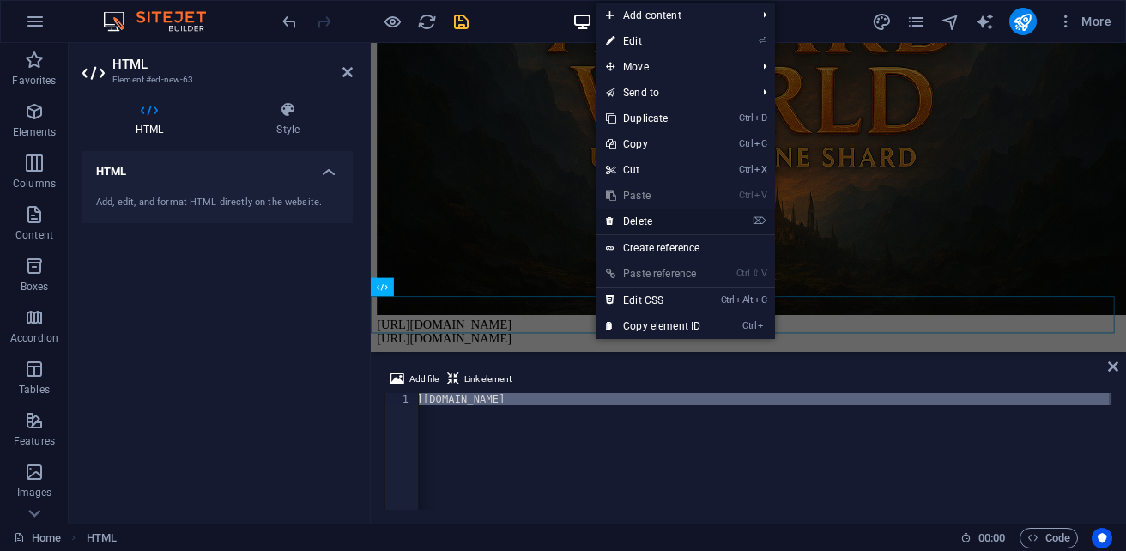
click at [653, 213] on link "⌦ Delete" at bounding box center [653, 222] width 115 height 26
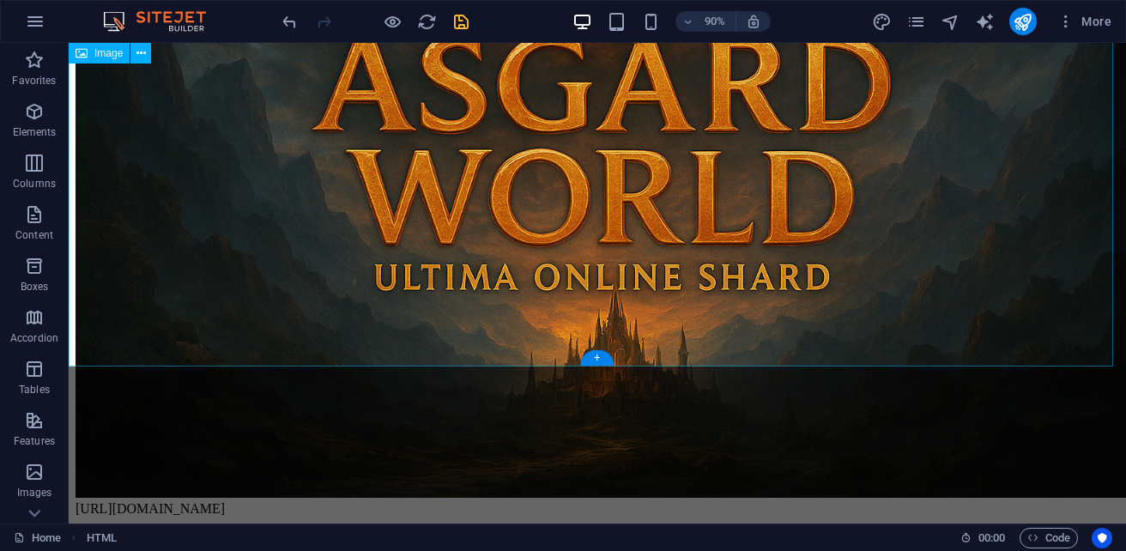
scroll to position [236, 0]
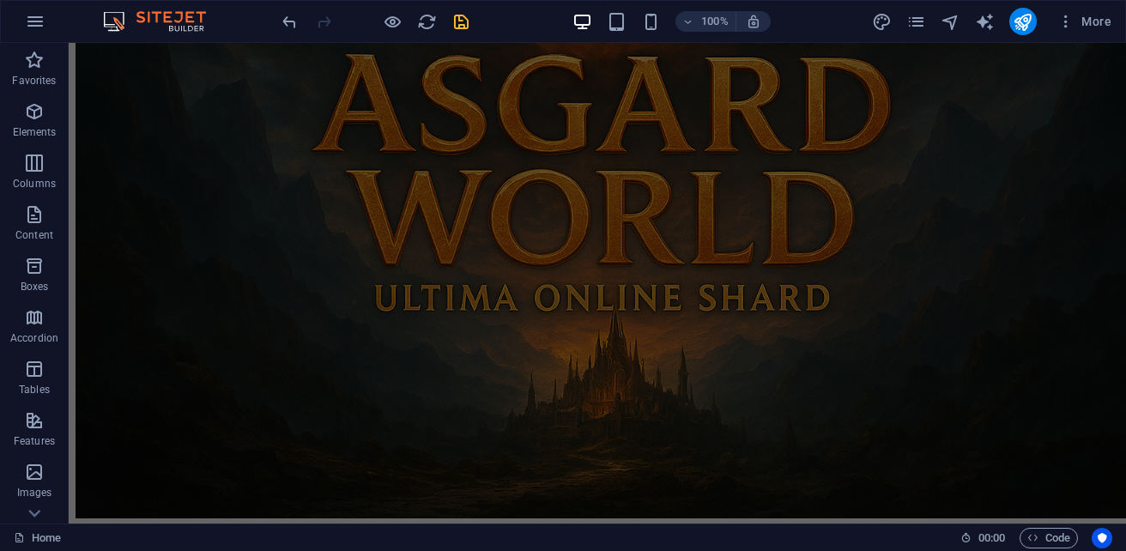
click at [546, 517] on body "[URL][DOMAIN_NAME]" at bounding box center [598, 176] width 1044 height 724
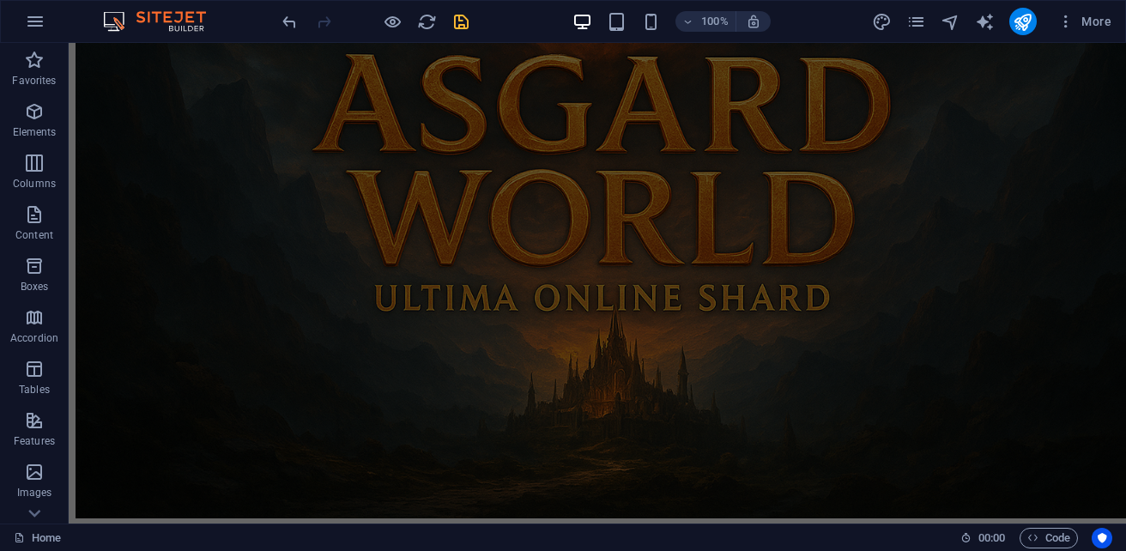
click at [546, 517] on body "[URL][DOMAIN_NAME]" at bounding box center [598, 176] width 1044 height 724
click at [532, 518] on body "[URL][DOMAIN_NAME]" at bounding box center [598, 176] width 1044 height 724
click at [1044, 530] on span "Code" at bounding box center [1048, 538] width 43 height 21
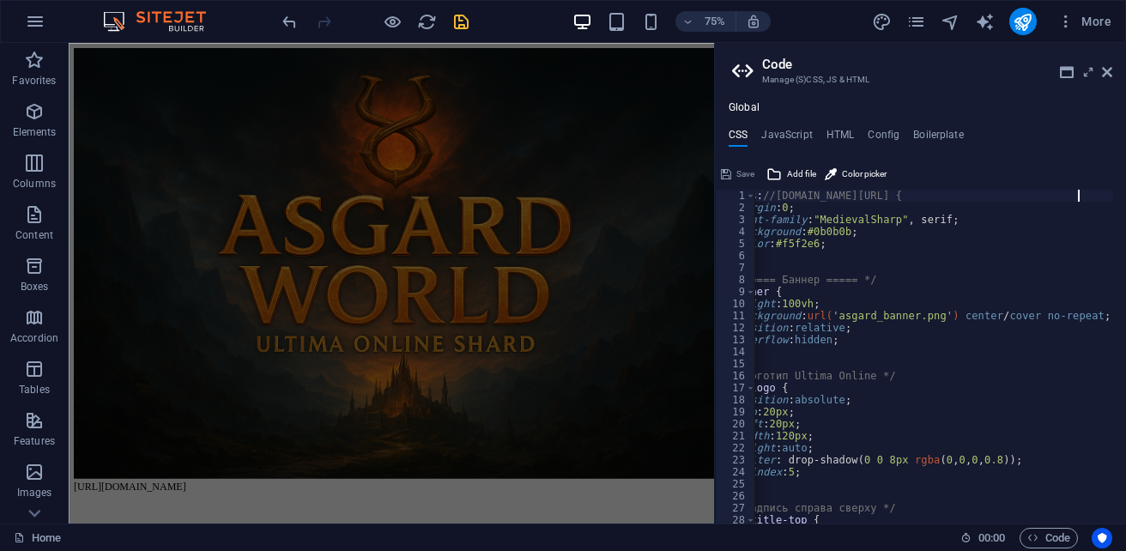
scroll to position [0, 33]
drag, startPoint x: 1112, startPoint y: 198, endPoint x: 772, endPoint y: 193, distance: 339.9
click at [772, 193] on div "[URL][DOMAIN_NAME] { 1 2 3 4 5 6 7 8 9 10 11 12 13 14 15 16 17 18 19 20 21 22 2…" at bounding box center [920, 357] width 411 height 334
drag, startPoint x: 926, startPoint y: 192, endPoint x: 760, endPoint y: 201, distance: 166.7
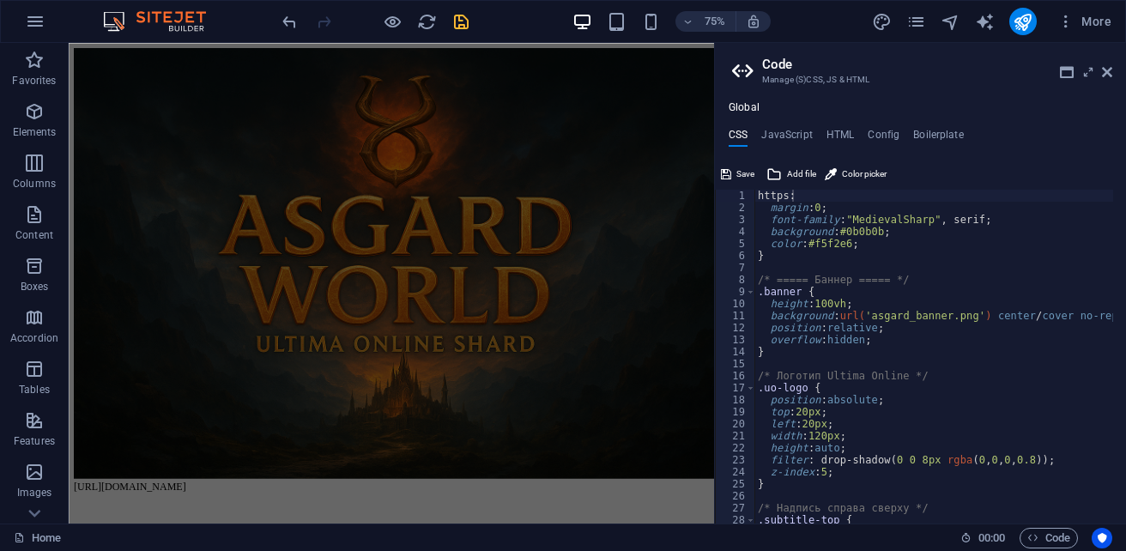
scroll to position [0, 0]
drag, startPoint x: 793, startPoint y: 524, endPoint x: 730, endPoint y: 516, distance: 63.1
click at [730, 516] on div "Home Favorites Elements Columns Content Boxes Accordion Tables Features Images …" at bounding box center [563, 283] width 1126 height 481
type textarea "h"
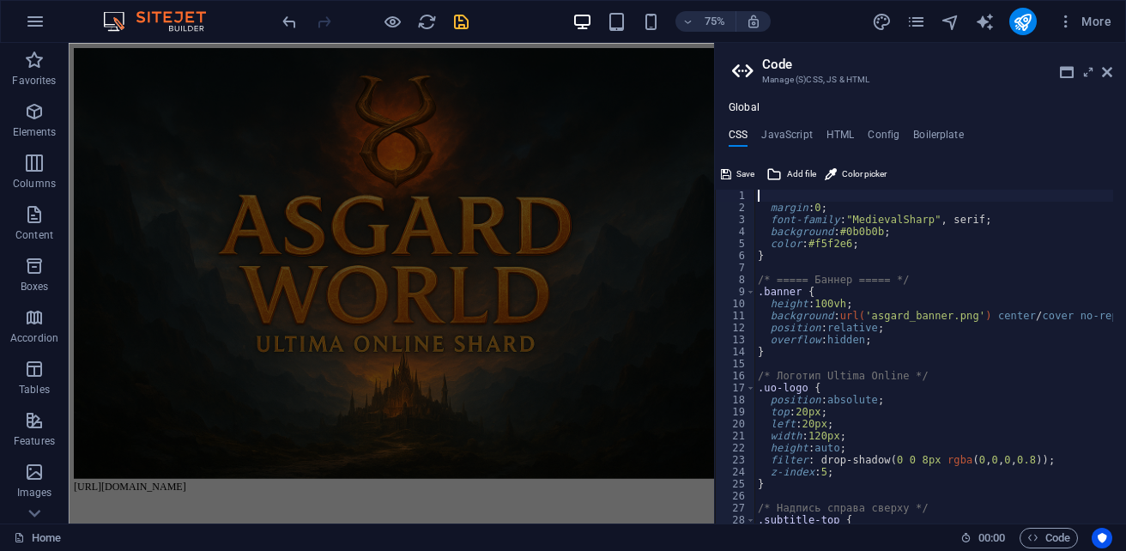
type textarea "margin: 0;"
click at [748, 173] on span "Save" at bounding box center [745, 174] width 18 height 21
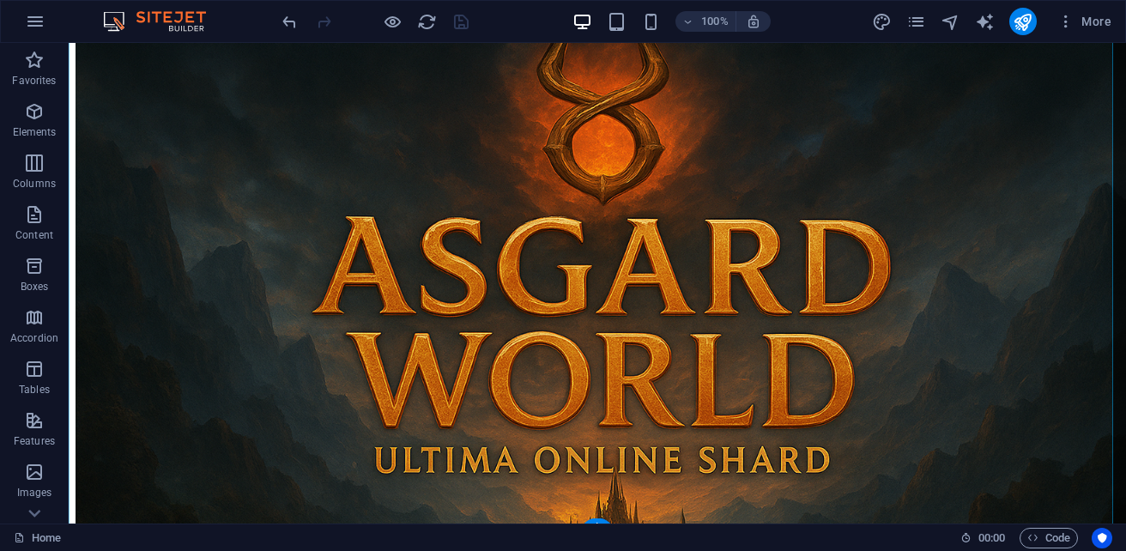
scroll to position [236, 0]
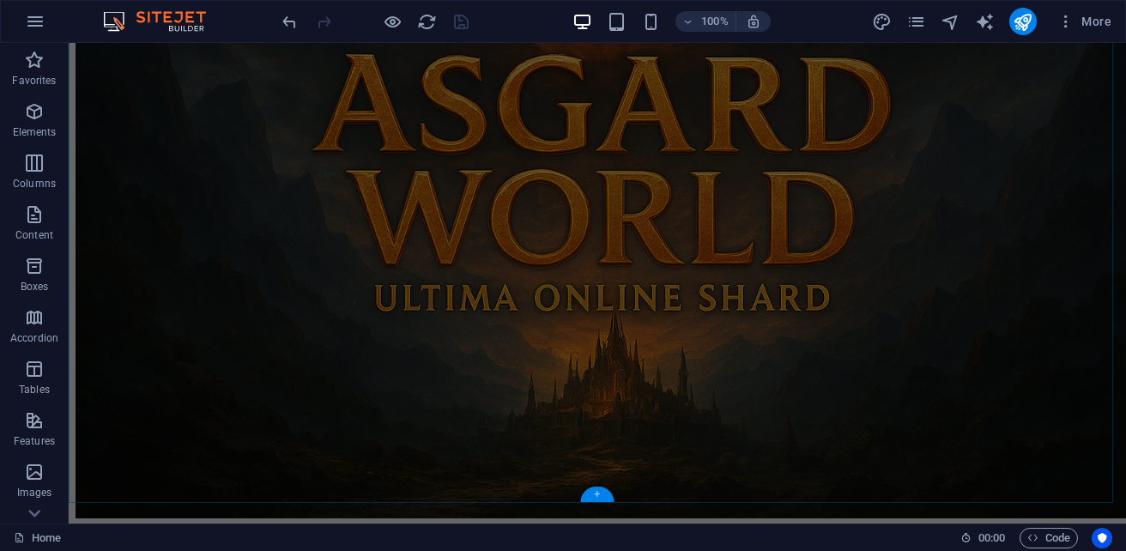
click at [594, 497] on div "+" at bounding box center [596, 494] width 33 height 15
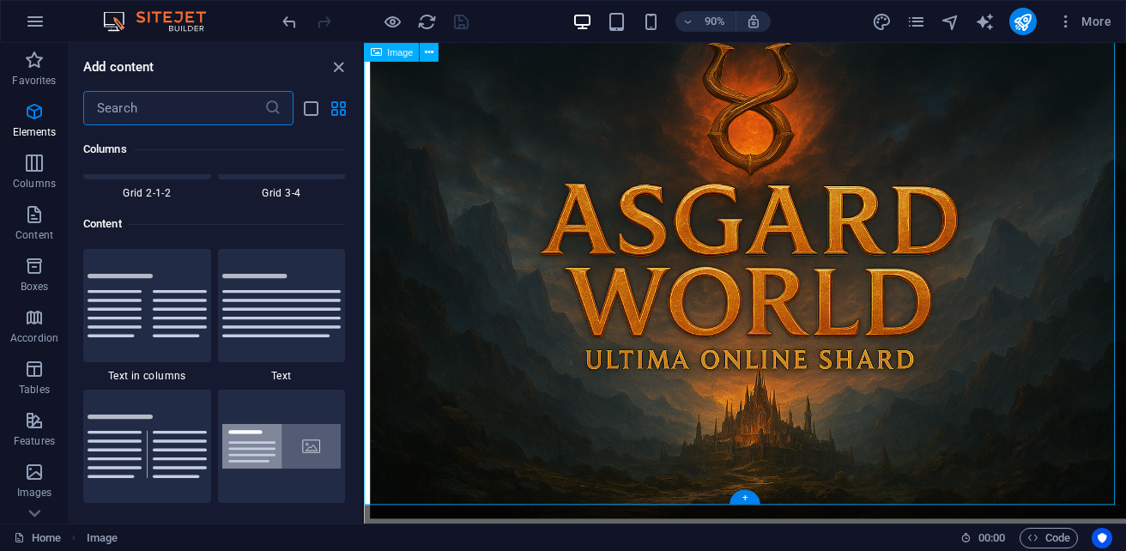
scroll to position [3144, 0]
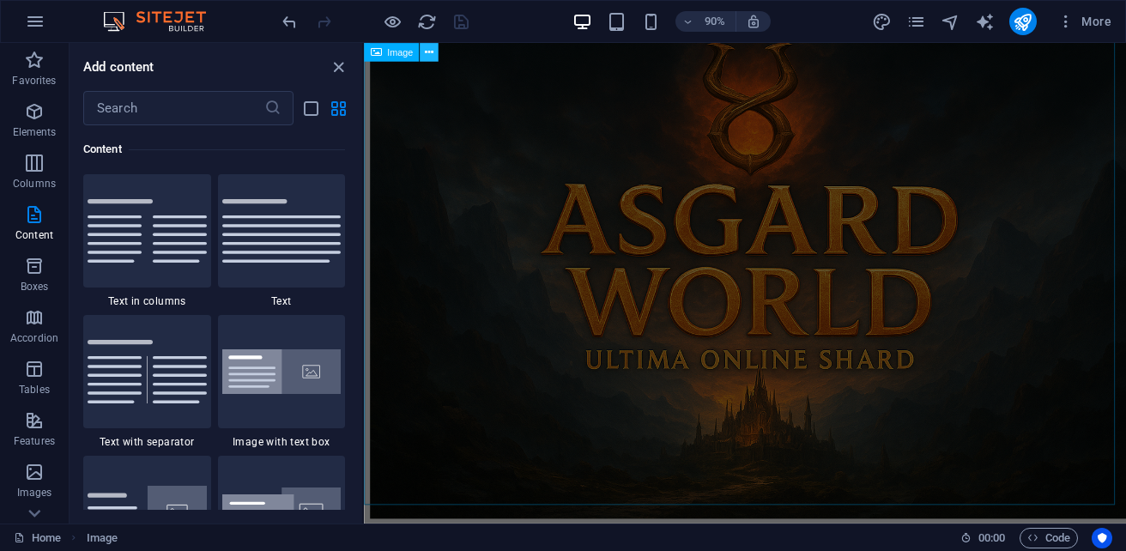
click at [433, 49] on icon at bounding box center [429, 52] width 9 height 16
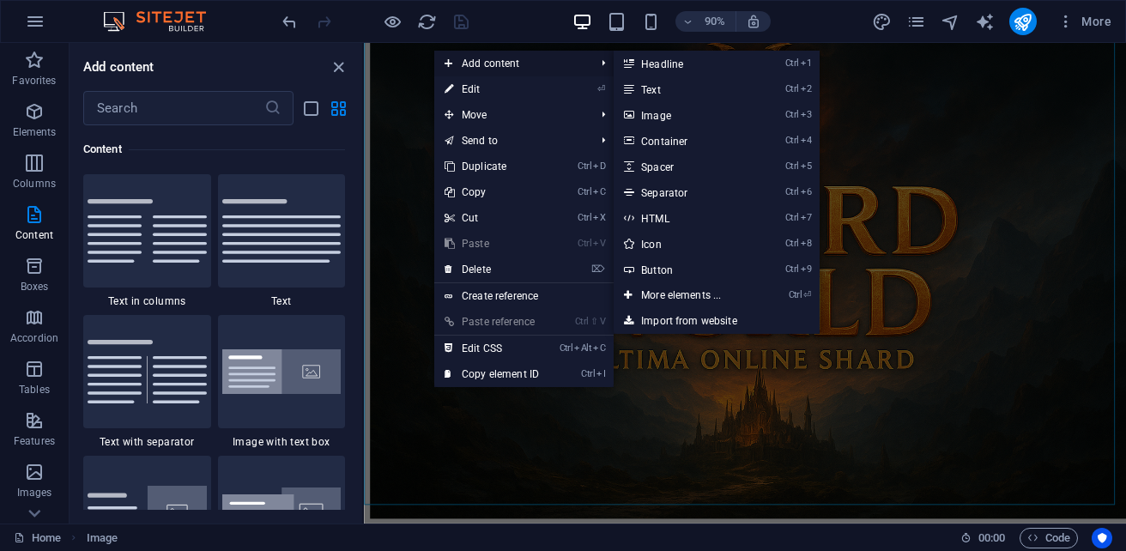
click at [487, 58] on span "Add content" at bounding box center [511, 64] width 154 height 26
click at [661, 222] on link "Ctrl 7 HTML" at bounding box center [685, 218] width 142 height 26
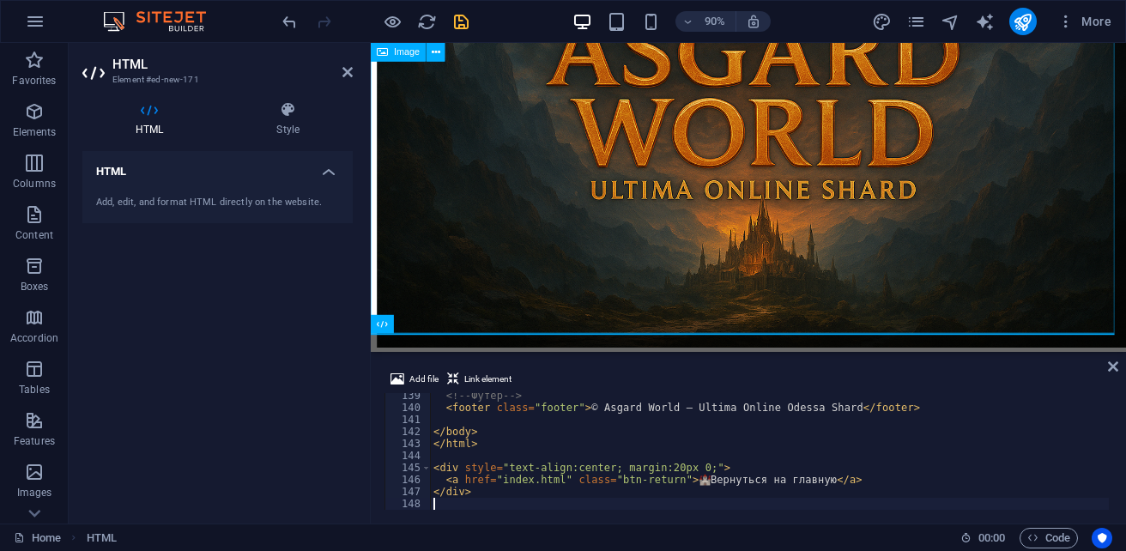
scroll to position [1662, 0]
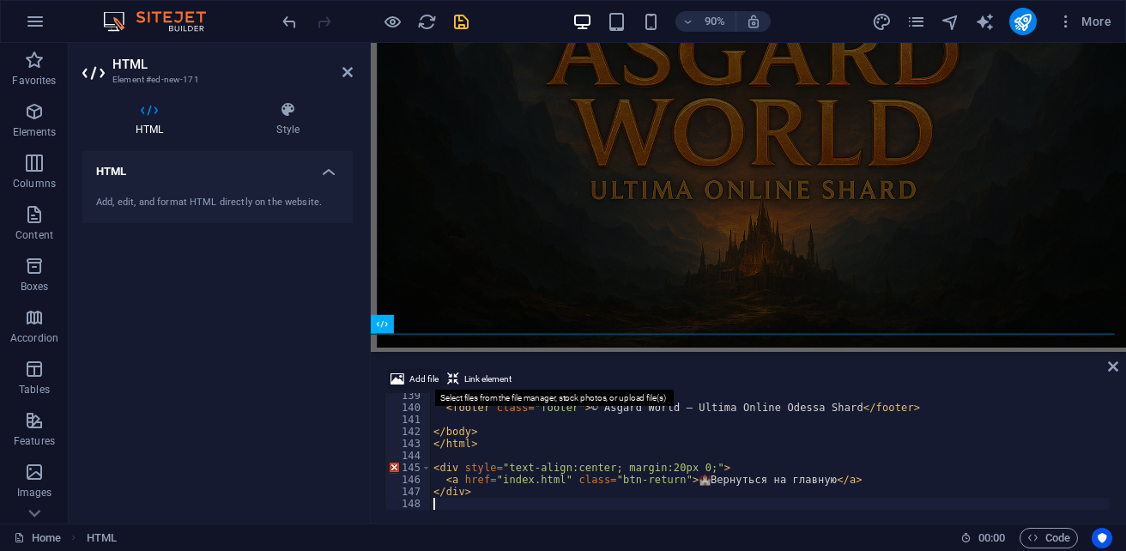
click at [413, 383] on span "Add file" at bounding box center [423, 379] width 29 height 21
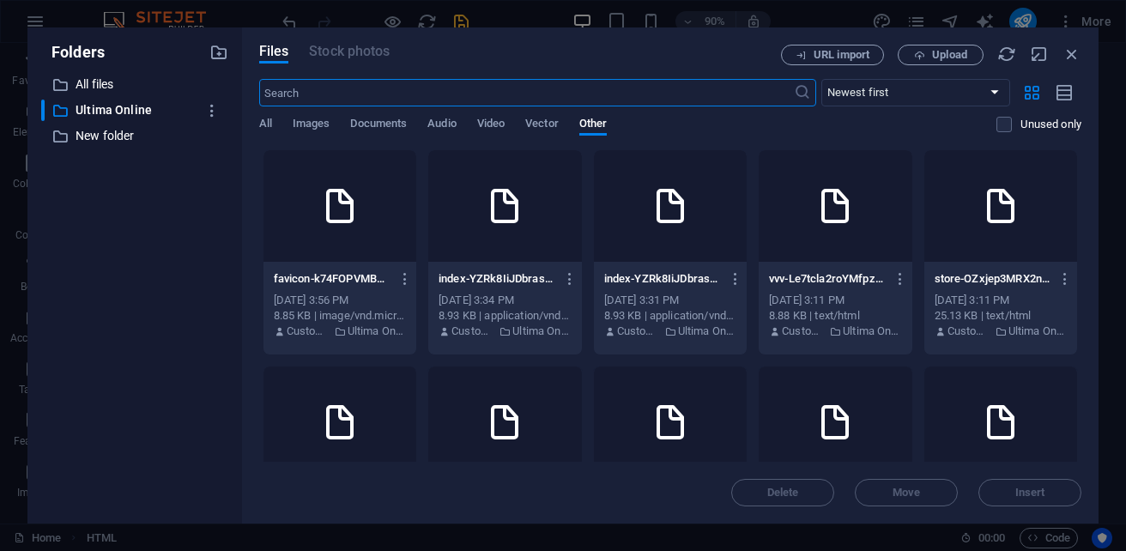
scroll to position [236, 0]
click at [1069, 57] on icon "button" at bounding box center [1072, 54] width 19 height 19
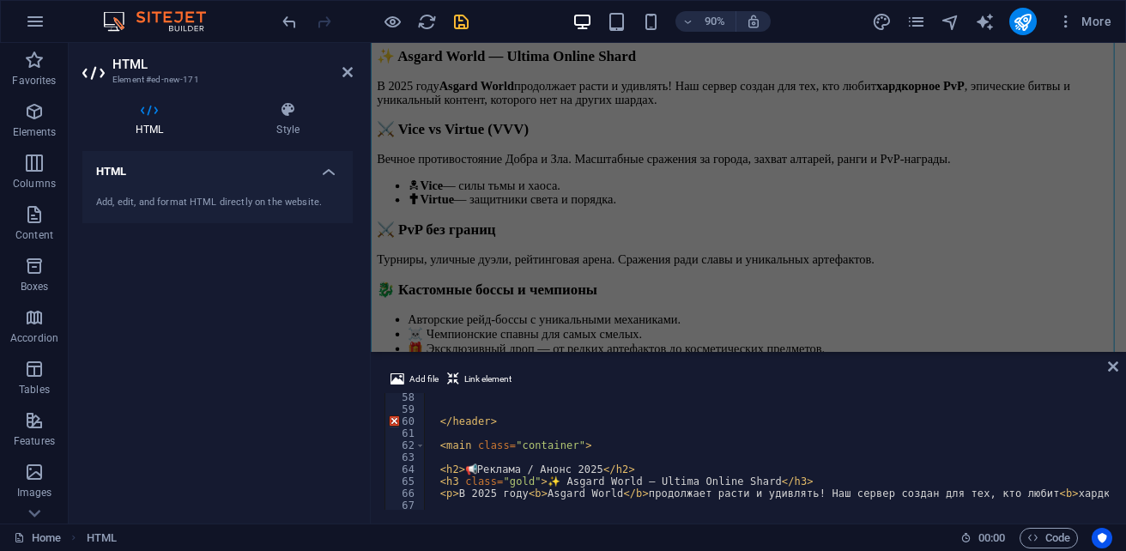
scroll to position [687, 0]
click at [490, 380] on span "Link element" at bounding box center [487, 379] width 47 height 21
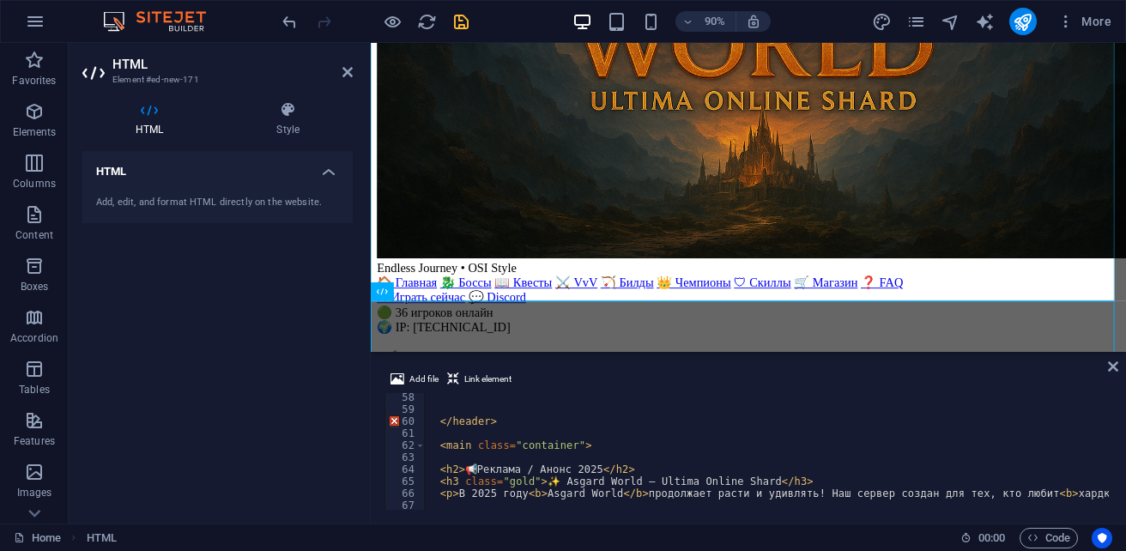
scroll to position [343, 0]
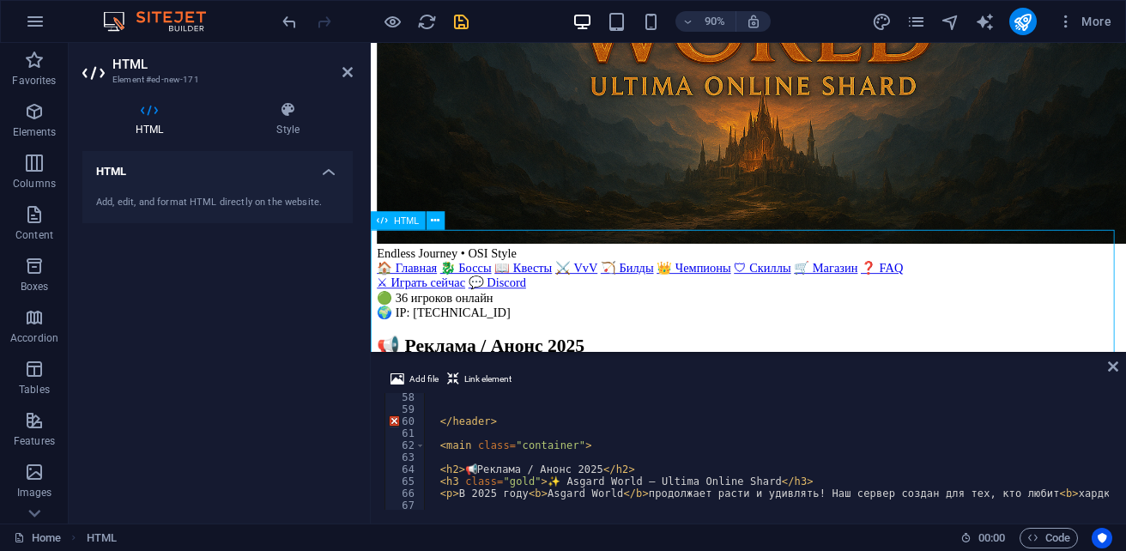
click at [285, 116] on icon at bounding box center [288, 109] width 130 height 17
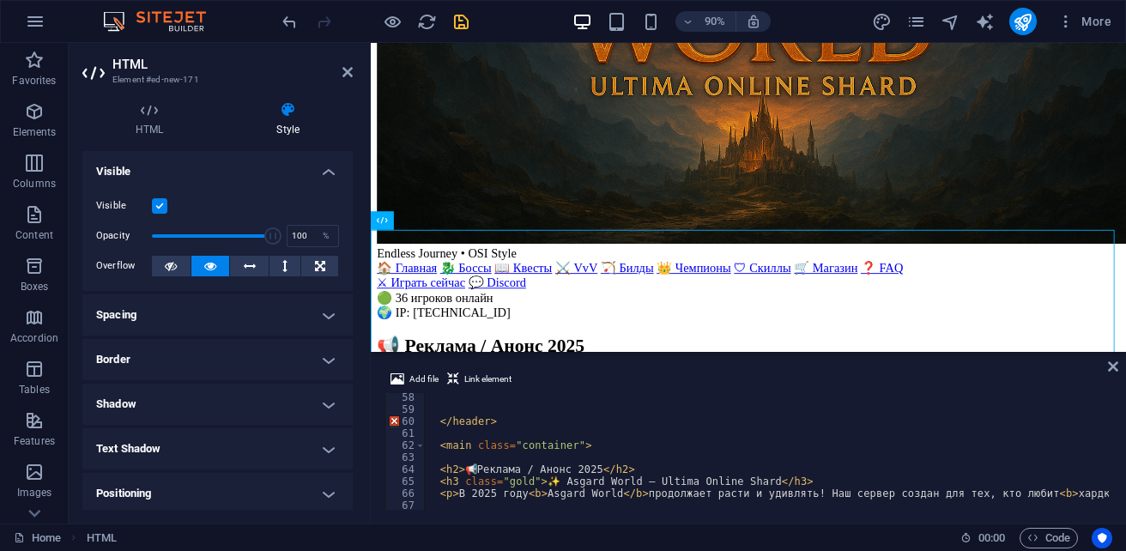
click at [206, 269] on icon at bounding box center [210, 266] width 12 height 21
click at [326, 170] on h4 "Visible" at bounding box center [217, 166] width 270 height 31
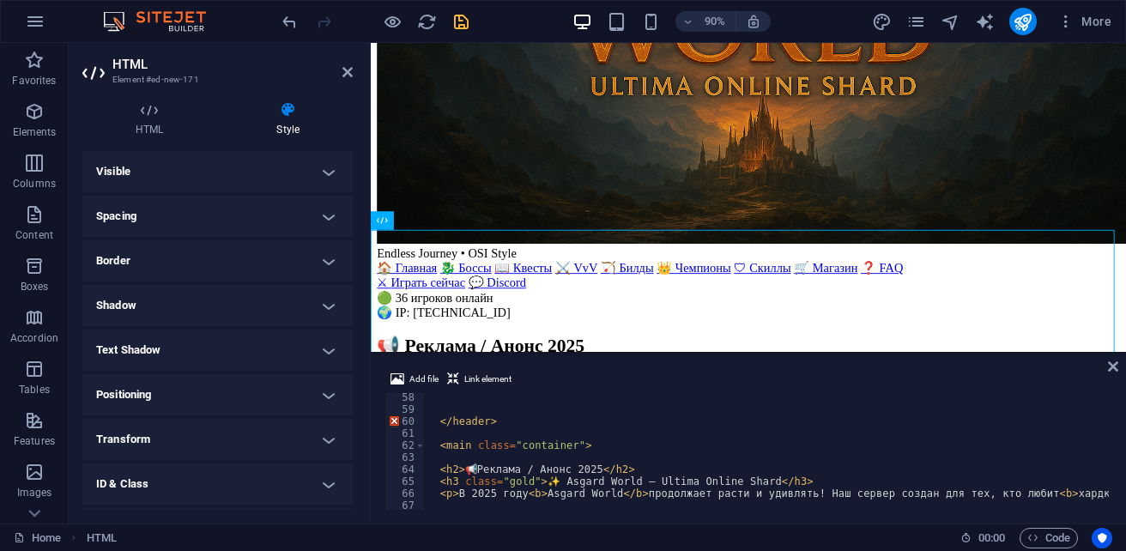
click at [320, 179] on h4 "Visible" at bounding box center [217, 171] width 270 height 41
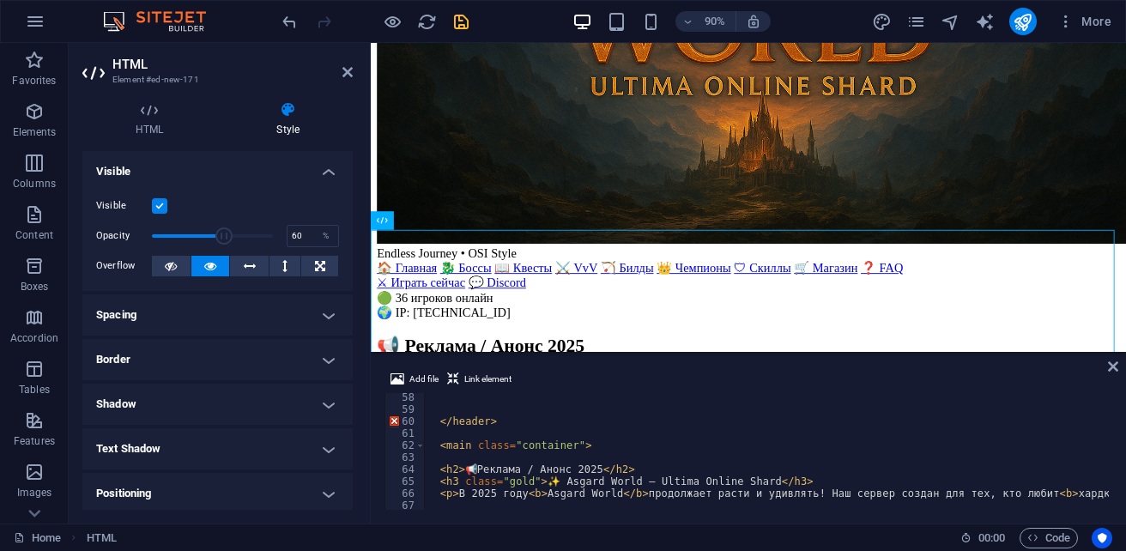
drag, startPoint x: 262, startPoint y: 235, endPoint x: 221, endPoint y: 233, distance: 40.4
click at [221, 233] on span at bounding box center [223, 235] width 17 height 17
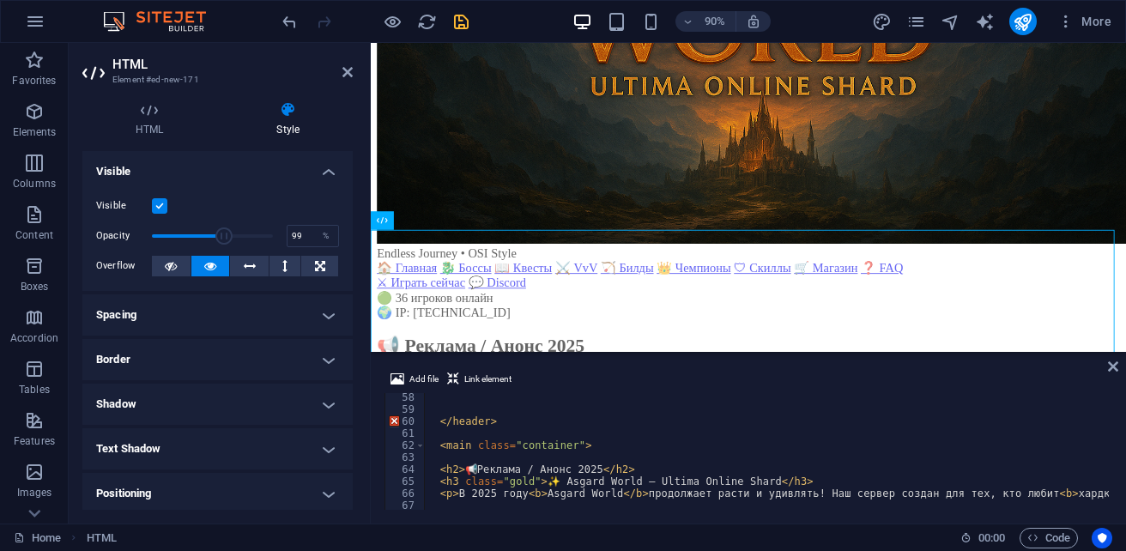
type input "100"
drag, startPoint x: 221, startPoint y: 233, endPoint x: 283, endPoint y: 233, distance: 61.8
click at [283, 233] on div "Opacity 100 %" at bounding box center [217, 236] width 243 height 26
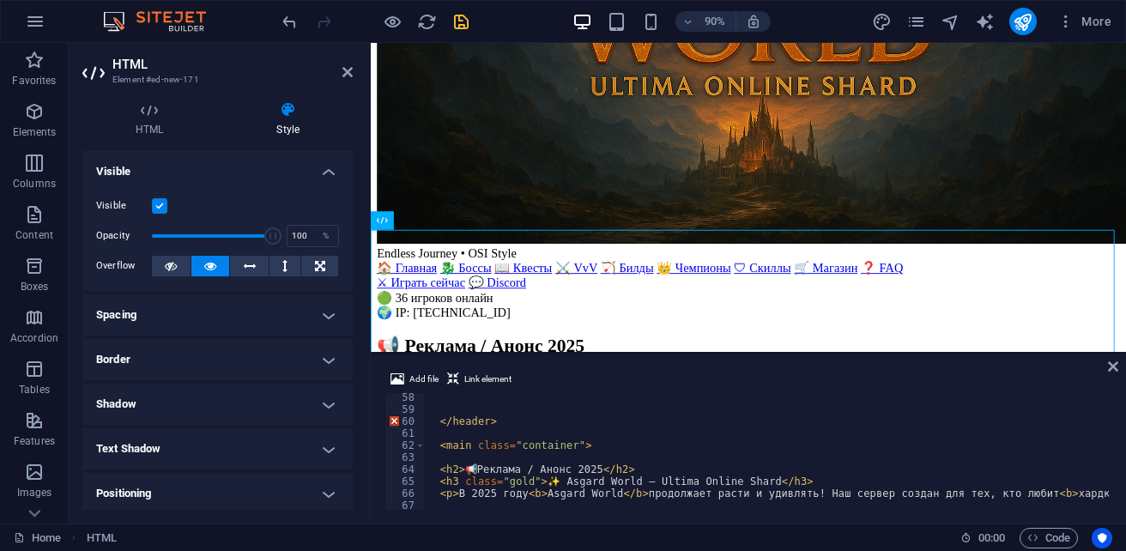
click at [324, 320] on h4 "Spacing" at bounding box center [217, 314] width 270 height 41
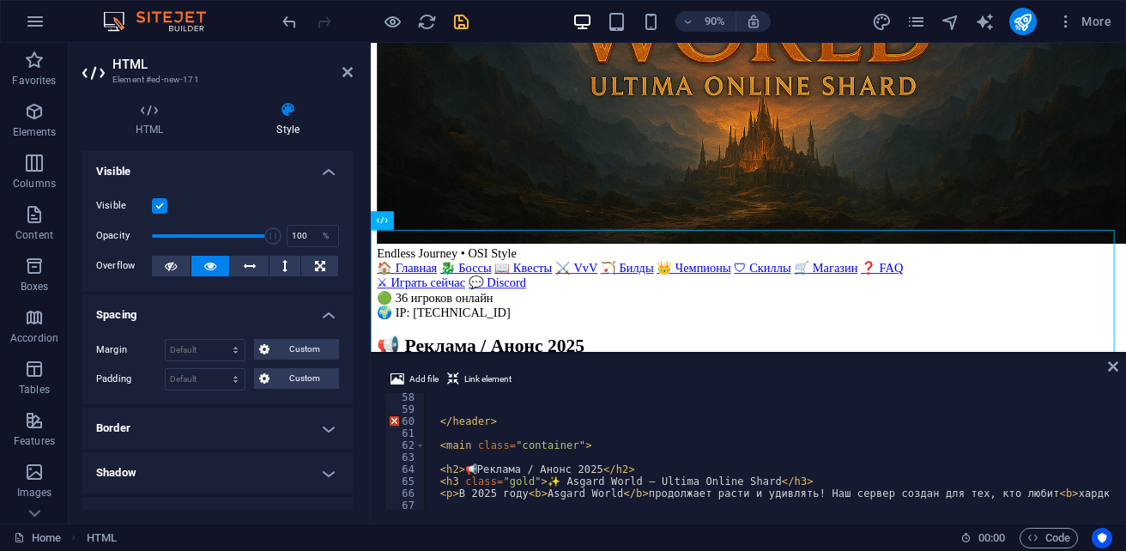
click at [324, 320] on h4 "Spacing" at bounding box center [217, 309] width 270 height 31
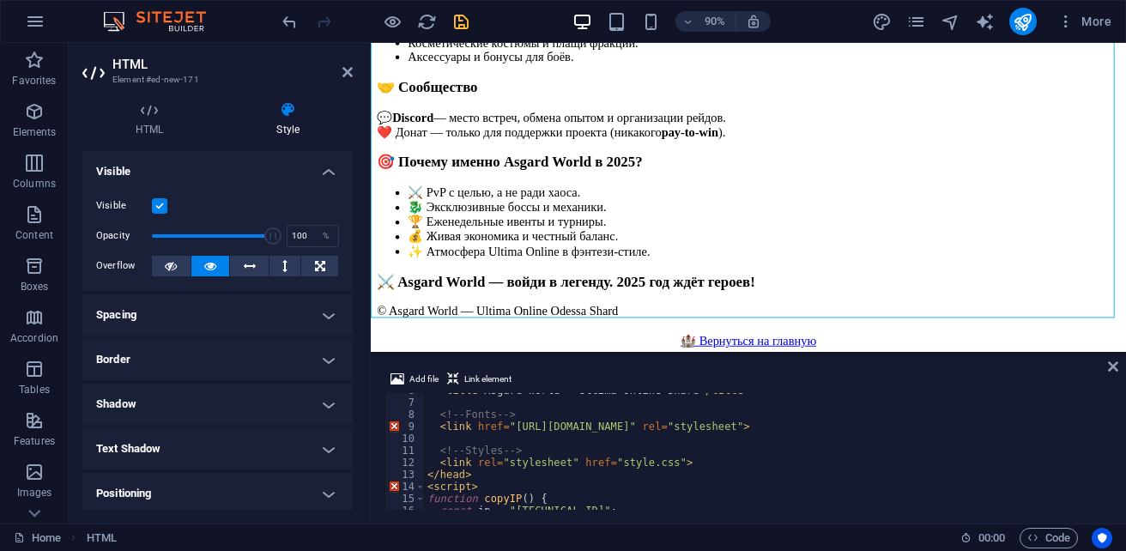
scroll to position [0, 0]
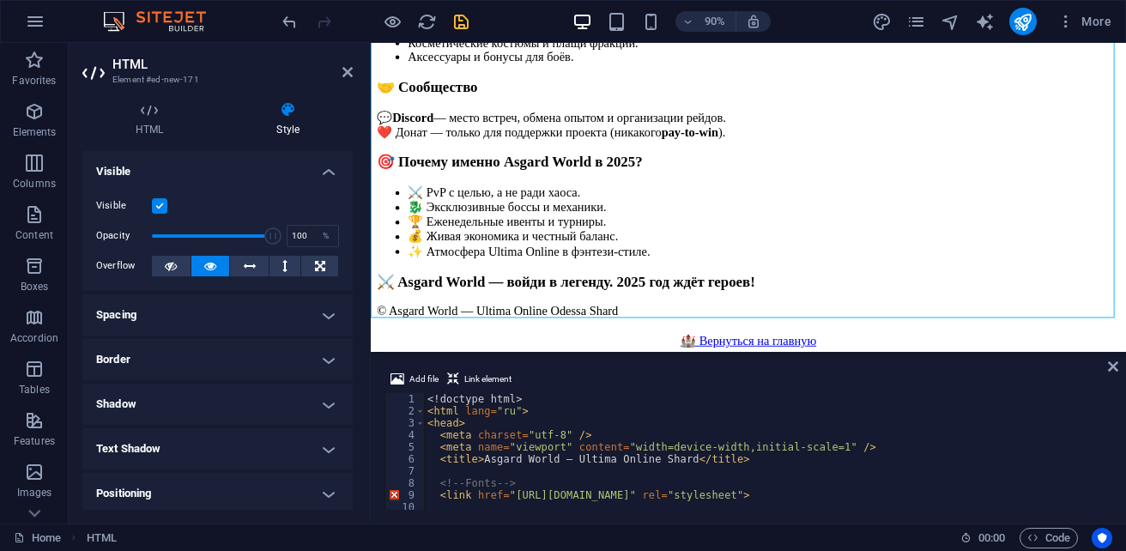
type textarea "<!doctype html>"
click at [429, 398] on div "<! doctype html > < html lang = "ru" > < head > < meta charset = "utf-8" /> < m…" at bounding box center [1000, 461] width 1152 height 137
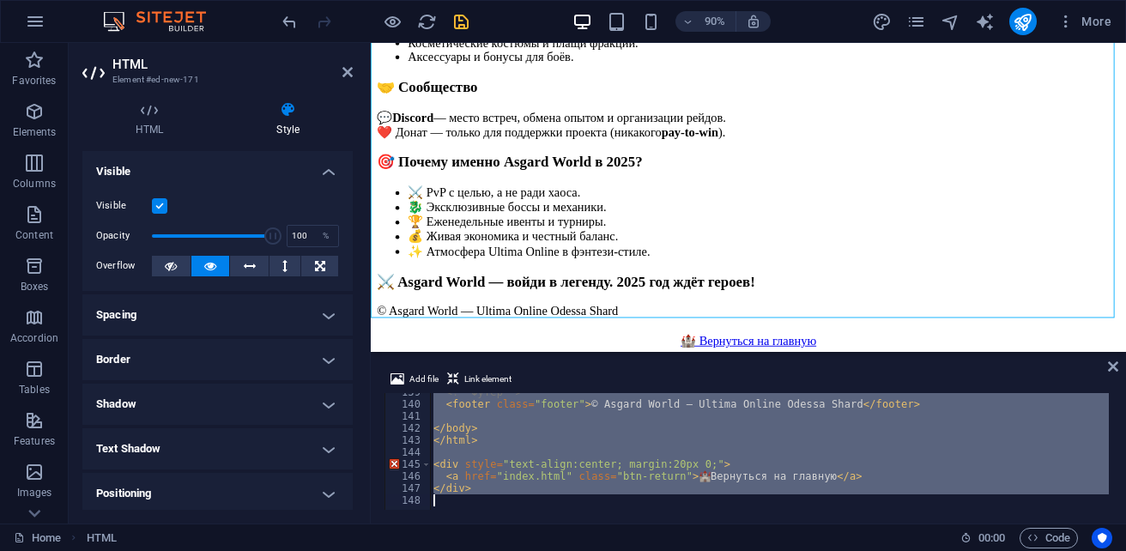
scroll to position [1665, 0]
drag, startPoint x: 429, startPoint y: 398, endPoint x: 826, endPoint y: 528, distance: 417.2
click at [826, 524] on section "Favorites Elements Columns Content Boxes Accordion Tables Features Images Slide…" at bounding box center [563, 283] width 1126 height 481
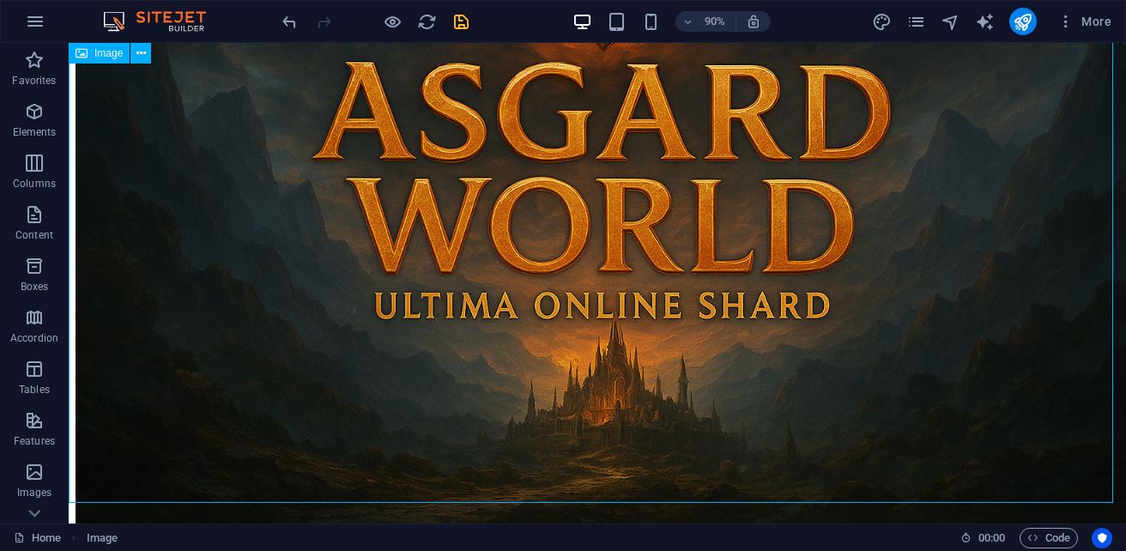
scroll to position [236, 0]
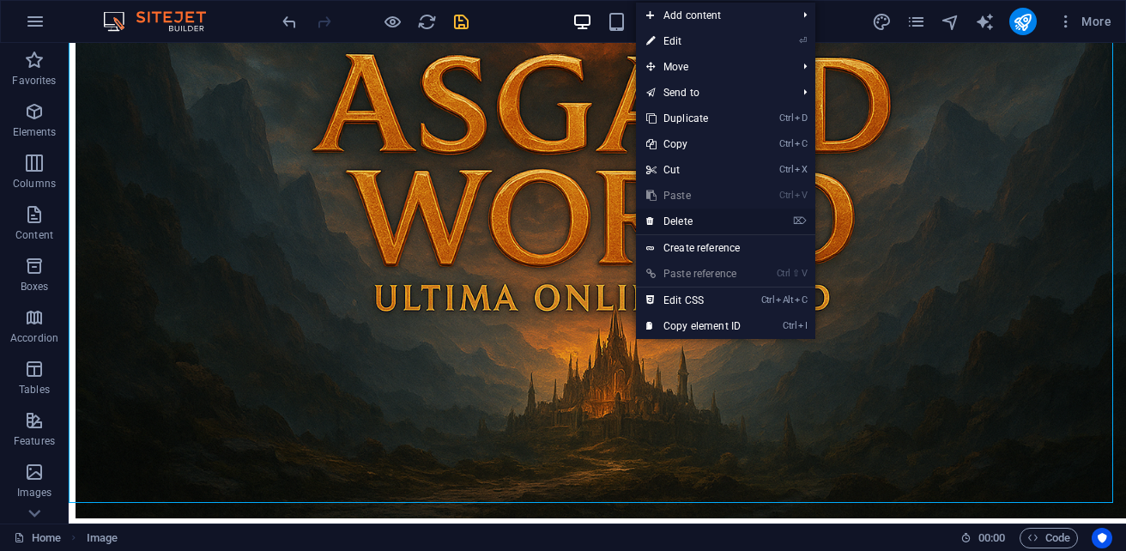
click at [687, 218] on link "⌦ Delete" at bounding box center [693, 222] width 115 height 26
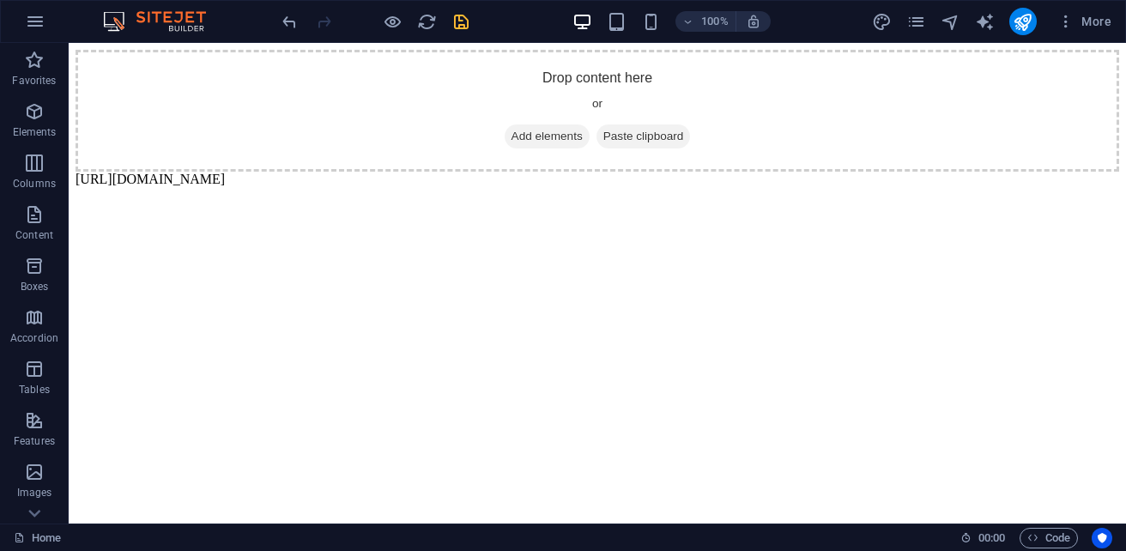
click at [516, 173] on body "Drop content here or Add elements Paste clipboard [URL][DOMAIN_NAME]" at bounding box center [598, 118] width 1044 height 137
click at [518, 174] on body "Drop content here or Add elements Paste clipboard [URL][DOMAIN_NAME]" at bounding box center [598, 118] width 1044 height 137
click at [458, 125] on div "Drop content here or Add elements Paste clipboard" at bounding box center [598, 111] width 1044 height 122
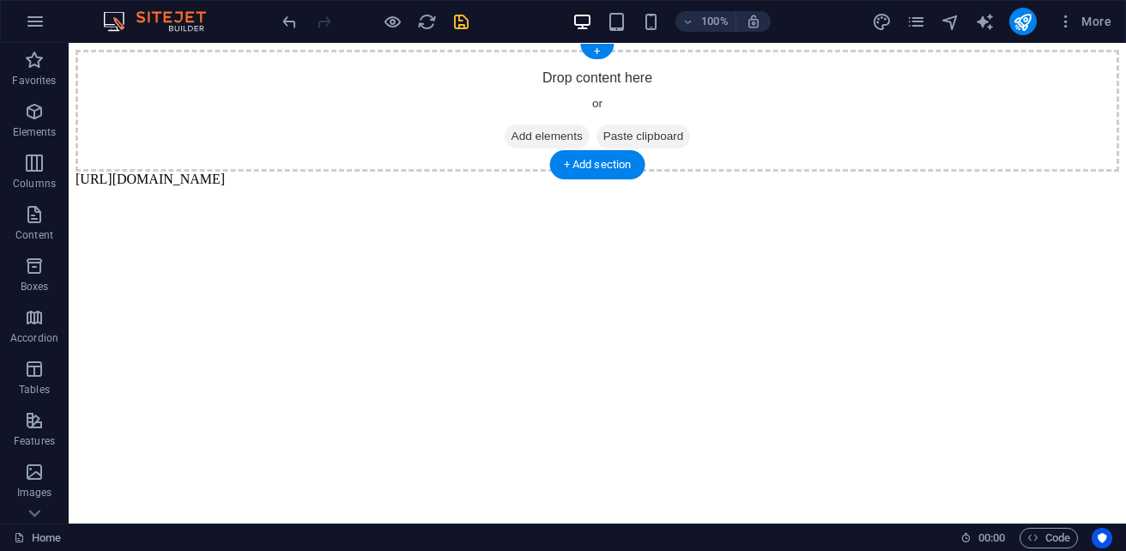
click at [458, 125] on div "Drop content here or Add elements Paste clipboard" at bounding box center [598, 111] width 1044 height 122
click at [461, 125] on div "Drop content here or Add elements Paste clipboard" at bounding box center [598, 111] width 1044 height 122
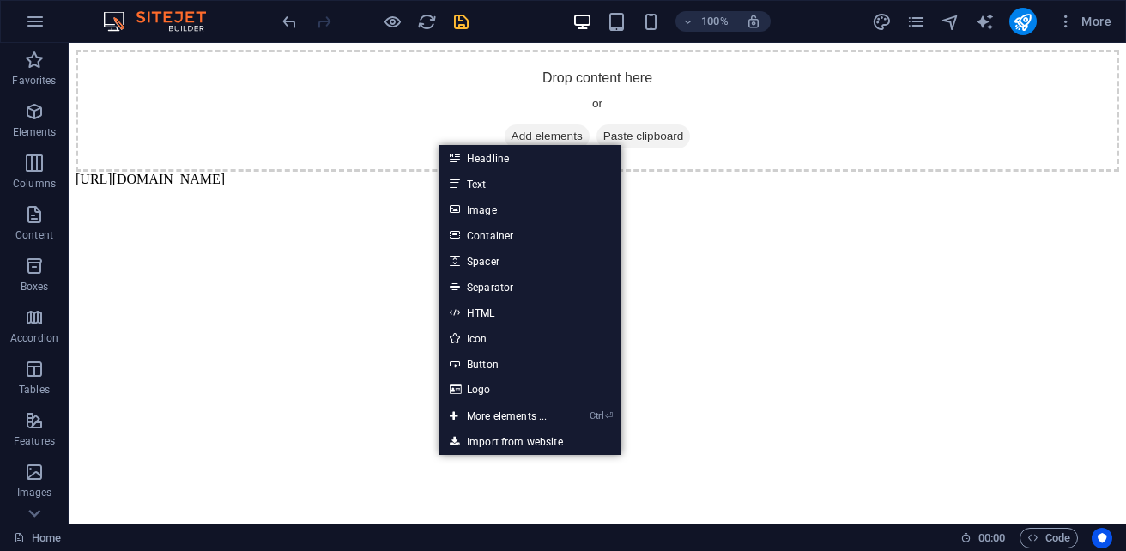
click at [324, 194] on html "Drop content here or Add elements Paste clipboard [URL][DOMAIN_NAME]" at bounding box center [597, 118] width 1057 height 151
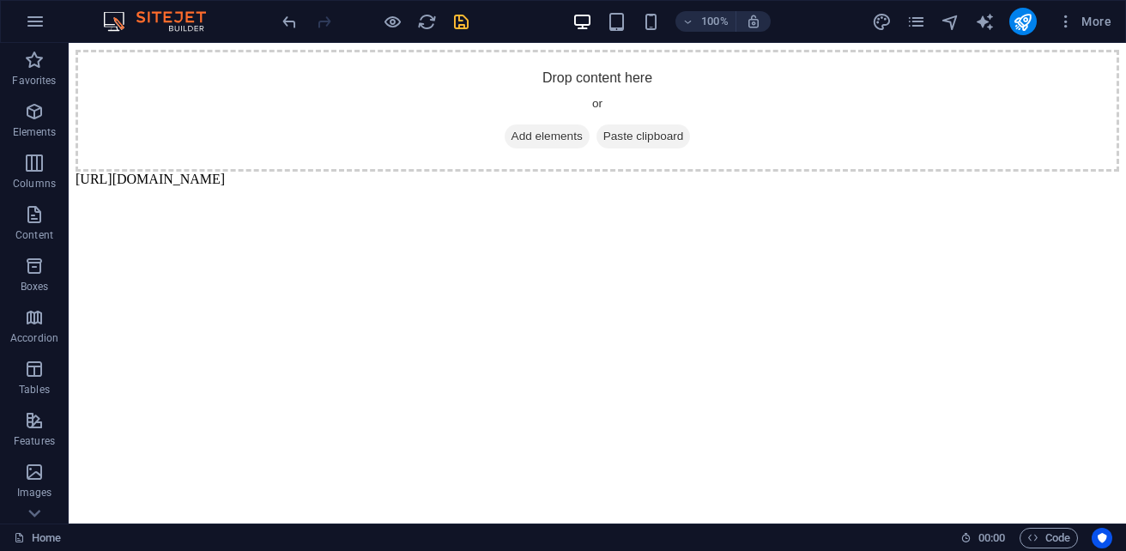
drag, startPoint x: 325, startPoint y: 168, endPoint x: 257, endPoint y: 163, distance: 68.9
drag, startPoint x: 384, startPoint y: 117, endPoint x: 444, endPoint y: 126, distance: 60.8
click at [422, 123] on div "Drop content here or Add elements Paste clipboard" at bounding box center [598, 111] width 1044 height 122
click at [624, 177] on div "+ Add section" at bounding box center [597, 164] width 95 height 29
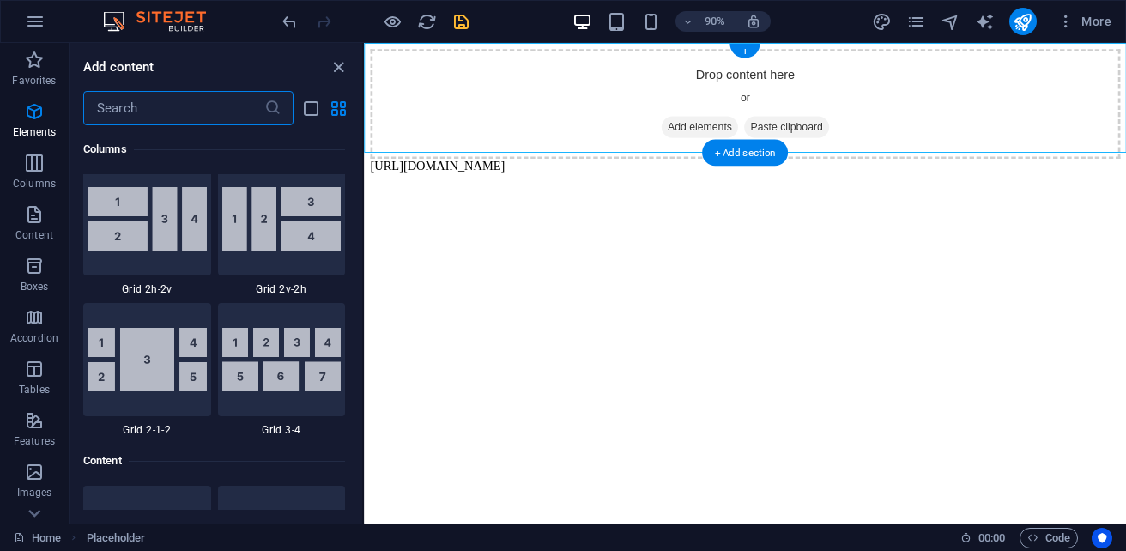
scroll to position [3144, 0]
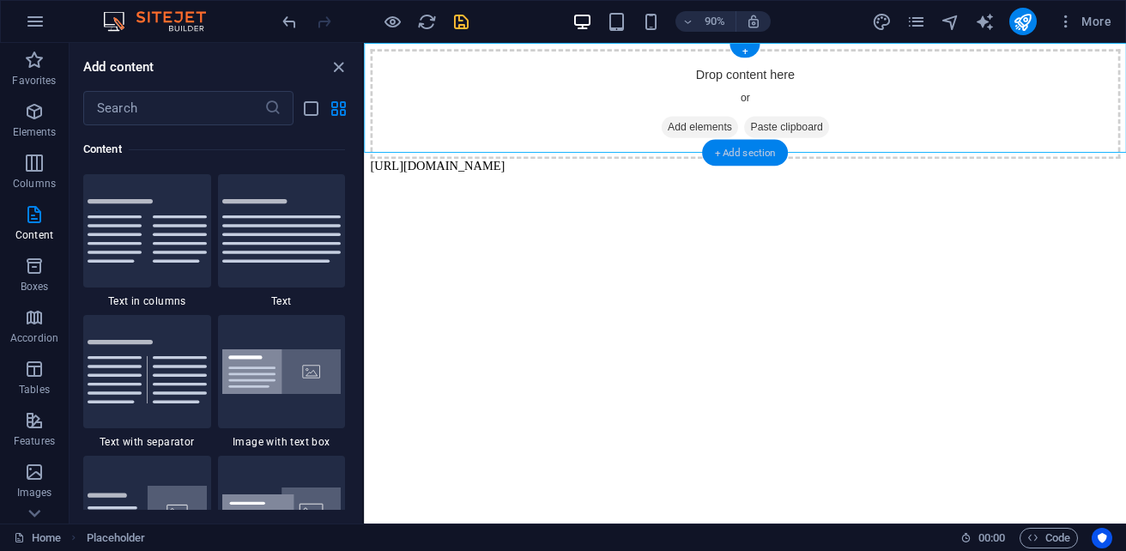
drag, startPoint x: 745, startPoint y: 164, endPoint x: 707, endPoint y: 158, distance: 38.2
drag, startPoint x: 1071, startPoint y: 201, endPoint x: 681, endPoint y: 152, distance: 393.6
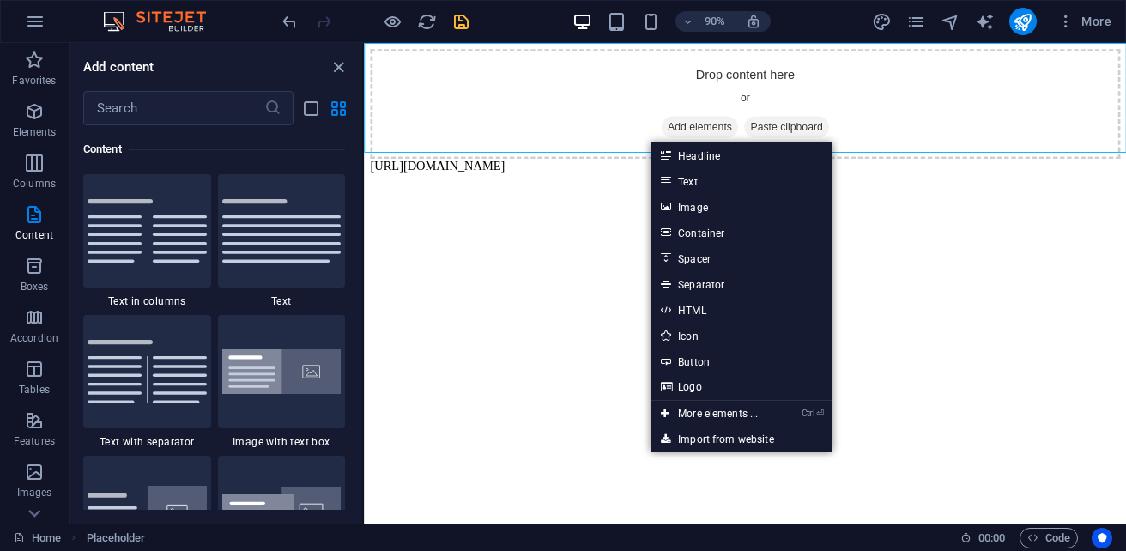
click at [627, 177] on body "Drop content here or Add elements Paste clipboard [URL][DOMAIN_NAME]" at bounding box center [787, 118] width 833 height 137
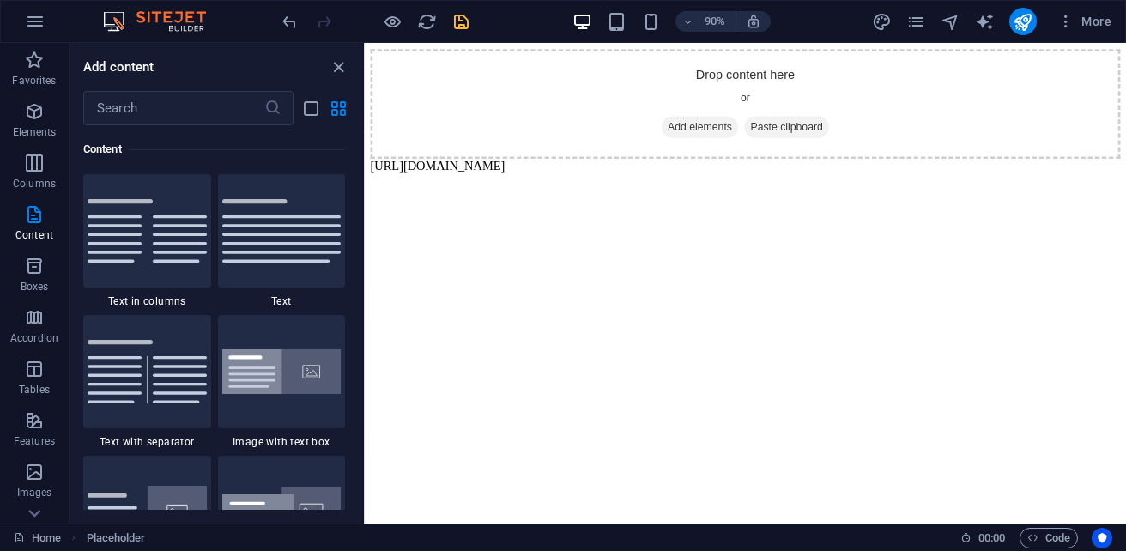
click at [625, 177] on body "Drop content here or Add elements Paste clipboard [URL][DOMAIN_NAME]" at bounding box center [787, 118] width 833 height 137
click at [624, 177] on body "Drop content here or Add elements Paste clipboard [URL][DOMAIN_NAME]" at bounding box center [787, 118] width 833 height 137
click at [624, 167] on body "Drop content here or Add elements Paste clipboard [URL][DOMAIN_NAME]" at bounding box center [787, 118] width 833 height 137
click at [624, 161] on div "Drop content here or Add elements Paste clipboard" at bounding box center [787, 111] width 833 height 122
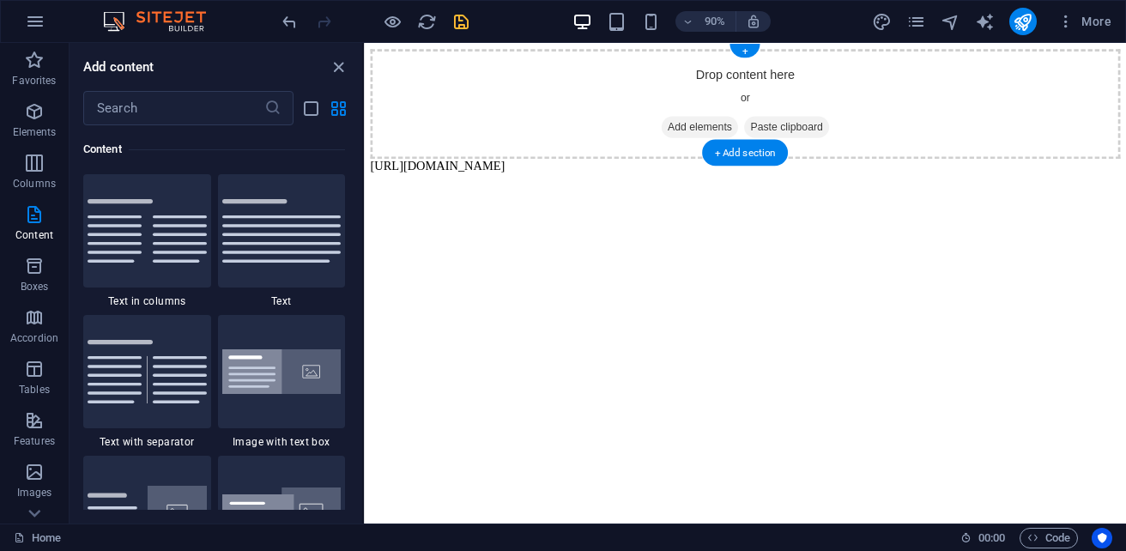
click at [624, 161] on div "Drop content here or Add elements Paste clipboard" at bounding box center [787, 111] width 833 height 122
click at [608, 162] on div "Drop content here or Add elements Paste clipboard" at bounding box center [787, 111] width 833 height 122
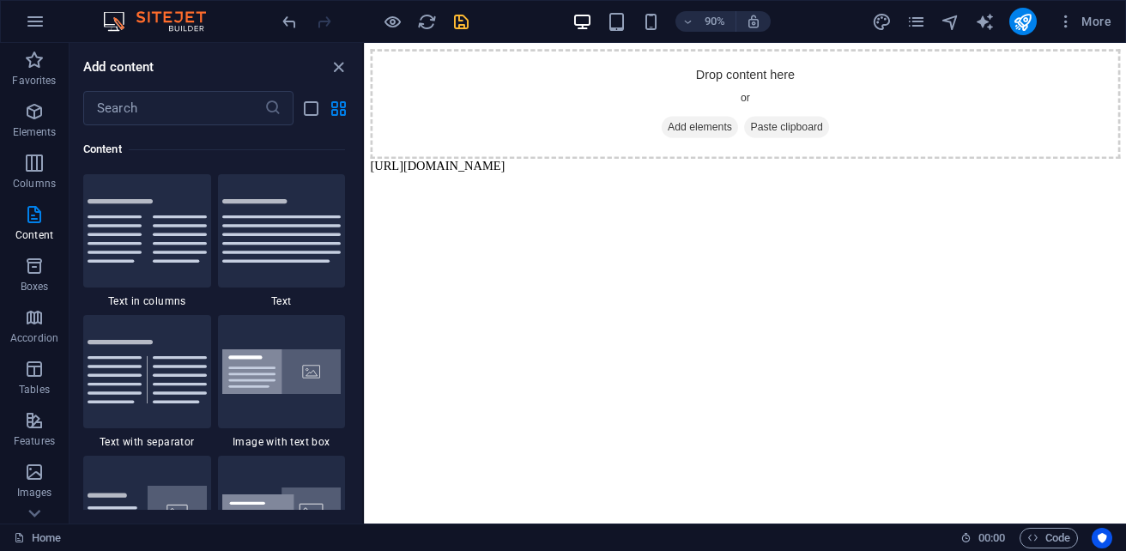
click at [612, 167] on body "Drop content here or Add elements Paste clipboard [URL][DOMAIN_NAME]" at bounding box center [787, 118] width 833 height 137
click at [614, 169] on body "Drop content here or Add elements Paste clipboard [URL][DOMAIN_NAME]" at bounding box center [787, 118] width 833 height 137
drag, startPoint x: 614, startPoint y: 169, endPoint x: 623, endPoint y: 175, distance: 11.2
click at [620, 173] on body "Drop content here or Add elements Paste clipboard [URL][DOMAIN_NAME]" at bounding box center [787, 118] width 833 height 137
click at [623, 175] on body "Drop content here or Add elements Paste clipboard [URL][DOMAIN_NAME]" at bounding box center [787, 118] width 833 height 137
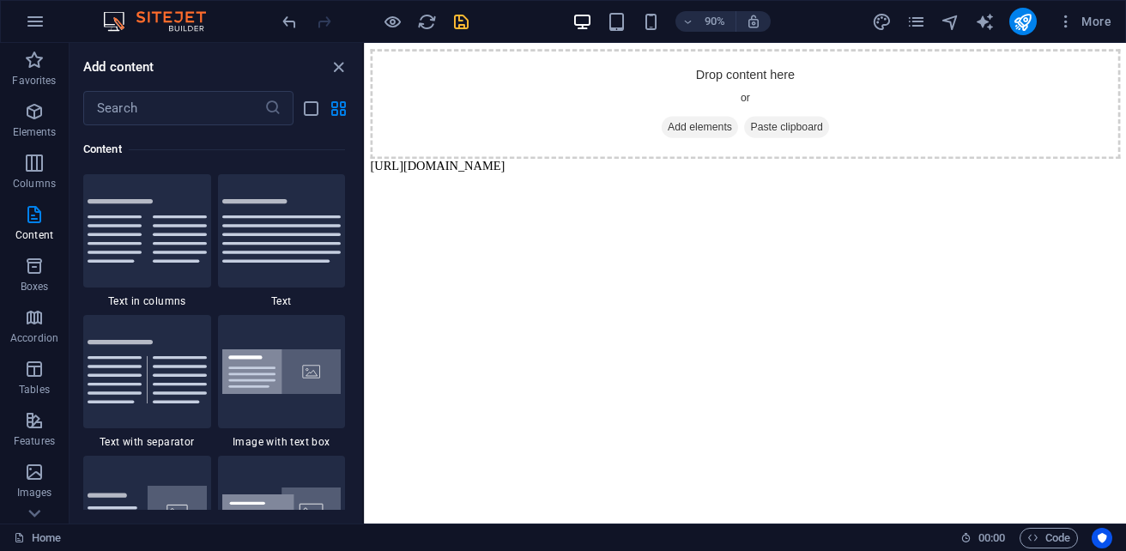
click at [623, 175] on body "Drop content here or Add elements Paste clipboard [URL][DOMAIN_NAME]" at bounding box center [787, 118] width 833 height 137
drag, startPoint x: 623, startPoint y: 175, endPoint x: 711, endPoint y: 176, distance: 88.4
click at [658, 178] on body "Drop content here or Add elements Paste clipboard [URL][DOMAIN_NAME]" at bounding box center [787, 118] width 833 height 137
drag, startPoint x: 711, startPoint y: 176, endPoint x: 765, endPoint y: 173, distance: 53.3
click at [724, 176] on body "Drop content here or Add elements Paste clipboard [URL][DOMAIN_NAME]" at bounding box center [787, 118] width 833 height 137
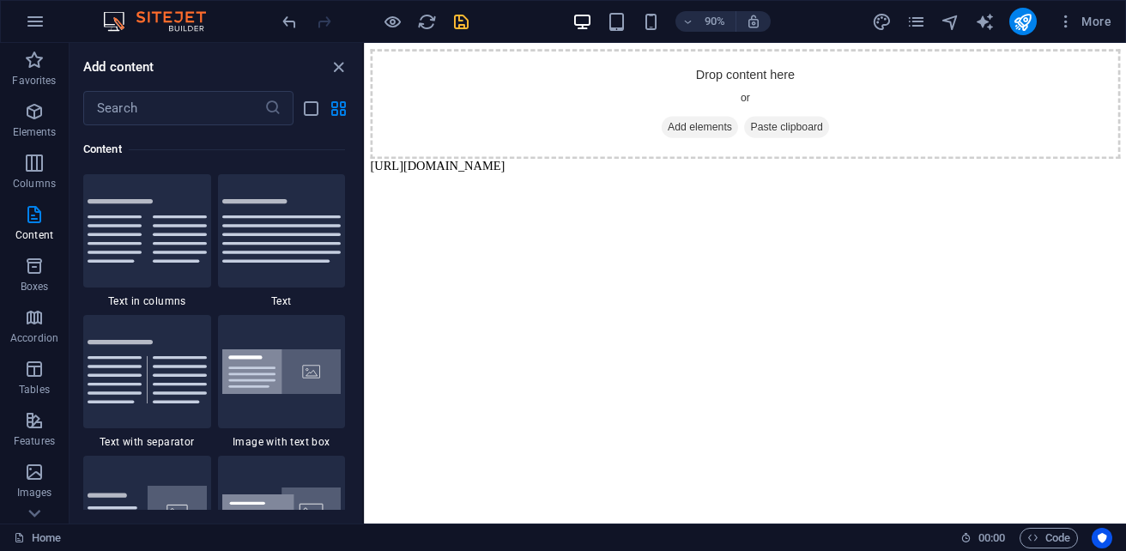
drag, startPoint x: 768, startPoint y: 173, endPoint x: 798, endPoint y: 158, distance: 33.8
click at [798, 158] on body "Drop content here or Add elements Paste clipboard [URL][DOMAIN_NAME]" at bounding box center [787, 118] width 833 height 137
click at [842, 132] on span "Paste clipboard" at bounding box center [833, 136] width 94 height 24
click at [847, 132] on span "Paste clipboard" at bounding box center [833, 136] width 94 height 24
click at [36, 118] on icon "button" at bounding box center [34, 111] width 21 height 21
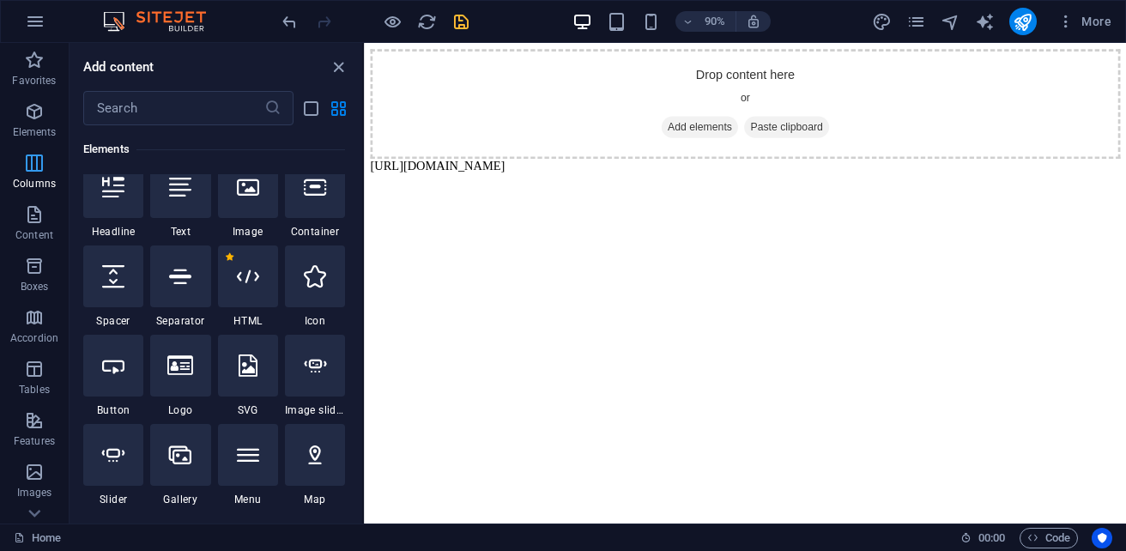
scroll to position [324, 0]
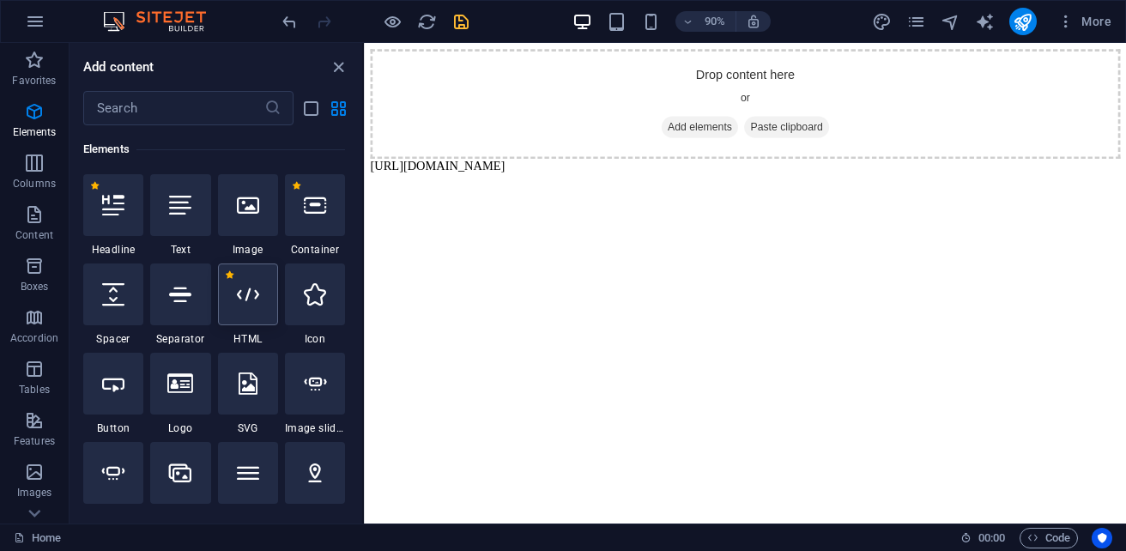
drag, startPoint x: 239, startPoint y: 304, endPoint x: 223, endPoint y: 309, distance: 17.1
click at [223, 309] on div at bounding box center [248, 294] width 60 height 62
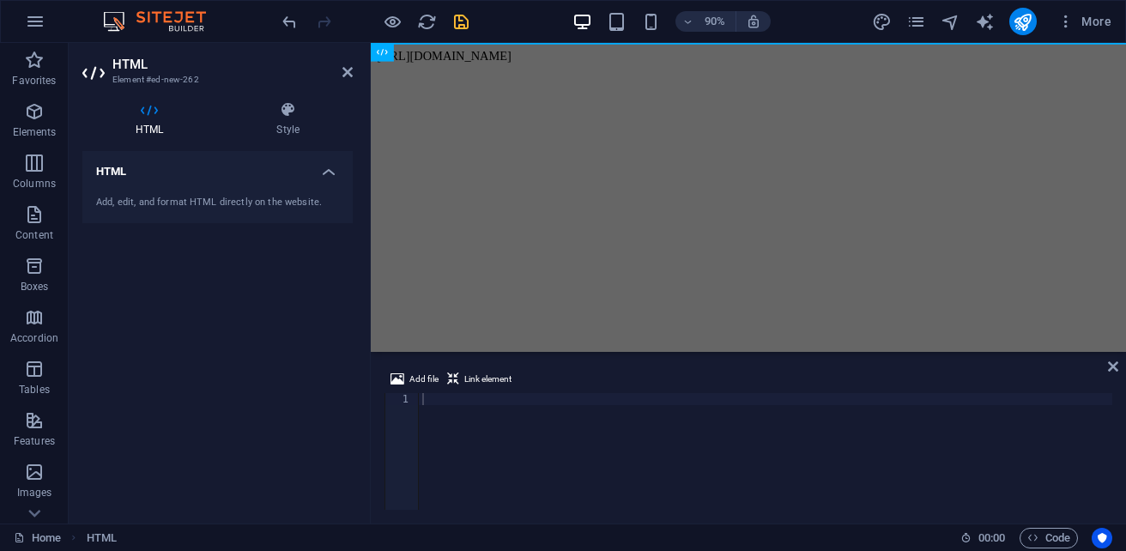
click at [293, 190] on div "Add, edit, and format HTML directly on the website." at bounding box center [217, 203] width 270 height 42
click at [333, 173] on h4 "HTML" at bounding box center [217, 166] width 270 height 31
click at [333, 173] on h4 "HTML" at bounding box center [217, 171] width 270 height 41
click at [444, 51] on body "[URL][DOMAIN_NAME]" at bounding box center [791, 57] width 826 height 15
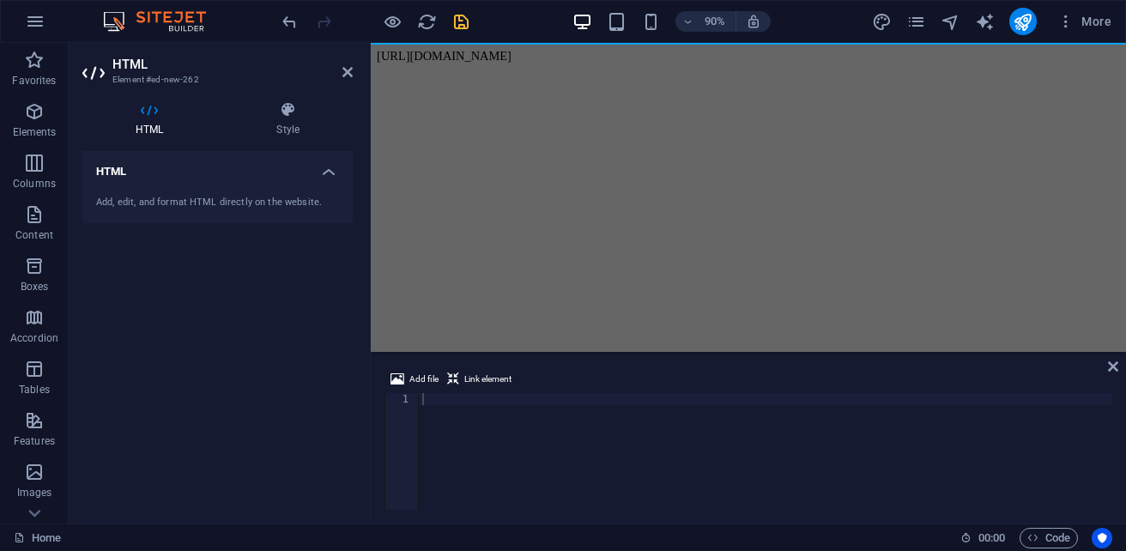
click at [445, 51] on body "[URL][DOMAIN_NAME]" at bounding box center [791, 57] width 826 height 15
click at [441, 50] on body "[URL][DOMAIN_NAME]" at bounding box center [791, 57] width 826 height 15
drag, startPoint x: 803, startPoint y: 85, endPoint x: 451, endPoint y: 48, distance: 353.8
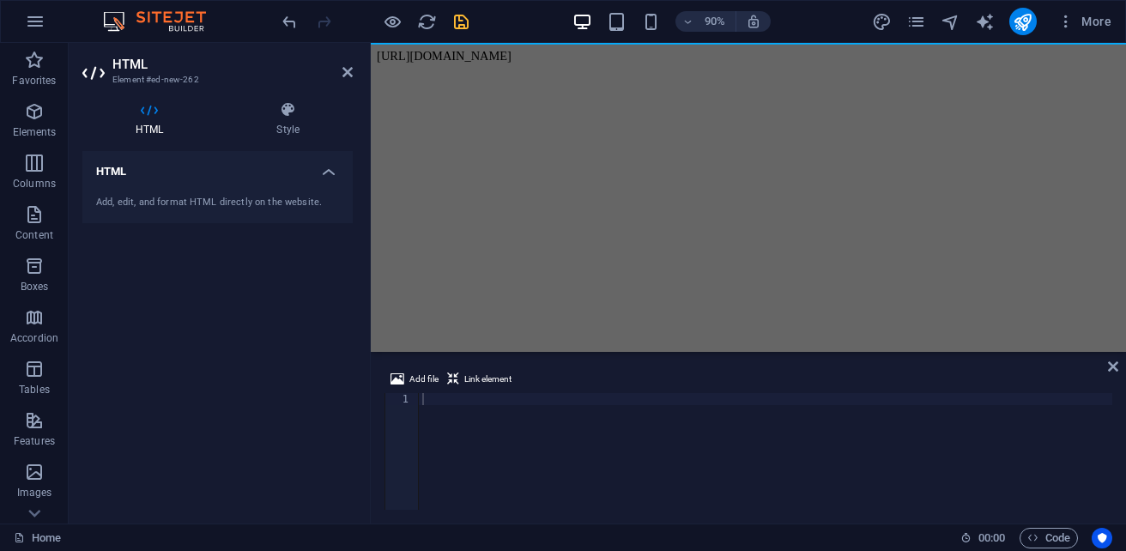
drag, startPoint x: 451, startPoint y: 48, endPoint x: 464, endPoint y: 44, distance: 13.6
click at [452, 50] on body "[URL][DOMAIN_NAME]" at bounding box center [791, 57] width 826 height 15
drag, startPoint x: 845, startPoint y: 85, endPoint x: 507, endPoint y: 50, distance: 339.1
drag, startPoint x: 532, startPoint y: 55, endPoint x: 598, endPoint y: 52, distance: 66.1
click at [540, 54] on body "[URL][DOMAIN_NAME]" at bounding box center [791, 57] width 826 height 15
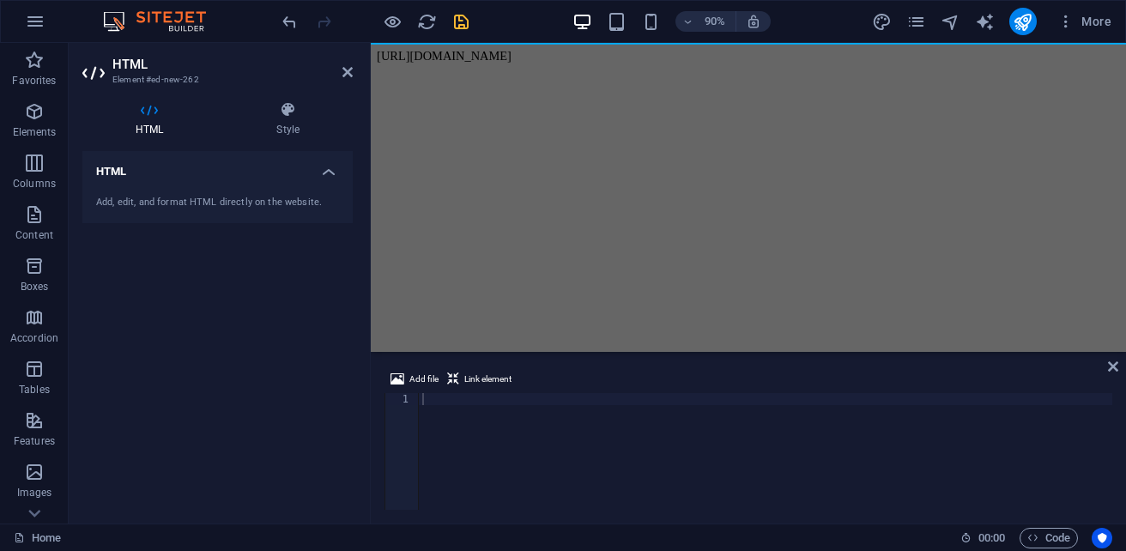
drag, startPoint x: 627, startPoint y: 52, endPoint x: 679, endPoint y: 52, distance: 52.4
click at [640, 52] on body "[URL][DOMAIN_NAME]" at bounding box center [791, 57] width 826 height 15
drag, startPoint x: 710, startPoint y: 52, endPoint x: 804, endPoint y: 50, distance: 94.4
click at [787, 52] on body "[URL][DOMAIN_NAME]" at bounding box center [791, 57] width 826 height 15
drag, startPoint x: 804, startPoint y: 50, endPoint x: 861, endPoint y: 50, distance: 56.6
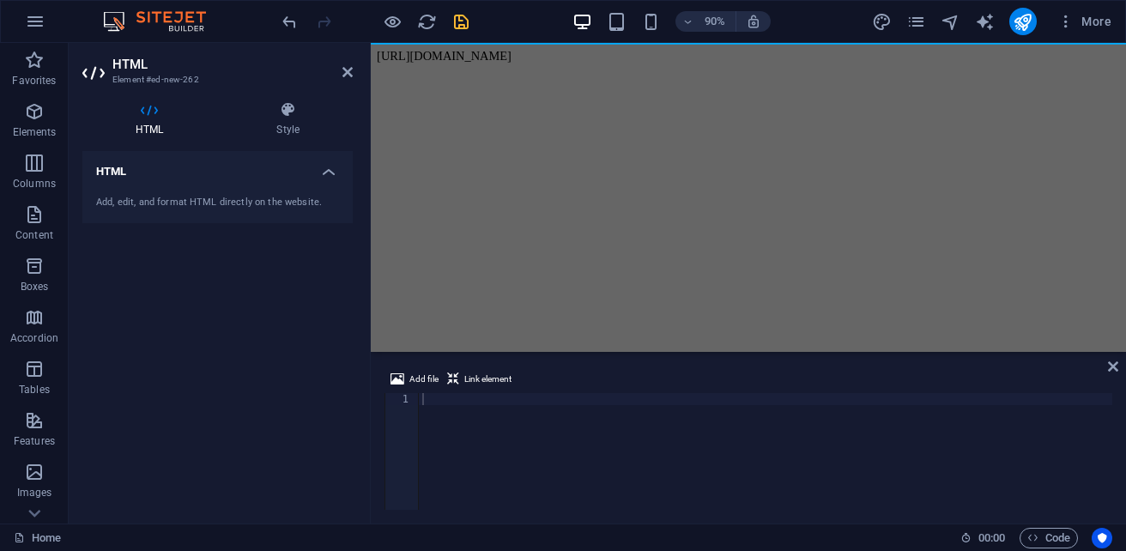
click at [839, 50] on body "[URL][DOMAIN_NAME]" at bounding box center [791, 57] width 826 height 15
drag, startPoint x: 862, startPoint y: 50, endPoint x: 875, endPoint y: 56, distance: 14.2
click at [875, 56] on body "[URL][DOMAIN_NAME]" at bounding box center [791, 57] width 826 height 15
click at [881, 57] on body "[URL][DOMAIN_NAME]" at bounding box center [791, 57] width 826 height 15
click at [876, 57] on body "[URL][DOMAIN_NAME]" at bounding box center [791, 57] width 826 height 15
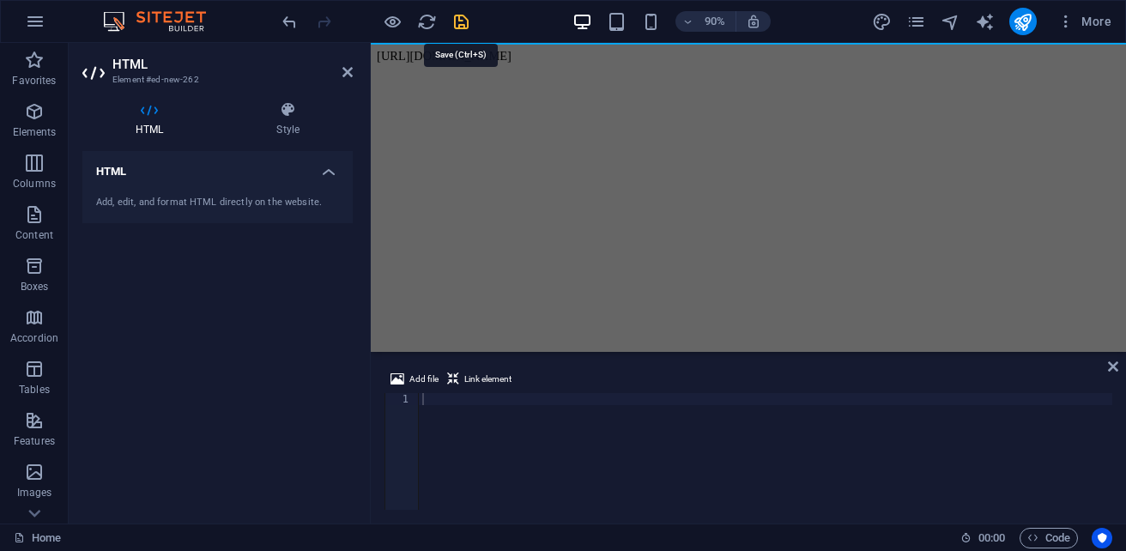
click at [461, 24] on icon "save" at bounding box center [461, 22] width 20 height 20
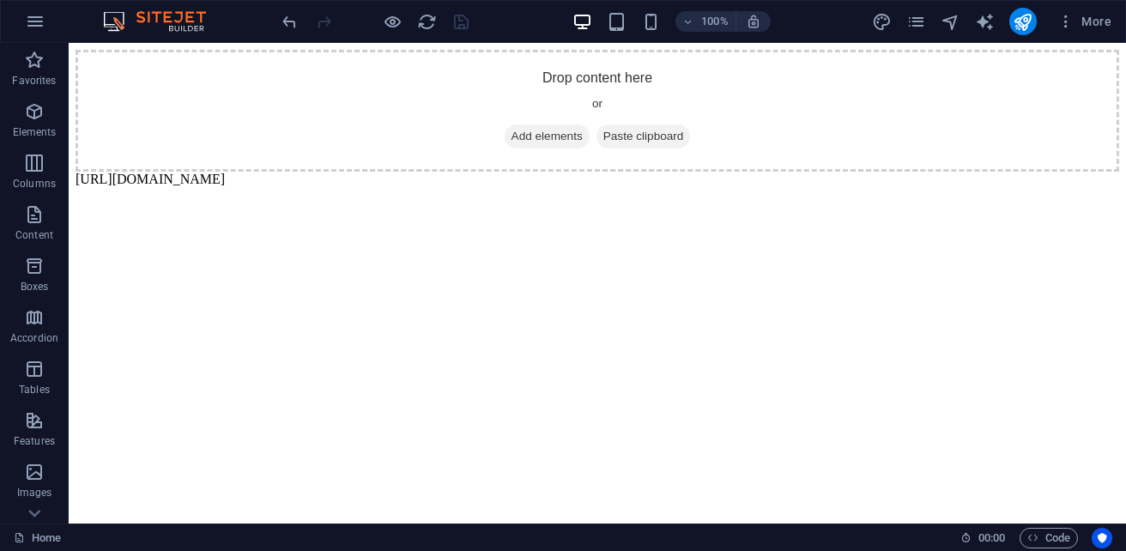
click at [530, 176] on body "Drop content here or Add elements Paste clipboard [URL][DOMAIN_NAME]" at bounding box center [598, 118] width 1044 height 137
click at [526, 174] on body "Drop content here or Add elements Paste clipboard [URL][DOMAIN_NAME]" at bounding box center [598, 118] width 1044 height 137
click at [591, 70] on div "Drop content here or Add elements Paste clipboard" at bounding box center [598, 111] width 1044 height 122
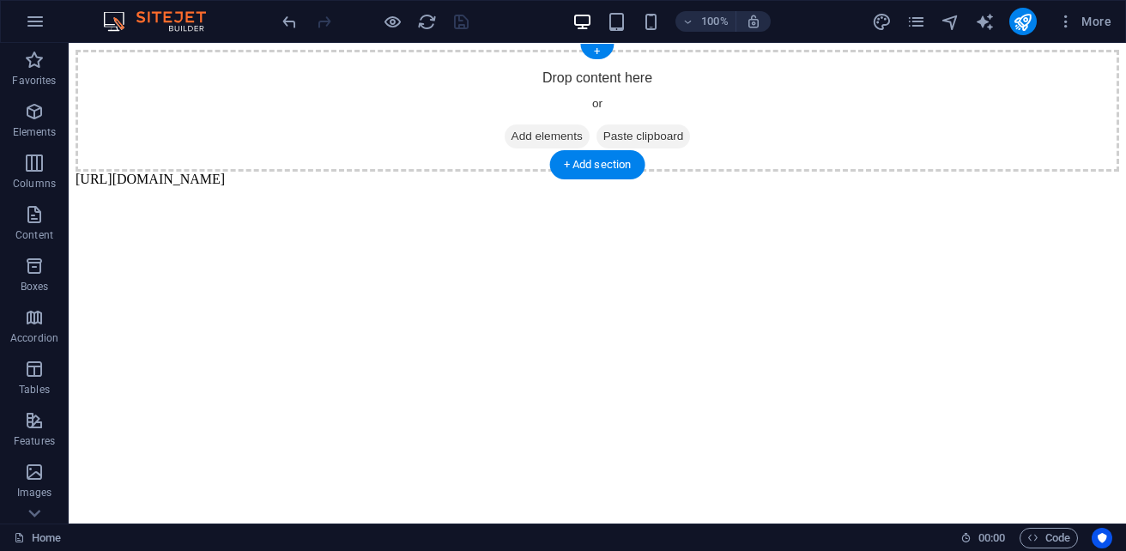
click at [591, 70] on div "Drop content here or Add elements Paste clipboard" at bounding box center [598, 111] width 1044 height 122
drag, startPoint x: 594, startPoint y: 55, endPoint x: 256, endPoint y: 8, distance: 341.4
click at [594, 55] on div "+" at bounding box center [596, 51] width 33 height 15
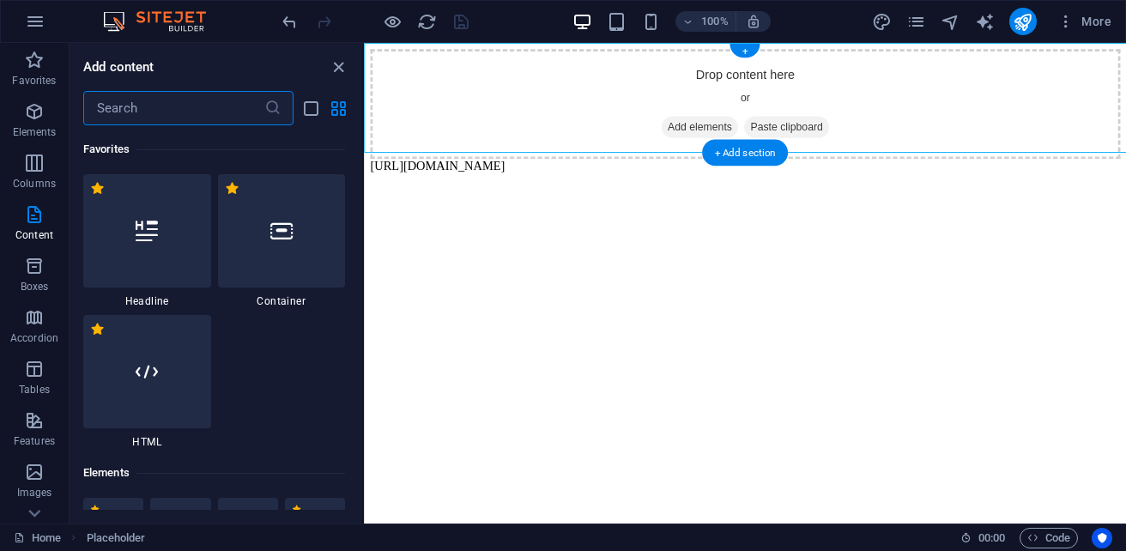
click at [619, 51] on div "Drop content here or Add elements Paste clipboard" at bounding box center [787, 111] width 833 height 122
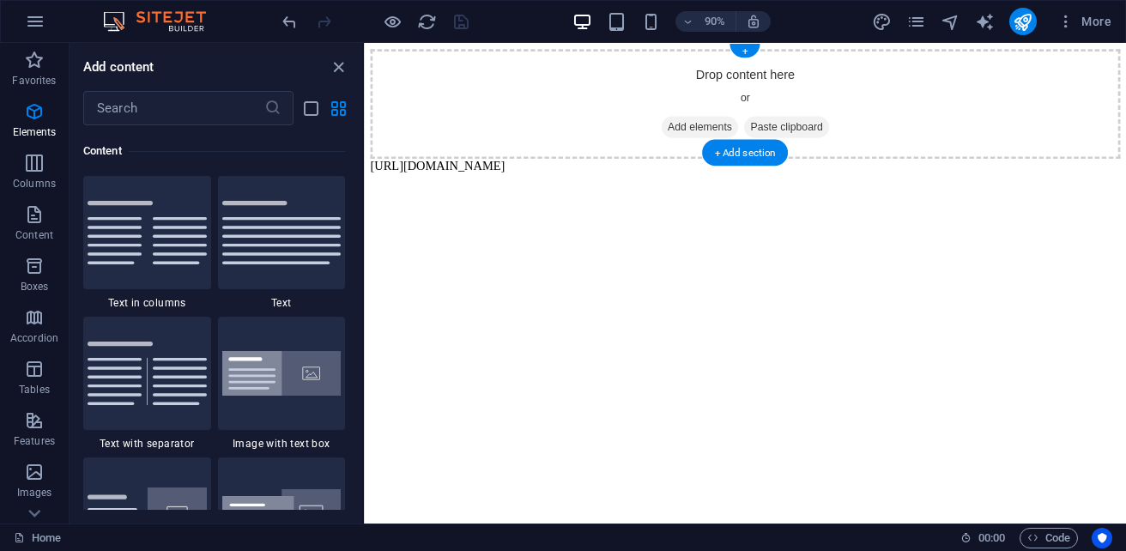
scroll to position [3144, 0]
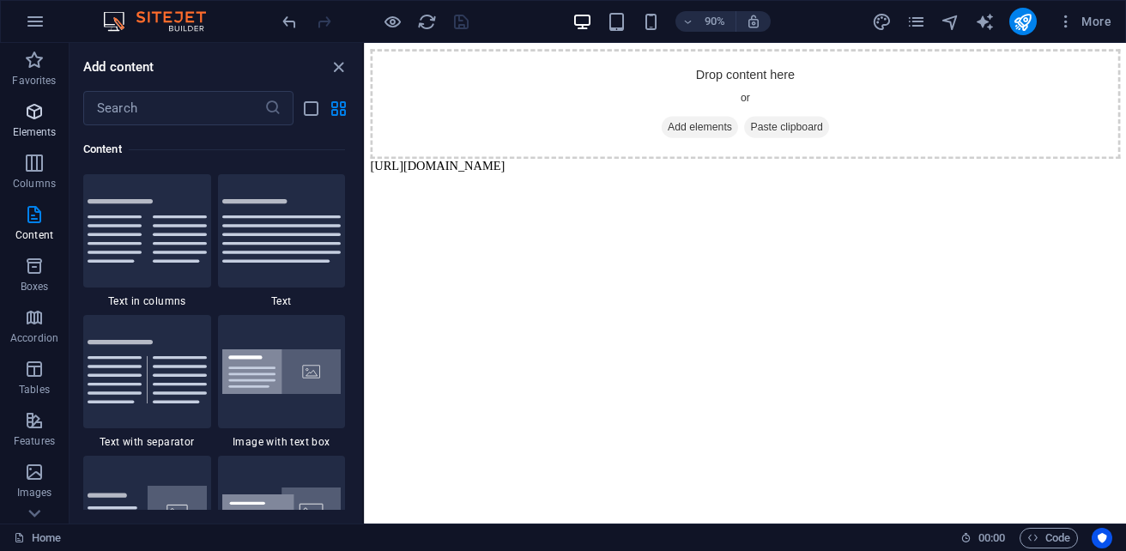
click at [39, 123] on span "Elements" at bounding box center [34, 121] width 69 height 41
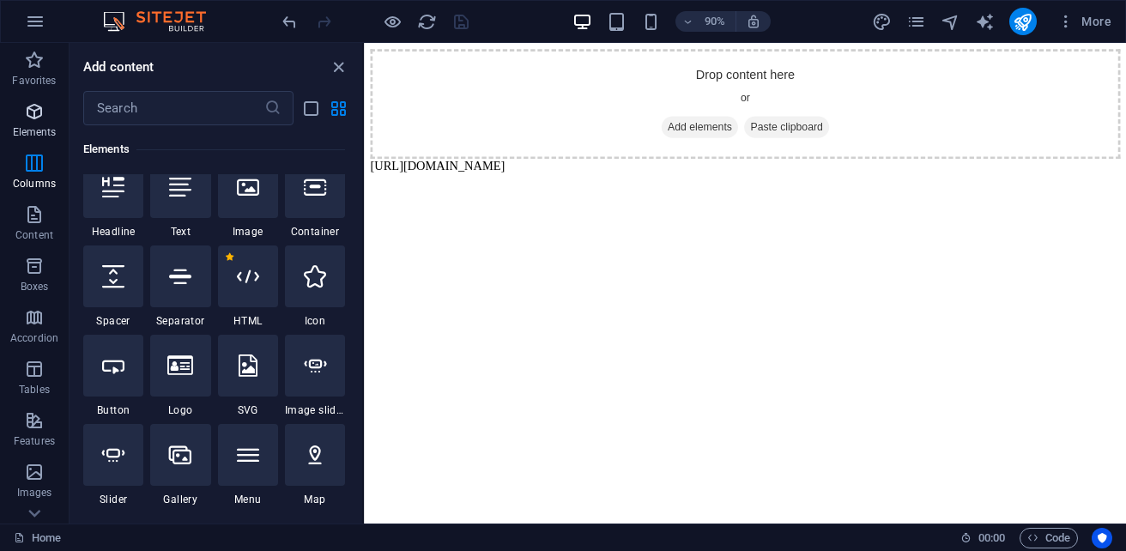
scroll to position [324, 0]
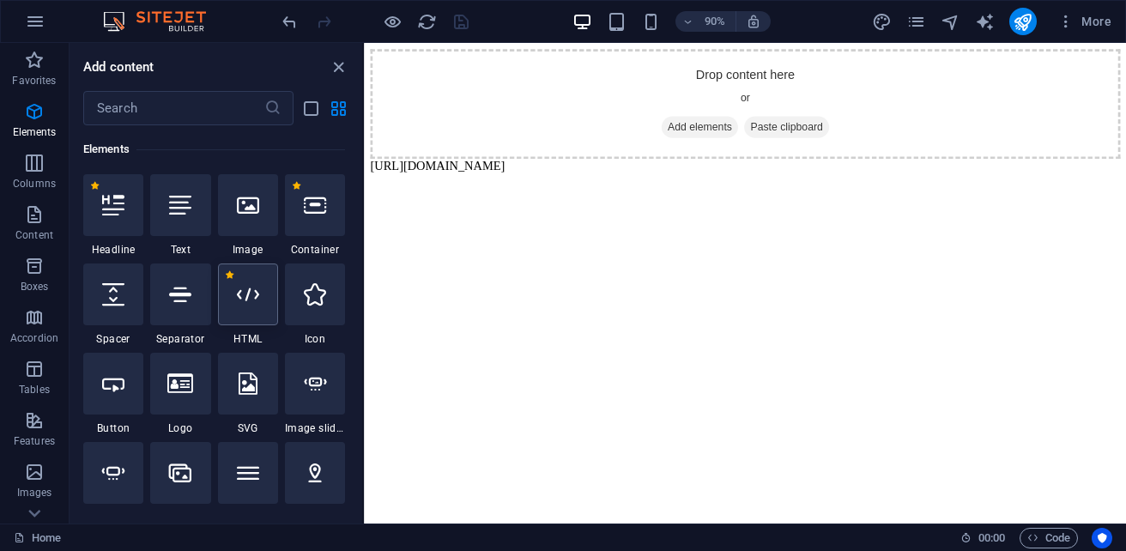
click at [256, 317] on div at bounding box center [248, 294] width 60 height 62
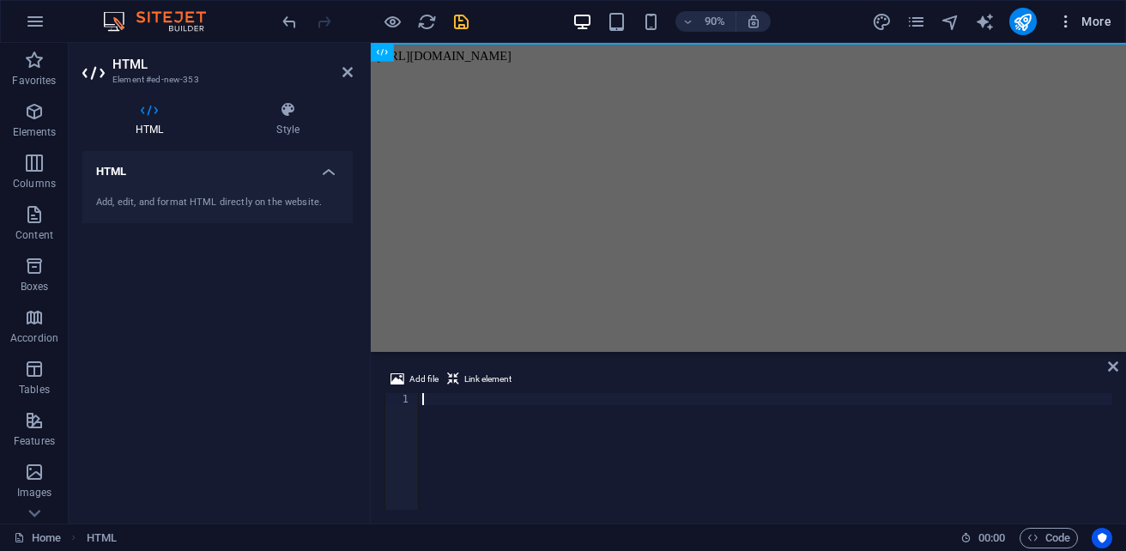
click at [1108, 19] on span "More" at bounding box center [1084, 21] width 54 height 17
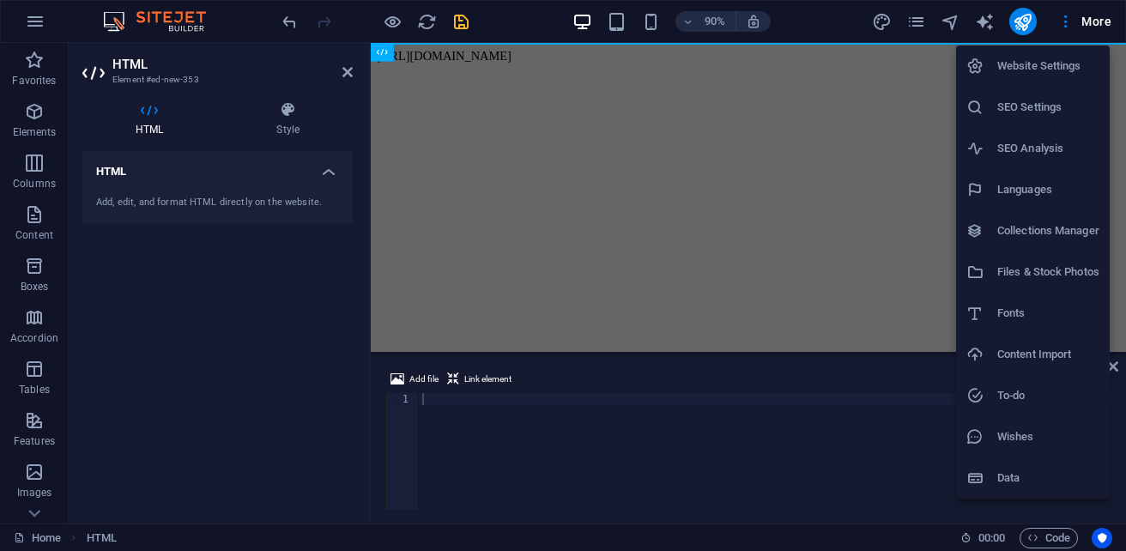
click at [1036, 275] on h6 "Files & Stock Photos" at bounding box center [1048, 272] width 102 height 21
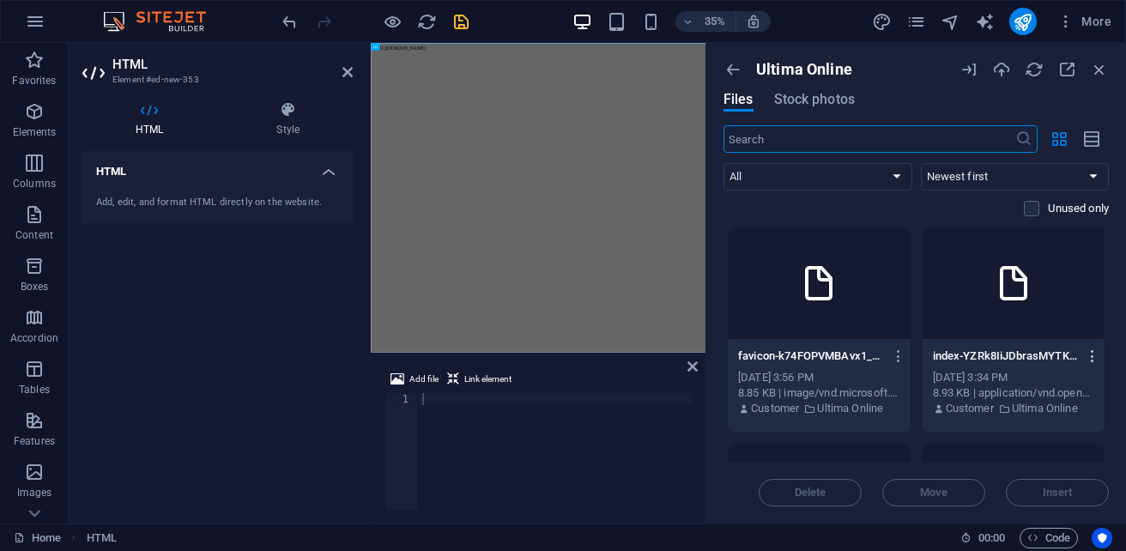
click at [1086, 353] on icon "button" at bounding box center [1093, 355] width 16 height 15
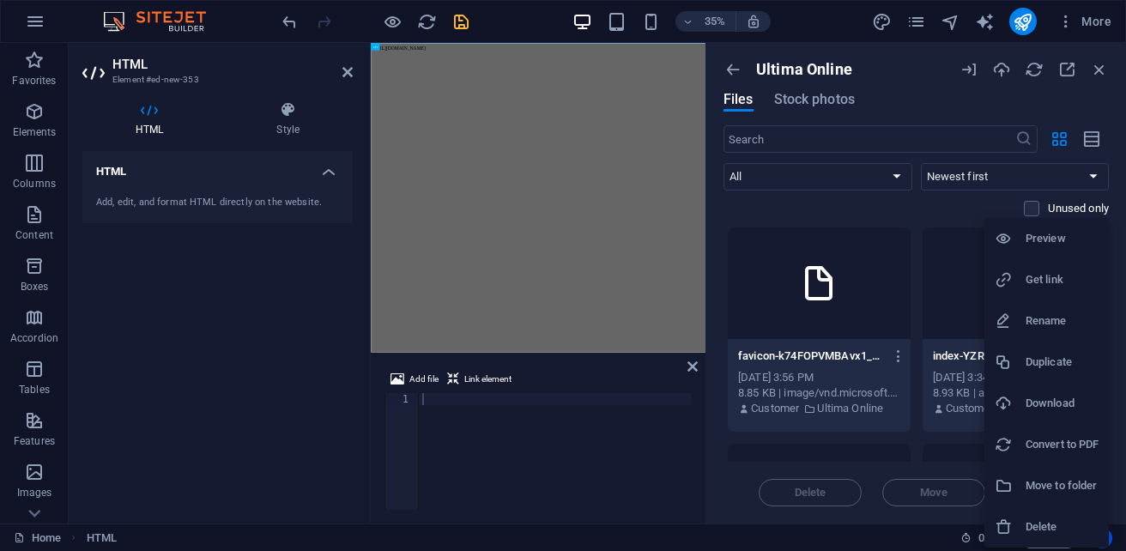
click at [1067, 242] on h6 "Preview" at bounding box center [1062, 238] width 73 height 21
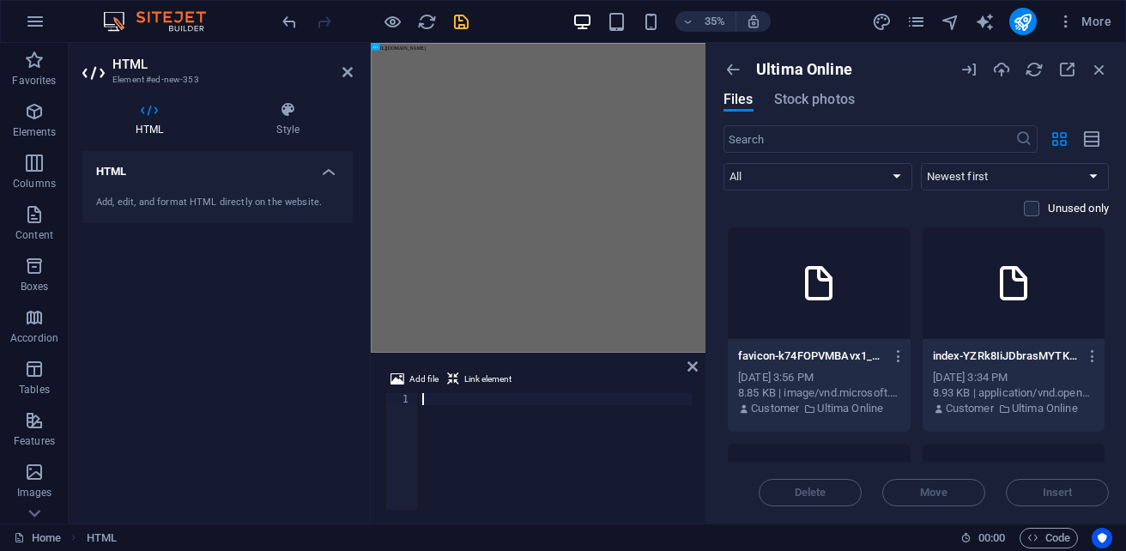
click at [989, 315] on div at bounding box center [1014, 283] width 183 height 112
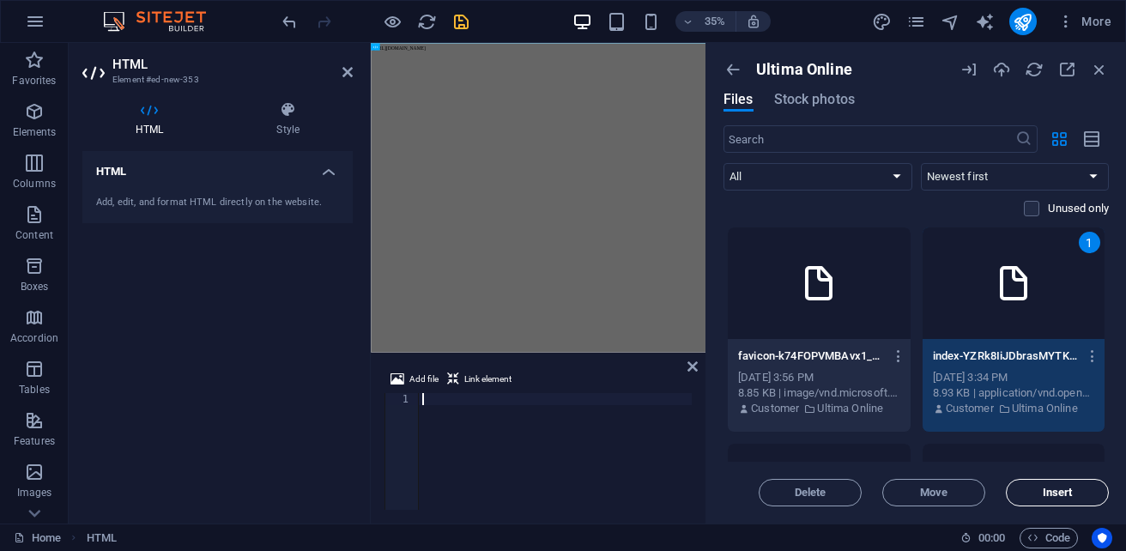
click at [1096, 492] on span "Insert" at bounding box center [1058, 492] width 88 height 10
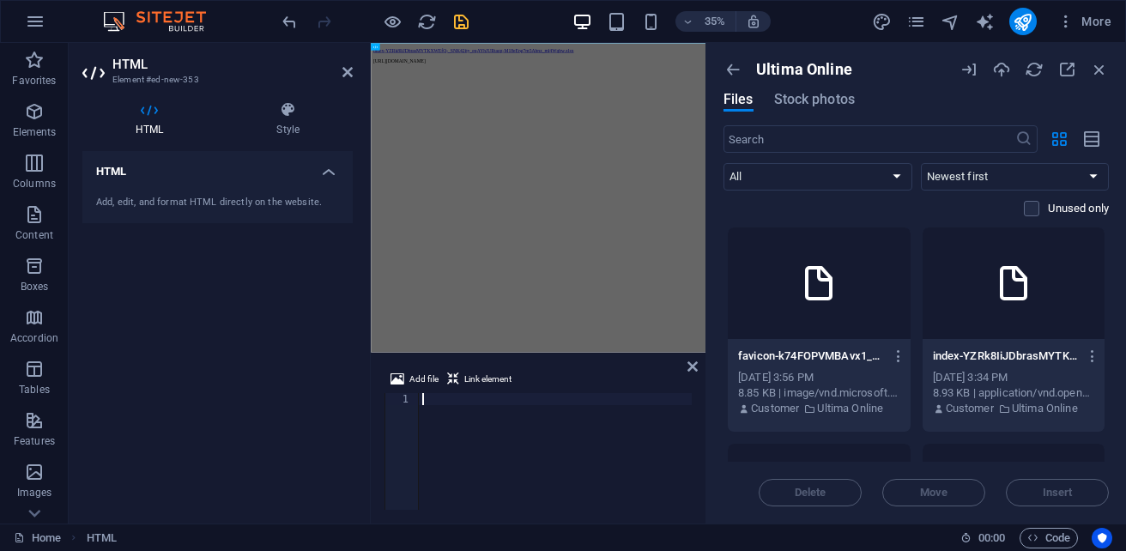
click at [1018, 299] on icon at bounding box center [1013, 283] width 41 height 41
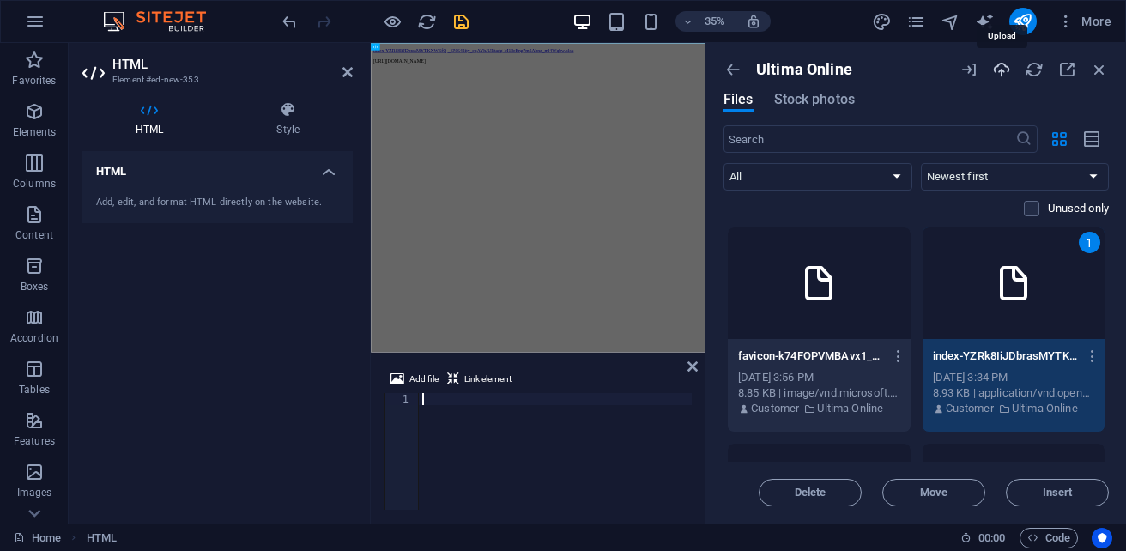
click at [1002, 70] on icon "button" at bounding box center [1001, 69] width 19 height 19
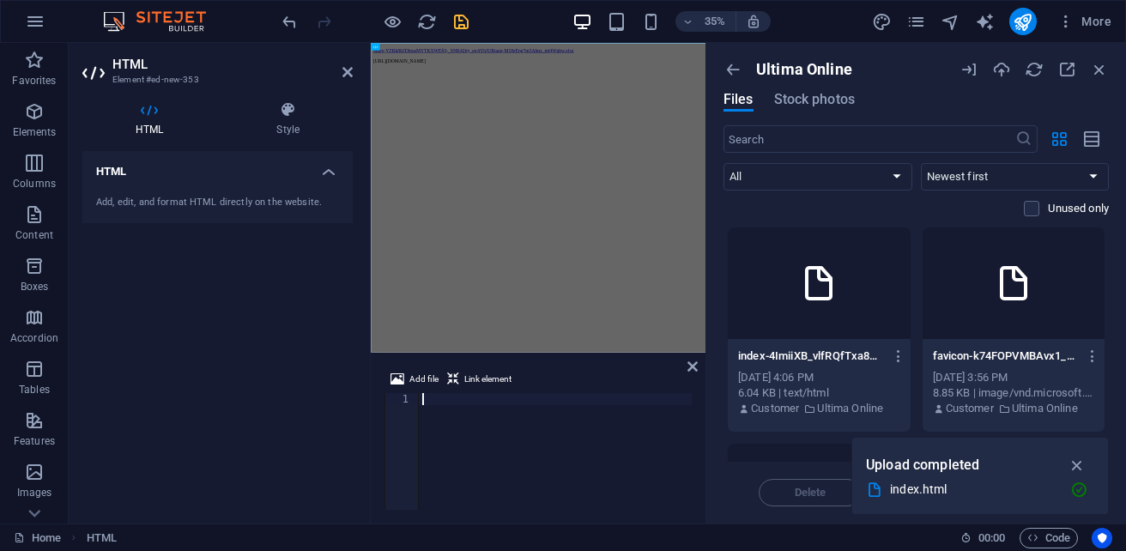
click at [638, 64] on body "index-YZRk8IiJDbrasMYTKXWEfQ-_SNK42ity_eqAYhJURtagg-M18eEng7m5Abnz_ml4Wqbw.xlsx…" at bounding box center [849, 79] width 942 height 45
click at [687, 94] on html "index-YZRk8IiJDbrasMYTKXWEfQ-_SNK42ity_eqAYhJURtagg-M18eEng7m5Abnz_ml4Wqbw.xlsx…" at bounding box center [849, 75] width 956 height 65
click at [470, 376] on span "Link element" at bounding box center [487, 379] width 47 height 21
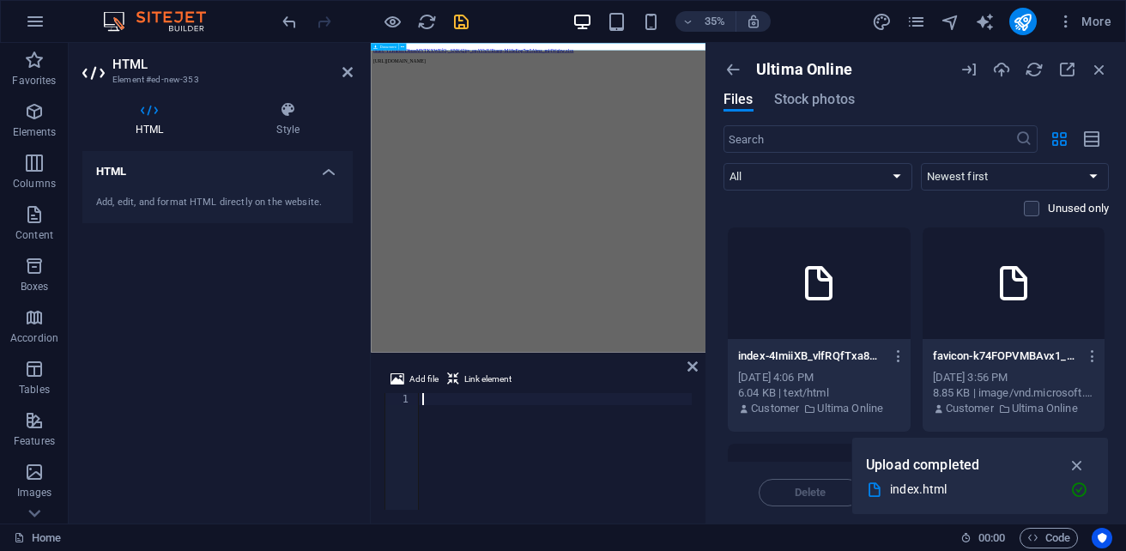
click at [662, 57] on div "index-YZRk8IiJDbrasMYTKXWEfQ-_SNK42ity_eqAYhJURtagg-M18eEng7m5Abnz_ml4Wqbw.xlsx…" at bounding box center [849, 64] width 942 height 15
type textarea "<a href="#ed-new-444" class="wv-link-elm"></a>"
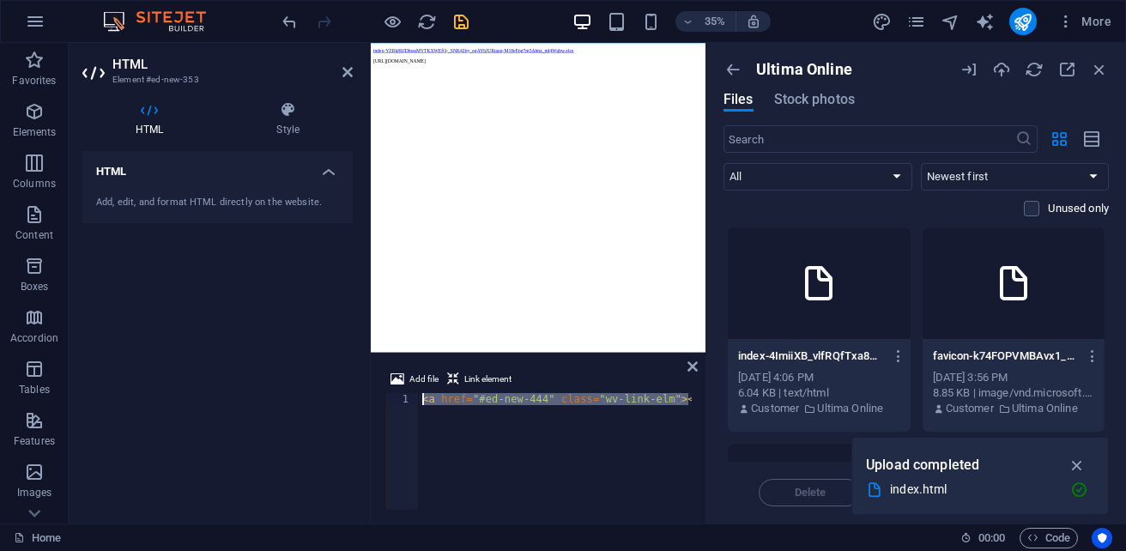
drag, startPoint x: 690, startPoint y: 396, endPoint x: 377, endPoint y: 395, distance: 313.3
click at [377, 395] on div "Add file Link element <a href="#ed-new-444" class="wv-link-elm"></a> 1 < a href…" at bounding box center [538, 439] width 335 height 168
click at [548, 429] on div at bounding box center [555, 463] width 273 height 141
click at [521, 446] on div at bounding box center [555, 463] width 273 height 141
click at [819, 302] on icon at bounding box center [818, 283] width 41 height 41
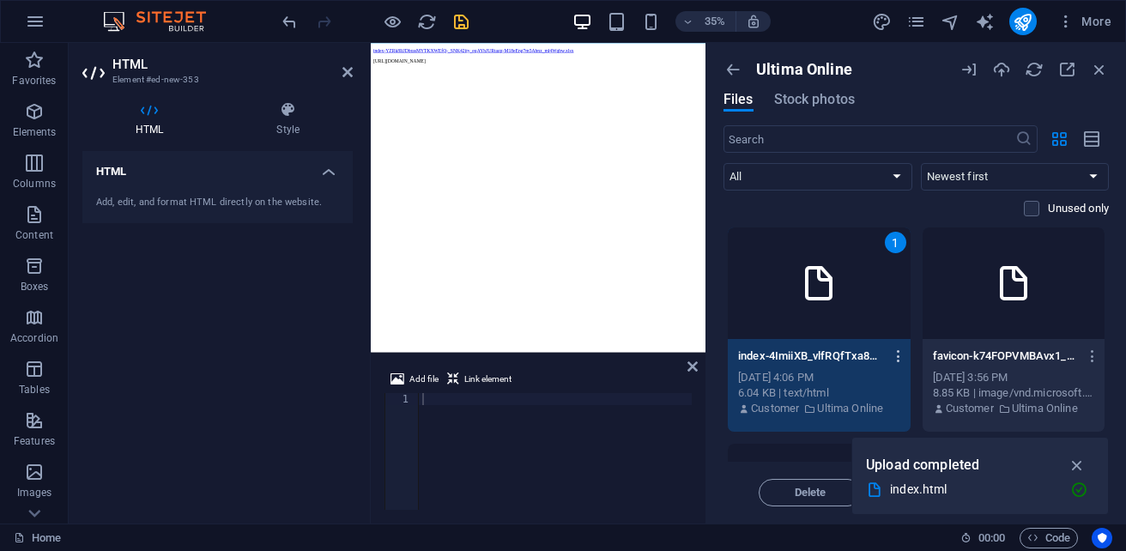
click at [893, 361] on icon "button" at bounding box center [899, 355] width 16 height 15
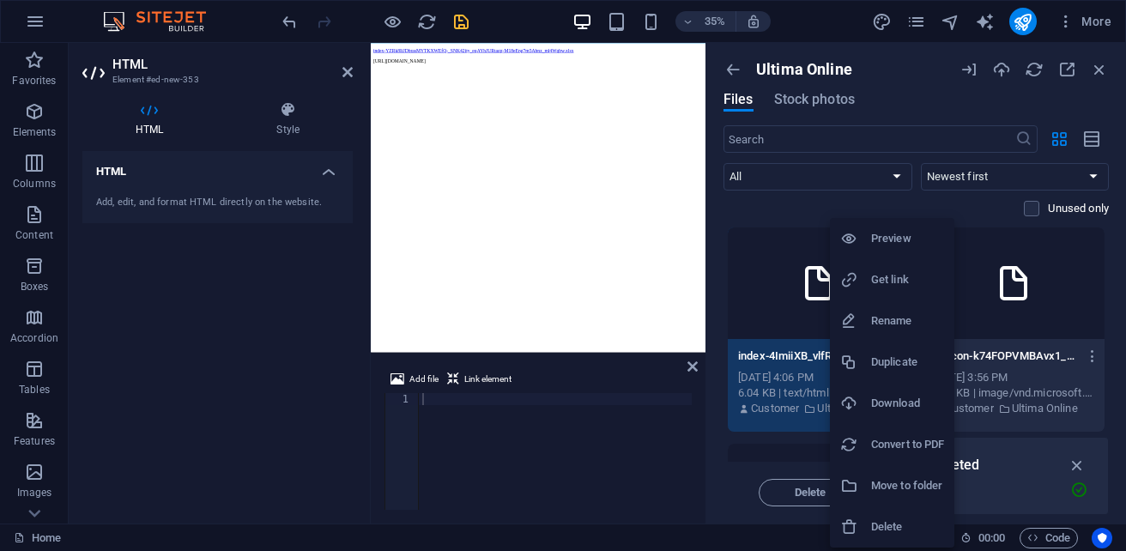
click at [911, 485] on h6 "Move to folder" at bounding box center [907, 485] width 73 height 21
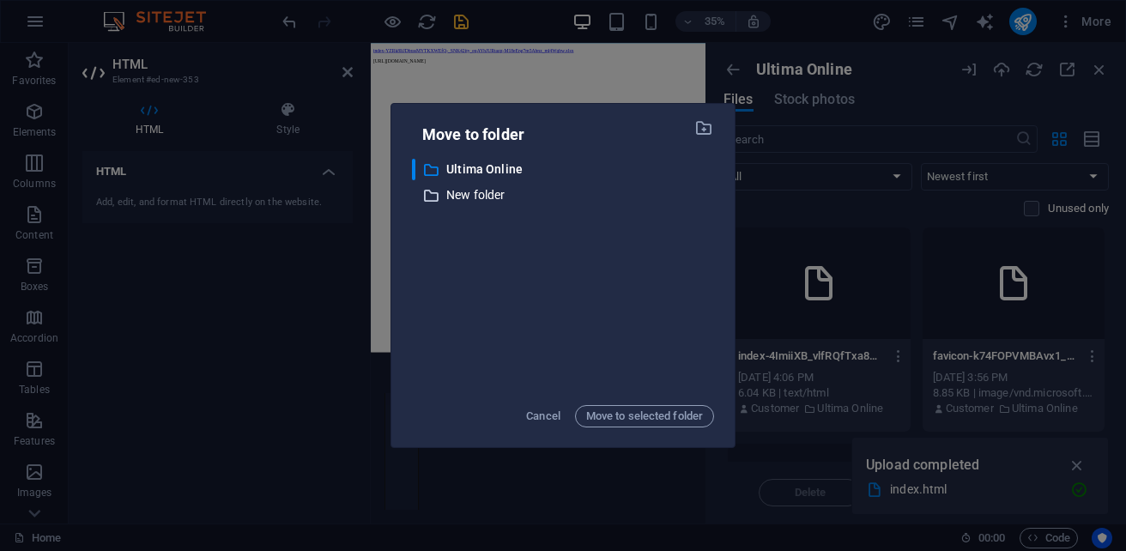
click at [465, 194] on p "New folder" at bounding box center [580, 195] width 268 height 20
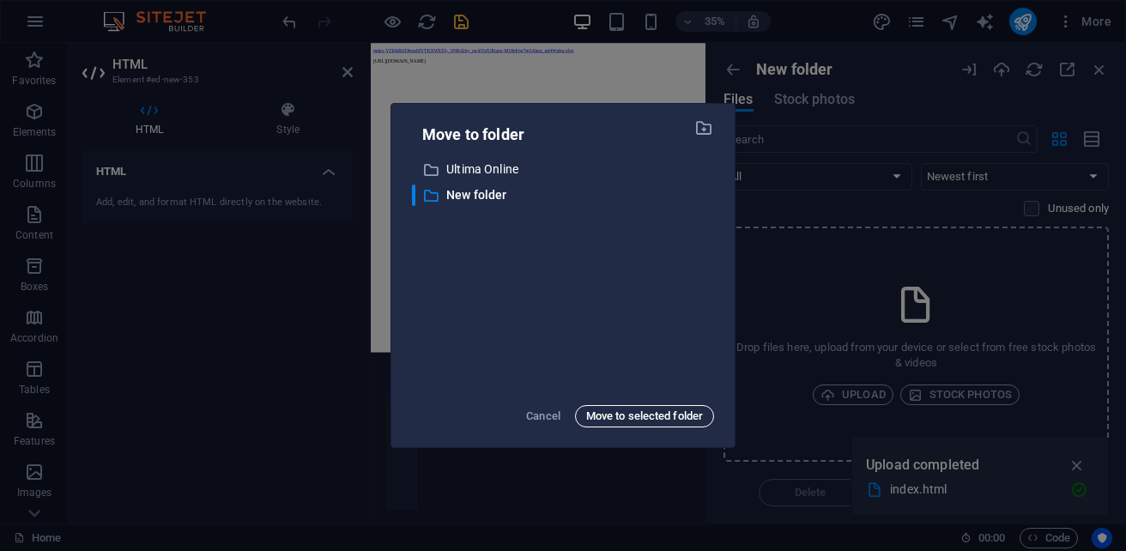
click at [638, 415] on span "Move to selected folder" at bounding box center [644, 416] width 117 height 21
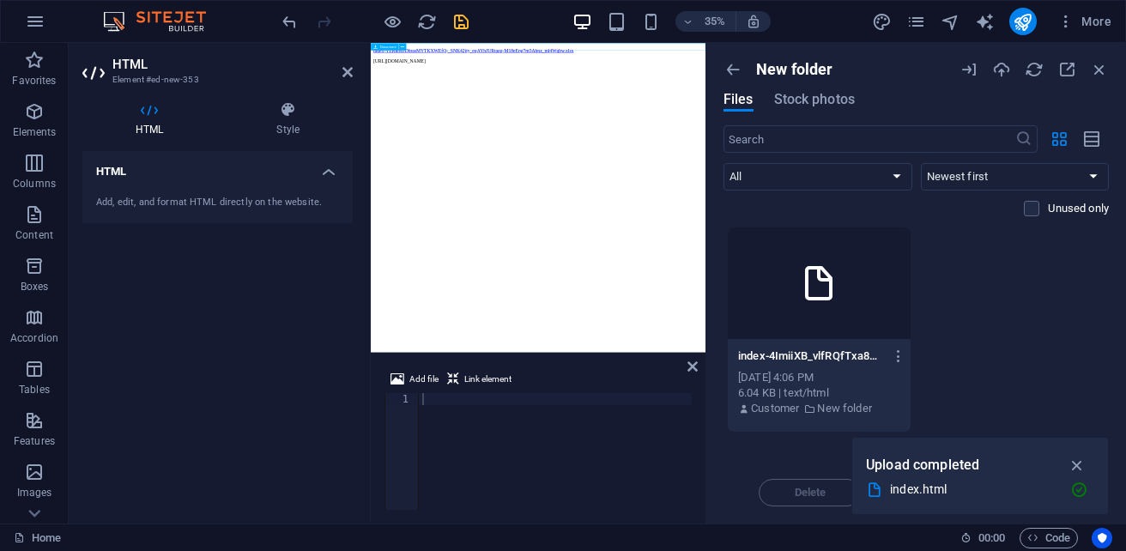
click at [829, 57] on div "index-YZRk8IiJDbrasMYTKXWEfQ-_SNK42ity_eqAYhJURtagg-M18eEng7m5Abnz_ml4Wqbw.xlsx…" at bounding box center [849, 64] width 942 height 15
click at [986, 57] on div "index-YZRk8IiJDbrasMYTKXWEfQ-_SNK42ity_eqAYhJURtagg-M18eEng7m5Abnz_ml4Wqbw.xlsx…" at bounding box center [849, 64] width 942 height 15
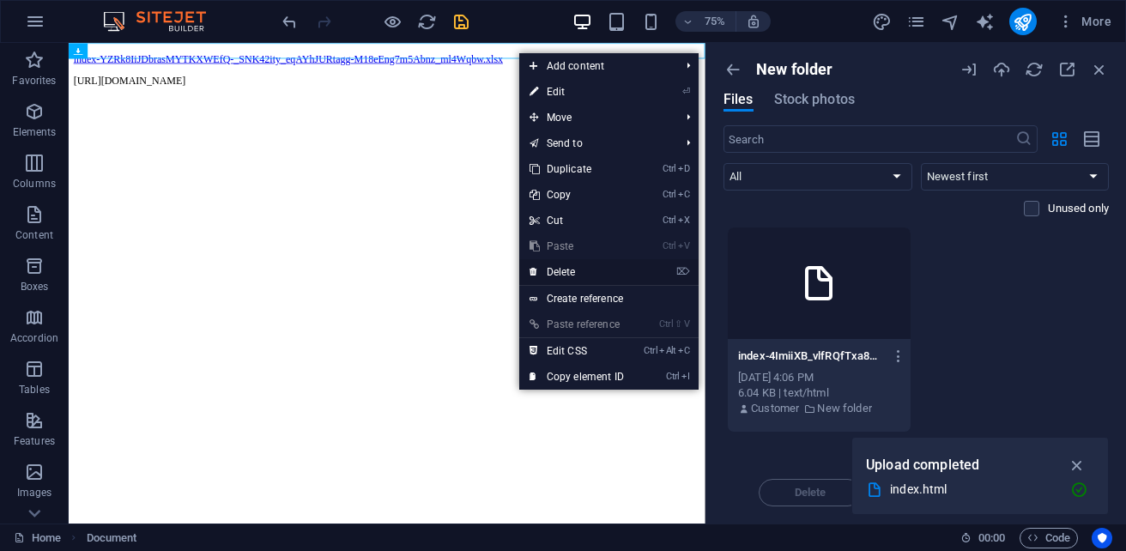
click at [594, 271] on link "⌦ Delete" at bounding box center [576, 272] width 115 height 26
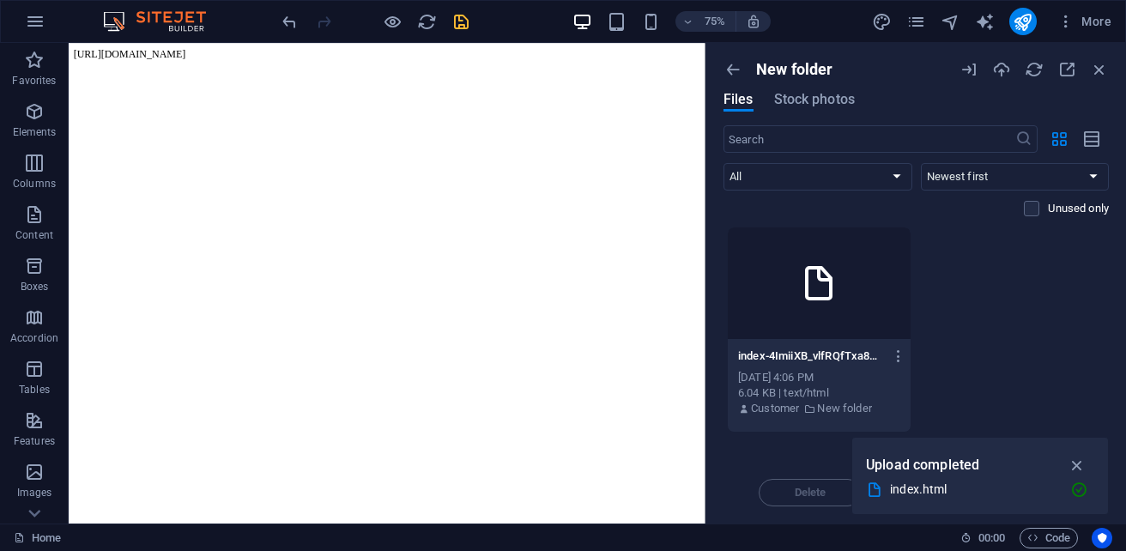
click at [418, 52] on body "[URL][DOMAIN_NAME]" at bounding box center [493, 57] width 835 height 15
click at [415, 51] on body "[URL][DOMAIN_NAME]" at bounding box center [493, 57] width 835 height 15
drag, startPoint x: 413, startPoint y: 49, endPoint x: 524, endPoint y: 49, distance: 110.7
click at [421, 50] on body "[URL][DOMAIN_NAME]" at bounding box center [493, 57] width 835 height 15
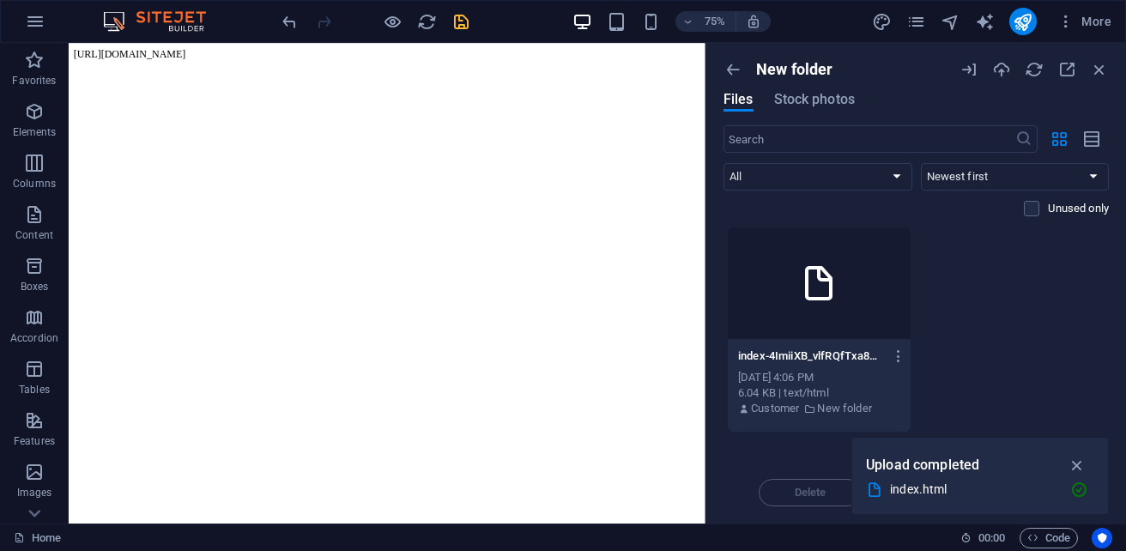
click at [524, 50] on body "[URL][DOMAIN_NAME]" at bounding box center [493, 57] width 835 height 15
drag, startPoint x: 524, startPoint y: 49, endPoint x: 552, endPoint y: 49, distance: 28.3
click at [552, 50] on body "[URL][DOMAIN_NAME]" at bounding box center [493, 57] width 835 height 15
click at [565, 50] on body "[URL][DOMAIN_NAME]" at bounding box center [493, 57] width 835 height 15
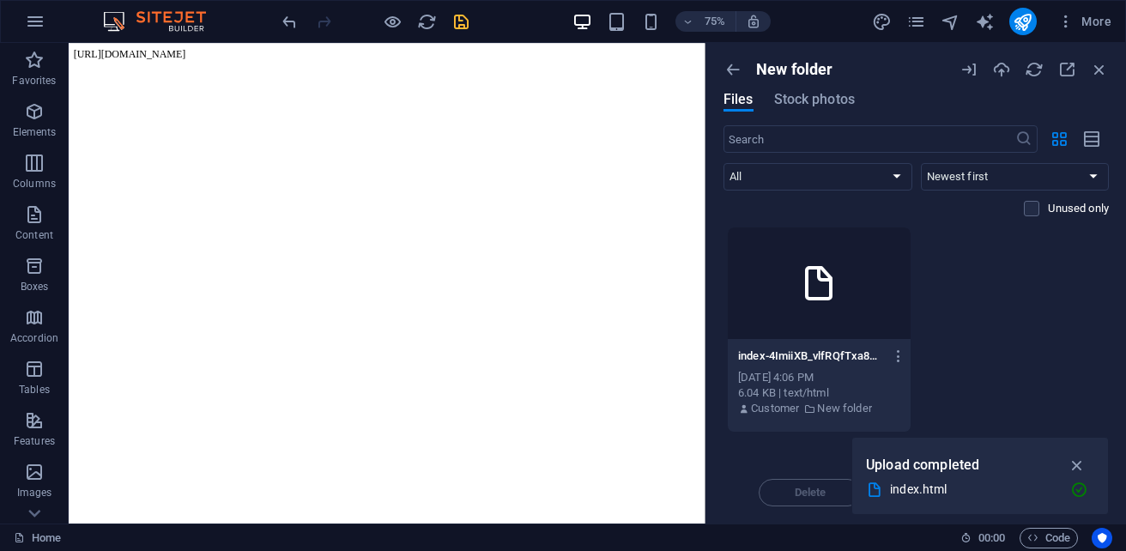
drag, startPoint x: 552, startPoint y: 45, endPoint x: 534, endPoint y: 45, distance: 18.0
click at [550, 50] on body "[URL][DOMAIN_NAME]" at bounding box center [493, 57] width 835 height 15
drag, startPoint x: 533, startPoint y: 45, endPoint x: 441, endPoint y: 48, distance: 91.9
click at [493, 50] on body "[URL][DOMAIN_NAME]" at bounding box center [493, 57] width 835 height 15
drag, startPoint x: 441, startPoint y: 48, endPoint x: 390, endPoint y: 44, distance: 51.7
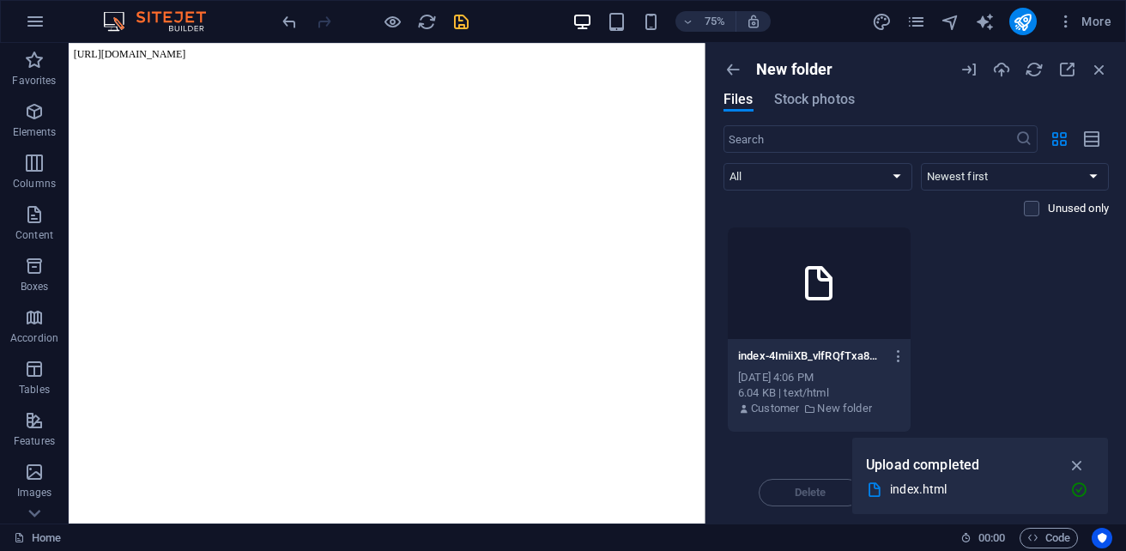
click at [415, 50] on body "[URL][DOMAIN_NAME]" at bounding box center [493, 57] width 835 height 15
drag, startPoint x: 297, startPoint y: 43, endPoint x: 258, endPoint y: 43, distance: 38.6
click at [294, 43] on iframe at bounding box center [387, 283] width 637 height 481
drag, startPoint x: 307, startPoint y: 45, endPoint x: 257, endPoint y: 44, distance: 50.6
click at [283, 50] on body "[URL][DOMAIN_NAME]" at bounding box center [493, 57] width 835 height 15
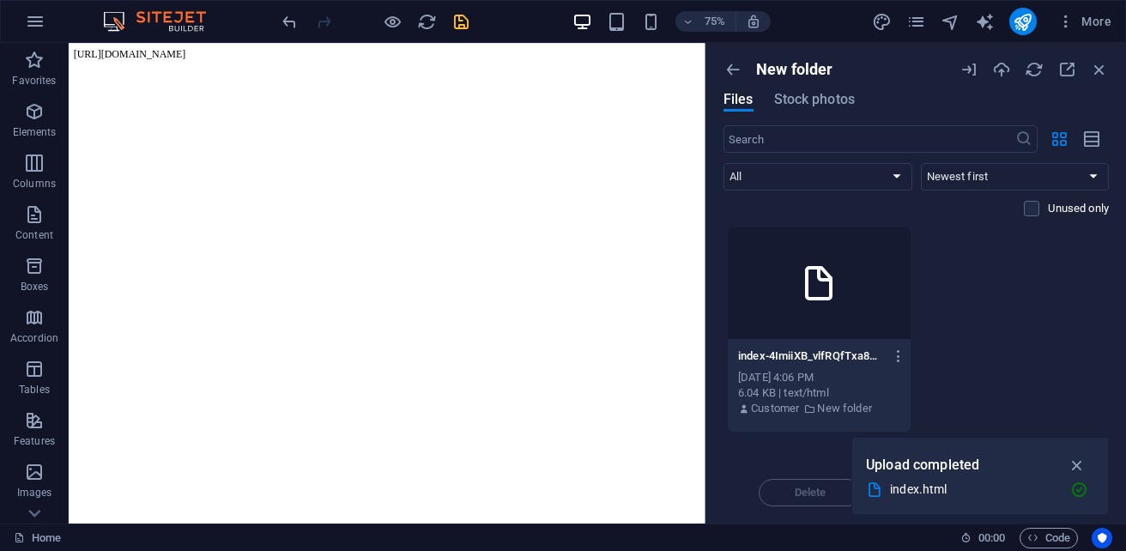
drag, startPoint x: 257, startPoint y: 44, endPoint x: 188, endPoint y: 47, distance: 68.7
click at [249, 50] on body "[URL][DOMAIN_NAME]" at bounding box center [493, 57] width 835 height 15
click at [188, 50] on body "[URL][DOMAIN_NAME]" at bounding box center [493, 57] width 835 height 15
click at [177, 50] on body "[URL][DOMAIN_NAME]" at bounding box center [493, 57] width 835 height 15
click at [156, 50] on body "[URL][DOMAIN_NAME]" at bounding box center [493, 57] width 835 height 15
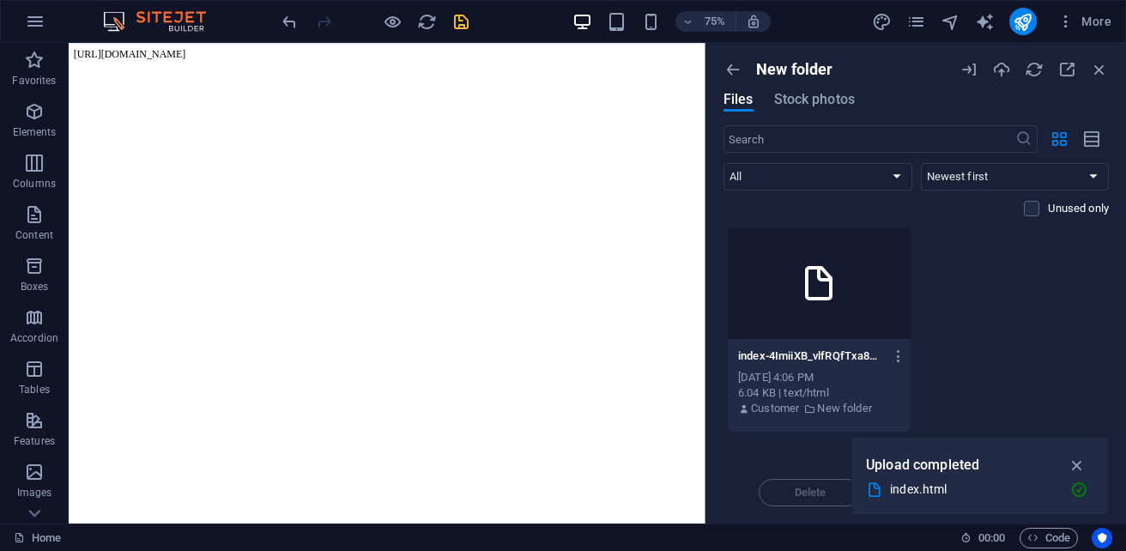
click at [143, 50] on body "[URL][DOMAIN_NAME]" at bounding box center [493, 57] width 835 height 15
click at [102, 52] on body "[URL][DOMAIN_NAME]" at bounding box center [493, 57] width 835 height 15
click at [92, 52] on body "[URL][DOMAIN_NAME]" at bounding box center [493, 57] width 835 height 15
click at [83, 54] on body "[URL][DOMAIN_NAME]" at bounding box center [493, 57] width 835 height 15
click at [80, 55] on body "[URL][DOMAIN_NAME]" at bounding box center [493, 57] width 835 height 15
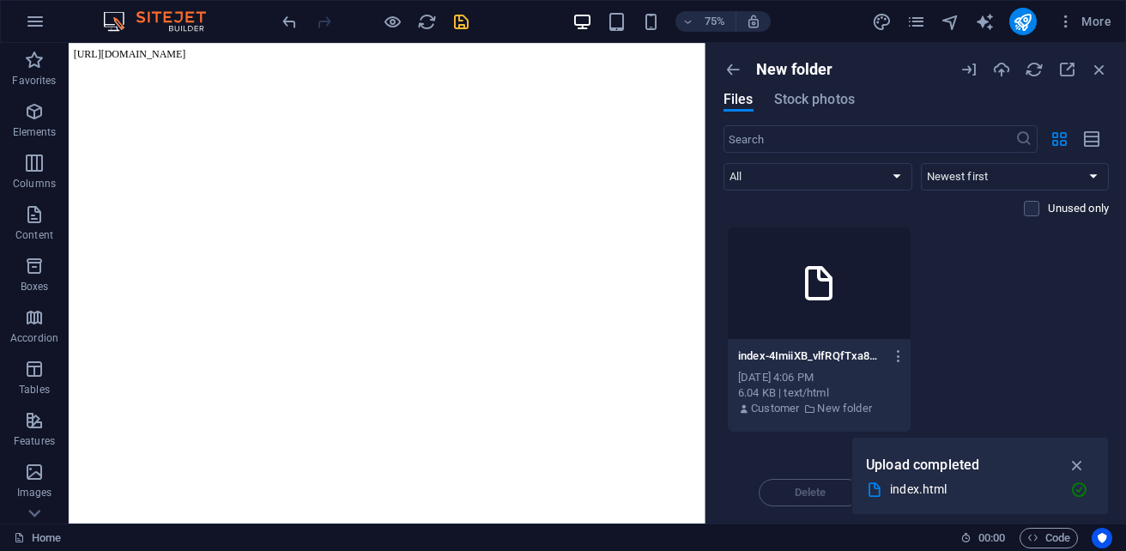
drag, startPoint x: 80, startPoint y: 55, endPoint x: 130, endPoint y: 56, distance: 49.8
click at [107, 56] on body "[URL][DOMAIN_NAME]" at bounding box center [493, 57] width 835 height 15
drag, startPoint x: 154, startPoint y: 56, endPoint x: 308, endPoint y: 51, distance: 154.6
click at [308, 51] on body "[URL][DOMAIN_NAME]" at bounding box center [493, 57] width 835 height 15
drag, startPoint x: 330, startPoint y: 48, endPoint x: 440, endPoint y: 55, distance: 110.1
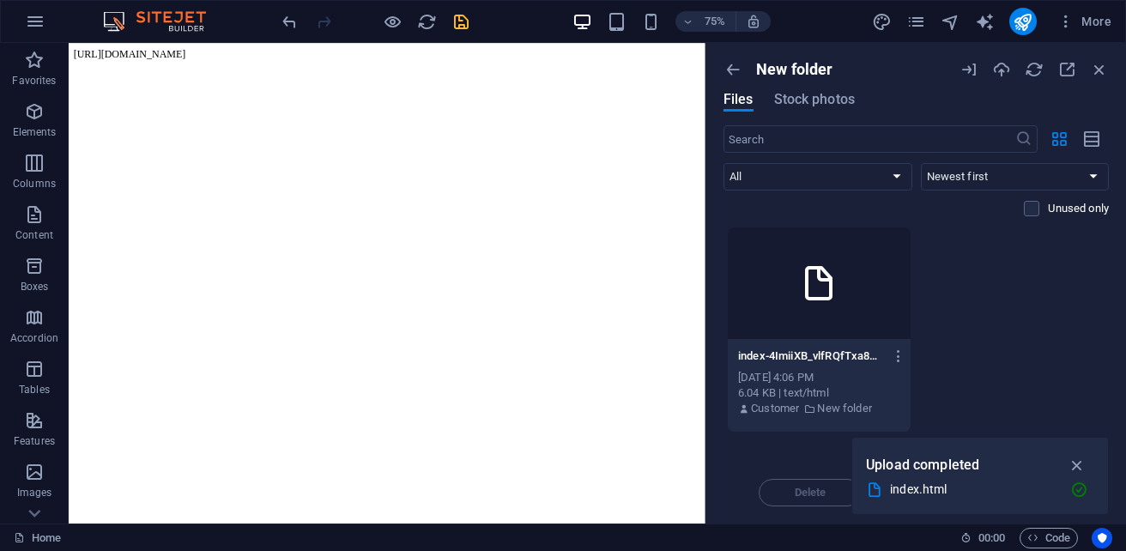
click at [440, 55] on body "[URL][DOMAIN_NAME]" at bounding box center [493, 57] width 835 height 15
click at [550, 51] on body "[URL][DOMAIN_NAME]" at bounding box center [493, 57] width 835 height 15
click at [1065, 213] on p "Unused only" at bounding box center [1078, 208] width 61 height 15
click at [0, 0] on input "checkbox" at bounding box center [0, 0] width 0 height 0
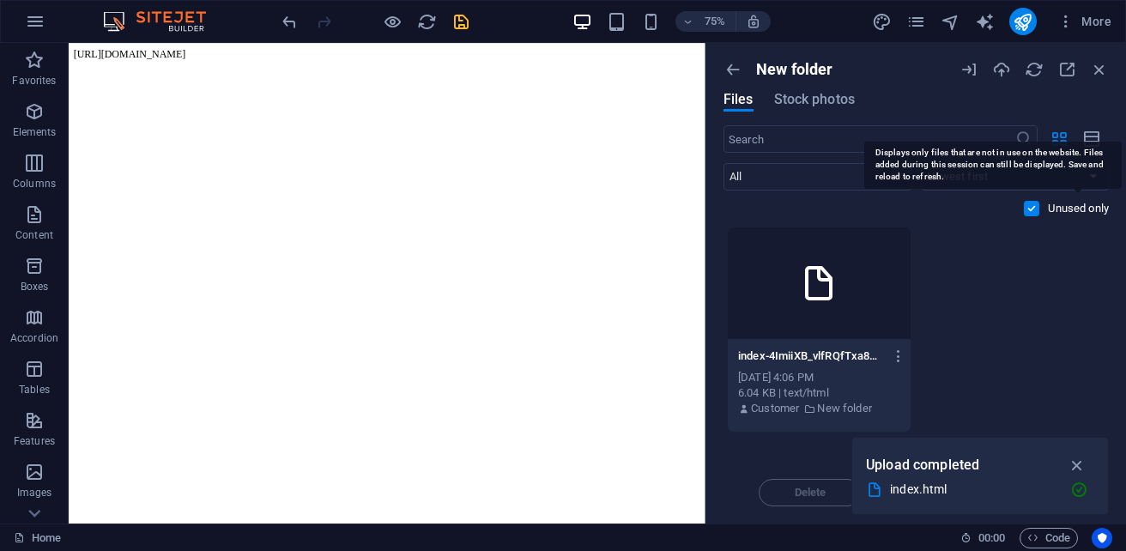
click at [1065, 213] on p "Unused only" at bounding box center [1078, 208] width 61 height 15
click at [0, 0] on input "checkbox" at bounding box center [0, 0] width 0 height 0
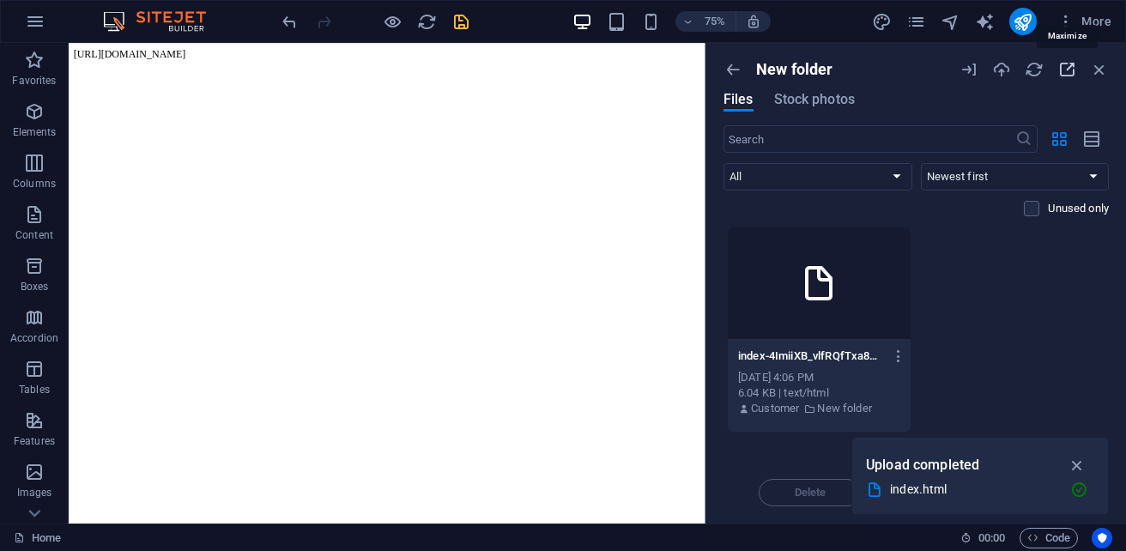
click at [1063, 76] on icon "button" at bounding box center [1066, 69] width 19 height 19
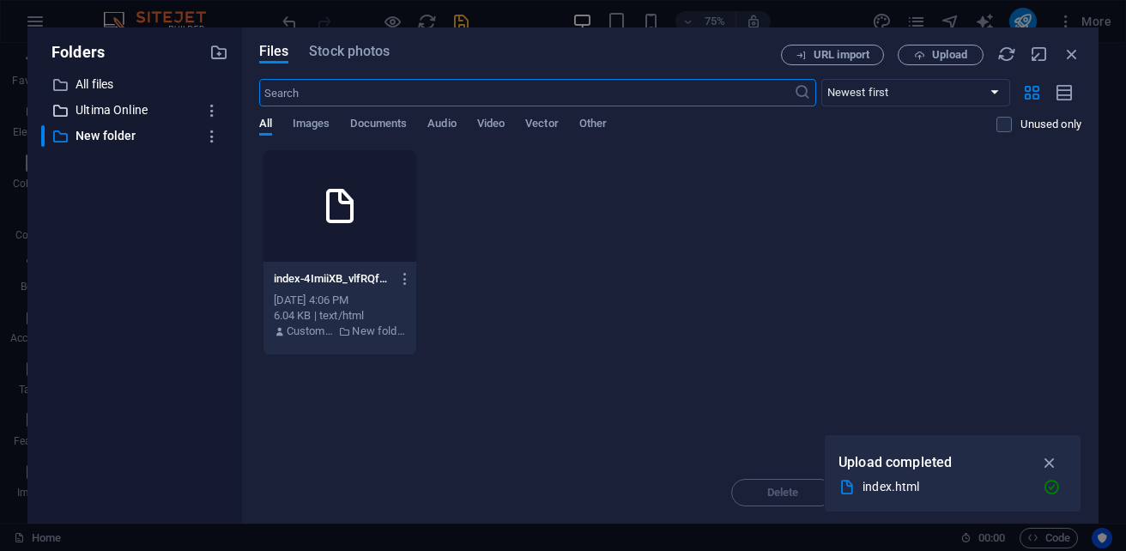
click at [122, 106] on p "Ultima Online" at bounding box center [136, 110] width 121 height 20
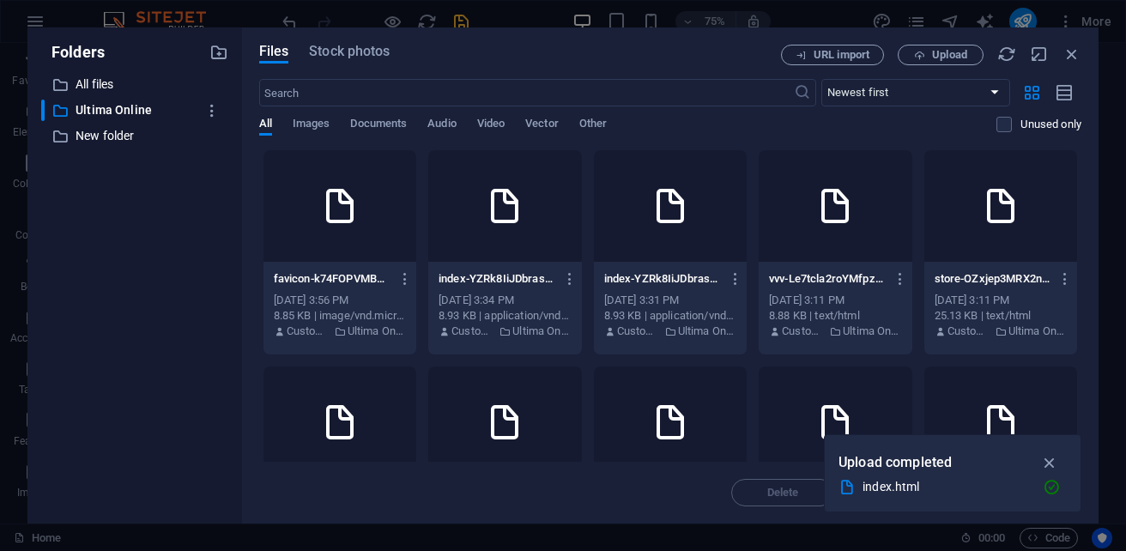
click at [543, 229] on div at bounding box center [504, 206] width 153 height 112
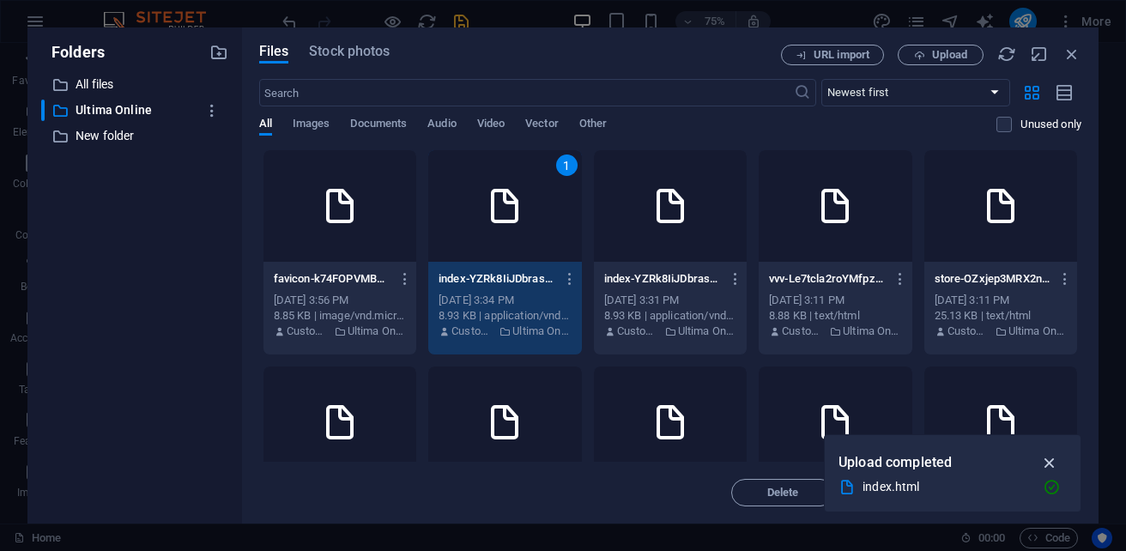
click at [1045, 460] on icon "button" at bounding box center [1050, 462] width 20 height 19
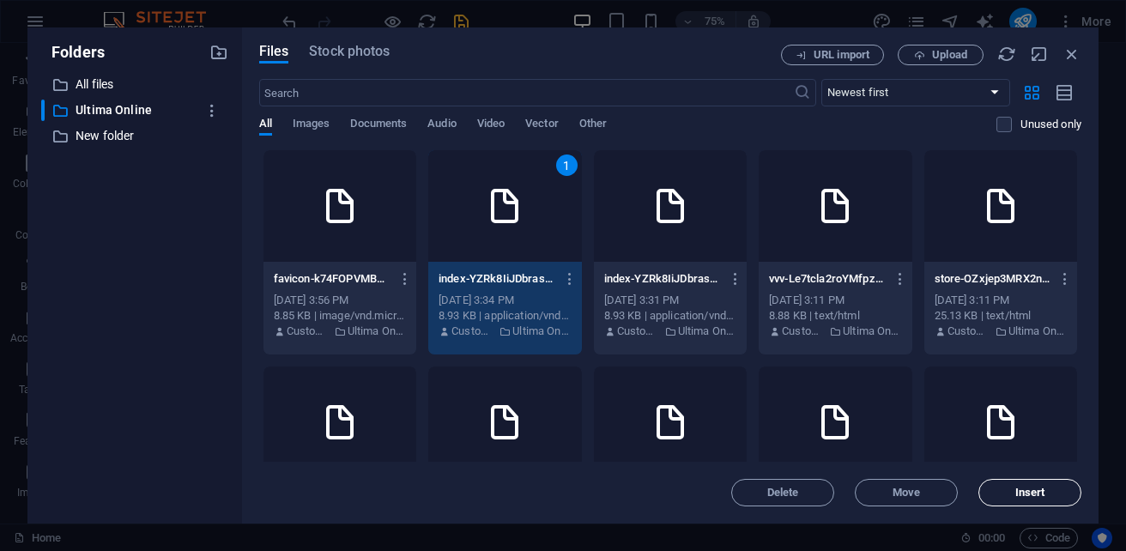
click at [1032, 498] on span "Insert" at bounding box center [1030, 492] width 30 height 10
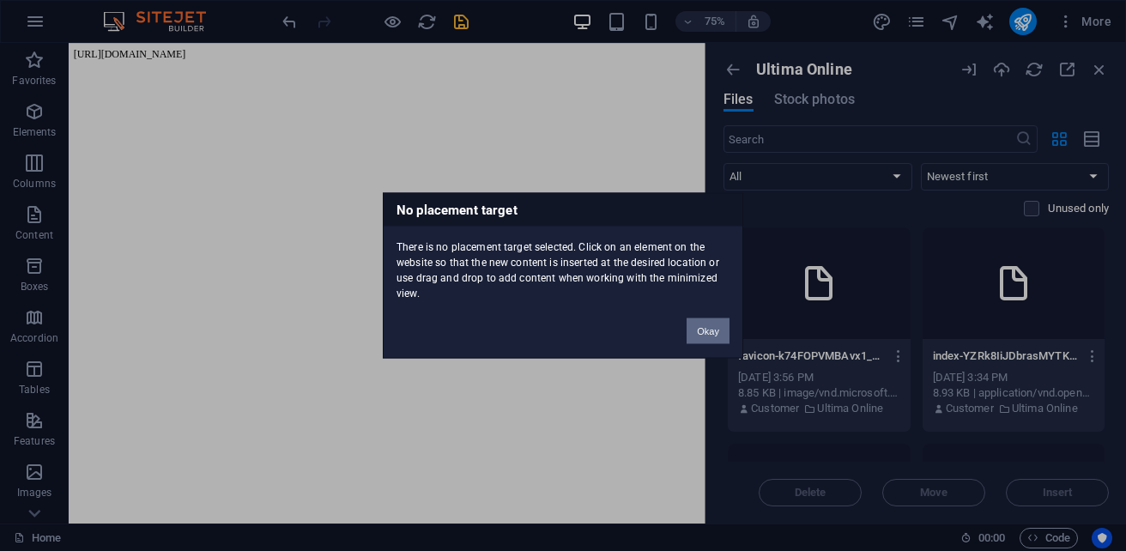
click at [701, 330] on button "Okay" at bounding box center [708, 331] width 43 height 26
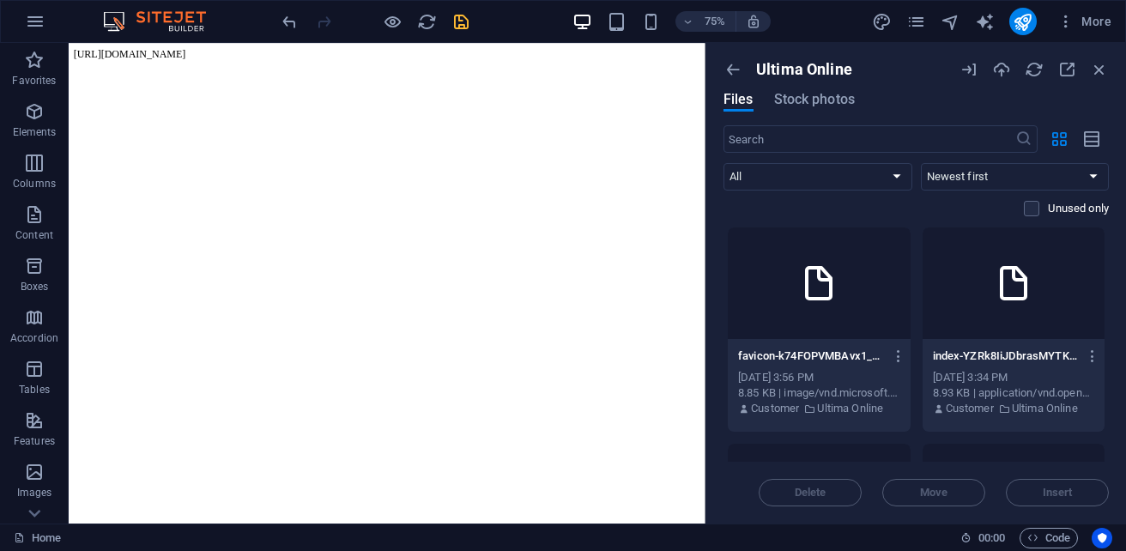
drag, startPoint x: 578, startPoint y: 70, endPoint x: 568, endPoint y: 45, distance: 25.8
click at [576, 63] on html "[URL][DOMAIN_NAME]" at bounding box center [493, 57] width 849 height 29
click at [567, 50] on body "[URL][DOMAIN_NAME]" at bounding box center [493, 57] width 835 height 15
drag, startPoint x: 567, startPoint y: 45, endPoint x: 520, endPoint y: 51, distance: 47.5
click at [561, 50] on body "[URL][DOMAIN_NAME]" at bounding box center [493, 57] width 835 height 15
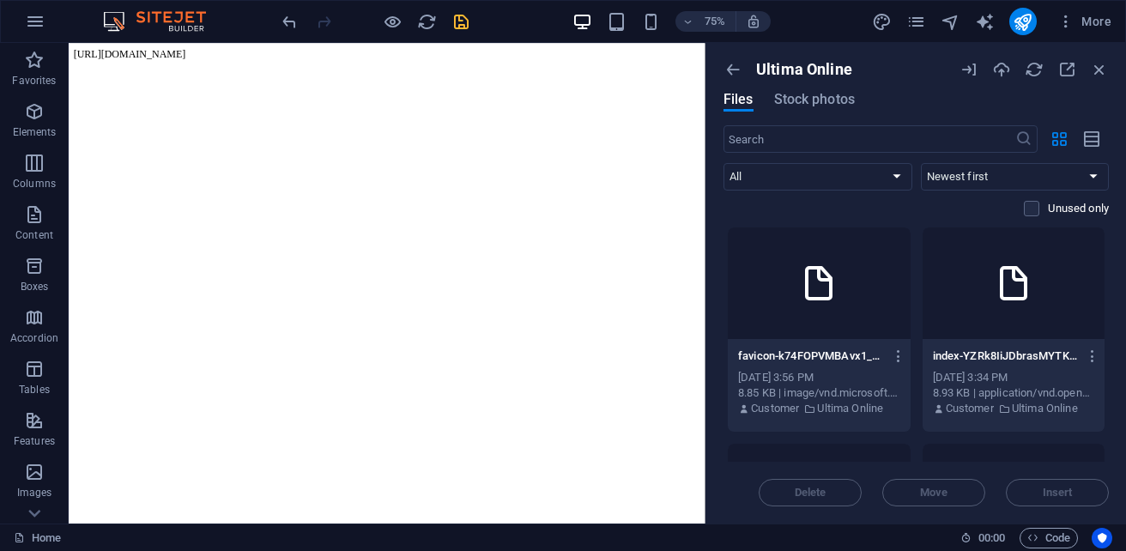
drag, startPoint x: 518, startPoint y: 52, endPoint x: 392, endPoint y: 51, distance: 125.3
click at [507, 52] on body "[URL][DOMAIN_NAME]" at bounding box center [493, 57] width 835 height 15
click at [348, 50] on body "[URL][DOMAIN_NAME]" at bounding box center [493, 57] width 835 height 15
drag, startPoint x: 308, startPoint y: 49, endPoint x: 286, endPoint y: 48, distance: 22.3
click at [307, 50] on body "[URL][DOMAIN_NAME]" at bounding box center [493, 57] width 835 height 15
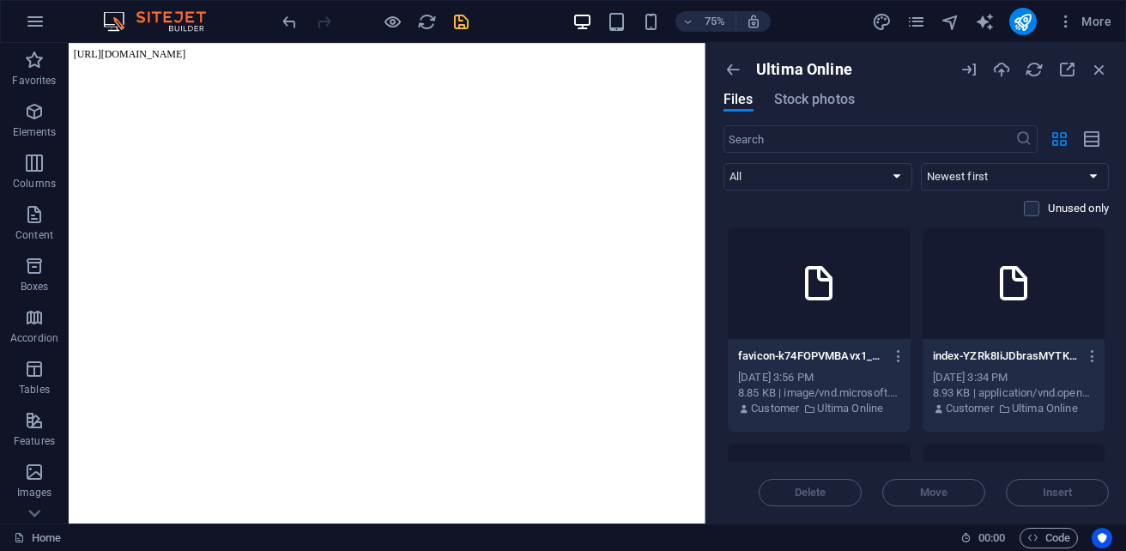
drag, startPoint x: 286, startPoint y: 48, endPoint x: 263, endPoint y: 45, distance: 23.3
click at [284, 50] on body "[URL][DOMAIN_NAME]" at bounding box center [493, 57] width 835 height 15
drag, startPoint x: 263, startPoint y: 45, endPoint x: 212, endPoint y: 89, distance: 66.9
click at [260, 50] on body "[URL][DOMAIN_NAME]" at bounding box center [493, 57] width 835 height 15
drag, startPoint x: 212, startPoint y: 89, endPoint x: 246, endPoint y: 248, distance: 162.4
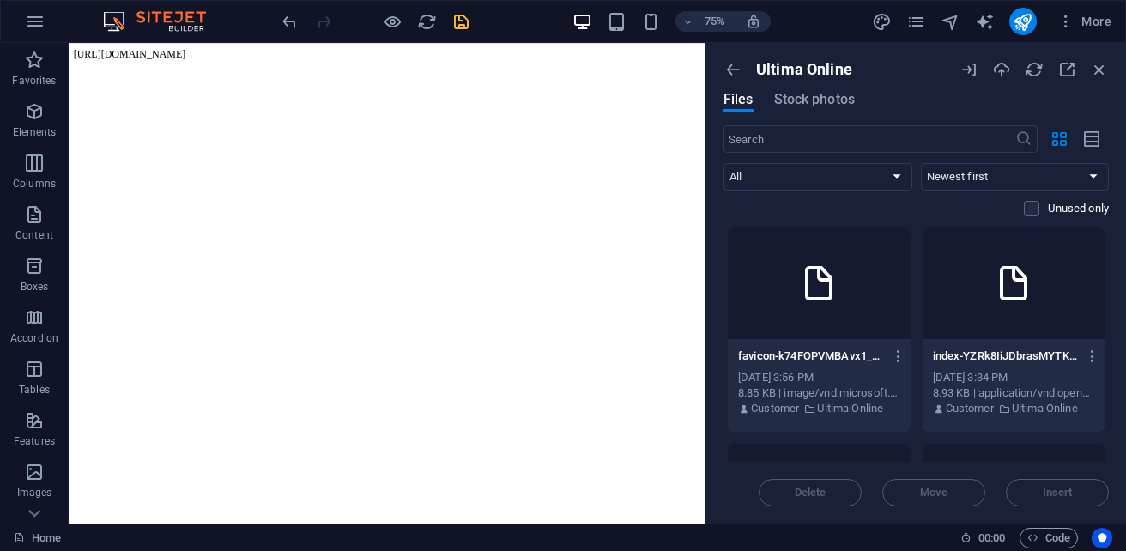
click at [239, 72] on html "[URL][DOMAIN_NAME]" at bounding box center [493, 57] width 849 height 29
drag, startPoint x: 273, startPoint y: 363, endPoint x: 289, endPoint y: 443, distance: 81.5
click at [275, 72] on html "[URL][DOMAIN_NAME]" at bounding box center [493, 57] width 849 height 29
drag, startPoint x: 289, startPoint y: 443, endPoint x: 306, endPoint y: 553, distance: 111.2
click at [306, 72] on html "[URL][DOMAIN_NAME]" at bounding box center [493, 57] width 849 height 29
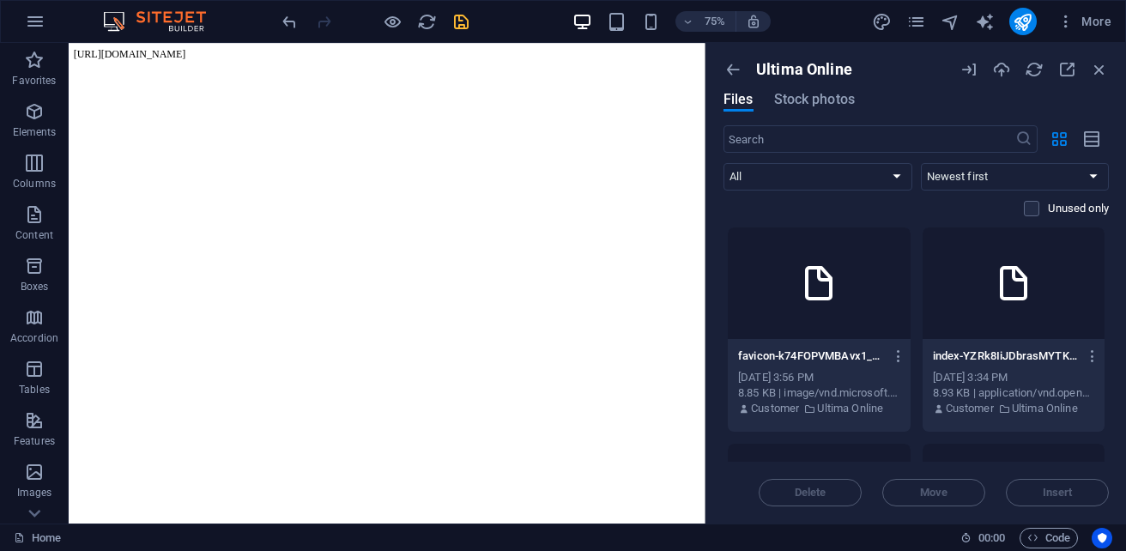
click at [442, 50] on body "[URL][DOMAIN_NAME]" at bounding box center [493, 57] width 835 height 15
drag, startPoint x: 438, startPoint y: 47, endPoint x: 416, endPoint y: 41, distance: 22.3
click at [416, 43] on html "[URL][DOMAIN_NAME]" at bounding box center [493, 57] width 849 height 29
drag, startPoint x: 348, startPoint y: -2, endPoint x: 305, endPoint y: 40, distance: 60.1
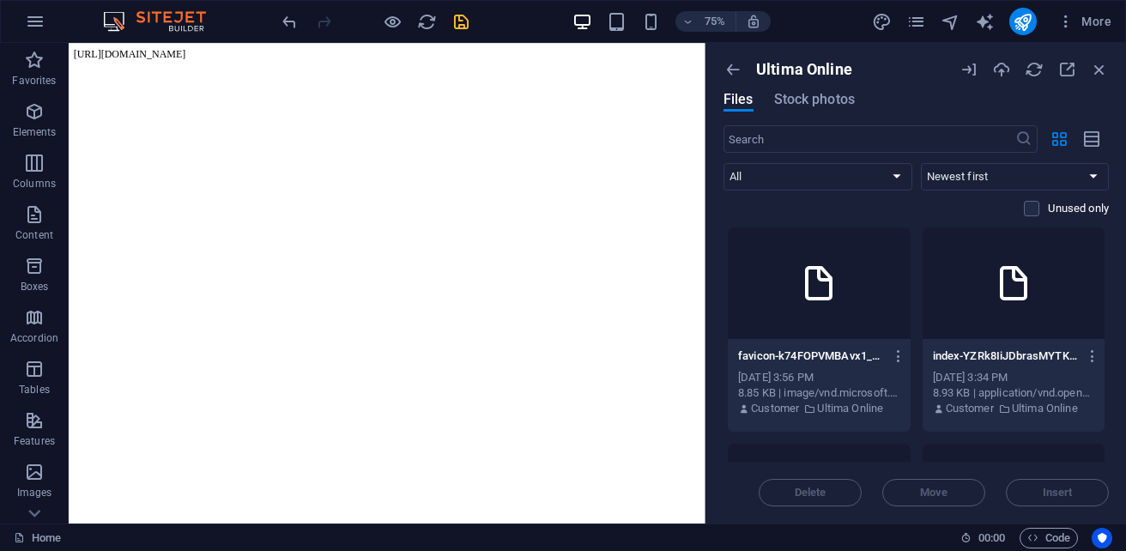
click at [321, 40] on div "75% More" at bounding box center [563, 21] width 1124 height 41
drag, startPoint x: 305, startPoint y: 40, endPoint x: 294, endPoint y: 43, distance: 10.6
click at [301, 43] on section "Favorites Elements Columns Content Boxes Accordion Tables Features Images Slide…" at bounding box center [352, 283] width 705 height 481
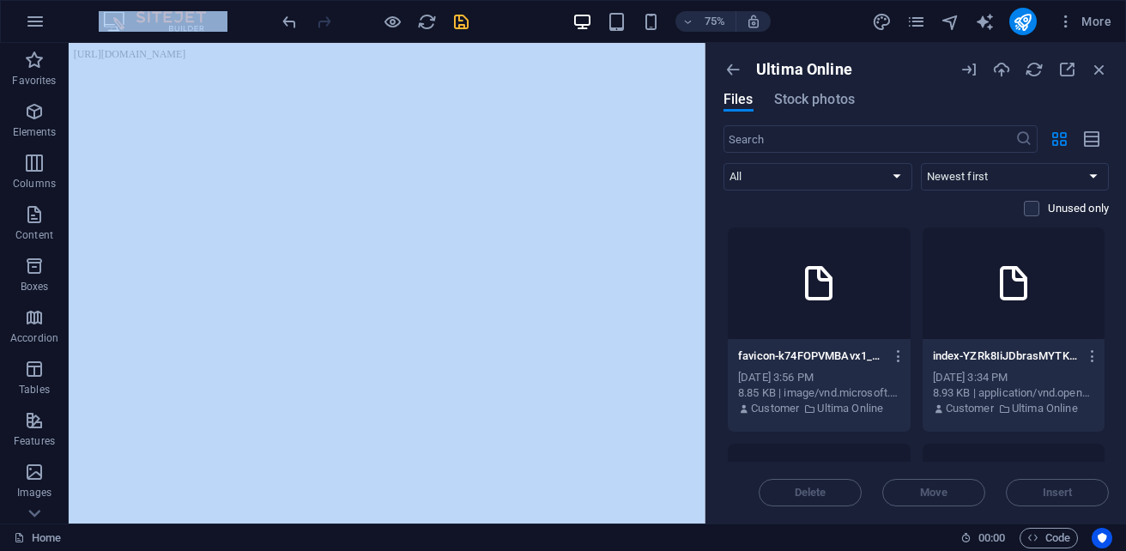
click at [291, 43] on iframe at bounding box center [387, 283] width 637 height 481
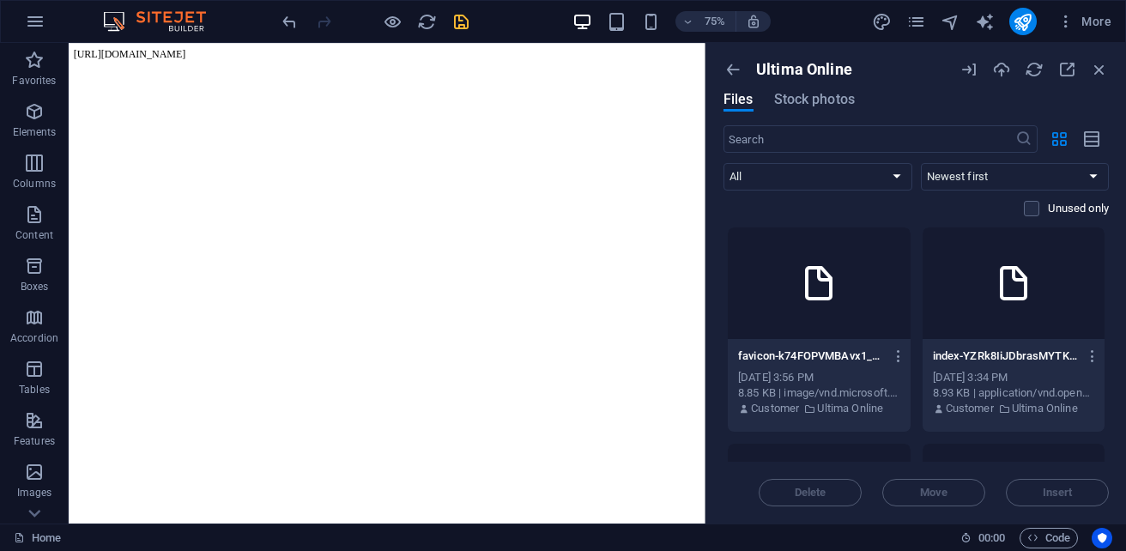
drag, startPoint x: 394, startPoint y: 76, endPoint x: 297, endPoint y: 51, distance: 99.9
click at [300, 55] on body "[URL][DOMAIN_NAME]" at bounding box center [493, 57] width 835 height 15
drag, startPoint x: 297, startPoint y: 51, endPoint x: 315, endPoint y: 51, distance: 18.0
click at [298, 51] on body "[URL][DOMAIN_NAME]" at bounding box center [493, 57] width 835 height 15
click at [332, 51] on body "[URL][DOMAIN_NAME]" at bounding box center [493, 57] width 835 height 15
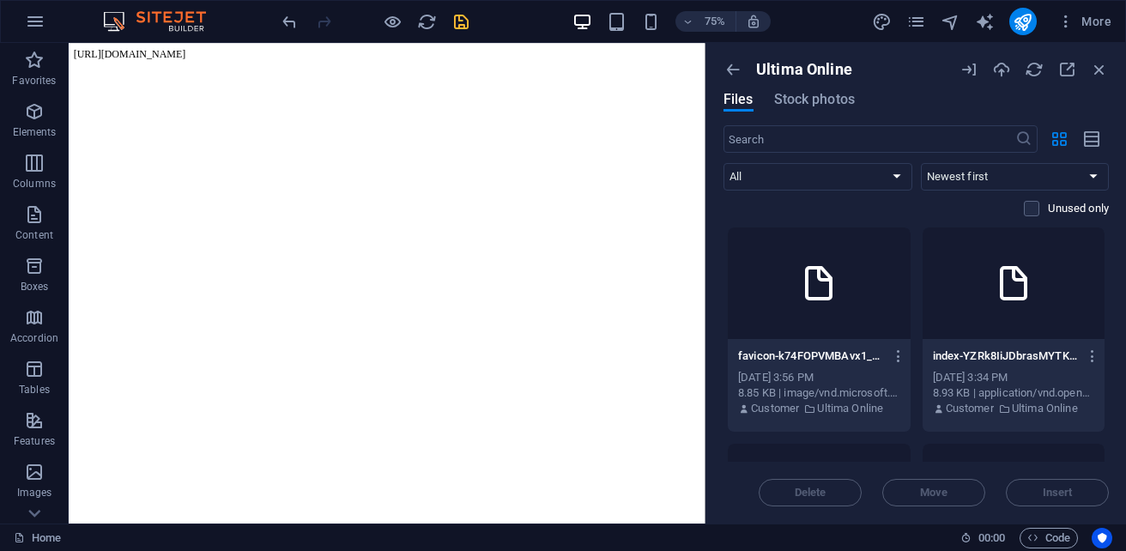
drag, startPoint x: 346, startPoint y: 49, endPoint x: 387, endPoint y: 49, distance: 41.2
click at [355, 50] on body "[URL][DOMAIN_NAME]" at bounding box center [493, 57] width 835 height 15
drag, startPoint x: 387, startPoint y: 49, endPoint x: 421, endPoint y: 45, distance: 34.6
click at [414, 50] on body "[URL][DOMAIN_NAME]" at bounding box center [493, 57] width 835 height 15
drag, startPoint x: 358, startPoint y: 42, endPoint x: 378, endPoint y: 39, distance: 20.0
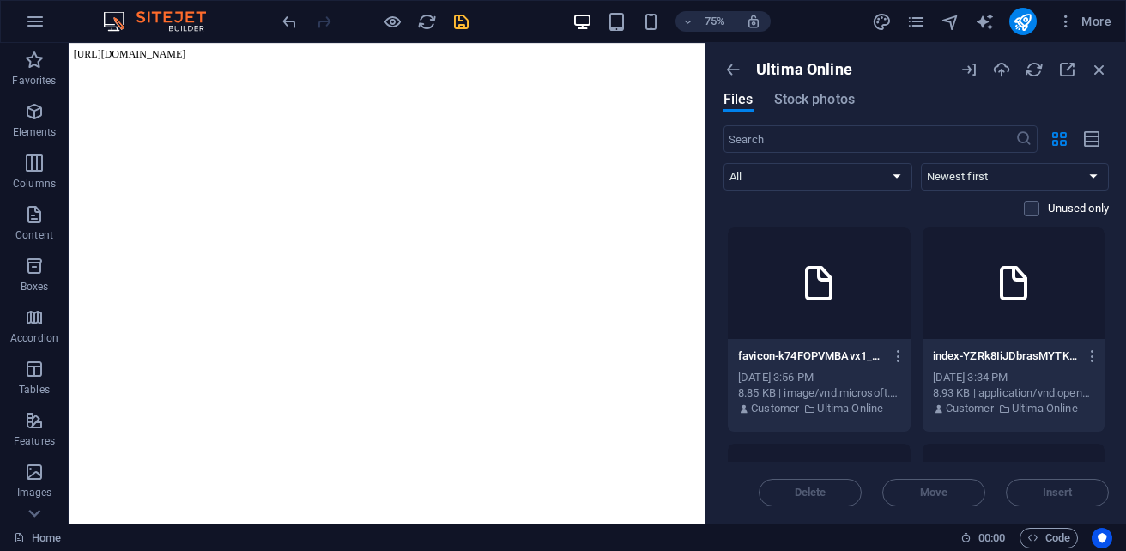
click at [374, 39] on header "75% More" at bounding box center [563, 21] width 1126 height 43
click at [378, 39] on div "75% More" at bounding box center [563, 21] width 1124 height 41
click at [483, 50] on body "[URL][DOMAIN_NAME]" at bounding box center [493, 57] width 835 height 15
click at [488, 54] on body "[URL][DOMAIN_NAME]" at bounding box center [493, 57] width 835 height 15
drag, startPoint x: 488, startPoint y: 54, endPoint x: 511, endPoint y: 65, distance: 24.9
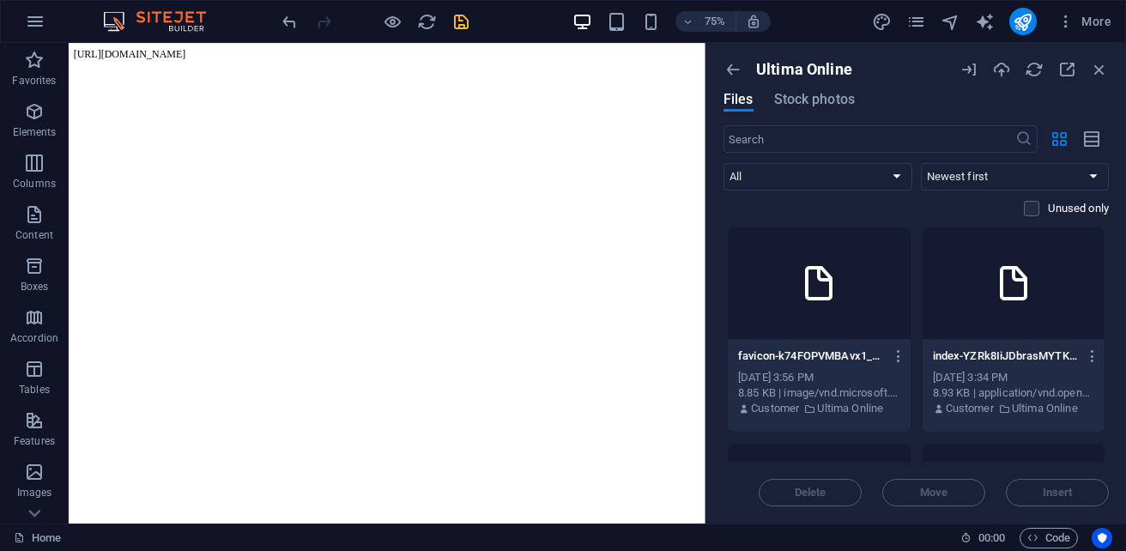
click at [495, 55] on body "[URL][DOMAIN_NAME]" at bounding box center [493, 57] width 835 height 15
click at [516, 72] on html "[URL][DOMAIN_NAME]" at bounding box center [493, 57] width 849 height 29
drag, startPoint x: 517, startPoint y: 88, endPoint x: 510, endPoint y: 118, distance: 30.0
click at [518, 72] on html "[URL][DOMAIN_NAME]" at bounding box center [493, 57] width 849 height 29
drag
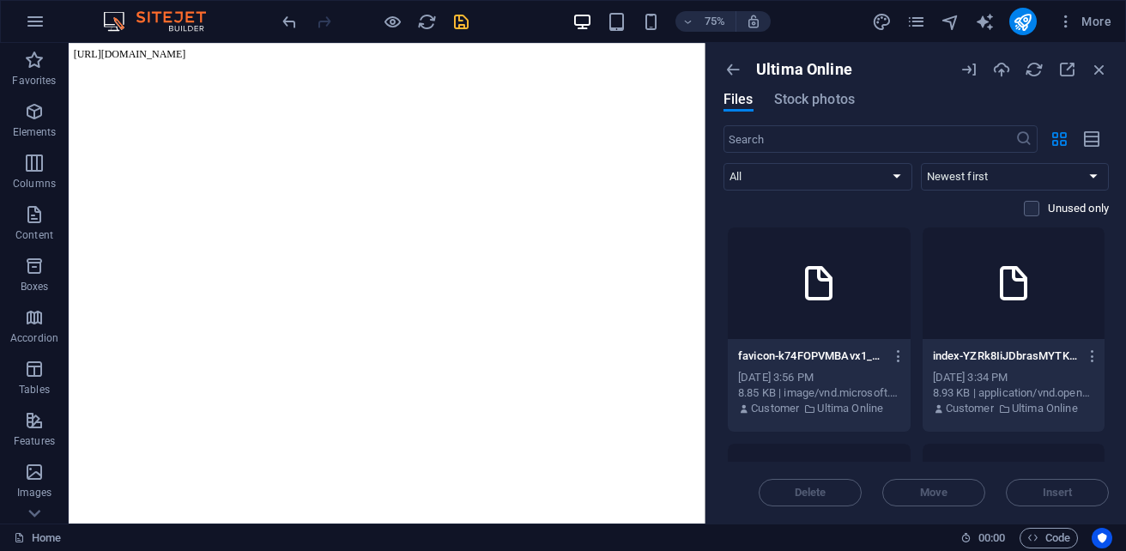
click at [483, 72] on html "[URL][DOMAIN_NAME]" at bounding box center [493, 57] width 849 height 29
click at [462, 72] on html "[URL][DOMAIN_NAME]" at bounding box center [493, 57] width 849 height 29
click at [493, 72] on html "[URL][DOMAIN_NAME]" at bounding box center [493, 57] width 849 height 29
click at [387, 72] on html "[URL][DOMAIN_NAME]" at bounding box center [493, 57] width 849 height 29
click at [358, 54] on body "[URL][DOMAIN_NAME]" at bounding box center [493, 57] width 835 height 15
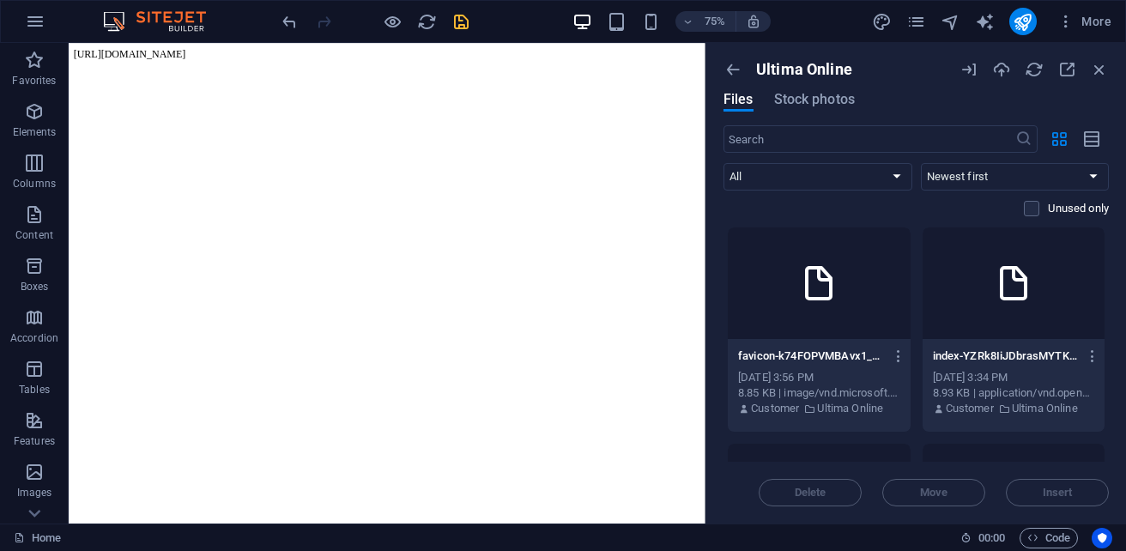
click at [365, 50] on body "[URL][DOMAIN_NAME]" at bounding box center [493, 57] width 835 height 15
click at [753, 103] on span "Files" at bounding box center [739, 99] width 30 height 21
click at [739, 64] on icon "button" at bounding box center [733, 69] width 19 height 19
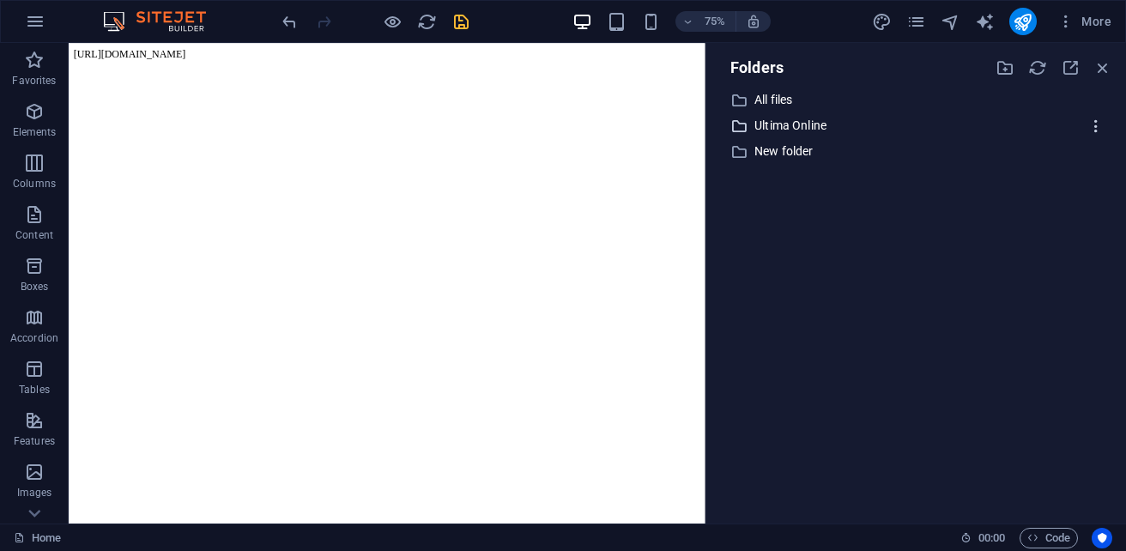
click at [1102, 124] on icon "button" at bounding box center [1096, 126] width 18 height 17
click at [1044, 212] on div at bounding box center [1035, 211] width 31 height 17
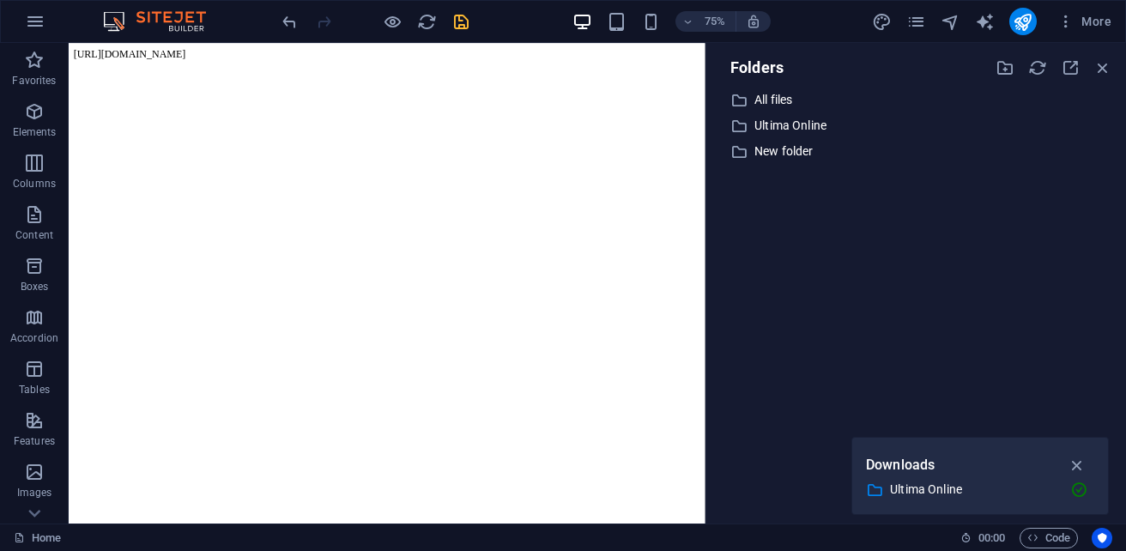
click at [551, 50] on body "[URL][DOMAIN_NAME]" at bounding box center [493, 57] width 835 height 15
drag, startPoint x: 528, startPoint y: 52, endPoint x: 461, endPoint y: 52, distance: 66.9
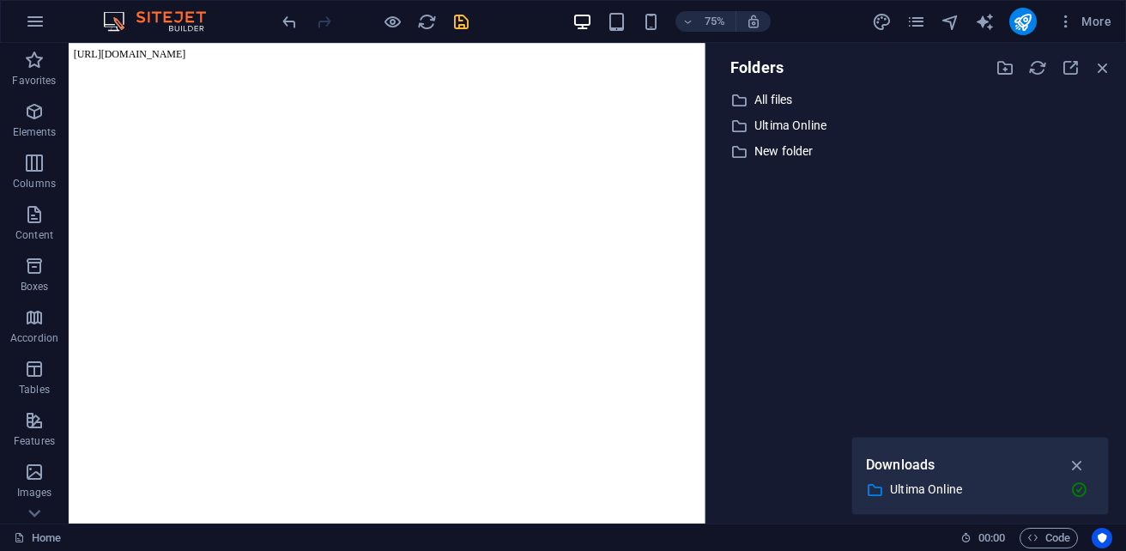
click at [524, 54] on body "[URL][DOMAIN_NAME]" at bounding box center [493, 57] width 835 height 15
drag, startPoint x: 461, startPoint y: 52, endPoint x: 451, endPoint y: 52, distance: 10.3
click at [459, 52] on body "[URL][DOMAIN_NAME]" at bounding box center [493, 57] width 835 height 15
drag, startPoint x: 451, startPoint y: 52, endPoint x: 397, endPoint y: 49, distance: 53.3
click at [420, 51] on body "[URL][DOMAIN_NAME]" at bounding box center [493, 57] width 835 height 15
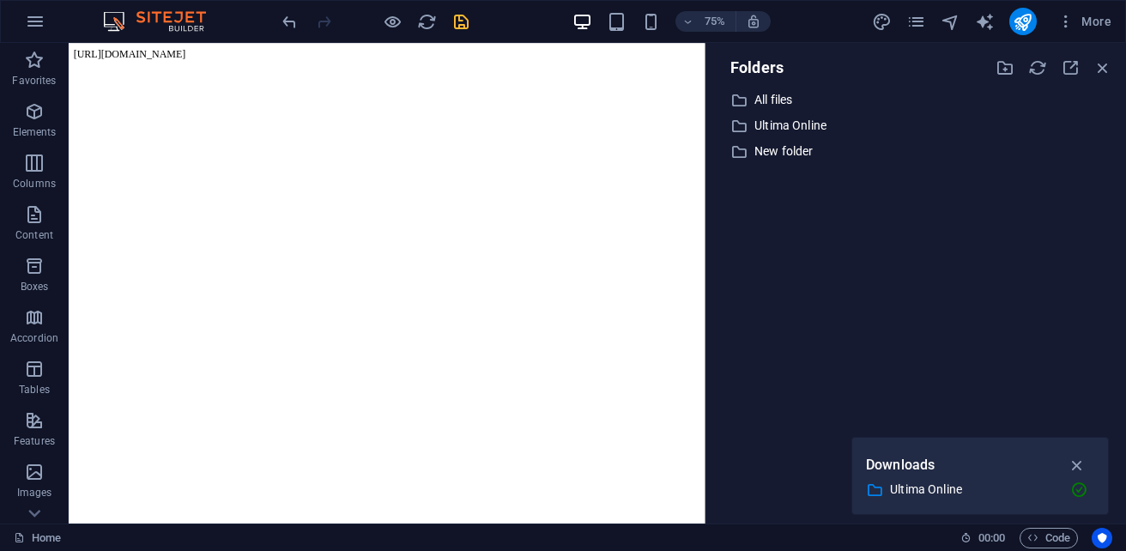
click at [397, 50] on body "[URL][DOMAIN_NAME]" at bounding box center [493, 57] width 835 height 15
click at [779, 124] on p "Ultima Online" at bounding box center [917, 126] width 326 height 20
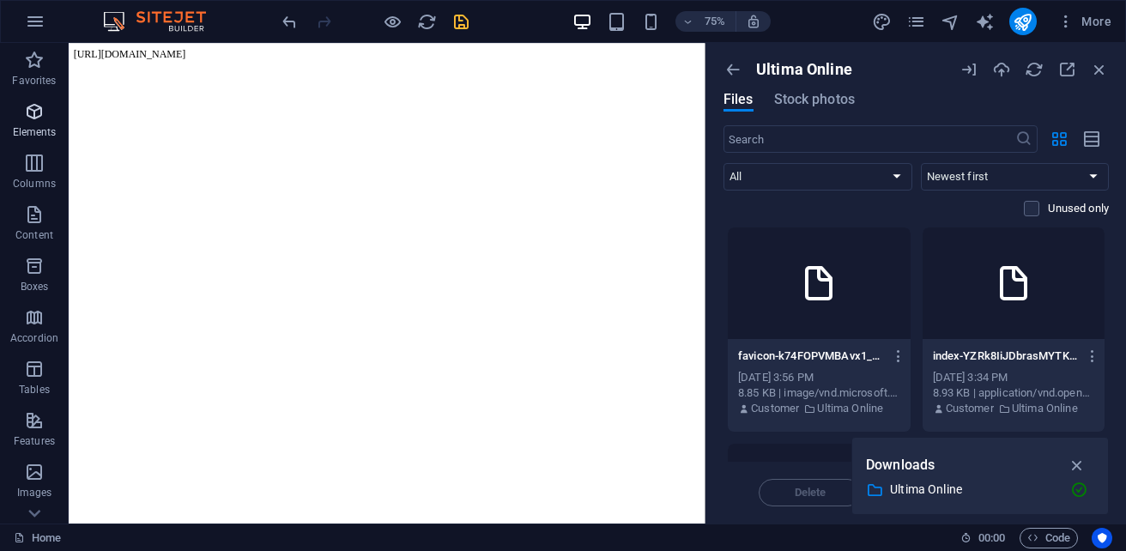
click at [43, 127] on p "Elements" at bounding box center [35, 132] width 44 height 14
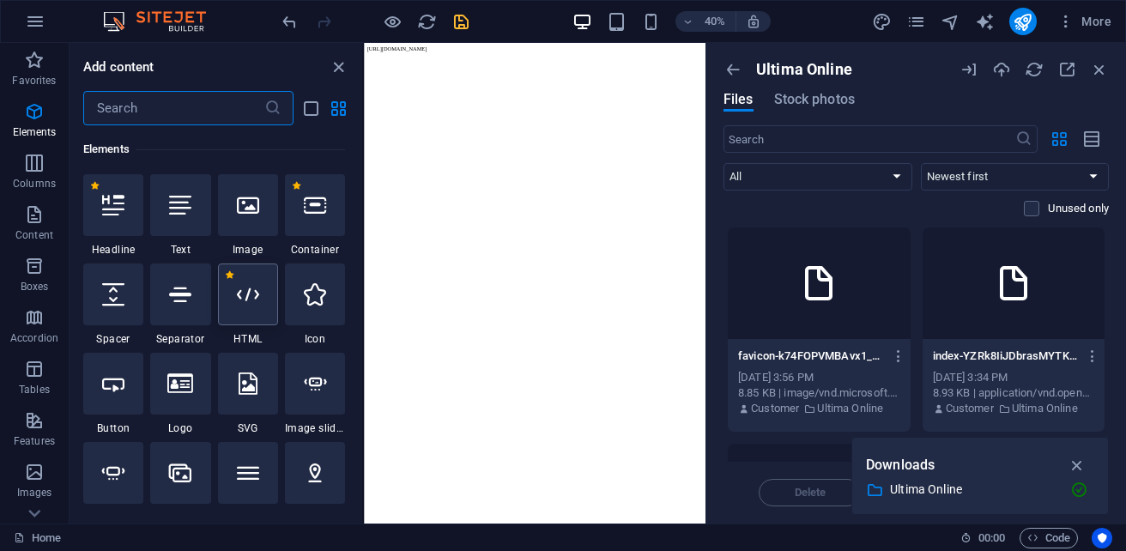
click at [251, 306] on div at bounding box center [248, 294] width 60 height 62
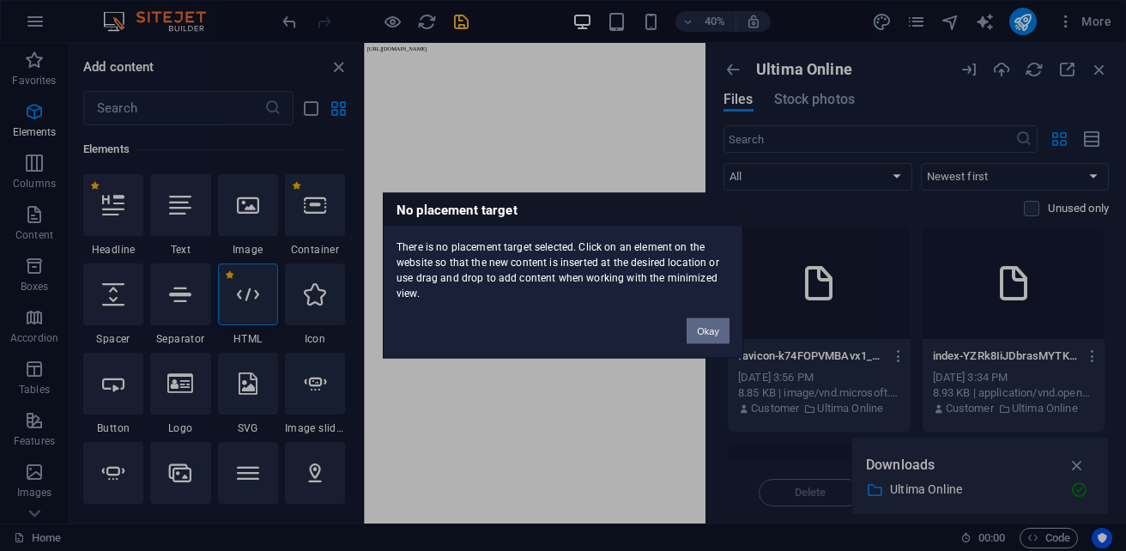
click at [702, 332] on button "Okay" at bounding box center [708, 331] width 43 height 26
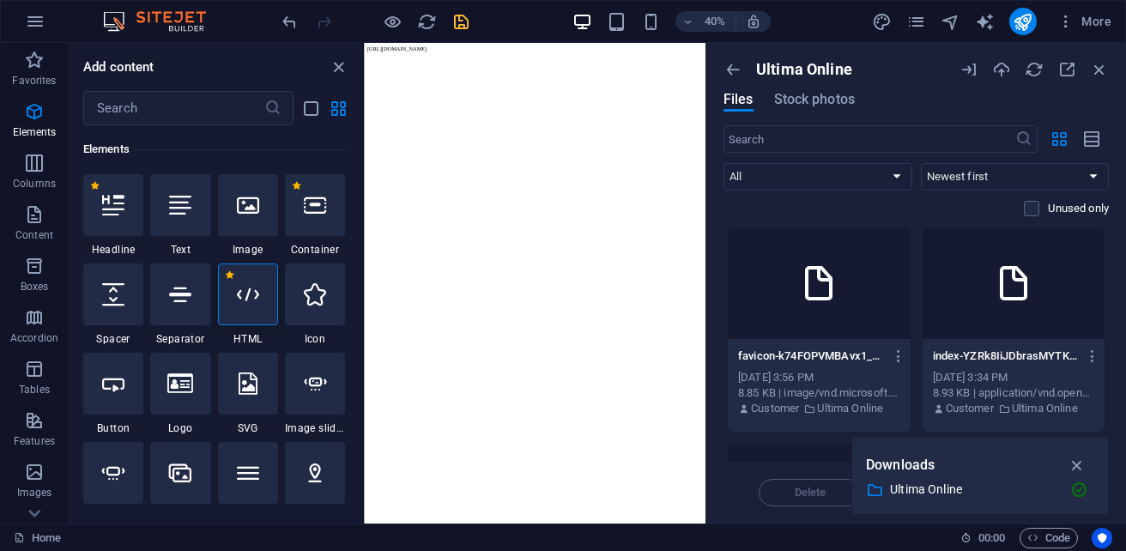
click at [288, 143] on h6 "Elements" at bounding box center [214, 149] width 262 height 21
click at [1107, 71] on icon "button" at bounding box center [1099, 69] width 19 height 19
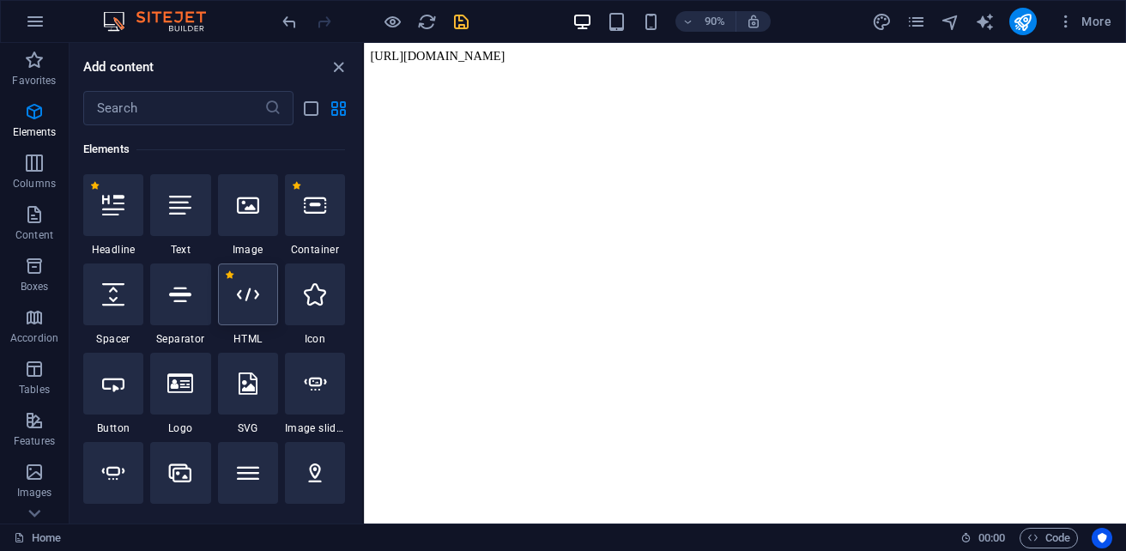
click at [263, 288] on div at bounding box center [248, 294] width 60 height 62
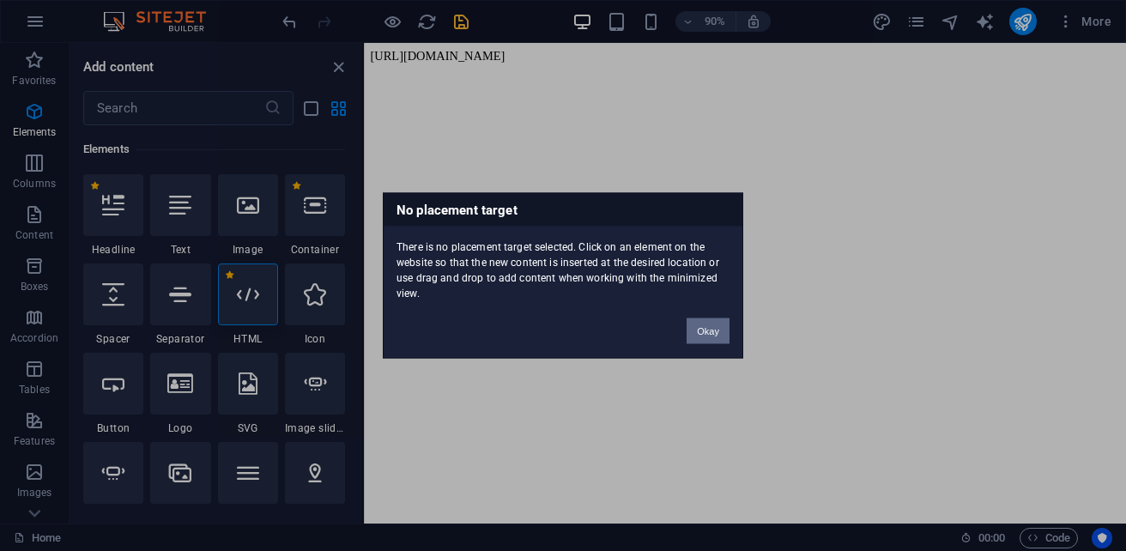
click at [723, 340] on button "Okay" at bounding box center [708, 331] width 43 height 26
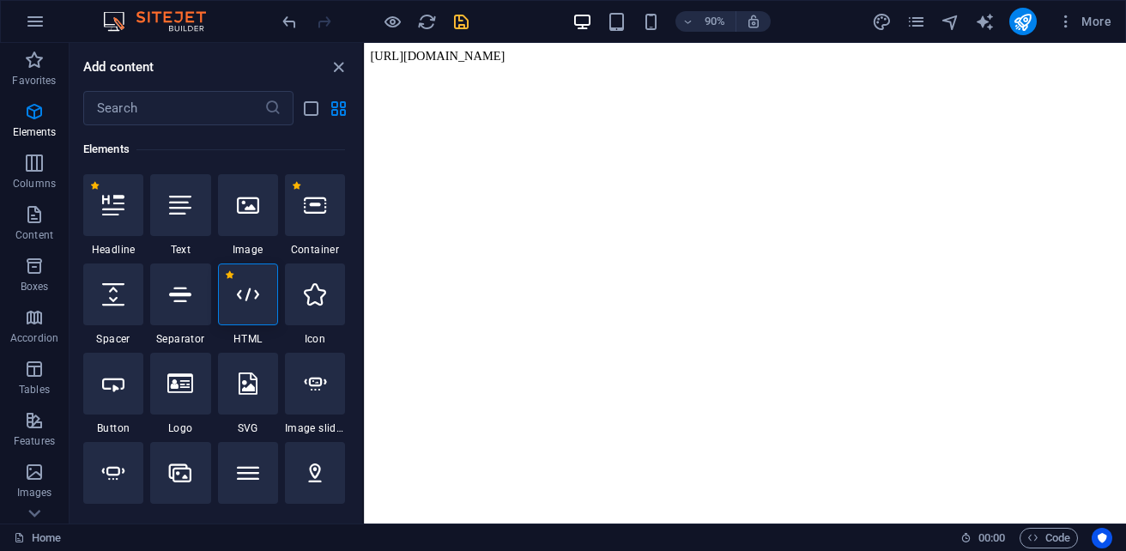
click at [605, 55] on body "[URL][DOMAIN_NAME]" at bounding box center [787, 57] width 833 height 15
click at [235, 219] on div at bounding box center [248, 205] width 60 height 62
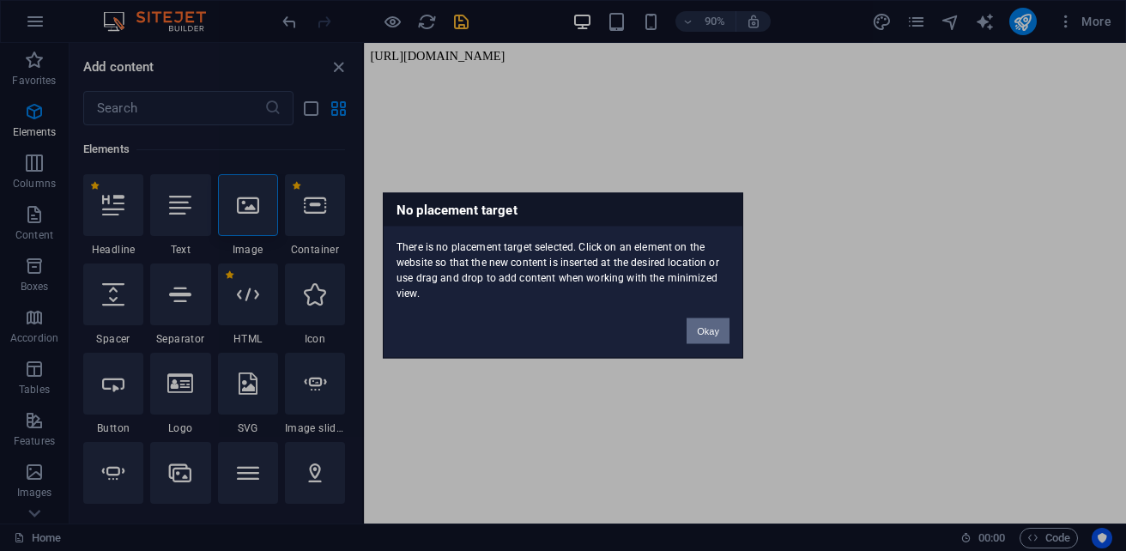
click at [708, 324] on button "Okay" at bounding box center [708, 331] width 43 height 26
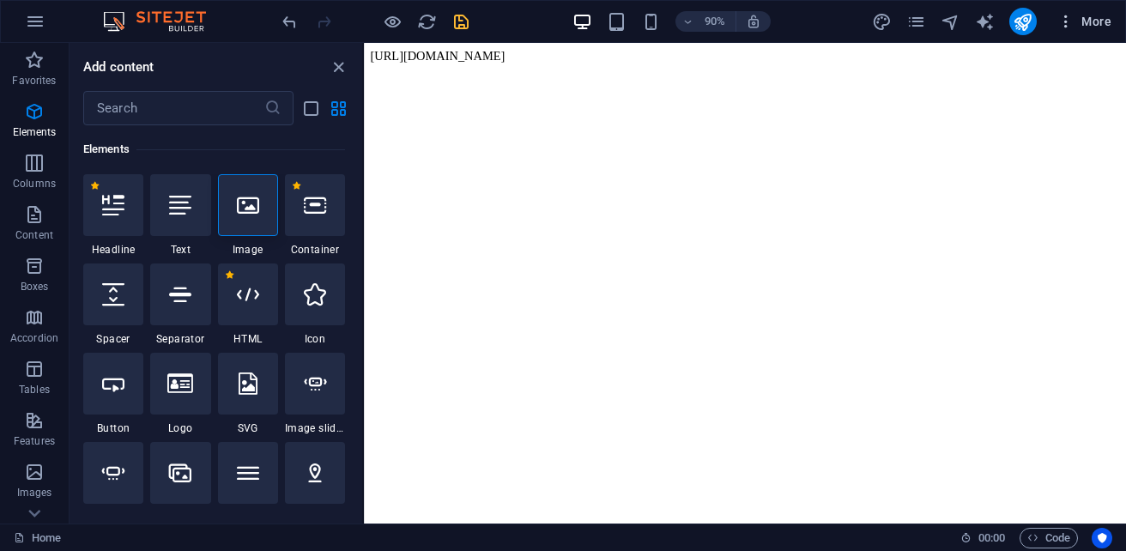
click at [1082, 31] on button "More" at bounding box center [1084, 21] width 68 height 27
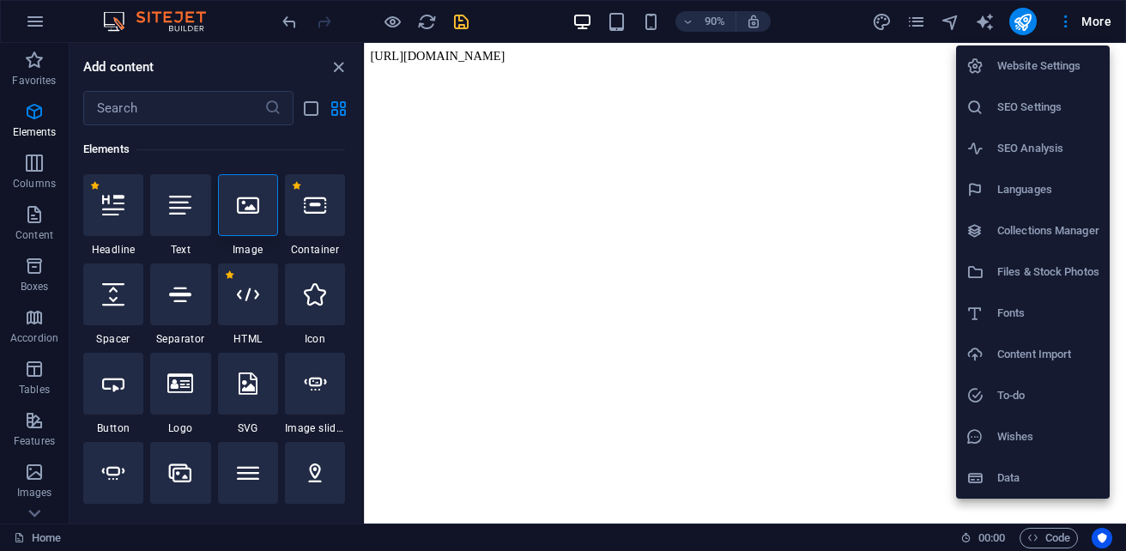
click at [1067, 280] on h6 "Files & Stock Photos" at bounding box center [1048, 272] width 102 height 21
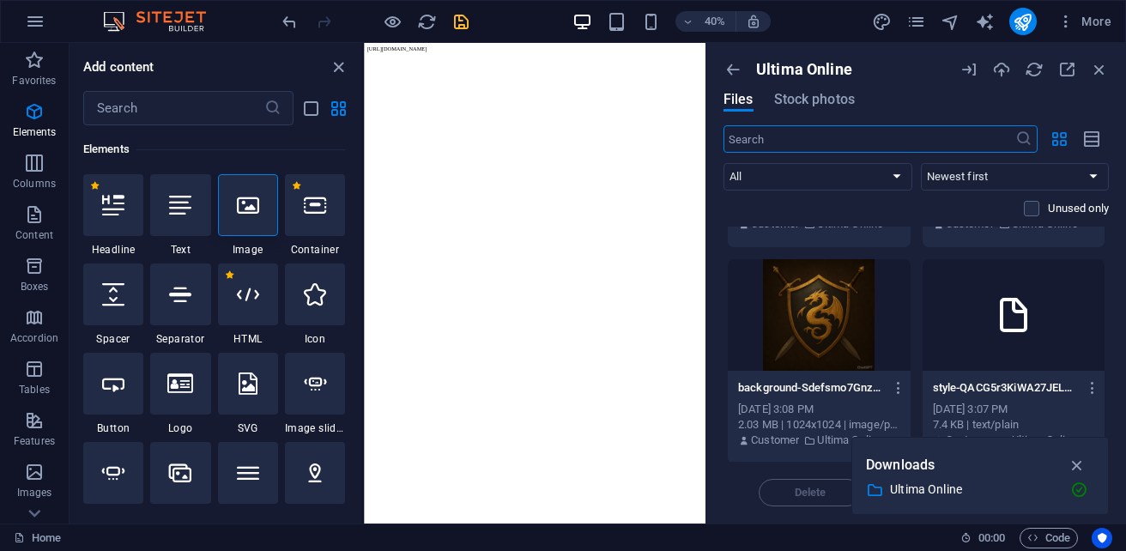
scroll to position [1485, 0]
click at [974, 337] on div at bounding box center [1014, 313] width 183 height 112
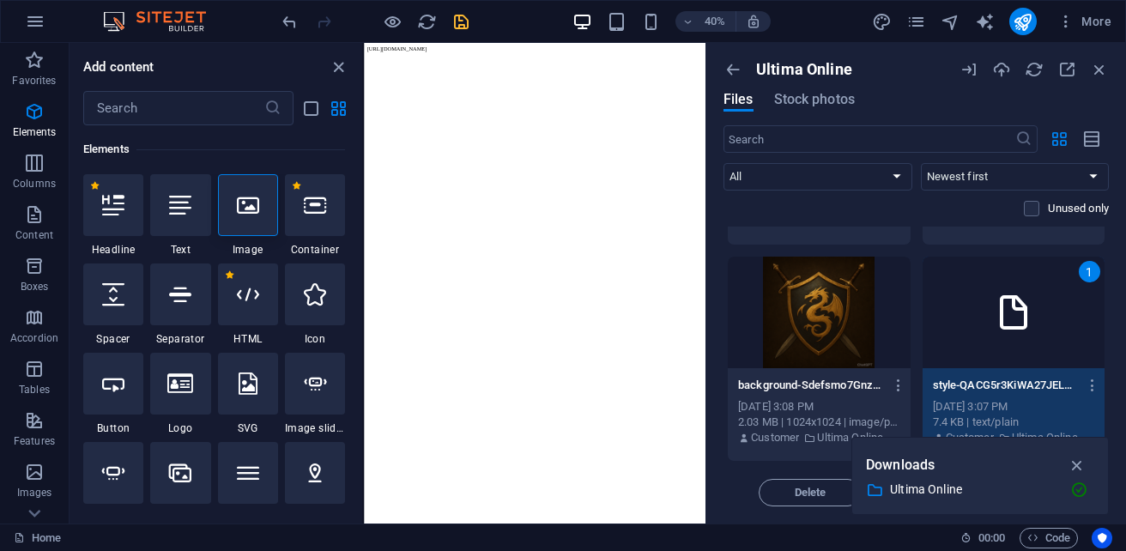
click at [974, 337] on div "1" at bounding box center [1014, 313] width 183 height 112
click at [1044, 336] on div "1" at bounding box center [1014, 313] width 183 height 112
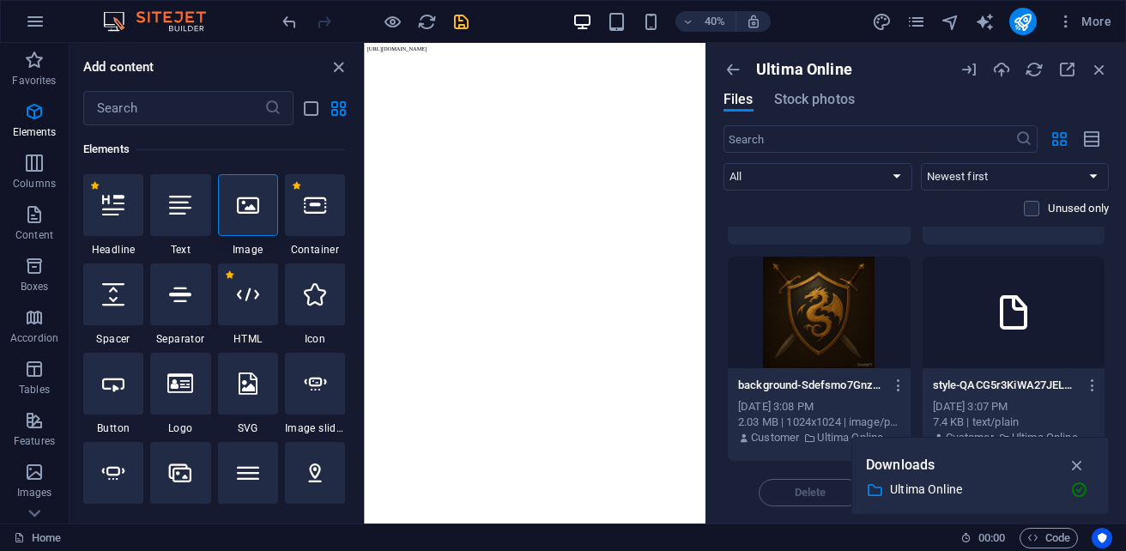
click at [1044, 336] on div at bounding box center [1014, 313] width 183 height 112
click at [30, 170] on icon "button" at bounding box center [34, 163] width 21 height 21
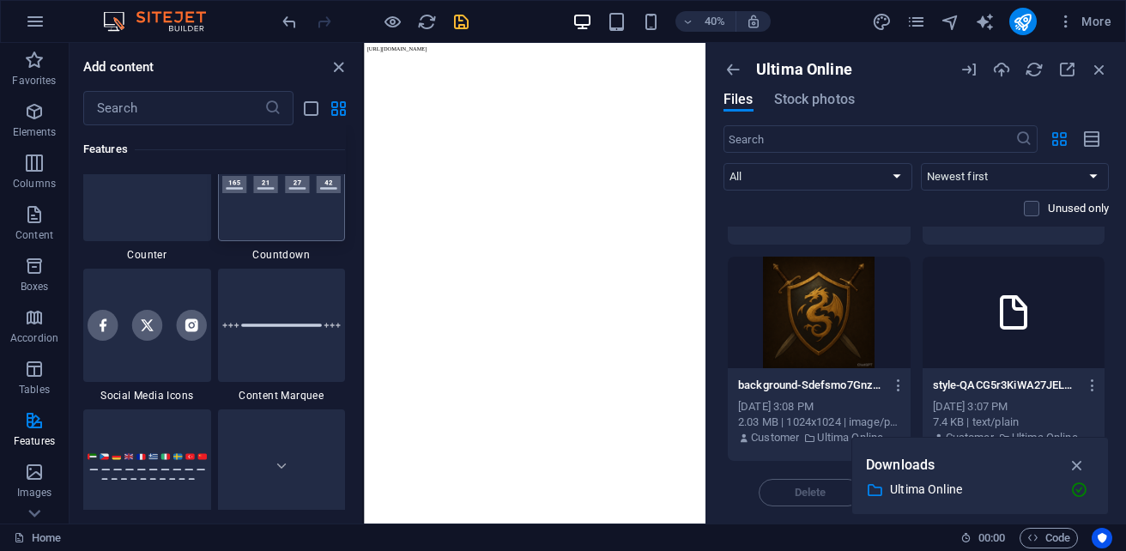
scroll to position [8114, 0]
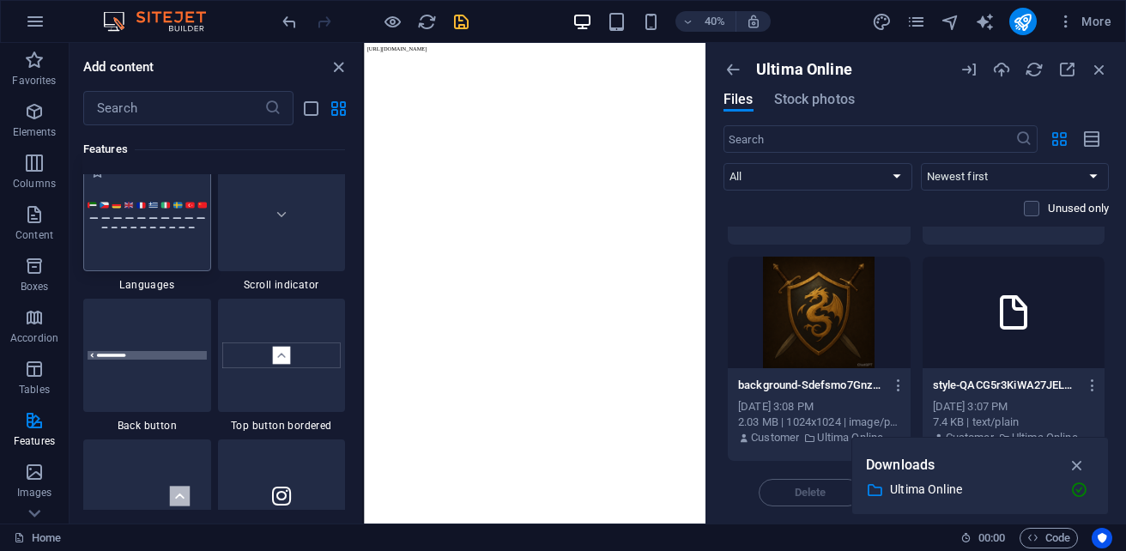
click at [160, 252] on div at bounding box center [147, 214] width 128 height 113
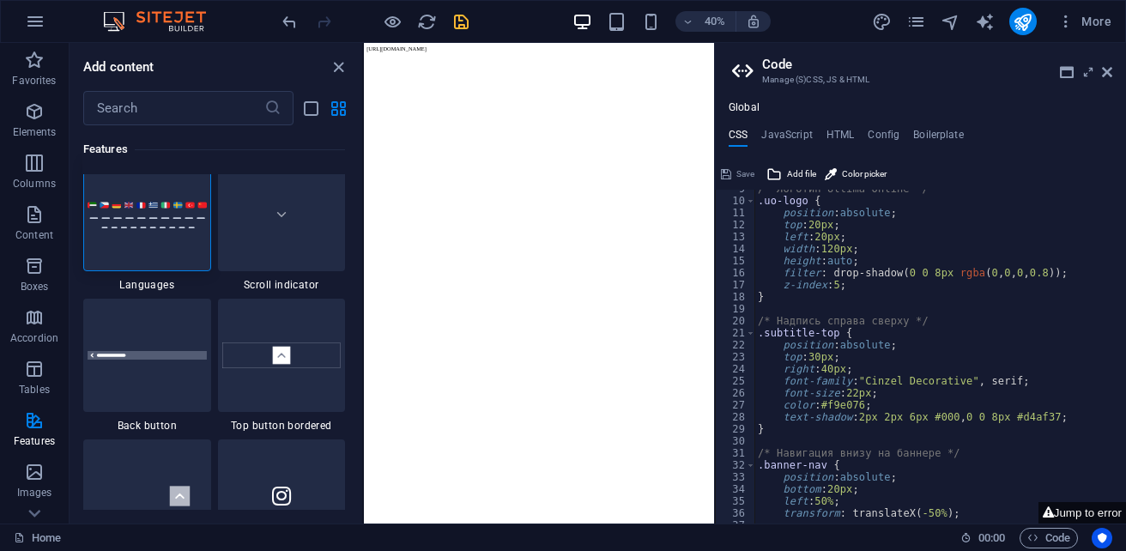
scroll to position [0, 0]
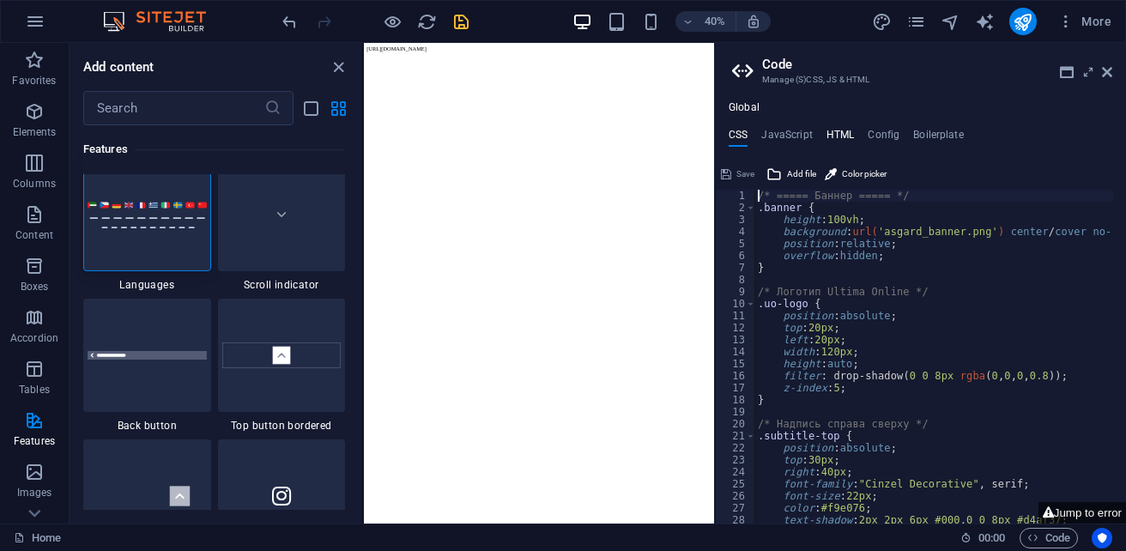
click at [840, 137] on h4 "HTML" at bounding box center [840, 138] width 28 height 19
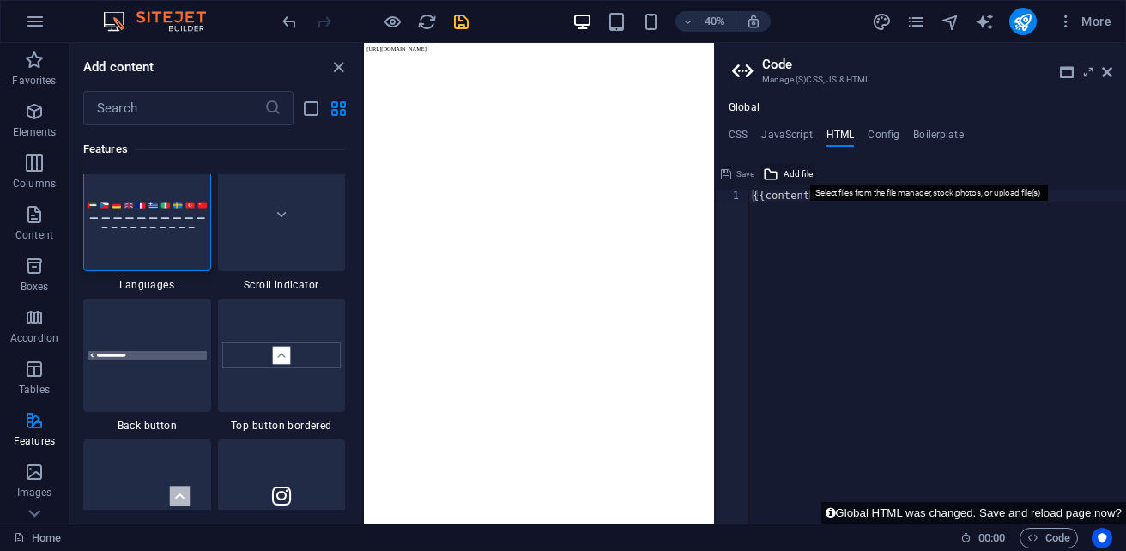
click at [783, 177] on button "Add file" at bounding box center [787, 174] width 55 height 21
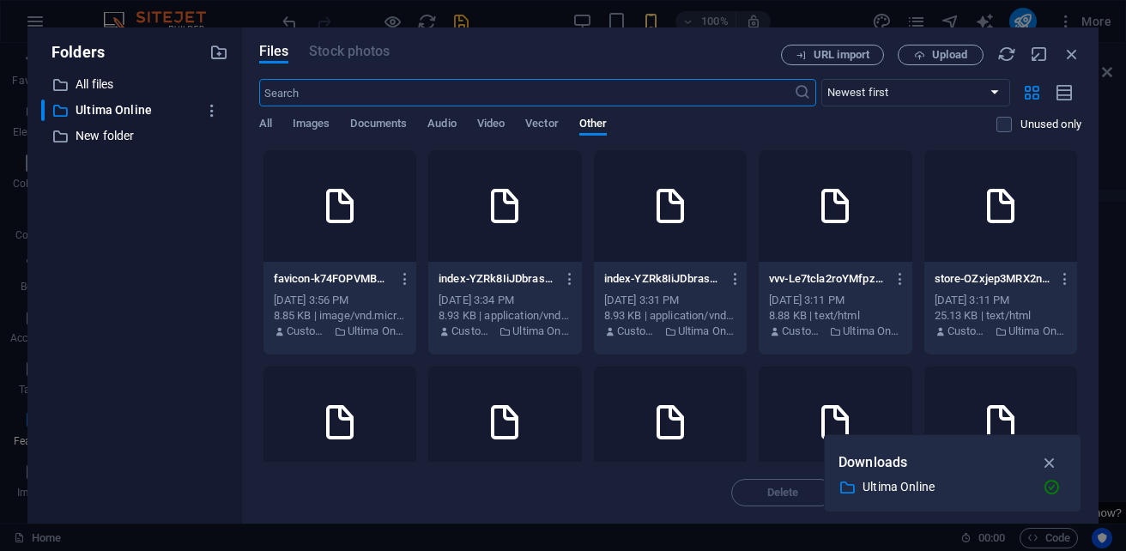
click at [537, 236] on div at bounding box center [504, 206] width 153 height 112
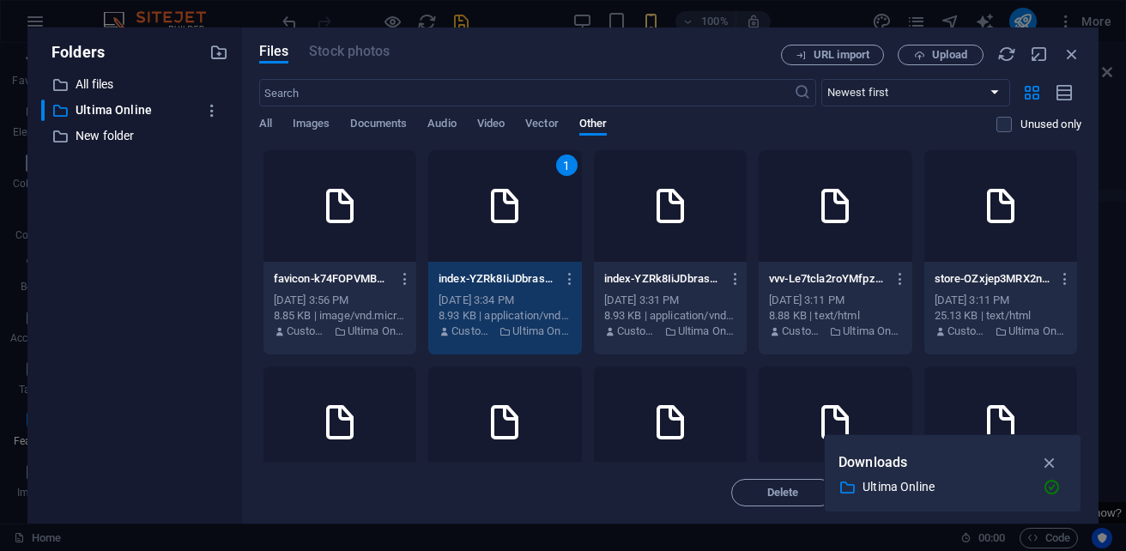
click at [537, 236] on div "1" at bounding box center [504, 206] width 153 height 112
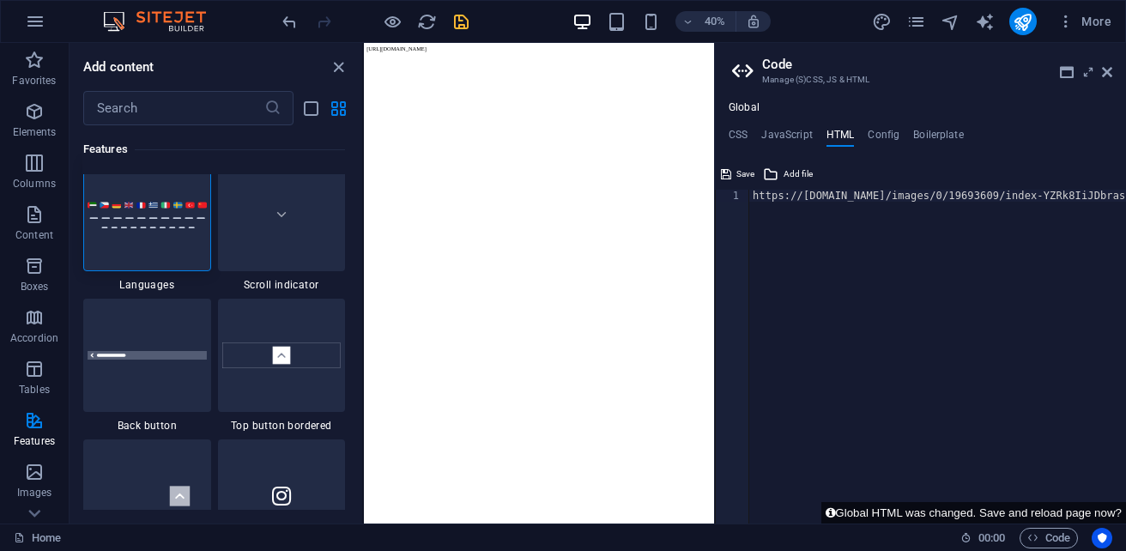
click at [833, 201] on div "https://[DOMAIN_NAME]/images/0/19693609/index-YZRk8IiJDbrasMYTKXWEfQ-_SNK42ity_…" at bounding box center [1143, 369] width 788 height 358
drag, startPoint x: 1486, startPoint y: 236, endPoint x: 1102, endPoint y: 427, distance: 429.1
drag, startPoint x: 1433, startPoint y: 240, endPoint x: 1098, endPoint y: 409, distance: 375.8
type textarea ".xlsx{{content}}"
drag, startPoint x: 1336, startPoint y: 246, endPoint x: 943, endPoint y: 444, distance: 439.9
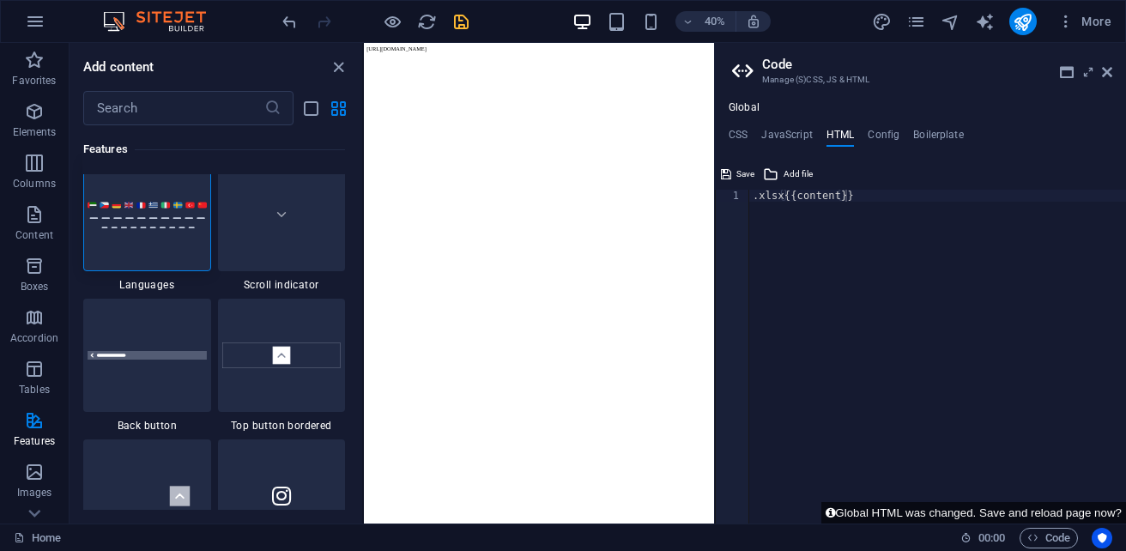
click at [858, 190] on div ".xlsx{{content}} 1 .xlsx{{content}} ההההההההההההההההההההההההההההההההההההההההההה…" at bounding box center [920, 341] width 411 height 363
click at [839, 205] on div ".xlsx{{content}}" at bounding box center [937, 362] width 377 height 345
click at [836, 195] on div ".xlsx{{content}}" at bounding box center [937, 362] width 377 height 345
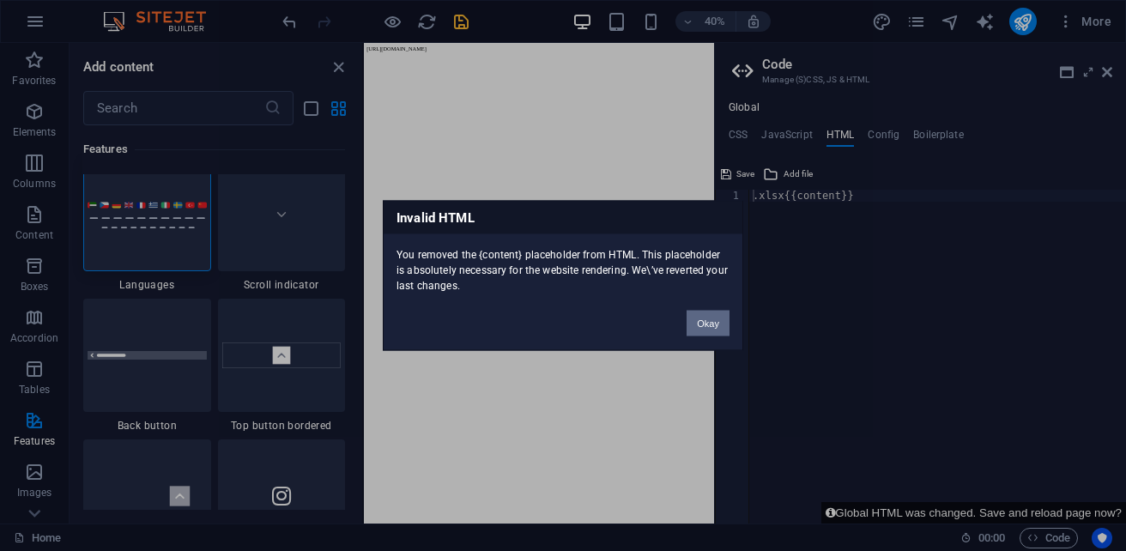
click at [712, 320] on button "Okay" at bounding box center [708, 324] width 43 height 26
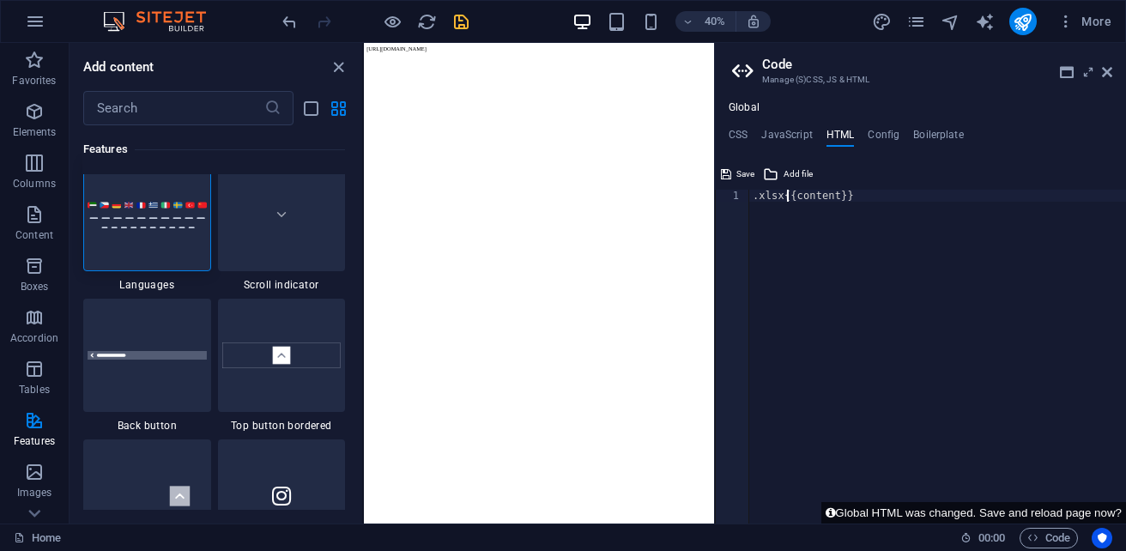
click at [786, 198] on div ".xlsx{{content}}" at bounding box center [937, 369] width 377 height 358
click at [782, 198] on div ".xlsx{{content}}" at bounding box center [937, 369] width 377 height 358
type textarea "{{content}}"
click at [828, 202] on div "{{content}}" at bounding box center [937, 369] width 377 height 358
click at [751, 197] on div "{{content}}" at bounding box center [937, 369] width 377 height 358
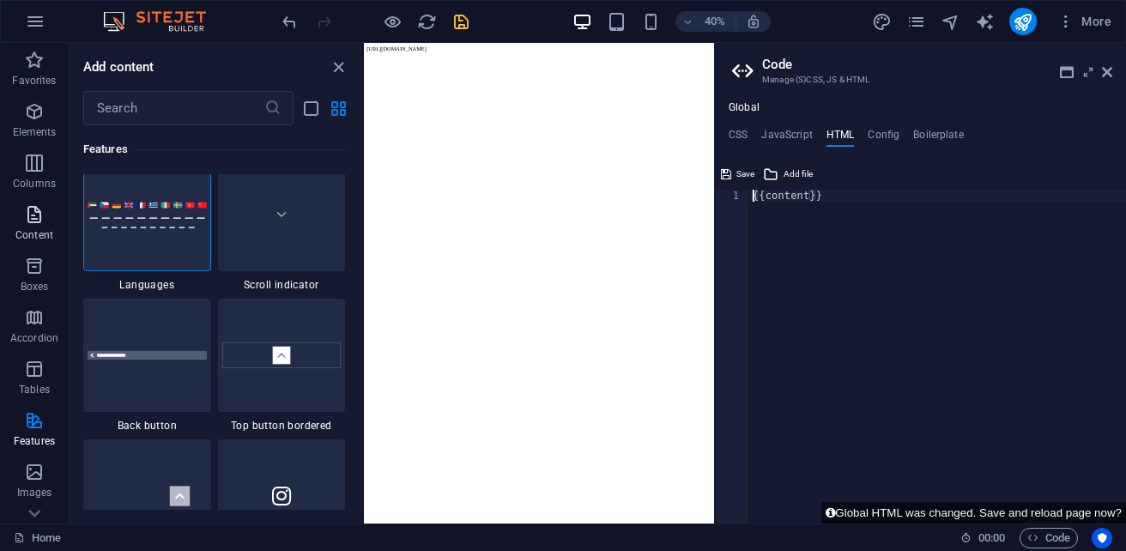
click at [39, 233] on p "Content" at bounding box center [34, 235] width 38 height 14
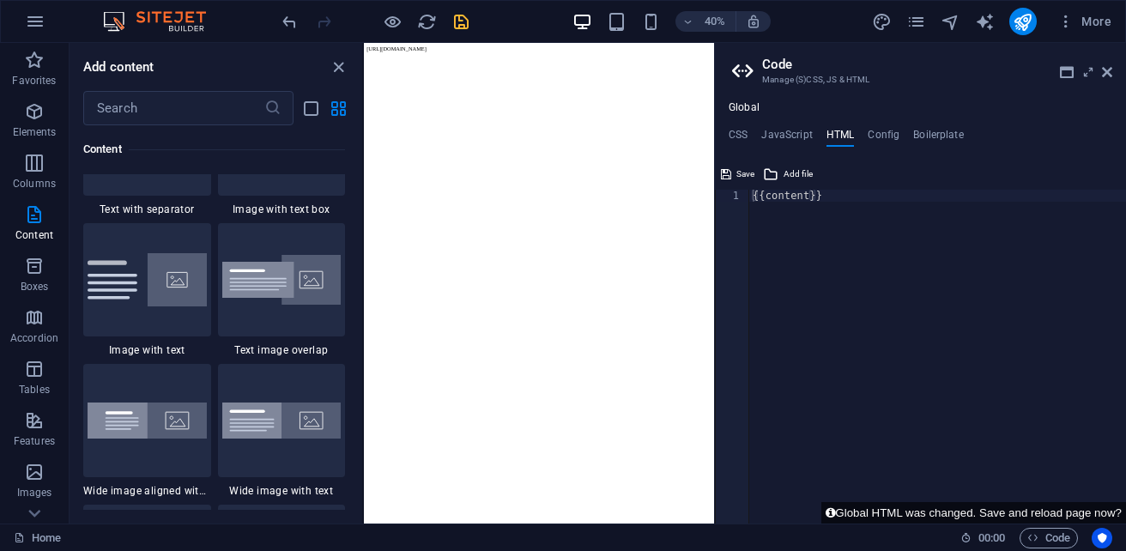
scroll to position [3401, 0]
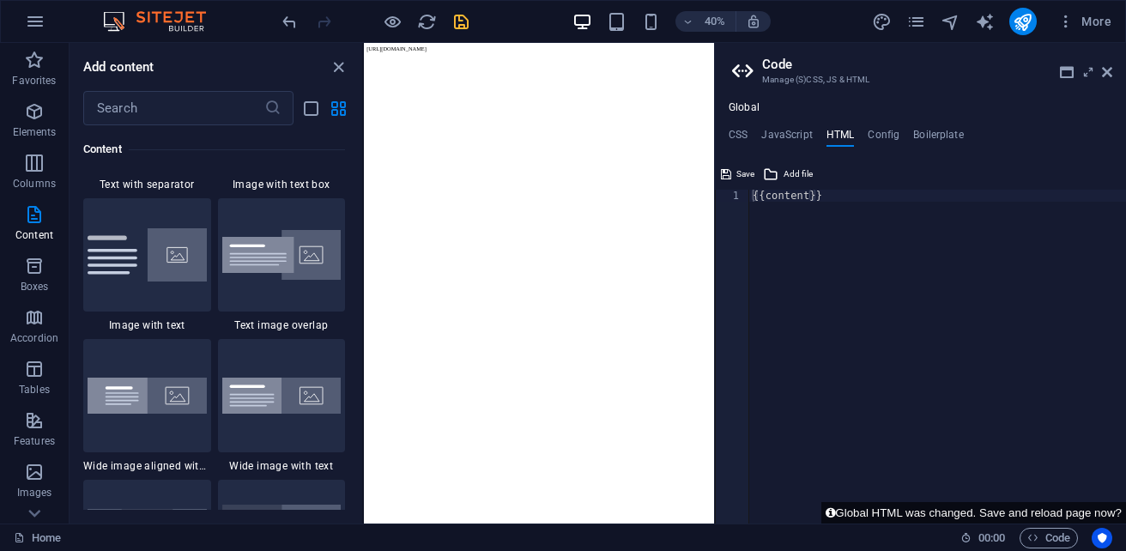
click at [826, 198] on div "{{content}}" at bounding box center [937, 369] width 377 height 358
click at [754, 197] on div "{{content}}" at bounding box center [937, 369] width 377 height 358
paste textarea
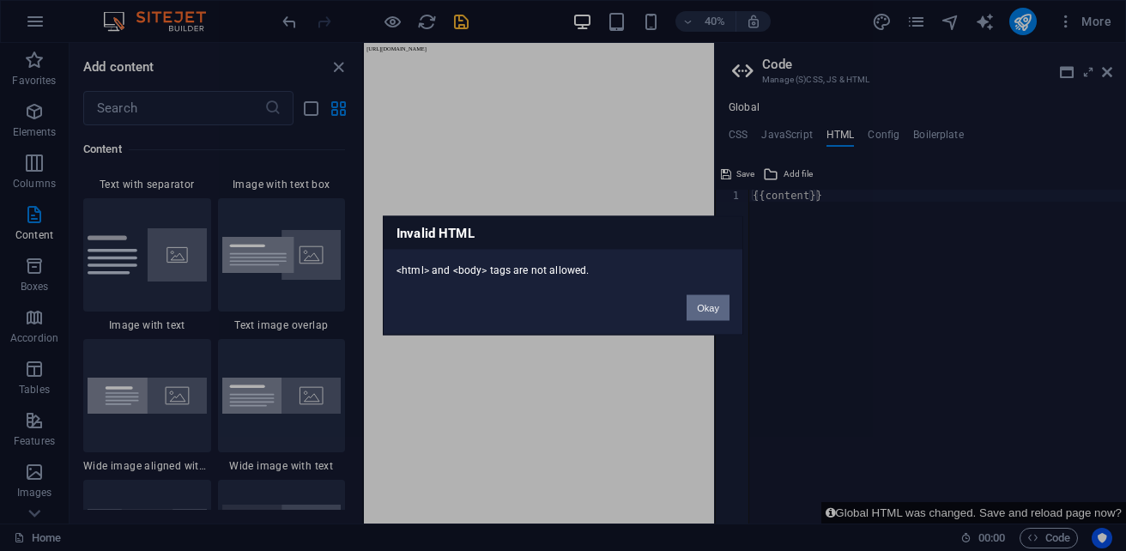
click at [711, 310] on button "Okay" at bounding box center [708, 308] width 43 height 26
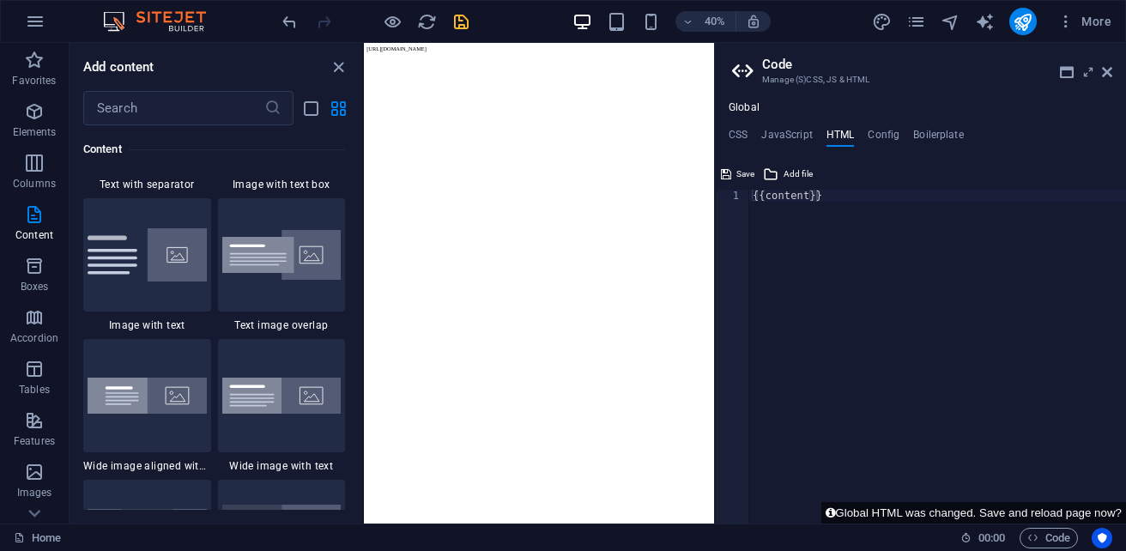
type textarea "{{content}}"
click at [788, 213] on div "{{content}}" at bounding box center [937, 369] width 377 height 358
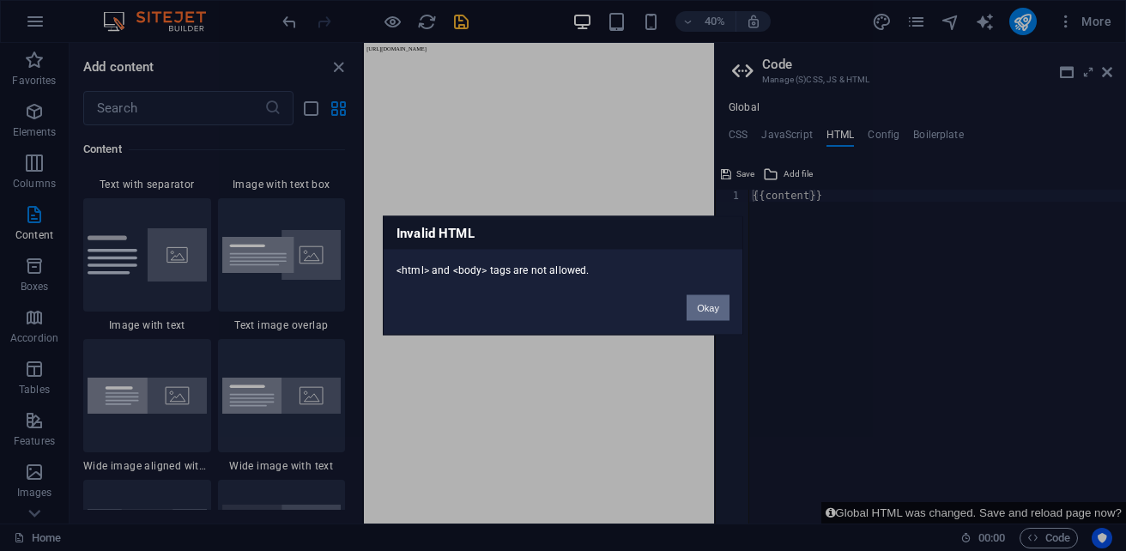
click at [705, 306] on button "Okay" at bounding box center [708, 308] width 43 height 26
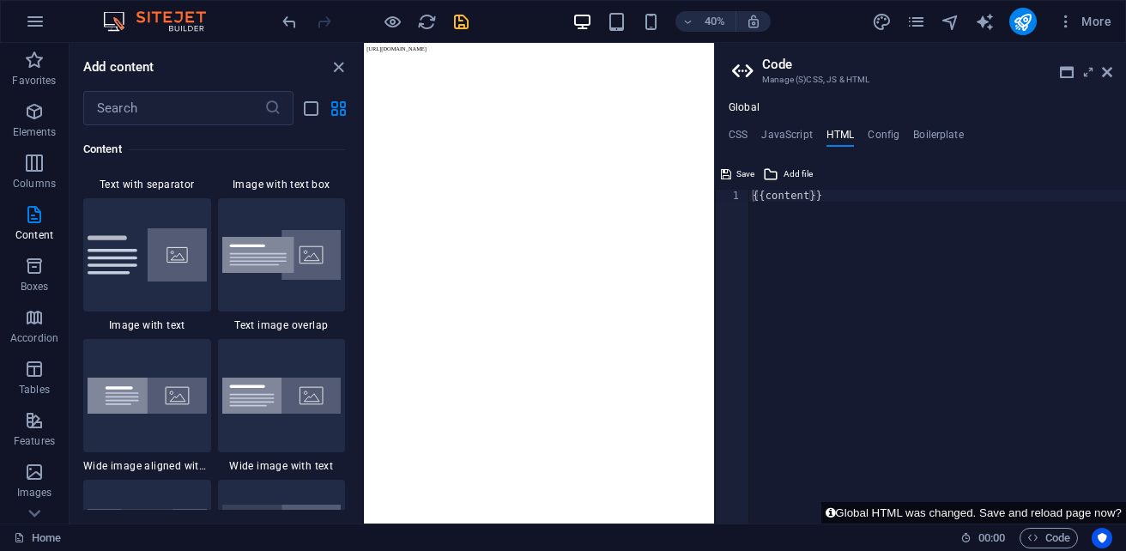
click at [752, 203] on div "{{content}}" at bounding box center [937, 369] width 377 height 358
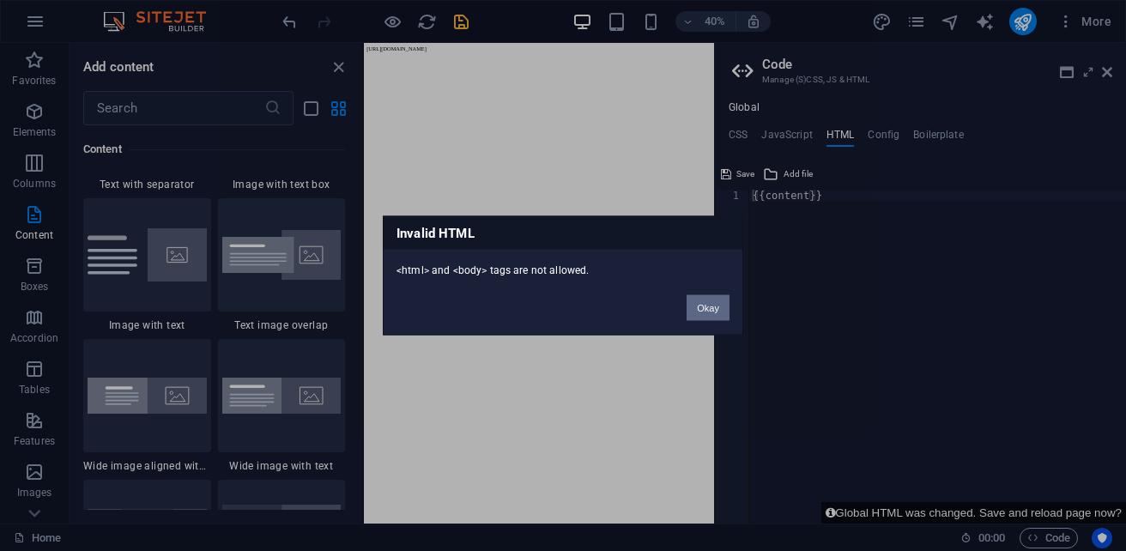
click at [695, 295] on button "Okay" at bounding box center [708, 308] width 43 height 26
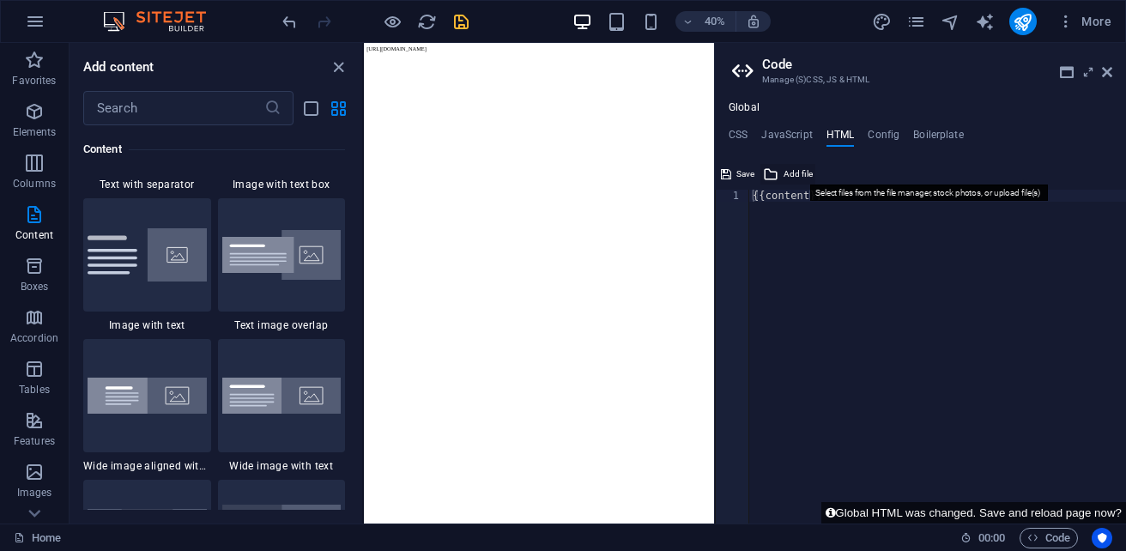
click at [804, 169] on span "Add file" at bounding box center [798, 174] width 29 height 21
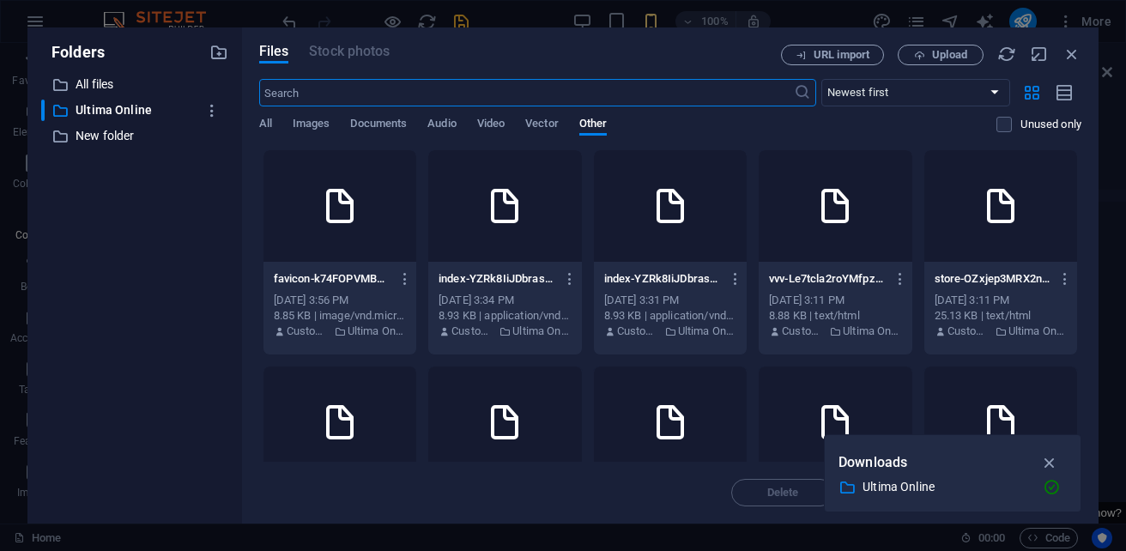
click at [581, 241] on div at bounding box center [504, 206] width 153 height 112
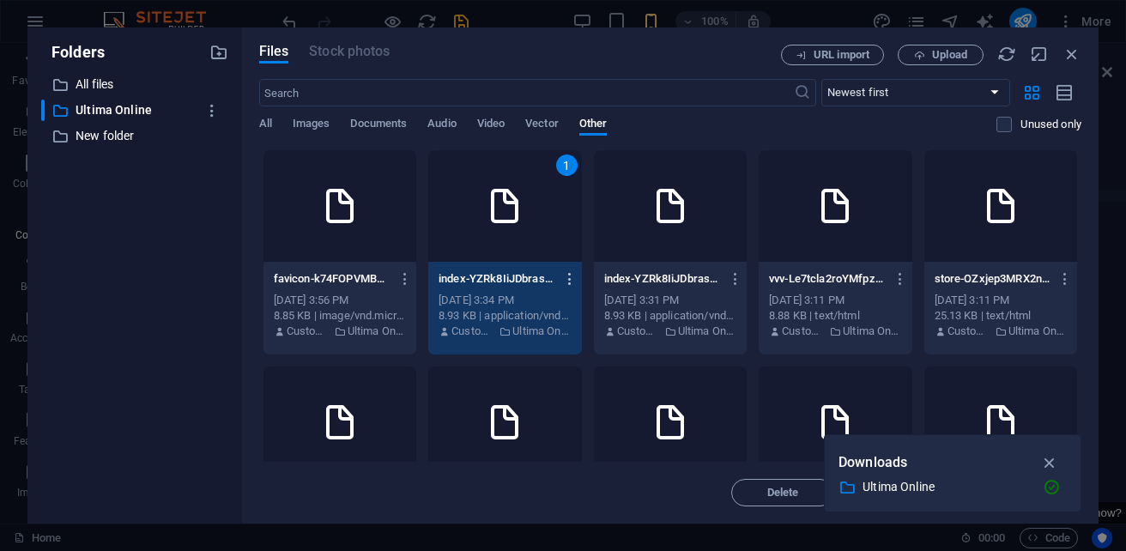
click at [578, 282] on icon "button" at bounding box center [570, 278] width 16 height 15
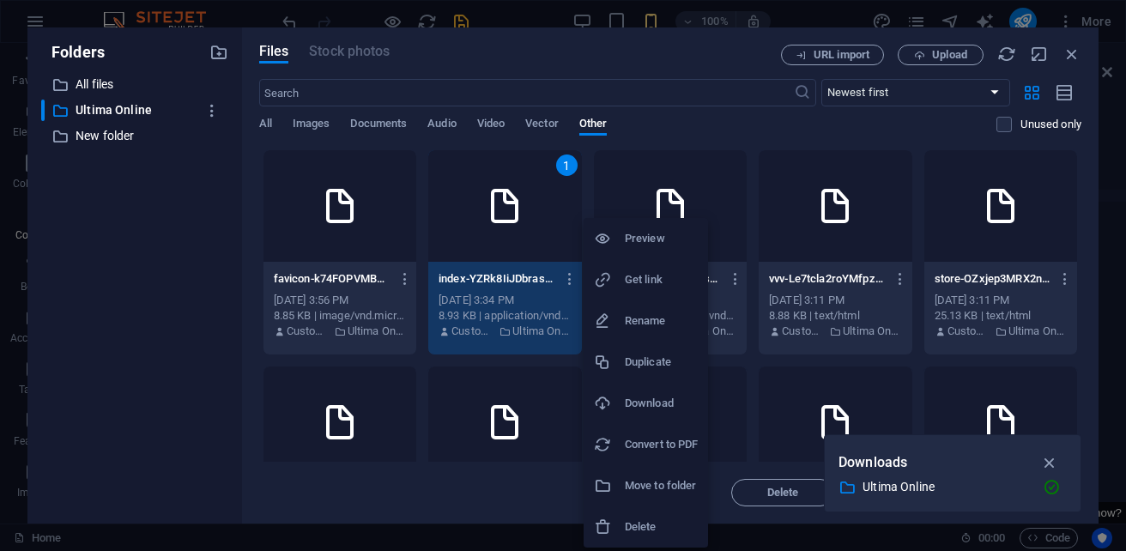
click at [1053, 461] on div at bounding box center [563, 275] width 1126 height 551
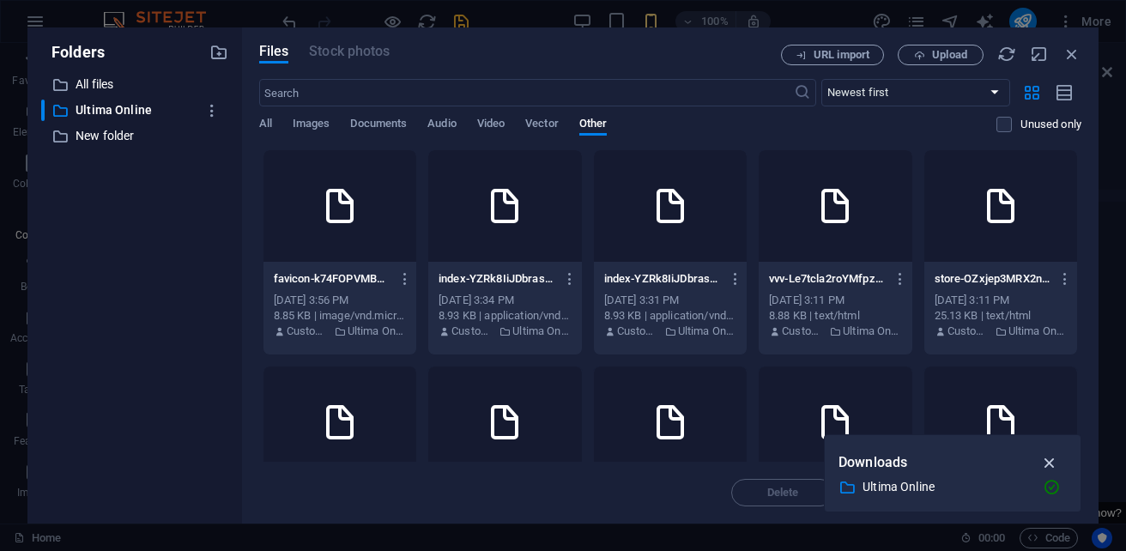
click at [1054, 465] on icon "button" at bounding box center [1050, 462] width 20 height 19
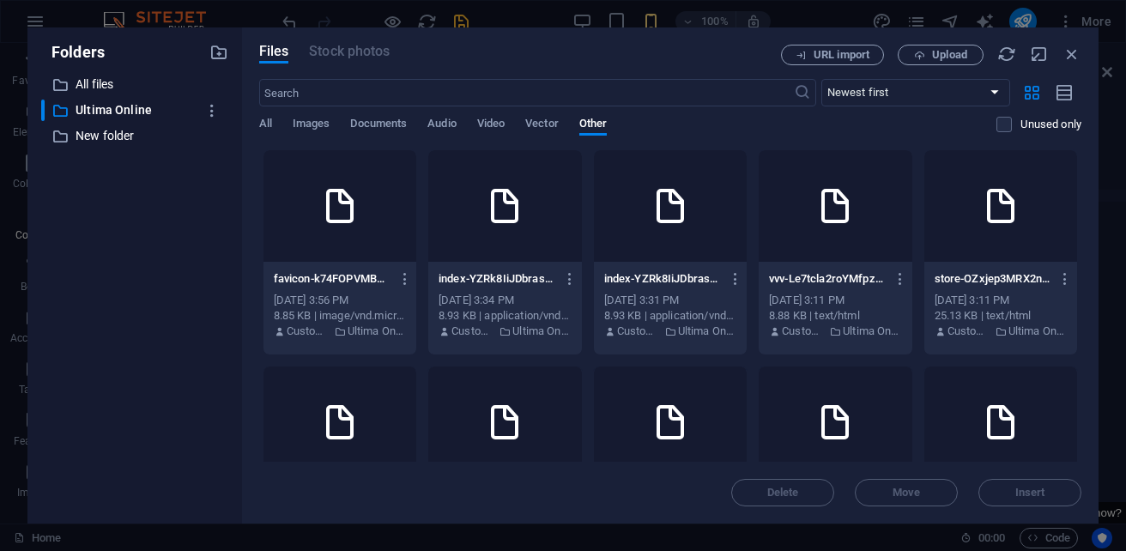
click at [554, 233] on div at bounding box center [504, 206] width 153 height 112
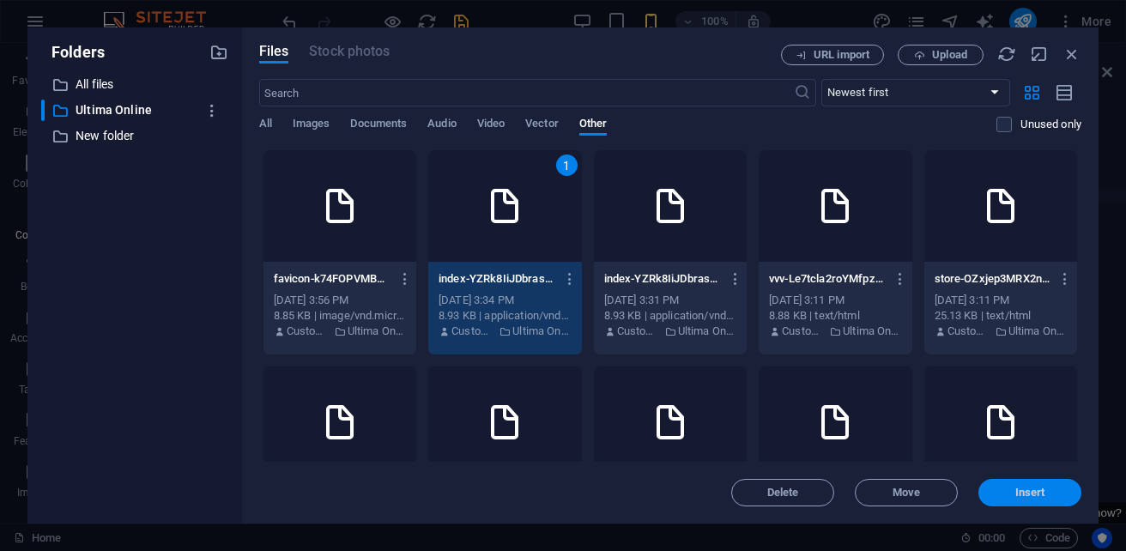
click at [1042, 500] on button "Insert" at bounding box center [1029, 492] width 103 height 27
type textarea "https://[DOMAIN_NAME]/images/0/19693609/index-YZRk8IiJDbrasMYTKXWEfQ-_SNK42ity_…"
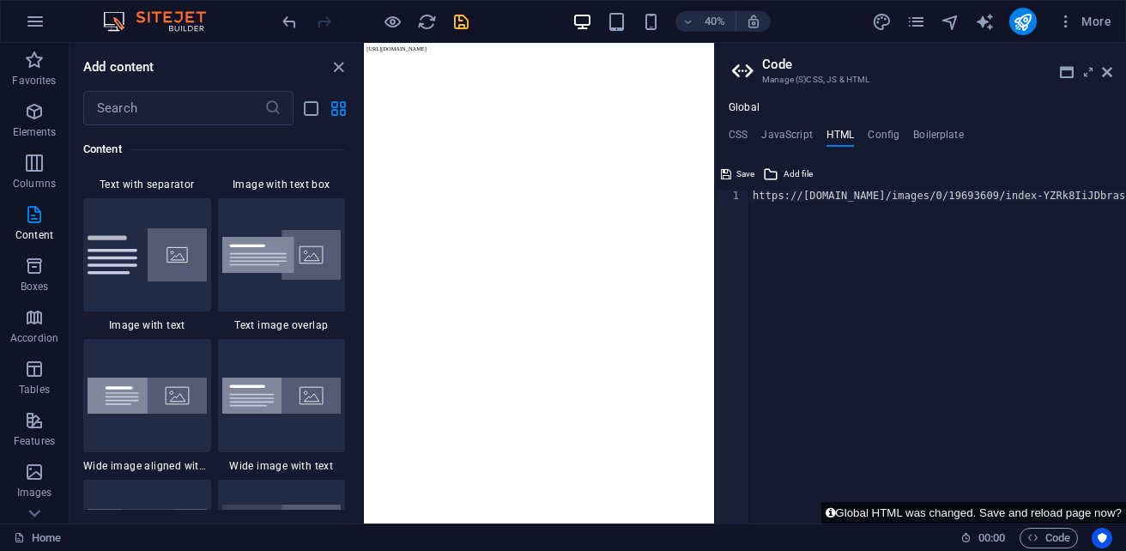
click at [991, 197] on div "https://[DOMAIN_NAME]/images/0/19693609/index-YZRk8IiJDbrasMYTKXWEfQ-_SNK42ity_…" at bounding box center [1143, 369] width 788 height 358
click at [865, 515] on button "Global HTML was changed. Save and reload page now?" at bounding box center [973, 512] width 305 height 21
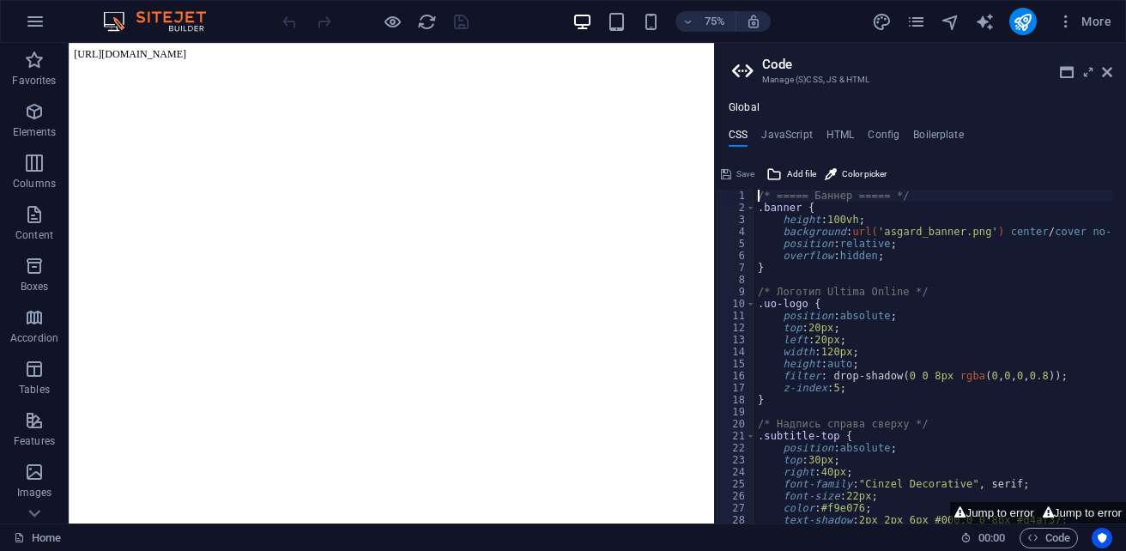
scroll to position [0, 0]
click at [730, 174] on div "Save" at bounding box center [737, 174] width 39 height 21
drag, startPoint x: 980, startPoint y: 239, endPoint x: 918, endPoint y: 241, distance: 61.8
click at [999, 197] on div "/* ===== Баннер ===== */ .banner { height : 100vh ; background : url( 'asgard_b…" at bounding box center [933, 357] width 359 height 334
click at [921, 136] on h4 "Boilerplate" at bounding box center [938, 138] width 51 height 19
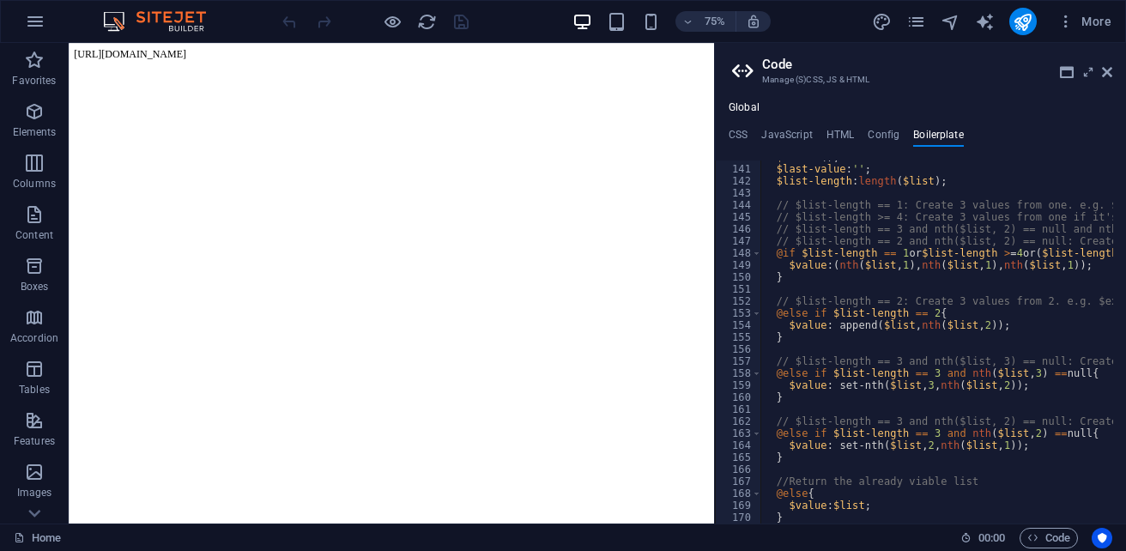
scroll to position [1089, 0]
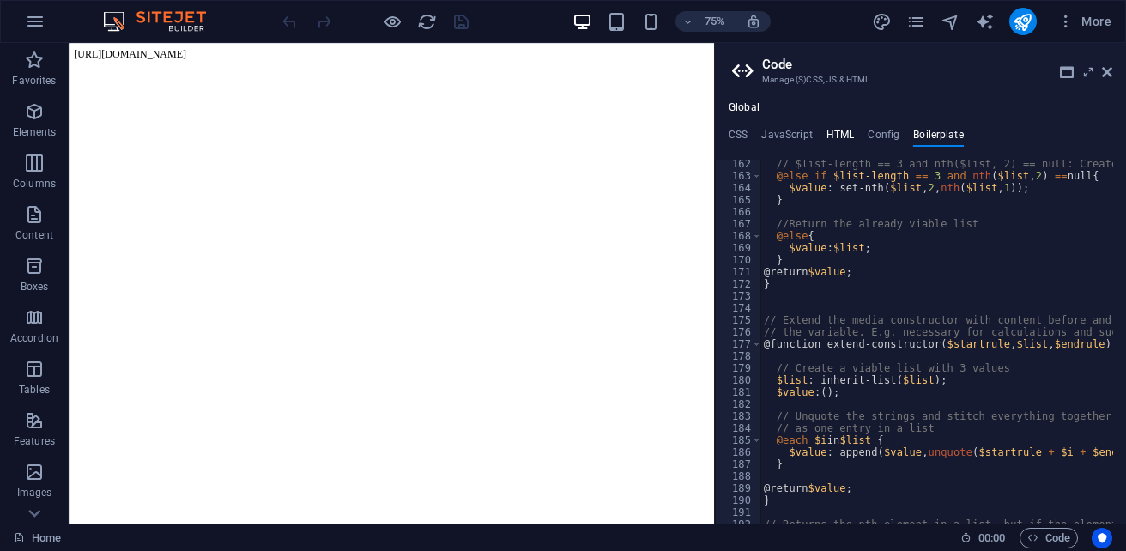
click at [839, 134] on h4 "HTML" at bounding box center [840, 138] width 28 height 19
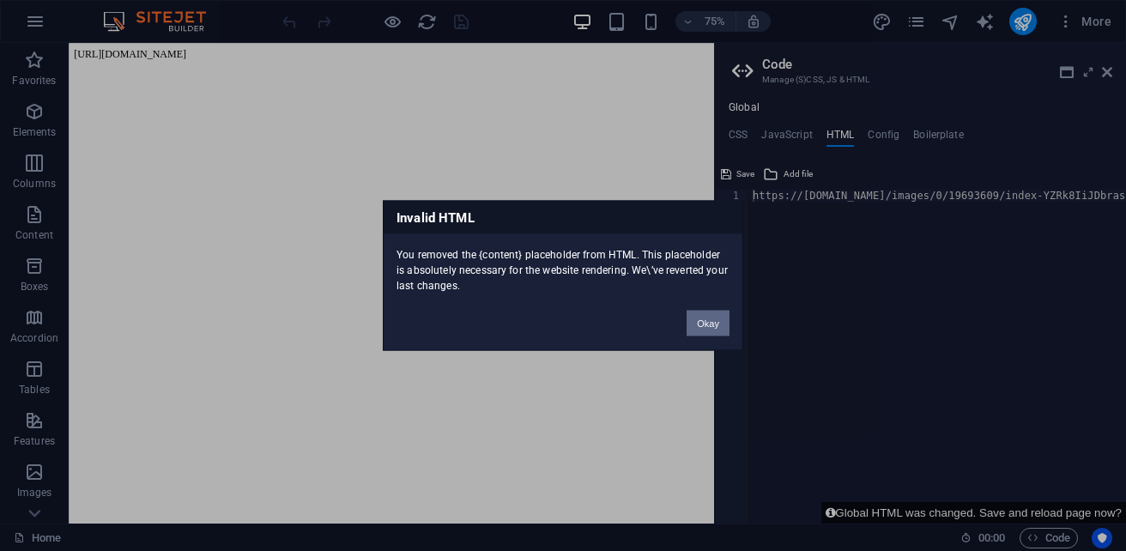
click at [705, 328] on button "Okay" at bounding box center [708, 324] width 43 height 26
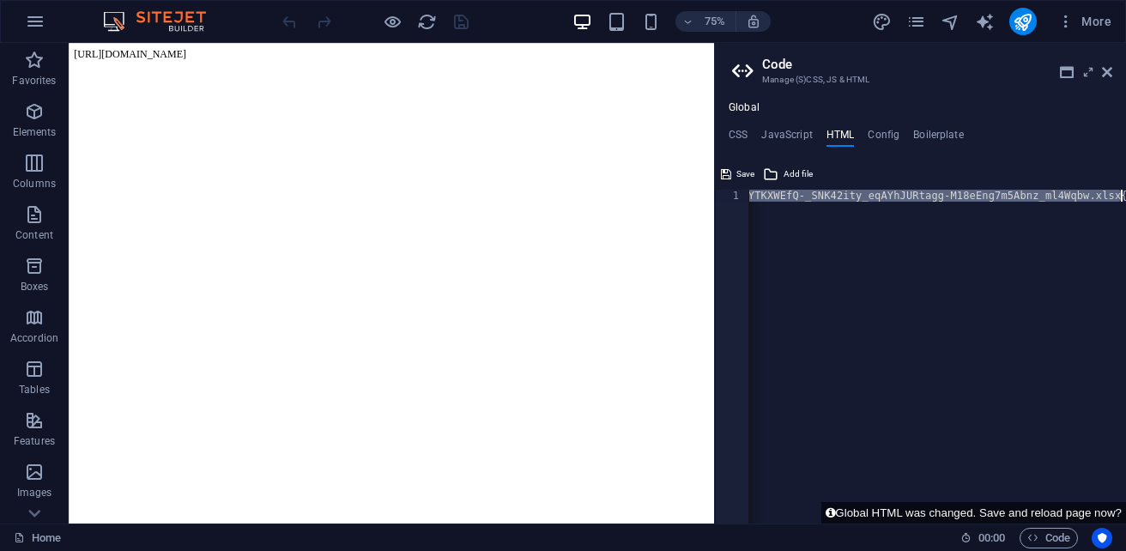
scroll to position [0, 411]
drag, startPoint x: 754, startPoint y: 197, endPoint x: 1059, endPoint y: 201, distance: 305.6
click at [1059, 201] on div "https://[DOMAIN_NAME]/images/0/19693609/index-YZRk8IiJDbrasMYTKXWEfQ-_SNK42ity_…" at bounding box center [732, 362] width 788 height 345
type textarea "{{content}}"
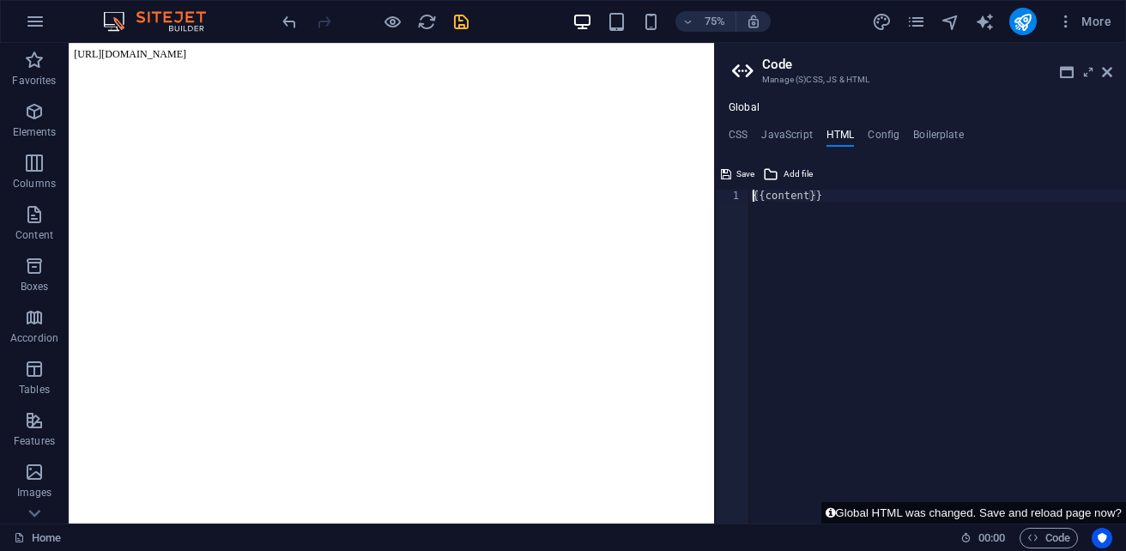
click at [263, 65] on body "[URL][DOMAIN_NAME]" at bounding box center [499, 57] width 847 height 15
click at [251, 65] on body "[URL][DOMAIN_NAME]" at bounding box center [499, 57] width 847 height 15
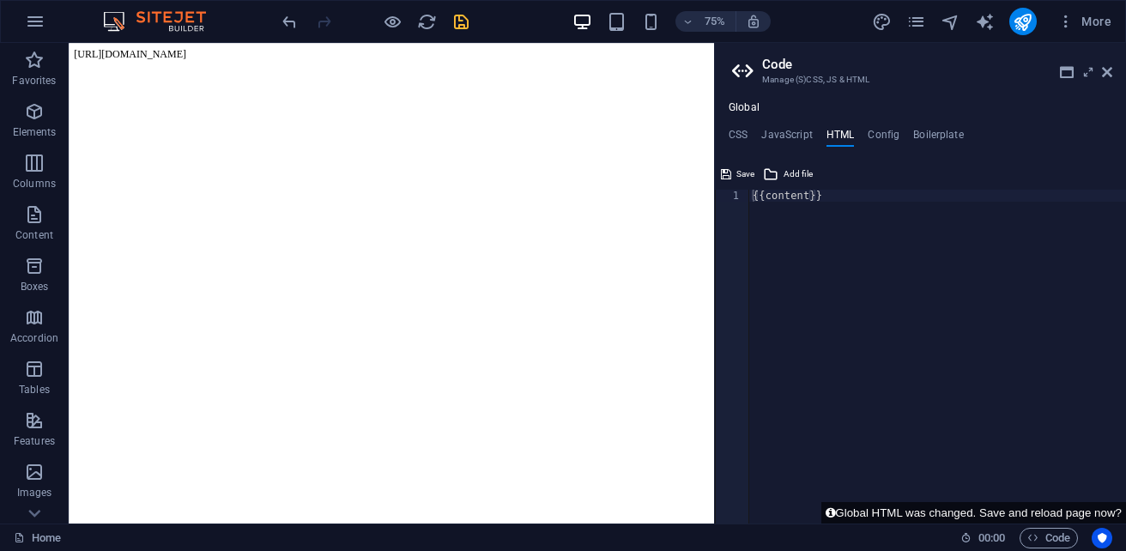
click at [786, 126] on div "Global CSS JavaScript HTML Config Boilerplate /* ===== Баннер ===== */ 1 2 3 4 …" at bounding box center [920, 312] width 411 height 422
click at [790, 131] on h4 "JavaScript" at bounding box center [786, 138] width 51 height 19
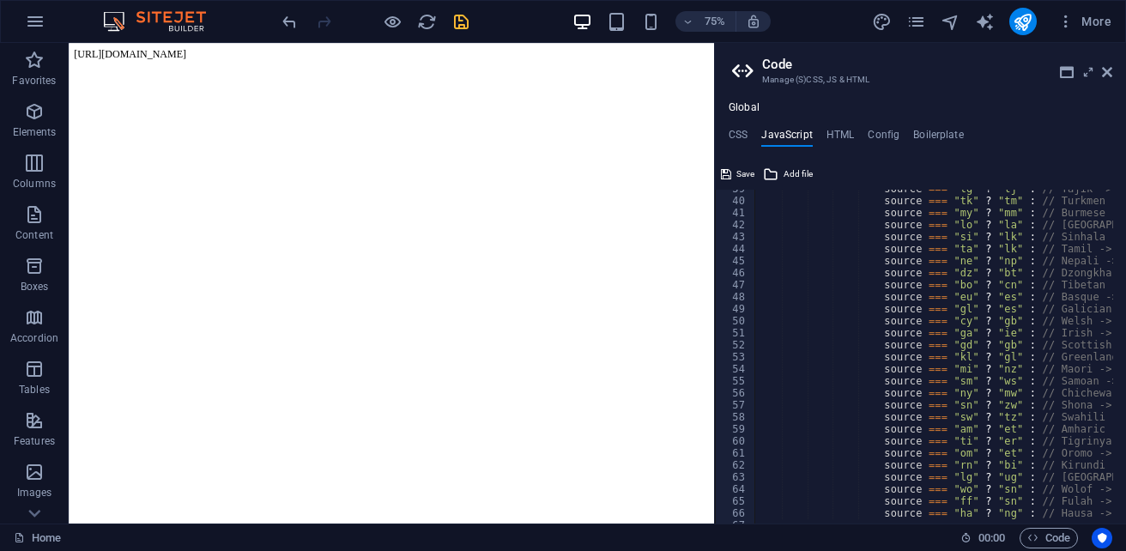
scroll to position [772, 0]
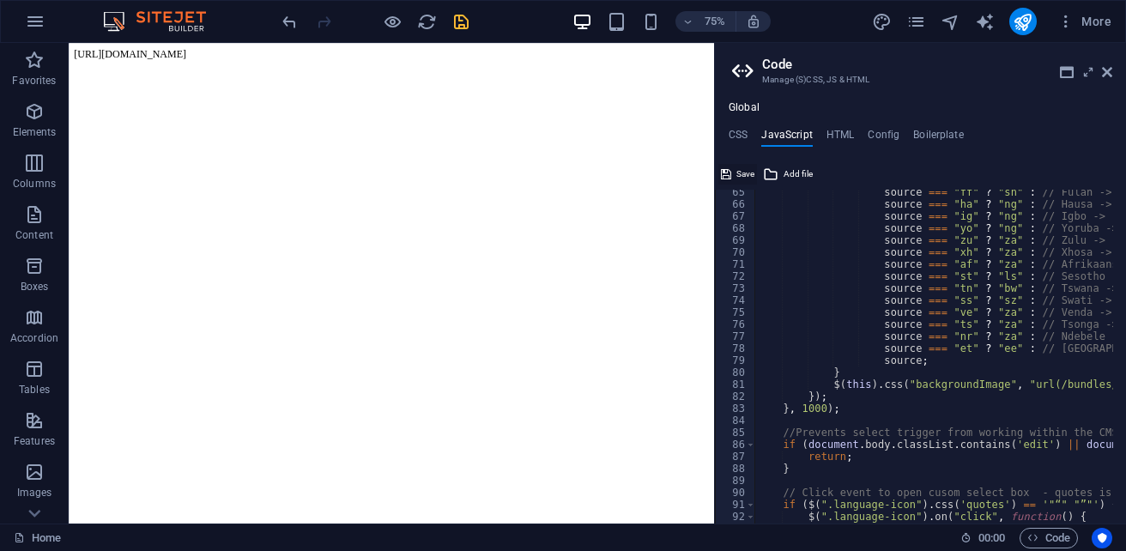
click at [736, 176] on button "Save" at bounding box center [737, 174] width 39 height 21
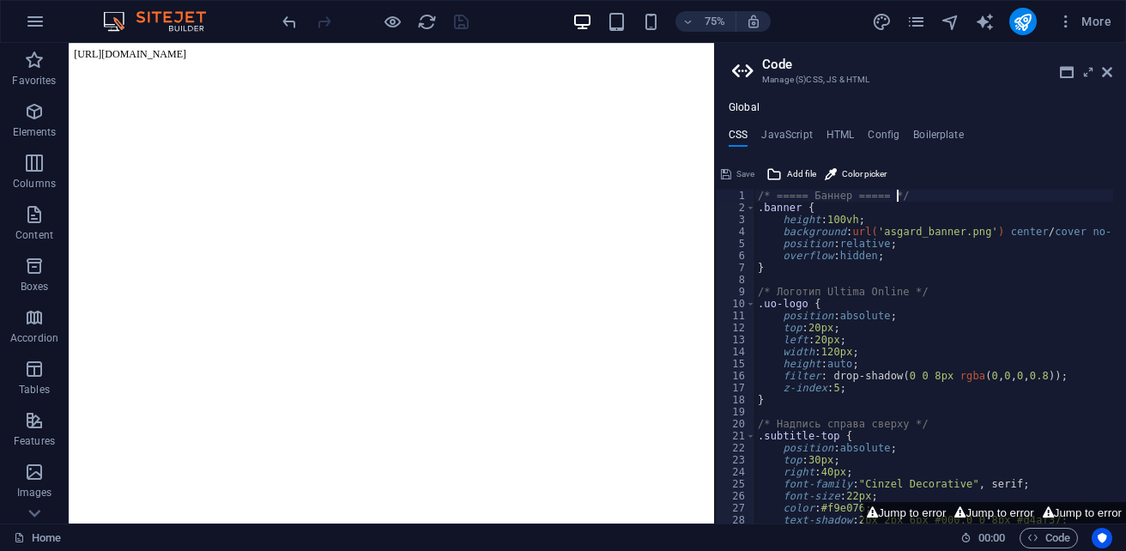
click at [743, 179] on div "Save" at bounding box center [737, 174] width 39 height 21
click at [799, 173] on span "Add file" at bounding box center [801, 174] width 29 height 21
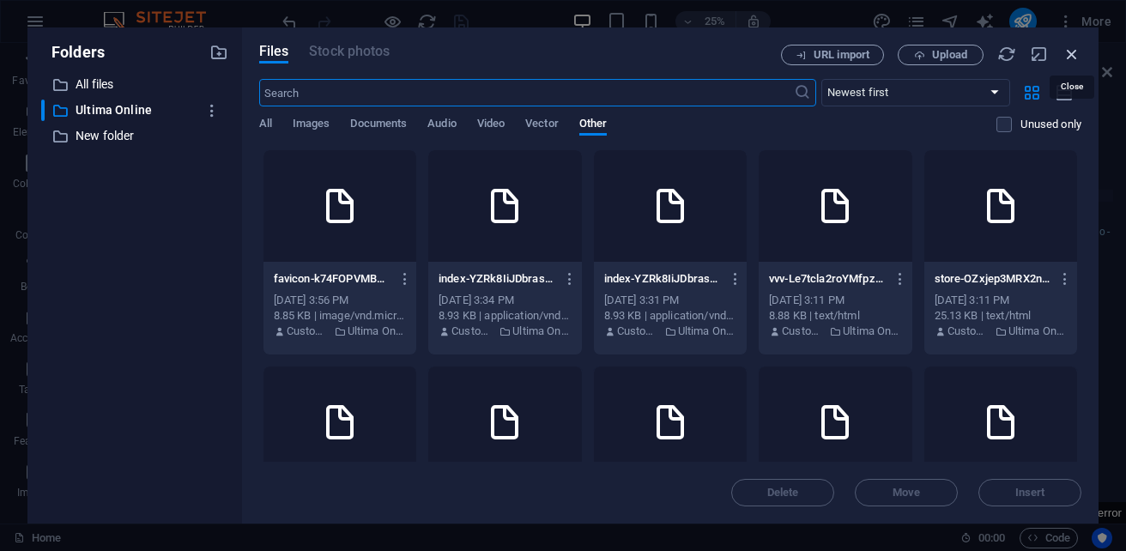
click at [1075, 54] on icon "button" at bounding box center [1072, 54] width 19 height 19
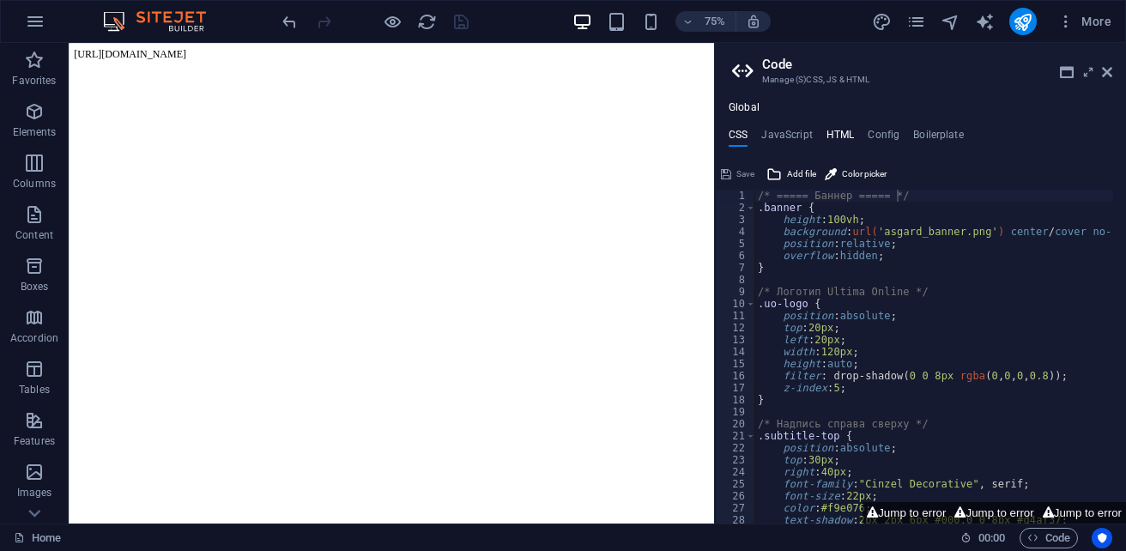
click at [847, 130] on h4 "HTML" at bounding box center [840, 138] width 28 height 19
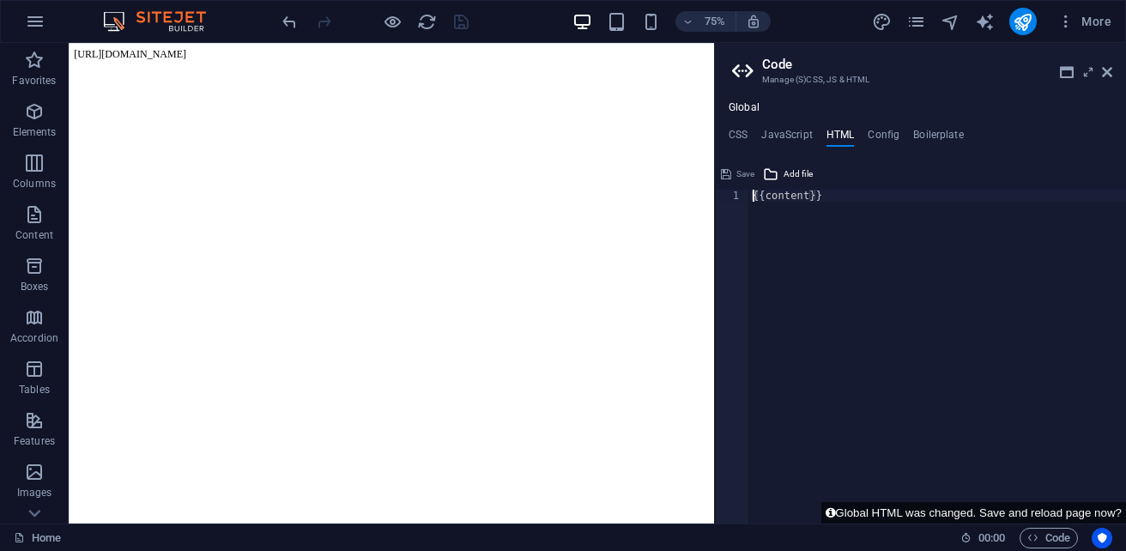
click at [242, 65] on body "[URL][DOMAIN_NAME]" at bounding box center [499, 57] width 847 height 15
drag, startPoint x: 221, startPoint y: 58, endPoint x: 201, endPoint y: 52, distance: 20.4
click at [219, 56] on body "[URL][DOMAIN_NAME]" at bounding box center [499, 57] width 847 height 15
click at [201, 52] on body "[URL][DOMAIN_NAME]" at bounding box center [499, 57] width 847 height 15
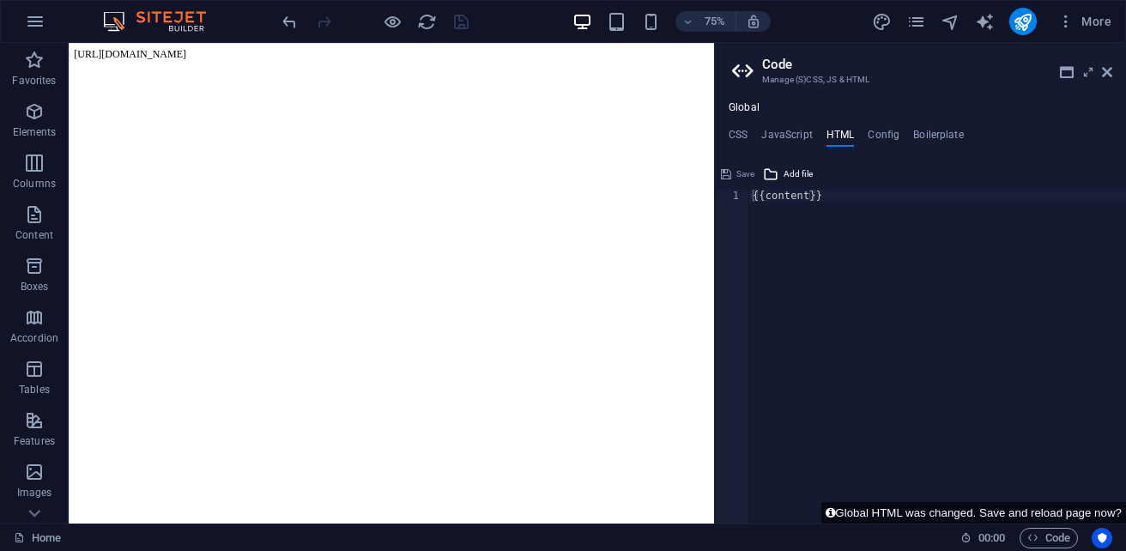
click at [201, 52] on body "[URL][DOMAIN_NAME]" at bounding box center [499, 57] width 847 height 15
click at [787, 132] on h4 "JavaScript" at bounding box center [786, 138] width 51 height 19
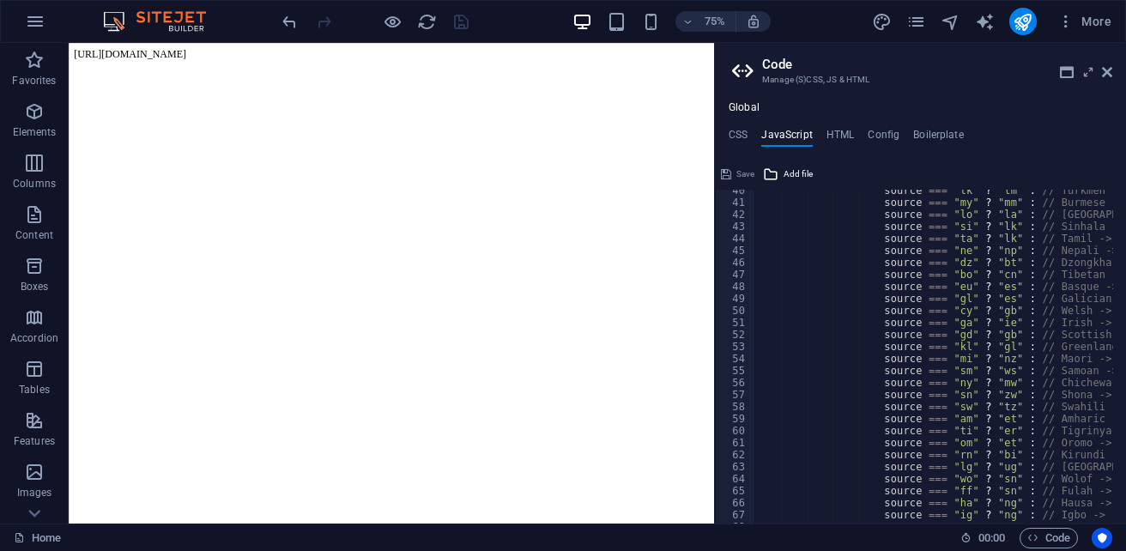
scroll to position [452, 0]
click at [837, 133] on h4 "HTML" at bounding box center [840, 138] width 28 height 19
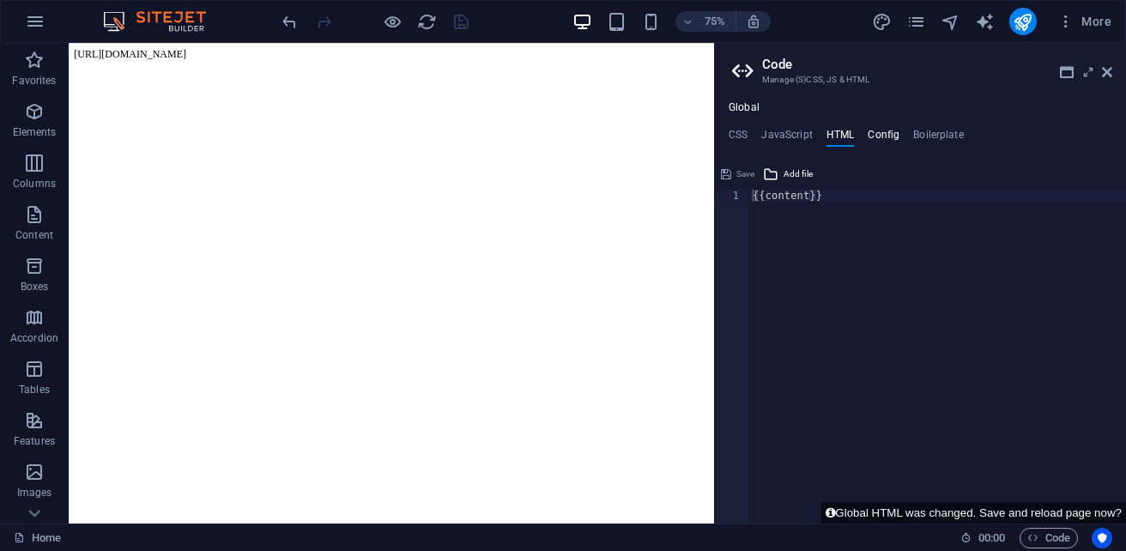
click at [873, 135] on h4 "Config" at bounding box center [884, 138] width 32 height 19
type textarea "/**"
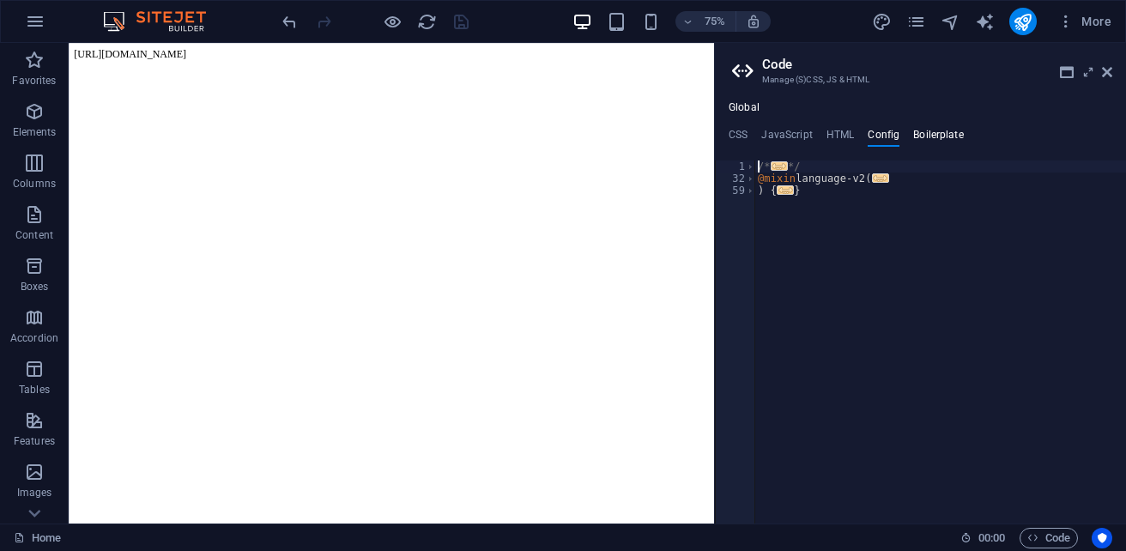
click at [933, 134] on h4 "Boilerplate" at bounding box center [938, 138] width 51 height 19
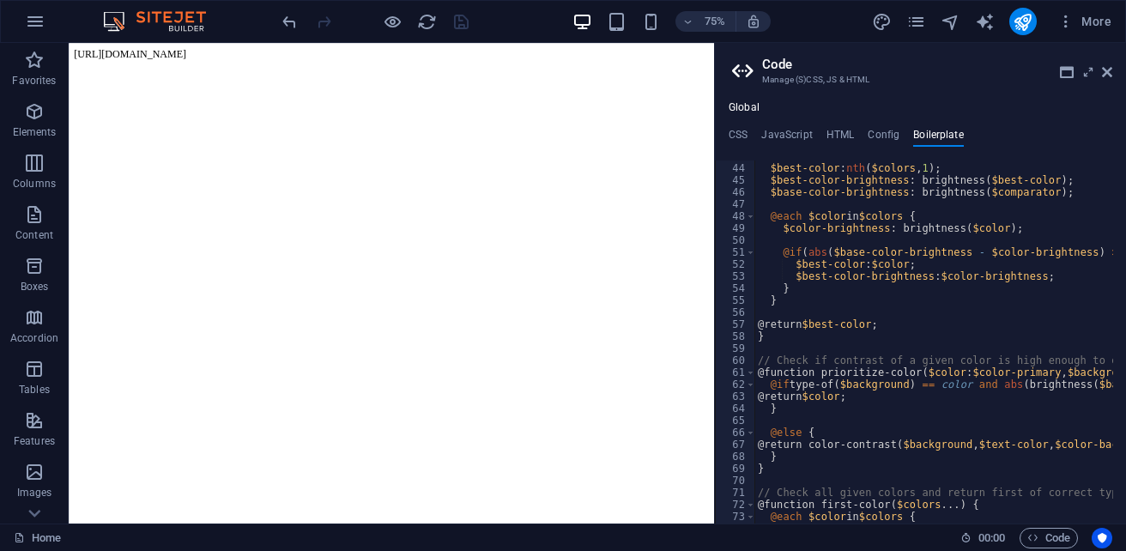
scroll to position [290, 0]
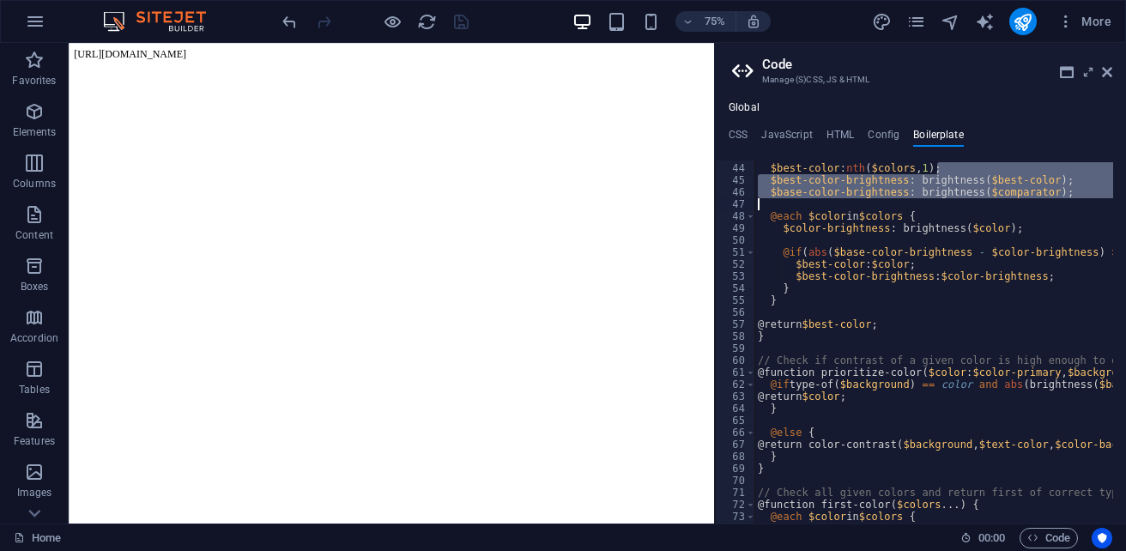
drag, startPoint x: 1122, startPoint y: 173, endPoint x: 1121, endPoint y: 193, distance: 19.8
type textarea "$best-color-brightness: brightness($best-color); $base-color-brightness: bright…"
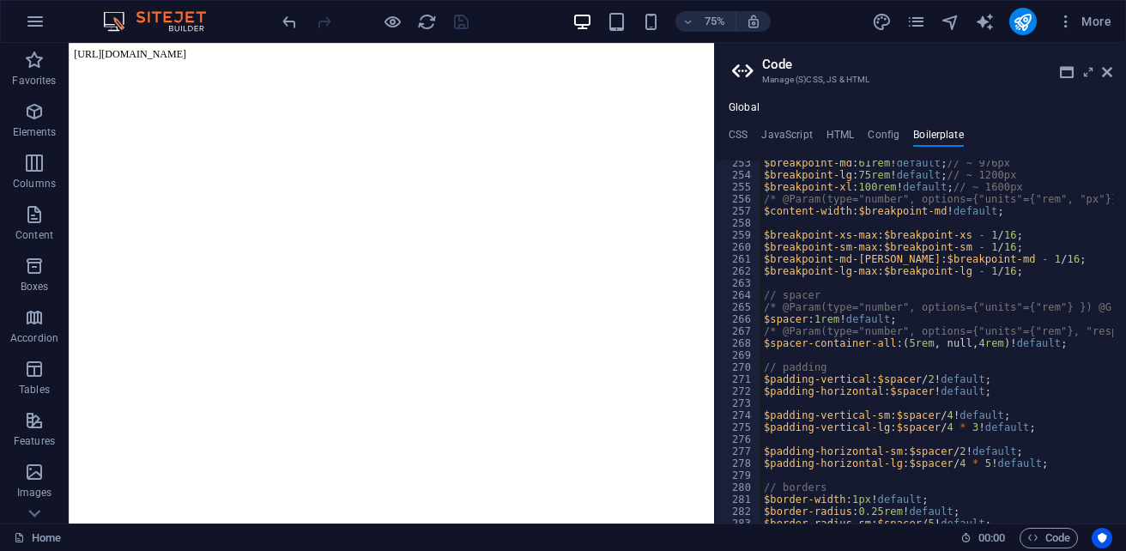
scroll to position [0, 0]
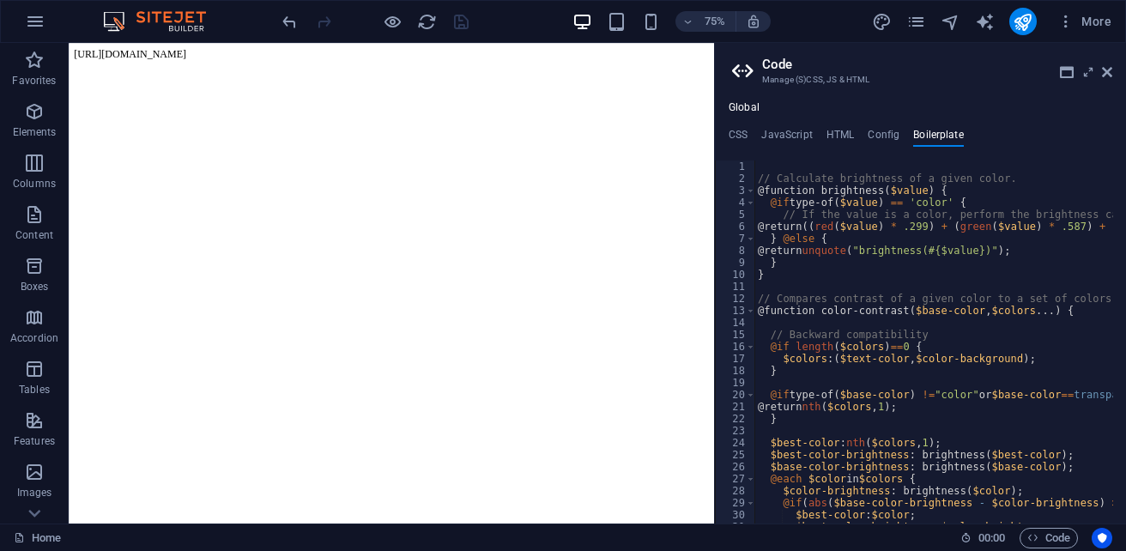
click at [191, 63] on body "[URL][DOMAIN_NAME]" at bounding box center [499, 57] width 847 height 15
click at [194, 65] on body "[URL][DOMAIN_NAME]" at bounding box center [499, 57] width 847 height 15
click at [197, 65] on body "[URL][DOMAIN_NAME]" at bounding box center [499, 57] width 847 height 15
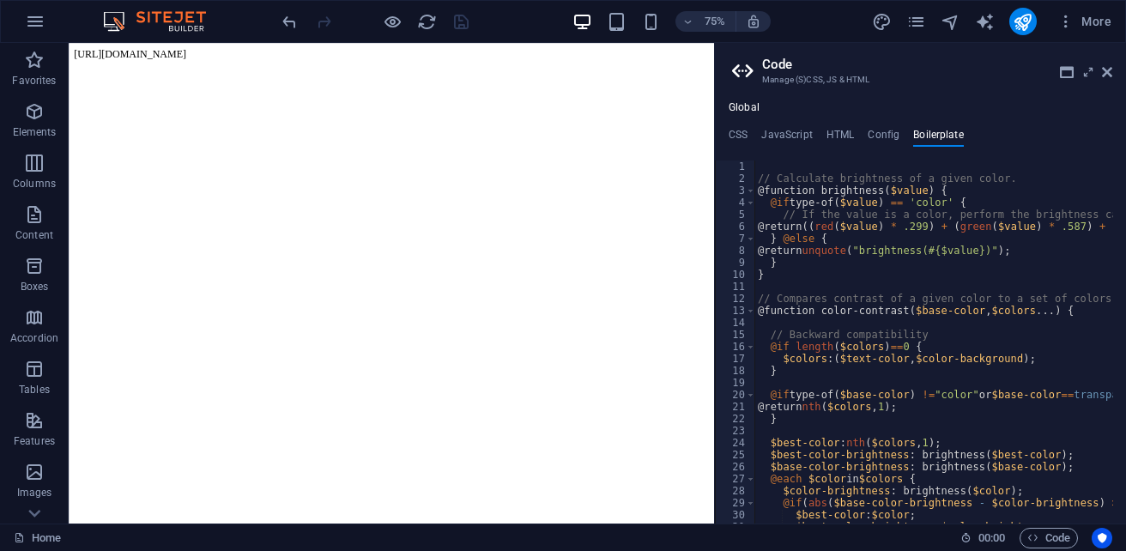
drag, startPoint x: 204, startPoint y: 70, endPoint x: 145, endPoint y: 51, distance: 62.2
click at [145, 51] on body "[URL][DOMAIN_NAME]" at bounding box center [499, 57] width 847 height 15
click at [839, 135] on h4 "HTML" at bounding box center [840, 138] width 28 height 19
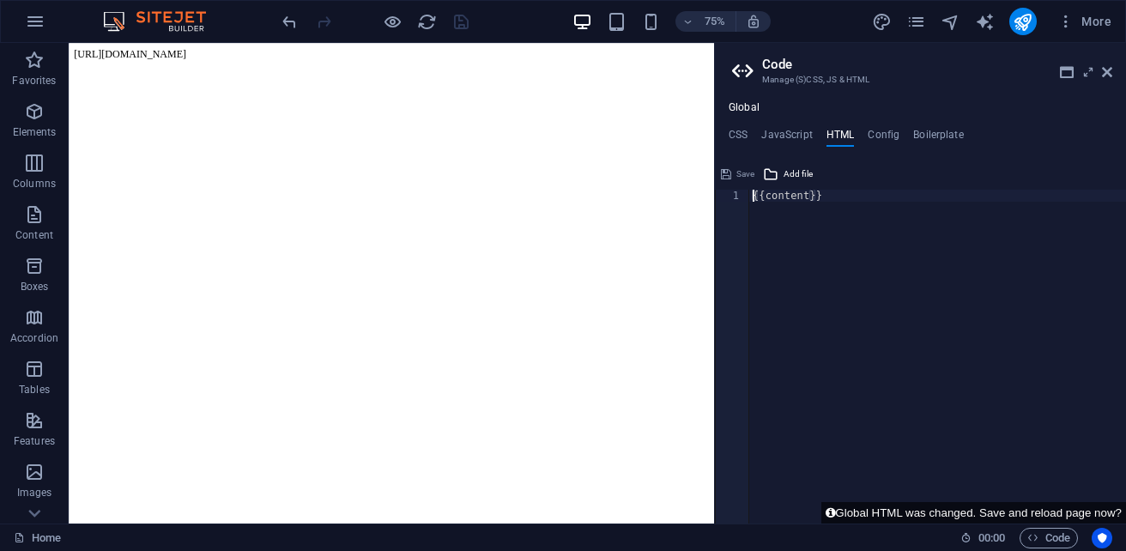
paste textarea
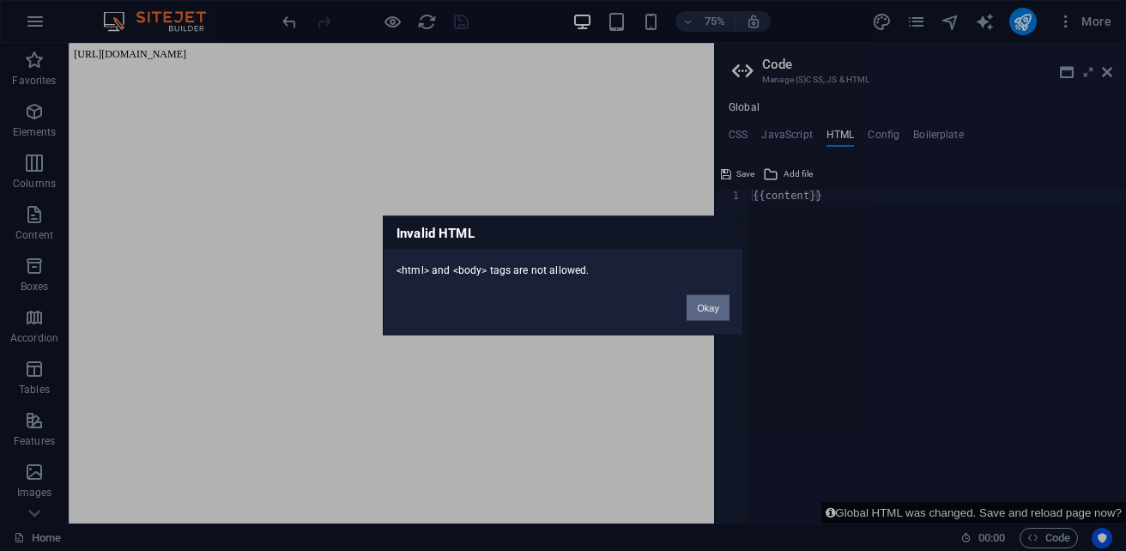
click at [711, 309] on button "Okay" at bounding box center [708, 308] width 43 height 26
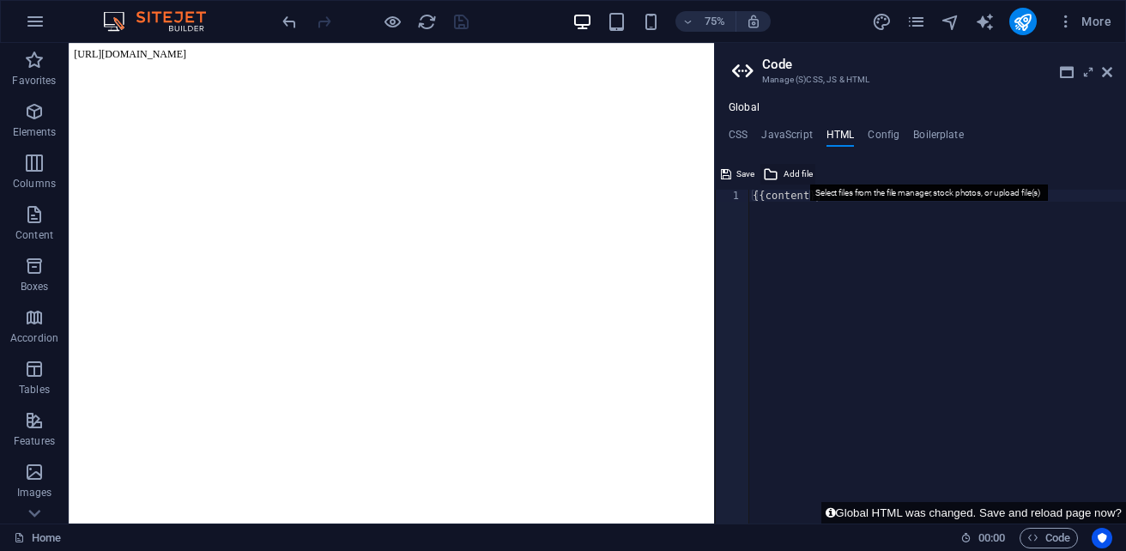
click at [796, 176] on span "Add file" at bounding box center [798, 174] width 29 height 21
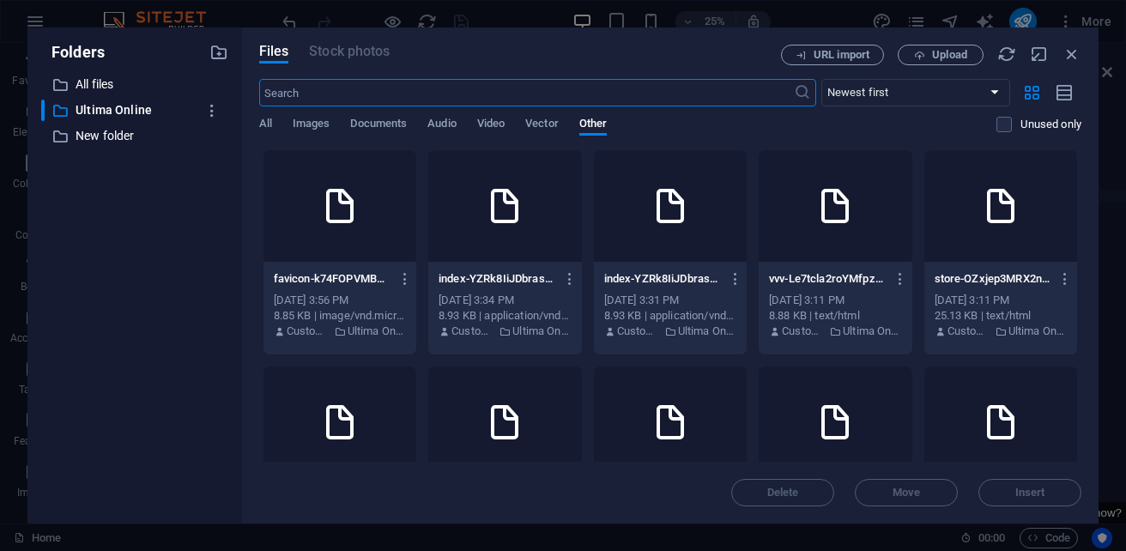
click at [581, 209] on div at bounding box center [504, 206] width 153 height 112
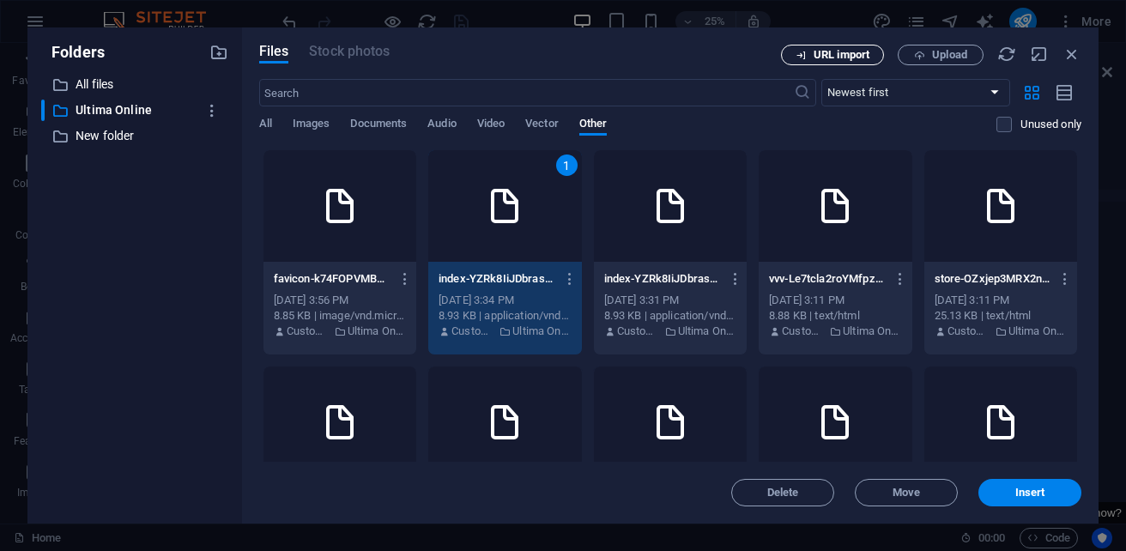
click at [855, 54] on span "URL import" at bounding box center [842, 55] width 56 height 10
select select "Ultima Online"
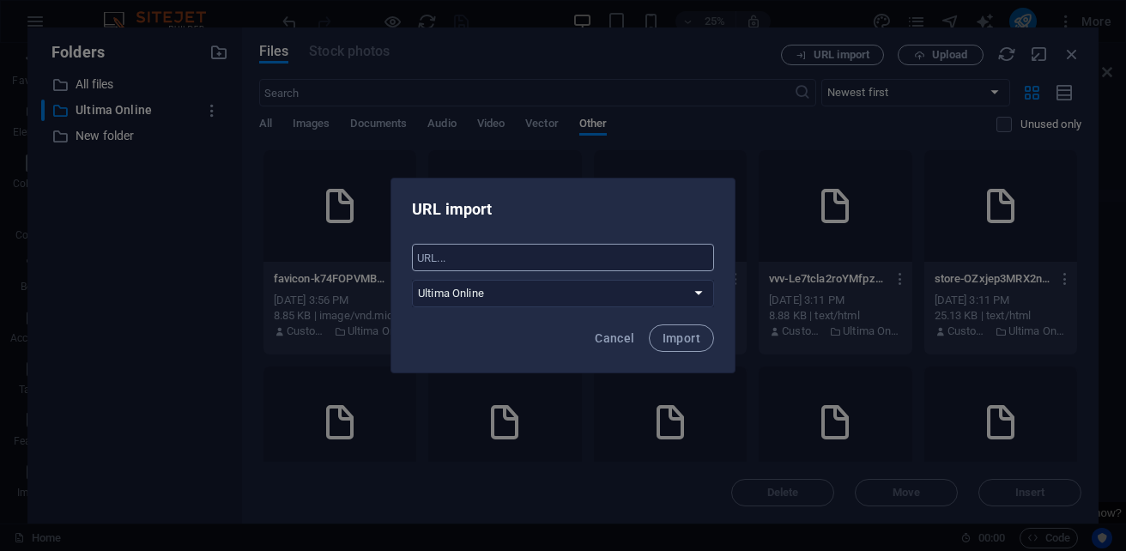
click at [532, 252] on input "text" at bounding box center [563, 257] width 302 height 27
click at [659, 342] on button "Import" at bounding box center [681, 337] width 65 height 27
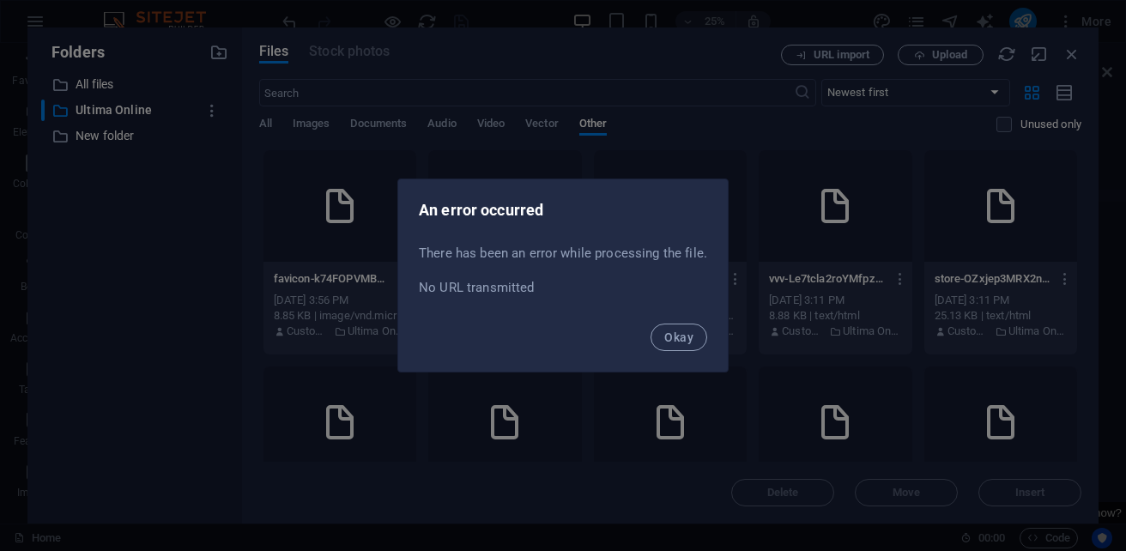
click at [659, 342] on button "Okay" at bounding box center [679, 337] width 57 height 27
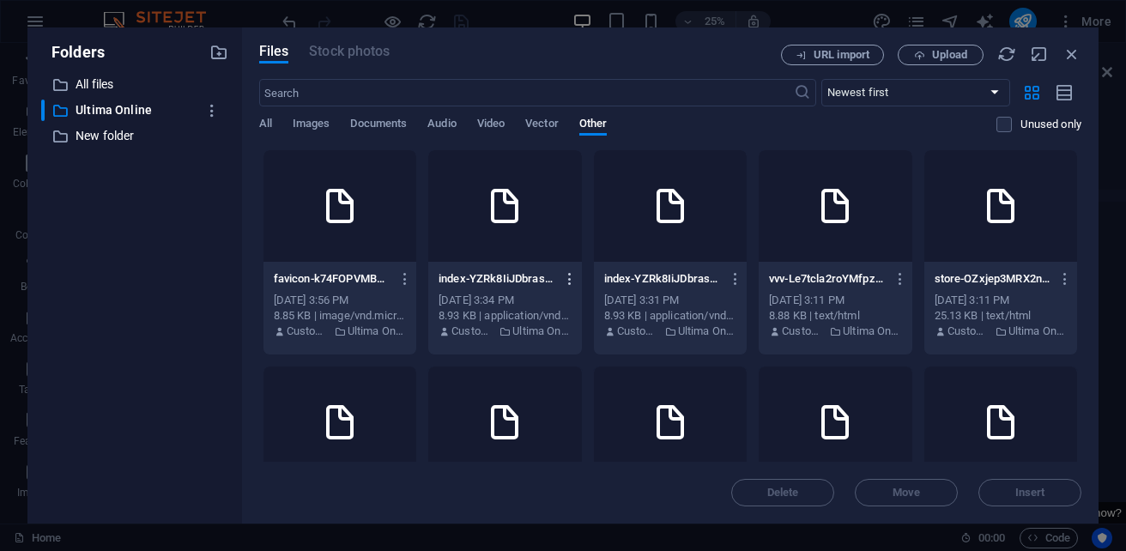
click at [578, 281] on icon "button" at bounding box center [570, 278] width 16 height 15
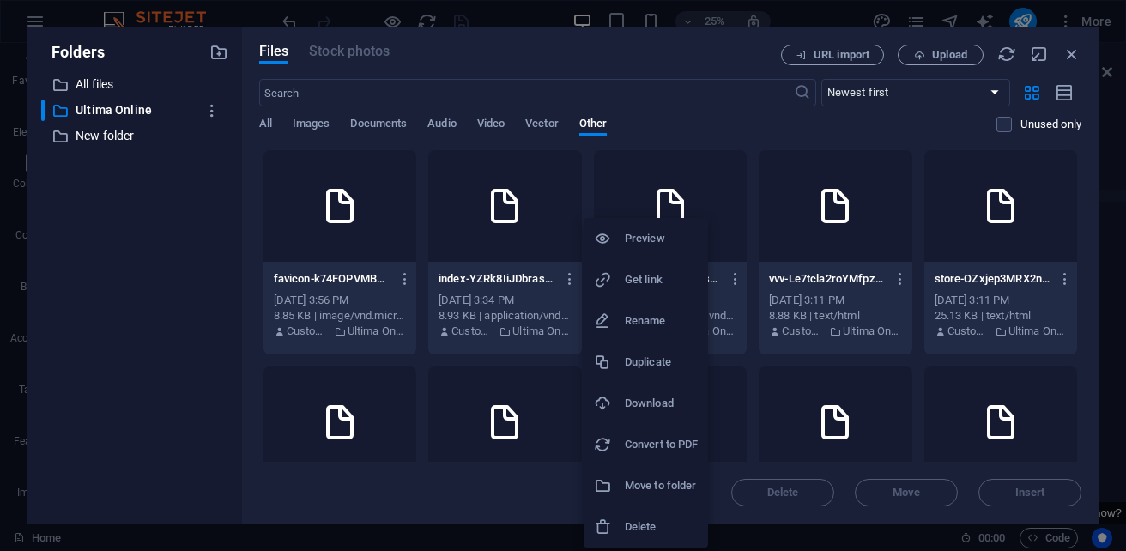
click at [660, 279] on h6 "Get link" at bounding box center [661, 279] width 73 height 21
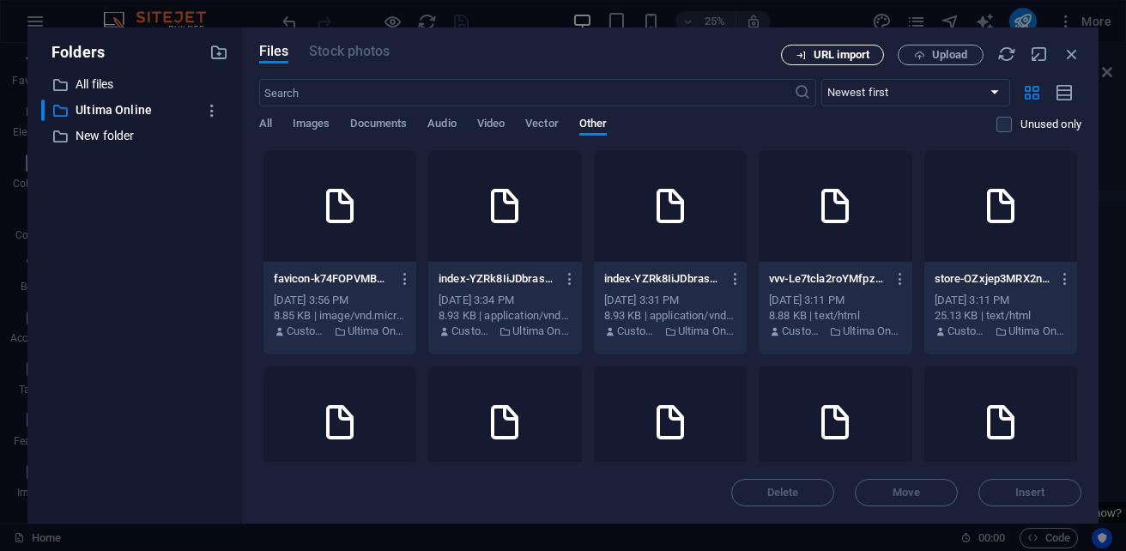
click at [852, 60] on span "URL import" at bounding box center [842, 55] width 56 height 10
select select "Ultima Online"
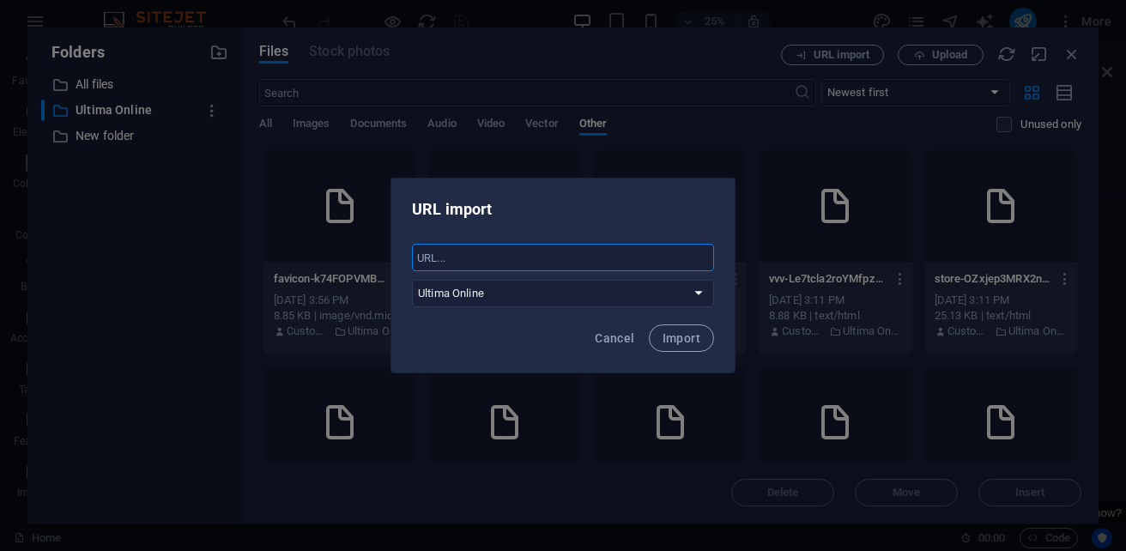
click at [444, 251] on input "text" at bounding box center [563, 257] width 302 height 27
paste input "[URL][DOMAIN_NAME]"
type input "[URL][DOMAIN_NAME]"
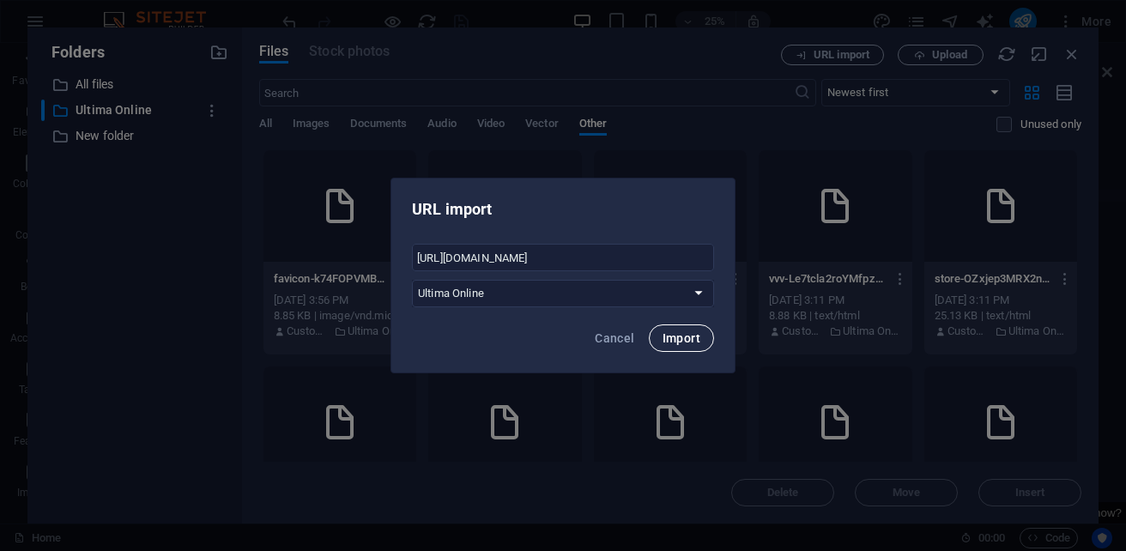
click at [699, 329] on button "Import" at bounding box center [681, 337] width 65 height 27
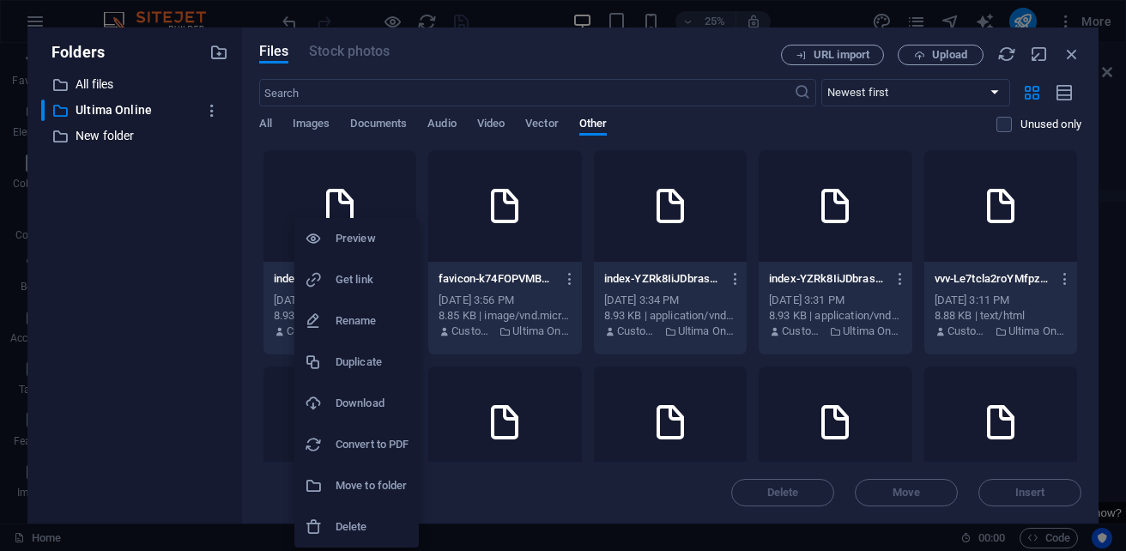
click at [386, 242] on h6 "Preview" at bounding box center [372, 238] width 73 height 21
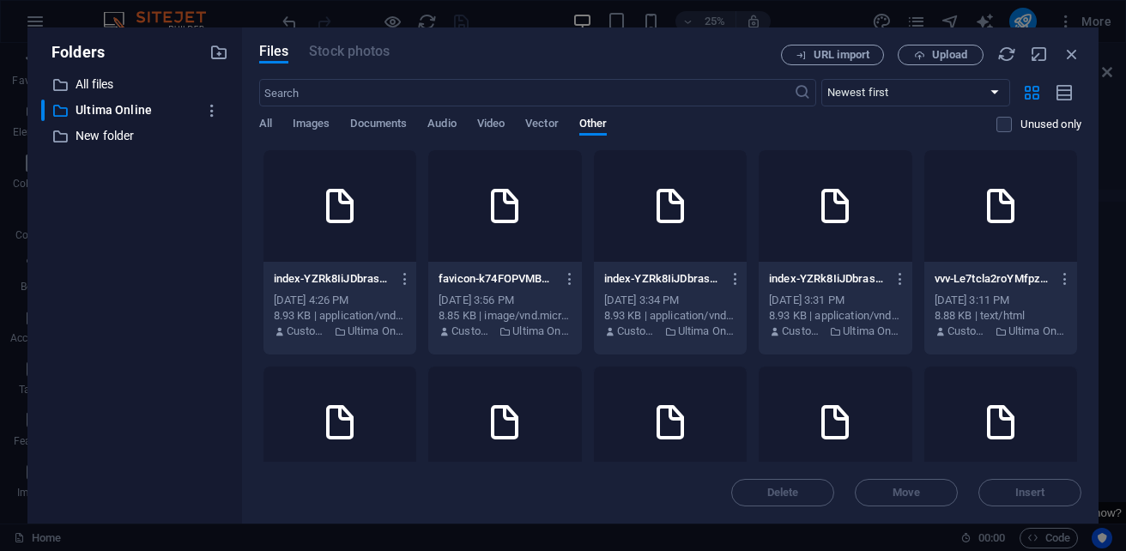
click at [342, 321] on div "8.93 KB | application/vnd.openxmlformats-officedocument.spreadsheetml.sheet" at bounding box center [340, 315] width 132 height 15
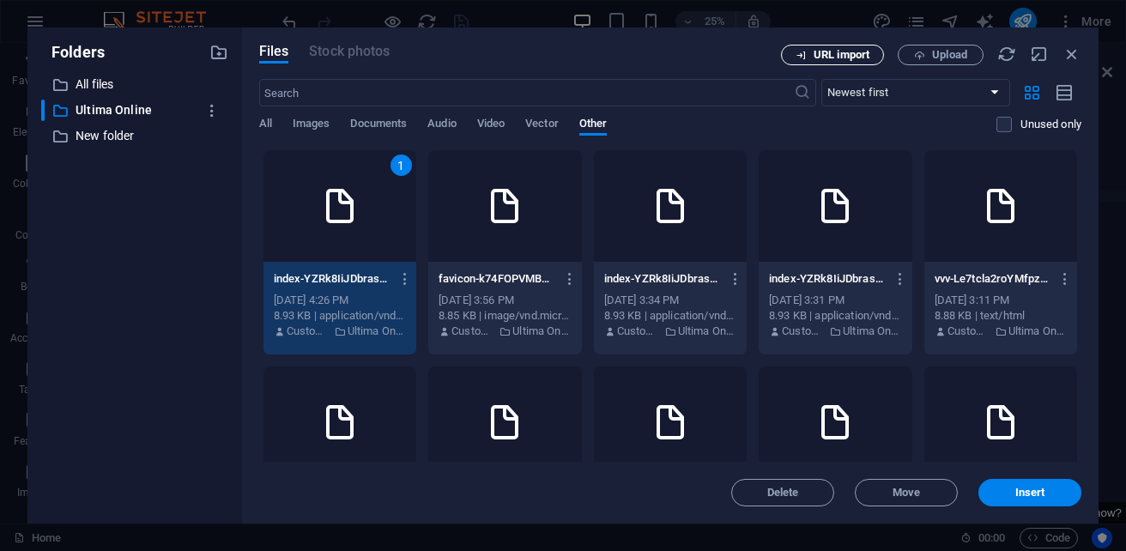
click at [853, 61] on button "URL import" at bounding box center [832, 55] width 103 height 21
select select "Ultima Online"
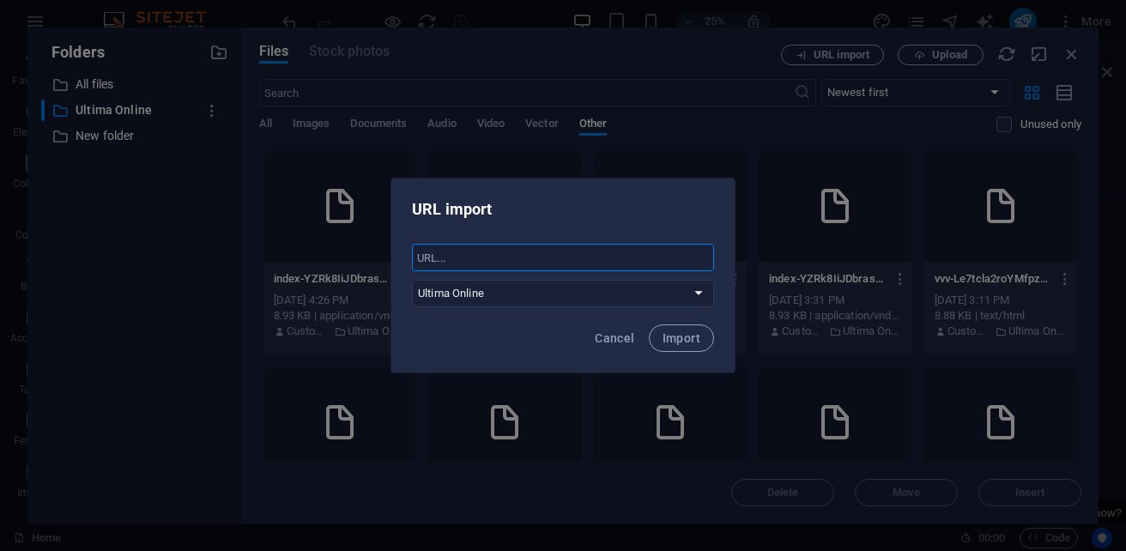
click at [454, 263] on input "text" at bounding box center [563, 257] width 302 height 27
paste input "[URL][DOMAIN_NAME]"
type input "[URL][DOMAIN_NAME]"
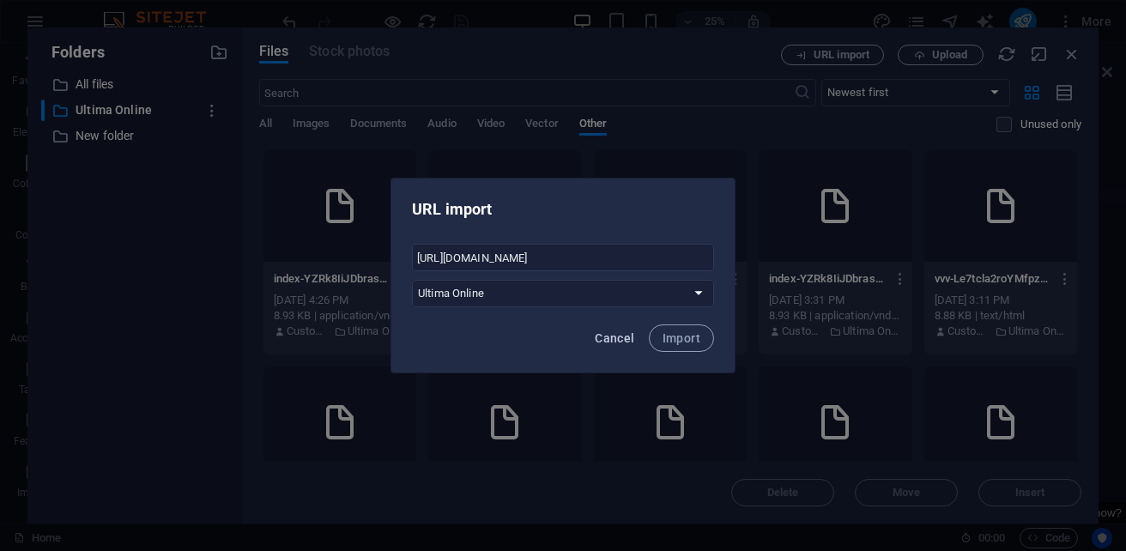
click at [623, 340] on span "Cancel" at bounding box center [614, 338] width 39 height 14
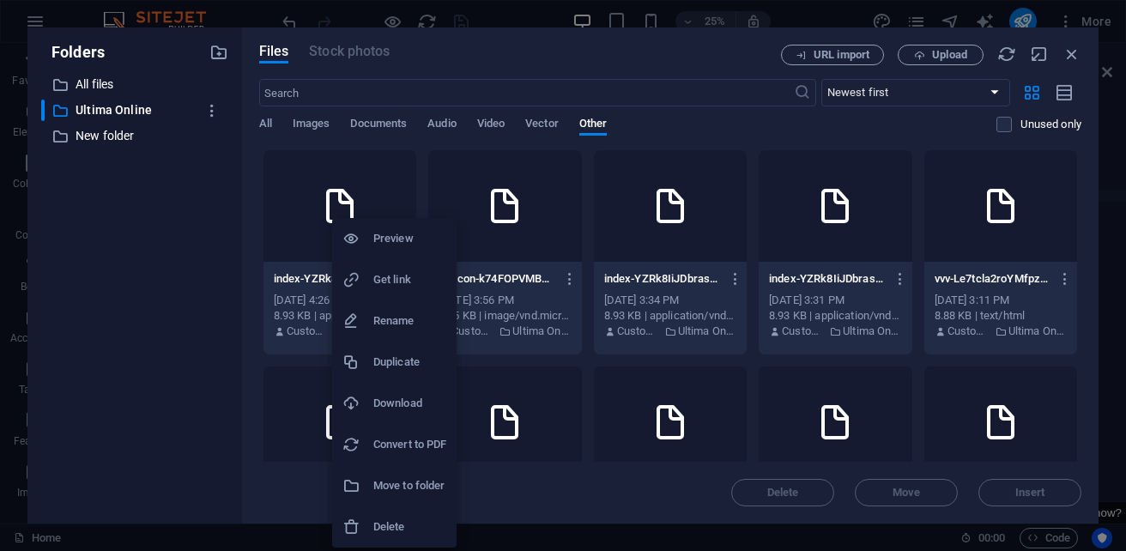
click at [411, 372] on li "Duplicate" at bounding box center [394, 362] width 124 height 41
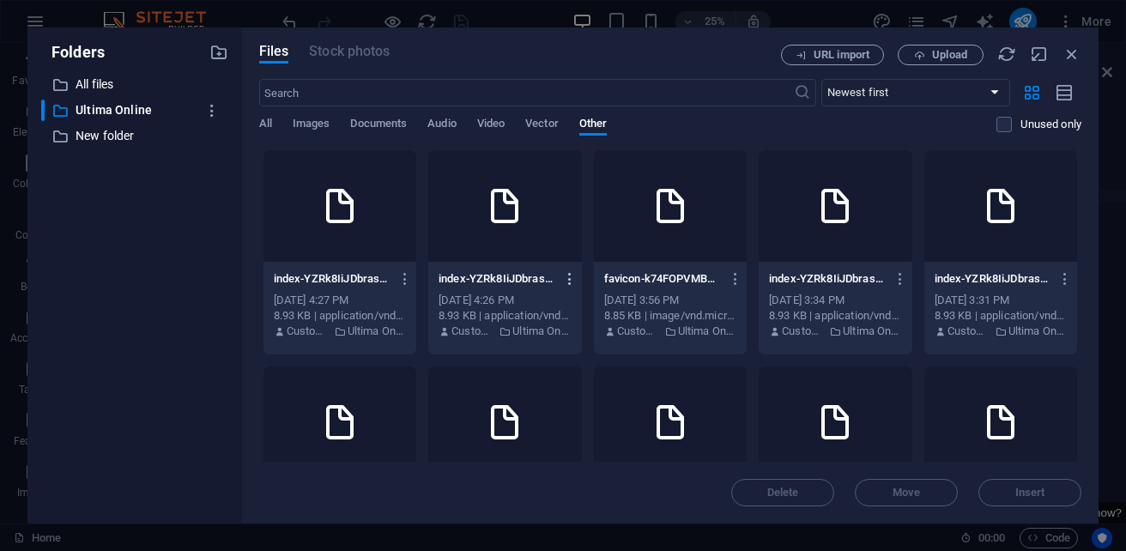
click at [578, 276] on icon "button" at bounding box center [570, 278] width 16 height 15
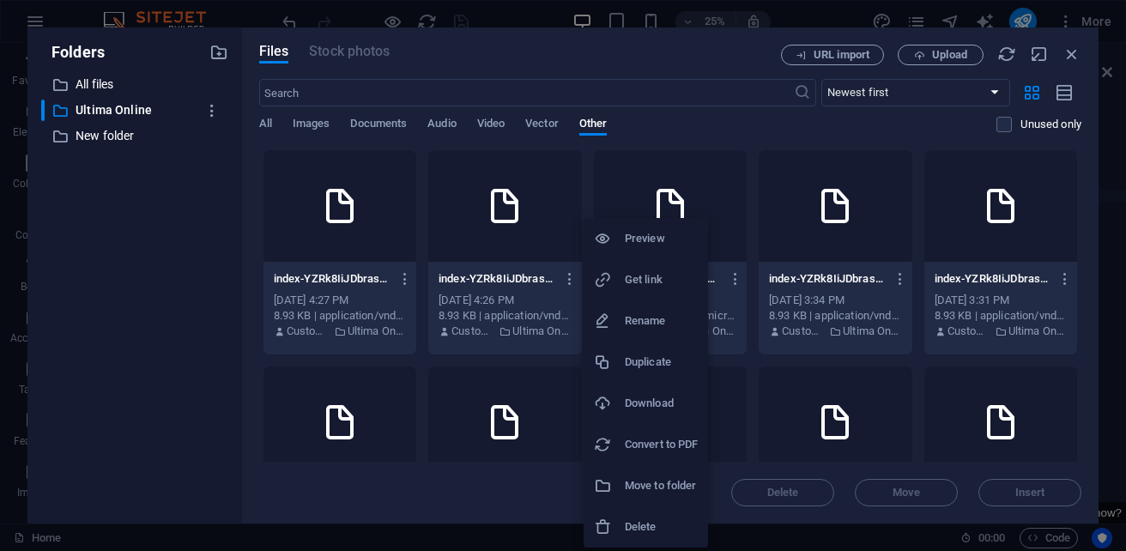
click at [640, 512] on li "Delete" at bounding box center [646, 526] width 124 height 41
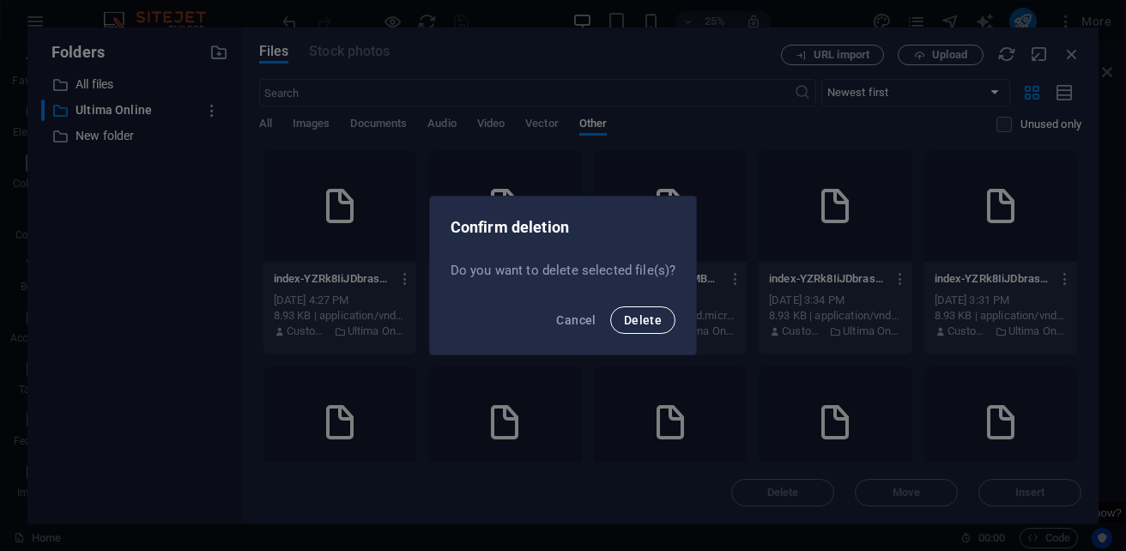
click at [642, 322] on span "Delete" at bounding box center [643, 320] width 38 height 14
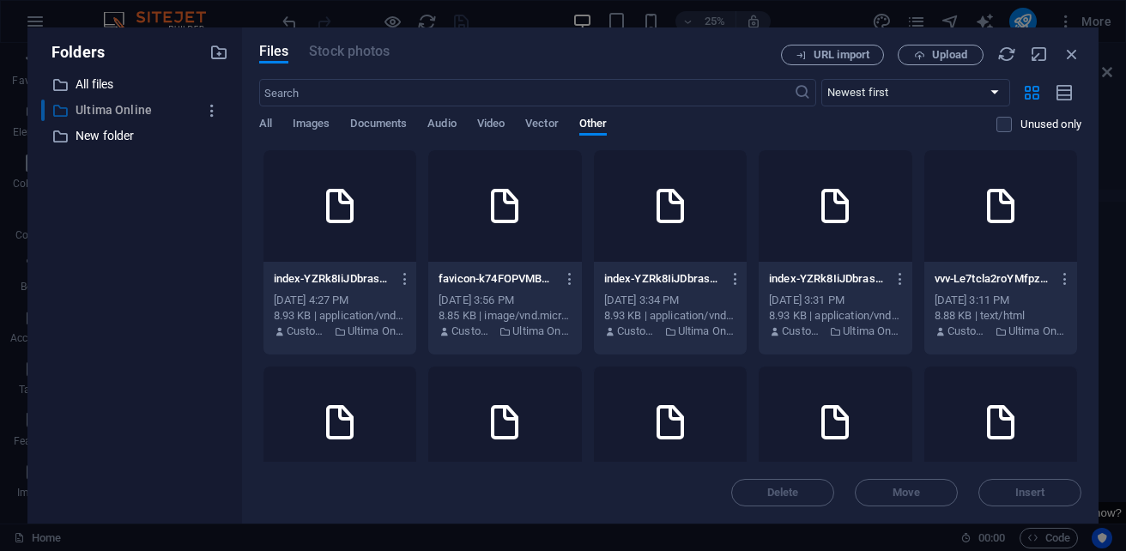
click at [110, 104] on p "Ultima Online" at bounding box center [136, 110] width 121 height 20
click at [209, 114] on icon "button" at bounding box center [212, 110] width 18 height 17
click at [559, 58] on div at bounding box center [563, 275] width 1126 height 551
click at [954, 56] on span "Upload" at bounding box center [949, 55] width 35 height 10
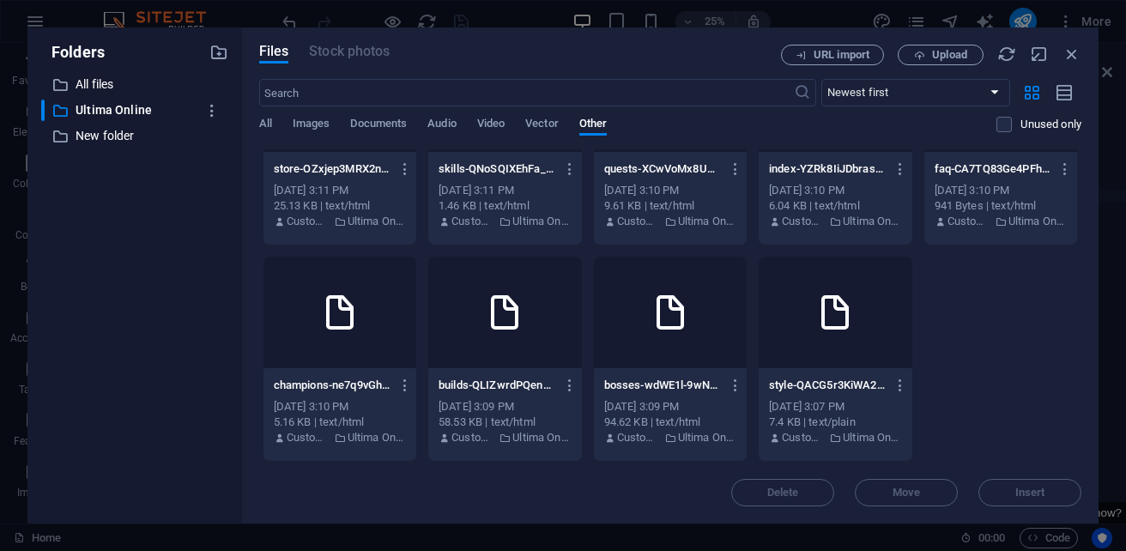
scroll to position [542, 0]
click at [759, 324] on div at bounding box center [835, 313] width 153 height 112
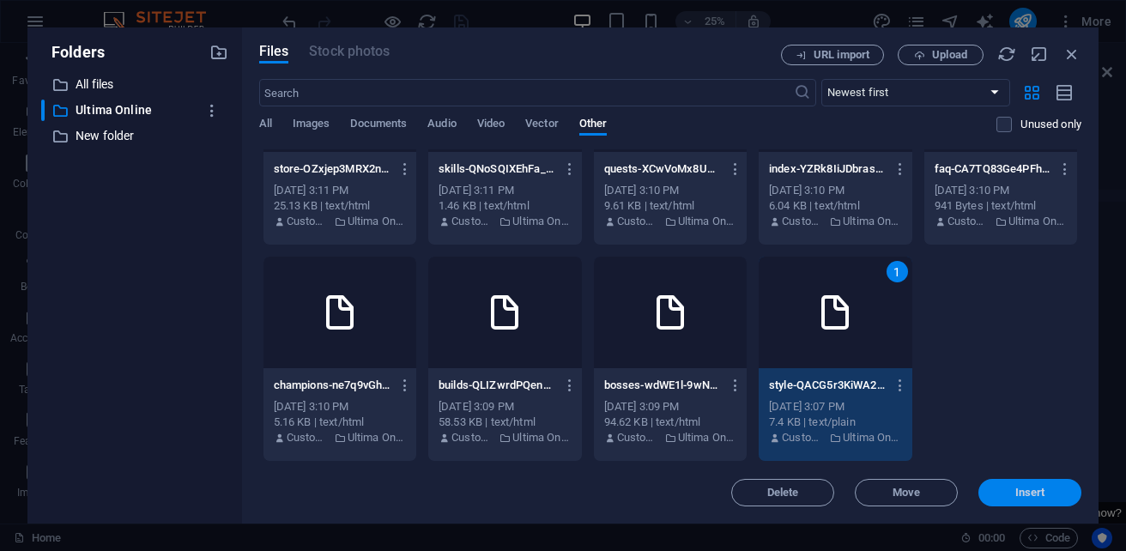
click at [1030, 489] on span "Insert" at bounding box center [1030, 492] width 30 height 10
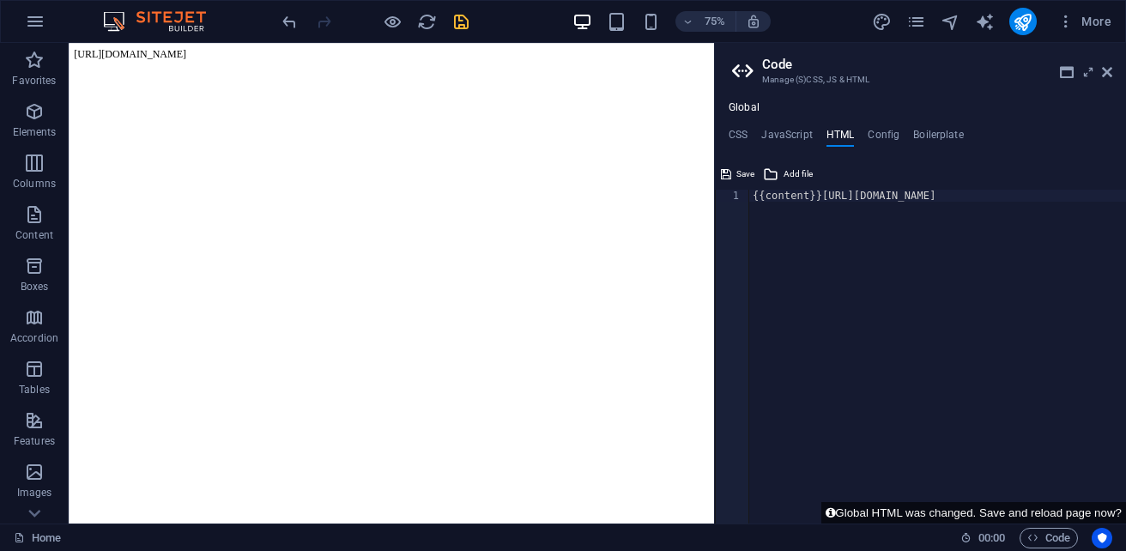
click at [275, 65] on body "[URL][DOMAIN_NAME]" at bounding box center [499, 57] width 847 height 15
drag, startPoint x: 275, startPoint y: 75, endPoint x: 176, endPoint y: 72, distance: 99.6
click at [105, 55] on body "[URL][DOMAIN_NAME]" at bounding box center [499, 57] width 847 height 15
drag, startPoint x: 226, startPoint y: 82, endPoint x: 188, endPoint y: 72, distance: 38.9
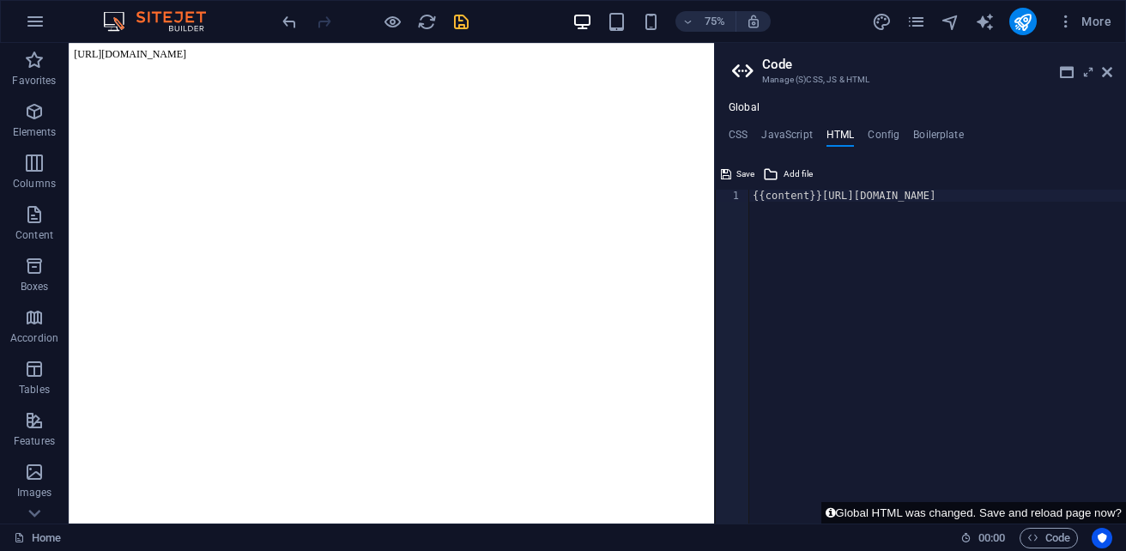
click at [208, 65] on body "[URL][DOMAIN_NAME]" at bounding box center [499, 57] width 847 height 15
click at [188, 65] on body "[URL][DOMAIN_NAME]" at bounding box center [499, 57] width 847 height 15
click at [187, 65] on body "[URL][DOMAIN_NAME]" at bounding box center [499, 57] width 847 height 15
click at [180, 65] on body "[URL][DOMAIN_NAME]" at bounding box center [499, 57] width 847 height 15
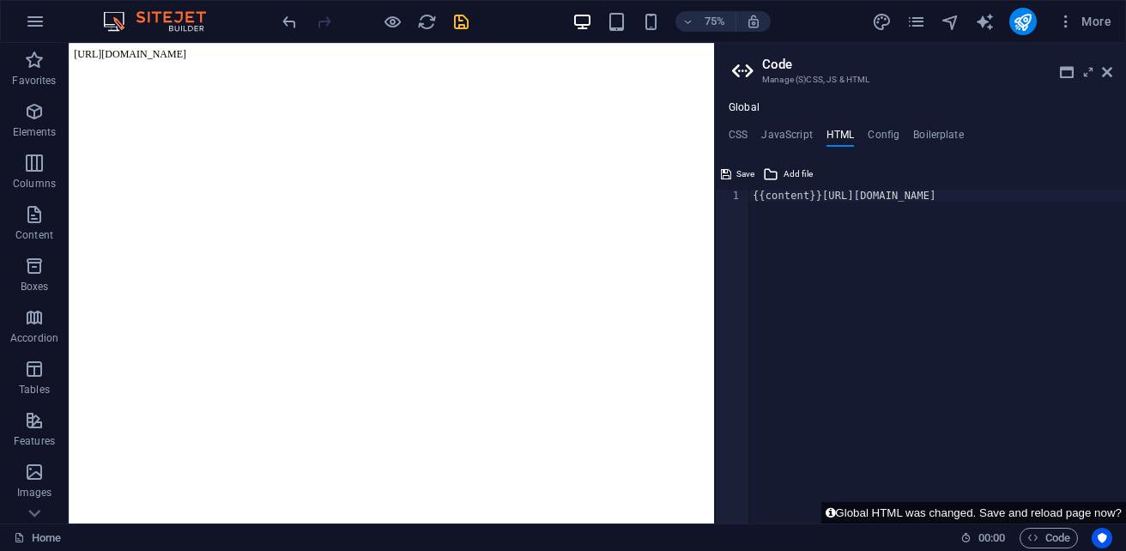
click at [180, 65] on body "[URL][DOMAIN_NAME]" at bounding box center [499, 57] width 847 height 15
click at [735, 172] on button "Save" at bounding box center [737, 174] width 39 height 21
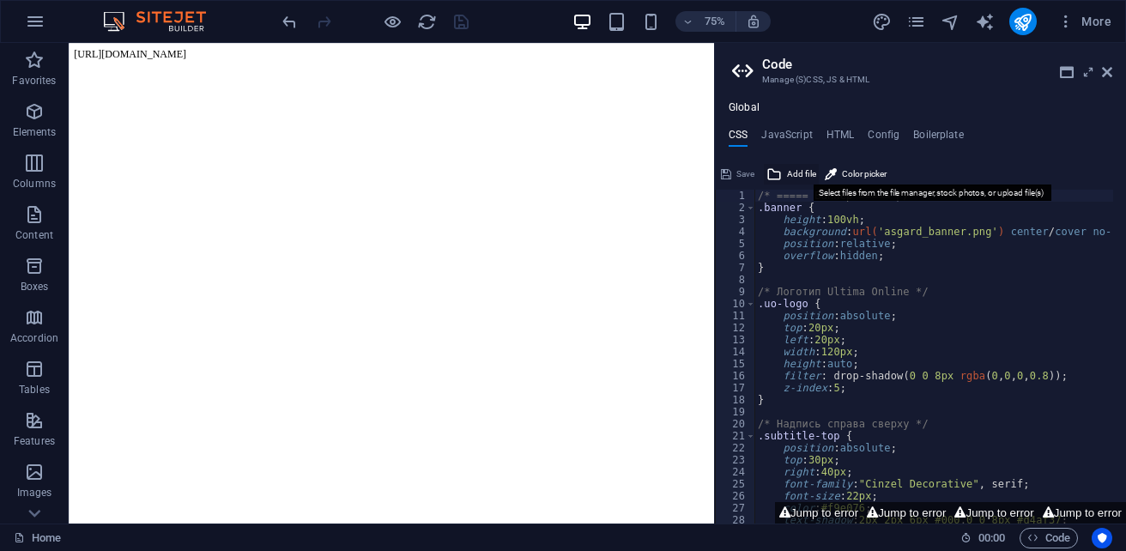
click at [790, 173] on span "Add file" at bounding box center [801, 174] width 29 height 21
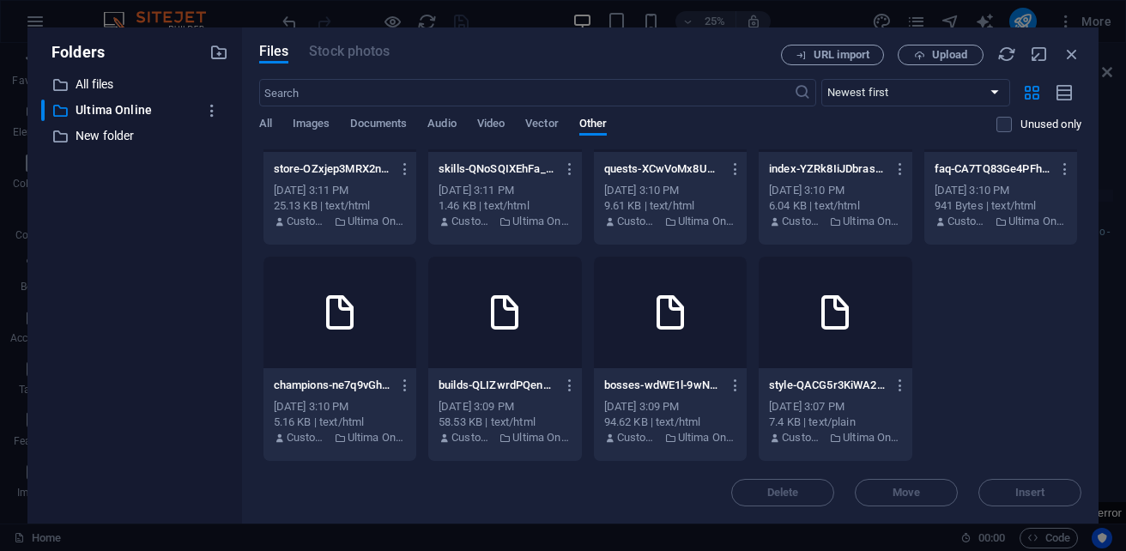
click at [759, 316] on div at bounding box center [835, 313] width 153 height 112
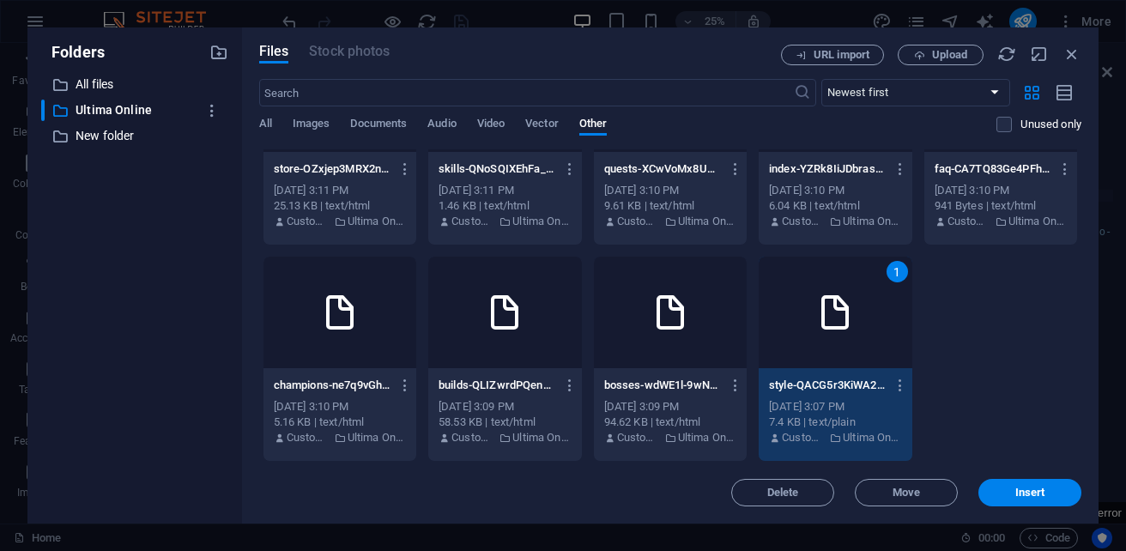
click at [759, 316] on div "1" at bounding box center [835, 313] width 153 height 112
type textarea "/* ===== Баннер ===== */[URL][DOMAIN_NAME]"
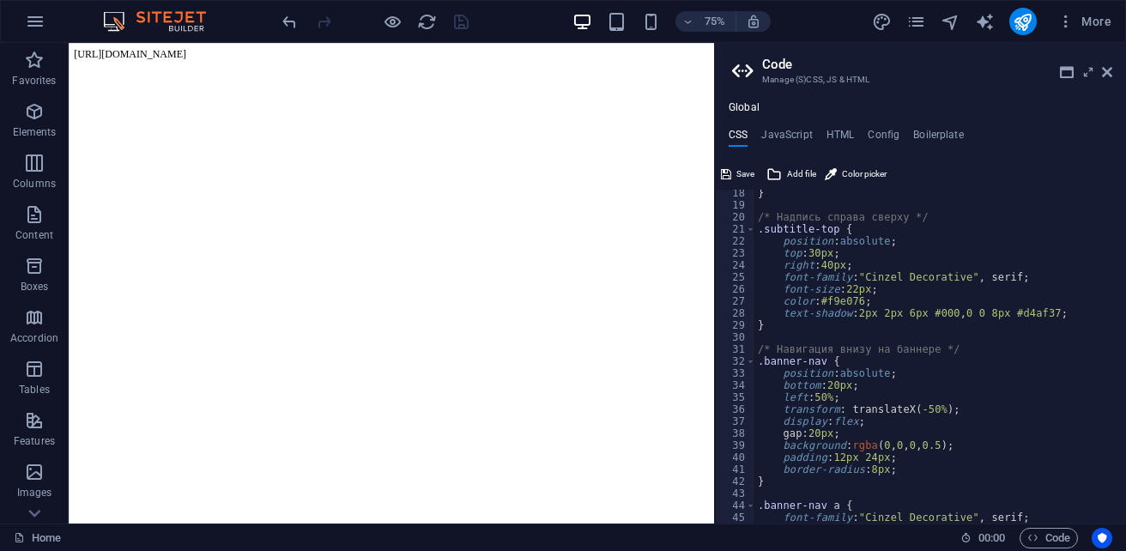
scroll to position [0, 0]
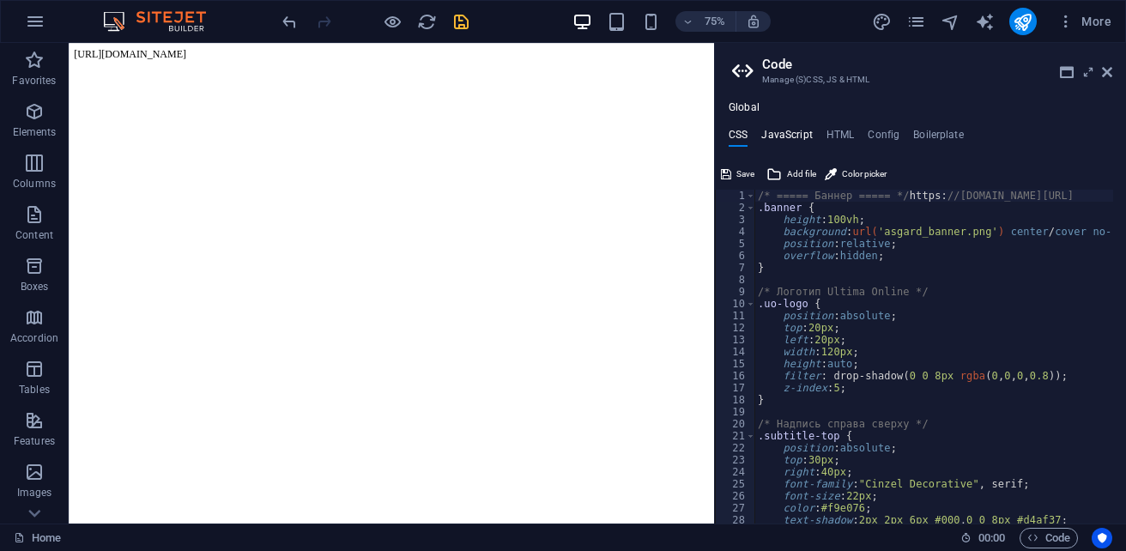
click at [784, 129] on h4 "JavaScript" at bounding box center [786, 138] width 51 height 19
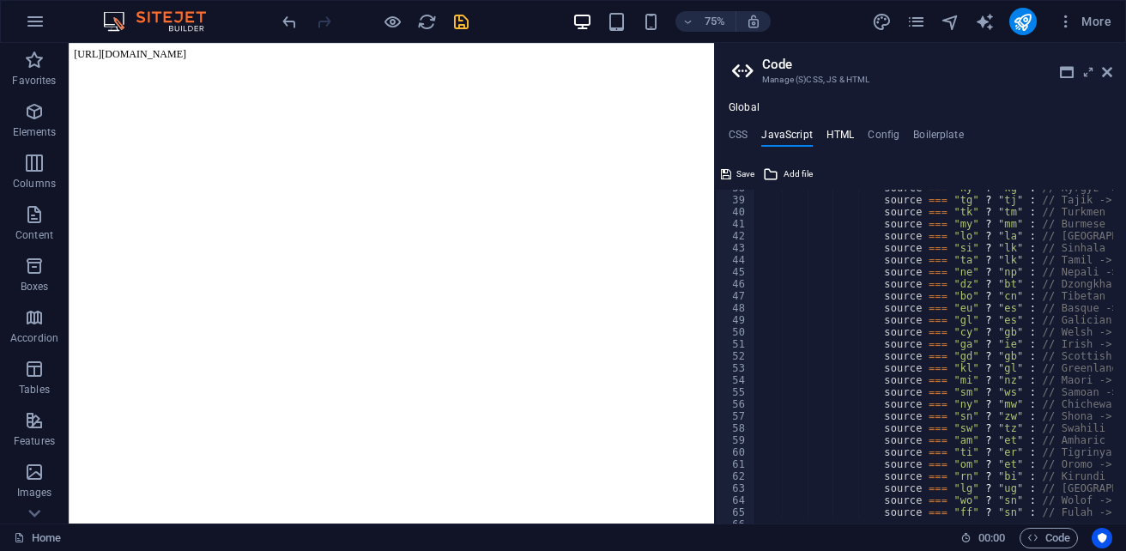
click at [835, 136] on h4 "HTML" at bounding box center [840, 138] width 28 height 19
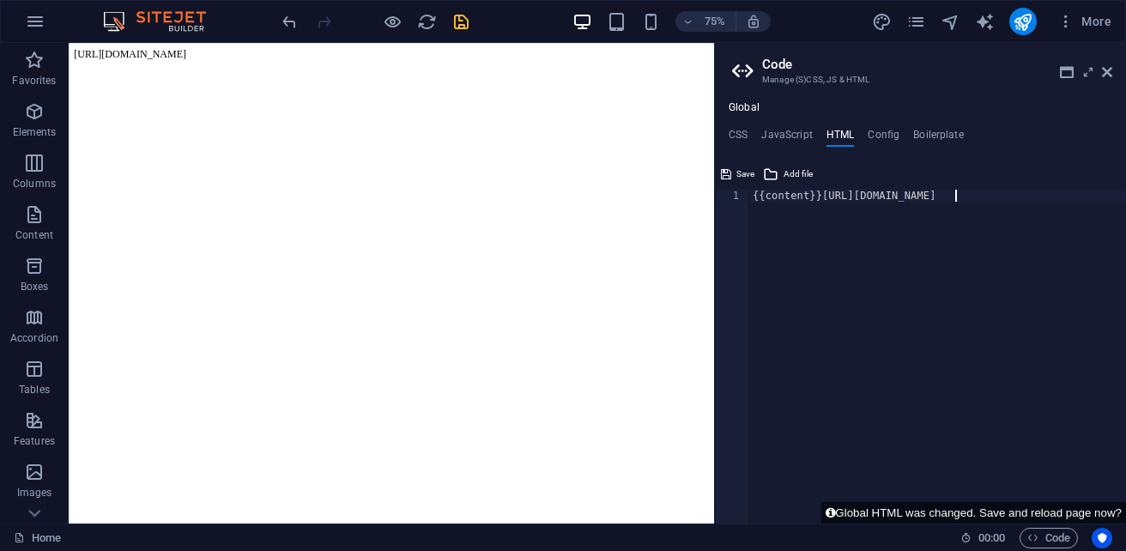
click at [957, 198] on div "{{content}}[URL][DOMAIN_NAME]" at bounding box center [1007, 369] width 516 height 358
type textarea "{{content}}[URL][DOMAIN_NAME]"
click at [791, 175] on span "Add file" at bounding box center [798, 174] width 29 height 21
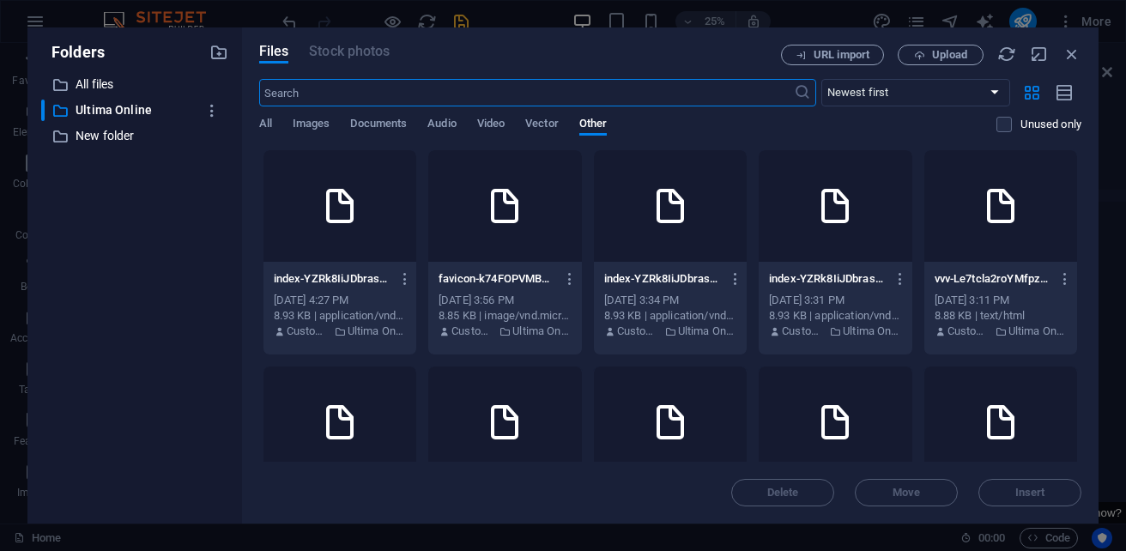
click at [360, 198] on icon at bounding box center [339, 205] width 41 height 41
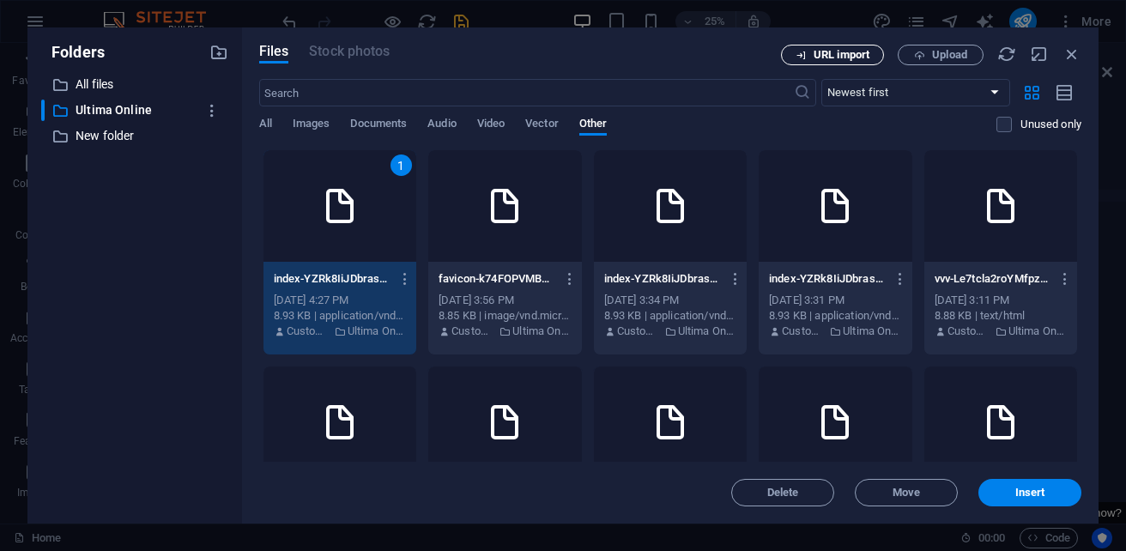
click at [861, 55] on span "URL import" at bounding box center [842, 55] width 56 height 10
select select "Ultima Online"
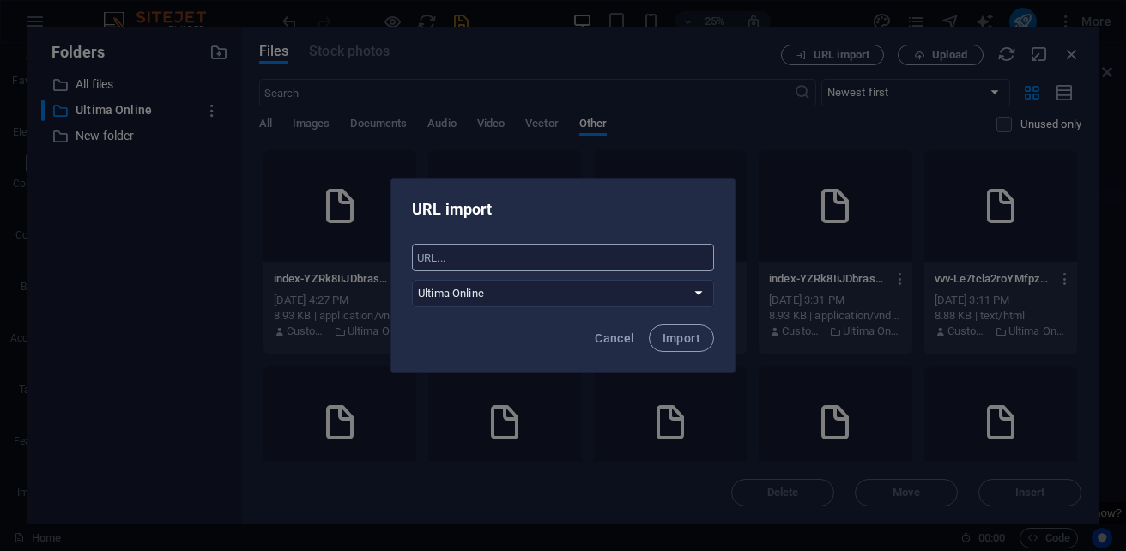
click at [589, 266] on input "text" at bounding box center [563, 257] width 302 height 27
paste input "[URL][DOMAIN_NAME]"
type input "[URL][DOMAIN_NAME]"
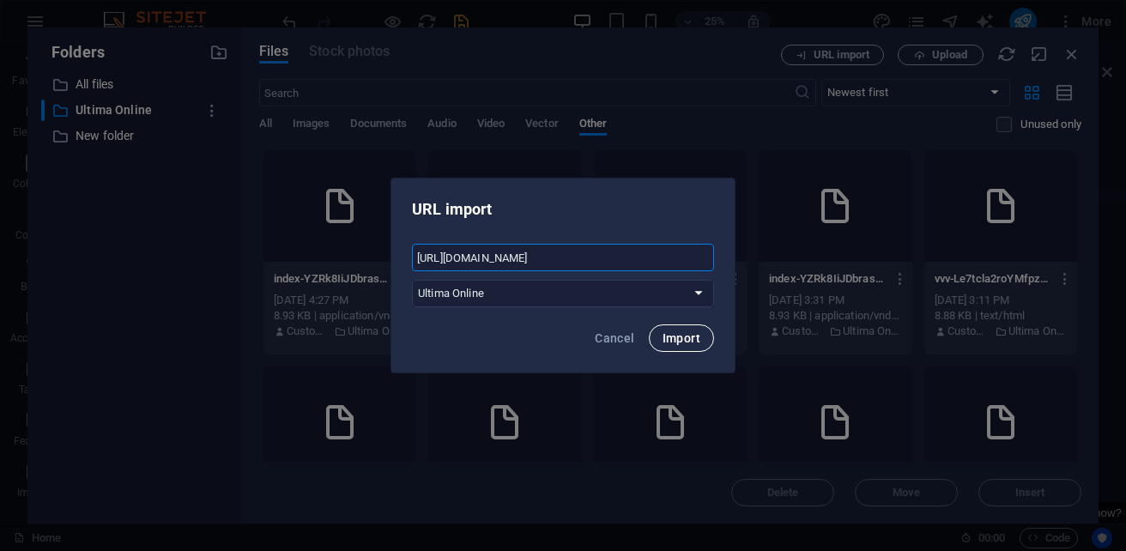
click at [683, 331] on span "Import" at bounding box center [682, 338] width 38 height 14
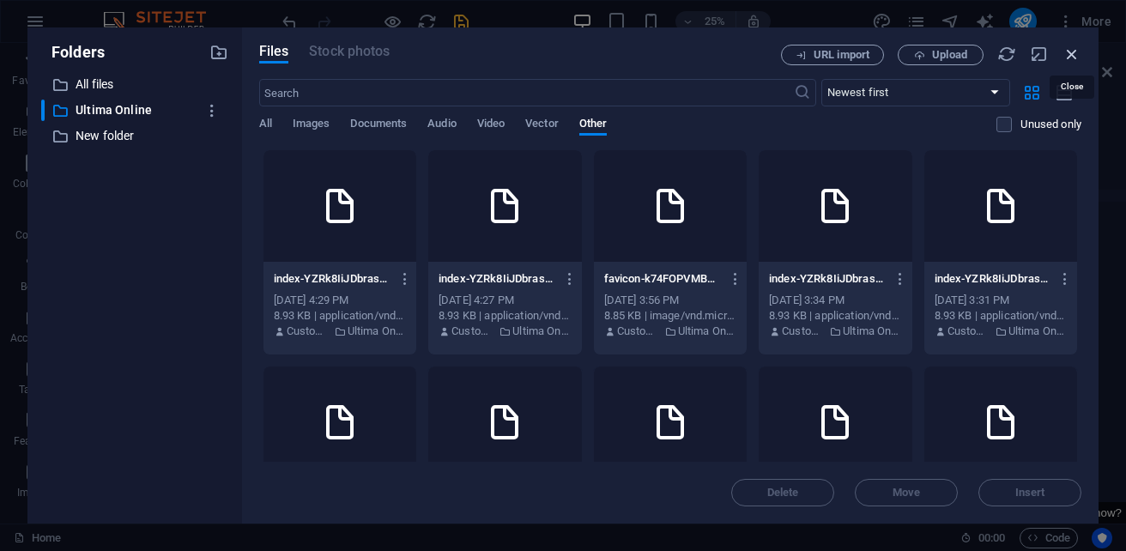
click at [1072, 55] on icon "button" at bounding box center [1072, 54] width 19 height 19
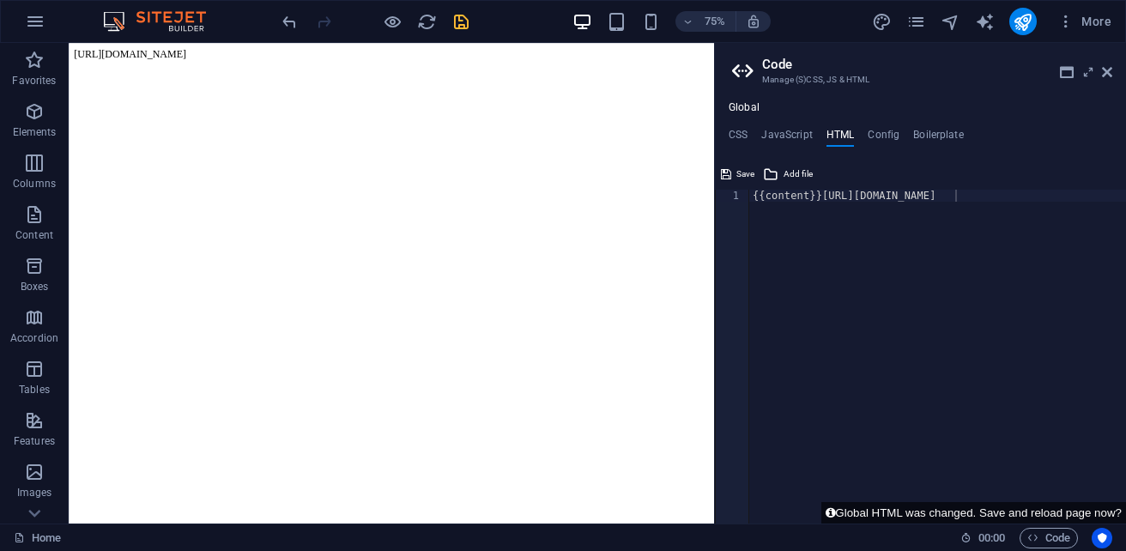
click at [884, 192] on div "{{content}}[URL][DOMAIN_NAME]" at bounding box center [1007, 362] width 516 height 345
click at [884, 192] on div "{{content}}[URL][DOMAIN_NAME]" at bounding box center [868, 362] width 516 height 345
drag, startPoint x: 857, startPoint y: 193, endPoint x: 814, endPoint y: 253, distance: 73.3
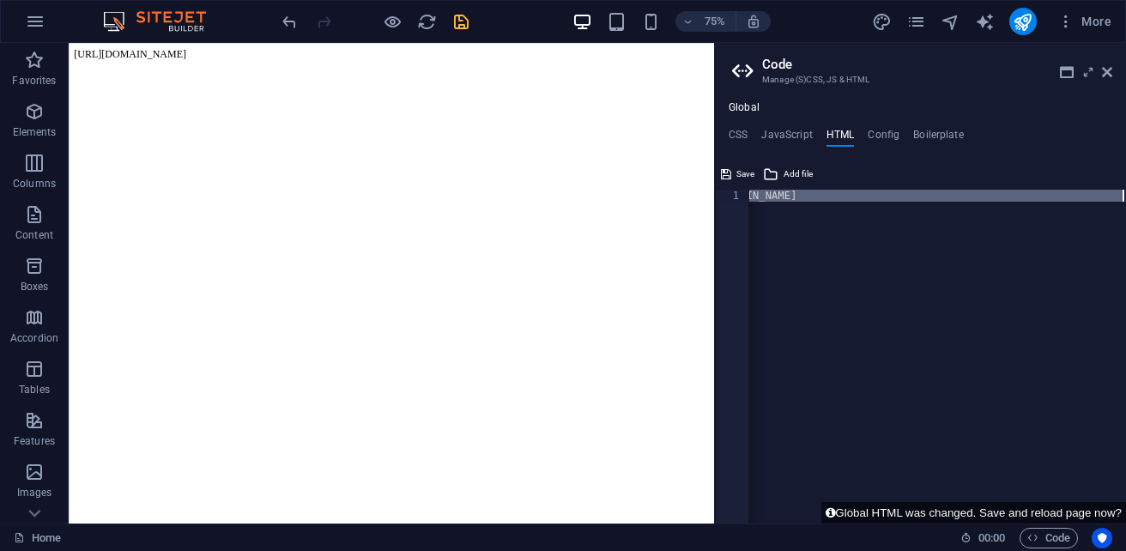
click at [814, 253] on div "{{content}}[URL][DOMAIN_NAME]" at bounding box center [937, 357] width 377 height 334
drag, startPoint x: 1092, startPoint y: 197, endPoint x: 933, endPoint y: 197, distance: 158.8
click at [934, 197] on div "{{content}}[URL][DOMAIN_NAME]" at bounding box center [868, 362] width 516 height 345
drag, startPoint x: 1098, startPoint y: 200, endPoint x: 817, endPoint y: 199, distance: 280.6
click at [817, 199] on div "{{content}}[URL][DOMAIN_NAME]" at bounding box center [937, 369] width 377 height 358
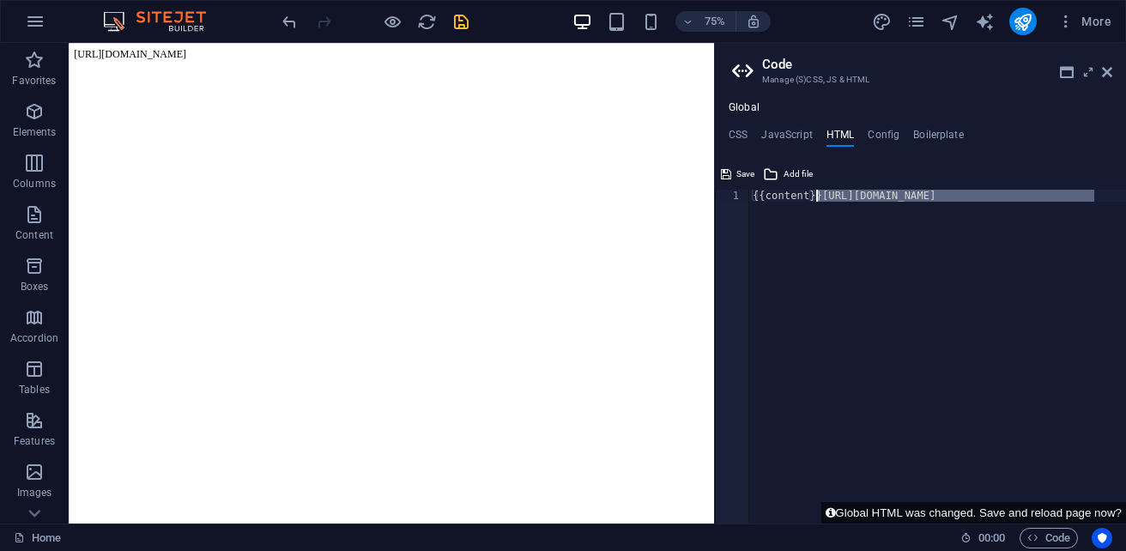
type textarea "{{content}}"
click at [741, 132] on h4 "CSS" at bounding box center [738, 138] width 19 height 19
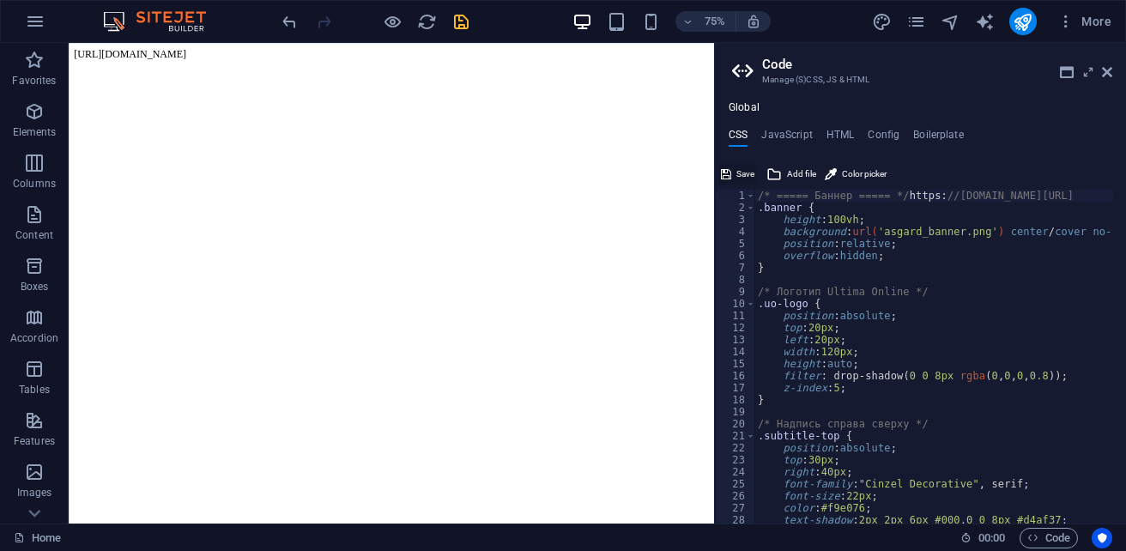
drag, startPoint x: 739, startPoint y: 171, endPoint x: 669, endPoint y: 128, distance: 82.4
click at [739, 171] on span "Save" at bounding box center [745, 174] width 18 height 21
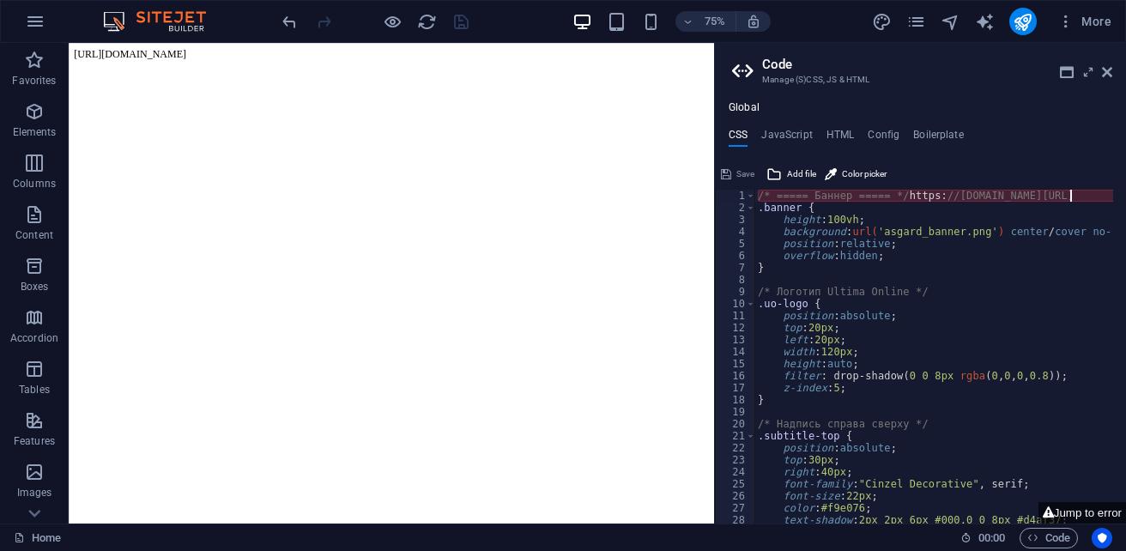
drag, startPoint x: 1069, startPoint y: 197, endPoint x: 821, endPoint y: 197, distance: 248.0
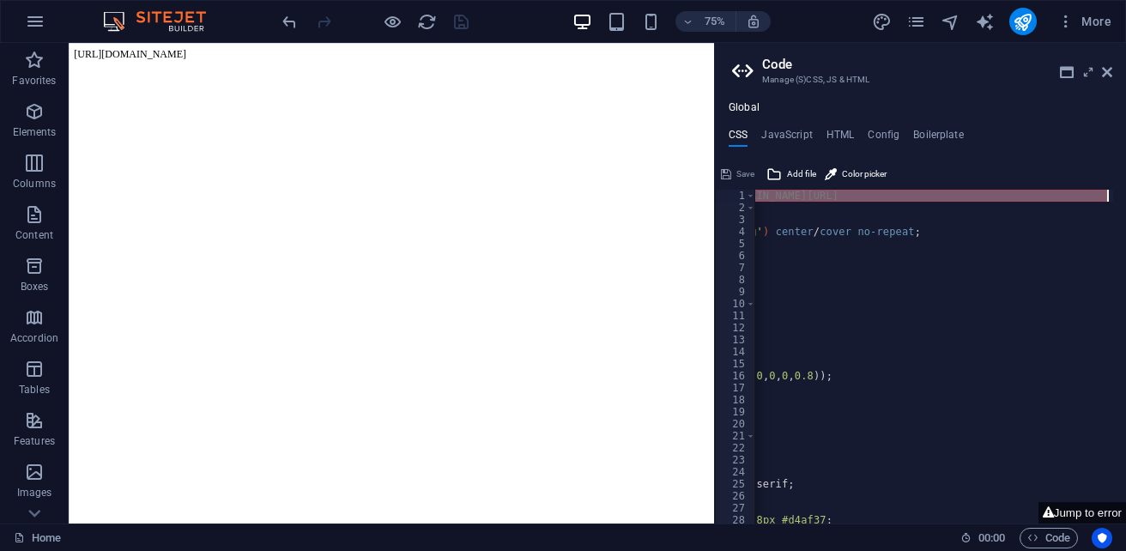
scroll to position [0, 235]
drag, startPoint x: 757, startPoint y: 195, endPoint x: 1126, endPoint y: 201, distance: 369.1
click at [1125, 201] on html "[DOMAIN_NAME] Home Favorites Elements Columns Content Boxes Accordion Tables Fe…" at bounding box center [563, 275] width 1126 height 551
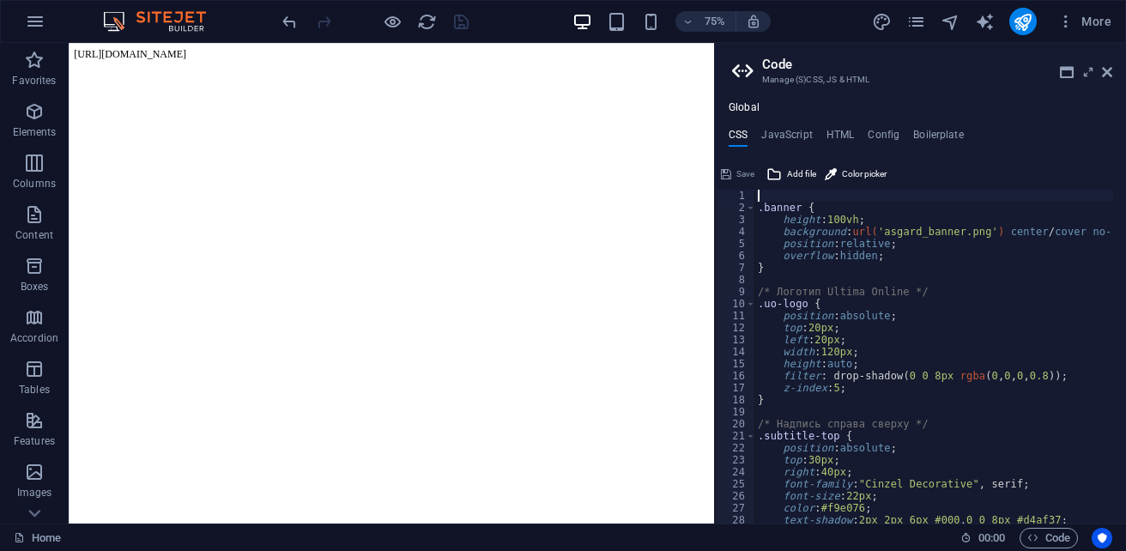
scroll to position [0, 0]
click at [745, 167] on span "Save" at bounding box center [745, 174] width 18 height 21
click at [851, 132] on h4 "HTML" at bounding box center [840, 138] width 28 height 19
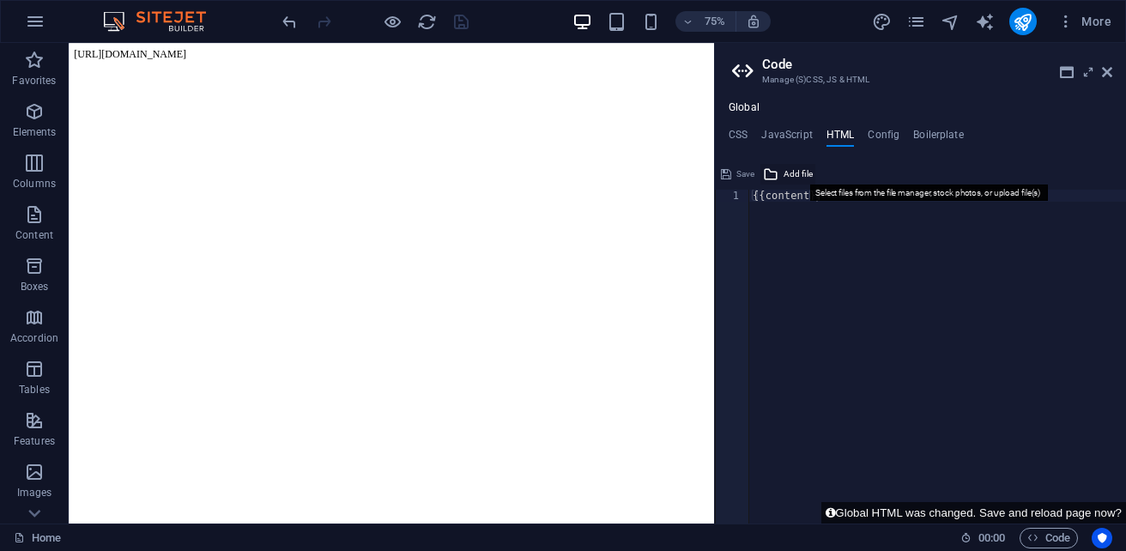
click at [797, 169] on span "Add file" at bounding box center [798, 174] width 29 height 21
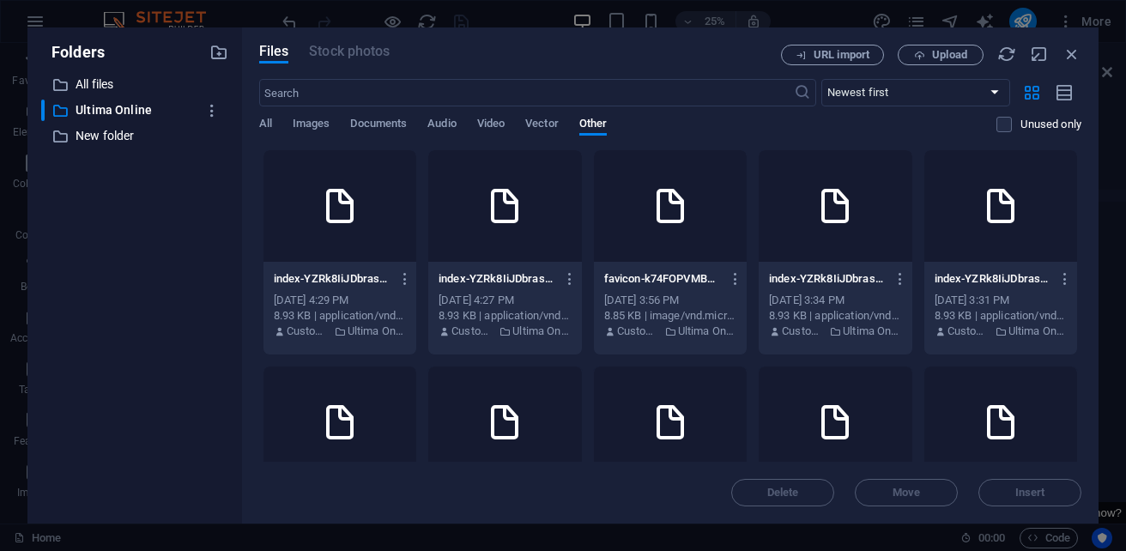
click at [367, 236] on div at bounding box center [339, 206] width 153 height 112
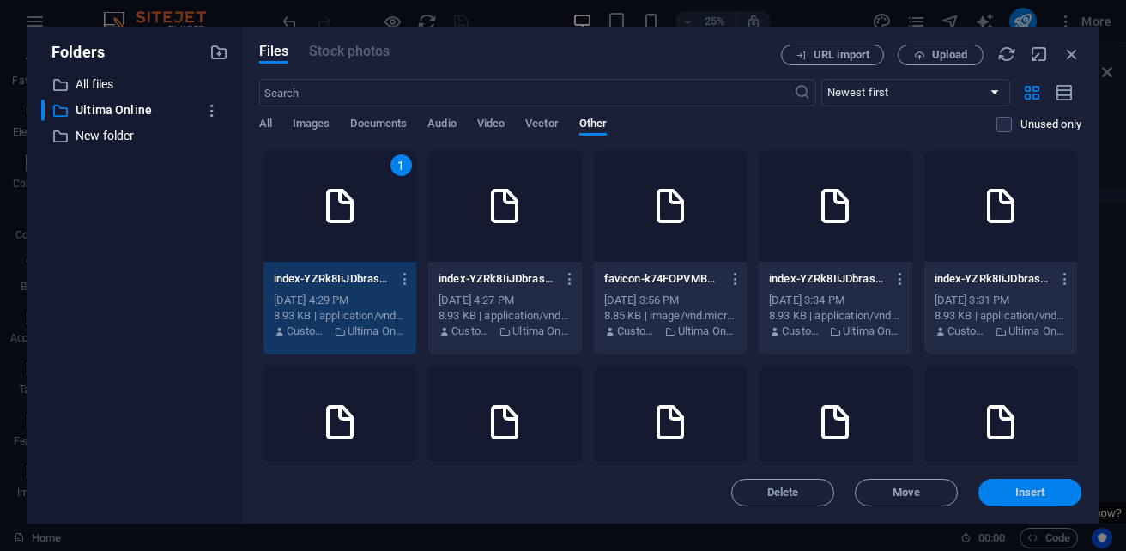
click at [1036, 497] on span "Insert" at bounding box center [1030, 492] width 30 height 10
type textarea "{{content}}[URL][DOMAIN_NAME]"
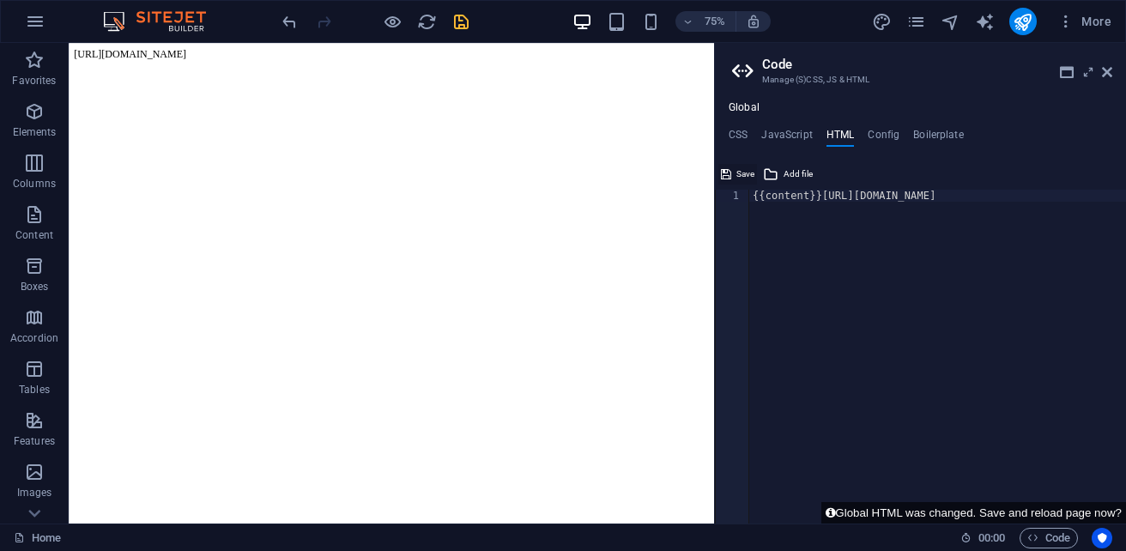
click at [727, 173] on icon at bounding box center [726, 174] width 10 height 21
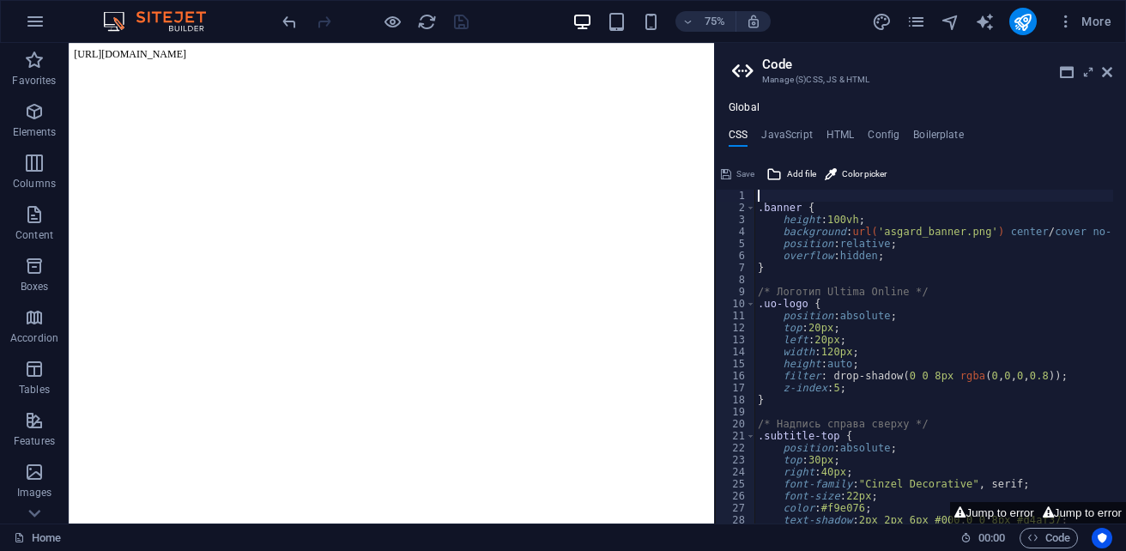
click at [740, 171] on div "Save" at bounding box center [737, 174] width 39 height 21
click at [835, 131] on h4 "HTML" at bounding box center [840, 138] width 28 height 19
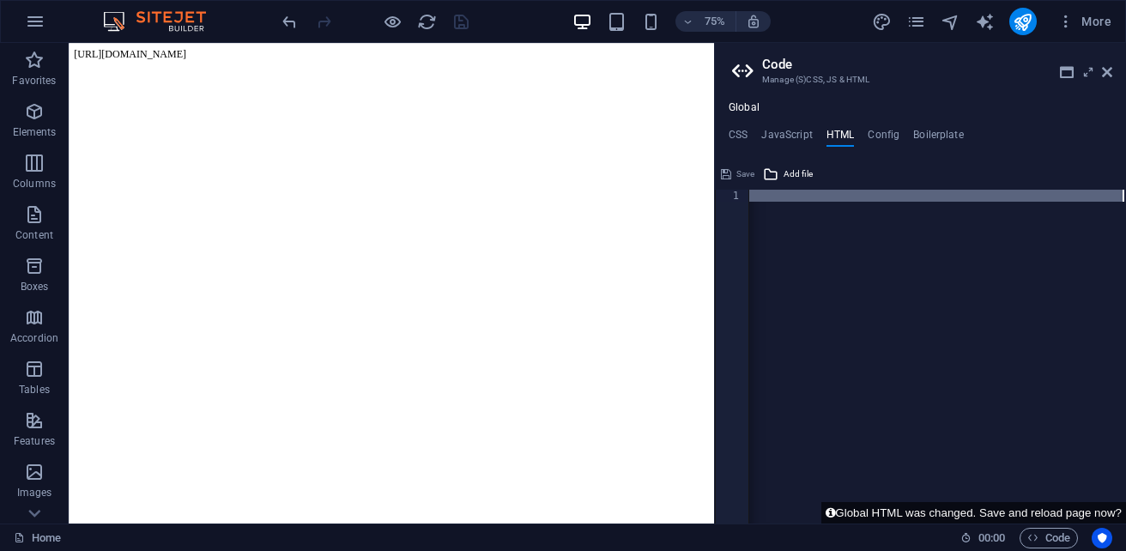
scroll to position [0, 544]
drag, startPoint x: 815, startPoint y: 197, endPoint x: 1126, endPoint y: 207, distance: 310.9
click at [1125, 207] on html "[DOMAIN_NAME] Home Favorites Elements Columns Content Boxes Accordion Tables Fe…" at bounding box center [563, 275] width 1126 height 551
click at [845, 197] on div "{{content}}" at bounding box center [937, 362] width 377 height 345
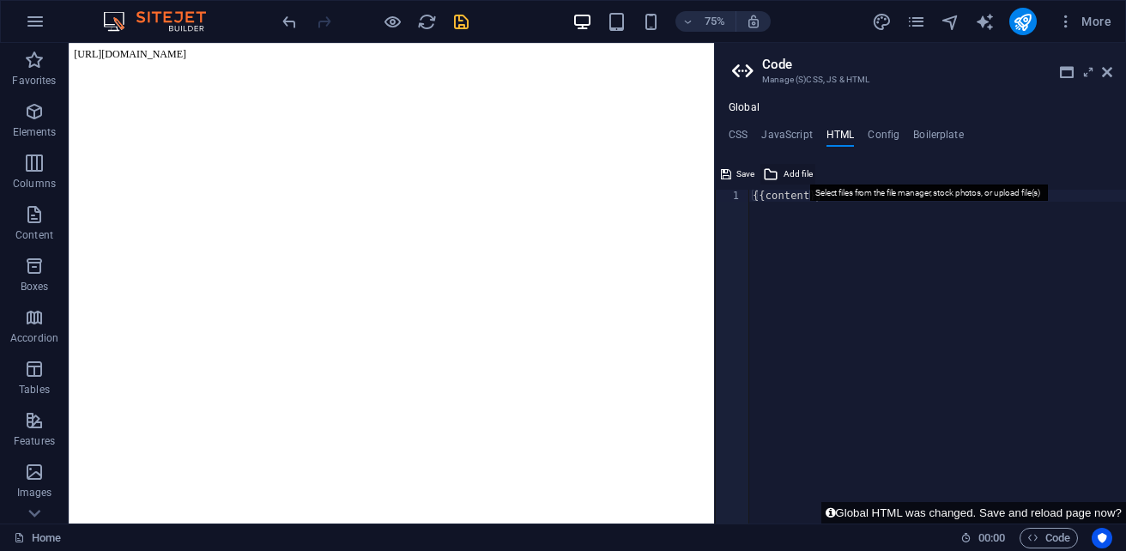
click at [786, 174] on span "Add file" at bounding box center [798, 174] width 29 height 21
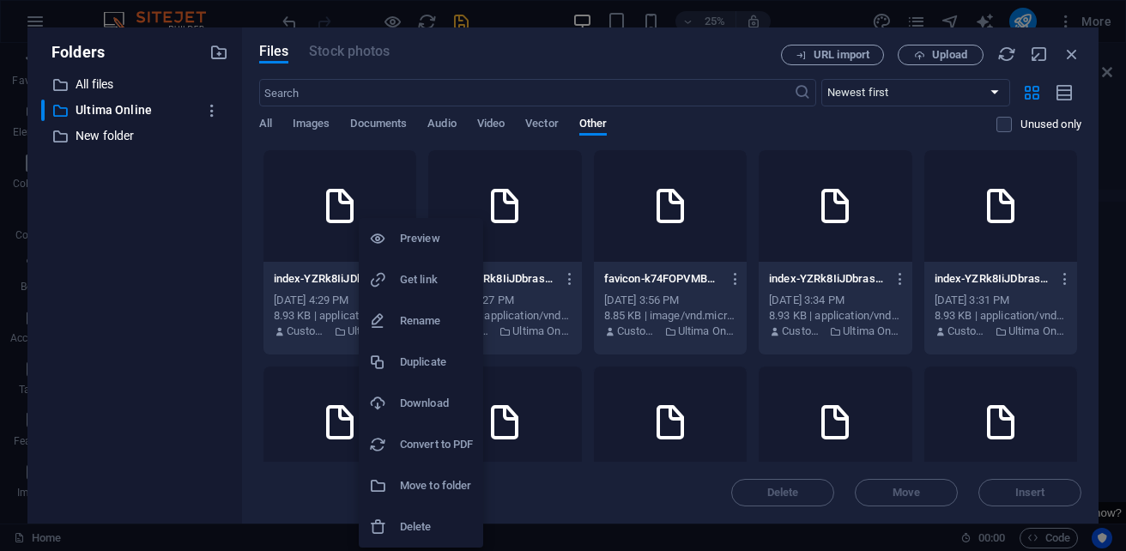
click at [312, 225] on div at bounding box center [563, 275] width 1126 height 551
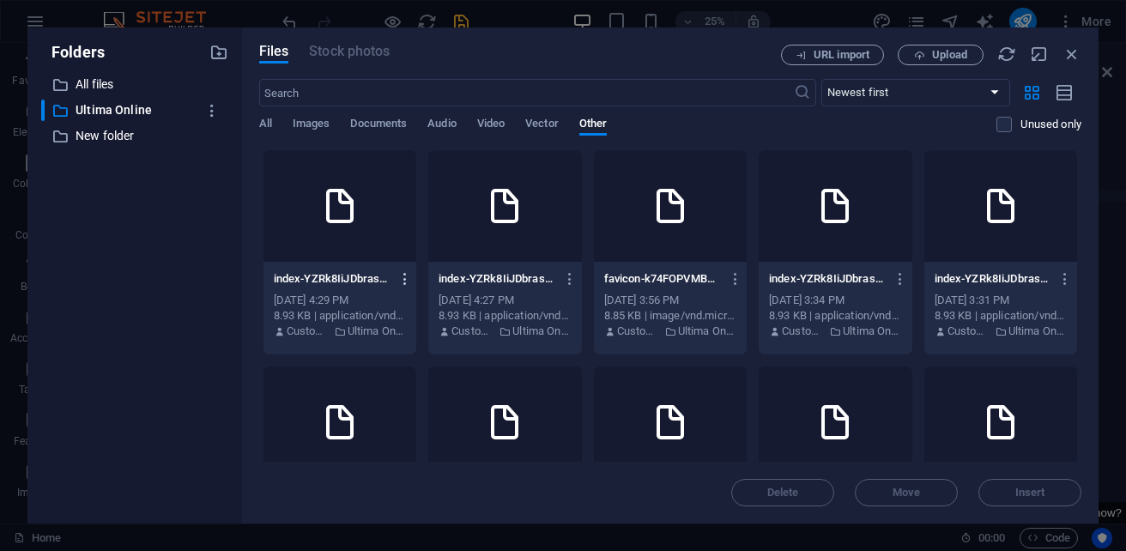
click at [414, 281] on icon "button" at bounding box center [405, 278] width 16 height 15
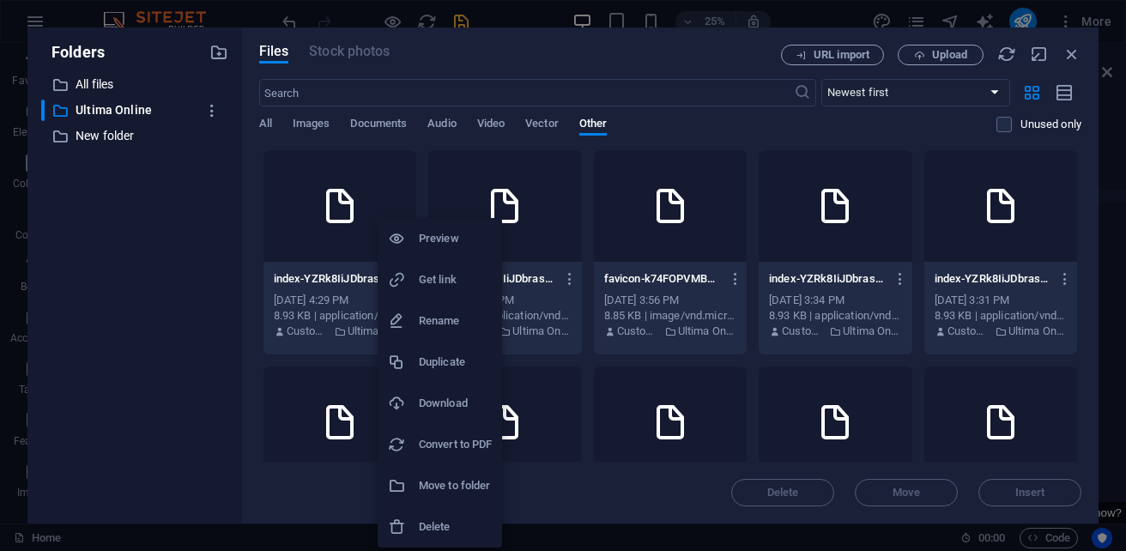
click at [627, 386] on div at bounding box center [563, 275] width 1126 height 551
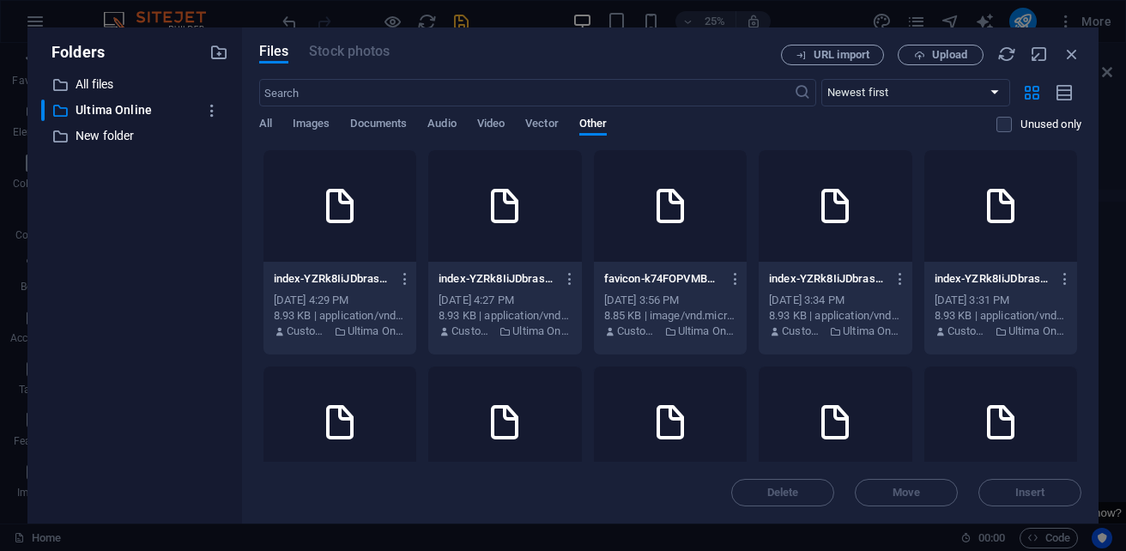
click at [581, 233] on div at bounding box center [504, 206] width 153 height 112
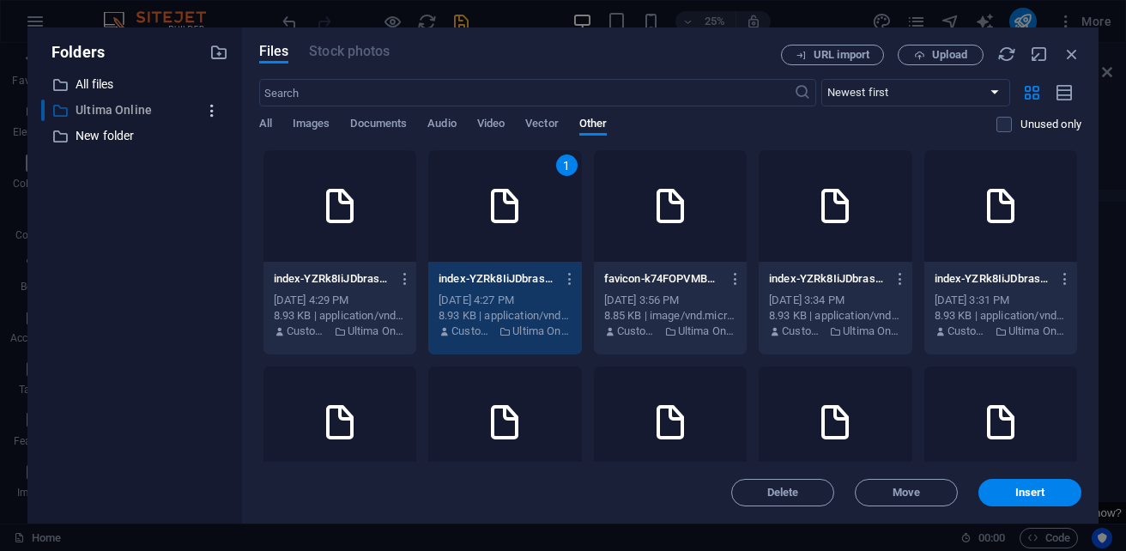
click at [214, 113] on icon "button" at bounding box center [212, 110] width 18 height 17
click at [214, 113] on div at bounding box center [563, 275] width 1126 height 551
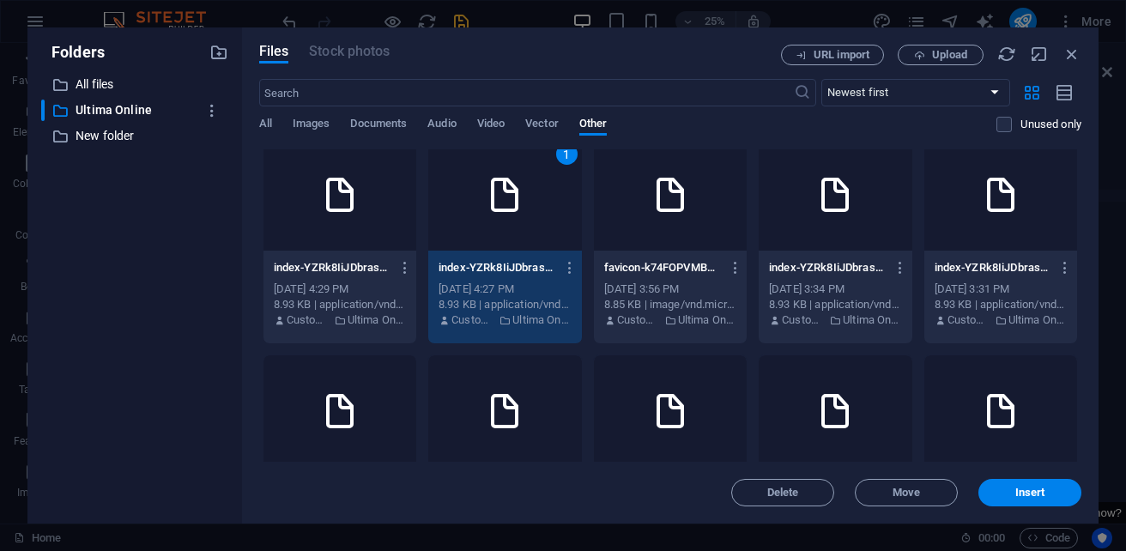
scroll to position [0, 0]
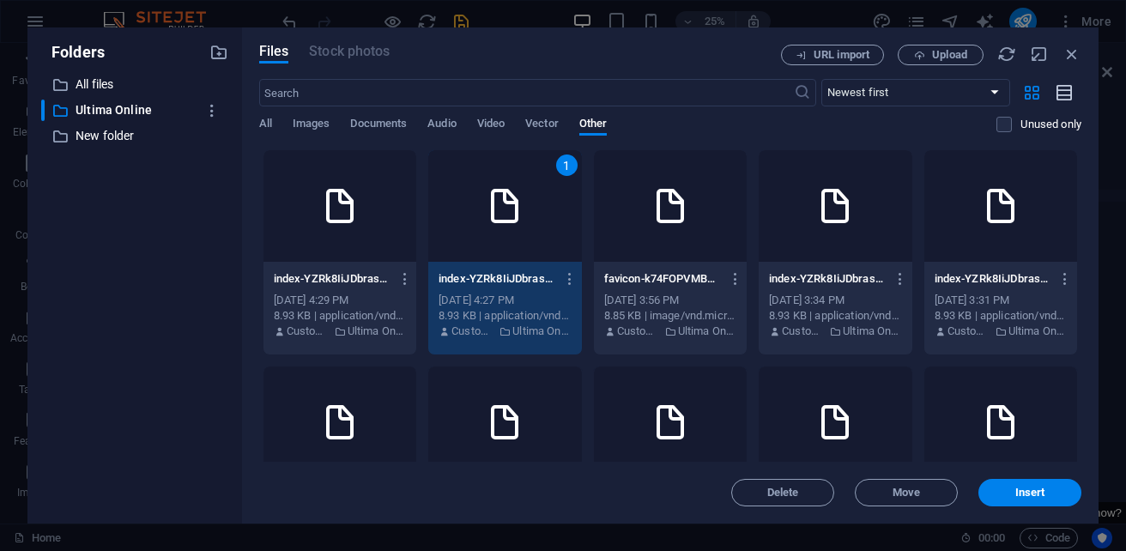
click at [1073, 97] on icon "button" at bounding box center [1065, 93] width 19 height 20
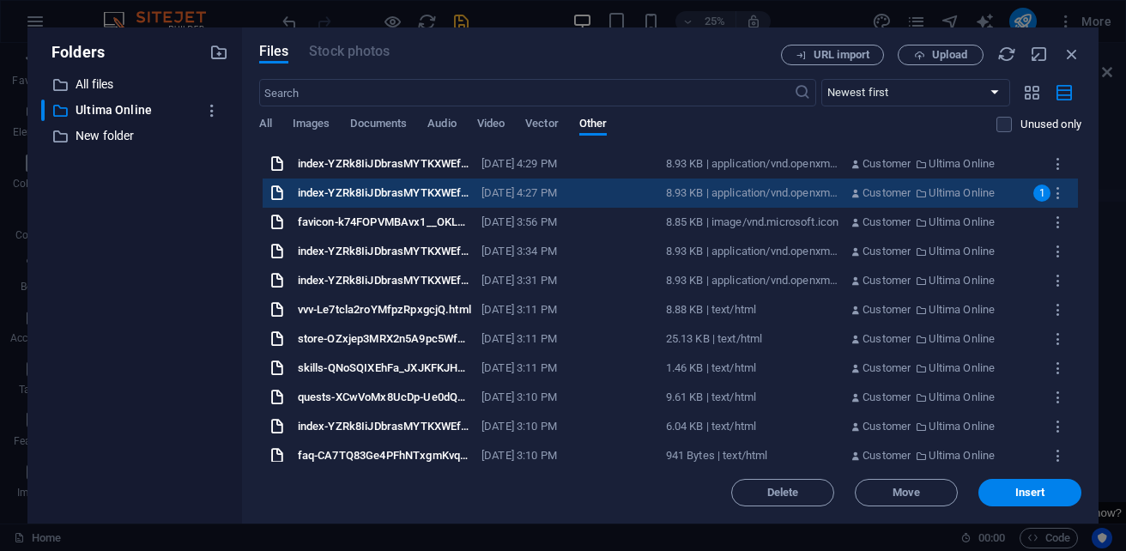
click at [1039, 202] on div "index-YZRk8IiJDbrasMYTKXWEfQ-_SNK42ity_eqAYhJURtagg-M18eEng7m5Abnz_ml4Wqbw-mFxH…" at bounding box center [670, 193] width 815 height 29
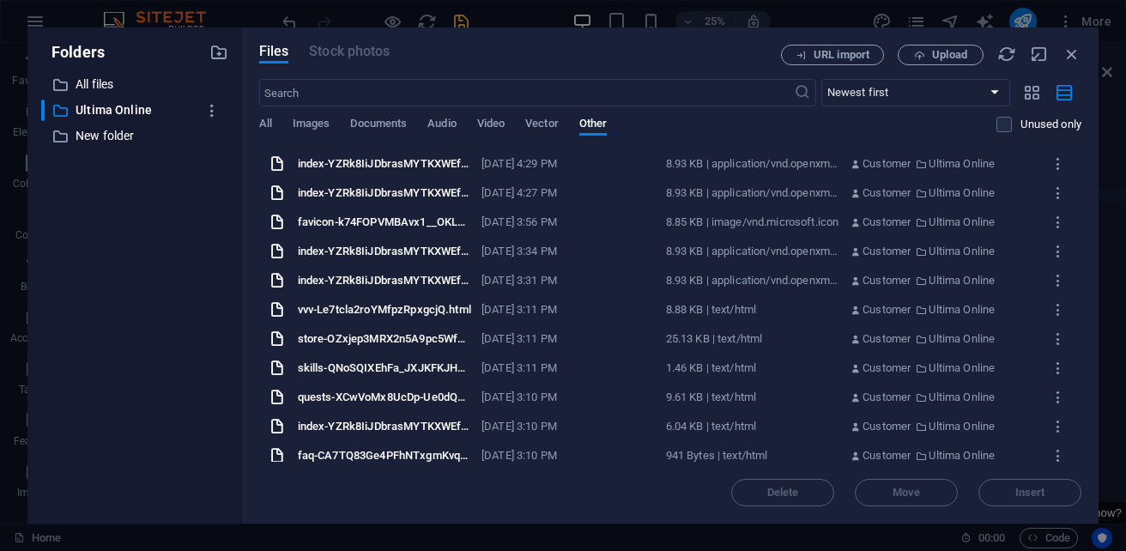
click at [1039, 202] on div "index-YZRk8IiJDbrasMYTKXWEfQ-_SNK42ity_eqAYhJURtagg-M18eEng7m5Abnz_ml4Wqbw-mFxH…" at bounding box center [670, 193] width 815 height 29
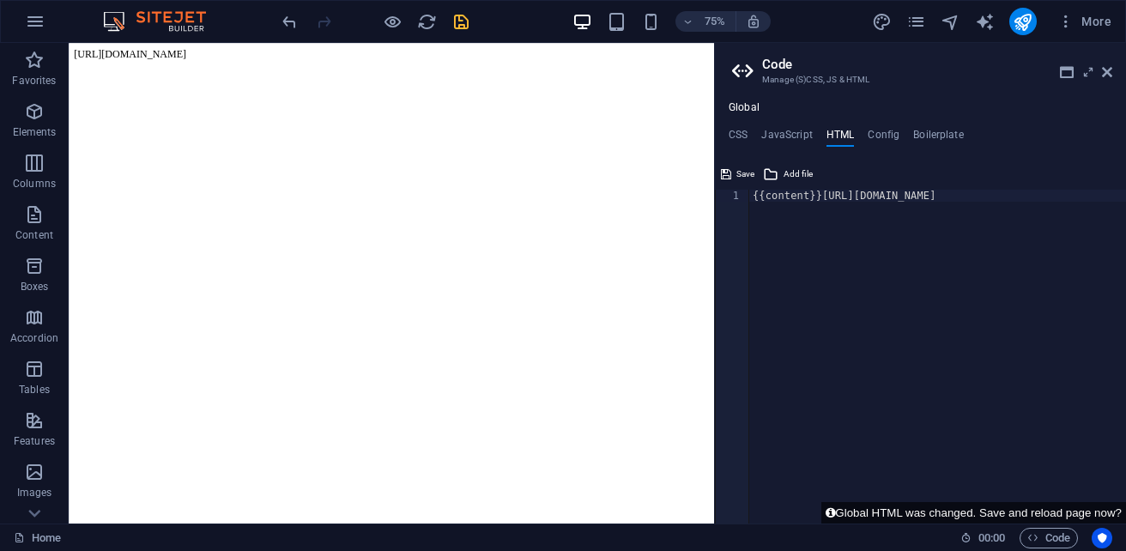
click at [602, 58] on body "[URL][DOMAIN_NAME]" at bounding box center [499, 57] width 847 height 15
drag, startPoint x: 279, startPoint y: 75, endPoint x: 248, endPoint y: 71, distance: 31.1
click at [263, 65] on body "[URL][DOMAIN_NAME]" at bounding box center [499, 57] width 847 height 15
click at [248, 65] on body "[URL][DOMAIN_NAME]" at bounding box center [499, 57] width 847 height 15
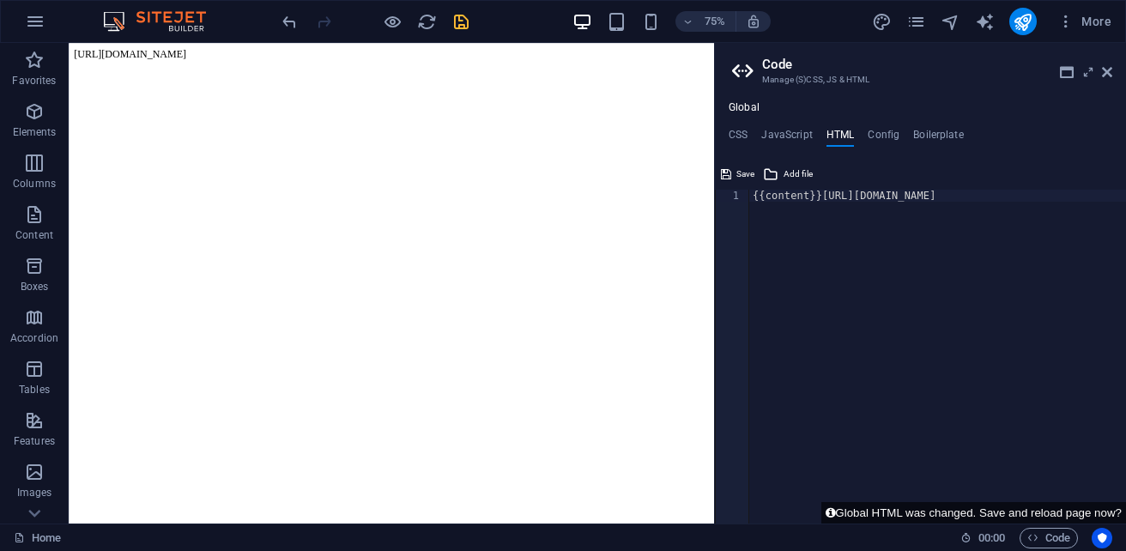
click at [248, 65] on body "[URL][DOMAIN_NAME]" at bounding box center [499, 57] width 847 height 15
drag, startPoint x: 1076, startPoint y: 207, endPoint x: 1008, endPoint y: 203, distance: 67.9
click at [1008, 203] on div "{{content}}[URL][DOMAIN_NAME]" at bounding box center [599, 362] width 1054 height 345
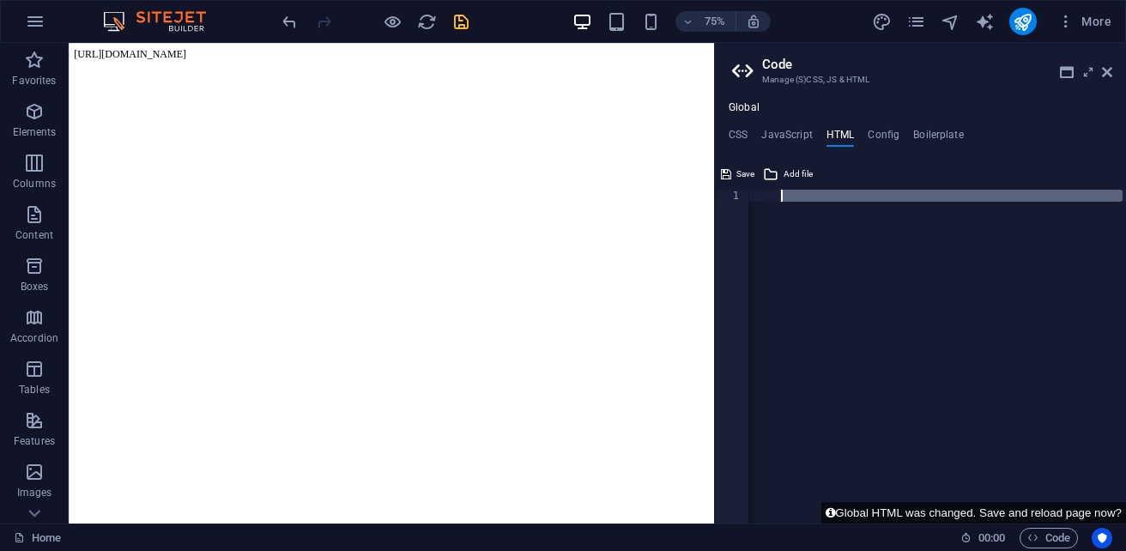
scroll to position [0, 675]
drag, startPoint x: 1121, startPoint y: 203, endPoint x: 748, endPoint y: 199, distance: 373.4
click at [748, 199] on div "{{content}}[URL][DOMAIN_NAME] 1 {{content}}[URL][DOMAIN_NAME] ההההההההההההההההה…" at bounding box center [920, 357] width 411 height 334
drag, startPoint x: 1123, startPoint y: 201, endPoint x: 779, endPoint y: 194, distance: 343.4
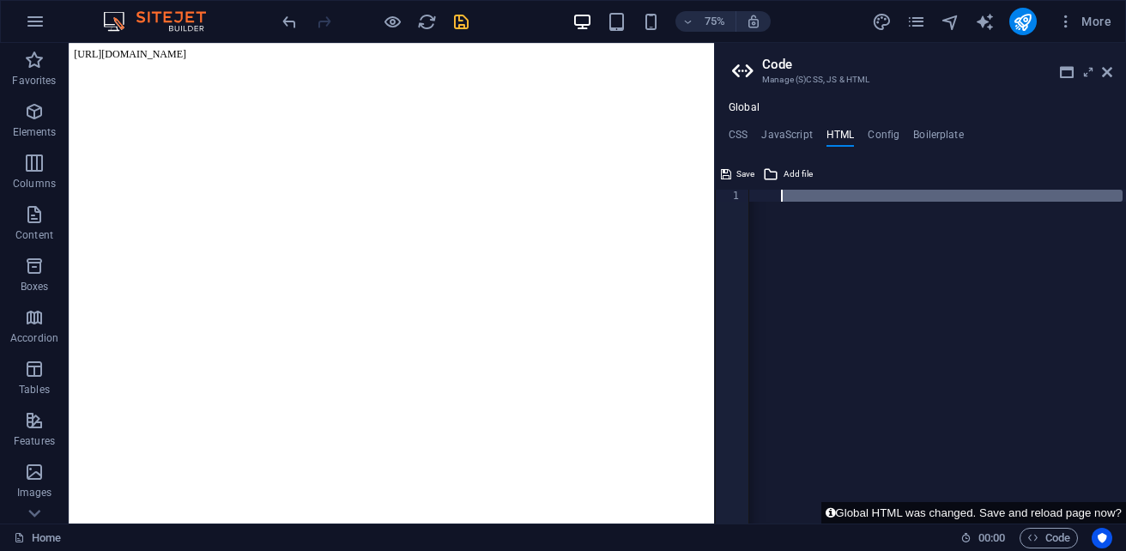
click at [779, 194] on div "{{content}}[URL][DOMAIN_NAME]" at bounding box center [787, 362] width 678 height 345
drag, startPoint x: 1090, startPoint y: 198, endPoint x: 817, endPoint y: 201, distance: 272.9
click at [817, 201] on div "{{content}}[URL][DOMAIN_NAME]" at bounding box center [937, 362] width 377 height 345
type textarea "{{content}}"
click at [742, 170] on span "Save" at bounding box center [745, 174] width 18 height 21
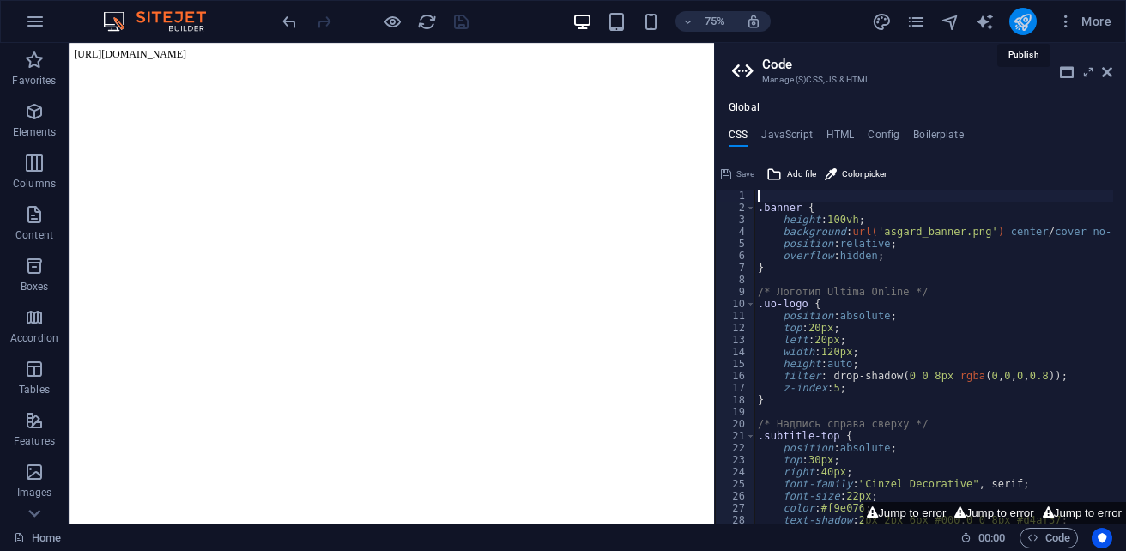
click at [1032, 20] on icon "publish" at bounding box center [1023, 22] width 20 height 20
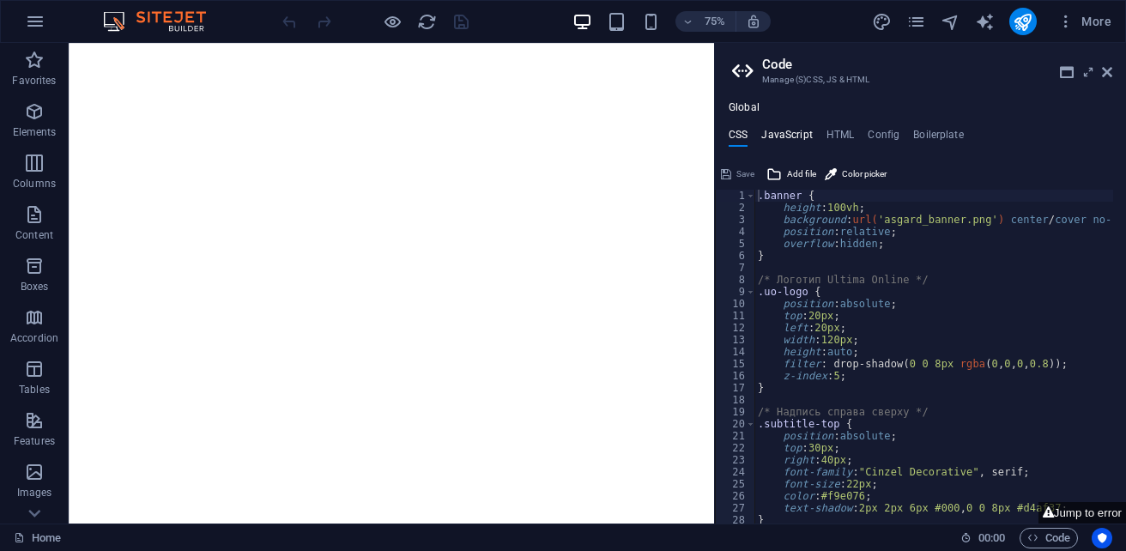
click at [781, 142] on h4 "JavaScript" at bounding box center [786, 138] width 51 height 19
type textarea "/* JS for preset "Language V2" */"
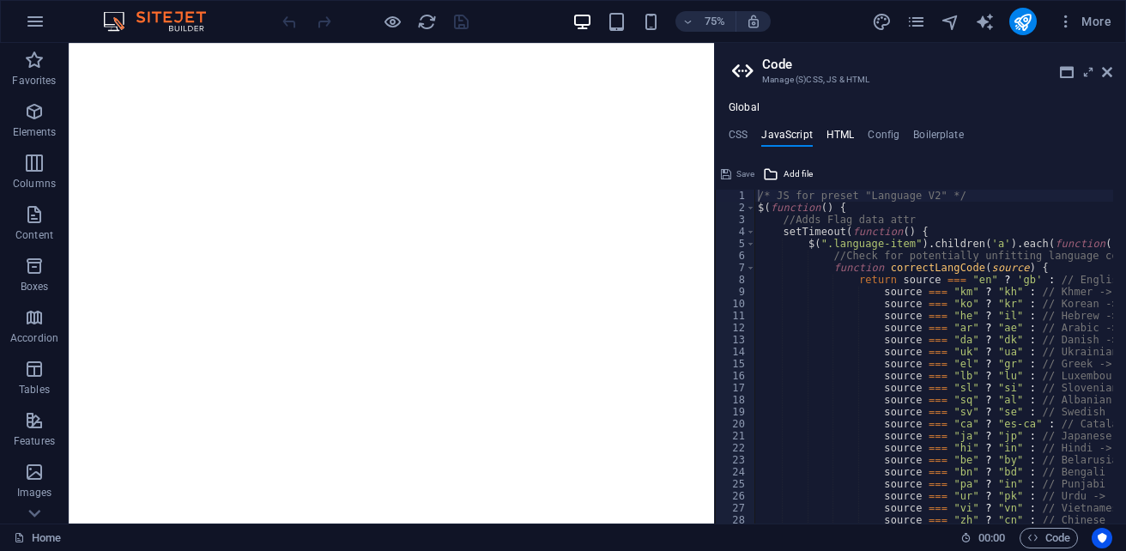
click at [834, 139] on h4 "HTML" at bounding box center [840, 138] width 28 height 19
type textarea "{{content}}"
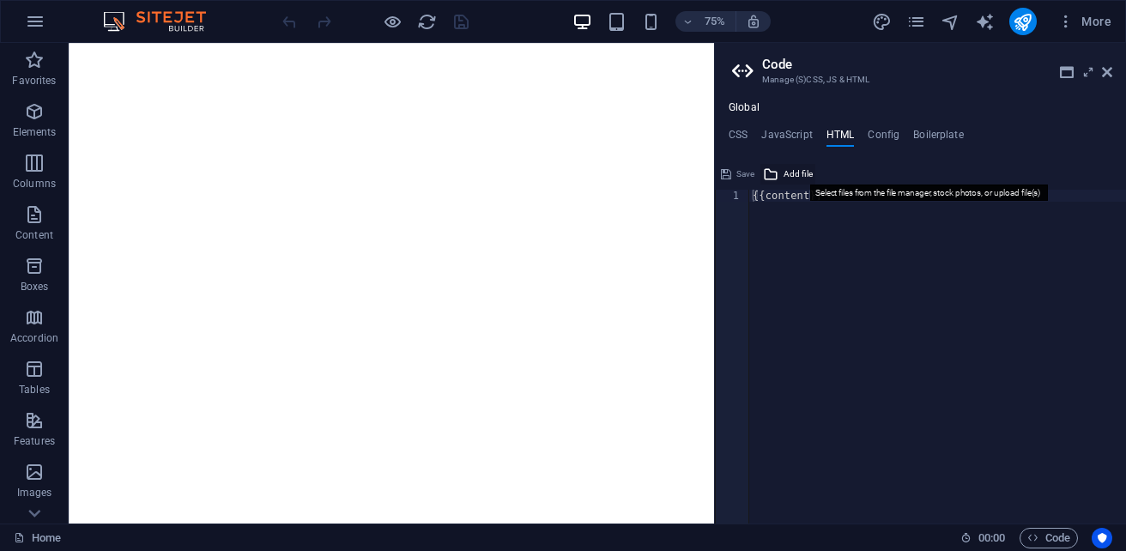
click at [795, 175] on span "Add file" at bounding box center [798, 174] width 29 height 21
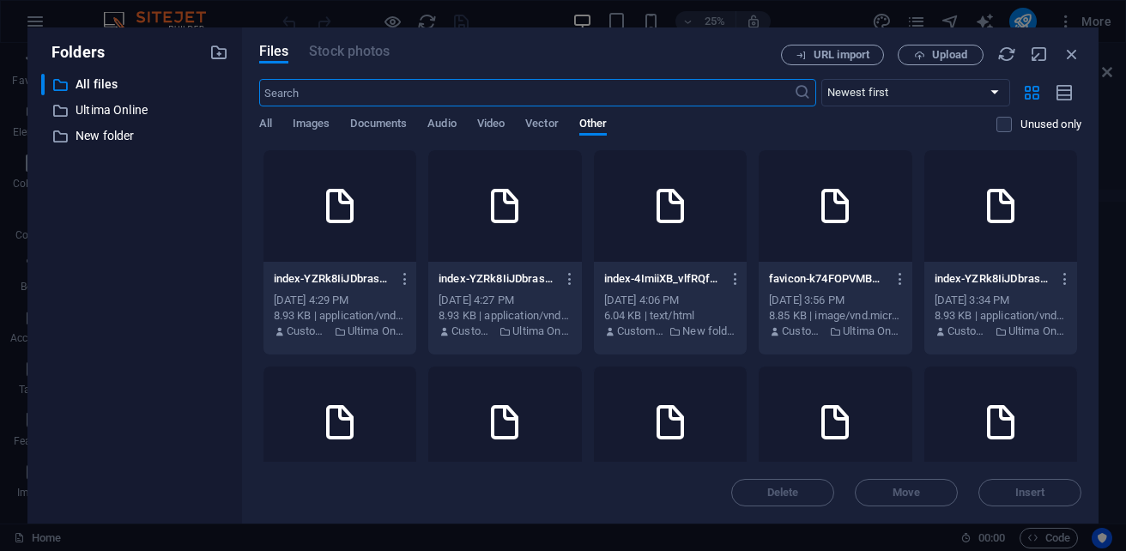
click at [413, 204] on div at bounding box center [339, 206] width 153 height 112
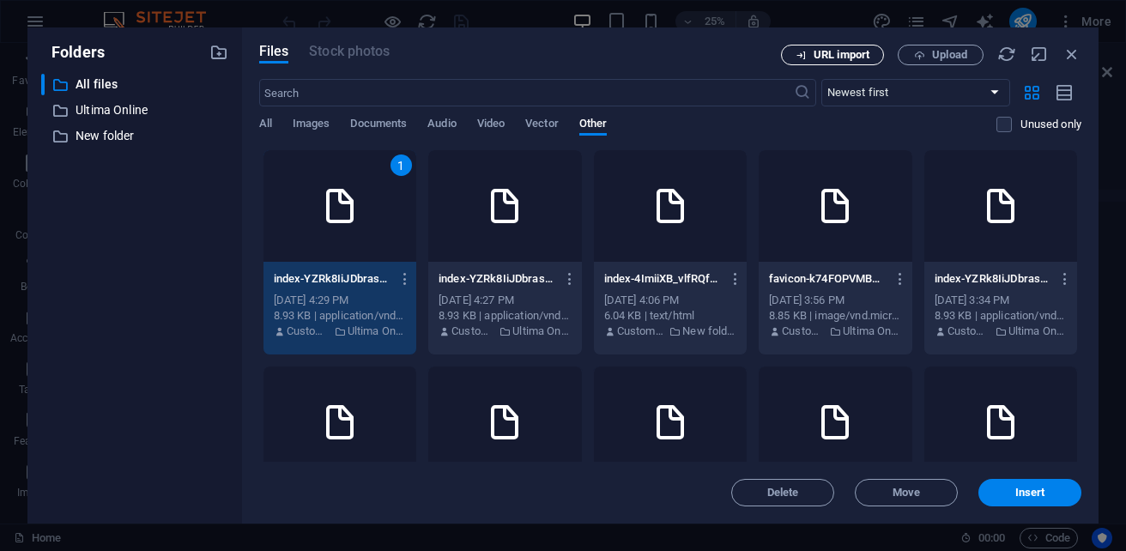
click at [823, 58] on span "URL import" at bounding box center [842, 55] width 56 height 10
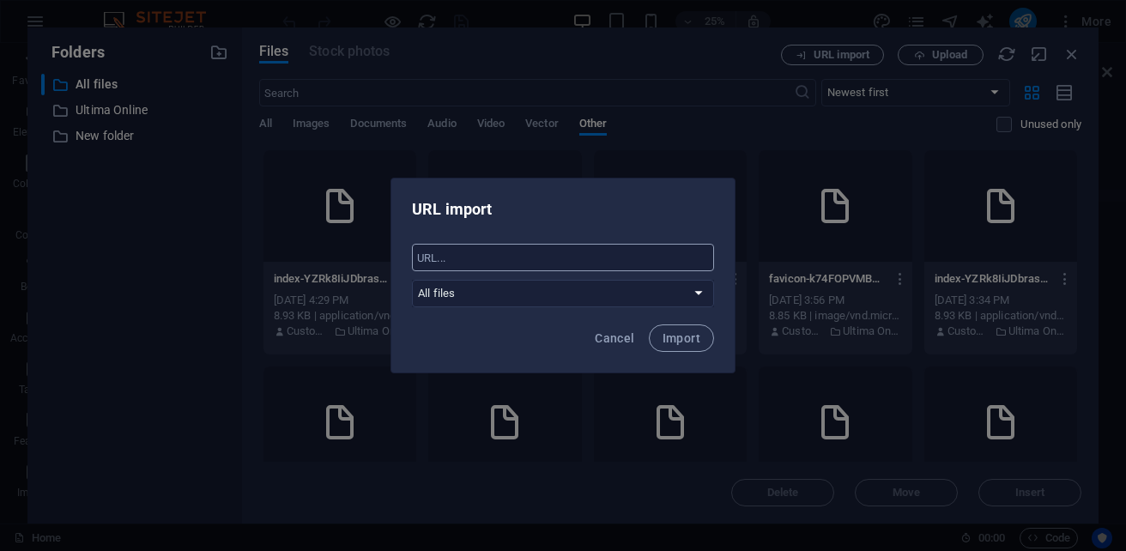
click at [506, 258] on input "text" at bounding box center [563, 257] width 302 height 27
click at [694, 291] on select "All files Ultima Online New folder" at bounding box center [563, 293] width 302 height 27
select select "Ultima Online"
click at [412, 280] on select "All files Ultima Online New folder" at bounding box center [563, 293] width 302 height 27
click at [510, 269] on input "text" at bounding box center [563, 257] width 302 height 27
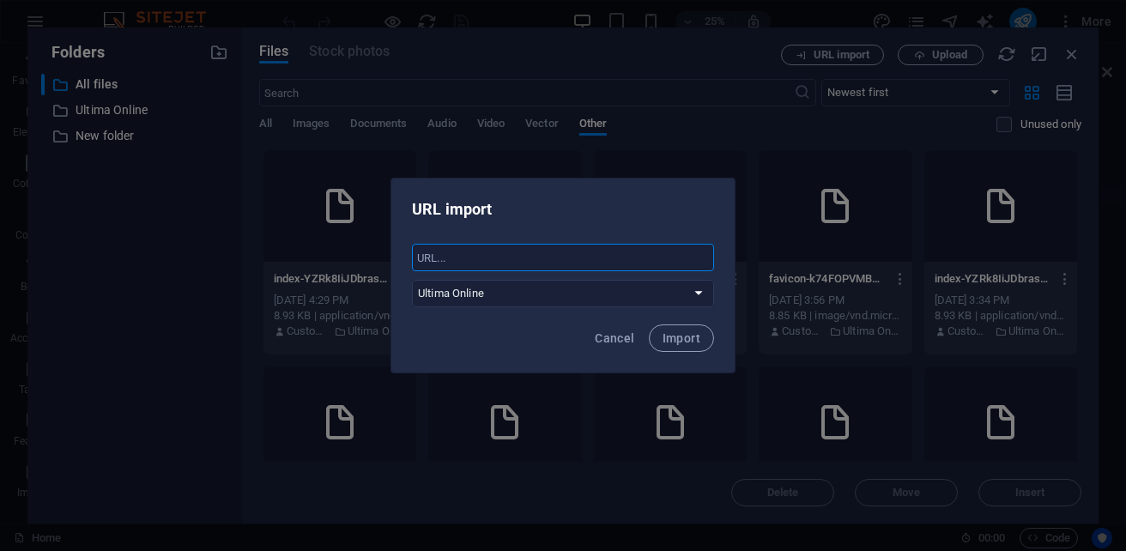
paste input "/index-YZRk8IiJDbrasMYTKXWEfQ.html"
type input "/index-YZRk8IiJDbrasMYTKXWEfQ.html"
click at [689, 341] on span "Import" at bounding box center [682, 338] width 38 height 14
select select "all_files"
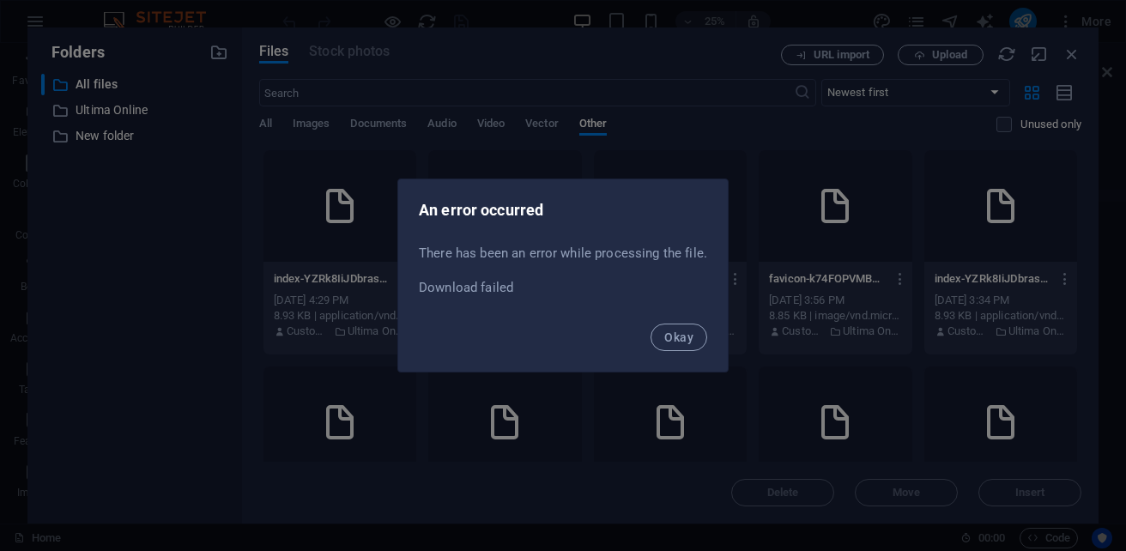
click at [689, 341] on span "Okay" at bounding box center [678, 337] width 29 height 14
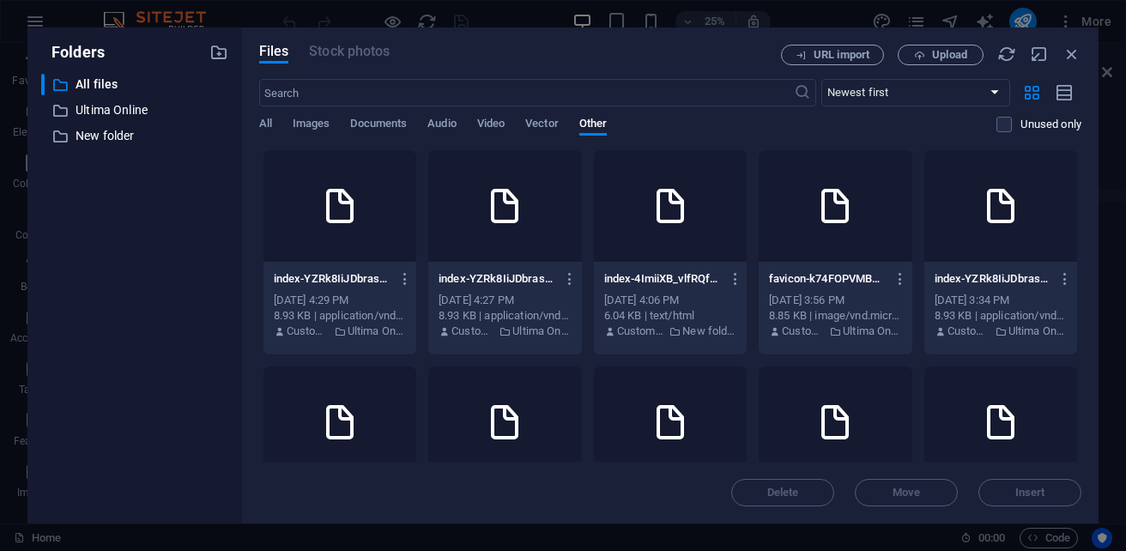
click at [525, 214] on icon at bounding box center [504, 205] width 41 height 41
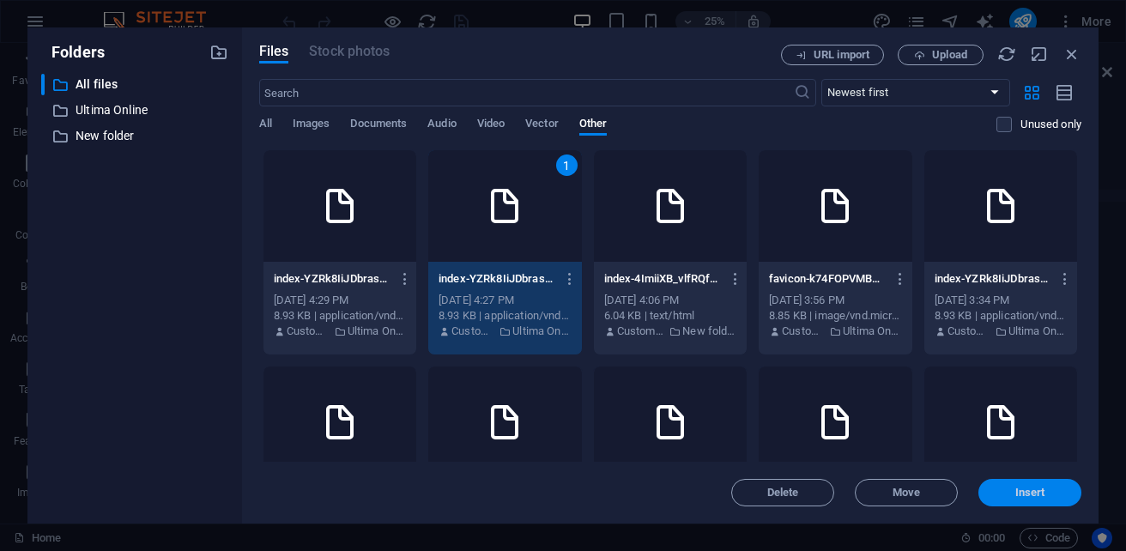
click at [1051, 487] on button "Insert" at bounding box center [1029, 492] width 103 height 27
type textarea "https://cdn1.site-media.eu/images/0/19694509/index-YZRk8IiJDbrasMYTKXWEfQ-_SNK4…"
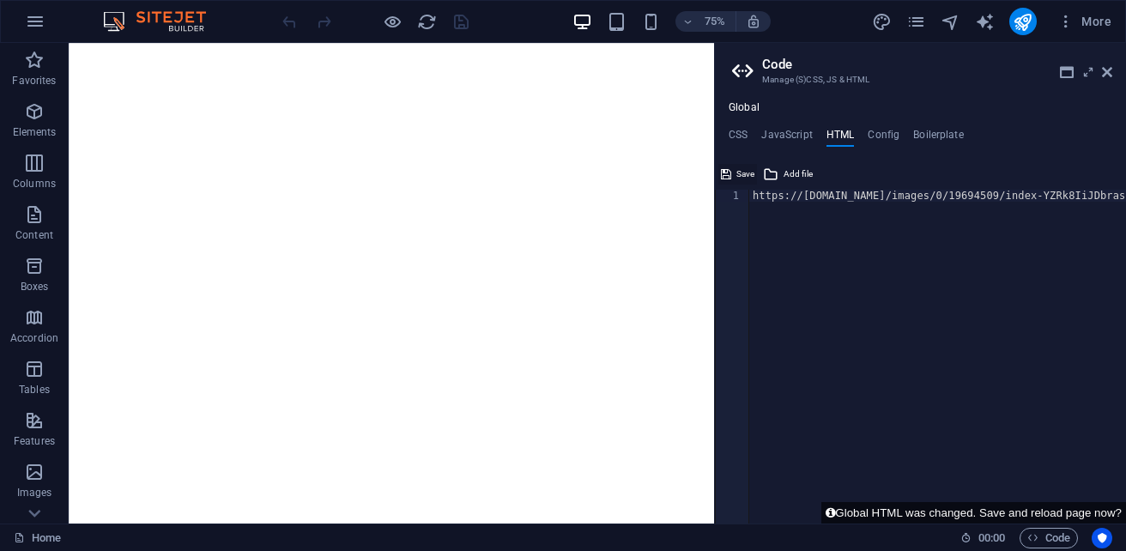
click at [742, 173] on span "Save" at bounding box center [745, 174] width 18 height 21
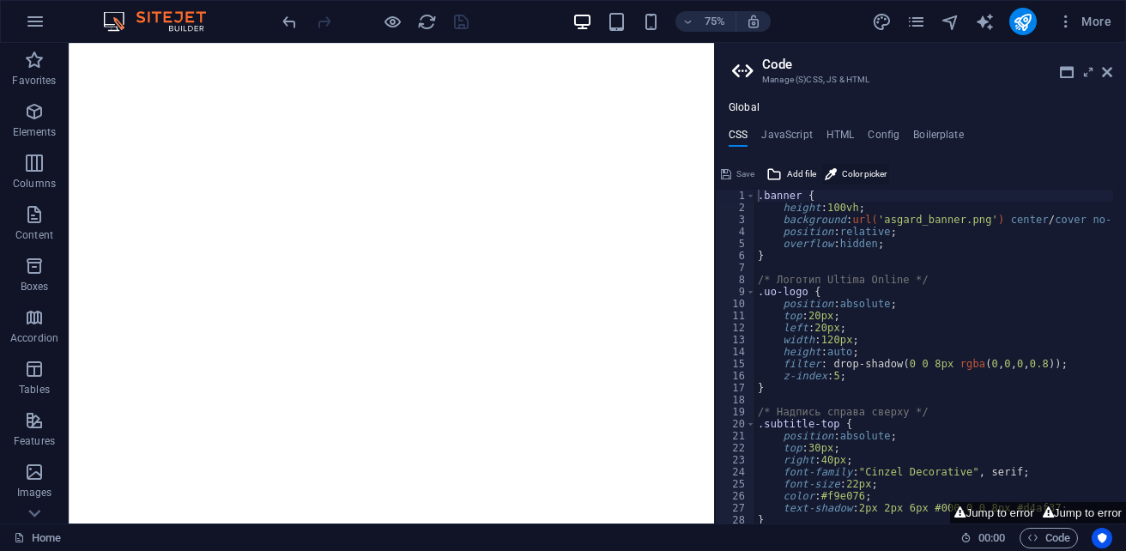
click at [868, 177] on span "Color picker" at bounding box center [864, 174] width 45 height 21
type input "#454040"
type textarea "#454040.banner {"
click at [472, 50] on html at bounding box center [499, 46] width 861 height 7
click at [739, 173] on span "Save" at bounding box center [745, 174] width 18 height 21
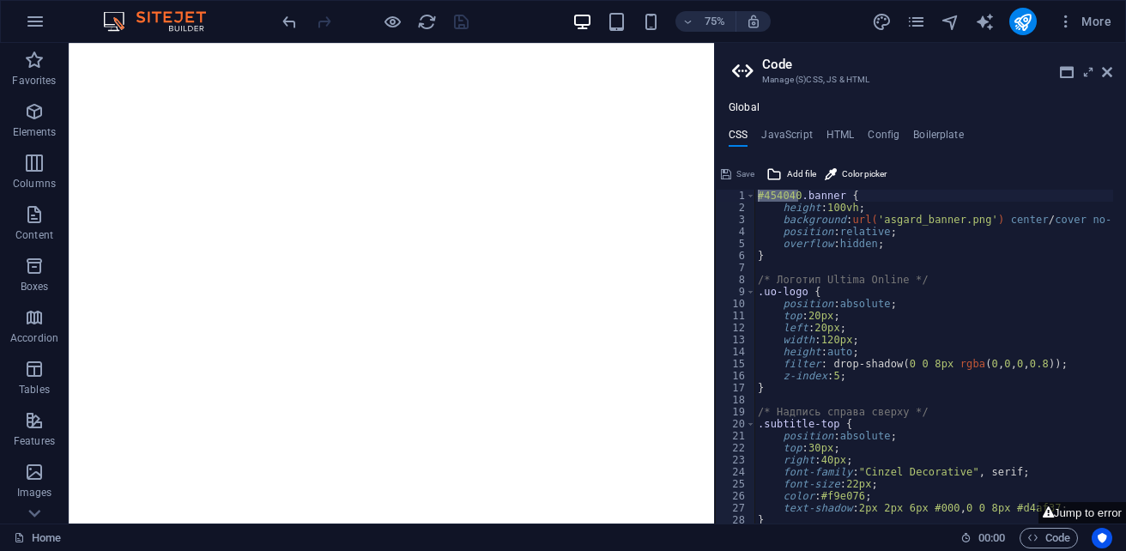
click at [554, 50] on html at bounding box center [499, 46] width 861 height 7
click at [845, 134] on h4 "HTML" at bounding box center [840, 138] width 28 height 19
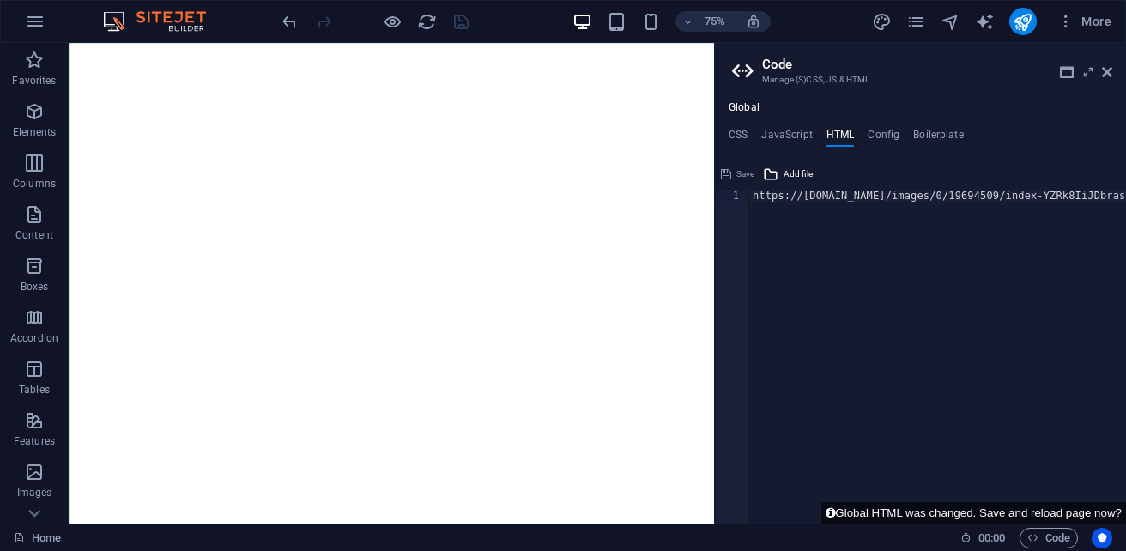
drag, startPoint x: 1013, startPoint y: 197, endPoint x: 1126, endPoint y: 195, distance: 113.3
click at [1125, 195] on html "sb5985678.a.had.tf Home Favorites Elements Columns Content Boxes Accordion Tabl…" at bounding box center [563, 275] width 1126 height 551
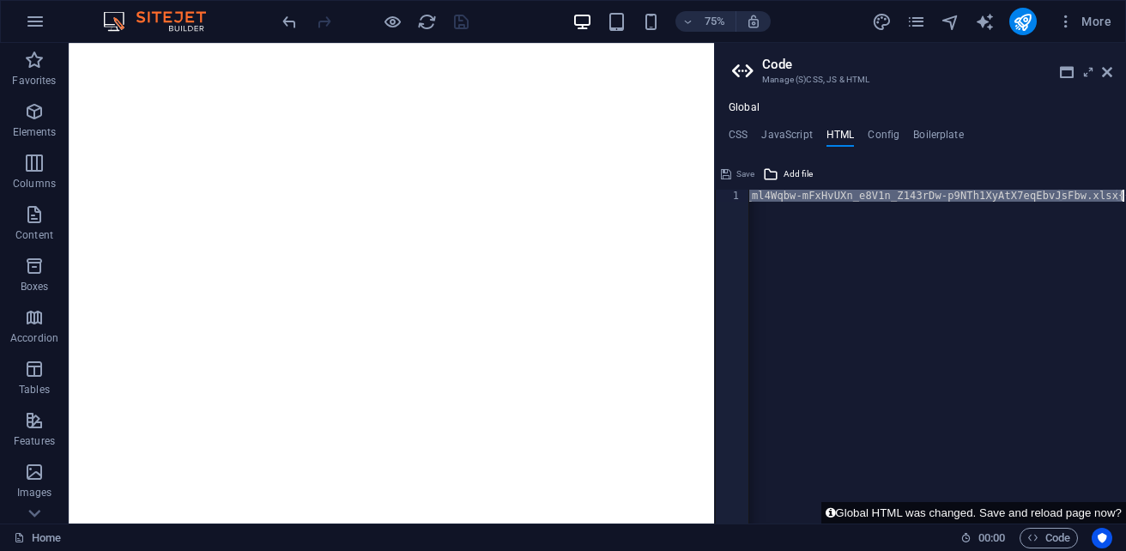
scroll to position [0, 0]
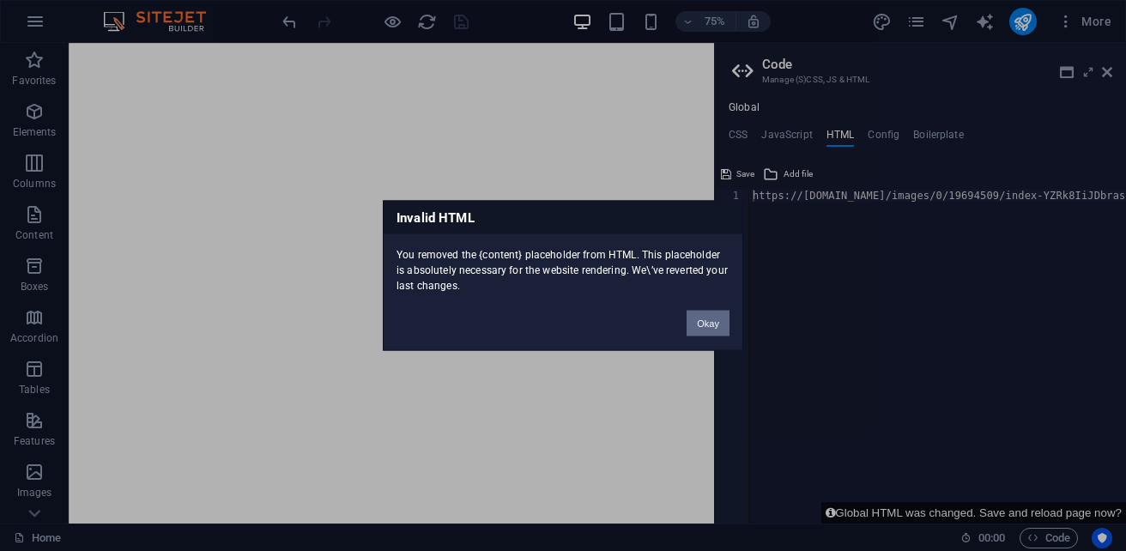
click at [698, 330] on button "Okay" at bounding box center [708, 324] width 43 height 26
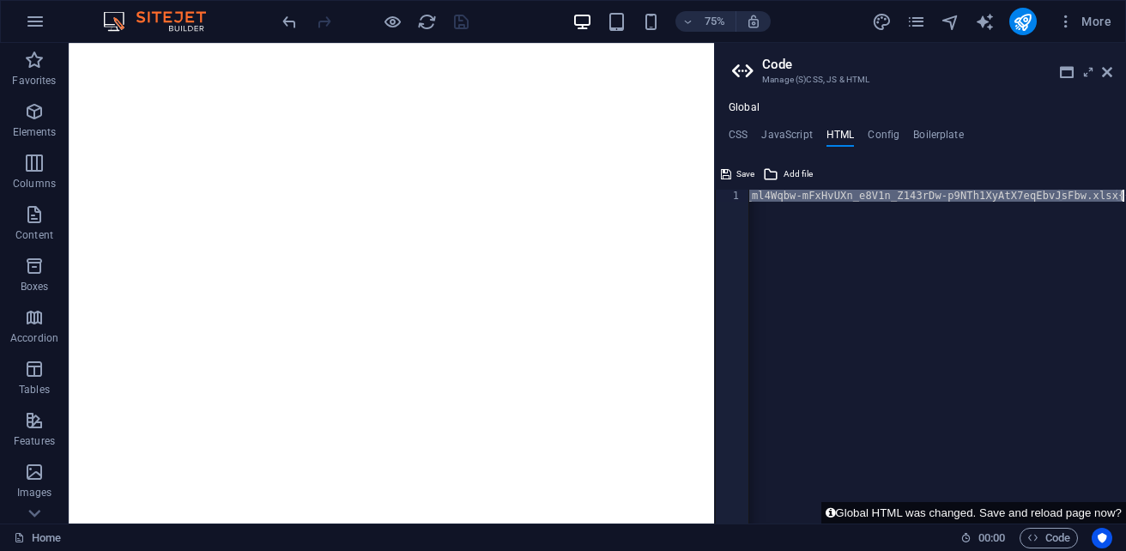
scroll to position [0, 677]
drag, startPoint x: 1013, startPoint y: 199, endPoint x: 1057, endPoint y: 194, distance: 44.1
click at [1057, 194] on div "https://cdn1.site-media.eu/images/0/19694509/index-YZRk8IiJDbrasMYTKXWEfQ-_SNK4…" at bounding box center [599, 362] width 1054 height 345
click at [1088, 27] on span "More" at bounding box center [1084, 21] width 54 height 17
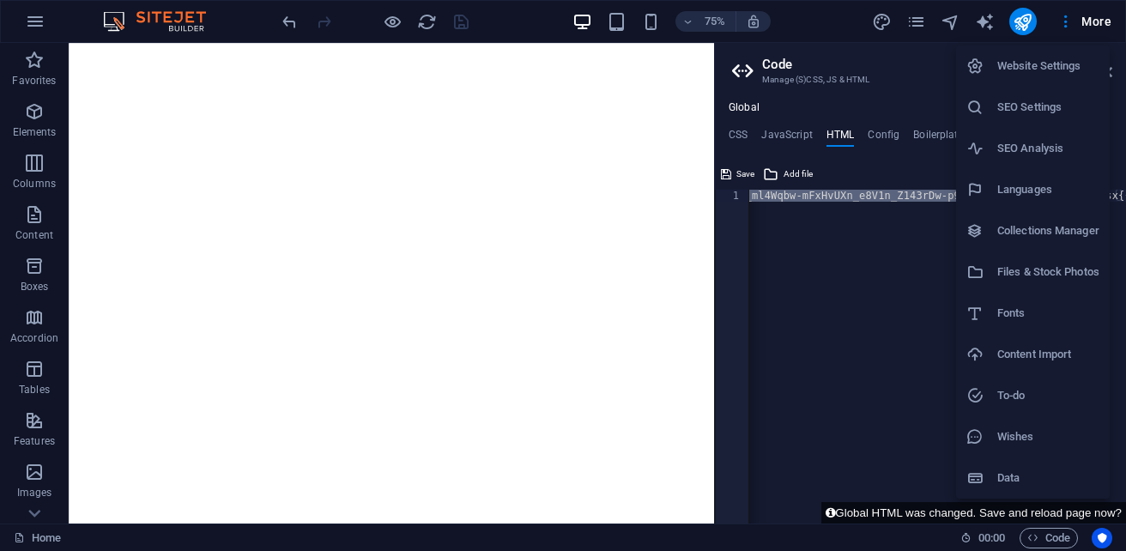
click at [1041, 354] on h6 "Content Import" at bounding box center [1048, 354] width 102 height 21
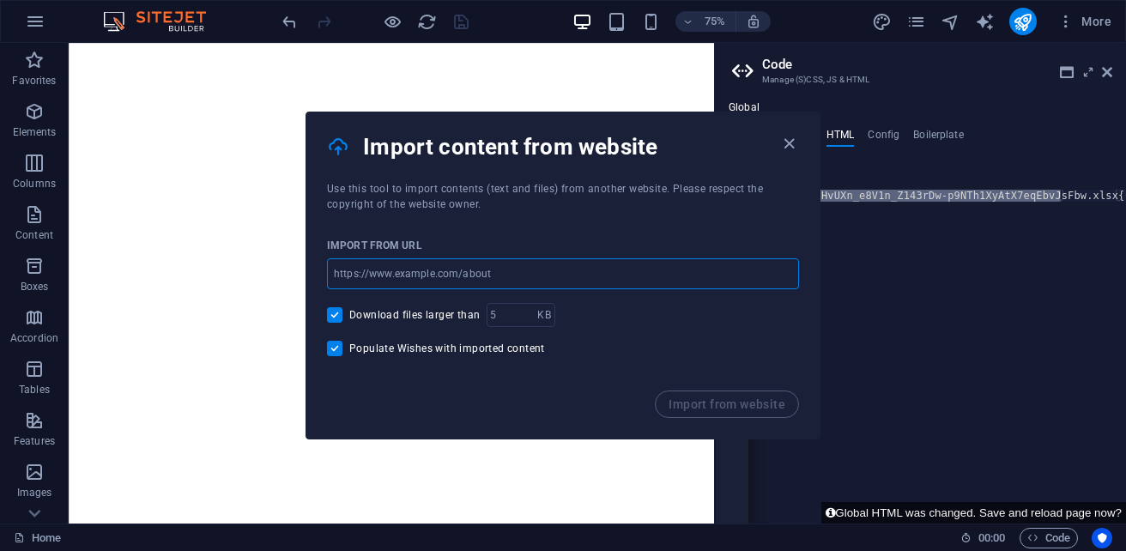
click at [438, 276] on input "url" at bounding box center [563, 273] width 472 height 31
paste input "index-YZRk8IiJDbrasMYTKXWEfQ-_SNK42ity_eqAYhJURtagg-M18eEng7m5Abnz_ml4Wqbw-mFxH…"
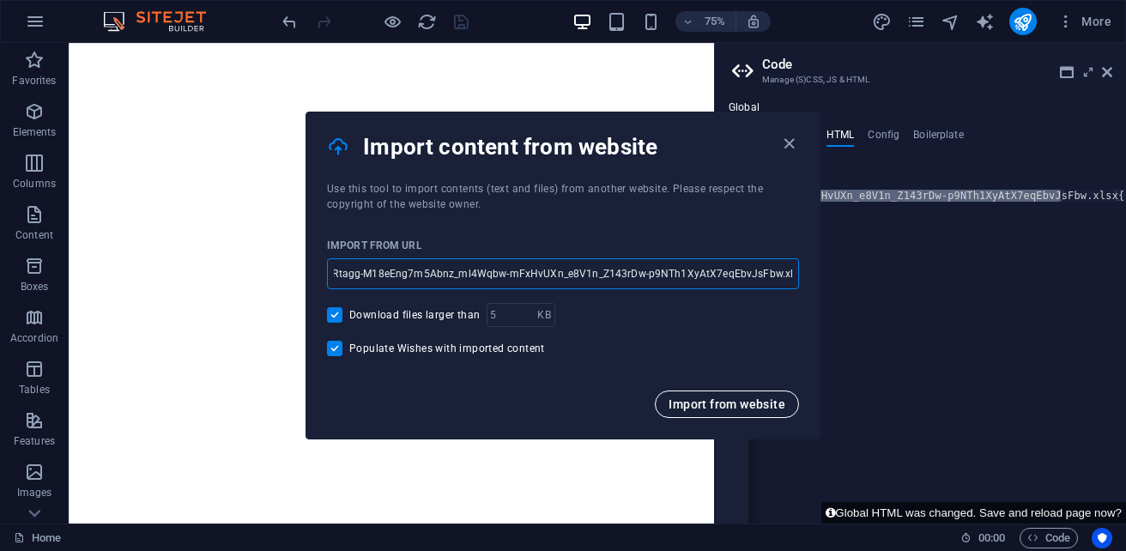
type input "index-YZRk8IiJDbrasMYTKXWEfQ-_SNK42ity_eqAYhJURtagg-M18eEng7m5Abnz_ml4Wqbw-mFxH…"
click at [706, 402] on span "Import from website" at bounding box center [727, 404] width 117 height 14
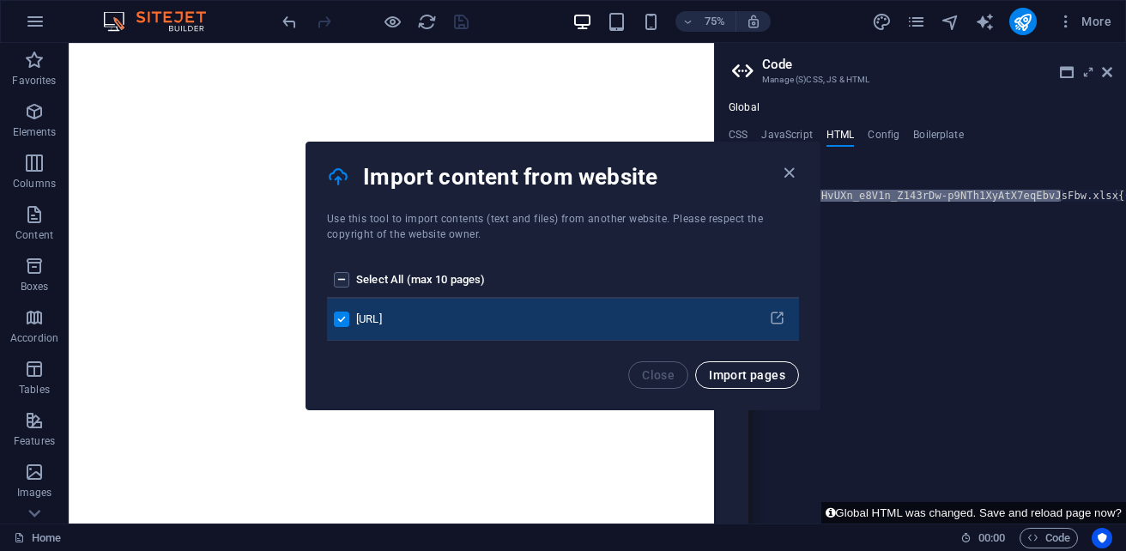
click at [742, 375] on span "Import pages" at bounding box center [747, 375] width 76 height 14
click at [781, 318] on icon "pages list" at bounding box center [777, 319] width 16 height 16
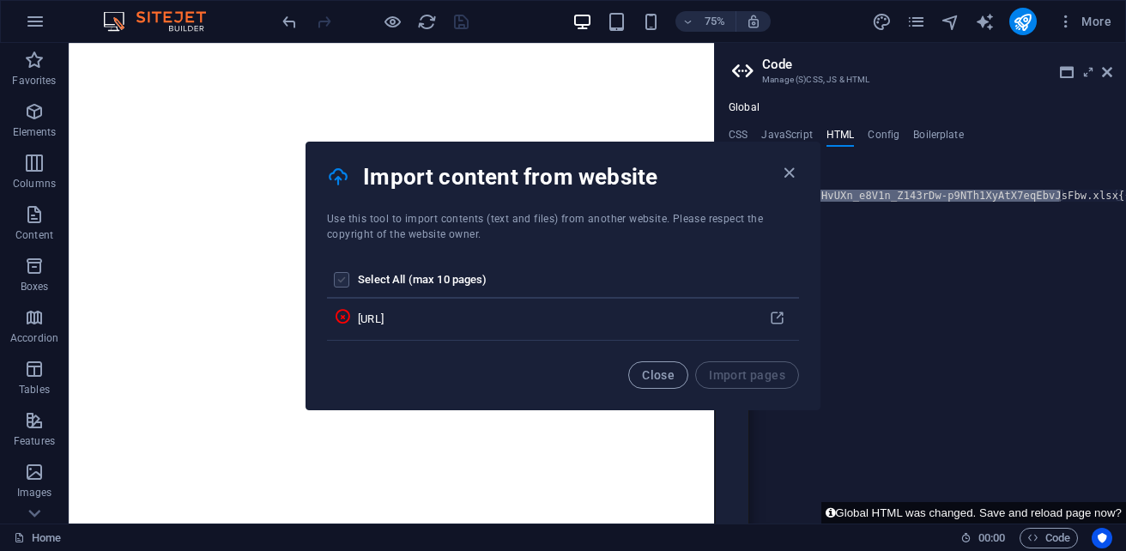
click at [340, 283] on label "pages list" at bounding box center [341, 279] width 15 height 15
click at [0, 0] on input "pages list" at bounding box center [0, 0] width 0 height 0
click at [348, 277] on label "pages list" at bounding box center [341, 279] width 15 height 15
click at [0, 0] on input "pages list" at bounding box center [0, 0] width 0 height 0
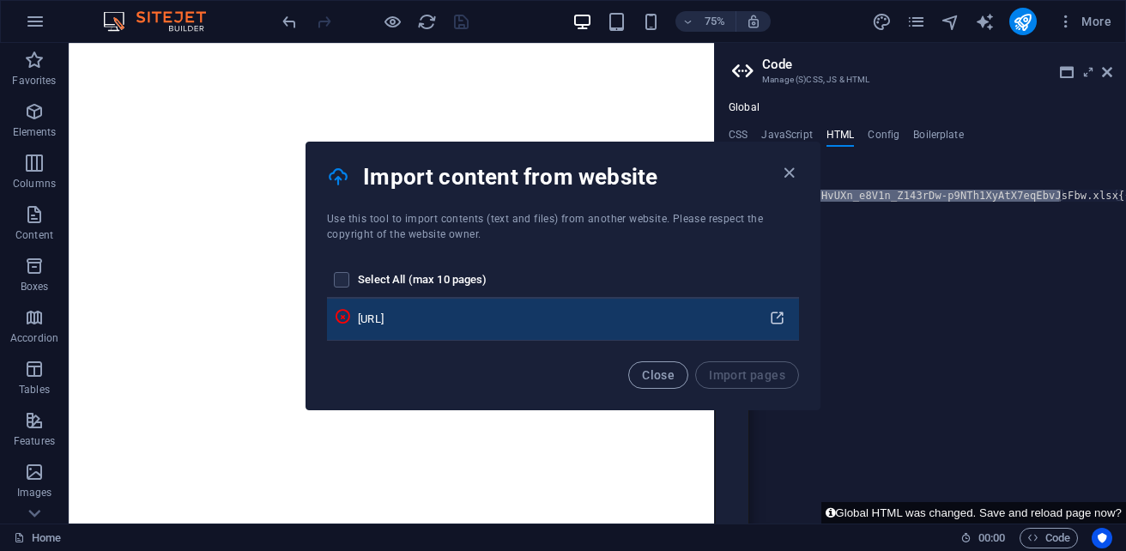
click at [781, 321] on icon "pages list" at bounding box center [777, 319] width 16 height 16
click at [358, 321] on td "pages list" at bounding box center [342, 320] width 31 height 42
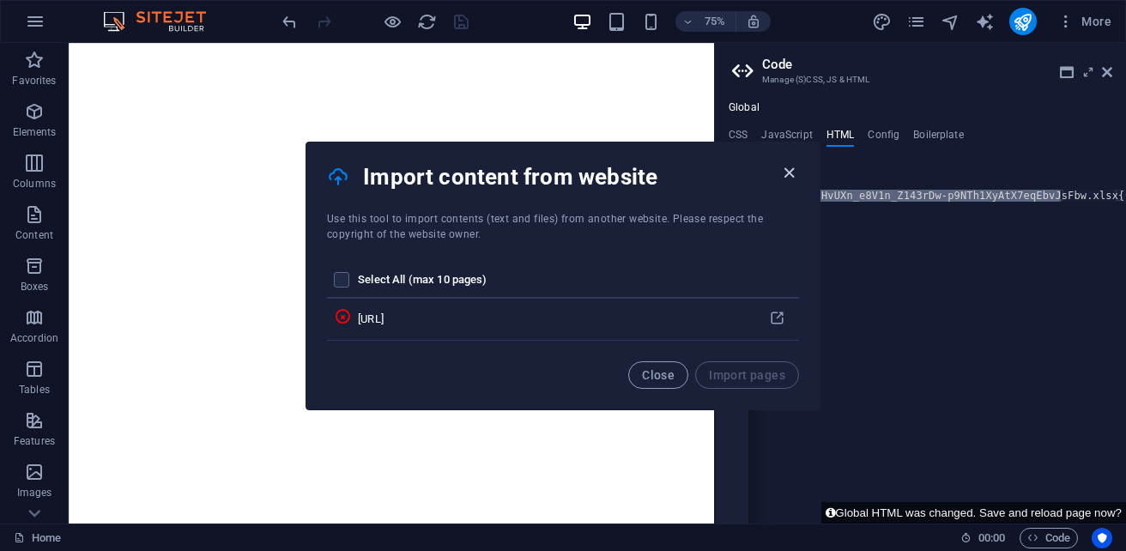
click at [796, 173] on icon "button" at bounding box center [789, 173] width 20 height 20
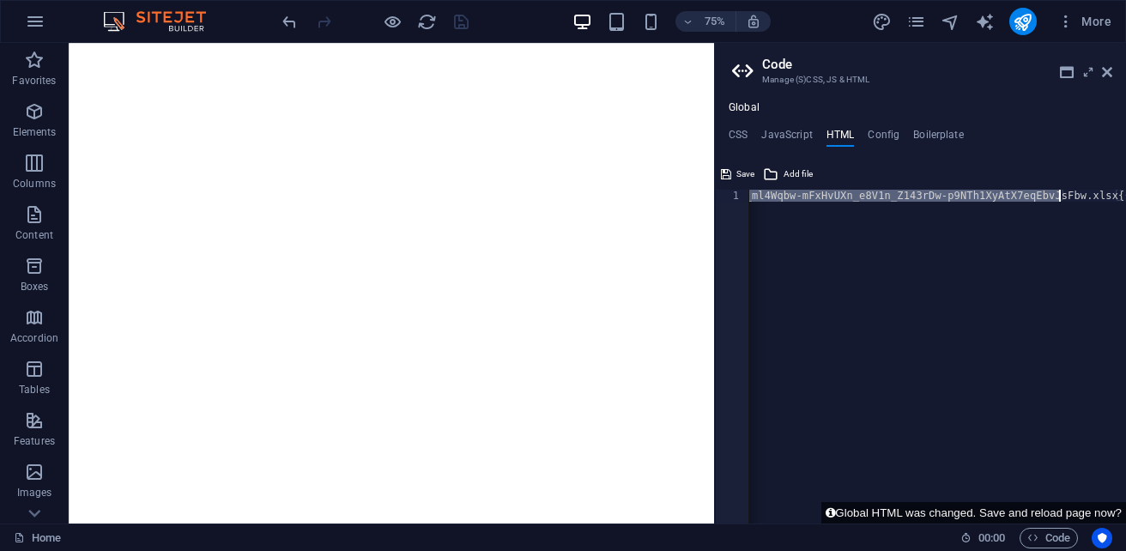
click at [809, 196] on div "https://cdn1.site-media.eu/images/0/19694509/index-YZRk8IiJDbrasMYTKXWEfQ-_SNK4…" at bounding box center [937, 357] width 377 height 334
click at [754, 174] on span "Save" at bounding box center [745, 174] width 18 height 21
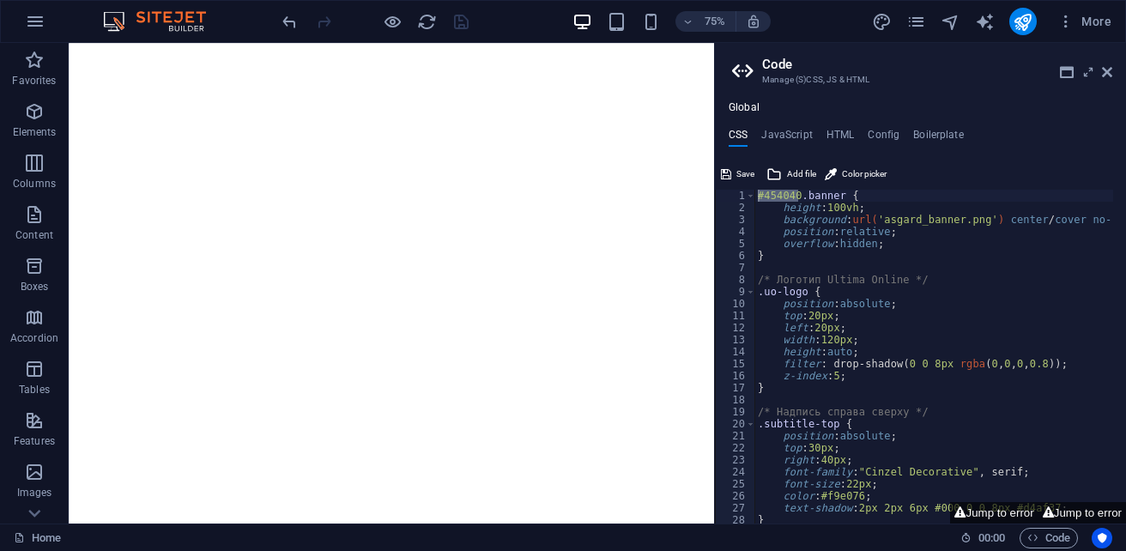
click at [754, 174] on span "Save" at bounding box center [745, 174] width 18 height 21
click at [850, 132] on h4 "HTML" at bounding box center [840, 138] width 28 height 19
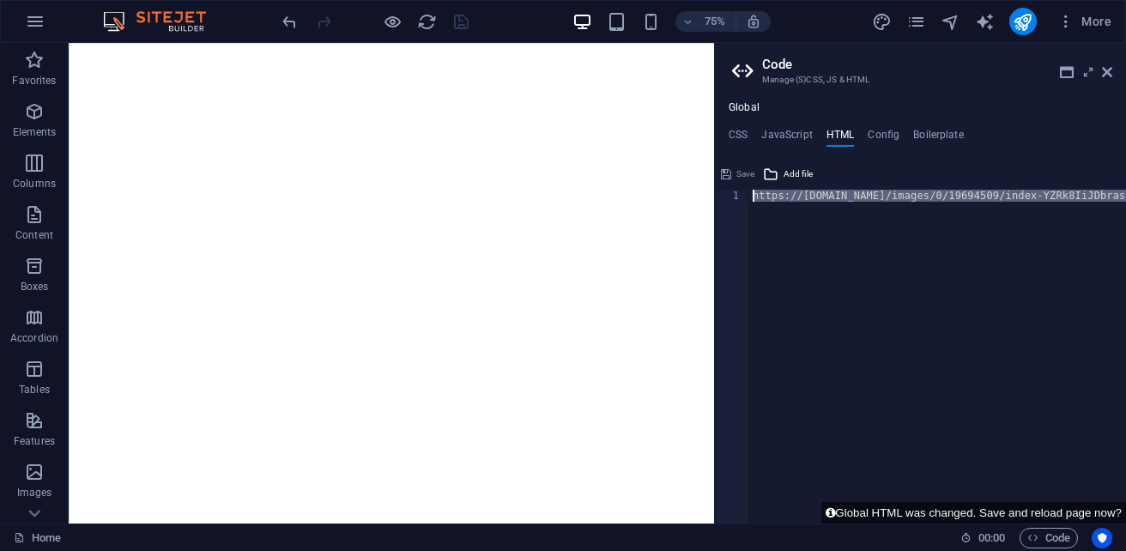
drag, startPoint x: 1058, startPoint y: 197, endPoint x: 762, endPoint y: 188, distance: 296.2
click at [762, 188] on div "https://cdn1.site-media.eu/images/0/19694509/index-YZRk8IiJDbrasMYTKXWEfQ-_SNK4…" at bounding box center [920, 341] width 411 height 363
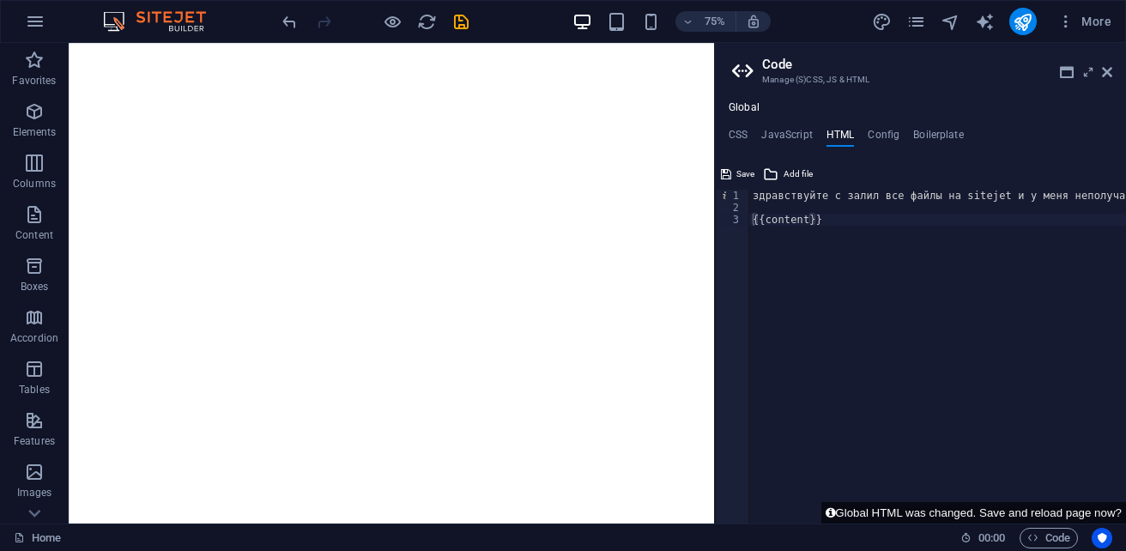
drag, startPoint x: 1119, startPoint y: 188, endPoint x: 1101, endPoint y: 192, distance: 18.5
click at [1101, 192] on div "{{content}} 1 2 3 здравствуйте с залил все файлы на sitejet и у меня неполучает…" at bounding box center [920, 341] width 411 height 363
drag, startPoint x: 1101, startPoint y: 200, endPoint x: 903, endPoint y: 191, distance: 198.4
drag, startPoint x: 999, startPoint y: 198, endPoint x: 796, endPoint y: 190, distance: 202.7
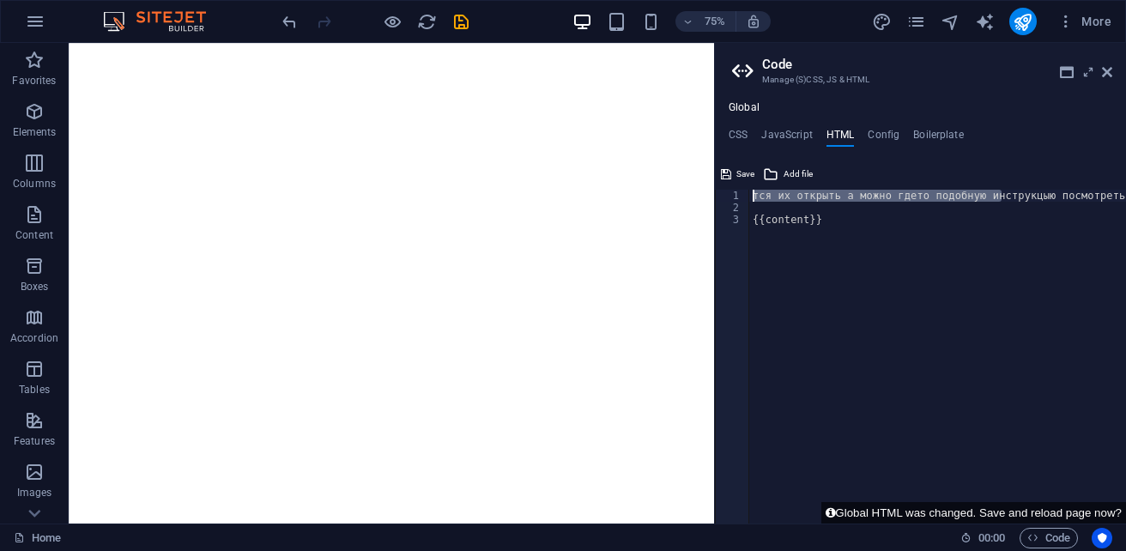
click at [796, 190] on div "тся их открыть а можно гдето подобную инструкцыю посмотреть или может ктото пом…" at bounding box center [1053, 362] width 608 height 345
type textarea "укцыю посмотреть или может ктото помочь может роскрыть сайт?"
drag, startPoint x: 1109, startPoint y: 191, endPoint x: 749, endPoint y: 179, distance: 359.8
click at [749, 179] on div "укцыю посмотреть или может ктото помочь может роскрыть сайт? 1 2 3 укцыю посмот…" at bounding box center [920, 341] width 411 height 363
click at [752, 218] on div "{{content}}" at bounding box center [937, 369] width 377 height 358
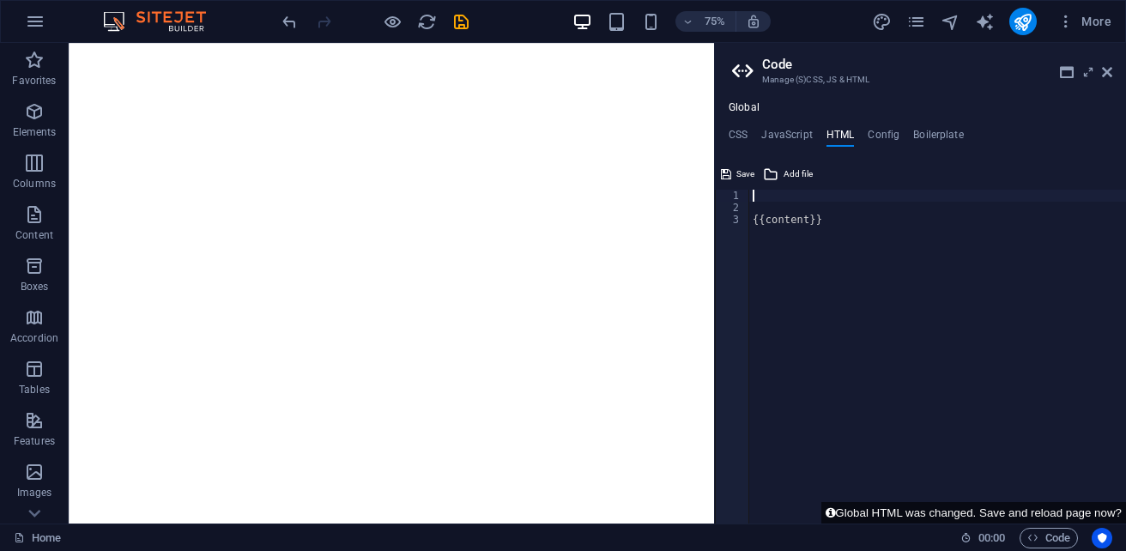
type textarea "{{content}}"
click at [1105, 72] on icon at bounding box center [1107, 72] width 10 height 14
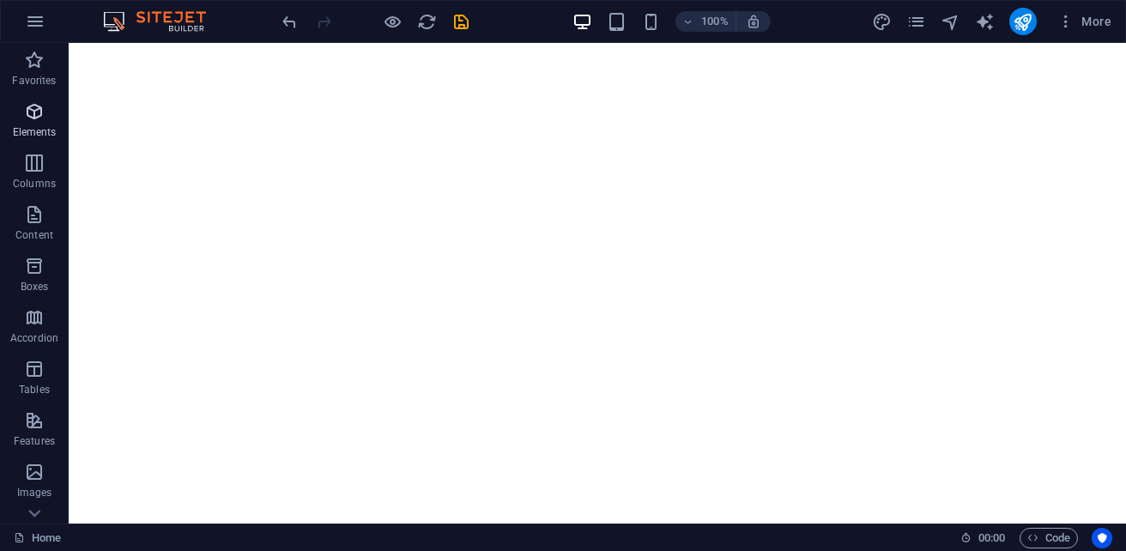
click at [27, 112] on icon "button" at bounding box center [34, 111] width 21 height 21
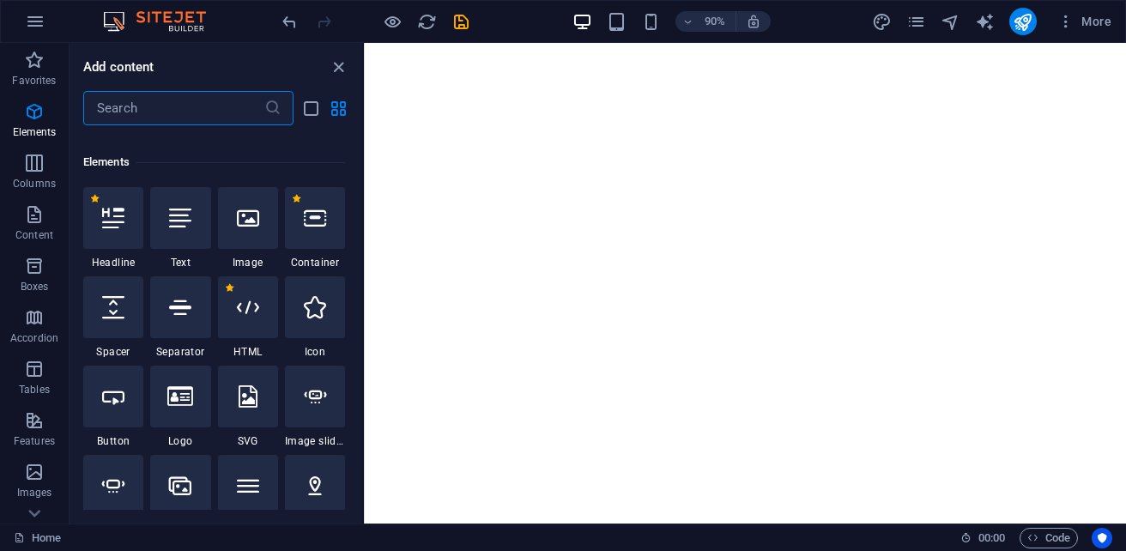
scroll to position [324, 0]
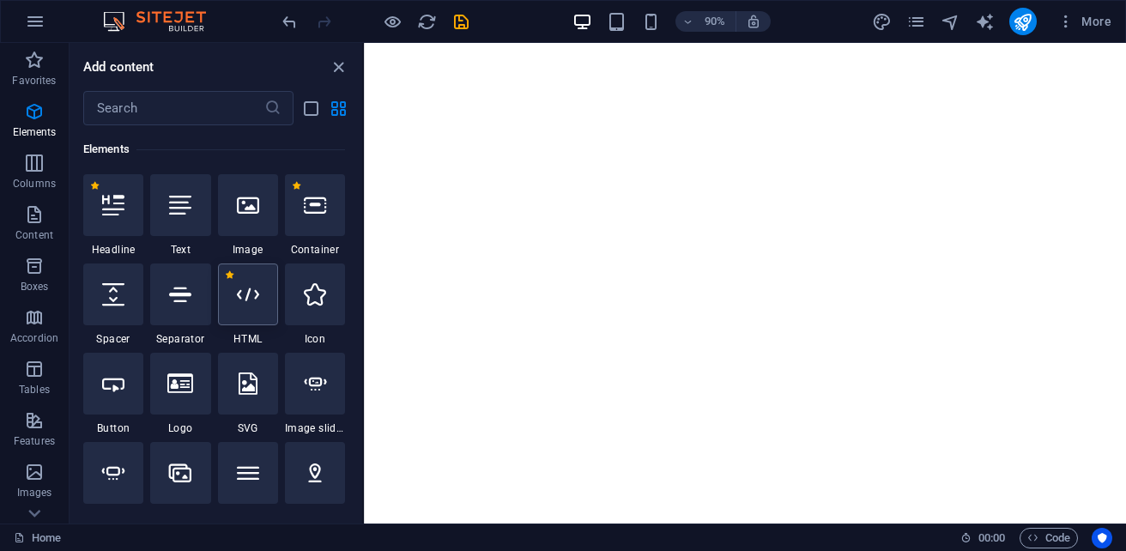
click at [230, 306] on div at bounding box center [248, 294] width 60 height 62
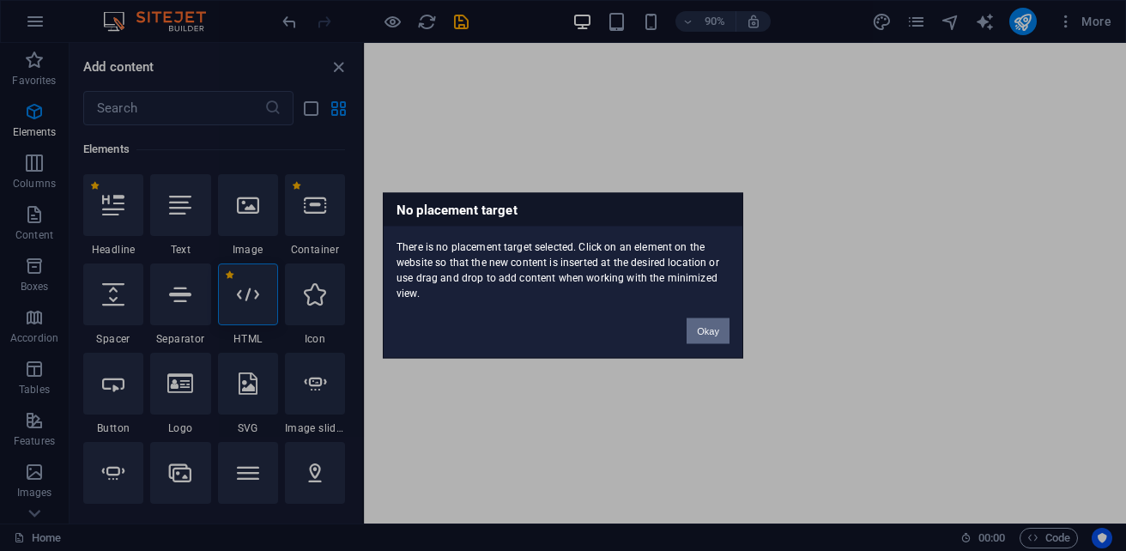
click at [725, 325] on button "Okay" at bounding box center [708, 331] width 43 height 26
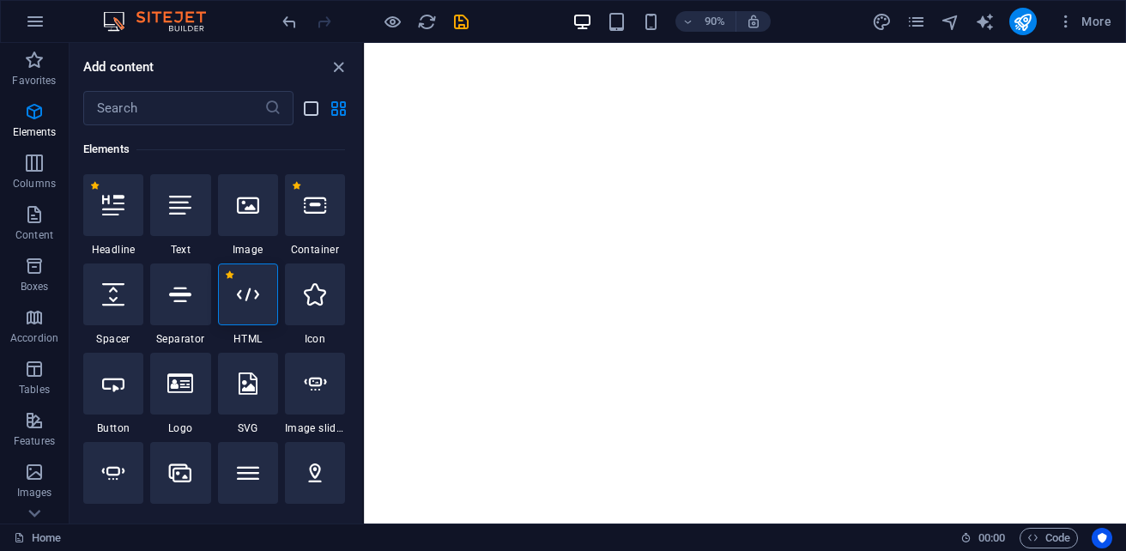
click at [310, 113] on icon "list-view" at bounding box center [311, 109] width 20 height 20
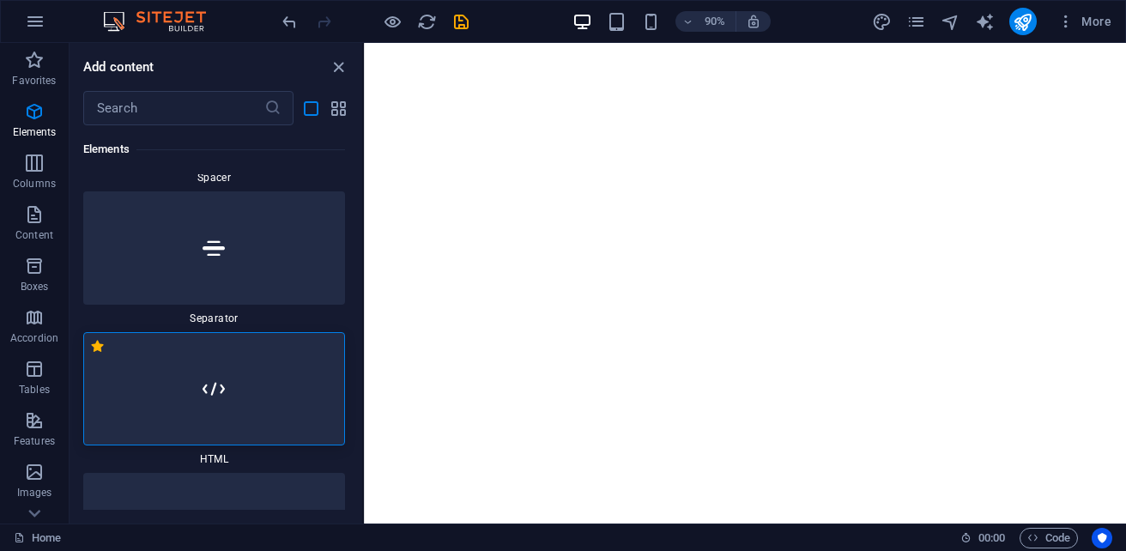
scroll to position [1237, 0]
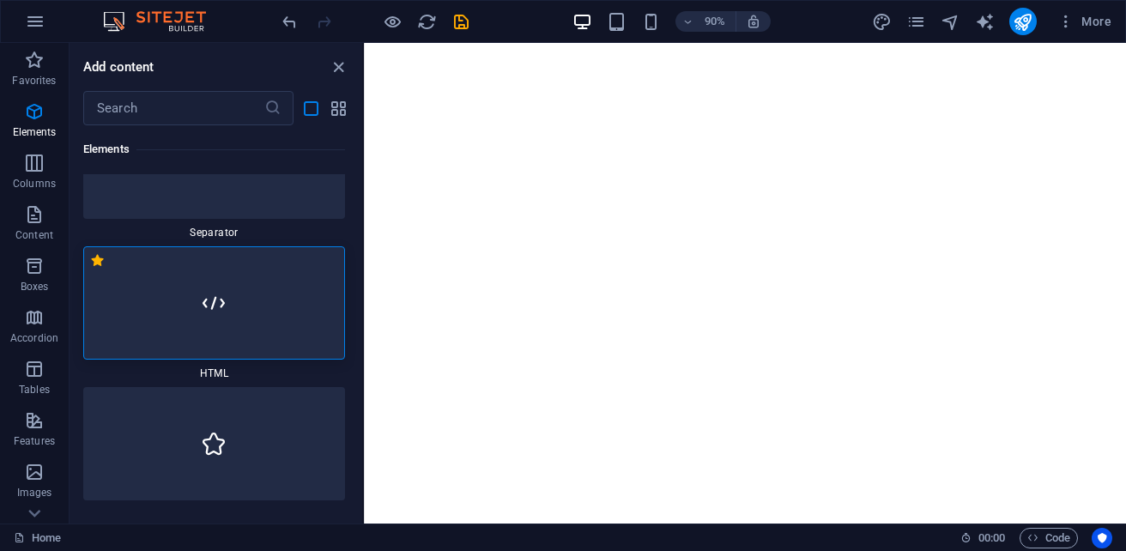
click at [273, 291] on div at bounding box center [214, 302] width 262 height 113
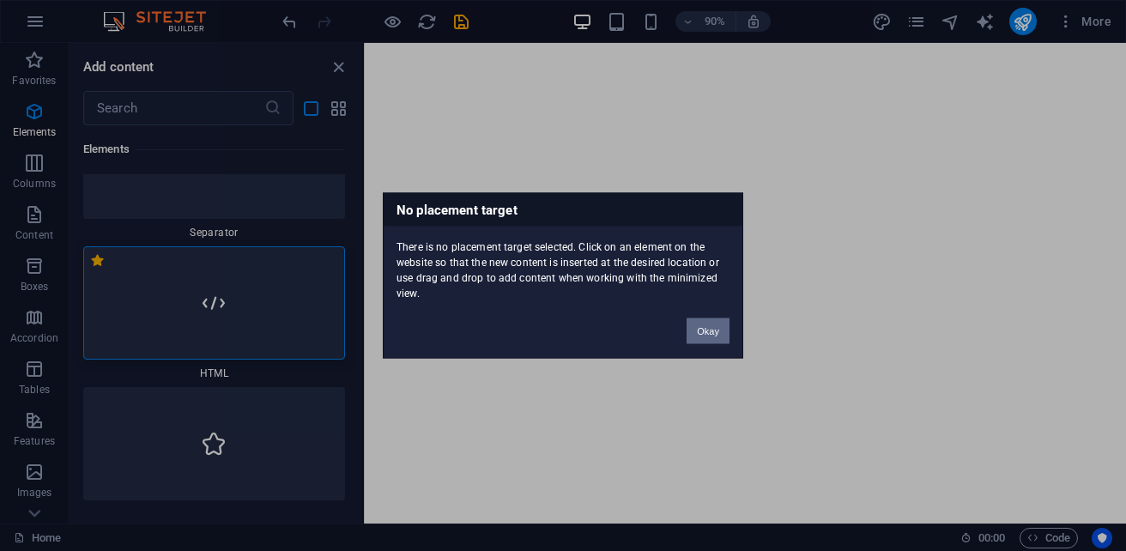
click at [708, 321] on button "Okay" at bounding box center [708, 331] width 43 height 26
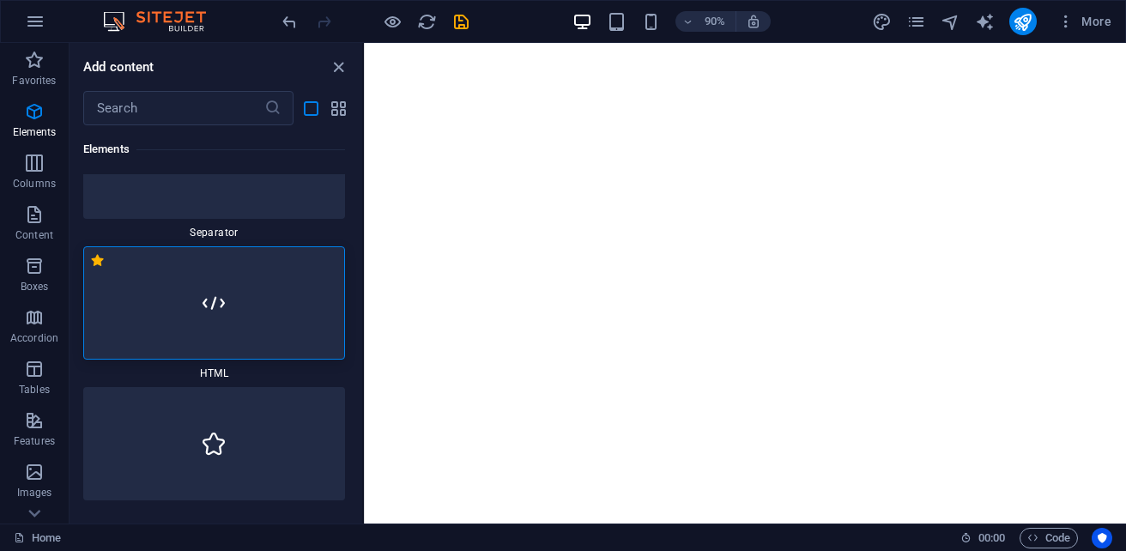
drag, startPoint x: 247, startPoint y: 332, endPoint x: 90, endPoint y: 263, distance: 171.4
click at [90, 263] on label "1 Star" at bounding box center [97, 260] width 15 height 15
click at [90, 269] on input "1 Star" at bounding box center [89, 269] width 1 height 1
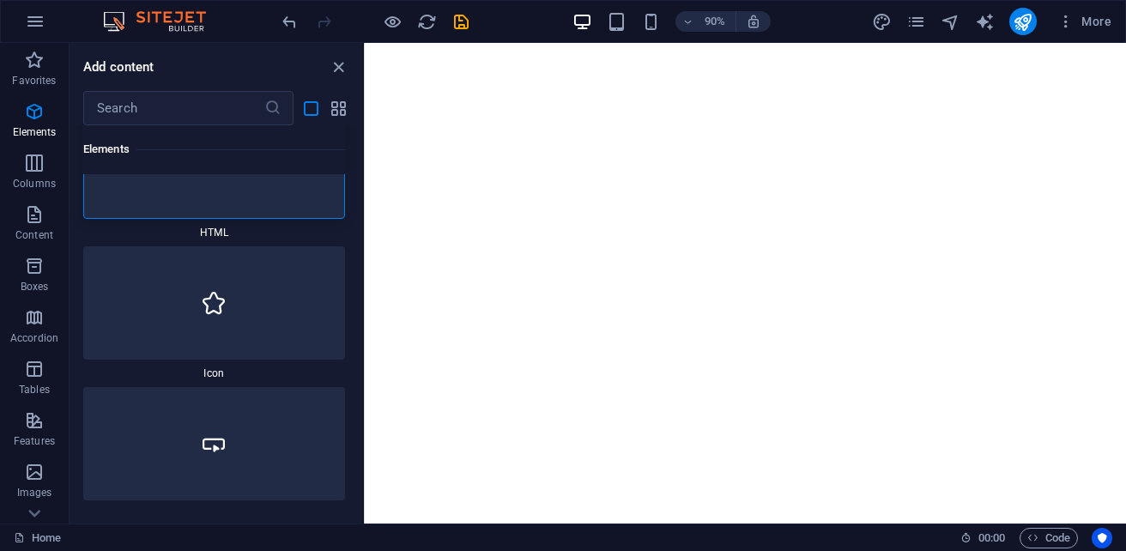
scroll to position [1096, 0]
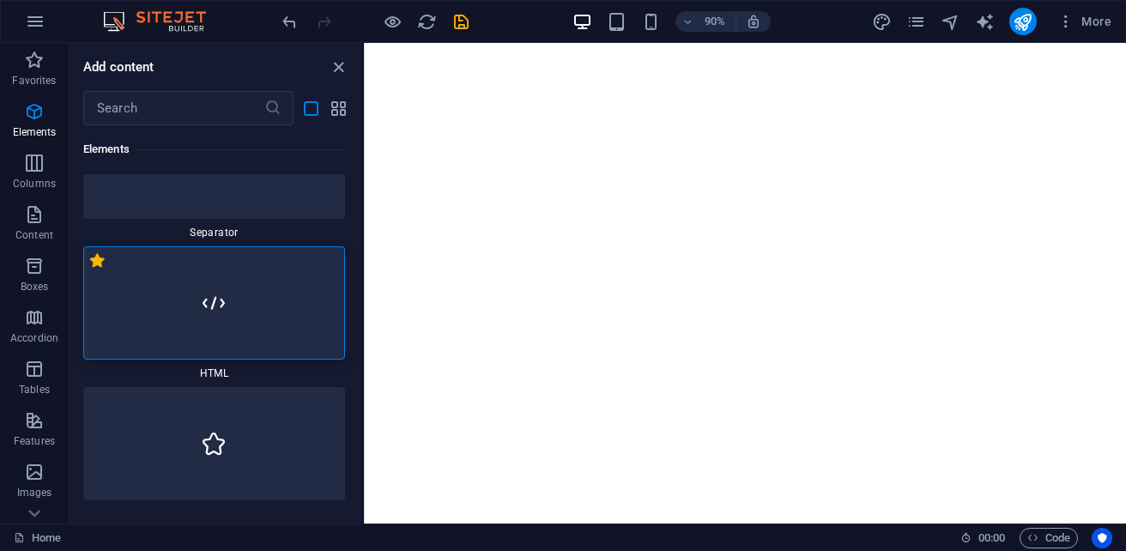
click at [96, 263] on label "1 Star" at bounding box center [97, 260] width 15 height 15
click at [90, 269] on input "1 Star" at bounding box center [89, 269] width 1 height 1
click at [96, 263] on label "1 Star" at bounding box center [97, 260] width 15 height 15
click at [90, 269] on input "1 Star" at bounding box center [89, 269] width 1 height 1
click at [166, 317] on div at bounding box center [214, 302] width 262 height 113
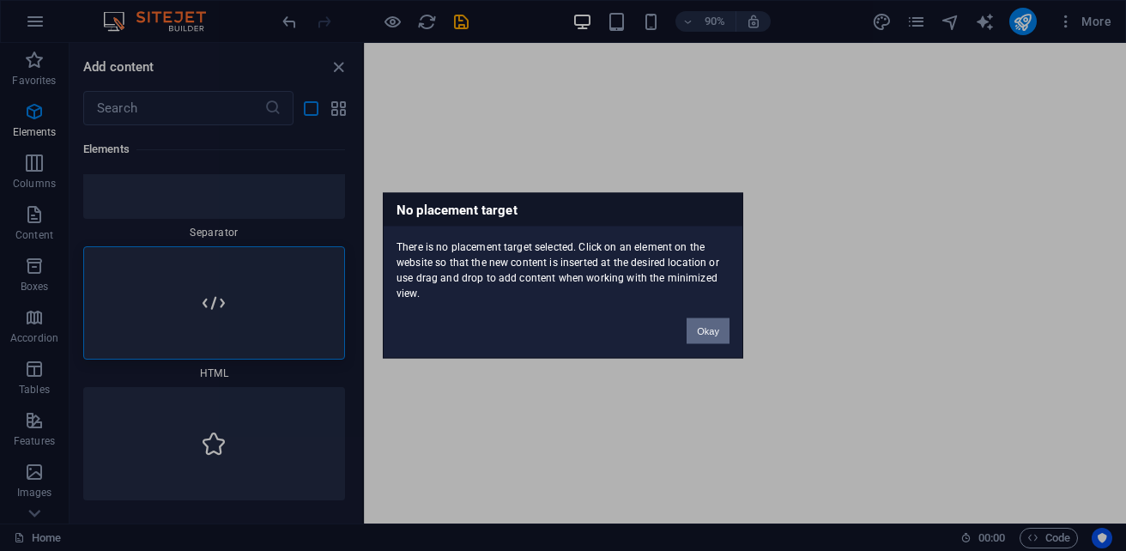
drag, startPoint x: 709, startPoint y: 328, endPoint x: 255, endPoint y: 313, distance: 454.2
click at [709, 328] on button "Okay" at bounding box center [708, 331] width 43 height 26
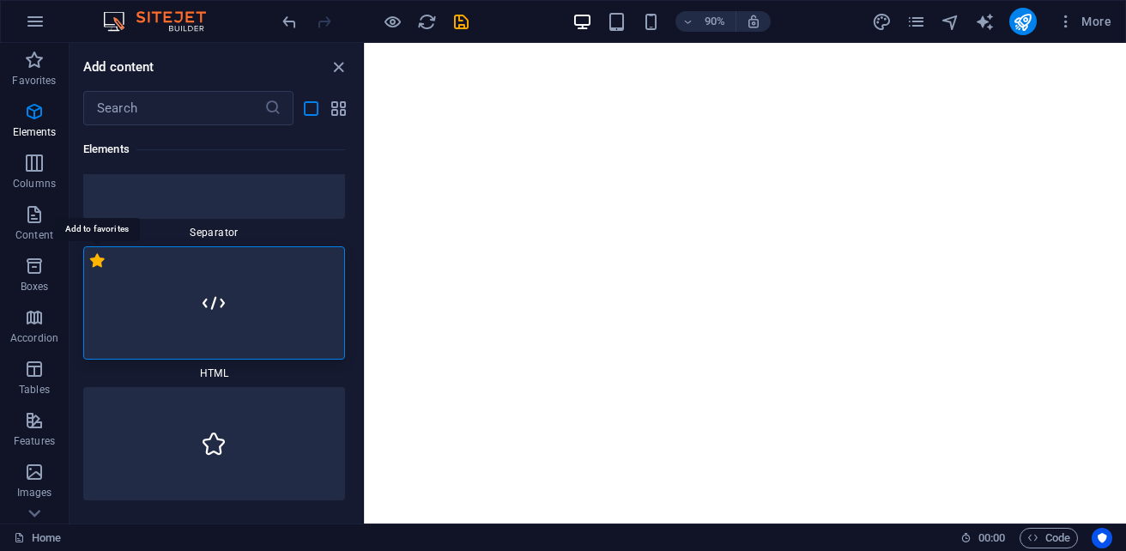
click at [100, 262] on label "1 Star" at bounding box center [97, 260] width 15 height 15
click at [90, 269] on input "1 Star" at bounding box center [89, 269] width 1 height 1
radio input "true"
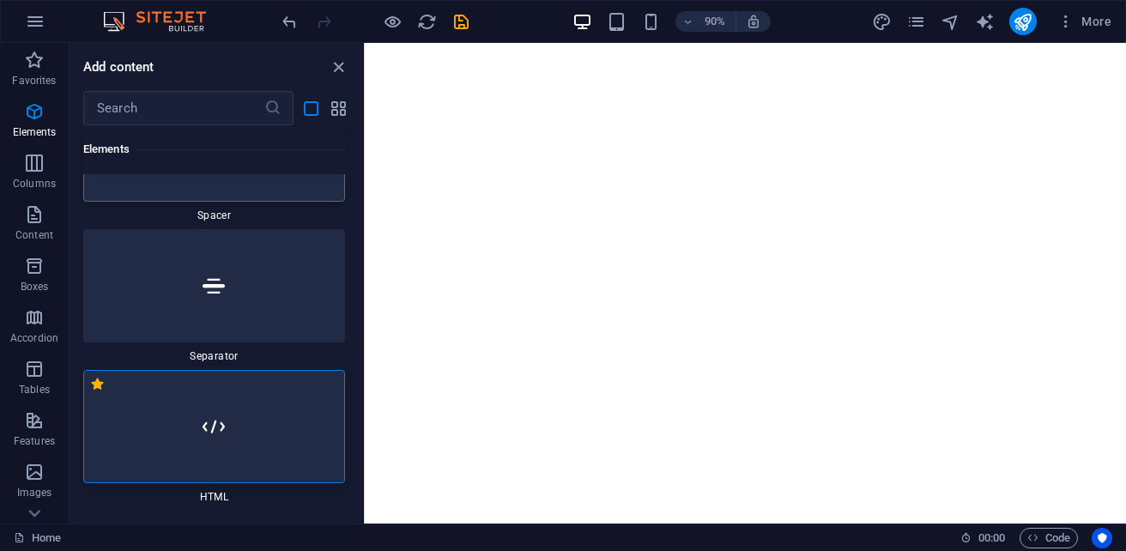
scroll to position [893, 0]
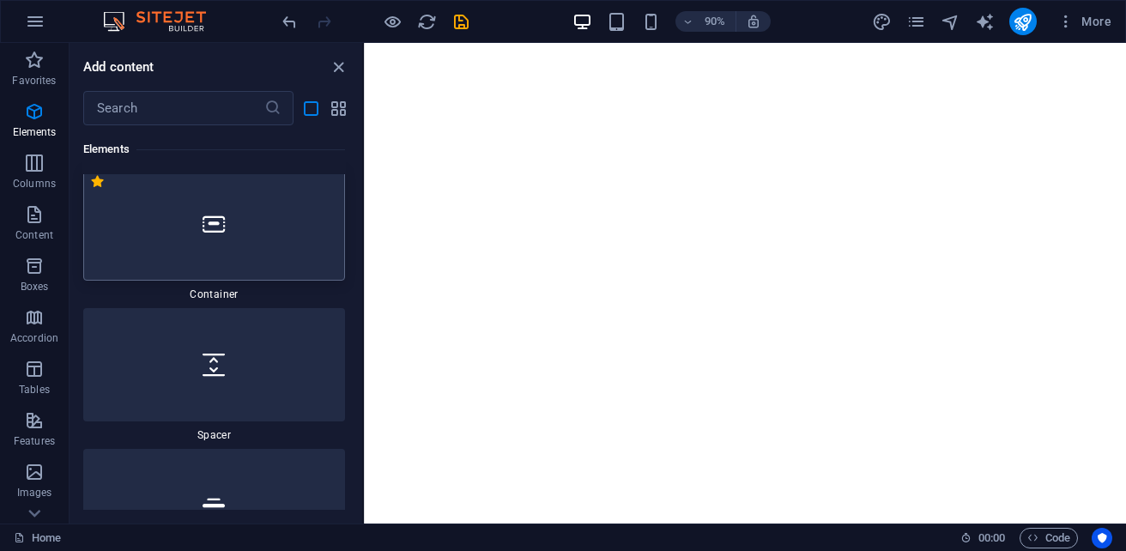
click at [233, 266] on div at bounding box center [214, 223] width 262 height 113
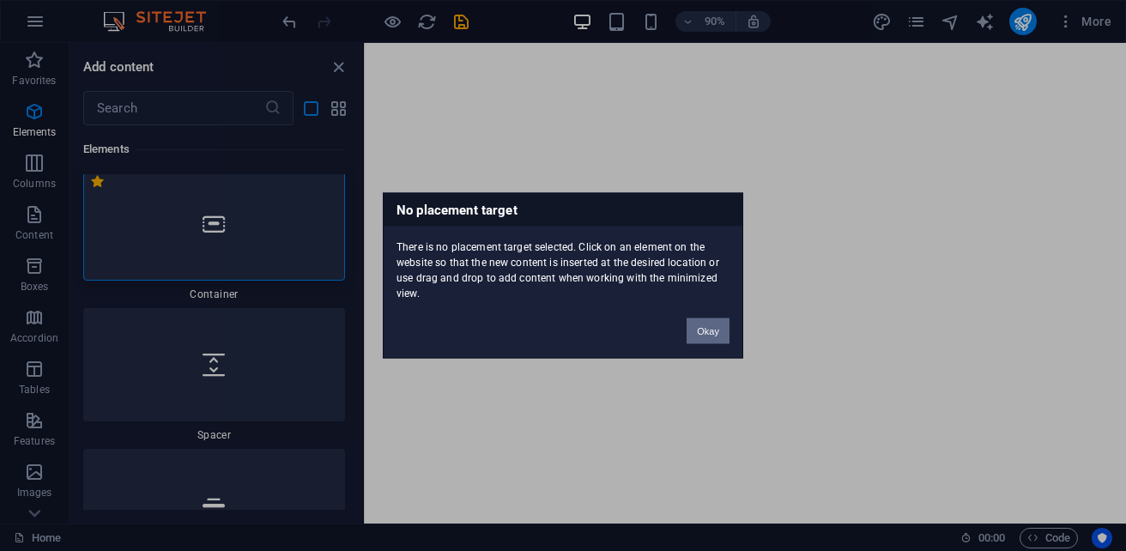
click at [707, 326] on button "Okay" at bounding box center [708, 331] width 43 height 26
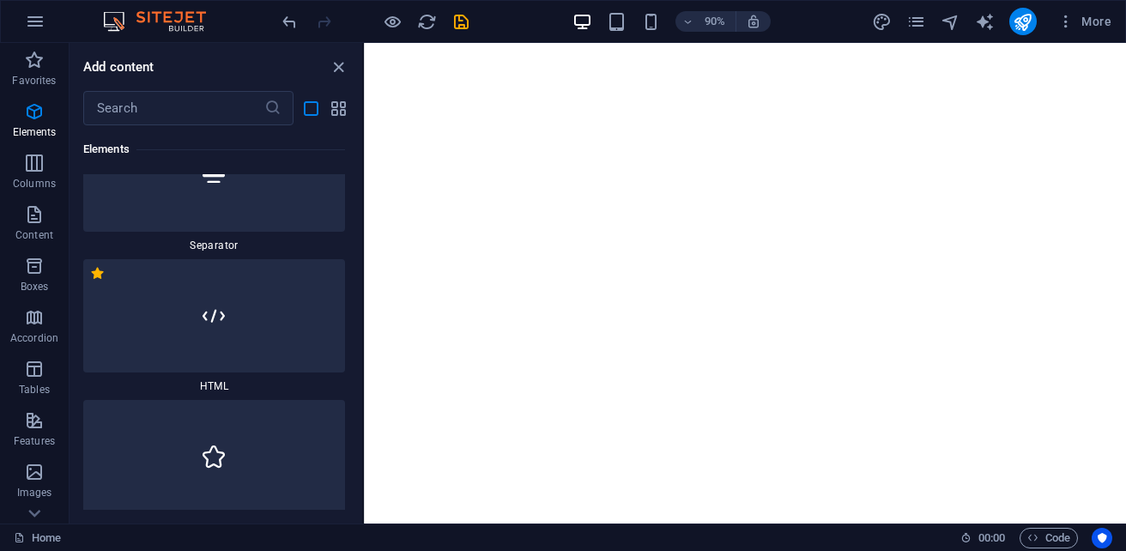
scroll to position [1237, 0]
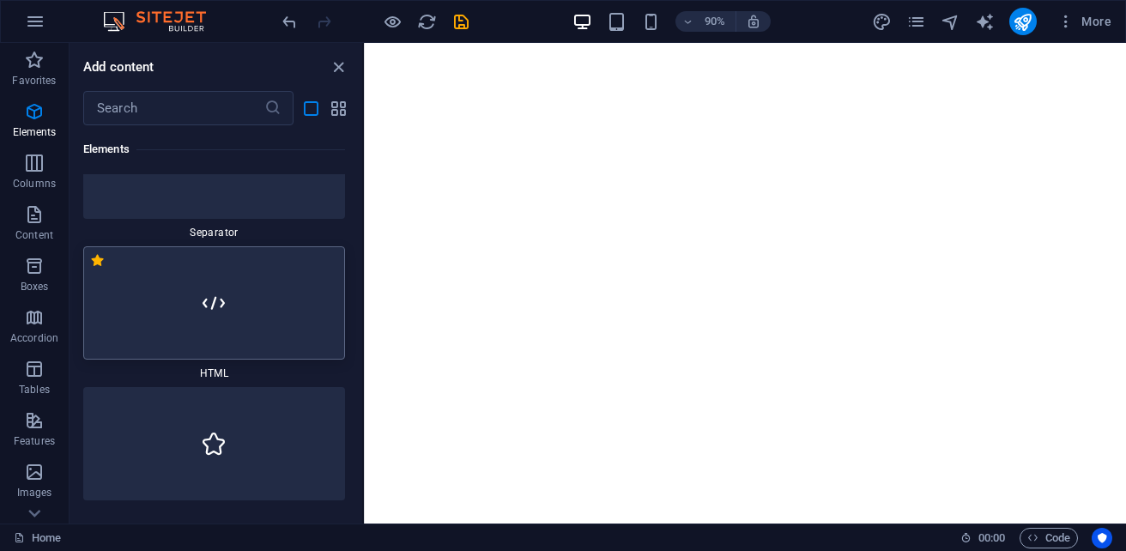
click at [268, 352] on div at bounding box center [214, 302] width 262 height 113
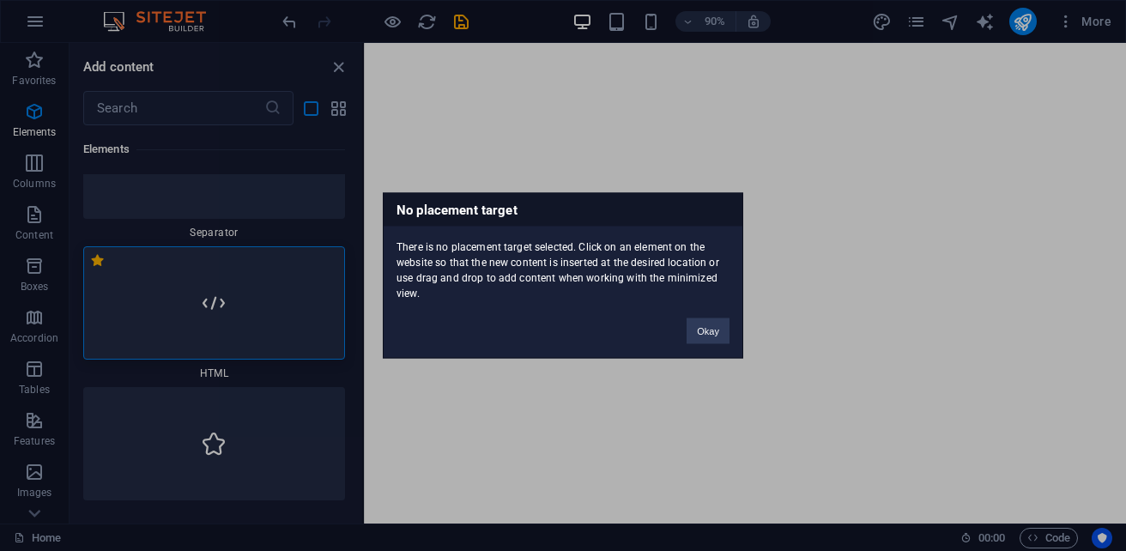
click at [268, 352] on div "No placement target There is no placement target selected. Click on an element …" at bounding box center [563, 275] width 1126 height 551
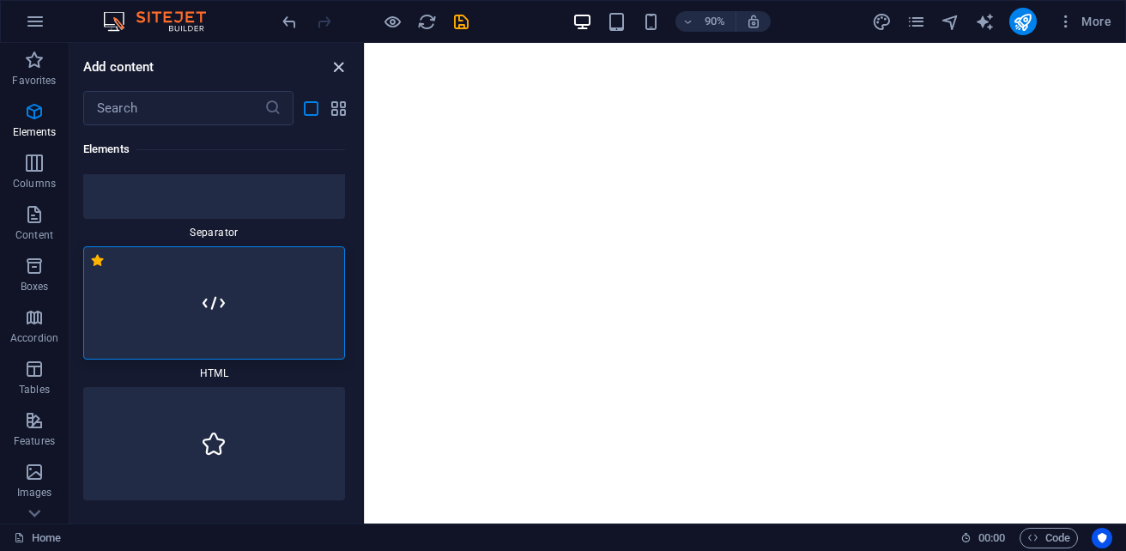
click at [341, 67] on icon "close panel" at bounding box center [339, 68] width 20 height 20
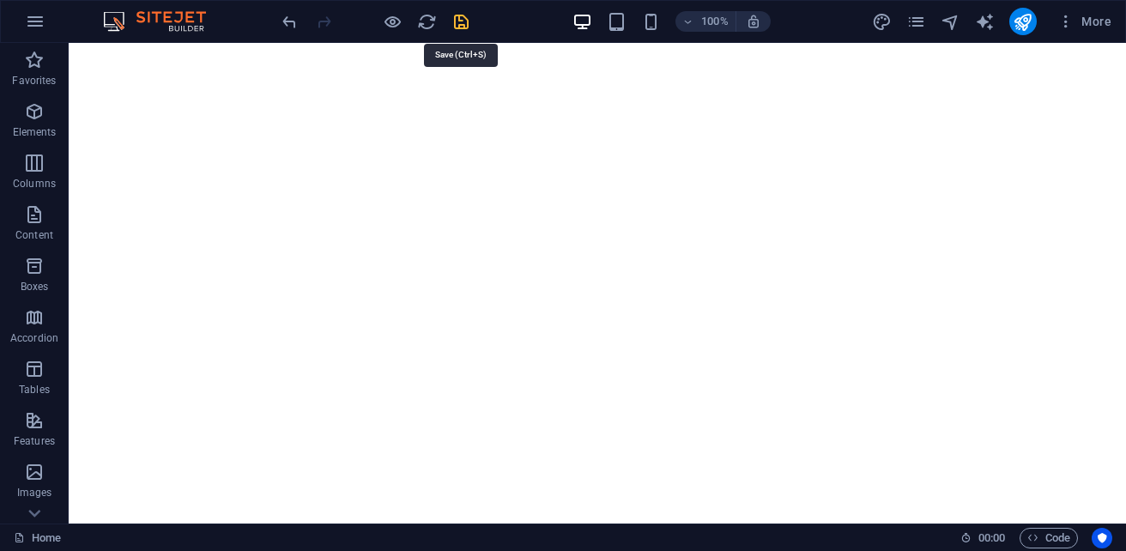
click at [462, 20] on icon "save" at bounding box center [461, 22] width 20 height 20
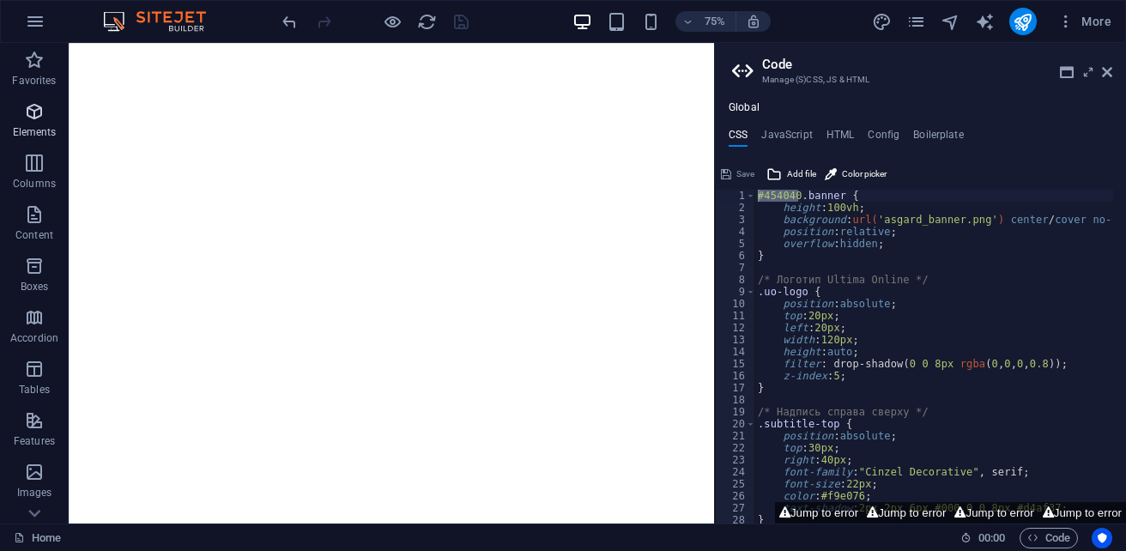
click at [24, 133] on p "Elements" at bounding box center [35, 132] width 44 height 14
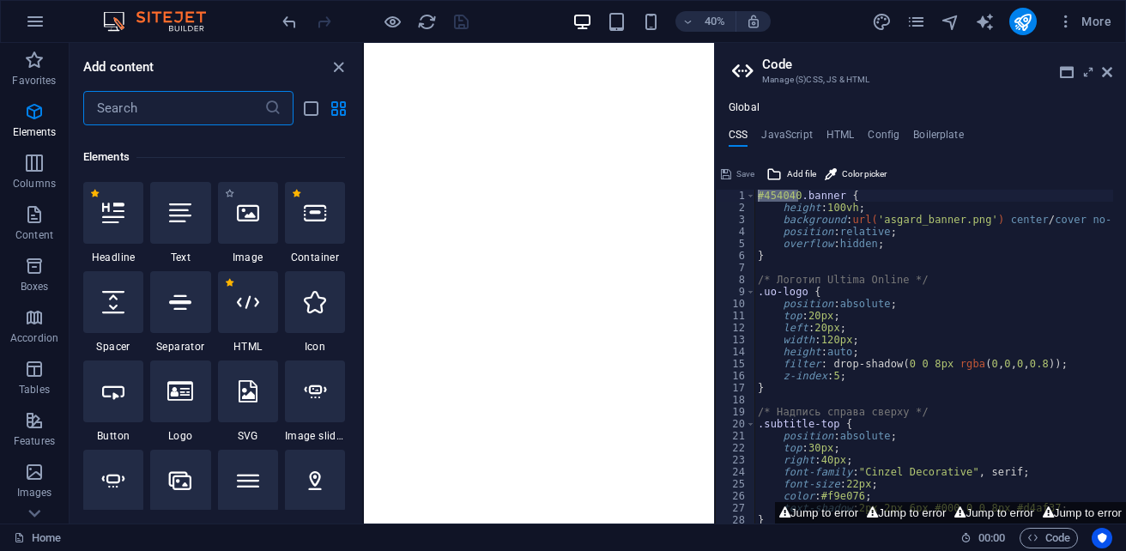
scroll to position [324, 0]
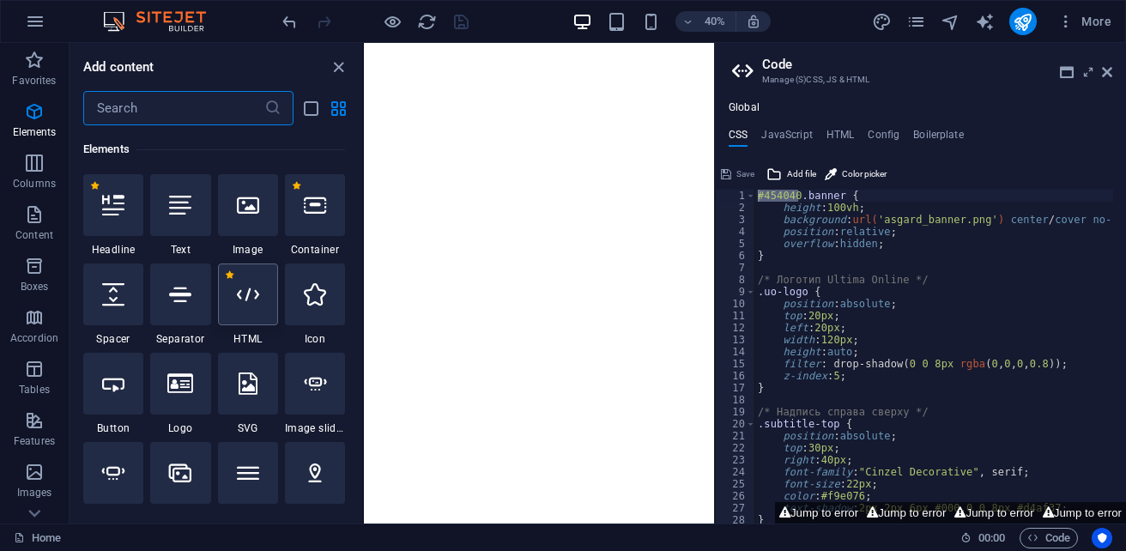
click at [263, 315] on div at bounding box center [248, 294] width 60 height 62
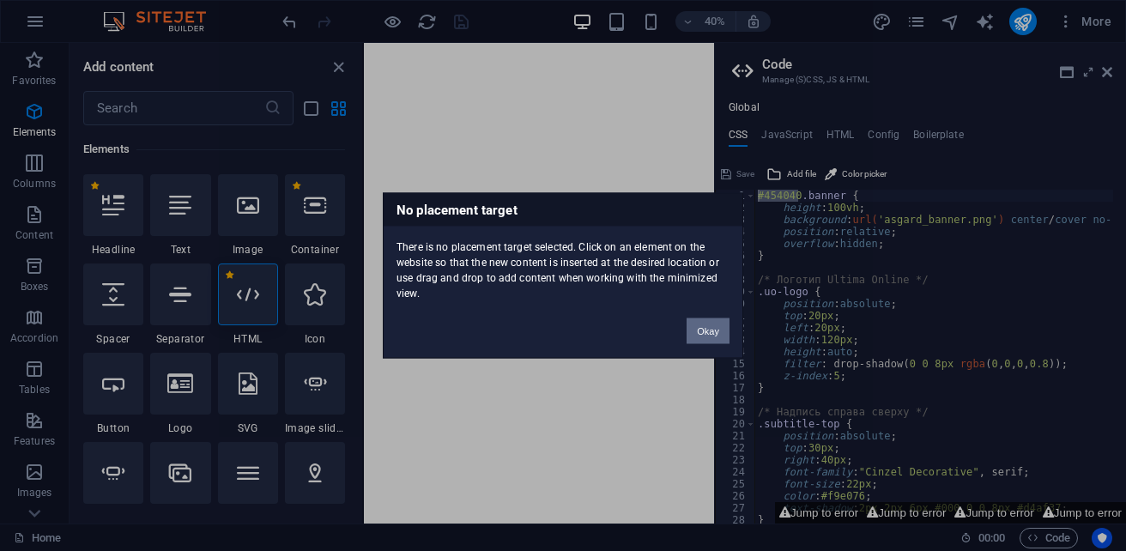
click at [705, 326] on button "Okay" at bounding box center [708, 331] width 43 height 26
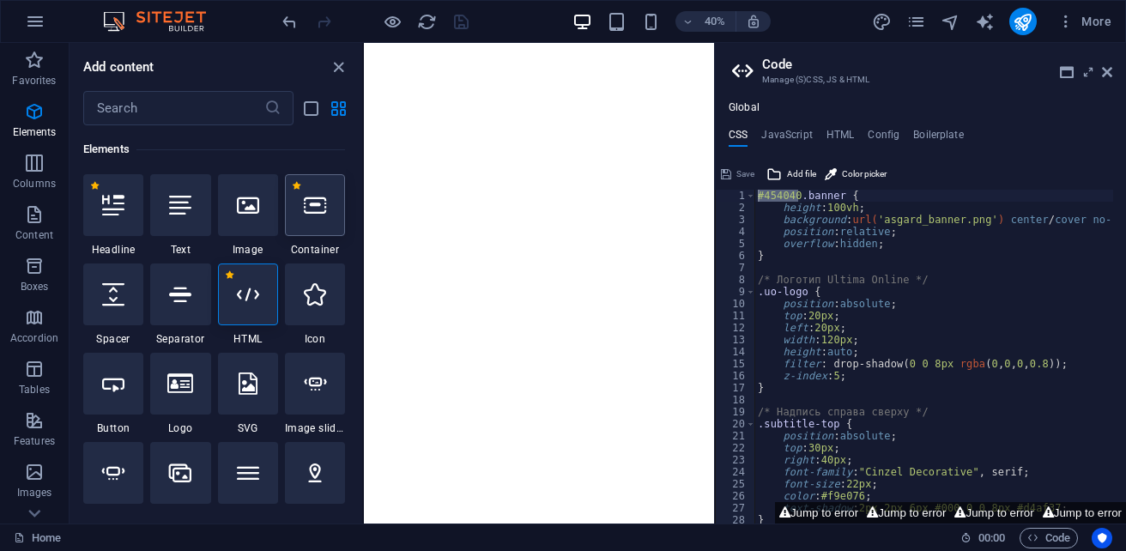
click at [312, 225] on div at bounding box center [315, 205] width 60 height 62
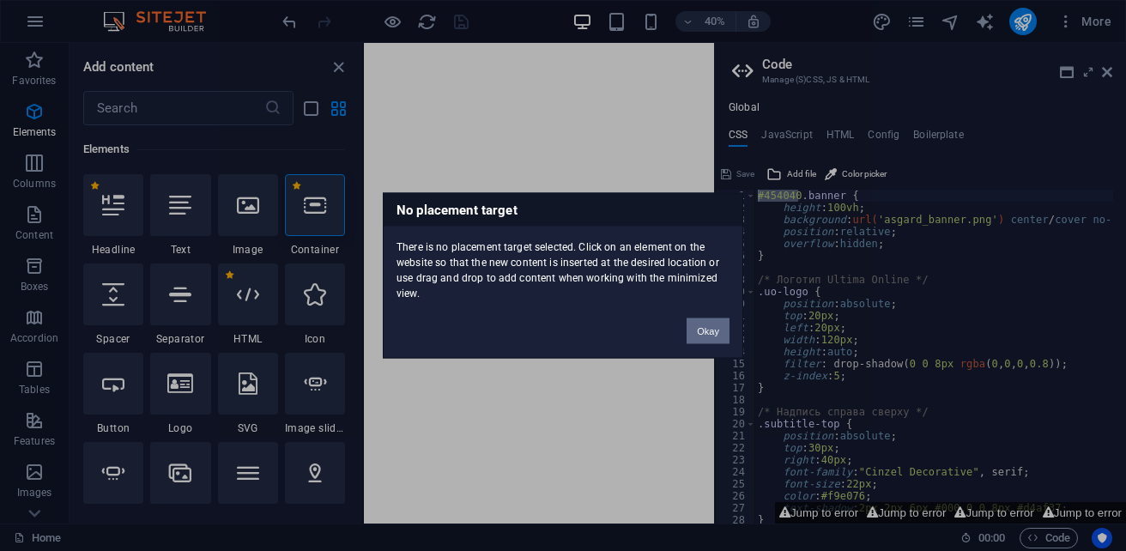
click at [699, 335] on button "Okay" at bounding box center [708, 331] width 43 height 26
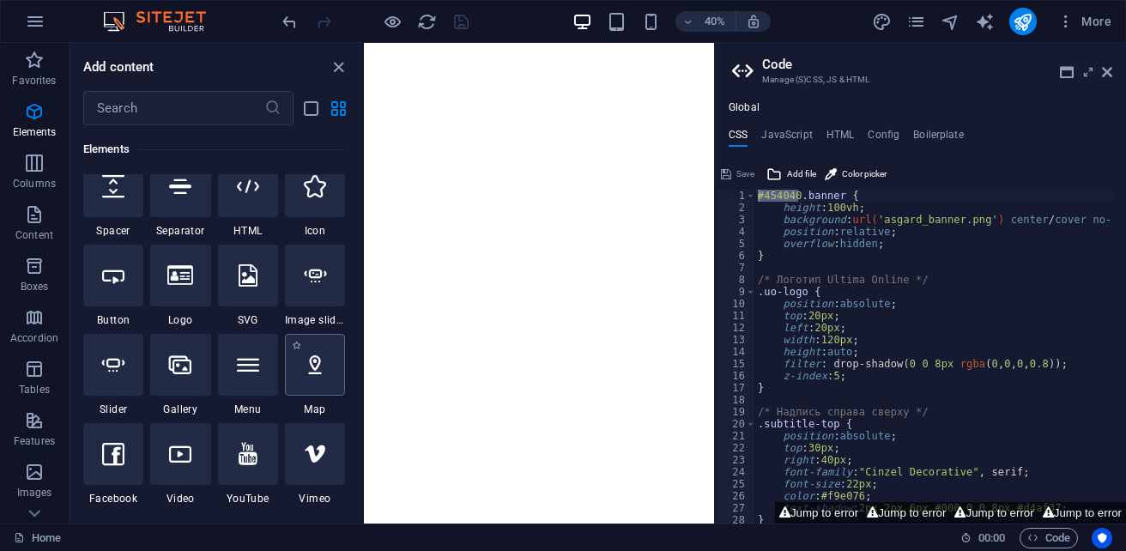
scroll to position [409, 0]
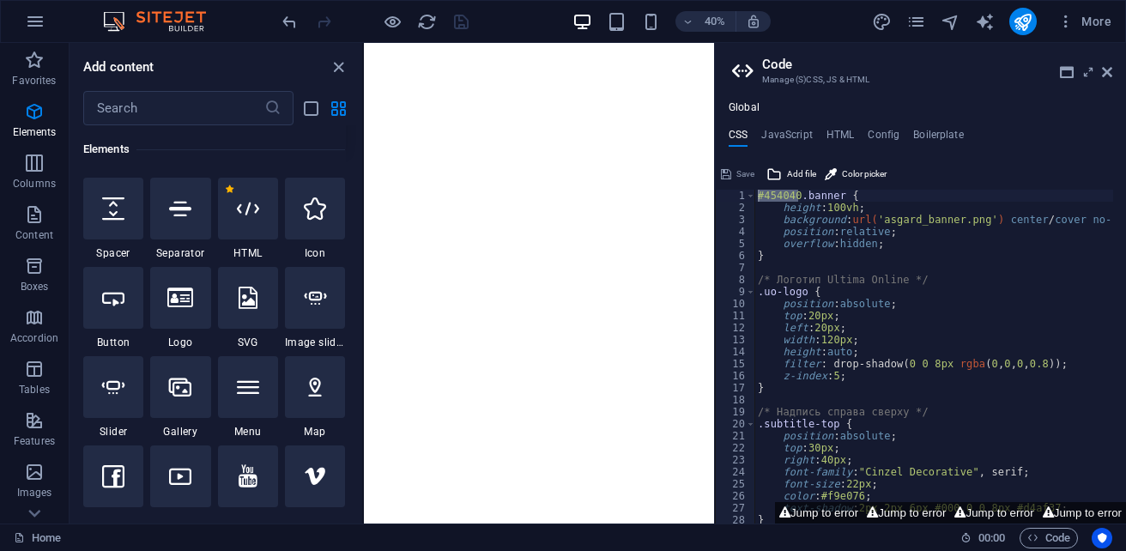
type textarea "position: relative;"
click at [833, 179] on icon at bounding box center [831, 174] width 12 height 21
type input "#181616"
click at [763, 50] on html at bounding box center [801, 46] width 875 height 7
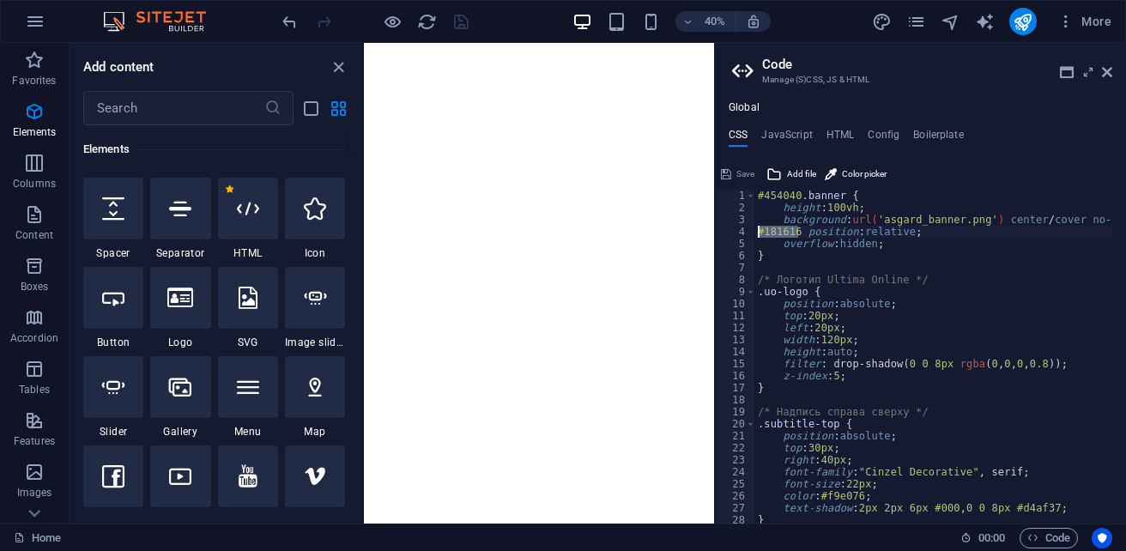
type textarea "#181616 position: relative;"
click at [734, 169] on button "Save" at bounding box center [737, 174] width 39 height 21
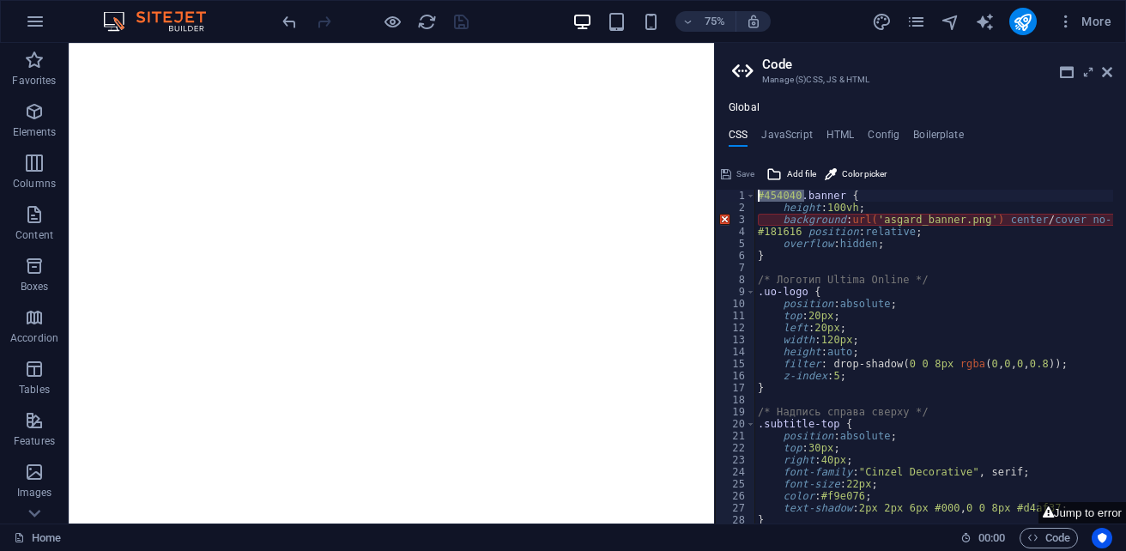
drag, startPoint x: 803, startPoint y: 197, endPoint x: 736, endPoint y: 197, distance: 67.8
click at [736, 197] on div "#181616 position: relative; 1 2 3 4 5 6 7 8 9 10 11 12 13 14 15 16 17 18 19 20 …" at bounding box center [920, 357] width 411 height 334
drag, startPoint x: 893, startPoint y: 194, endPoint x: 846, endPoint y: 190, distance: 47.4
drag, startPoint x: 799, startPoint y: 198, endPoint x: 736, endPoint y: 195, distance: 62.7
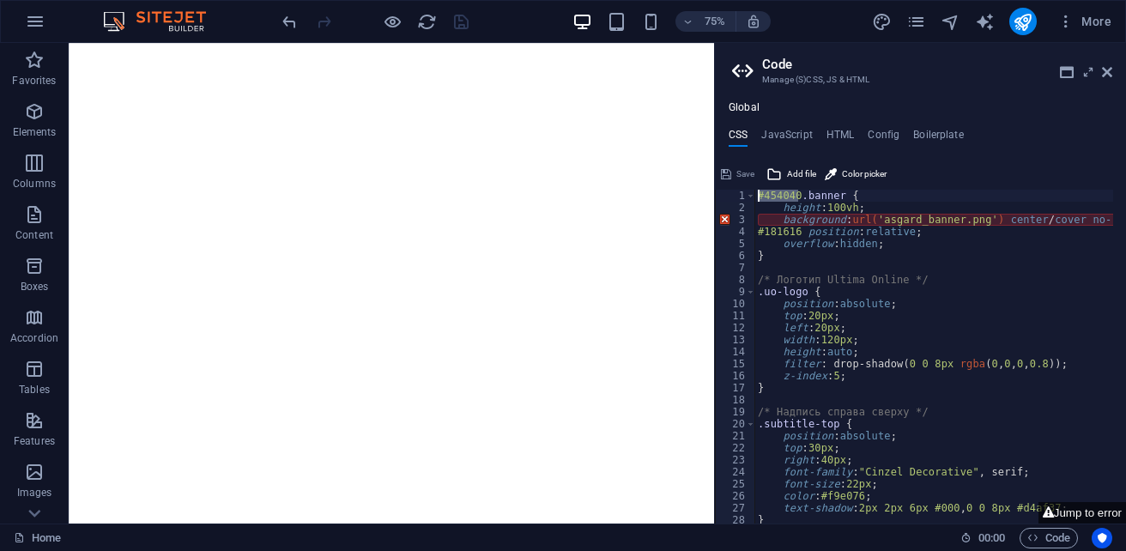
click at [736, 195] on div "#454040.banner { 1 2 3 4 5 6 7 8 9 10 11 12 13 14 15 16 17 18 19 20 21 22 23 24…" at bounding box center [920, 357] width 411 height 334
type textarea ".banner {"
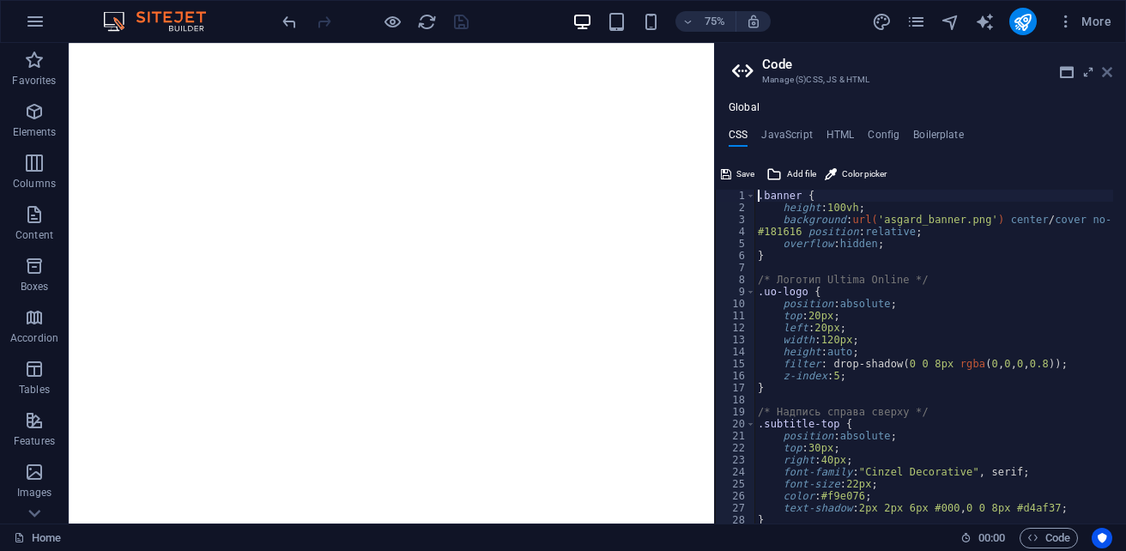
click at [1108, 68] on icon at bounding box center [1107, 72] width 10 height 14
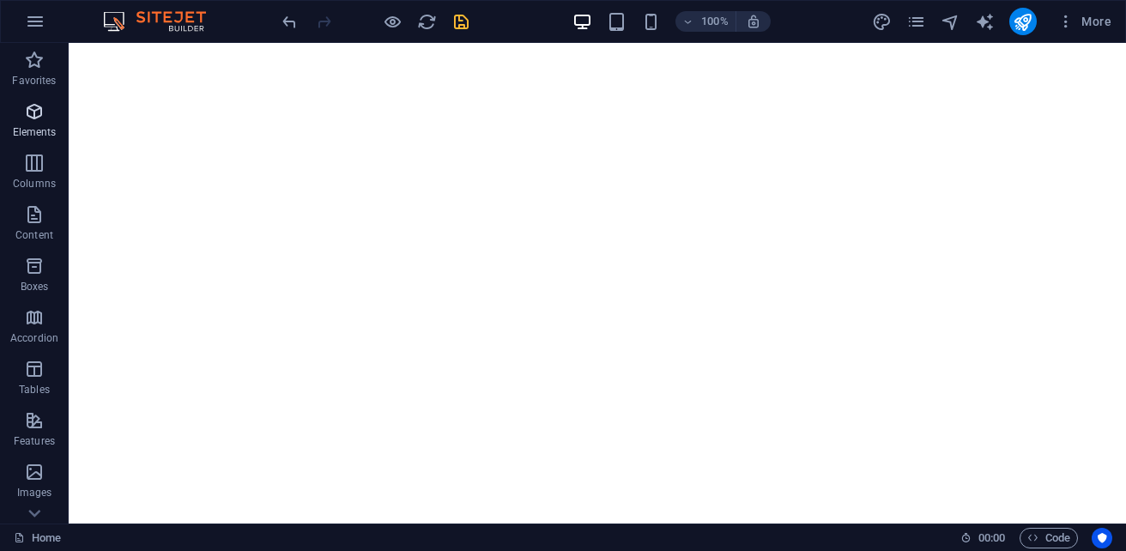
click at [26, 130] on p "Elements" at bounding box center [35, 132] width 44 height 14
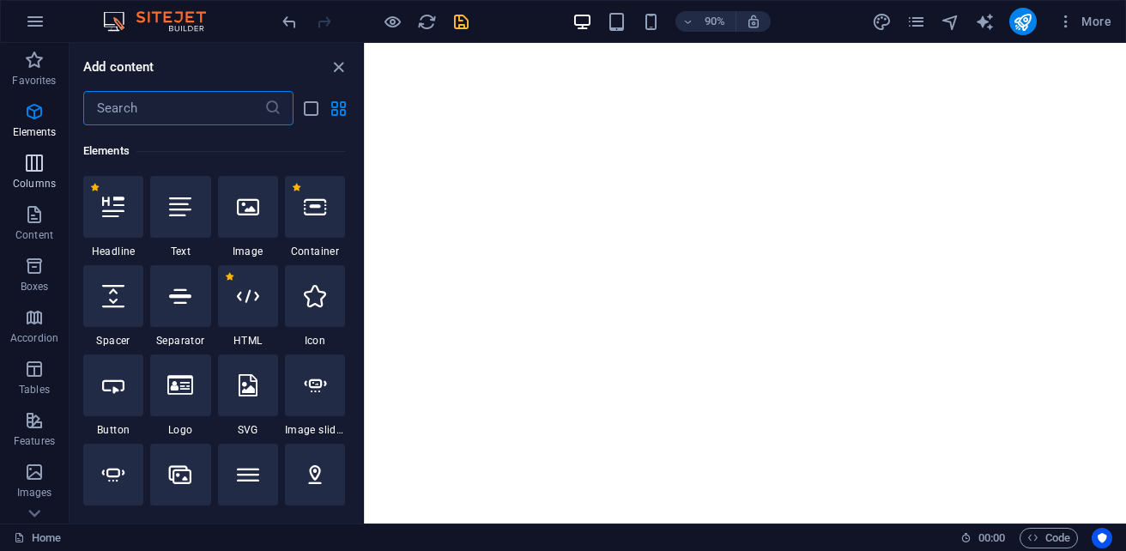
scroll to position [324, 0]
click at [245, 295] on icon at bounding box center [248, 294] width 22 height 22
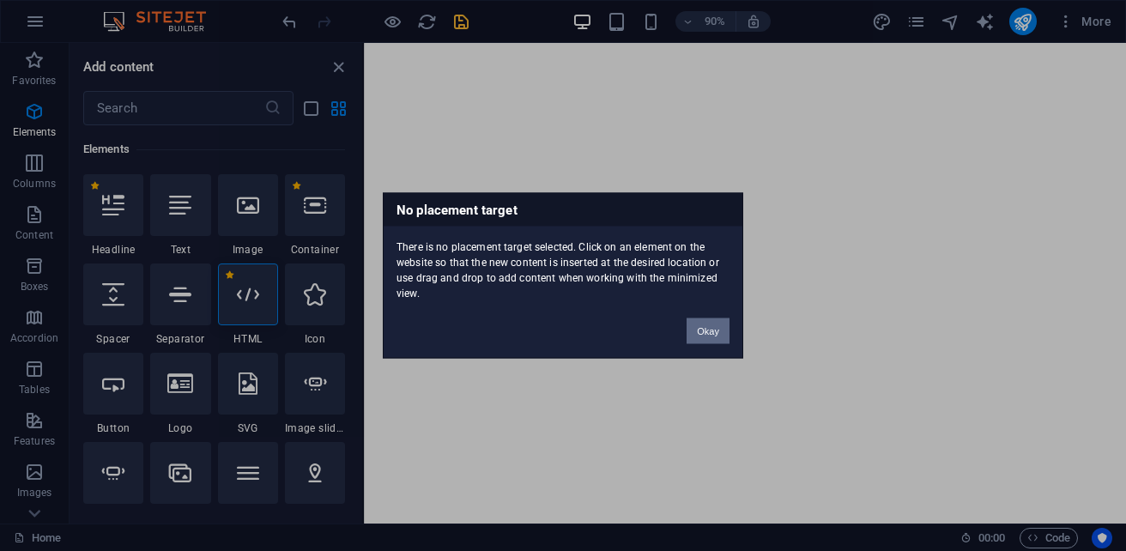
click at [717, 323] on button "Okay" at bounding box center [708, 331] width 43 height 26
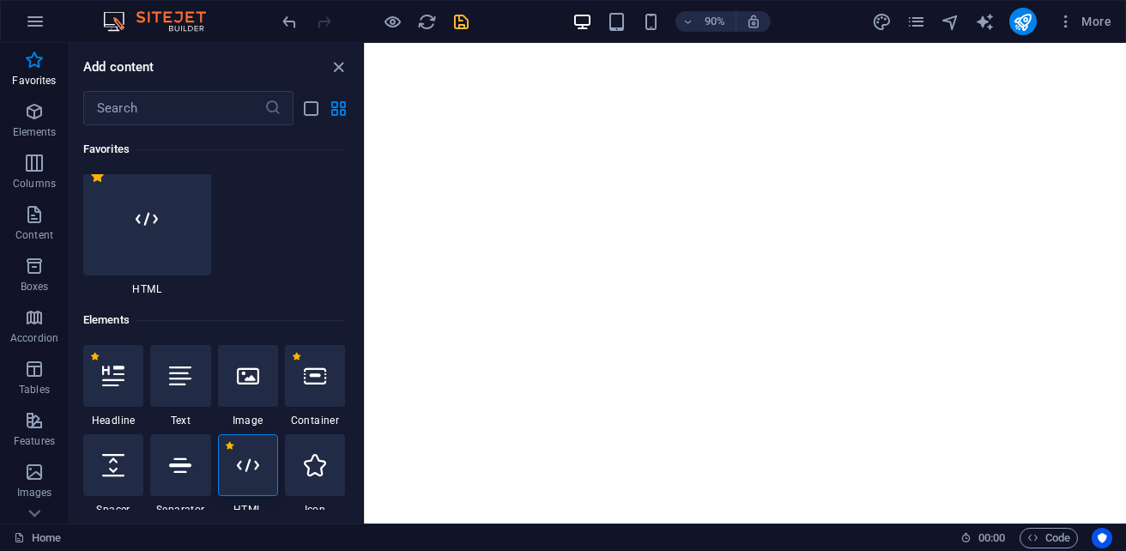
scroll to position [152, 0]
click at [164, 231] on div at bounding box center [147, 219] width 128 height 113
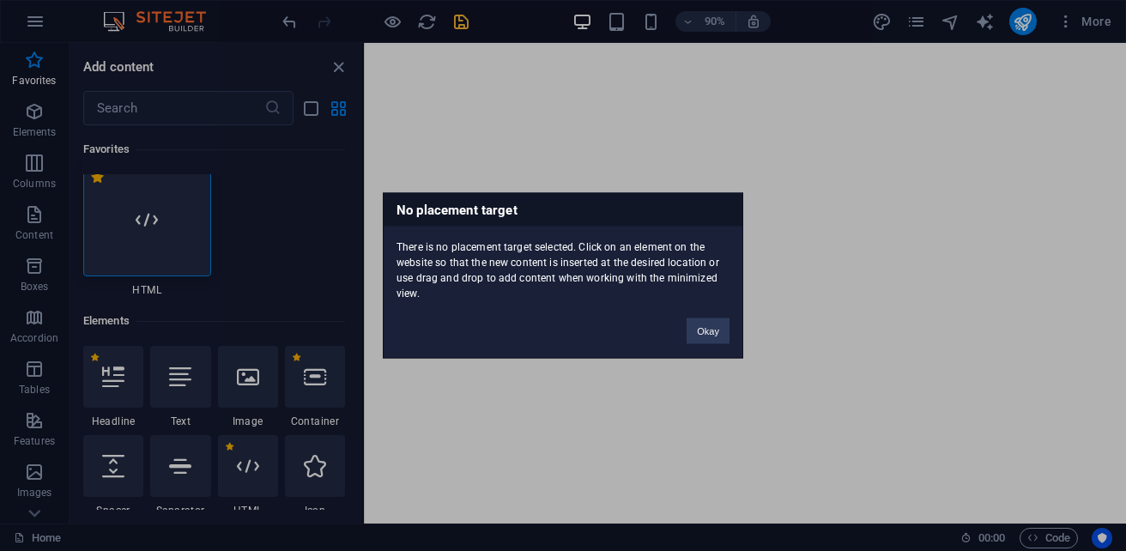
click at [164, 237] on div "No placement target There is no placement target selected. Click on an element …" at bounding box center [563, 275] width 1126 height 551
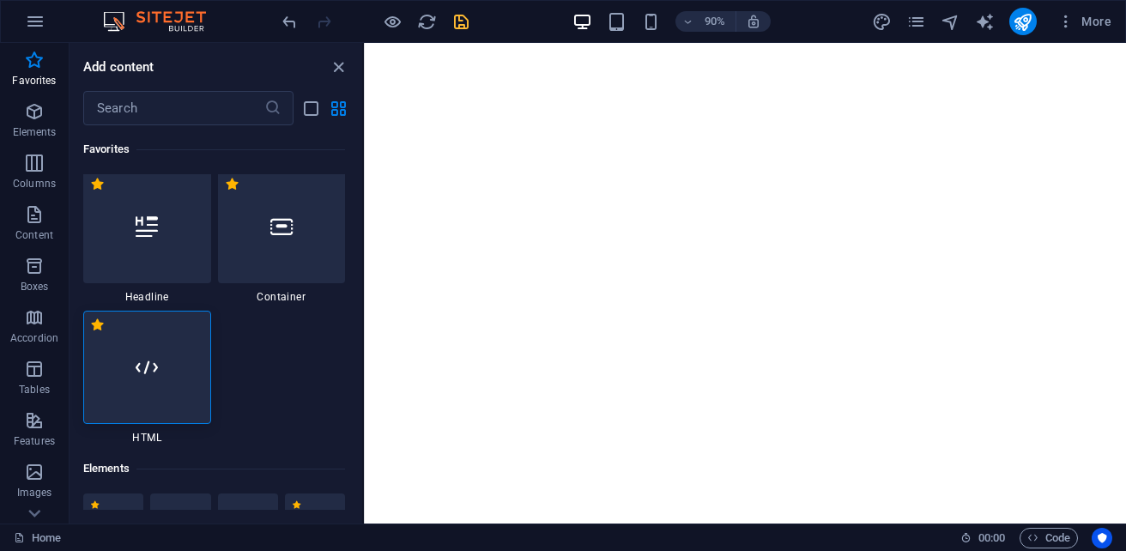
scroll to position [0, 0]
drag, startPoint x: 148, startPoint y: 370, endPoint x: 135, endPoint y: 378, distance: 15.0
click at [135, 378] on div at bounding box center [147, 371] width 128 height 113
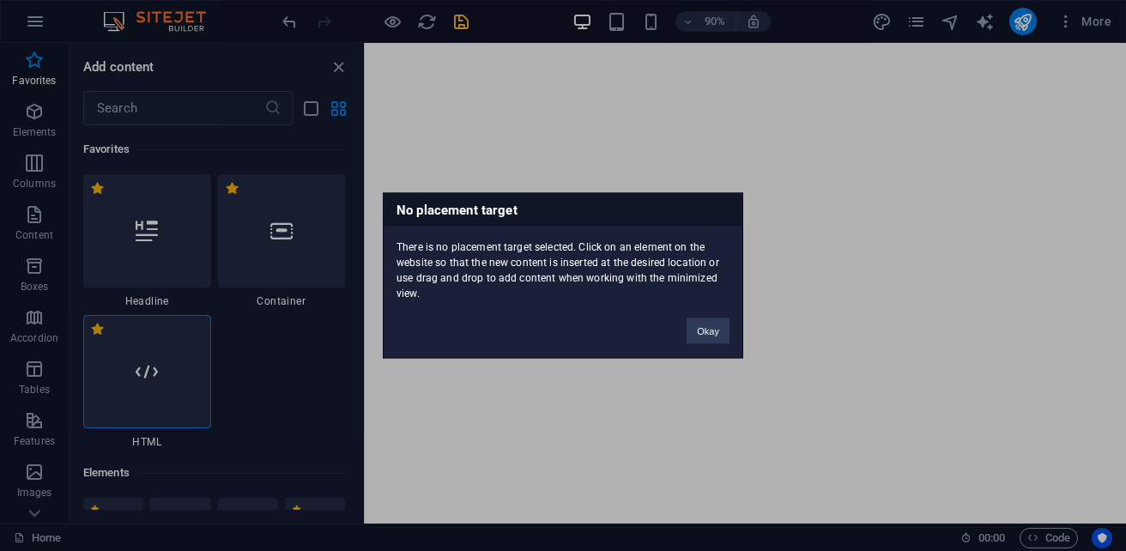
click at [300, 366] on div "No placement target There is no placement target selected. Click on an element …" at bounding box center [563, 275] width 1126 height 551
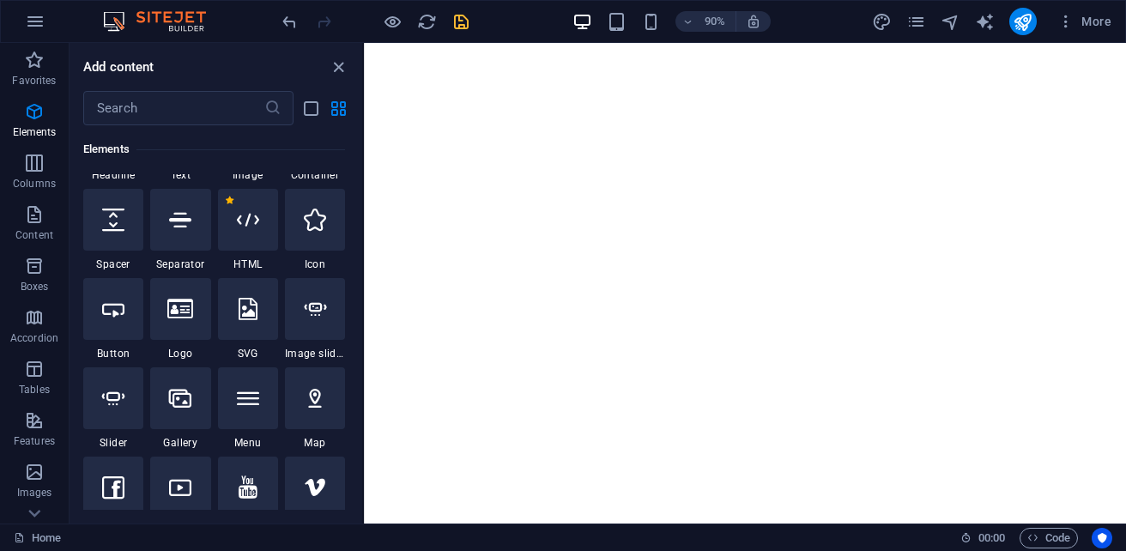
scroll to position [429, 0]
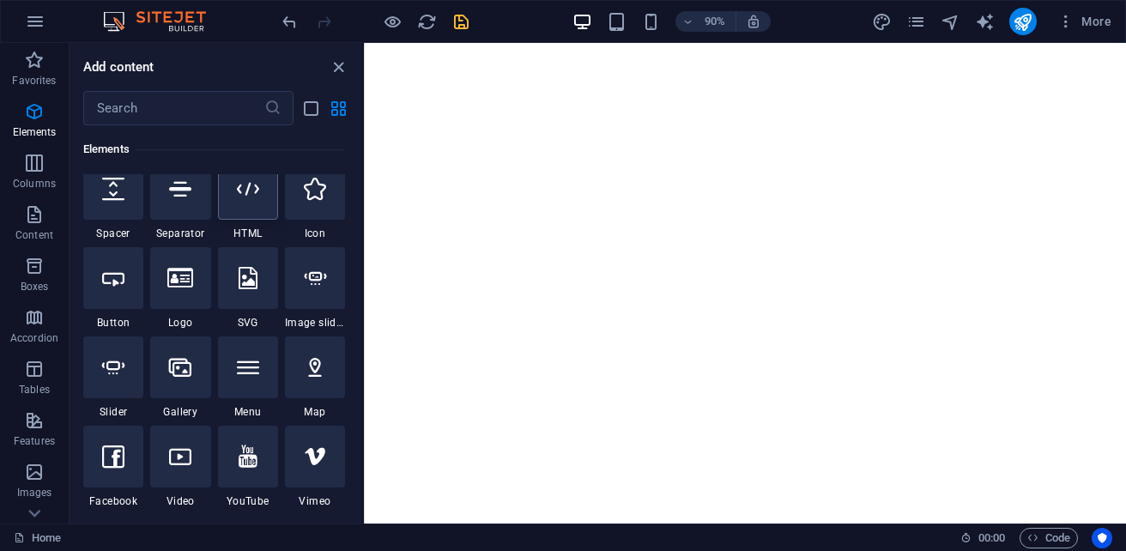
click at [252, 204] on div at bounding box center [248, 189] width 60 height 62
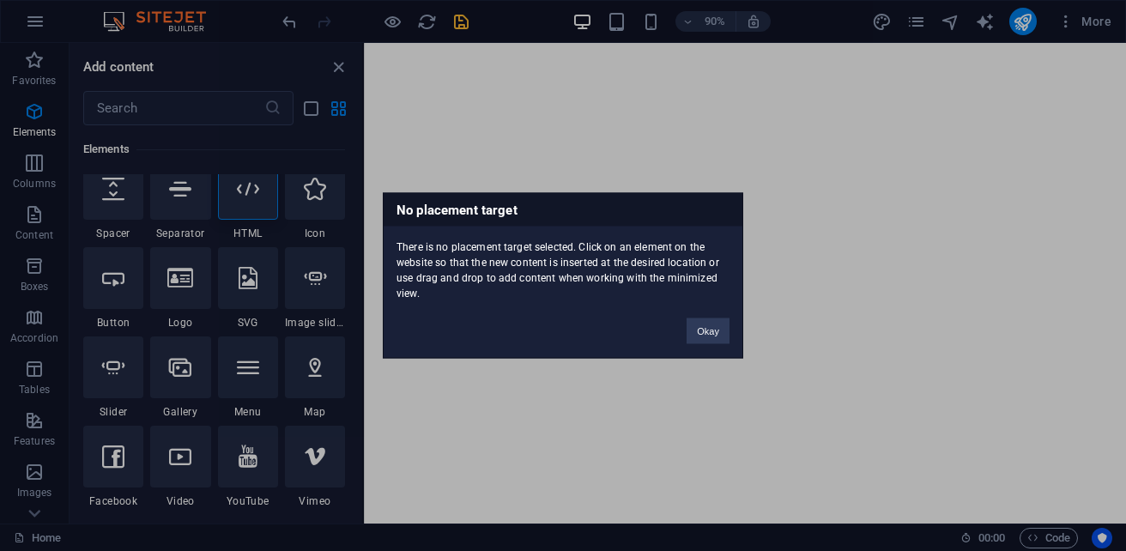
click at [252, 204] on div "No placement target There is no placement target selected. Click on an element …" at bounding box center [563, 275] width 1126 height 551
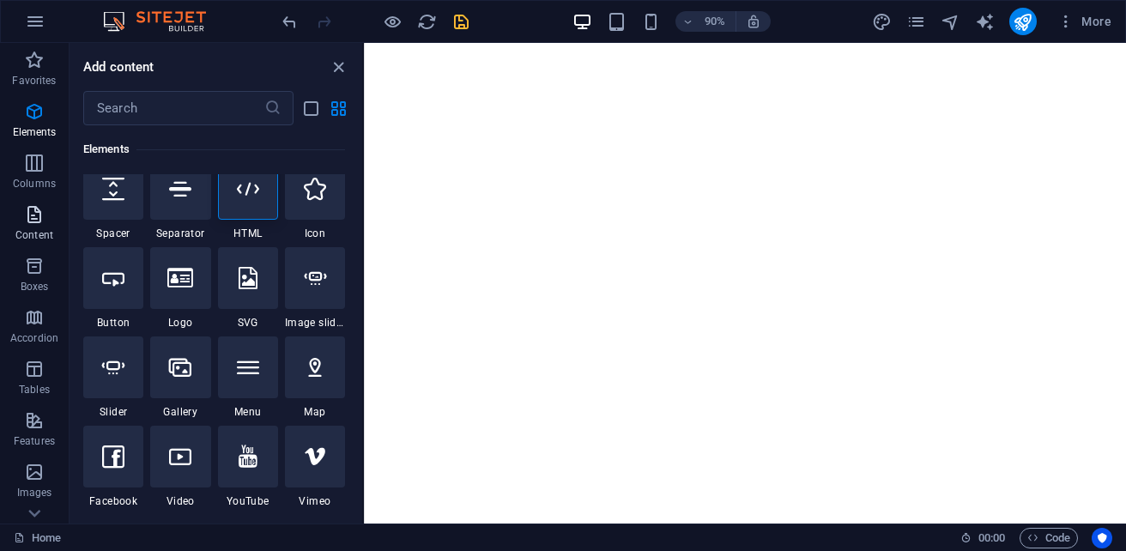
click at [31, 233] on p "Content" at bounding box center [34, 235] width 38 height 14
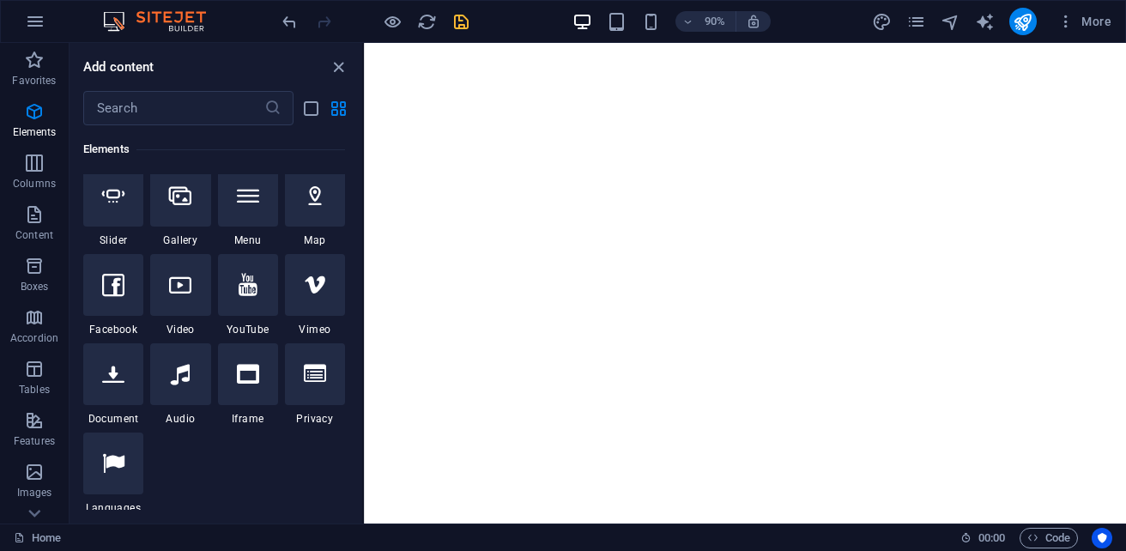
scroll to position [687, 0]
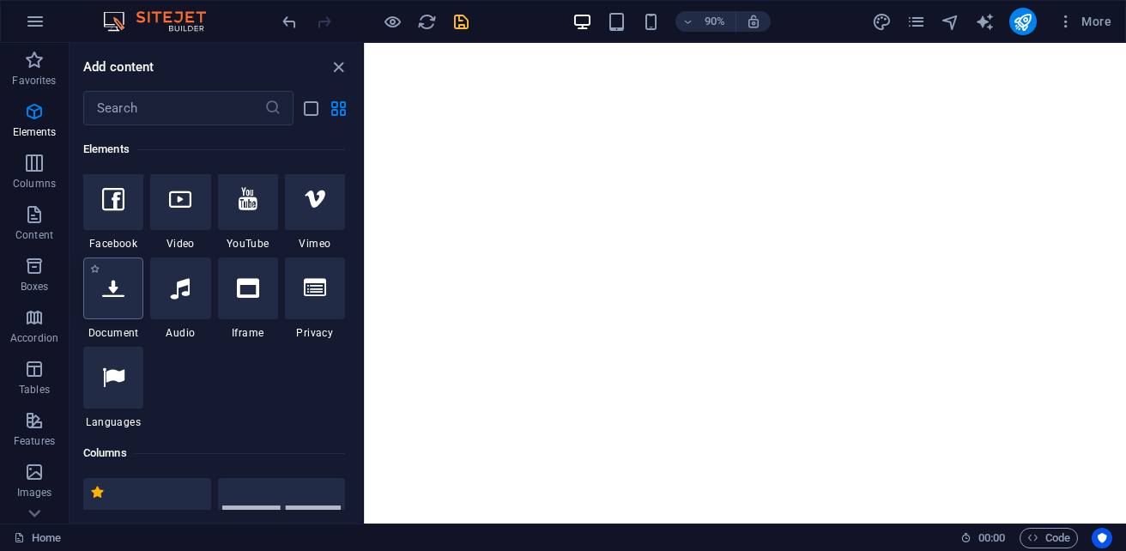
click at [114, 310] on div at bounding box center [113, 288] width 60 height 62
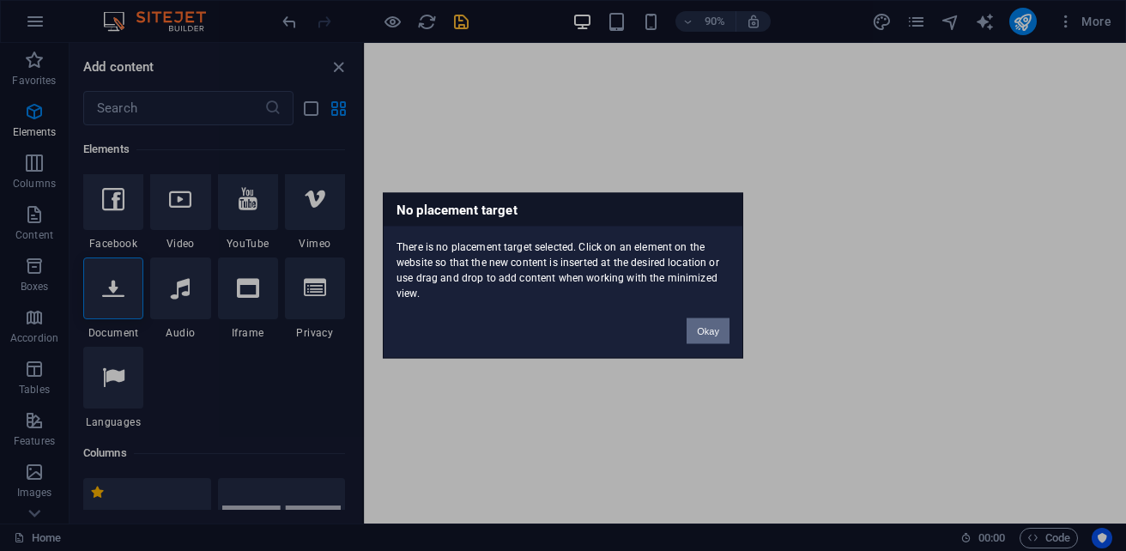
click at [692, 343] on button "Okay" at bounding box center [708, 331] width 43 height 26
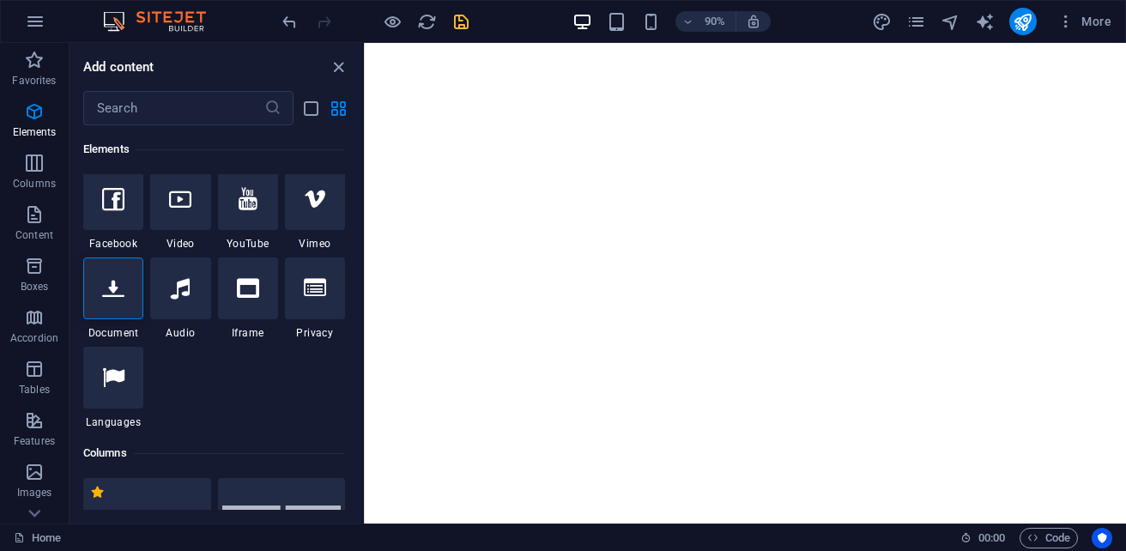
click at [651, 50] on html at bounding box center [787, 46] width 847 height 7
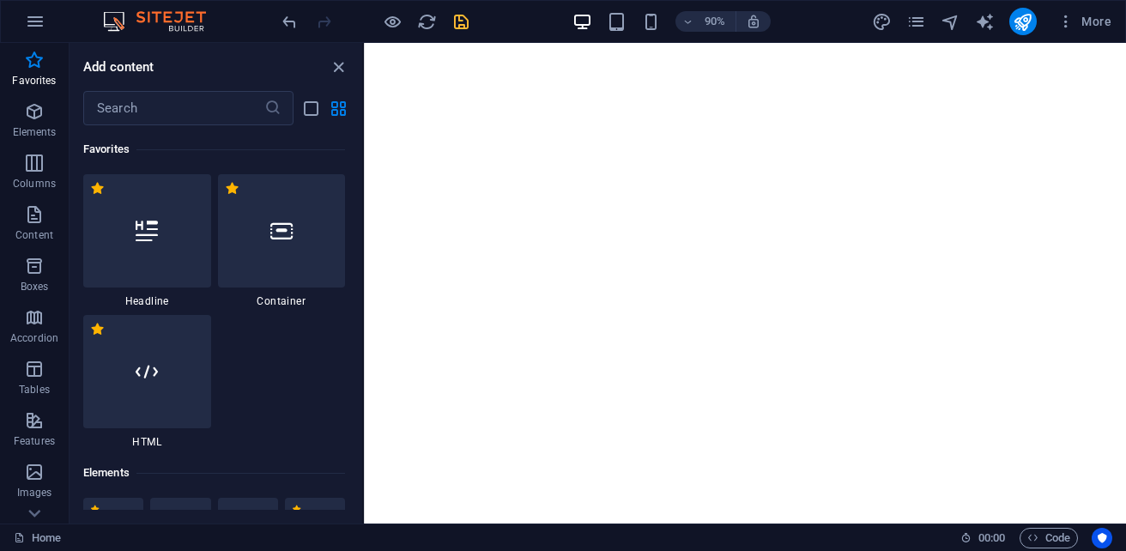
scroll to position [257, 0]
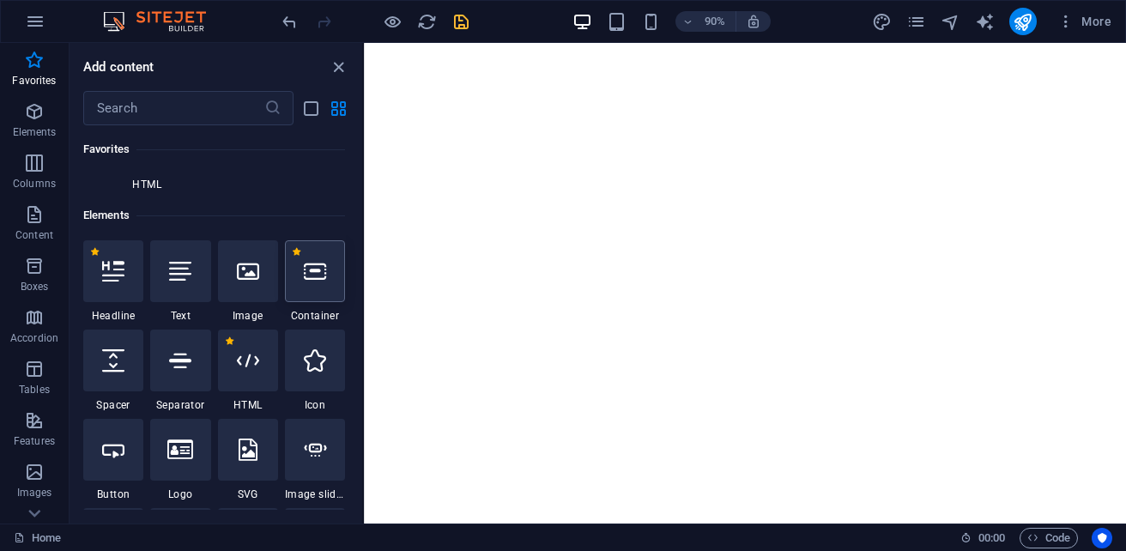
click at [309, 287] on div at bounding box center [315, 271] width 60 height 62
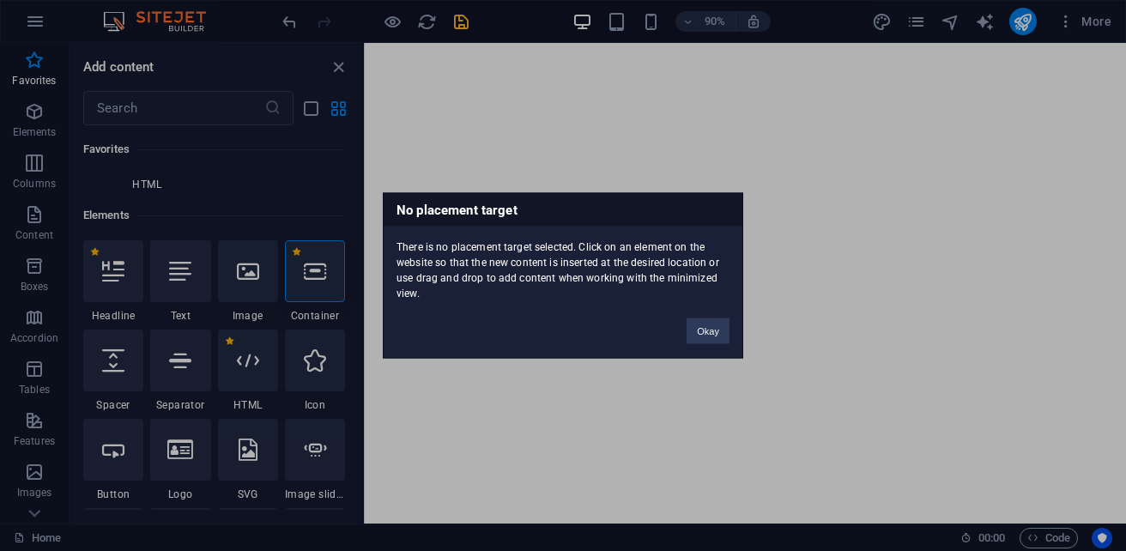
click at [309, 287] on div "No placement target There is no placement target selected. Click on an element …" at bounding box center [563, 275] width 1126 height 551
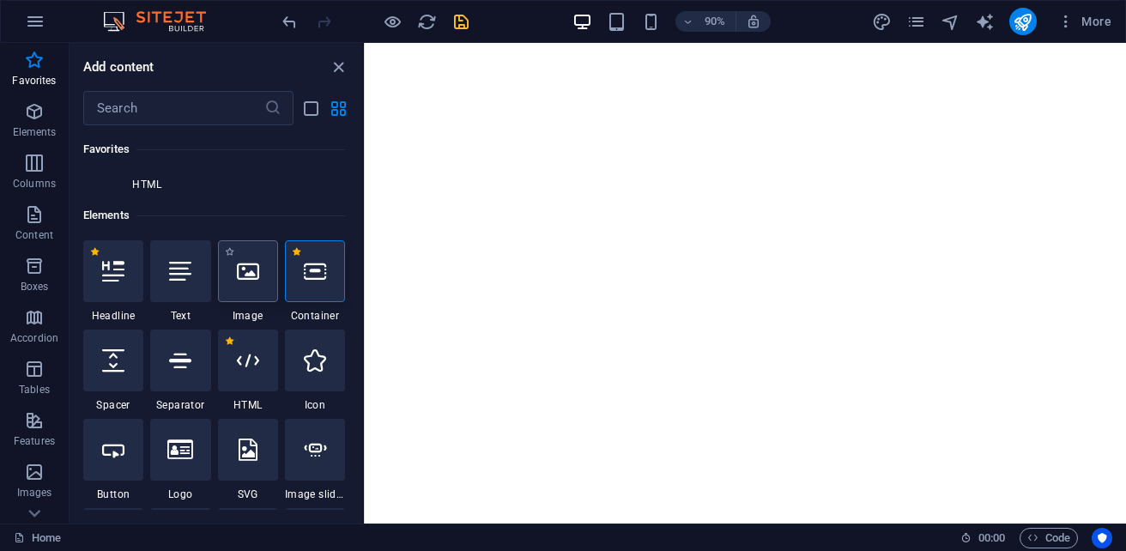
click at [250, 289] on div at bounding box center [248, 271] width 60 height 62
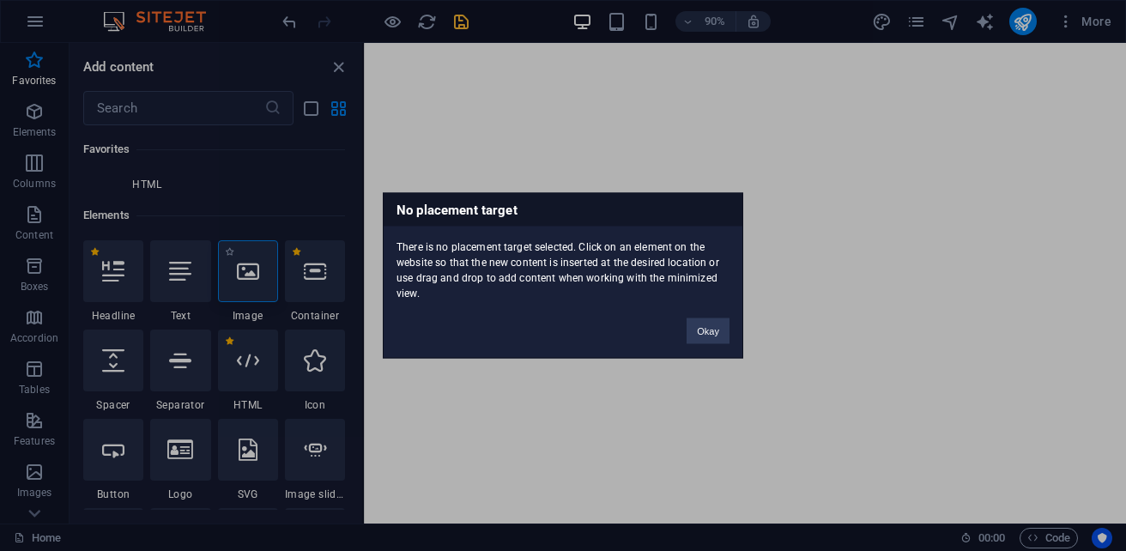
click at [250, 289] on div "No placement target There is no placement target selected. Click on an element …" at bounding box center [563, 275] width 1126 height 551
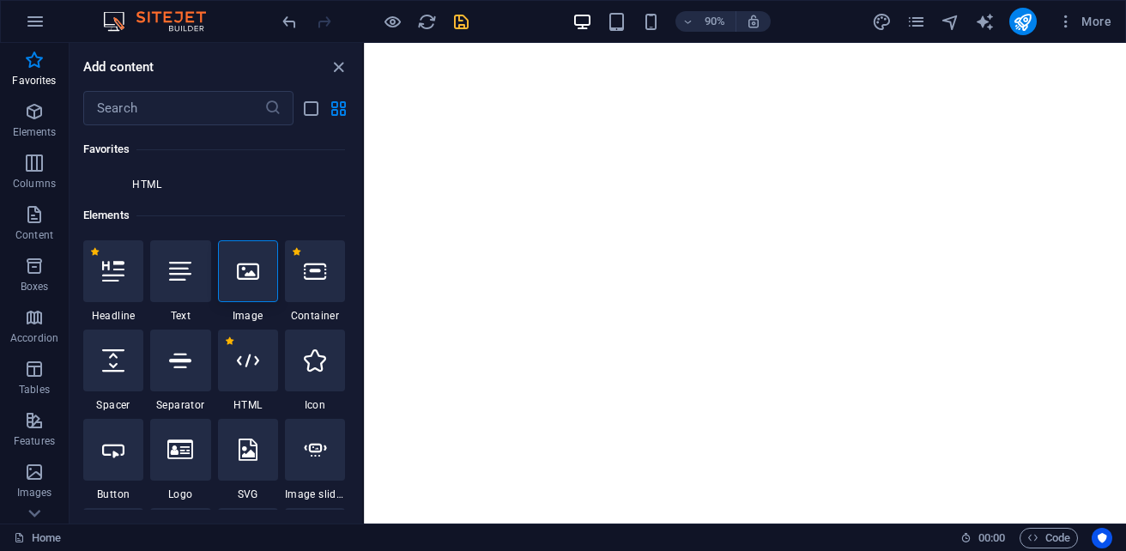
click at [154, 185] on span "HTML" at bounding box center [147, 185] width 128 height 14
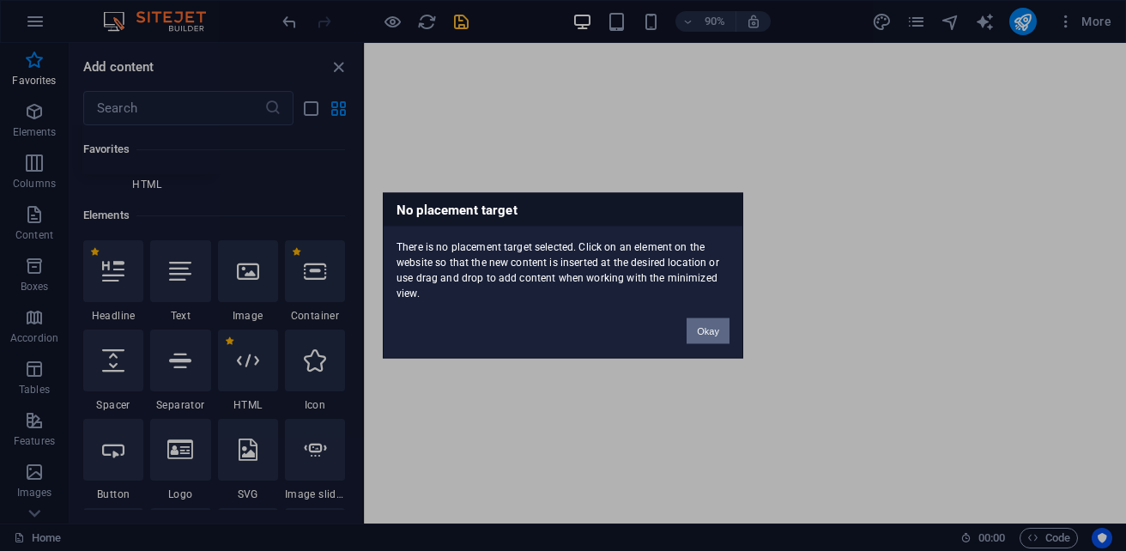
click at [707, 331] on button "Okay" at bounding box center [708, 331] width 43 height 26
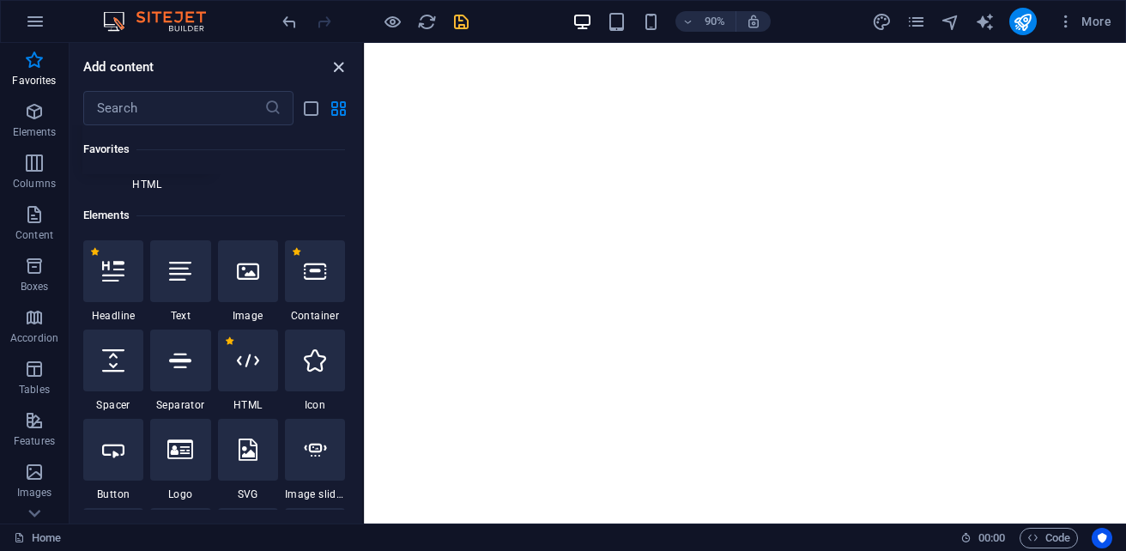
click at [340, 69] on icon "close panel" at bounding box center [339, 68] width 20 height 20
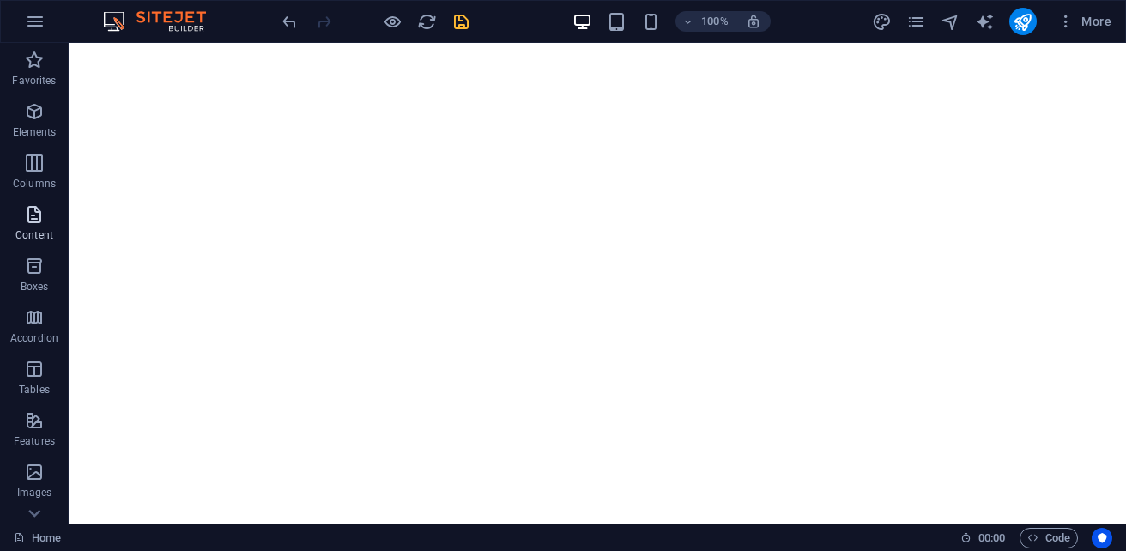
click at [32, 223] on icon "button" at bounding box center [34, 214] width 21 height 21
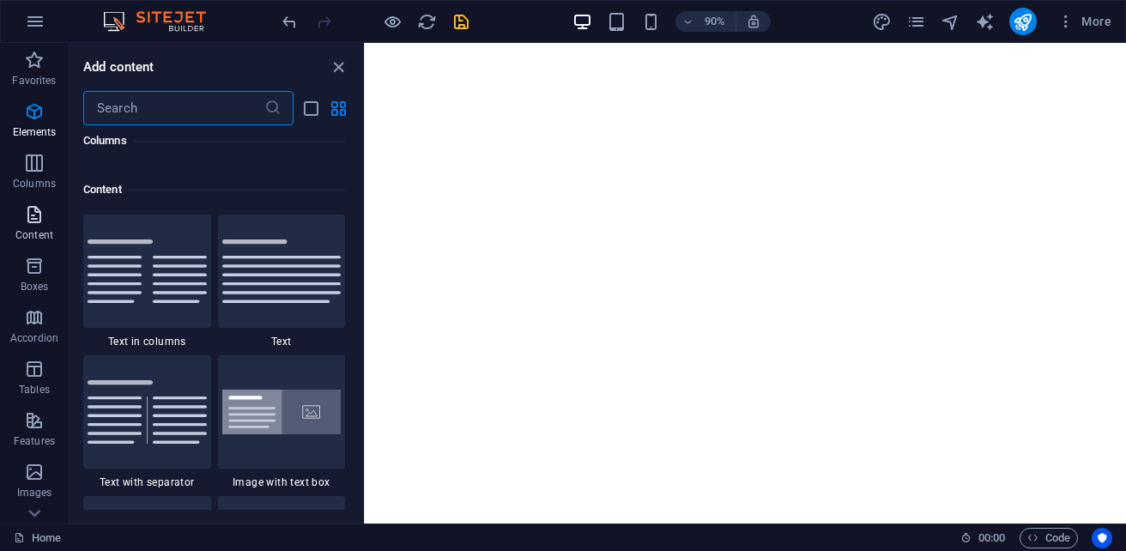
scroll to position [3144, 0]
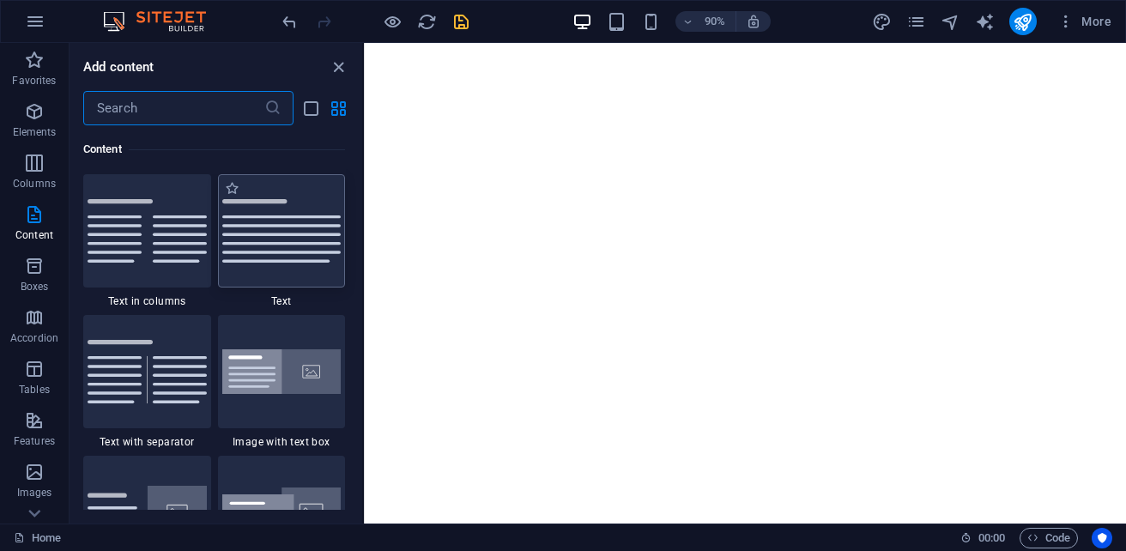
click at [314, 236] on img at bounding box center [281, 231] width 119 height 64
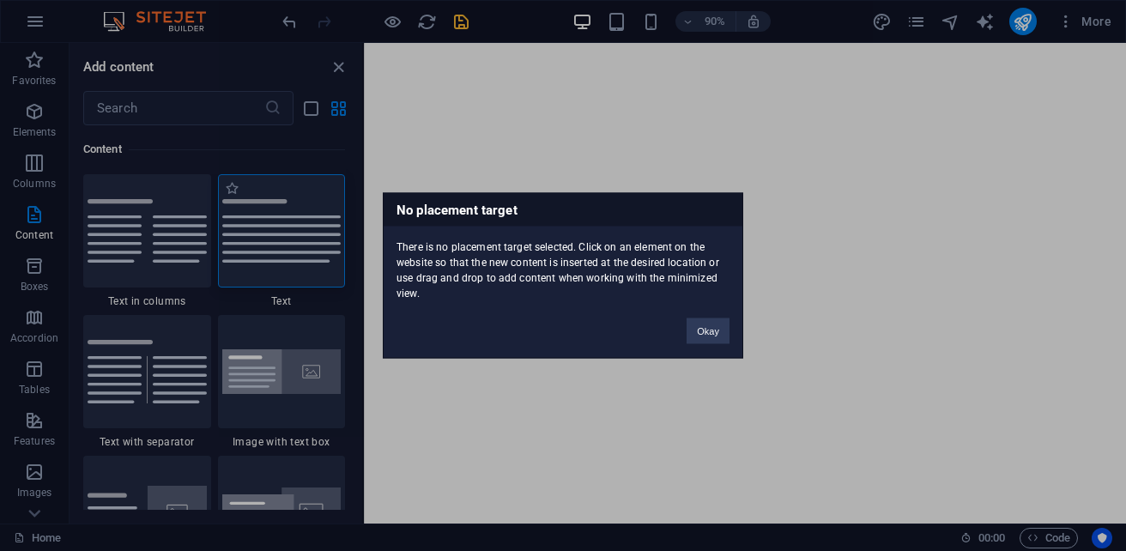
click at [314, 236] on div "No placement target There is no placement target selected. Click on an element …" at bounding box center [563, 275] width 1126 height 551
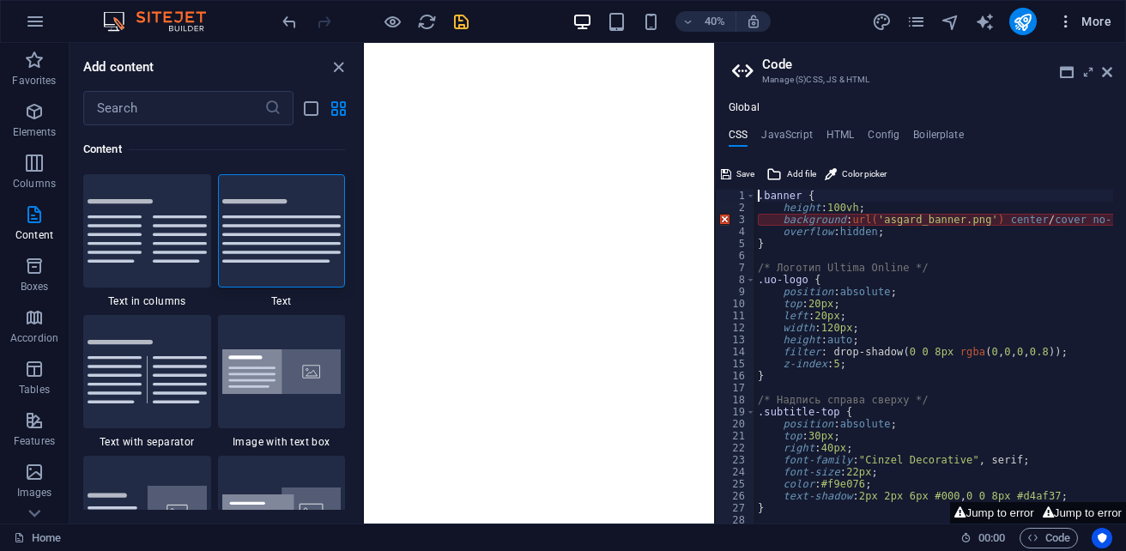
click at [1063, 21] on icon "button" at bounding box center [1065, 21] width 17 height 17
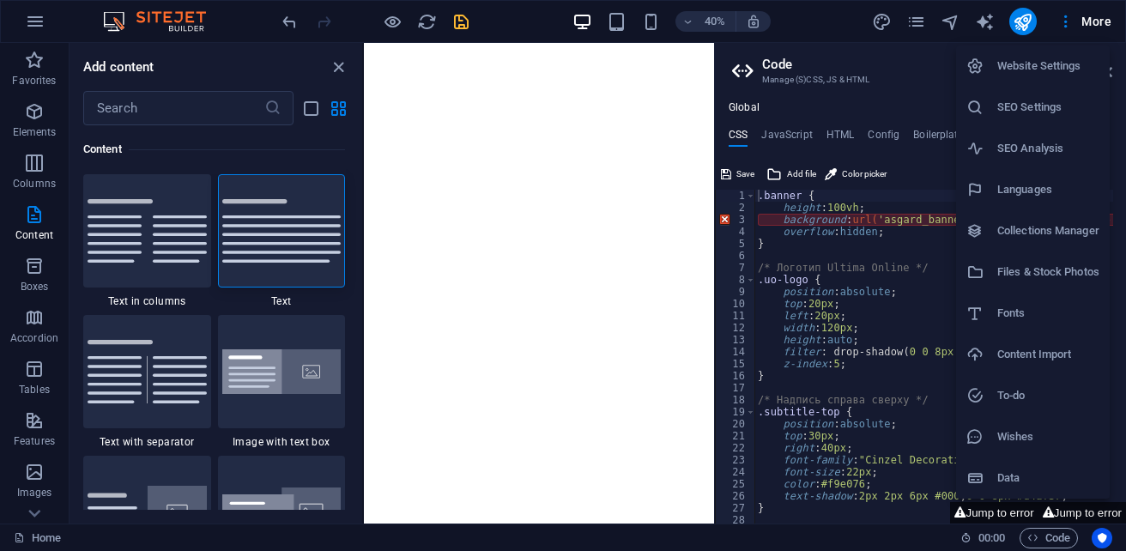
click at [1071, 358] on h6 "Content Import" at bounding box center [1048, 354] width 102 height 21
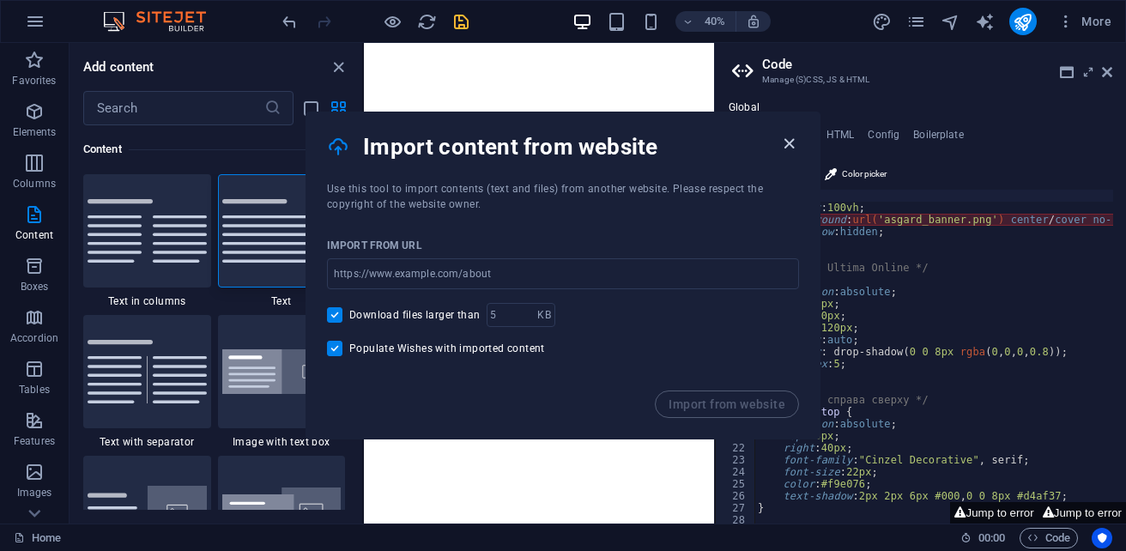
click at [786, 147] on icon "button" at bounding box center [789, 144] width 20 height 20
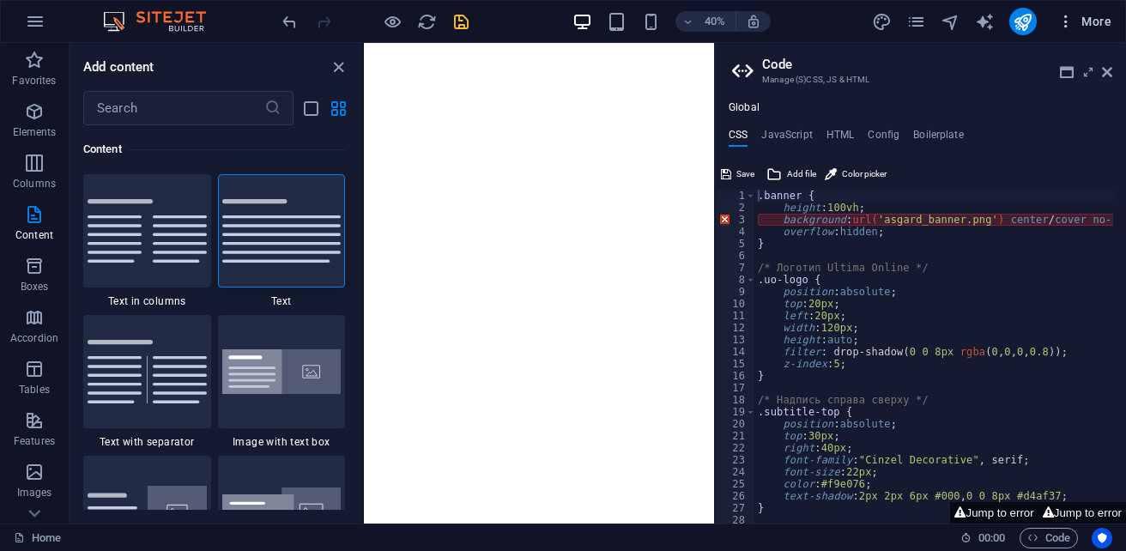
click at [1095, 30] on button "More" at bounding box center [1084, 21] width 68 height 27
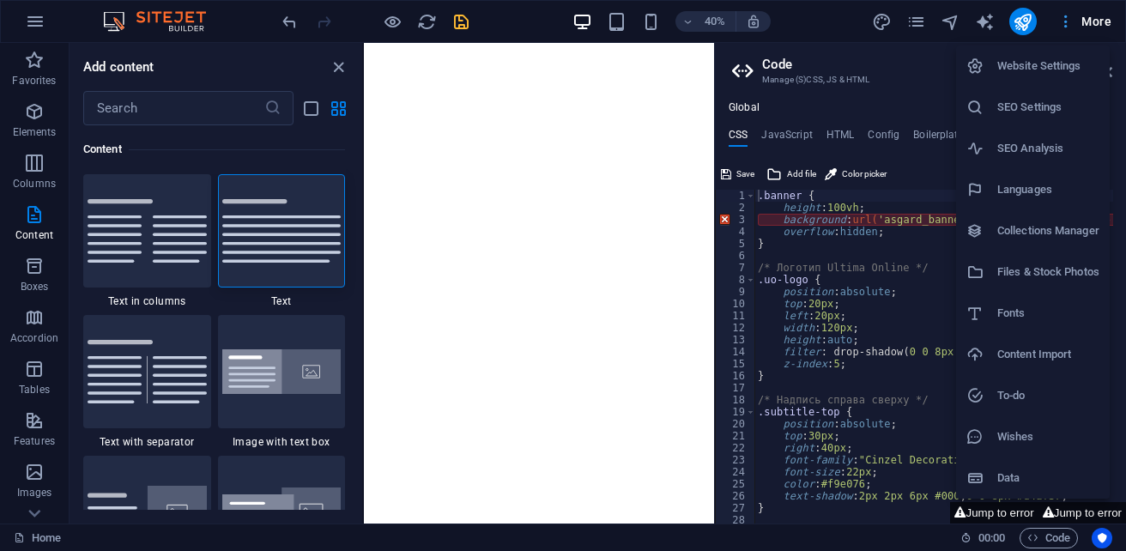
click at [1095, 30] on div at bounding box center [563, 275] width 1126 height 551
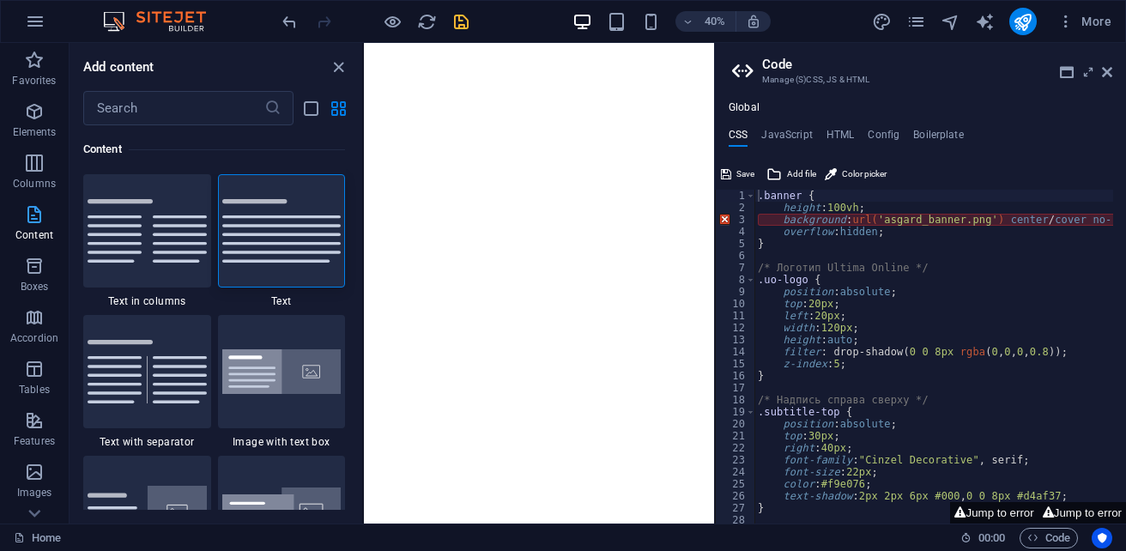
click at [39, 229] on p "Content" at bounding box center [34, 235] width 38 height 14
click at [38, 229] on p "Content" at bounding box center [34, 235] width 38 height 14
click at [37, 229] on p "Content" at bounding box center [34, 235] width 38 height 14
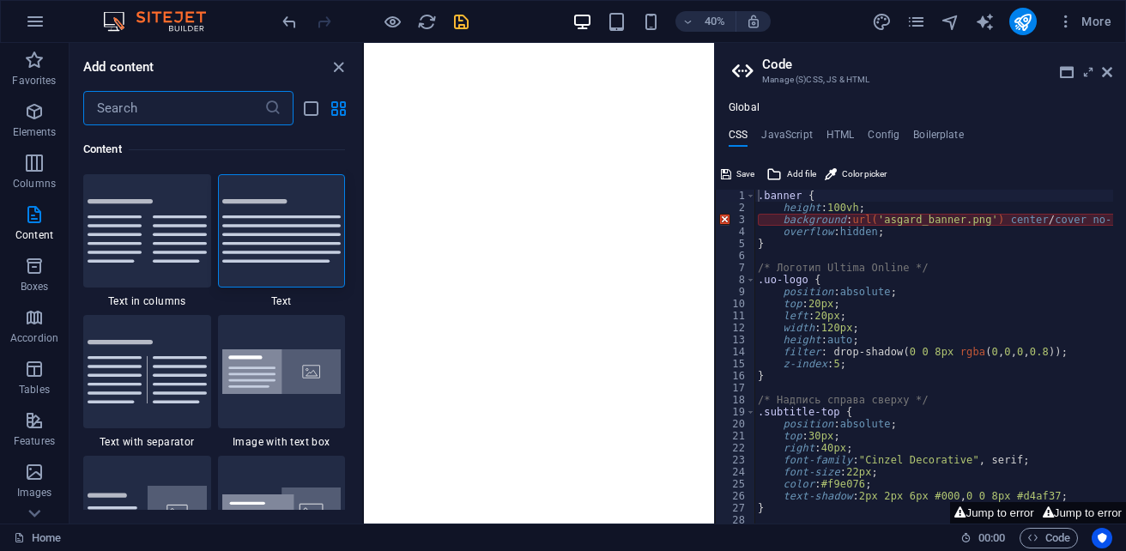
click at [185, 109] on input "text" at bounding box center [173, 108] width 181 height 34
click at [154, 257] on img at bounding box center [147, 231] width 119 height 64
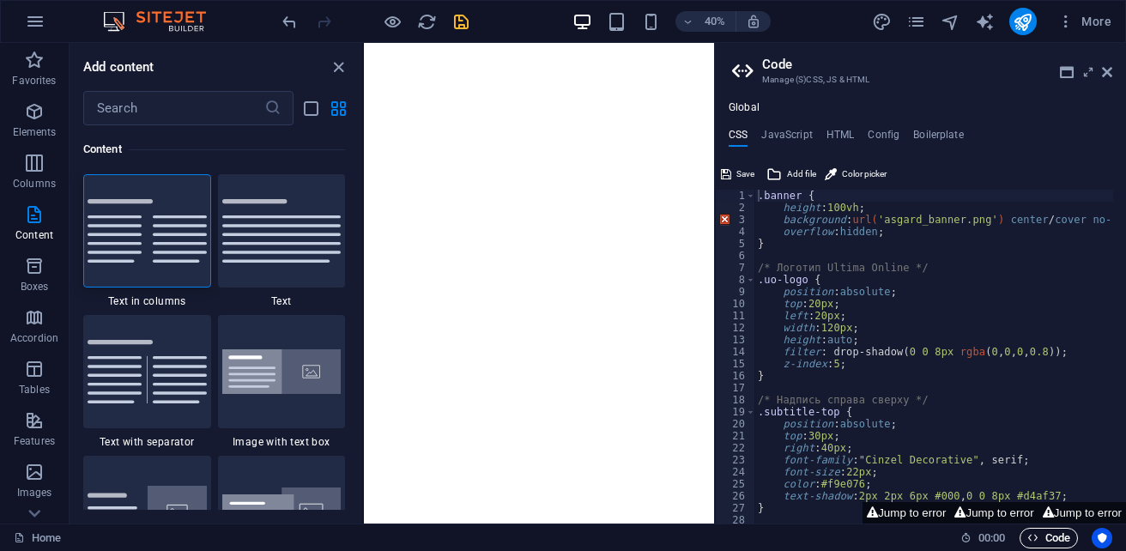
click at [1065, 542] on span "Code" at bounding box center [1048, 538] width 43 height 21
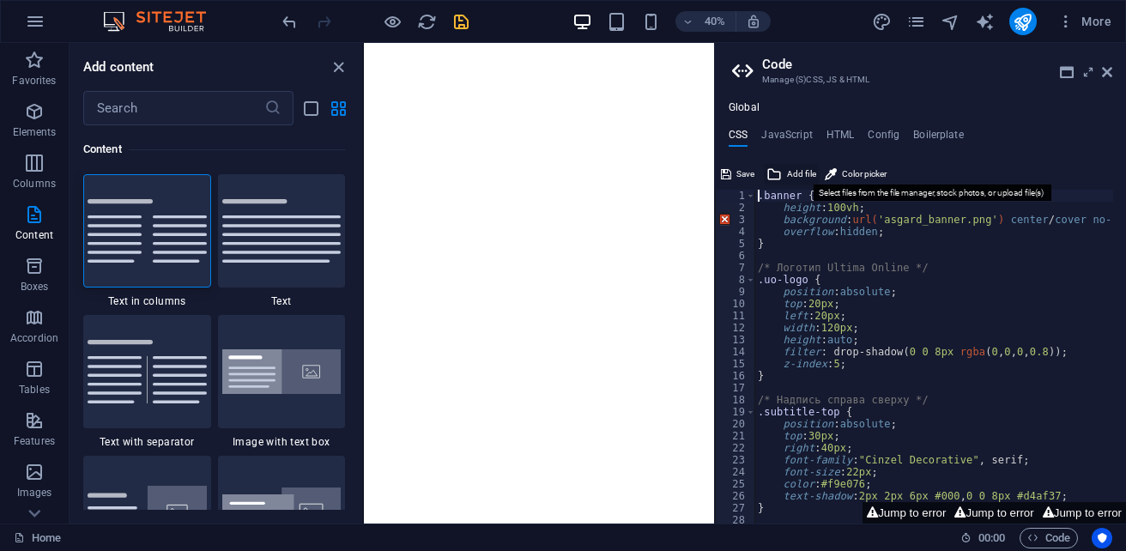
click at [789, 176] on span "Add file" at bounding box center [801, 174] width 29 height 21
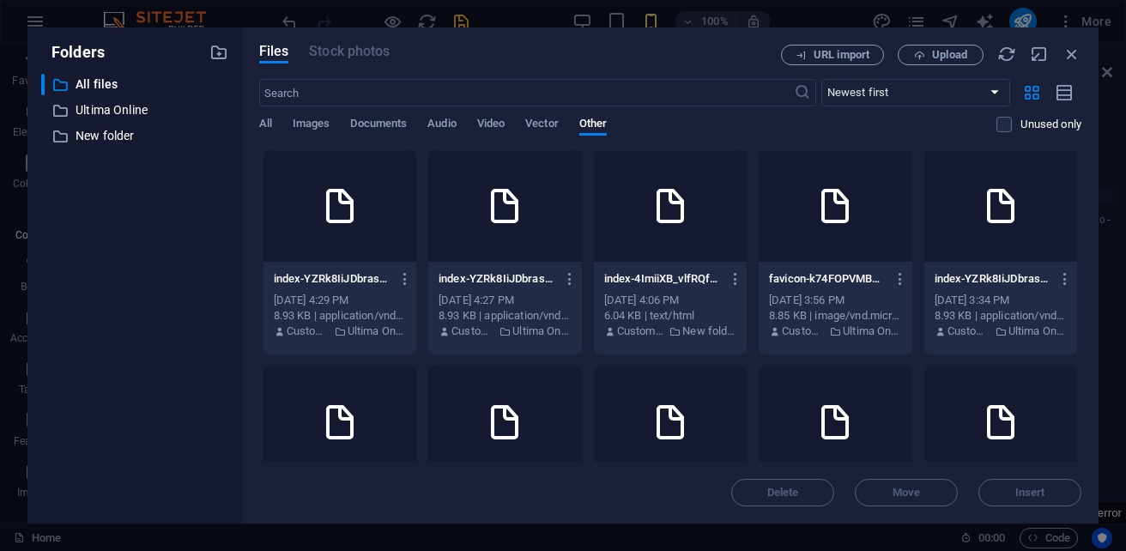
click at [536, 235] on div at bounding box center [504, 206] width 153 height 112
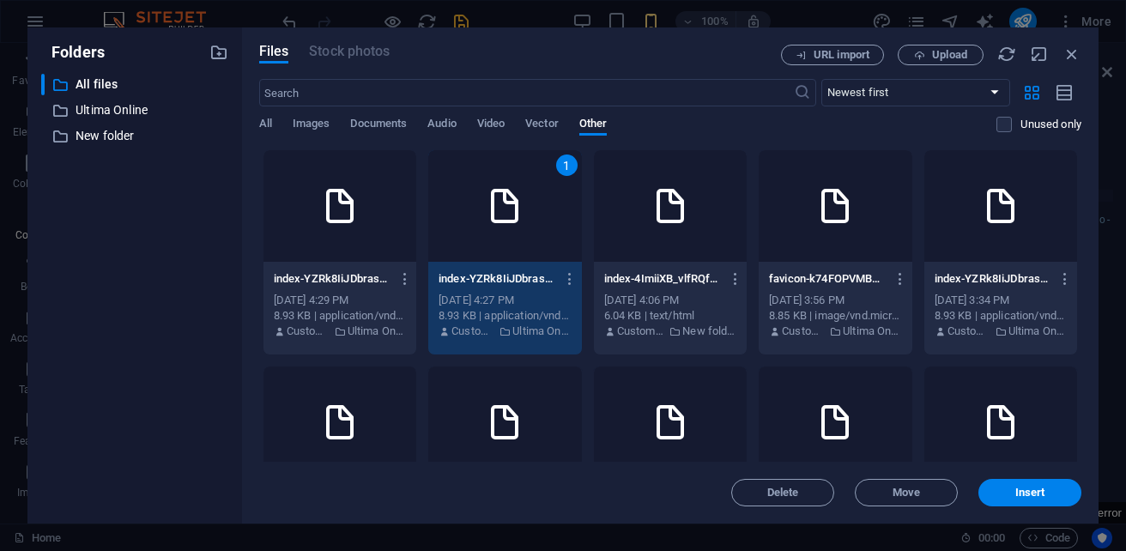
click at [536, 235] on div "1" at bounding box center [504, 206] width 153 height 112
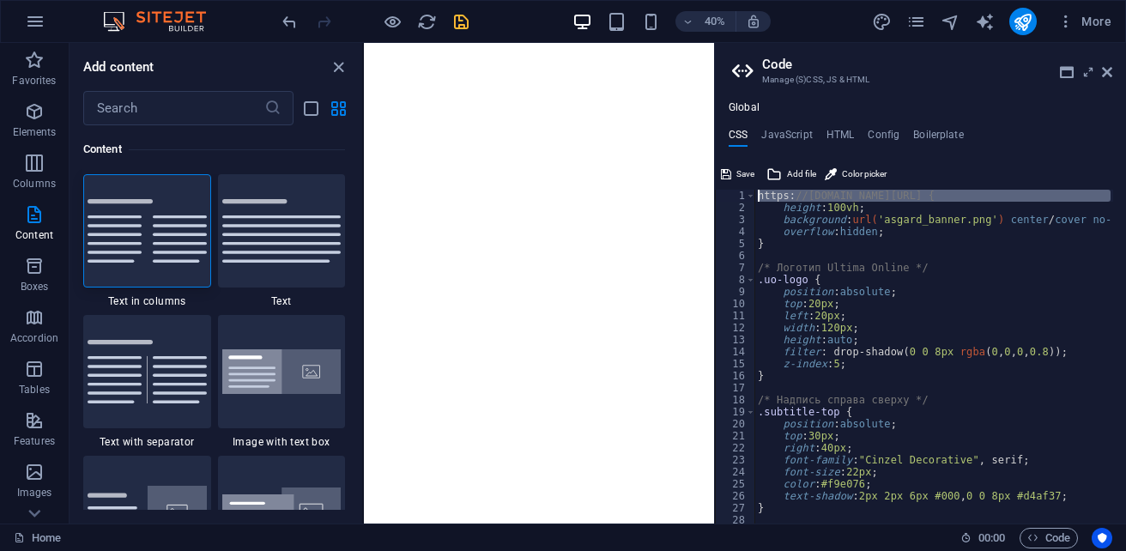
drag, startPoint x: 1476, startPoint y: 238, endPoint x: 898, endPoint y: 401, distance: 601.0
type textarea "background: url('asgard_banner.png') center/cover no-repeat;"
click at [745, 173] on span "Save" at bounding box center [745, 174] width 18 height 21
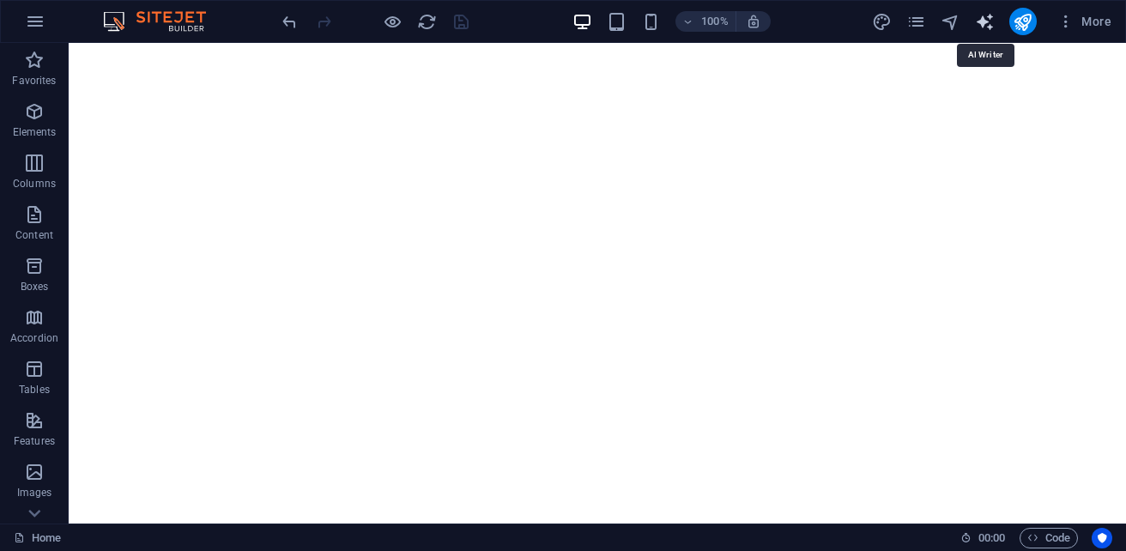
click at [986, 22] on icon "text_generator" at bounding box center [985, 22] width 20 height 20
select select "English"
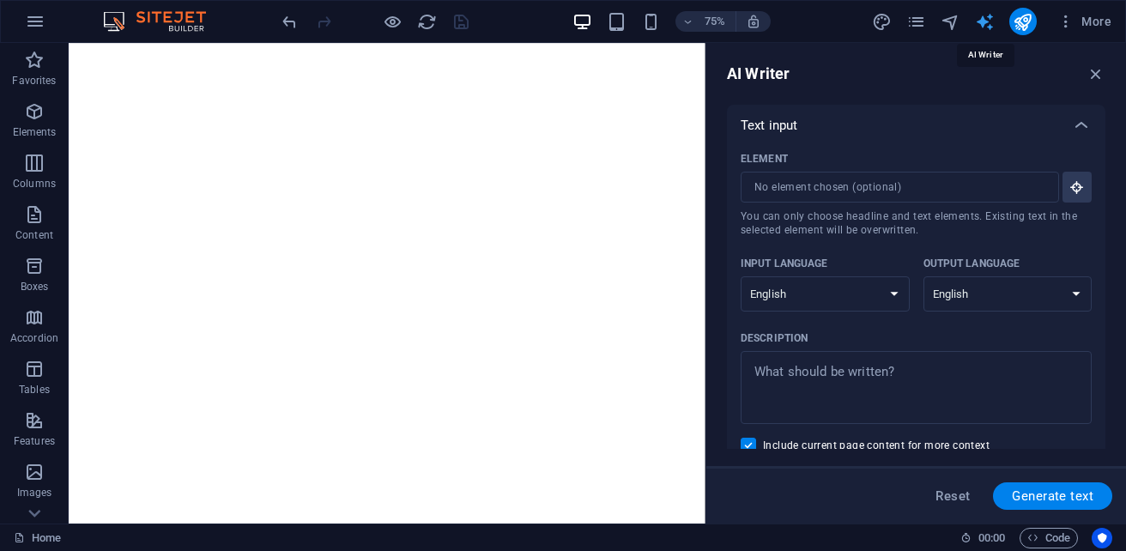
click at [986, 22] on icon "text_generator" at bounding box center [985, 22] width 20 height 20
drag, startPoint x: 1090, startPoint y: 72, endPoint x: 1021, endPoint y: 13, distance: 90.7
click at [1090, 72] on icon "button" at bounding box center [1096, 73] width 19 height 19
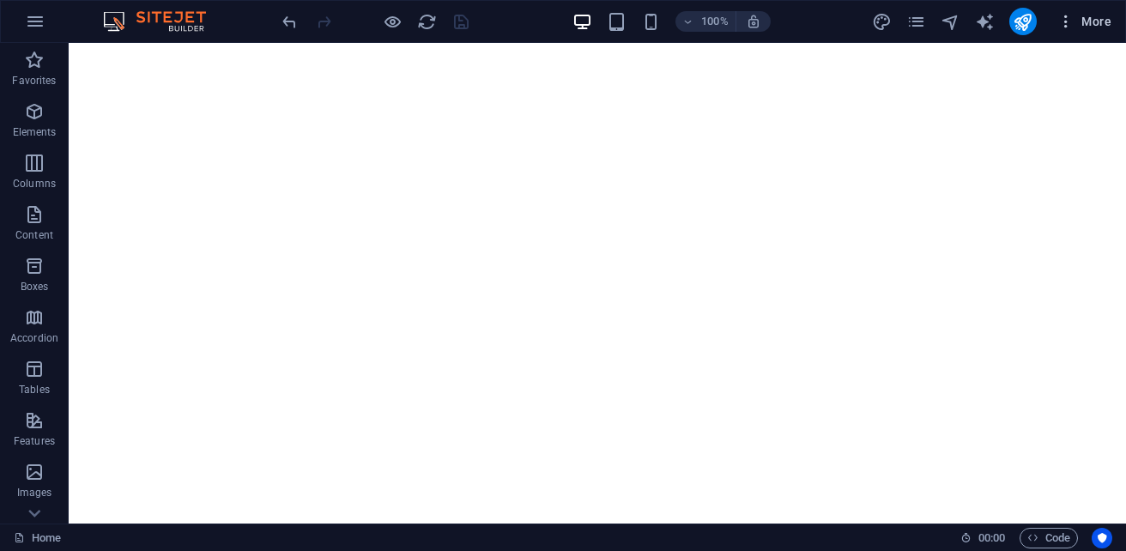
click at [1085, 21] on span "More" at bounding box center [1084, 21] width 54 height 17
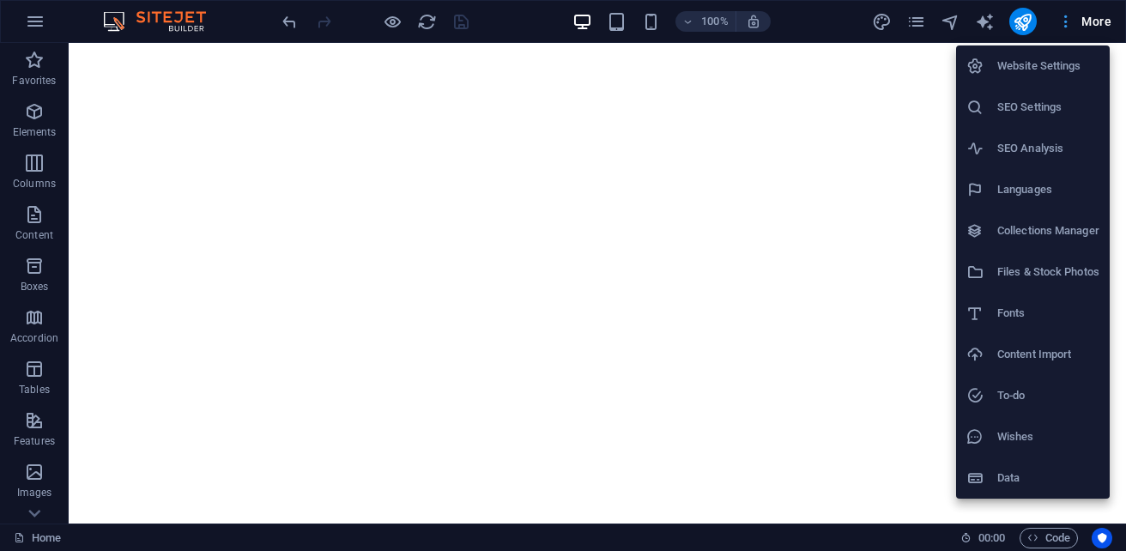
click at [1085, 21] on div at bounding box center [563, 275] width 1126 height 551
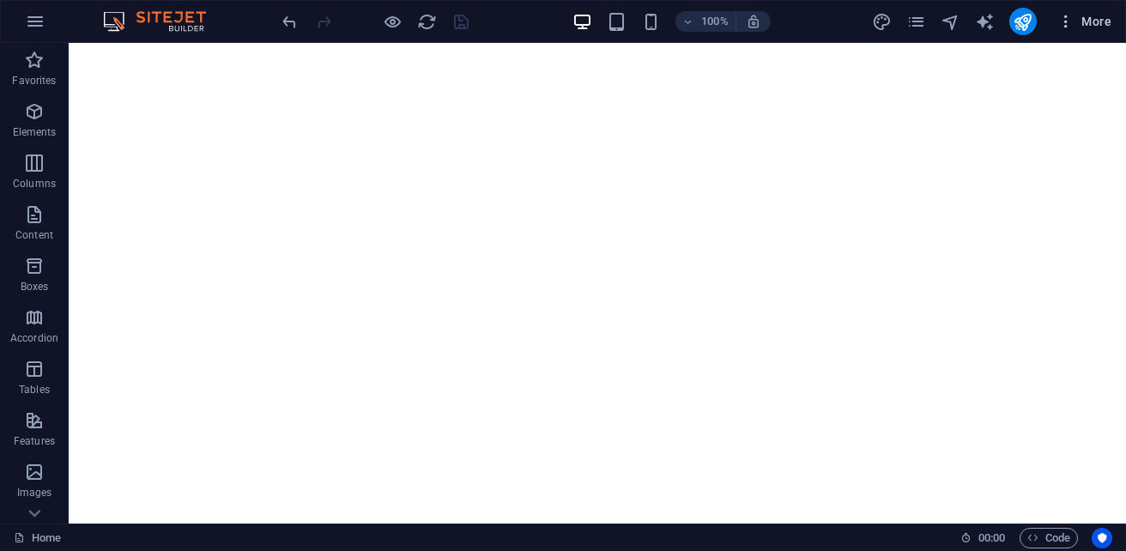
click at [1066, 20] on icon "button" at bounding box center [1065, 21] width 17 height 17
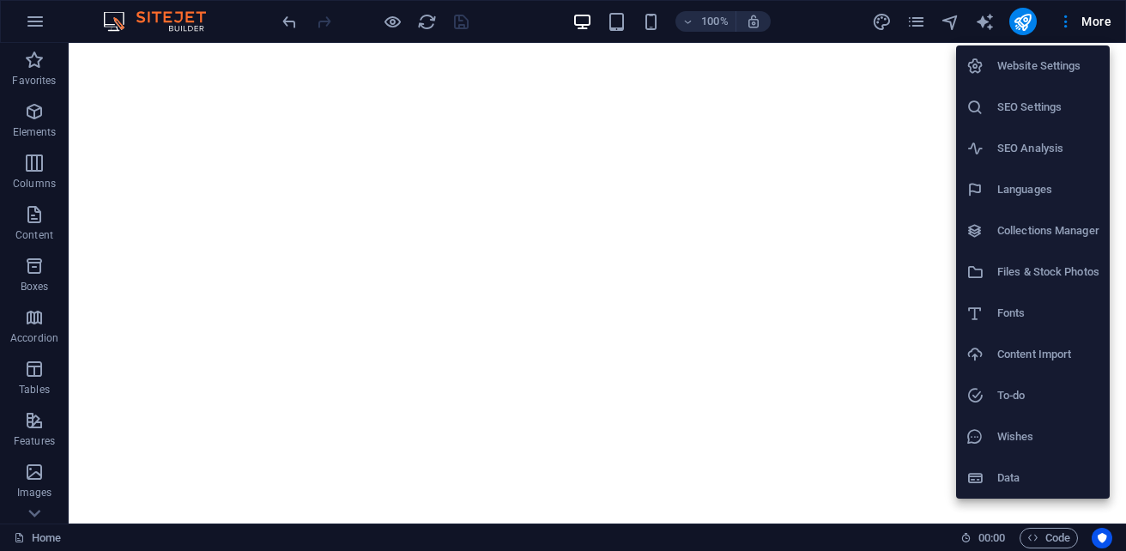
click at [997, 473] on h6 "Data" at bounding box center [1048, 478] width 102 height 21
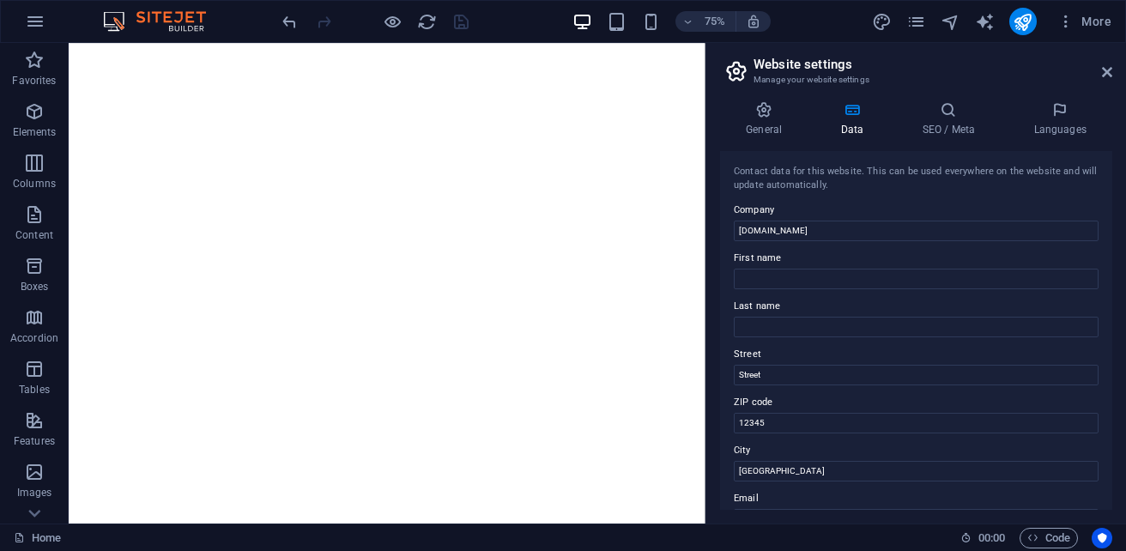
click at [709, 50] on html at bounding box center [493, 46] width 849 height 7
click at [1106, 63] on h2 "Website settings" at bounding box center [933, 64] width 359 height 15
click at [1106, 76] on icon at bounding box center [1107, 72] width 10 height 14
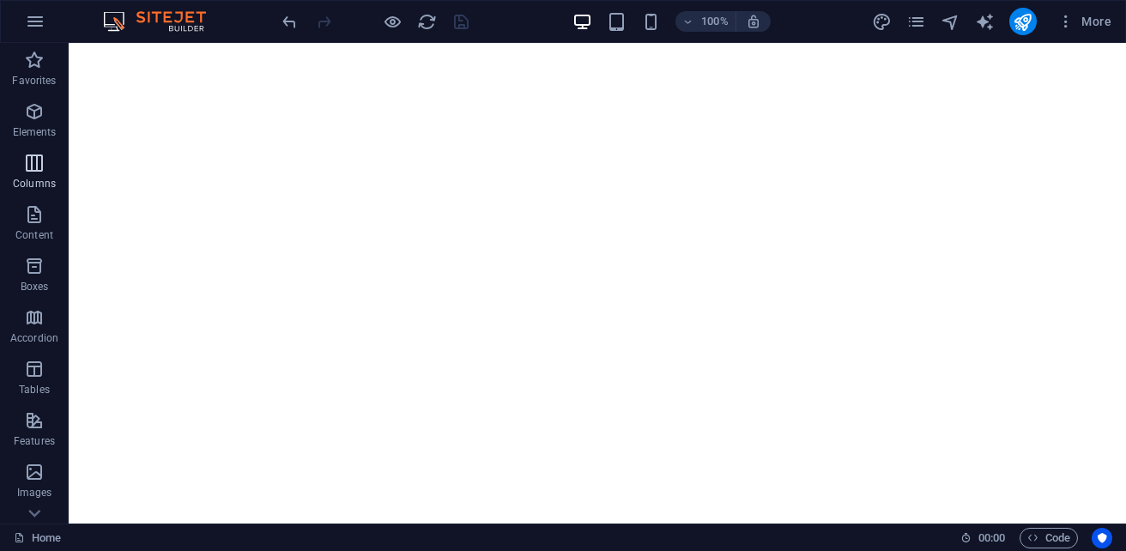
click at [36, 172] on icon "button" at bounding box center [34, 163] width 21 height 21
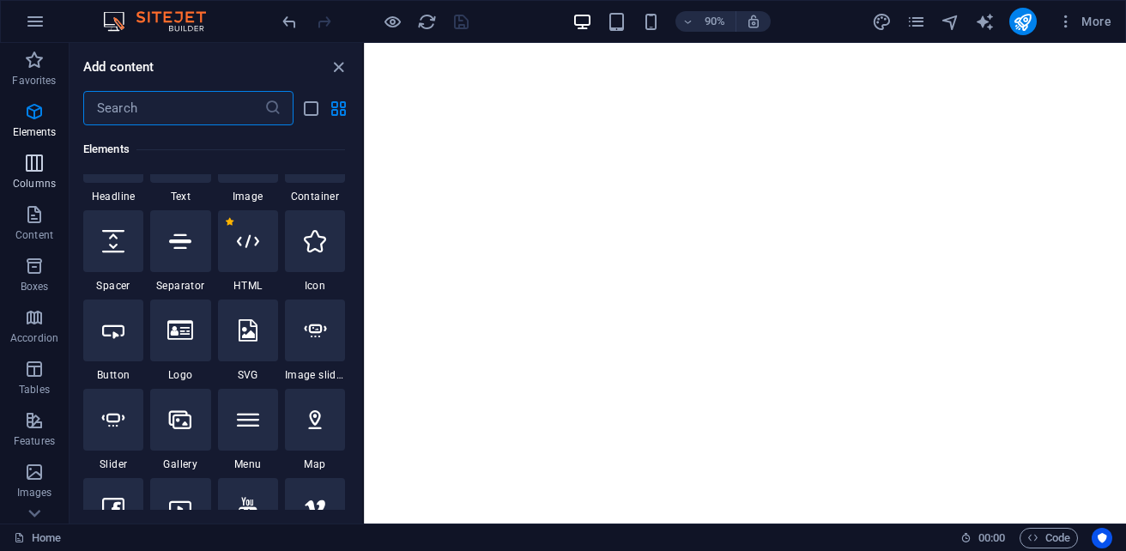
scroll to position [990, 0]
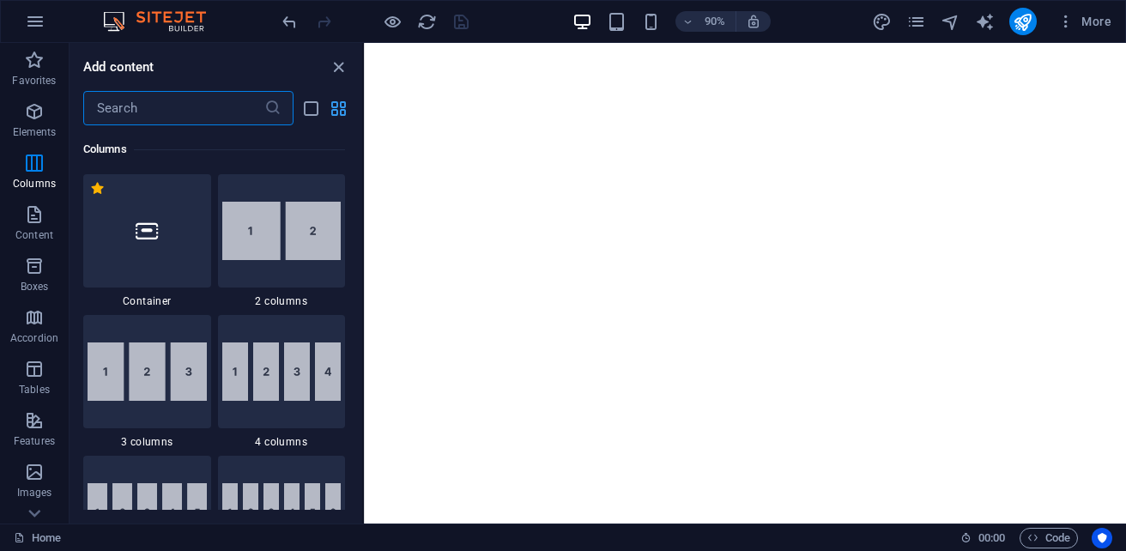
click at [336, 112] on icon "grid-view" at bounding box center [339, 109] width 20 height 20
click at [334, 109] on icon "grid-view" at bounding box center [339, 109] width 20 height 20
drag, startPoint x: 344, startPoint y: 113, endPoint x: 335, endPoint y: 108, distance: 10.8
click at [335, 109] on icon "grid-view" at bounding box center [339, 109] width 20 height 20
click at [334, 106] on icon "grid-view" at bounding box center [339, 109] width 20 height 20
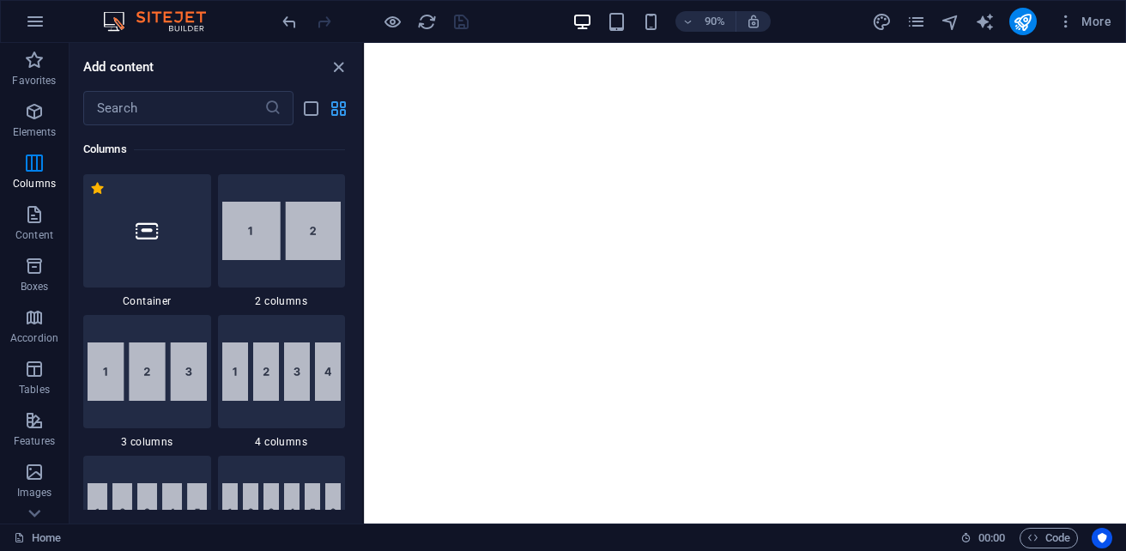
click at [334, 106] on icon "grid-view" at bounding box center [339, 109] width 20 height 20
click at [287, 109] on div "​" at bounding box center [188, 108] width 210 height 34
click at [319, 110] on icon "list-view" at bounding box center [311, 109] width 20 height 20
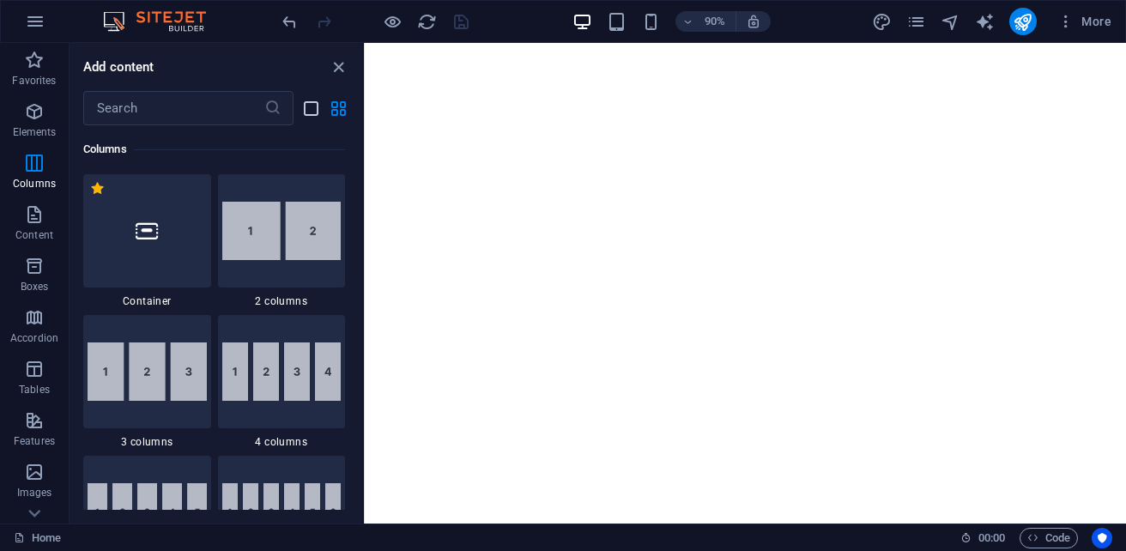
click at [319, 110] on icon "list-view" at bounding box center [311, 109] width 20 height 20
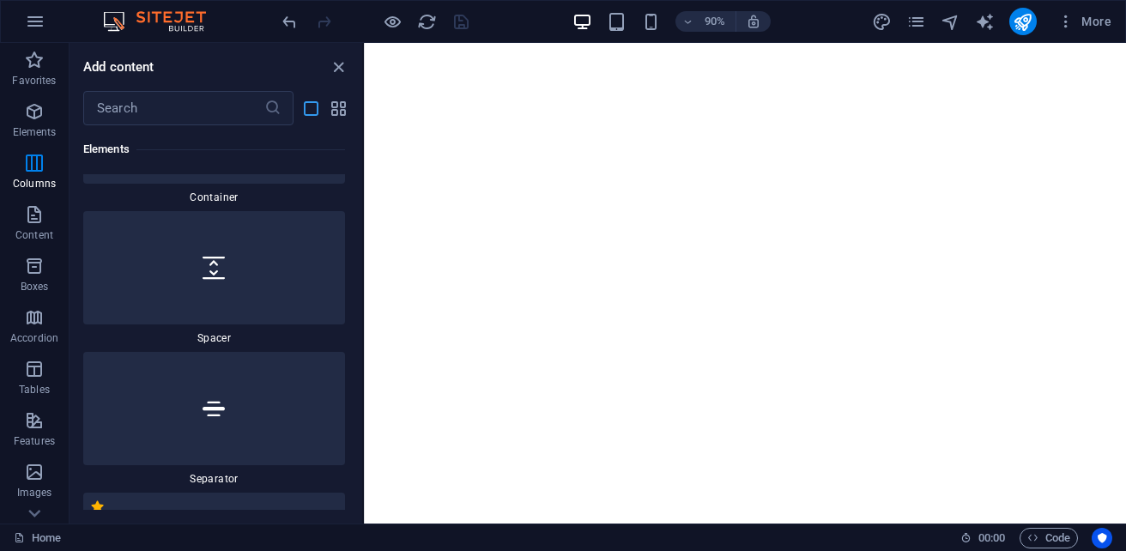
scroll to position [4025, 0]
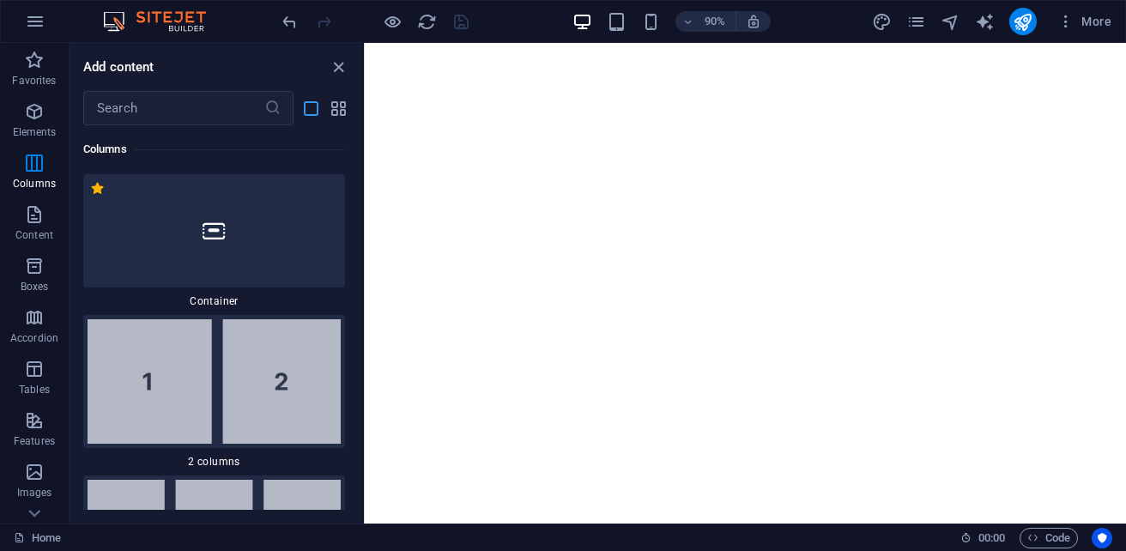
click at [319, 110] on icon "list-view" at bounding box center [311, 109] width 20 height 20
click at [177, 115] on input "text" at bounding box center [173, 108] width 181 height 34
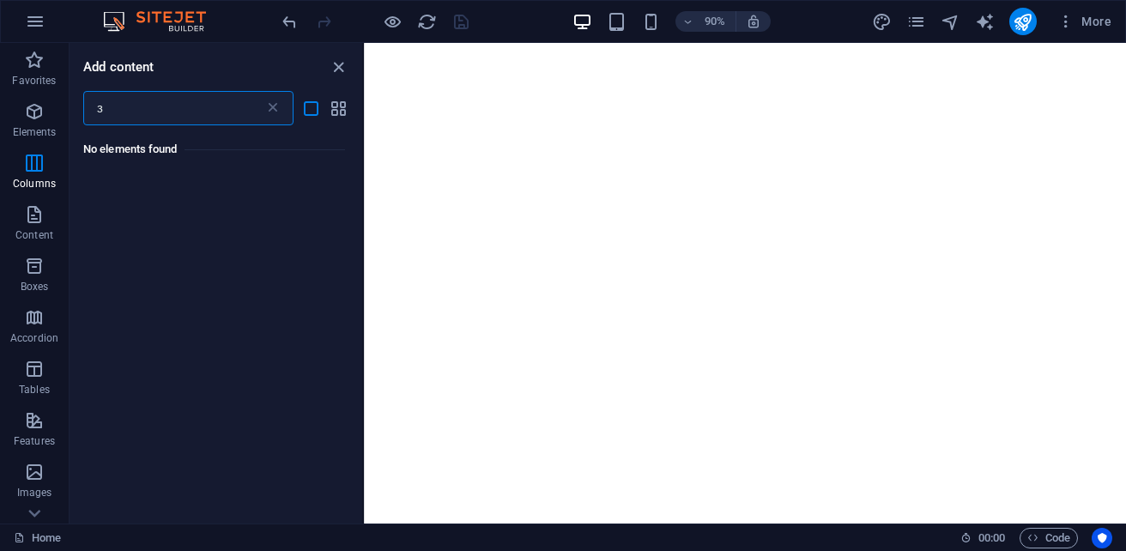
scroll to position [0, 0]
type input "з"
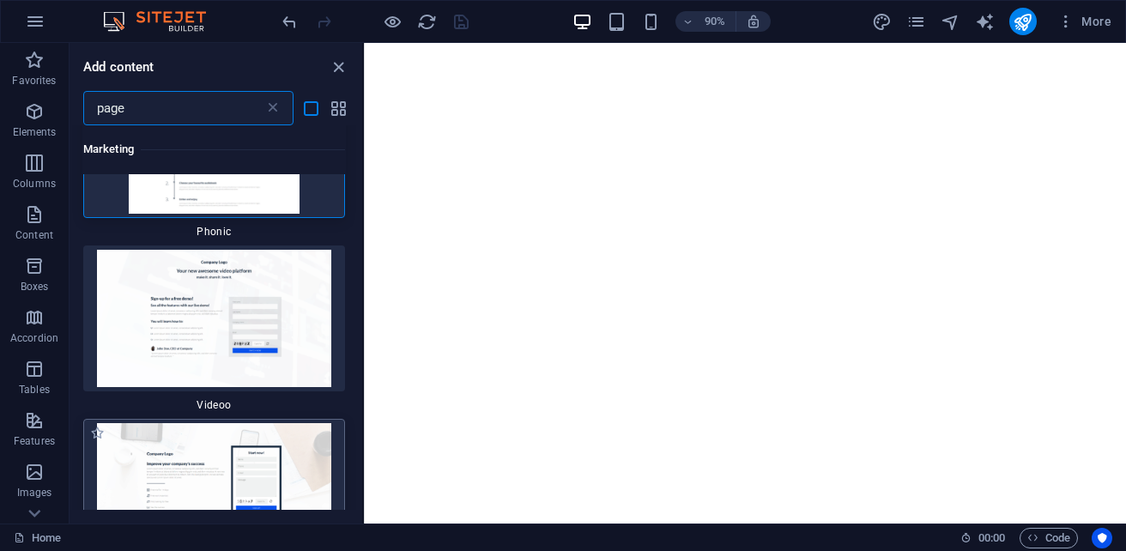
scroll to position [257, 0]
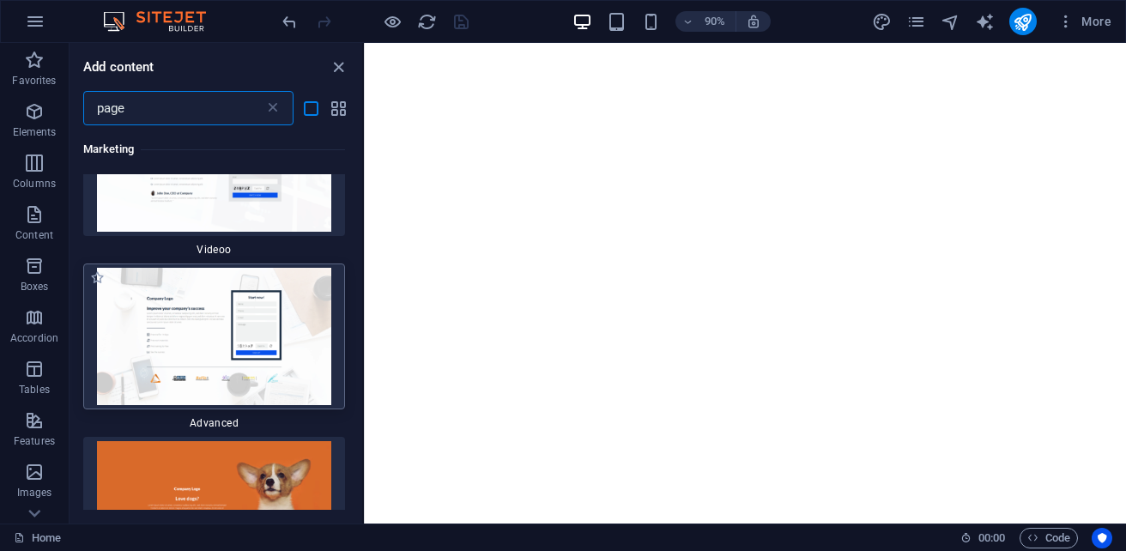
type input "page"
click at [300, 355] on img at bounding box center [214, 336] width 253 height 137
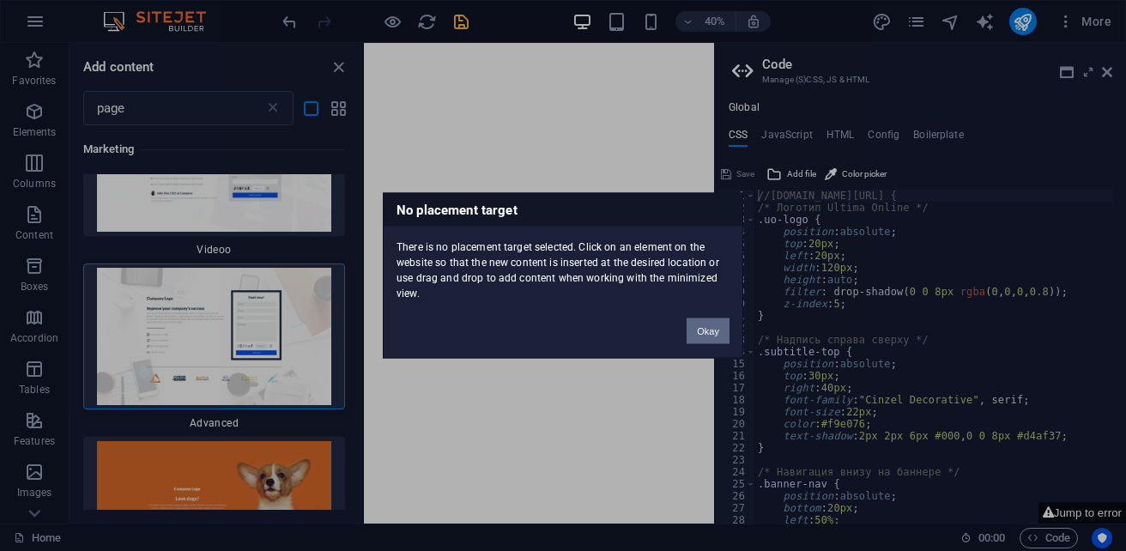
click at [702, 319] on button "Okay" at bounding box center [708, 331] width 43 height 26
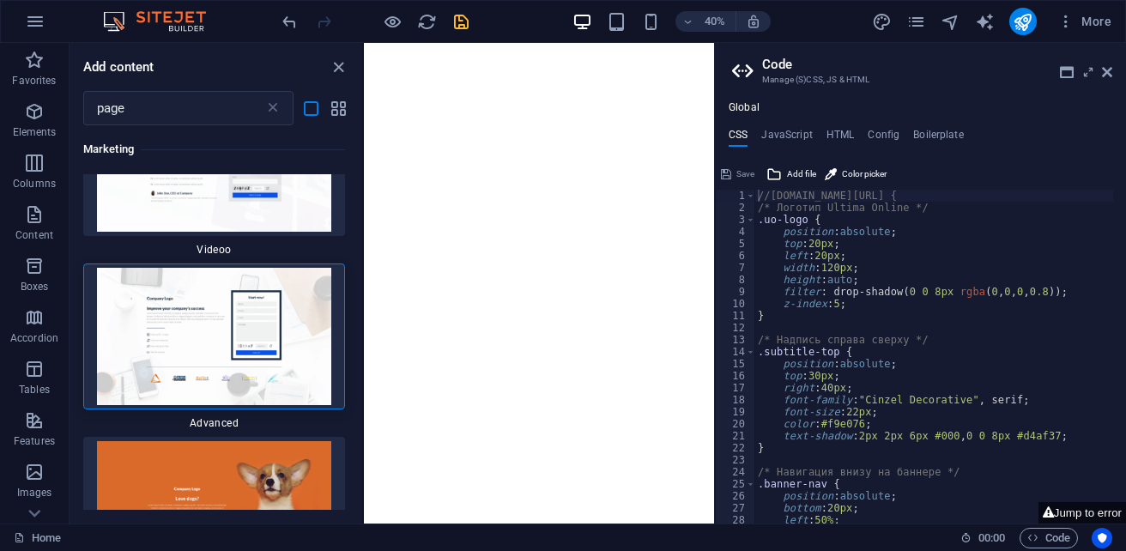
scroll to position [0, 0]
click at [203, 332] on img at bounding box center [214, 336] width 253 height 137
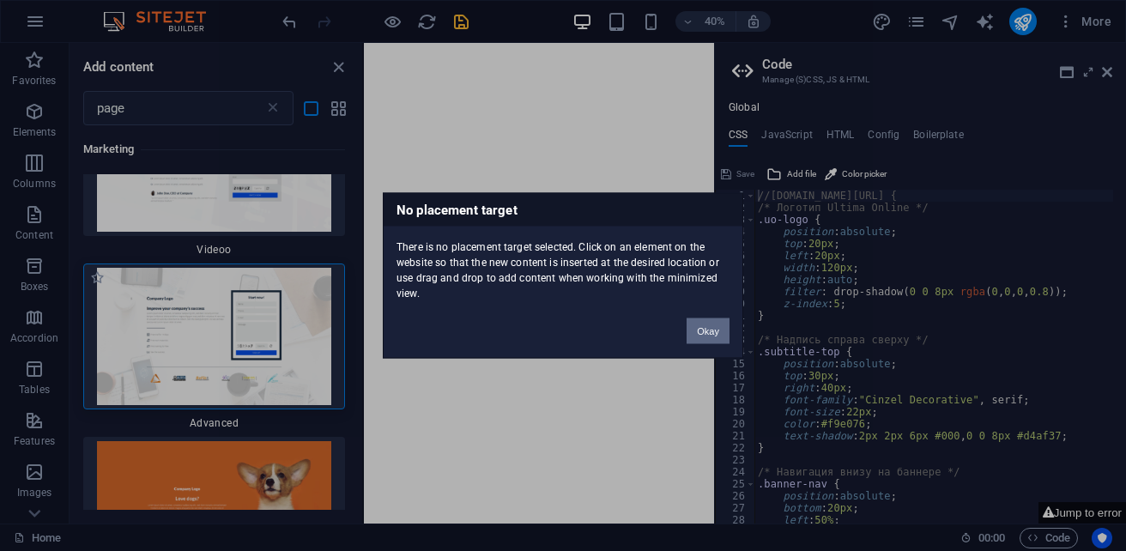
click at [203, 332] on div "No placement target There is no placement target selected. Click on an element …" at bounding box center [563, 275] width 1126 height 551
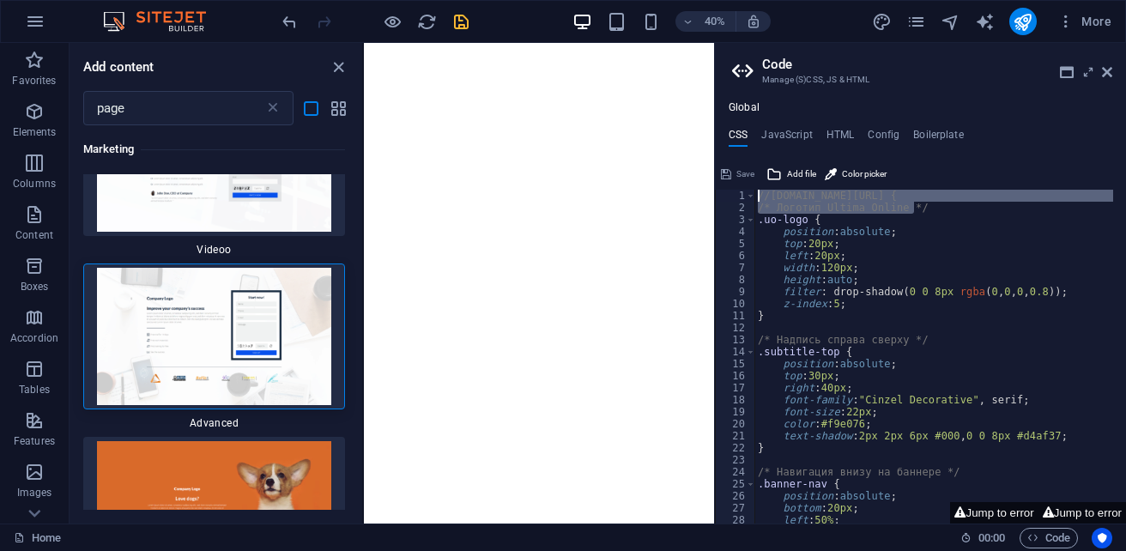
drag, startPoint x: 1442, startPoint y: 247, endPoint x: 1198, endPoint y: 401, distance: 288.1
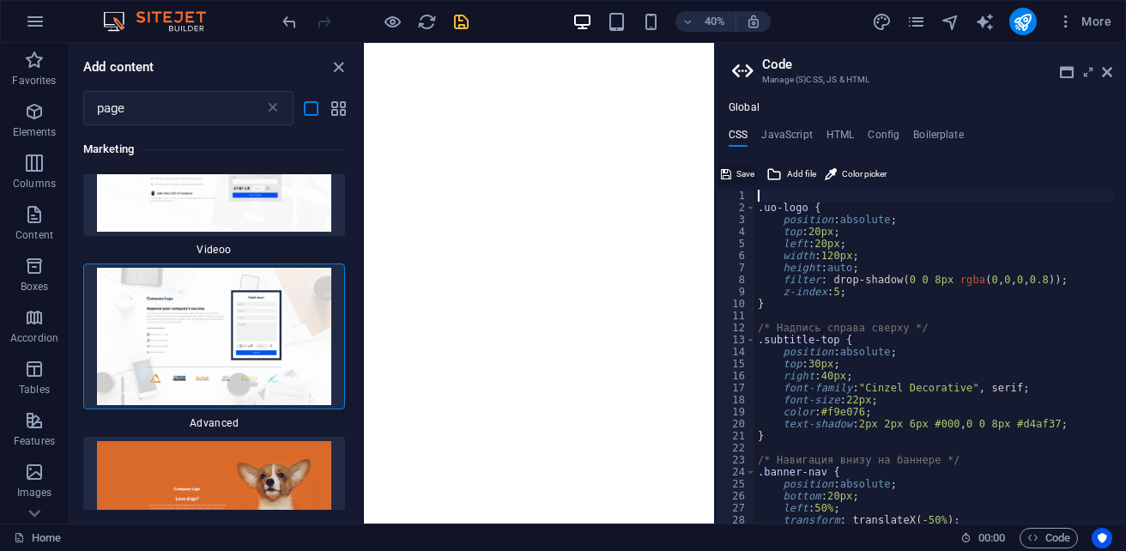
click at [740, 175] on span "Save" at bounding box center [745, 174] width 18 height 21
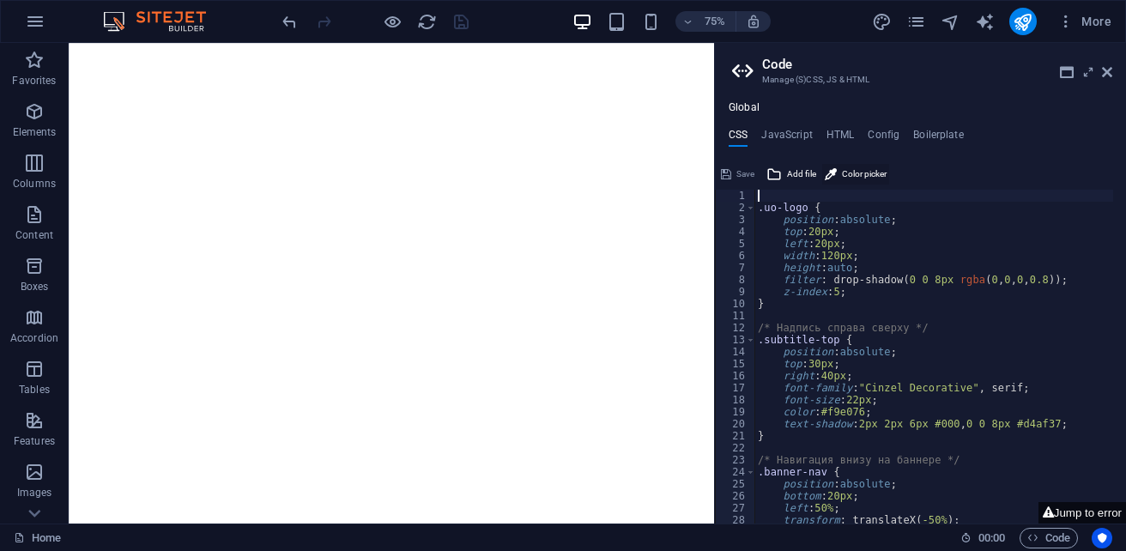
click at [854, 173] on span "Color picker" at bounding box center [864, 174] width 45 height 21
type textarea "width: 120px;"
click at [828, 137] on h4 "HTML" at bounding box center [840, 138] width 28 height 19
